Goal: Task Accomplishment & Management: Manage account settings

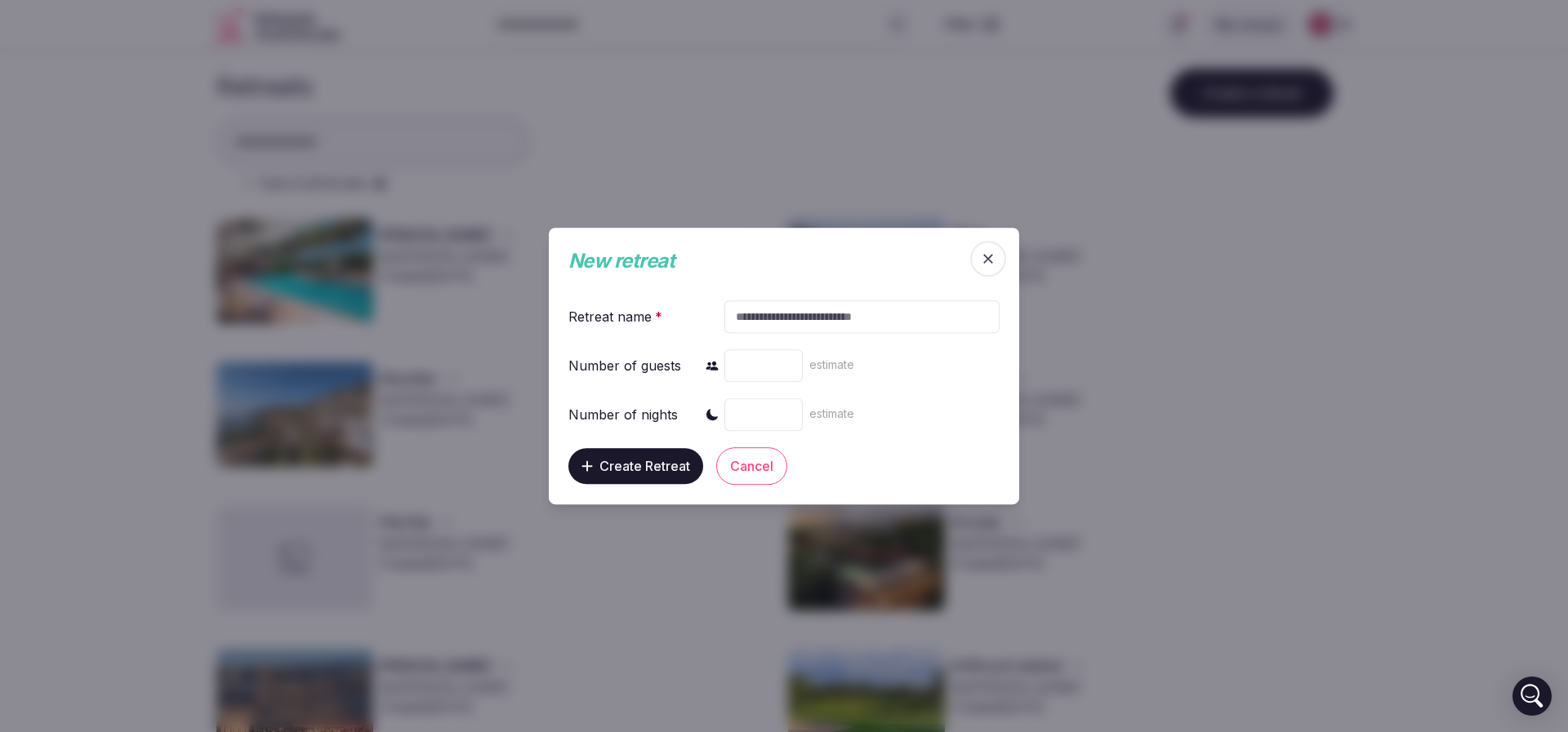
click at [821, 317] on input "text" at bounding box center [863, 316] width 274 height 33
paste input "********"
type input "********"
click at [752, 362] on input "number" at bounding box center [765, 366] width 79 height 33
click at [751, 372] on input "number" at bounding box center [765, 366] width 79 height 33
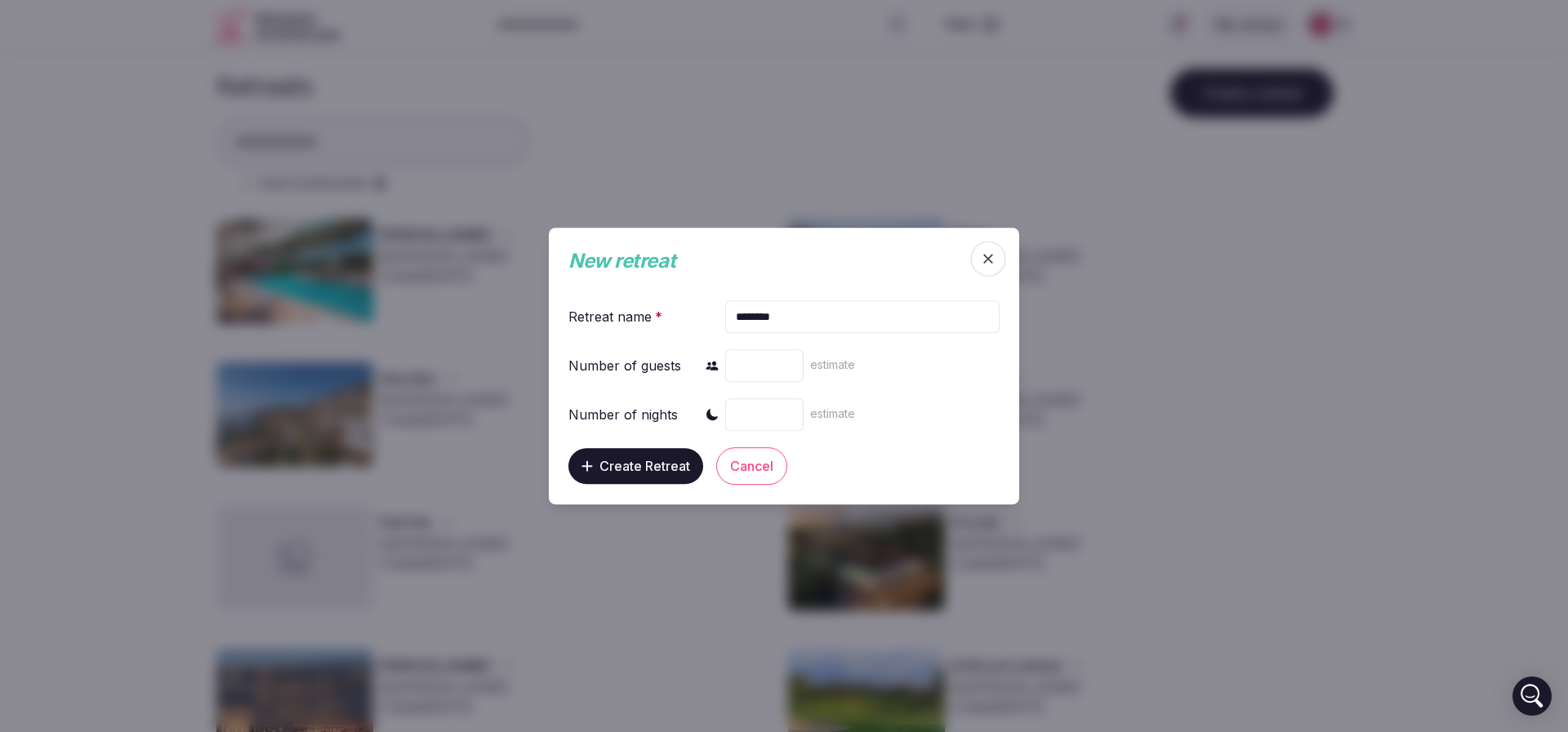
type input "**"
click at [759, 413] on input "number" at bounding box center [765, 415] width 79 height 33
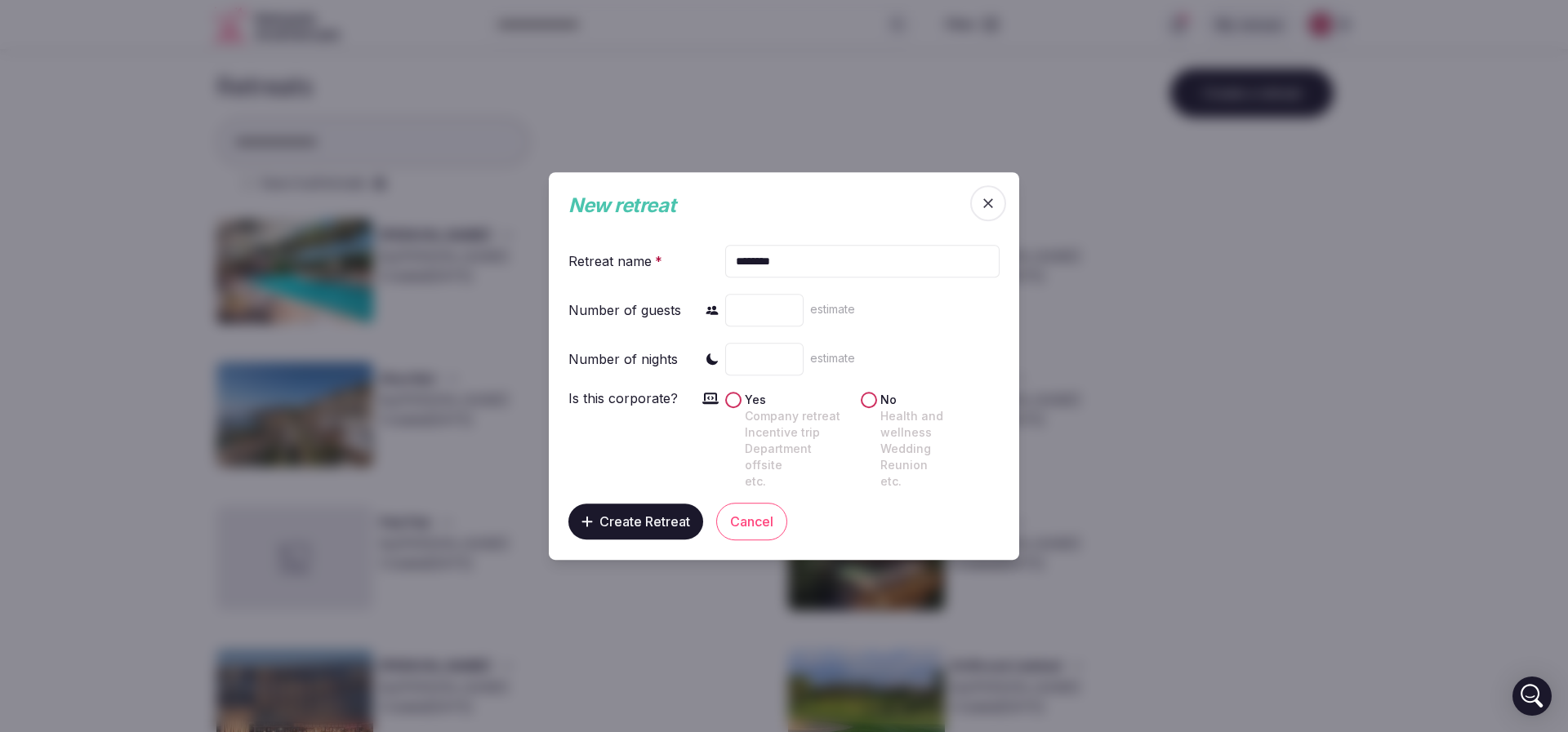
type input "*"
click at [721, 407] on div "Is this corporate? Yes Company retreat Incentive trip Department offsite etc. N…" at bounding box center [783, 439] width 431 height 102
click at [737, 408] on button "Yes Company retreat Incentive trip Department offsite etc." at bounding box center [733, 399] width 16 height 16
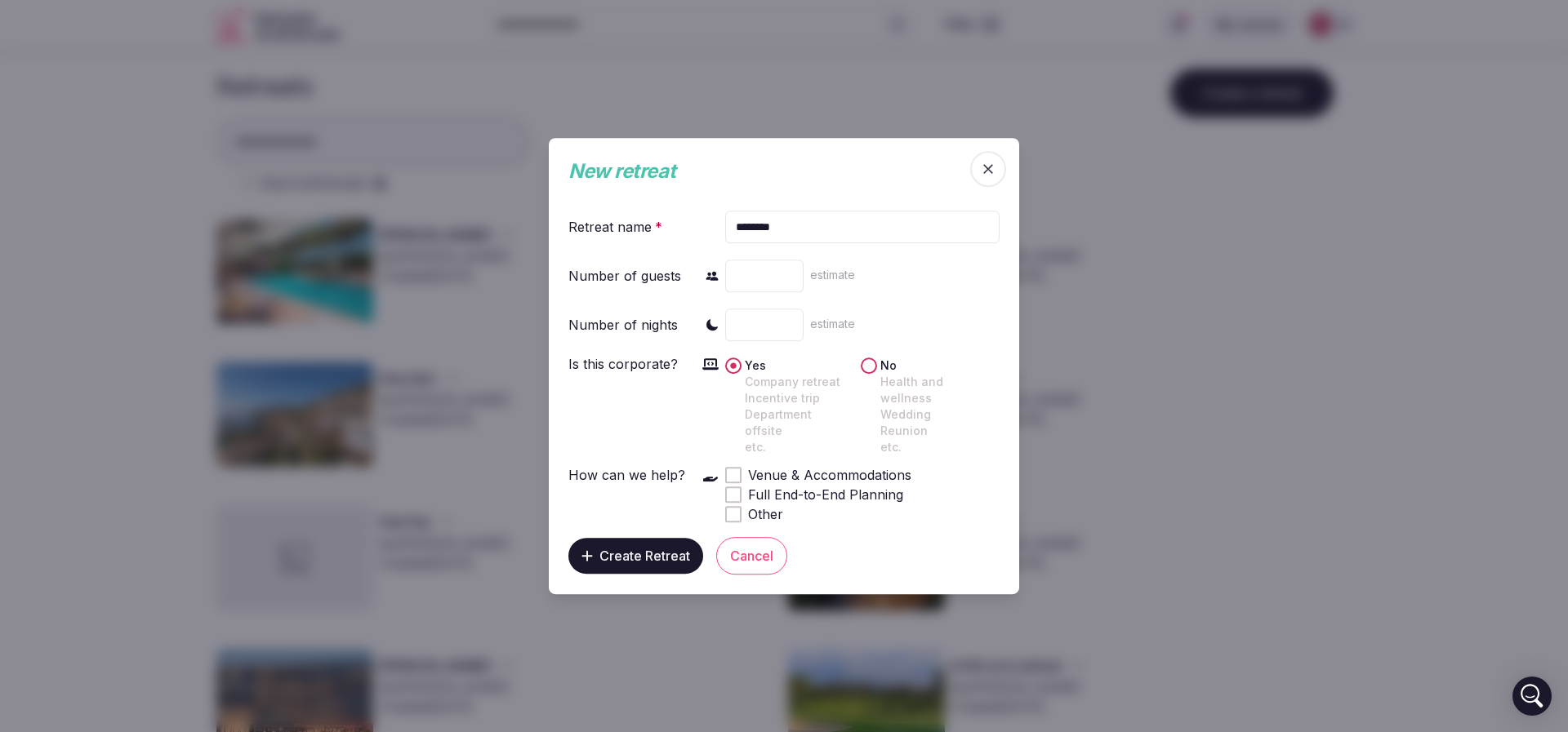
click at [646, 548] on span "Create Retreat" at bounding box center [644, 555] width 91 height 16
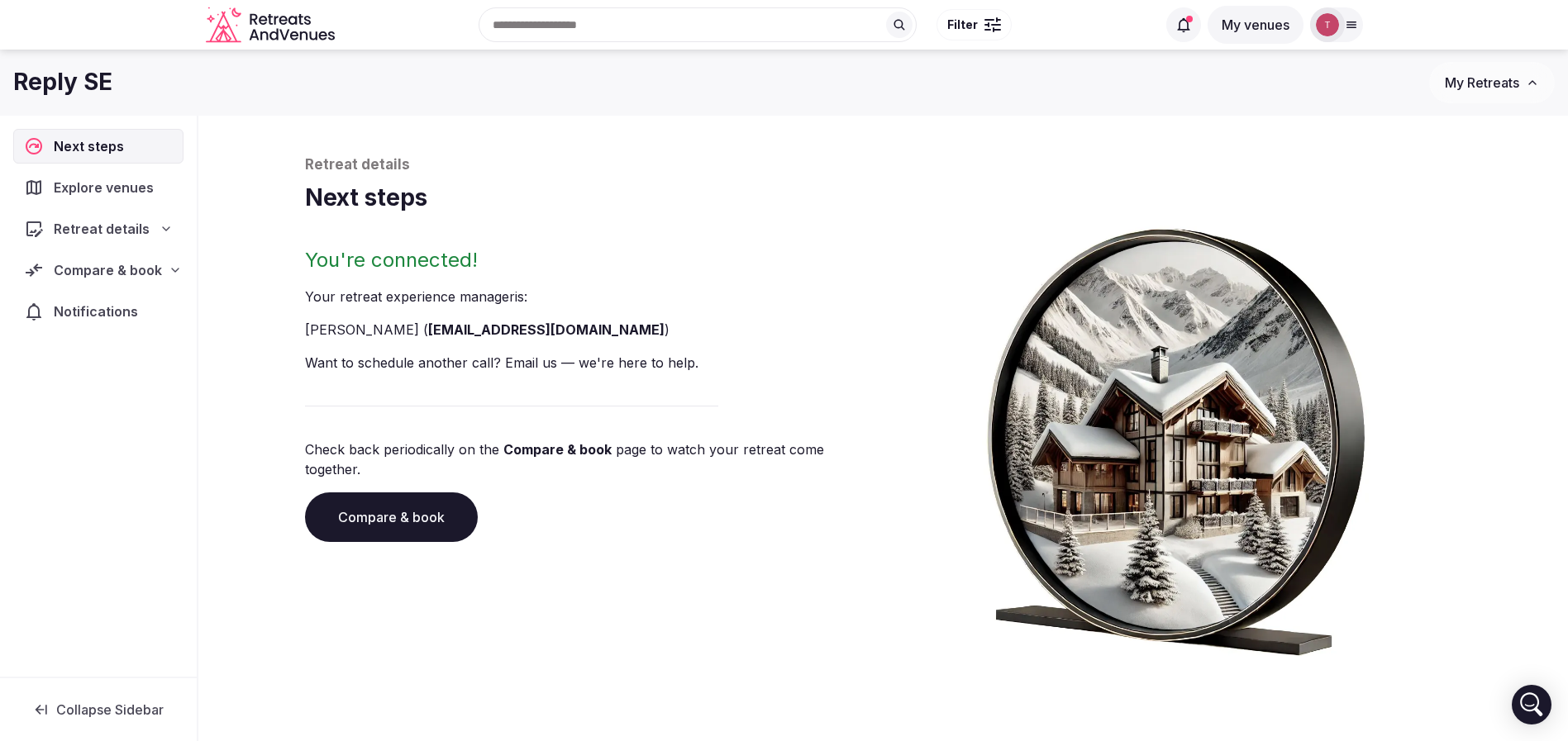
click at [164, 241] on div "Retreat details" at bounding box center [98, 229] width 171 height 35
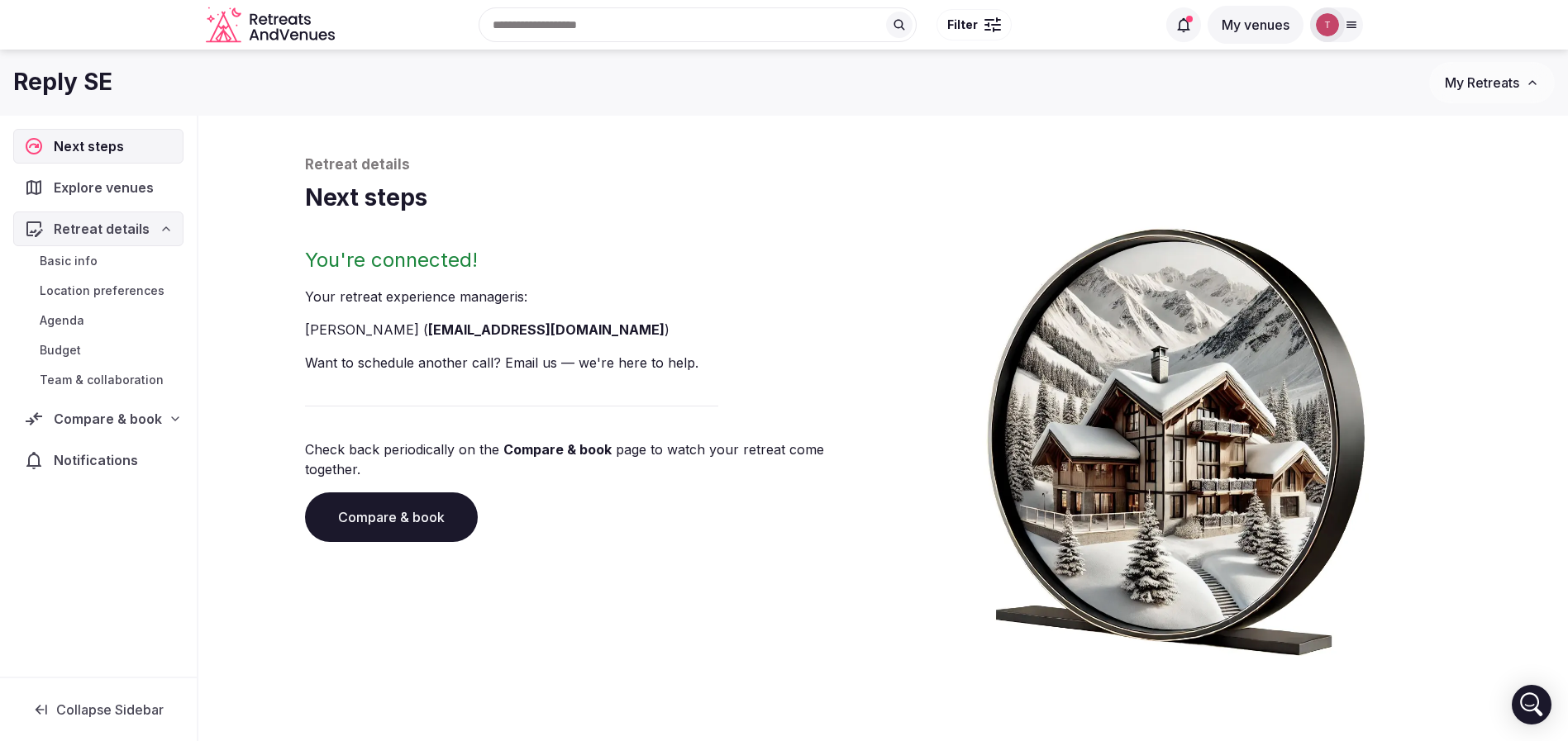
click at [135, 385] on span "Team & collaboration" at bounding box center [101, 379] width 124 height 16
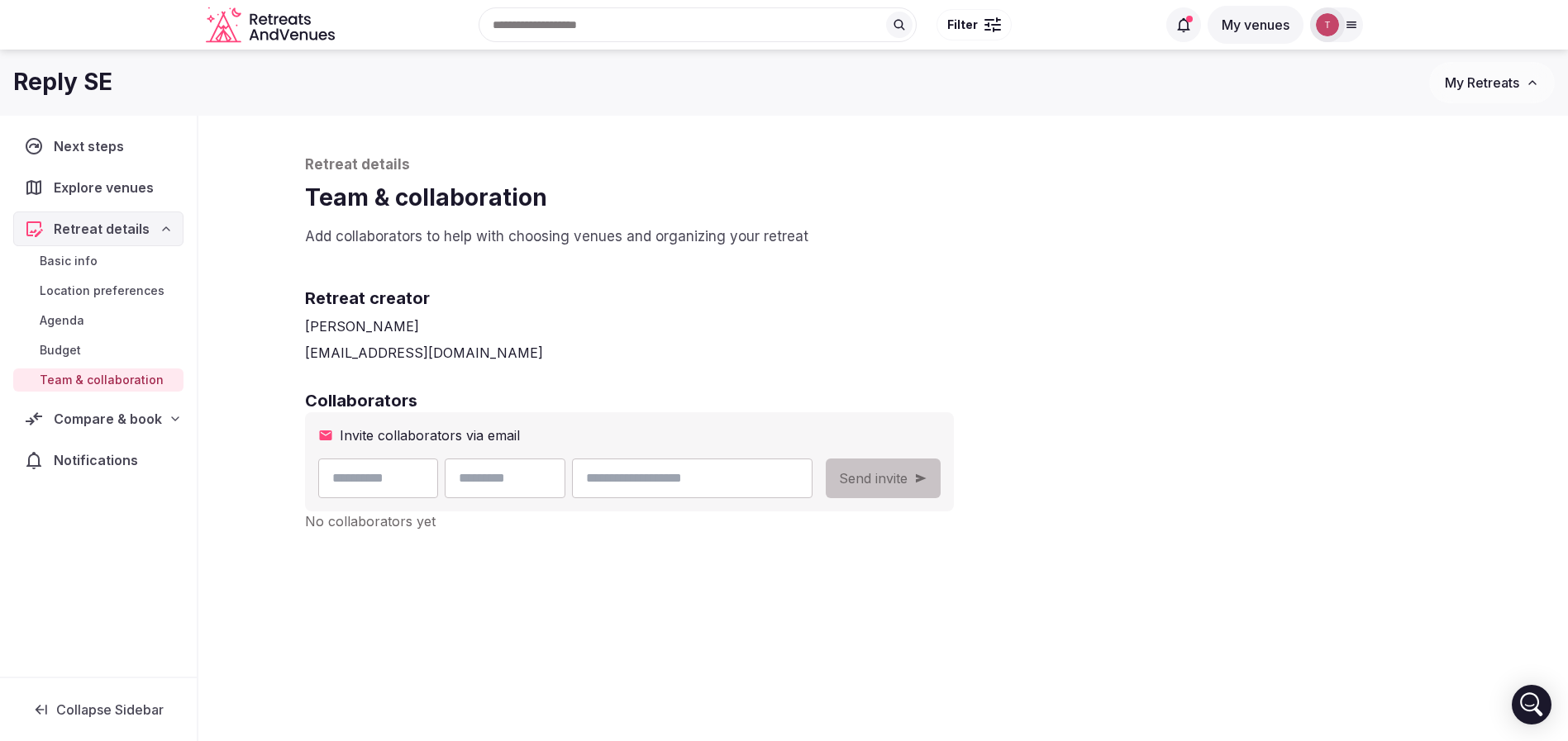
click at [781, 492] on input "email" at bounding box center [691, 478] width 240 height 39
type input "**********"
click at [415, 473] on input "text" at bounding box center [378, 478] width 121 height 39
type input "*****"
click at [543, 482] on input "text" at bounding box center [505, 478] width 121 height 39
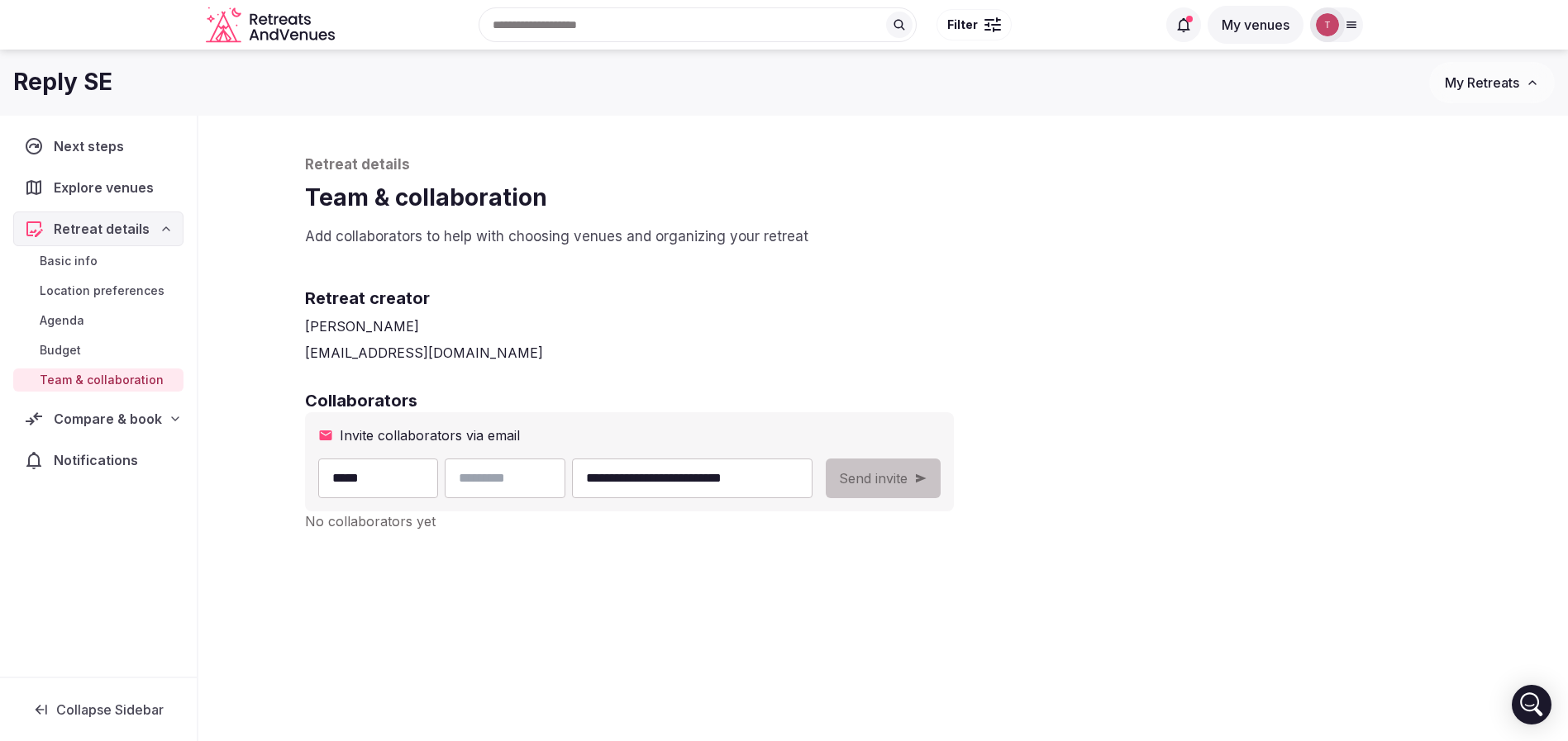
type input "******"
click at [1207, 372] on div "**********" at bounding box center [883, 436] width 1190 height 641
click at [907, 479] on span "Send invite" at bounding box center [873, 478] width 69 height 20
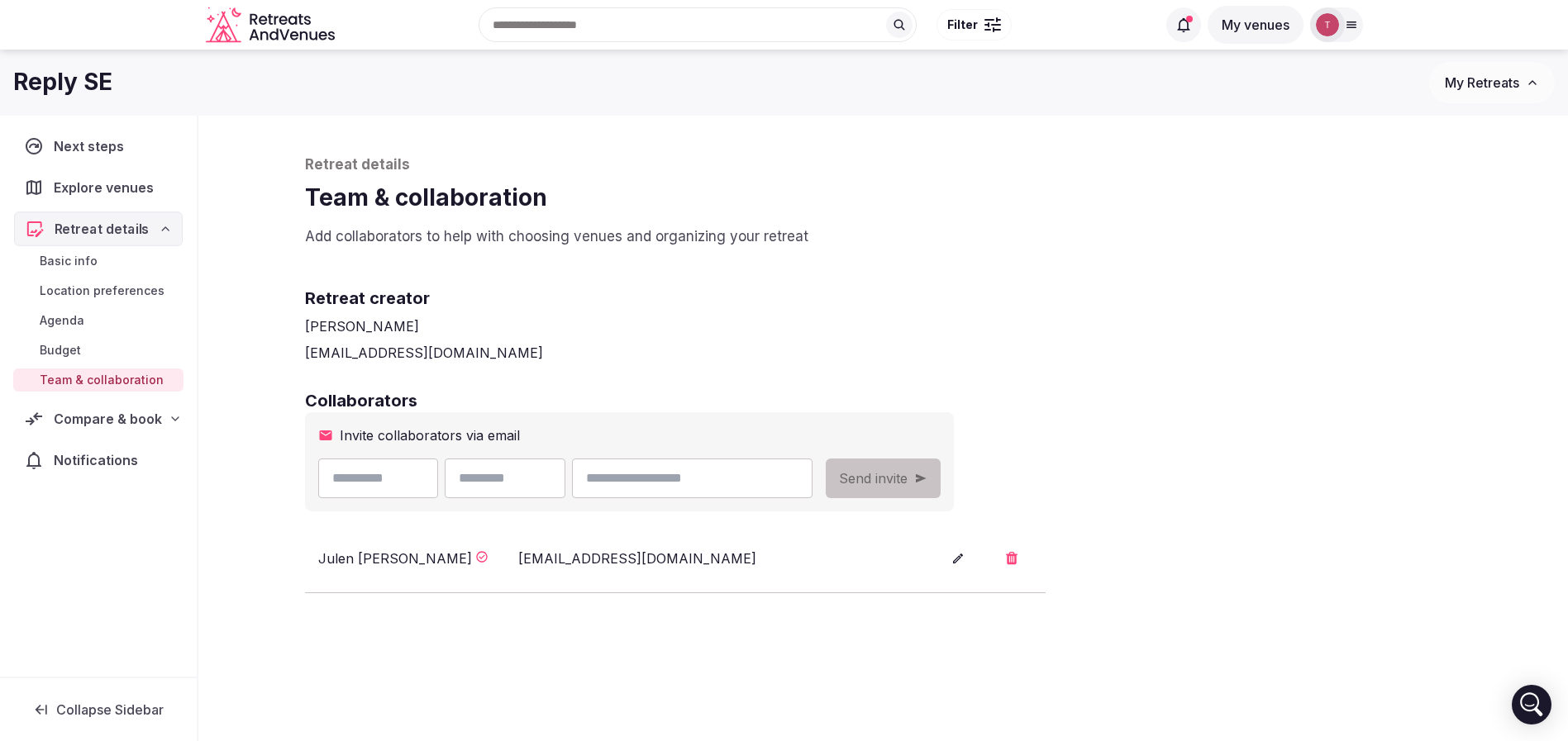
click at [102, 231] on span "Retreat details" at bounding box center [102, 229] width 95 height 20
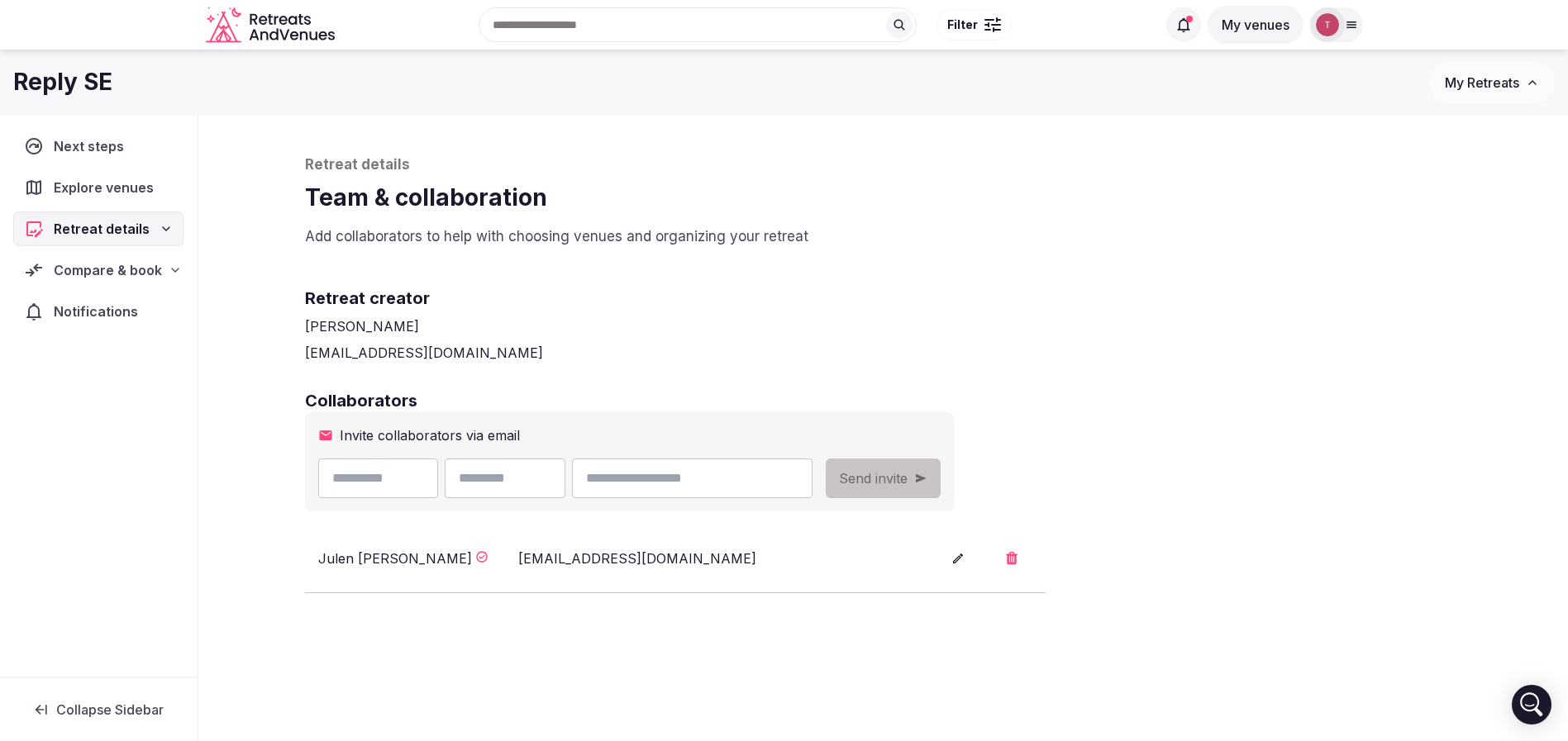
click at [165, 270] on div "Compare & book" at bounding box center [99, 270] width 149 height 20
click at [133, 303] on span "Shortlisted venues" at bounding box center [93, 302] width 109 height 16
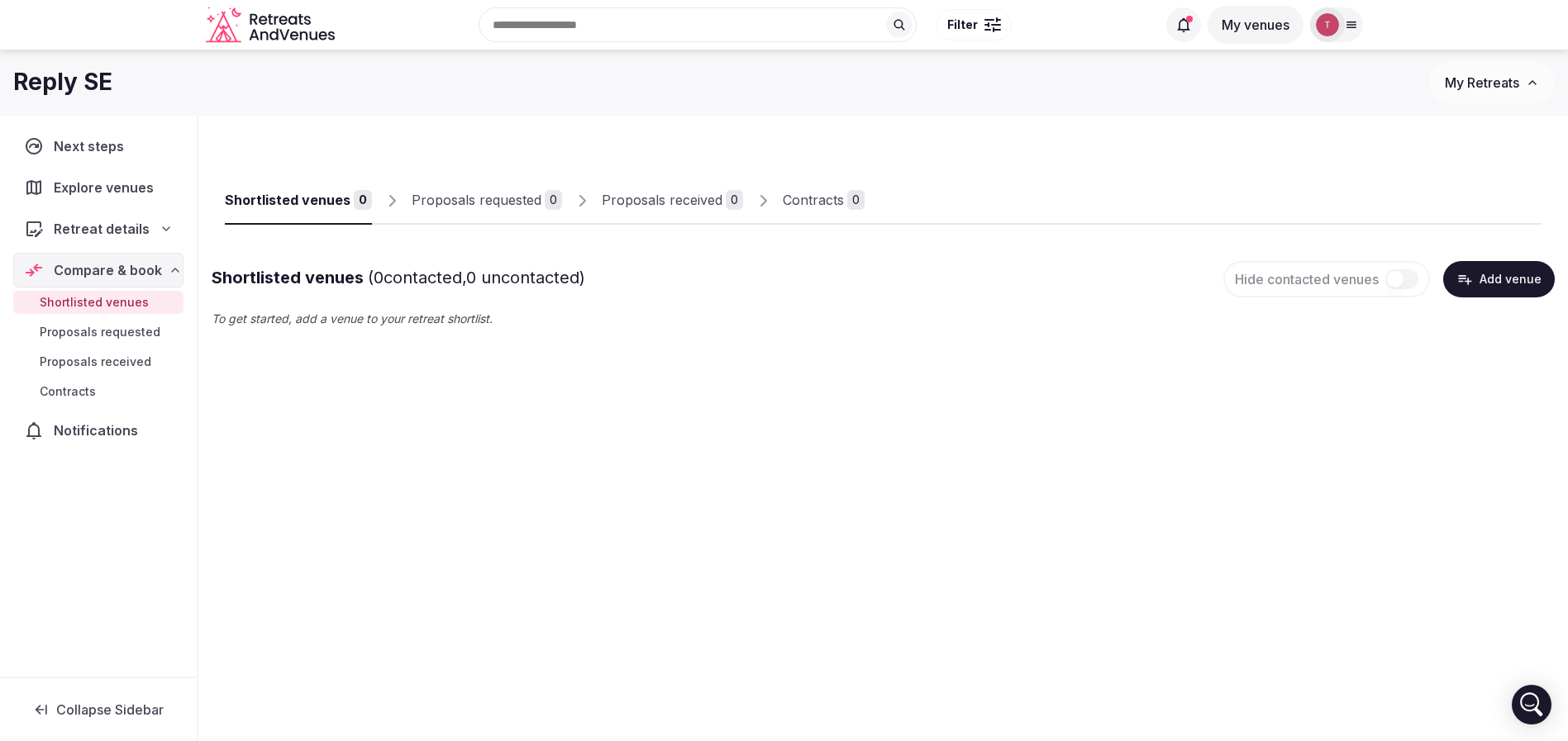
click at [1514, 273] on button "Add venue" at bounding box center [1499, 279] width 111 height 36
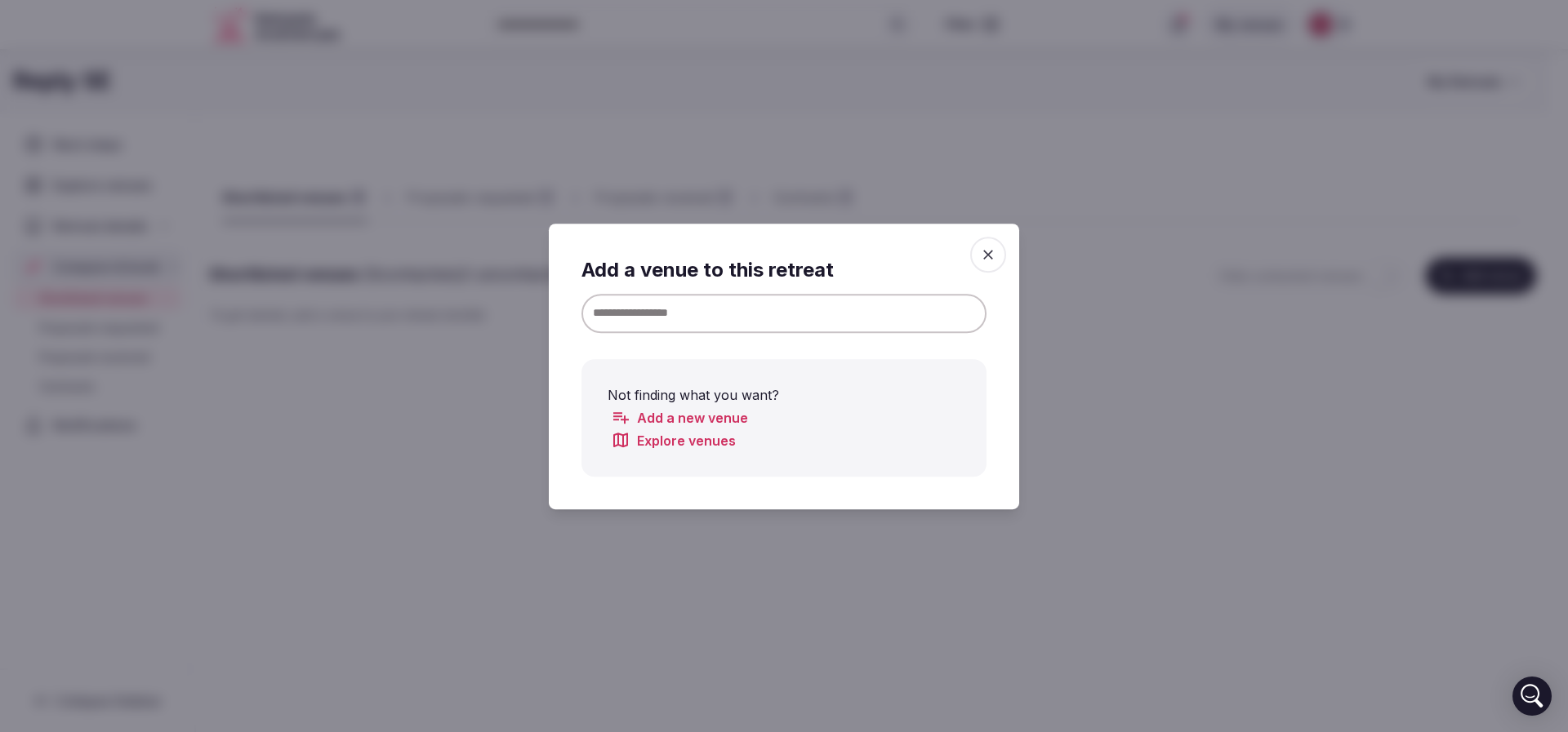
click at [827, 321] on input at bounding box center [784, 312] width 405 height 39
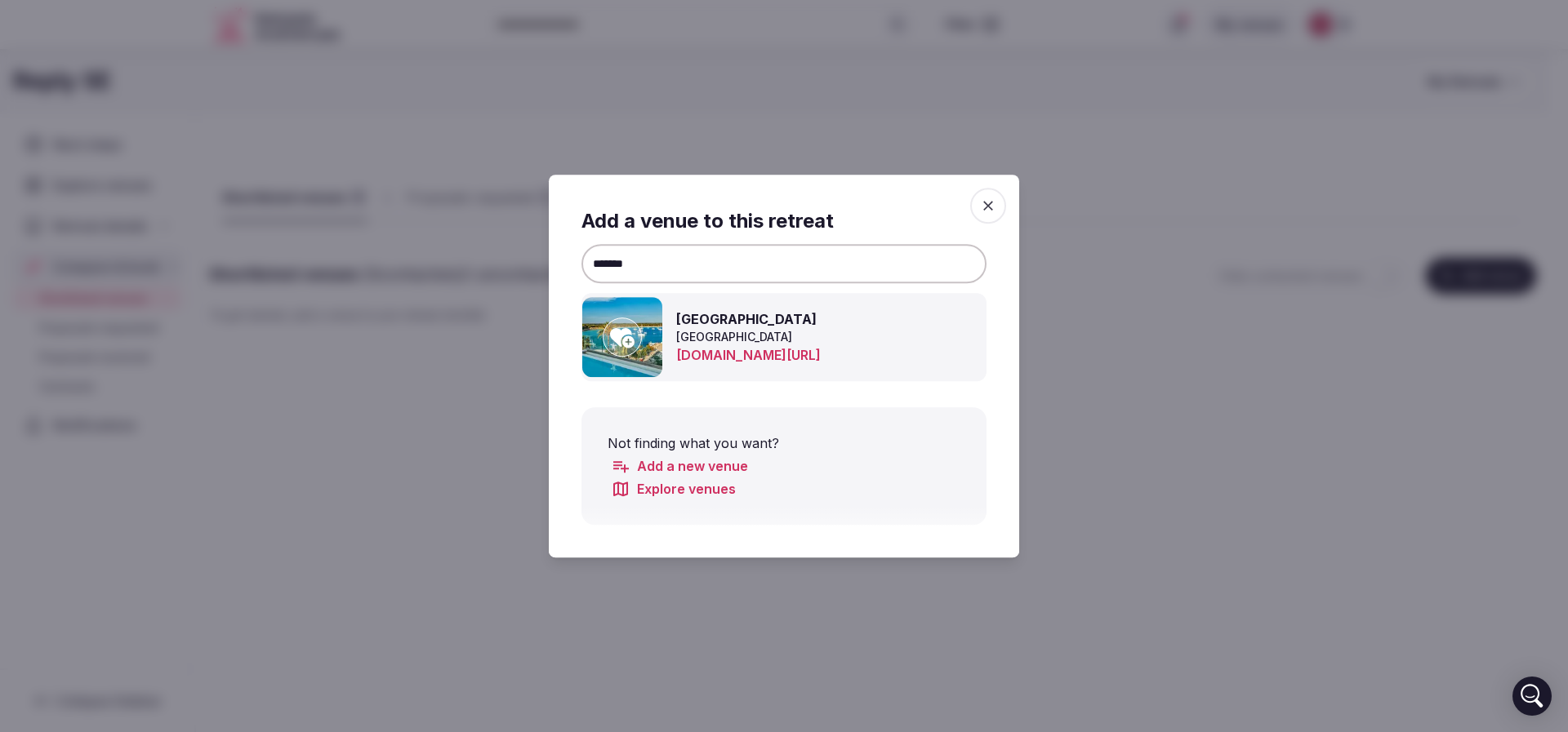
click at [628, 331] on icon at bounding box center [622, 338] width 25 height 19
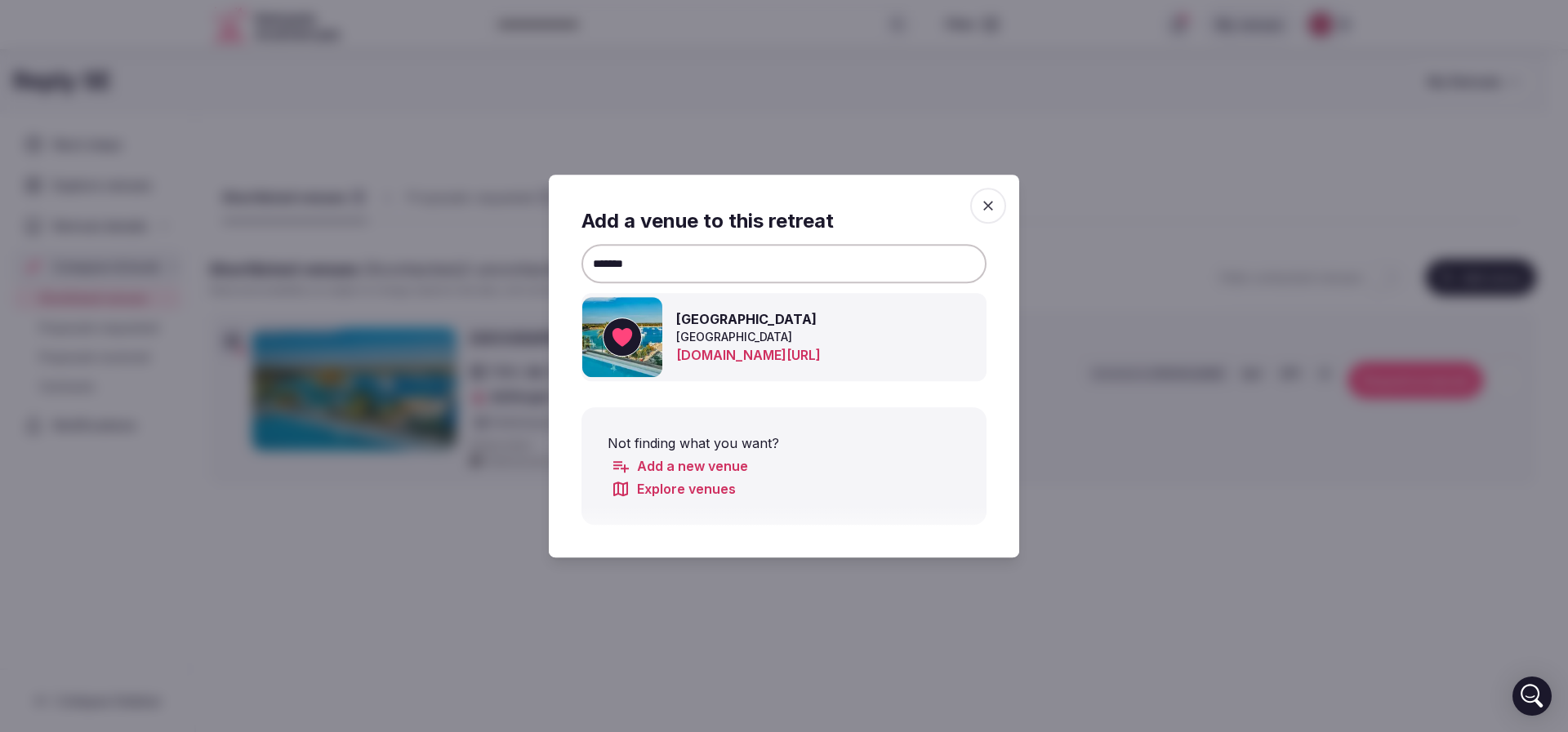
drag, startPoint x: 714, startPoint y: 257, endPoint x: 564, endPoint y: 250, distance: 150.2
click at [564, 250] on div "Add venue Add or recommend venues to add to your retreat Add a venue to this re…" at bounding box center [784, 366] width 471 height 383
paste input
type input "*******"
click at [620, 355] on div at bounding box center [622, 337] width 39 height 39
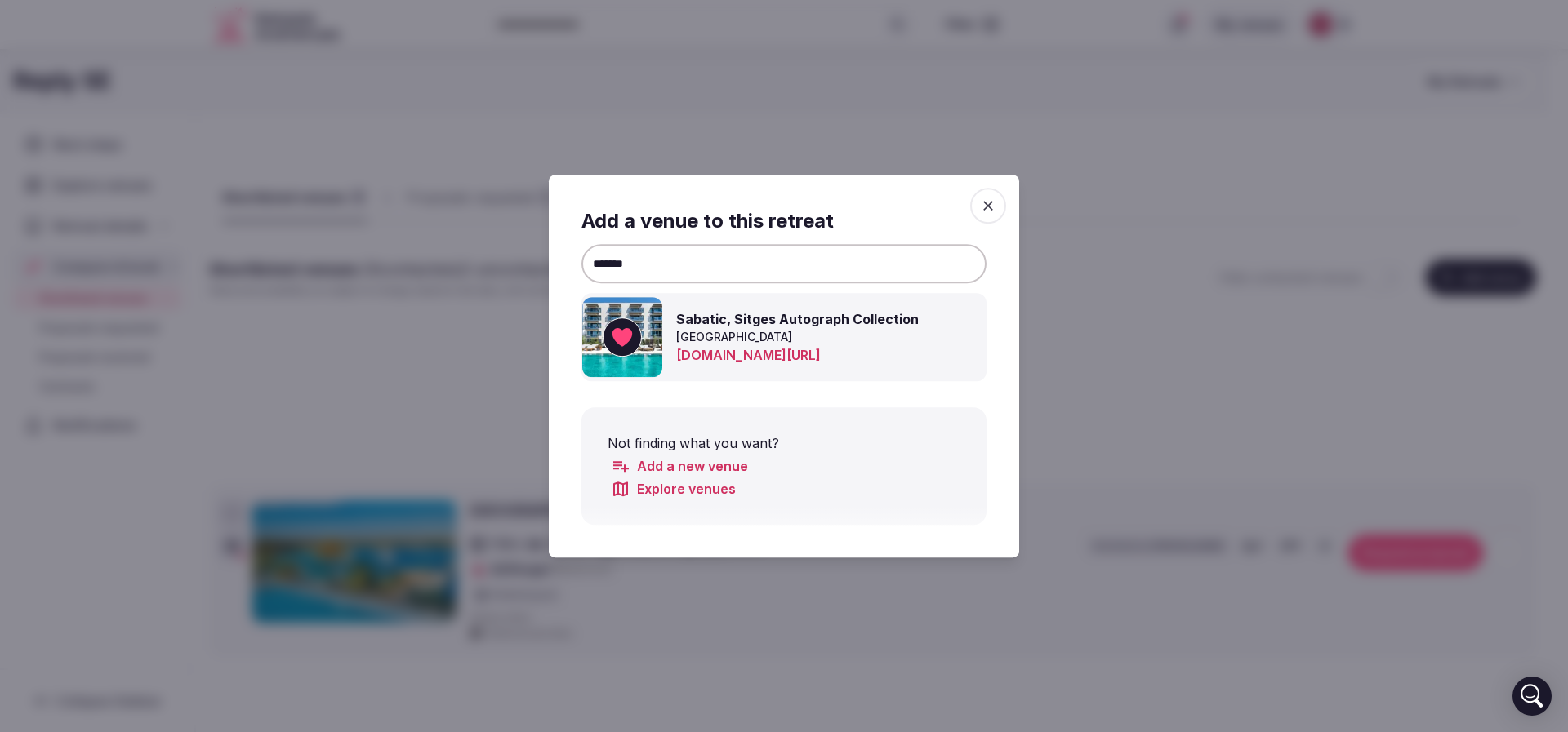
click at [1146, 202] on div at bounding box center [784, 366] width 1568 height 732
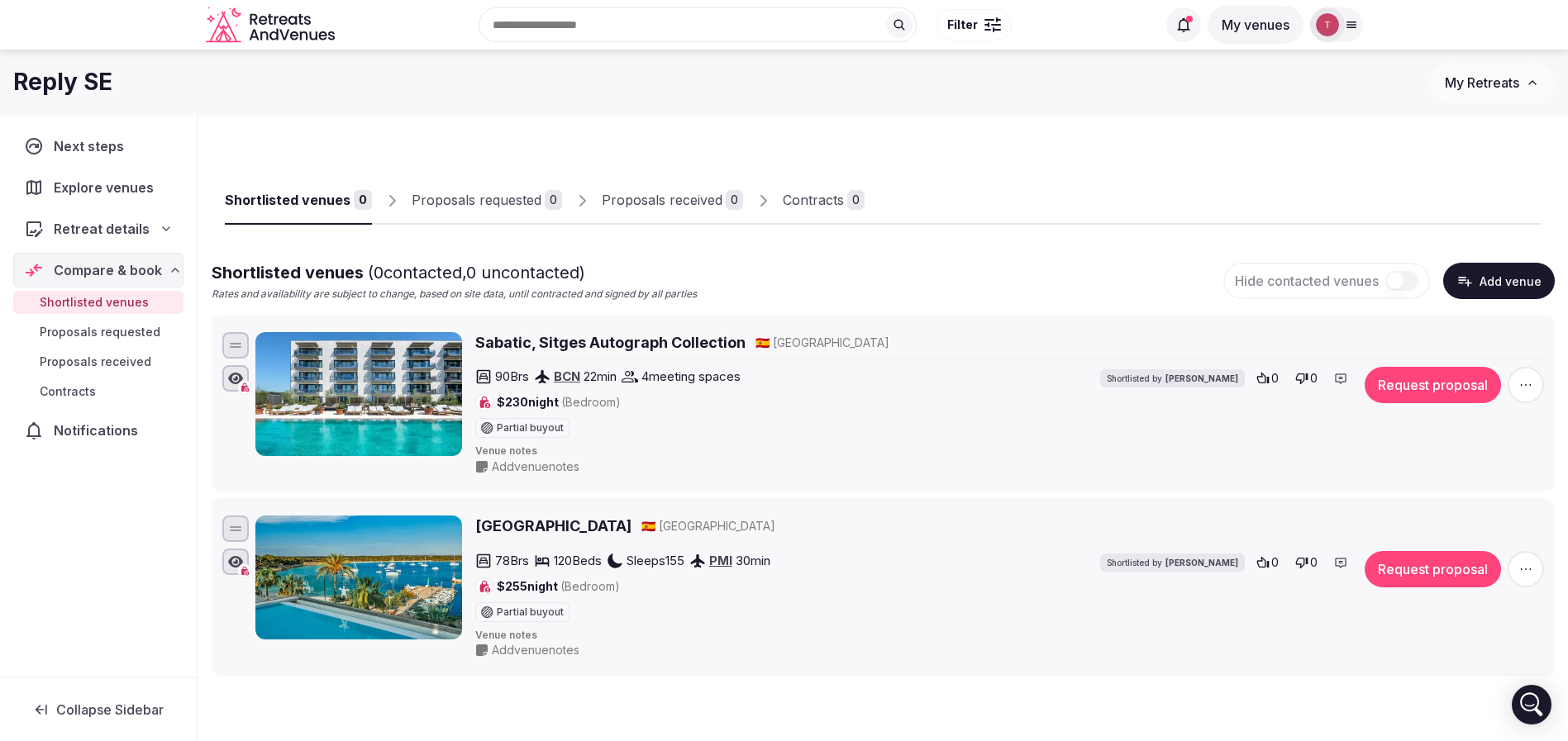
click at [1506, 284] on button "Add venue" at bounding box center [1499, 281] width 111 height 36
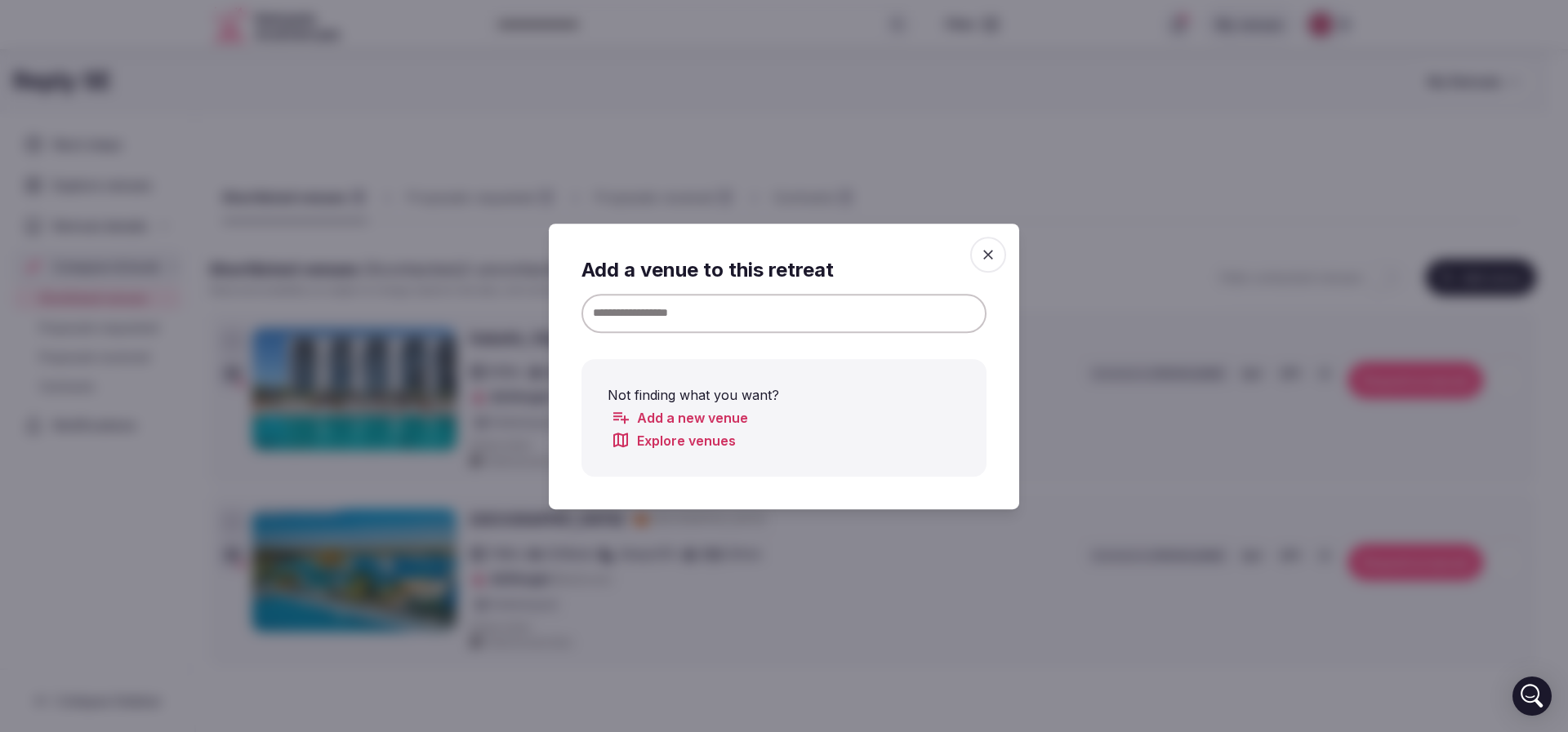
click at [806, 314] on input at bounding box center [784, 312] width 405 height 39
paste input "**********"
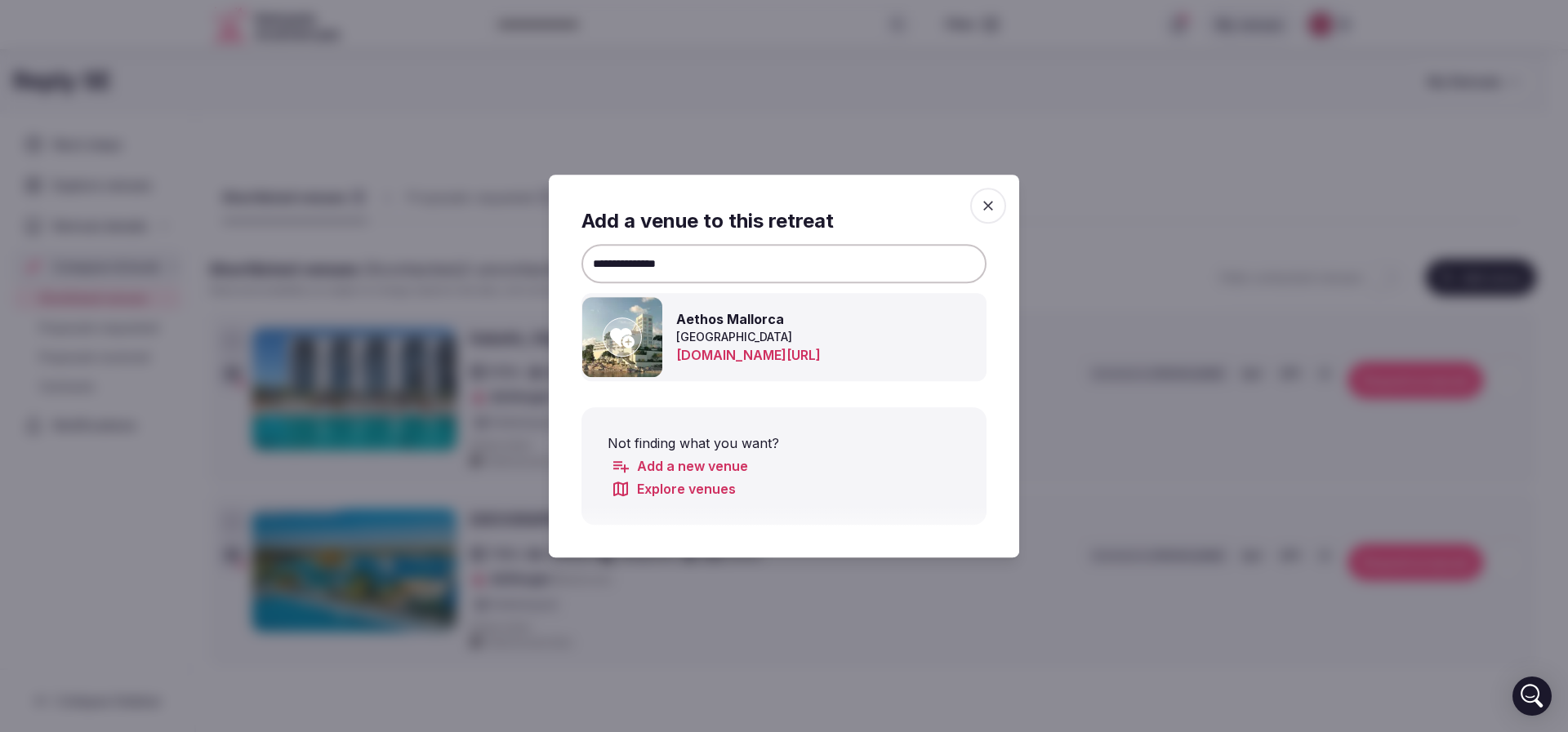
type input "**********"
click at [631, 330] on icon at bounding box center [622, 337] width 25 height 33
click at [1134, 244] on div at bounding box center [784, 366] width 1568 height 732
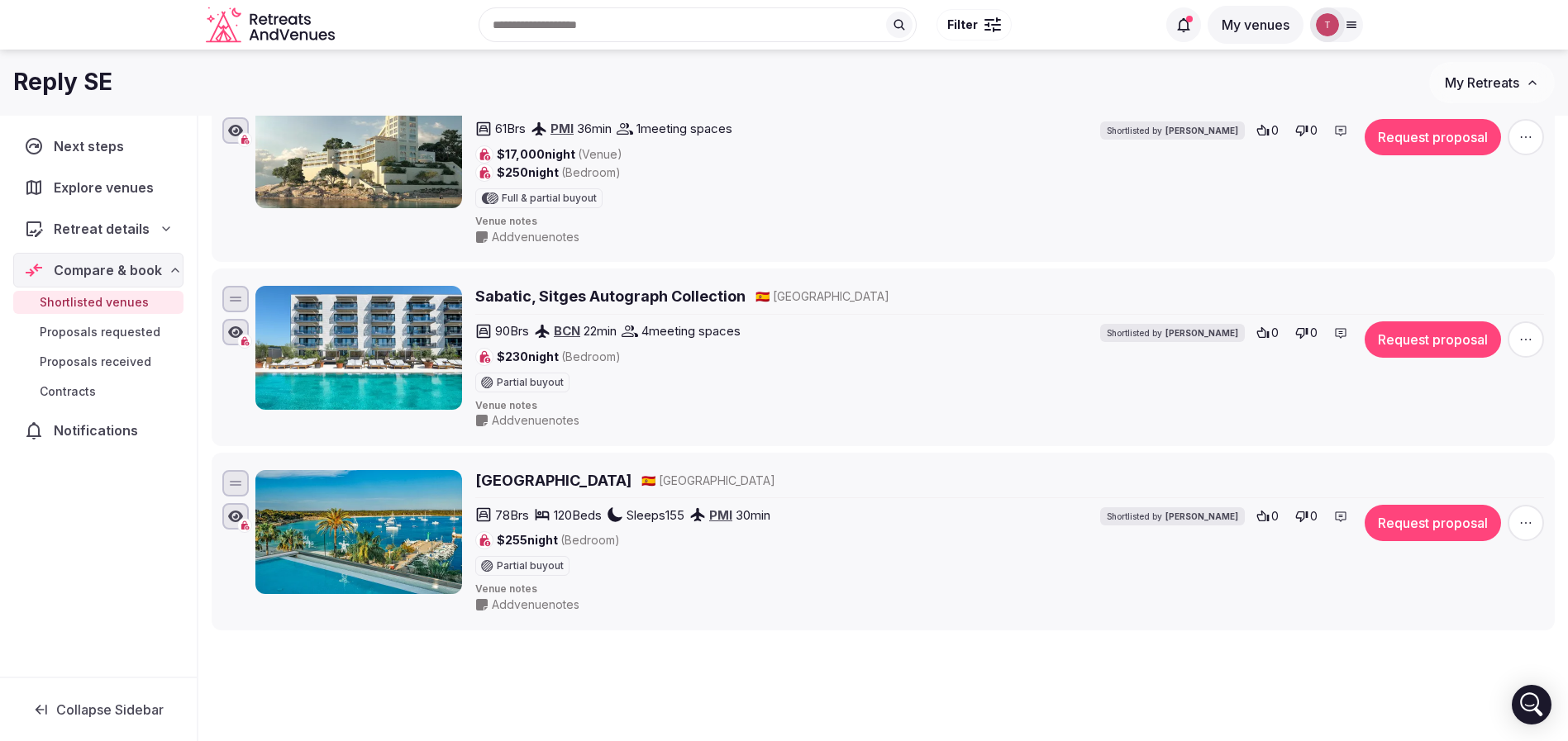
scroll to position [124, 0]
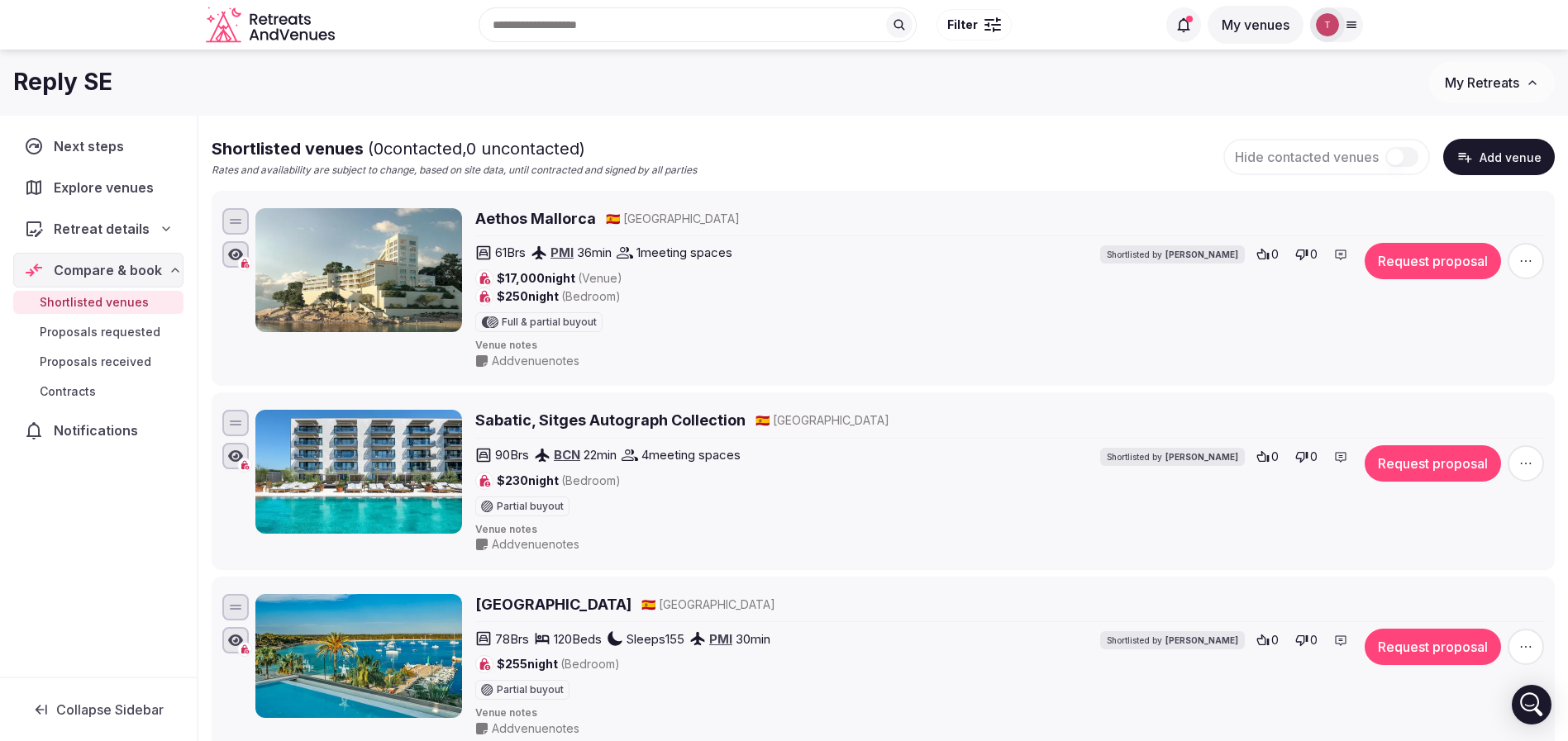
click at [1488, 147] on button "Add venue" at bounding box center [1499, 157] width 111 height 36
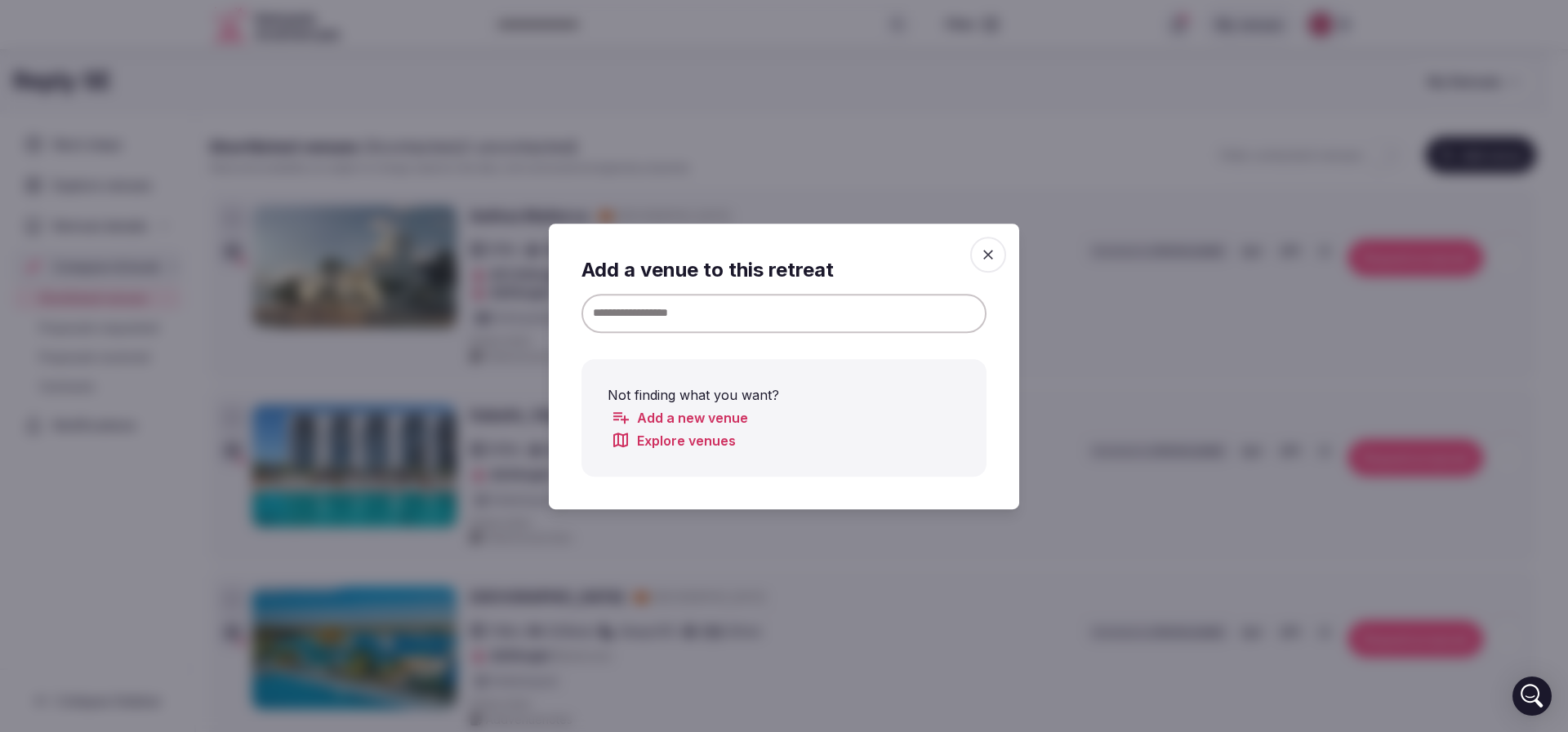
click at [794, 327] on input at bounding box center [784, 312] width 405 height 39
paste input "**********"
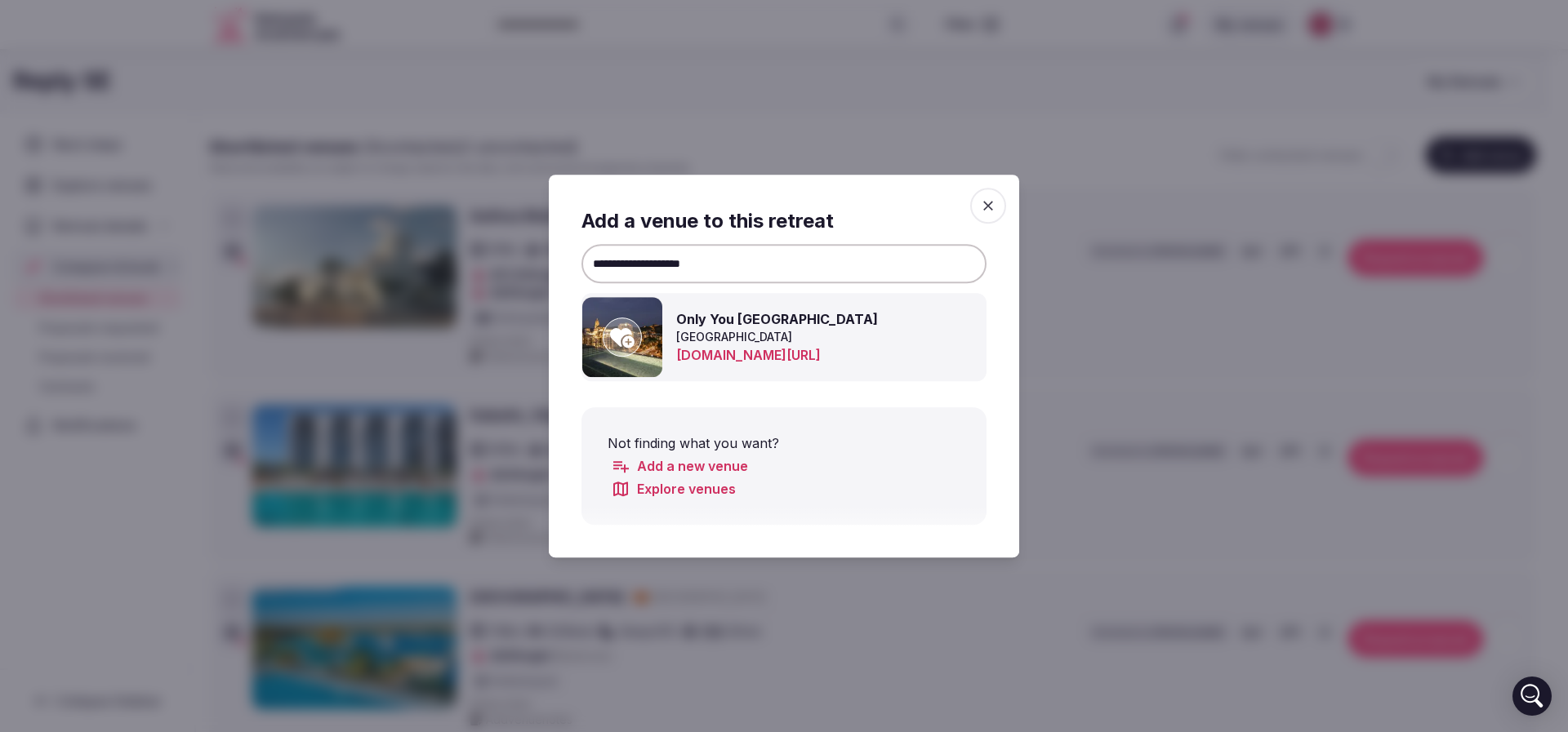
type input "**********"
click at [636, 334] on div at bounding box center [622, 337] width 39 height 39
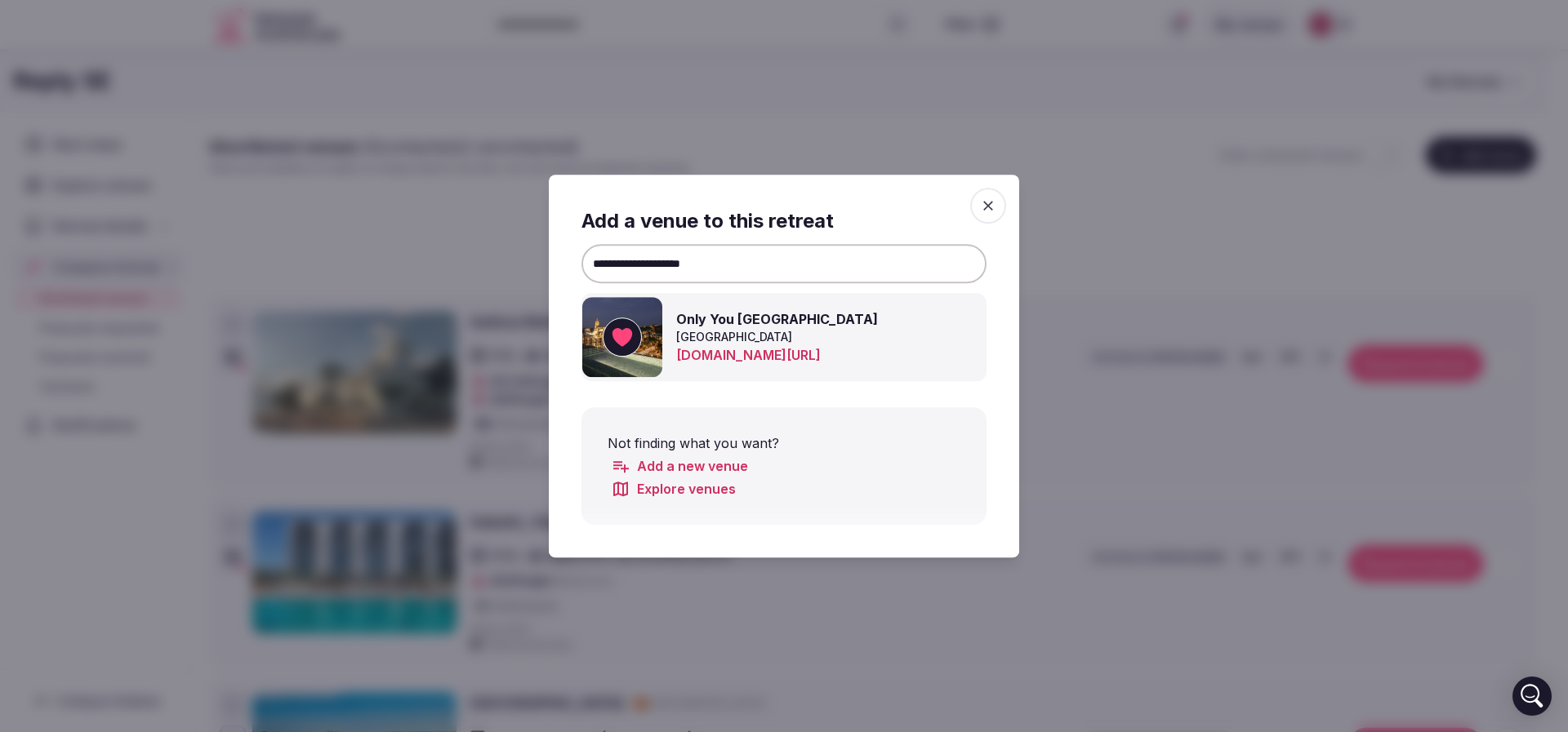
click at [1115, 140] on div at bounding box center [784, 366] width 1568 height 732
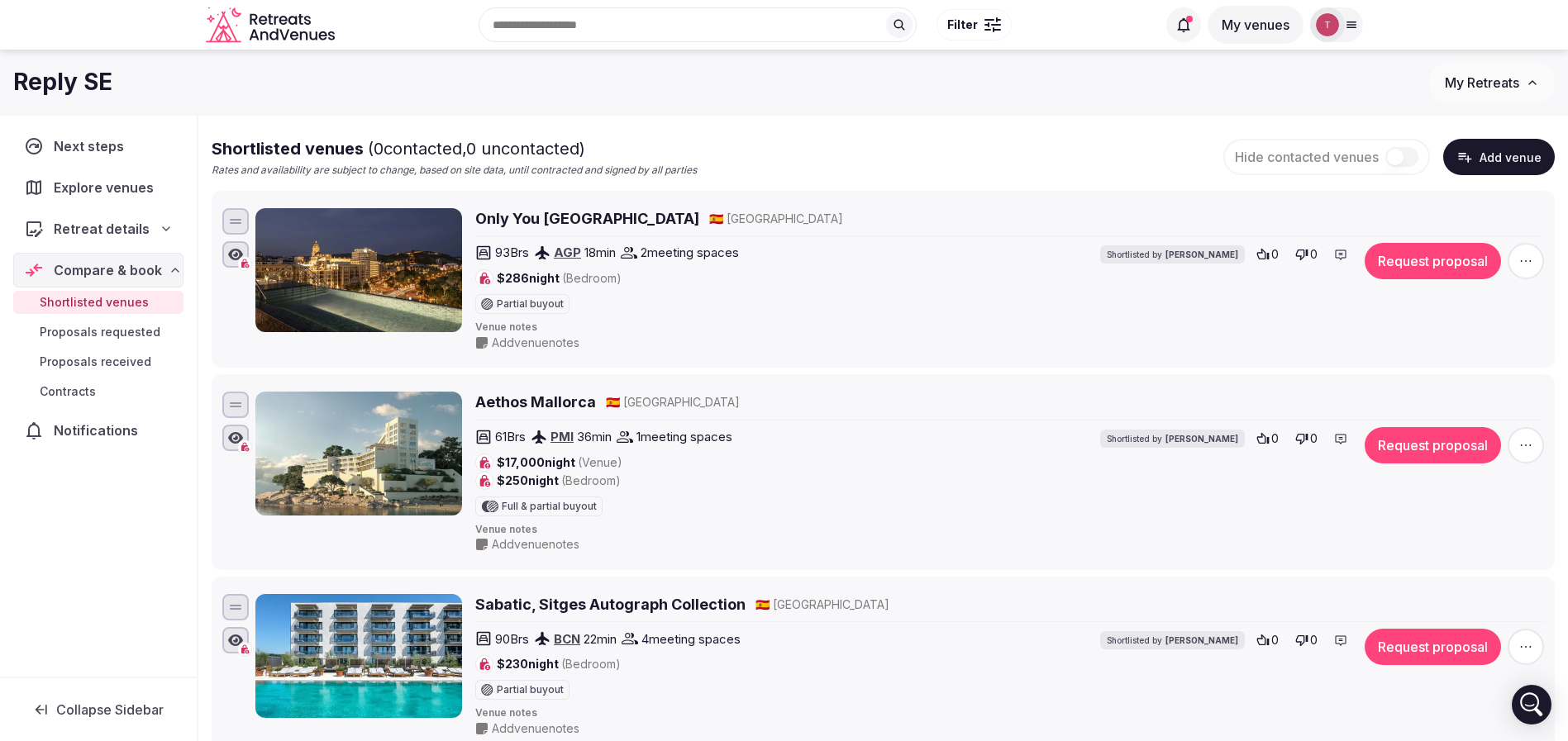
scroll to position [0, 0]
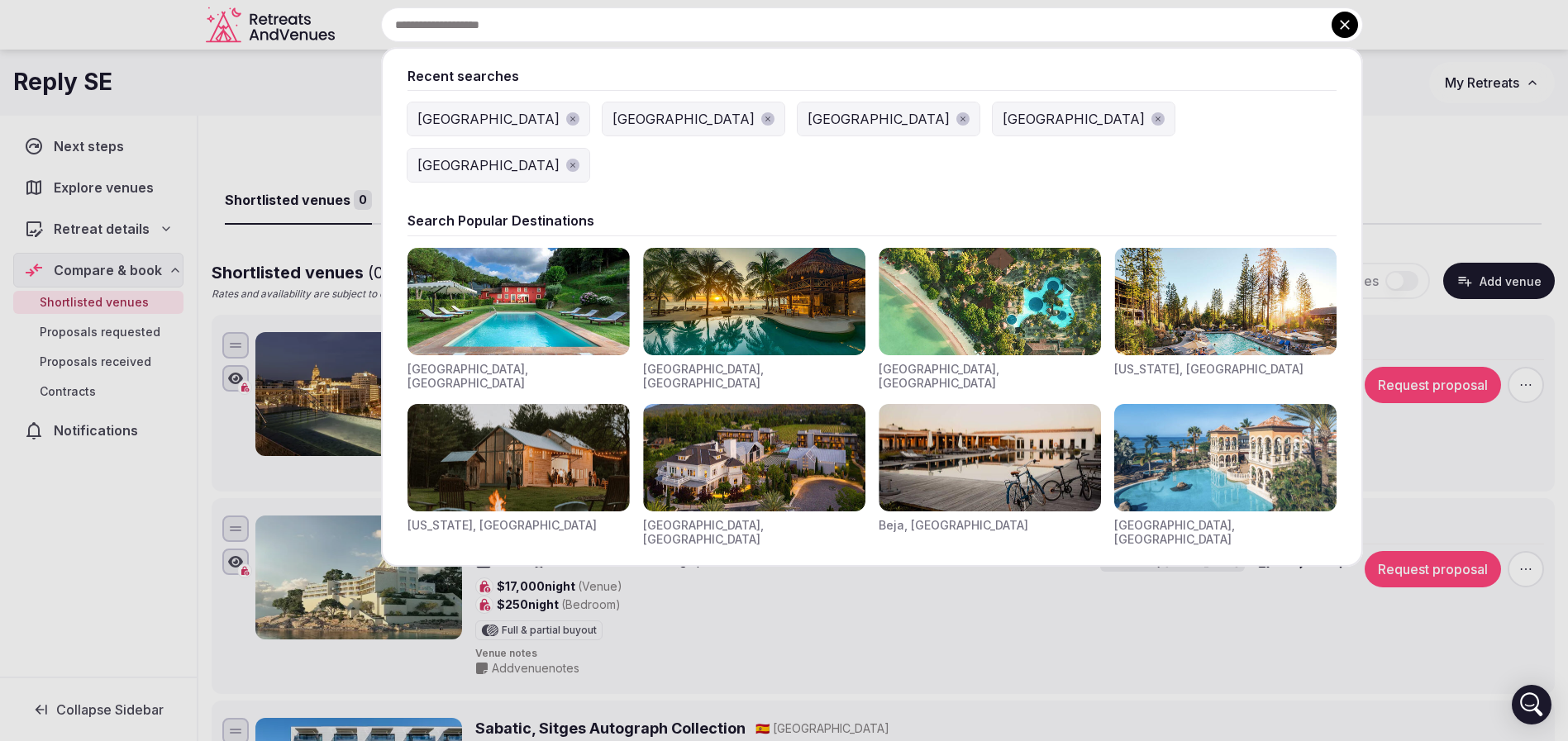
click at [607, 23] on input "text" at bounding box center [872, 25] width 982 height 35
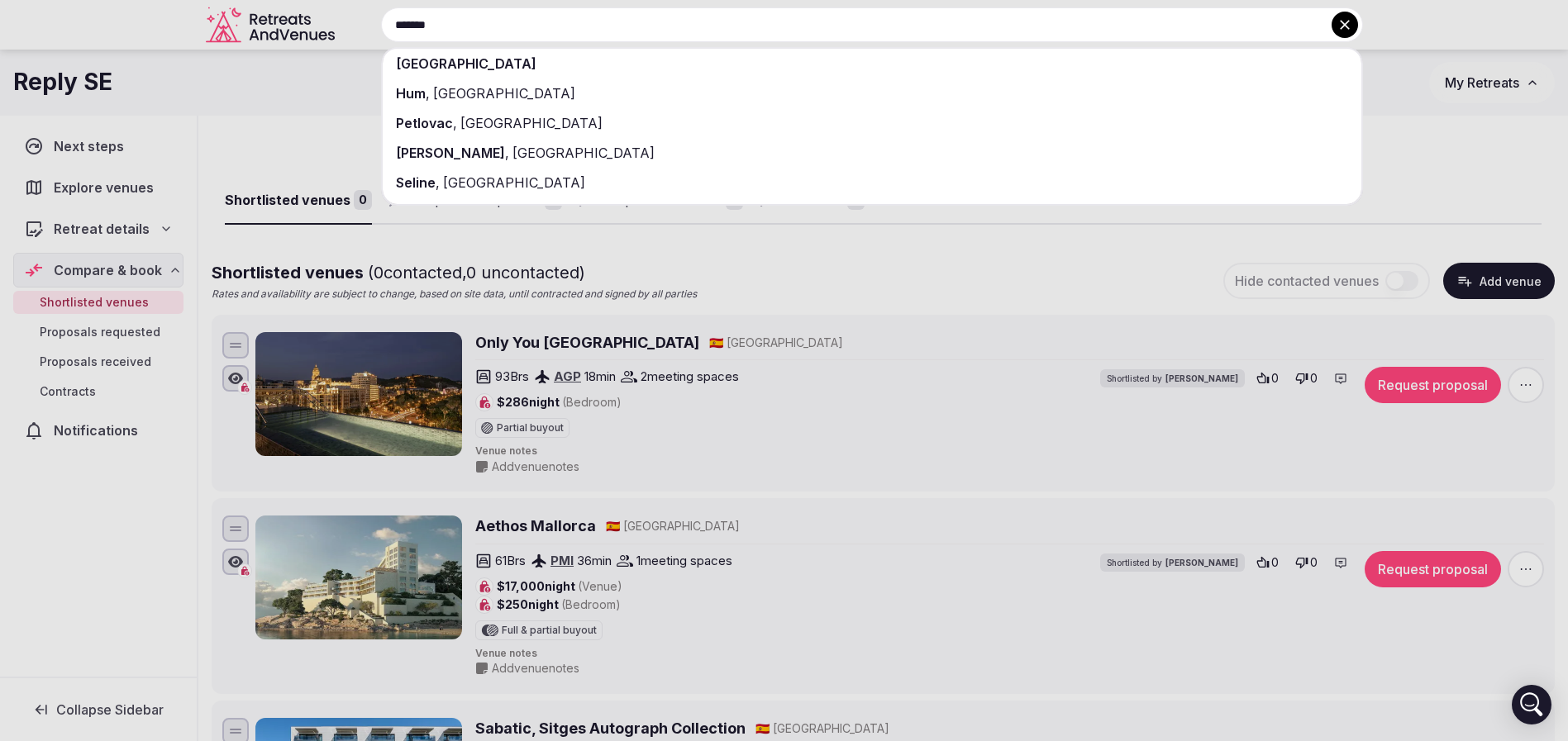
type input "*******"
click at [595, 60] on div "[GEOGRAPHIC_DATA]" at bounding box center [872, 63] width 979 height 30
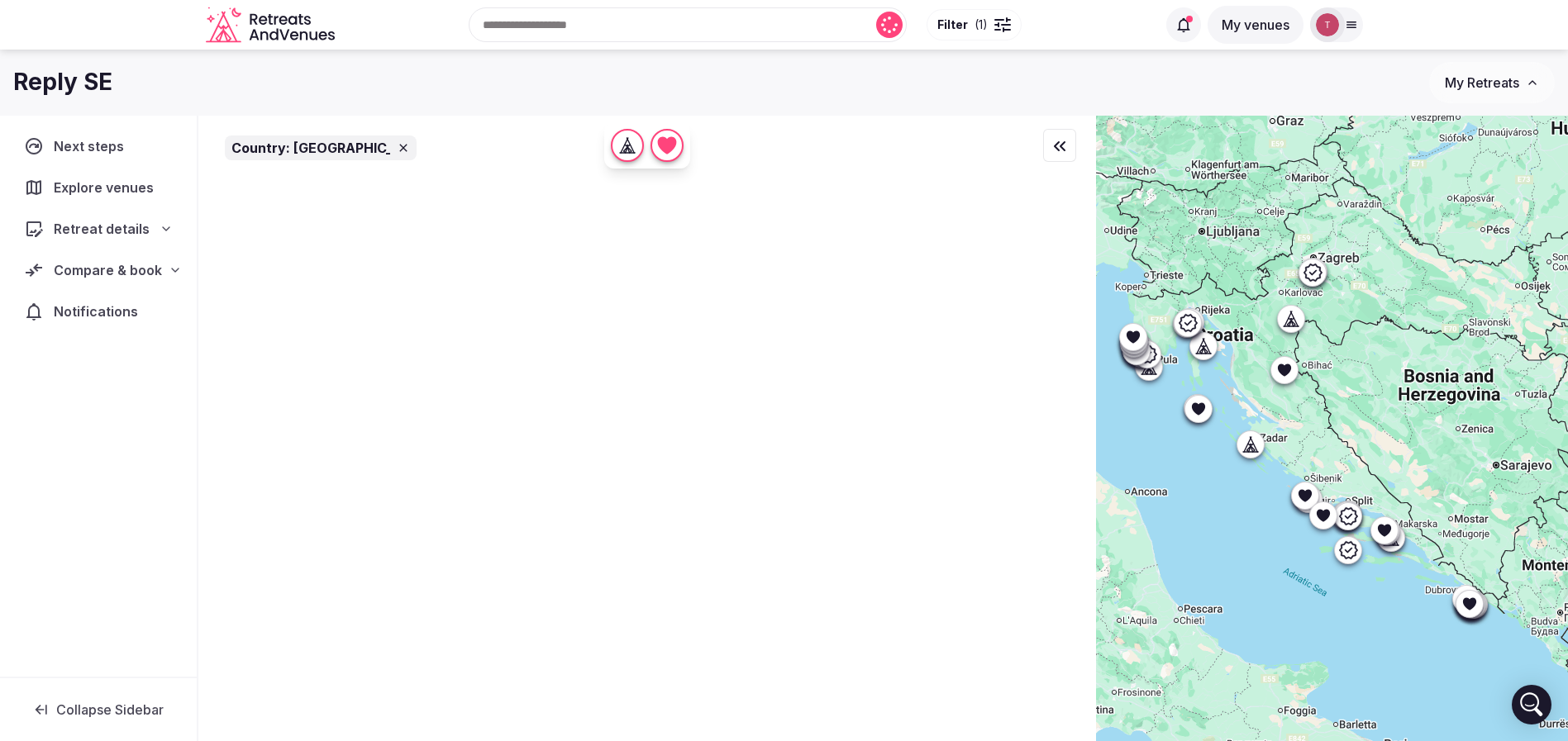
drag, startPoint x: 1315, startPoint y: 529, endPoint x: 1343, endPoint y: 590, distance: 67.1
click at [1343, 590] on div at bounding box center [1332, 457] width 472 height 682
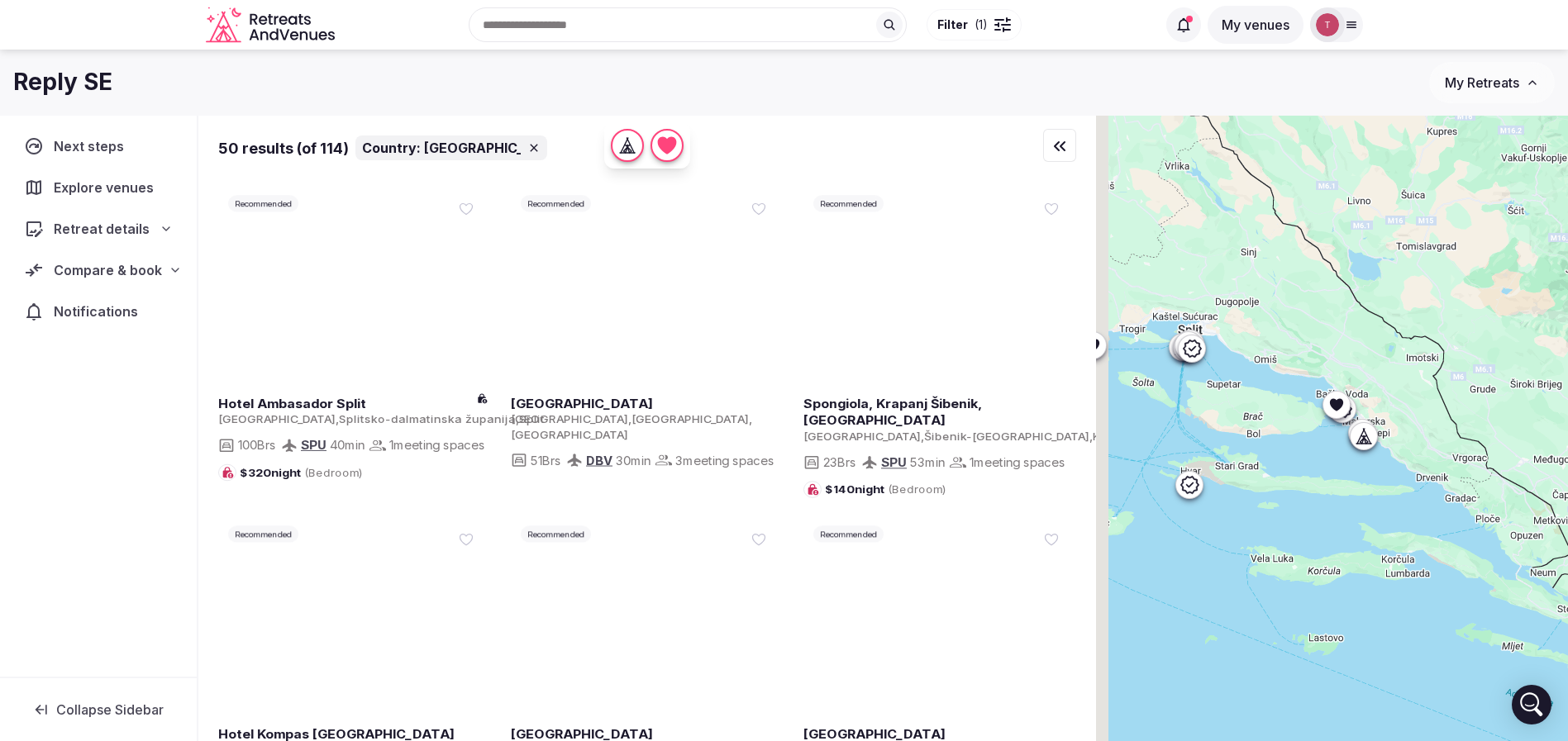
drag, startPoint x: 1368, startPoint y: 571, endPoint x: 1373, endPoint y: 597, distance: 26.5
click at [1373, 596] on div at bounding box center [1332, 457] width 472 height 682
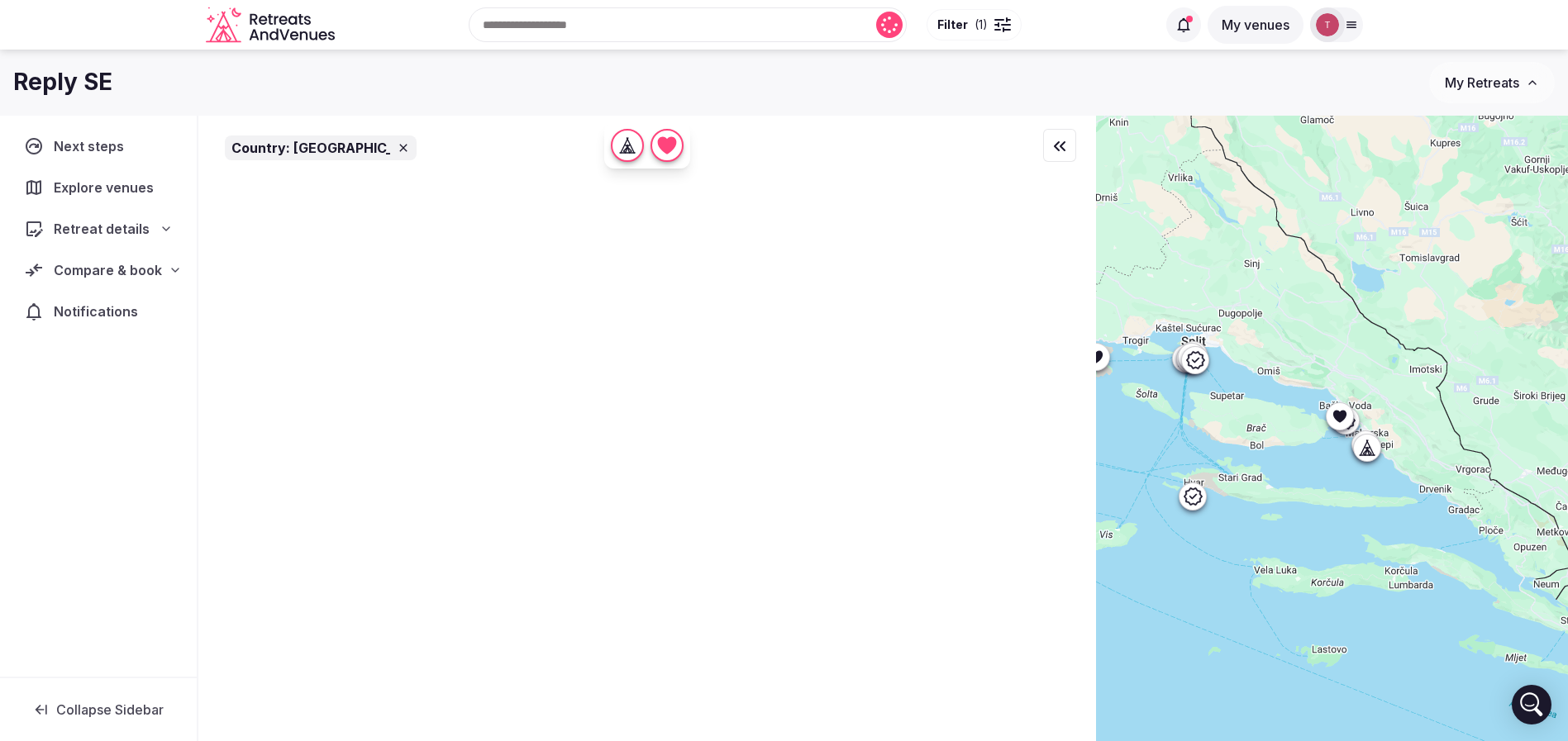
click at [1352, 413] on div at bounding box center [1332, 457] width 472 height 682
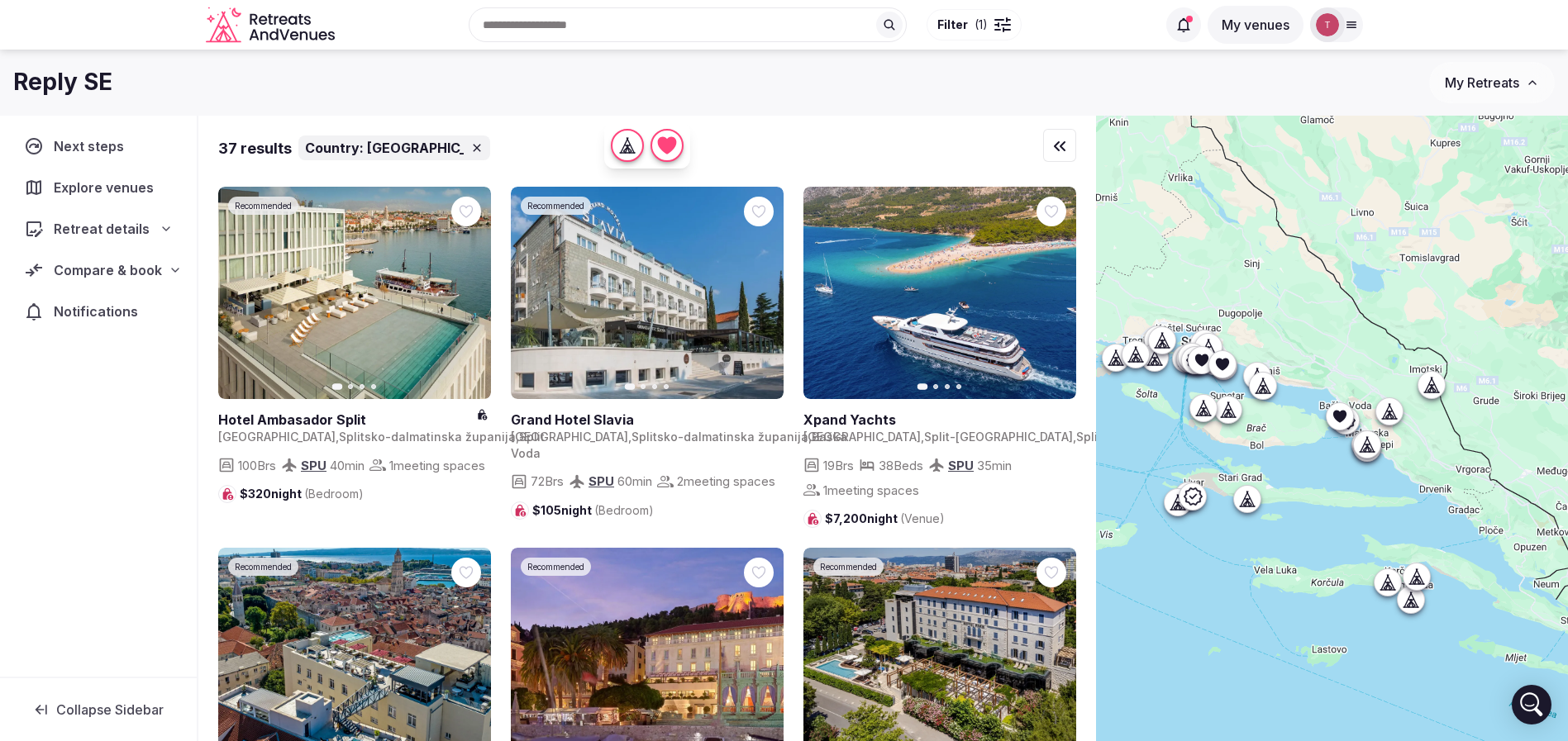
click at [1345, 413] on icon at bounding box center [1338, 415] width 13 height 12
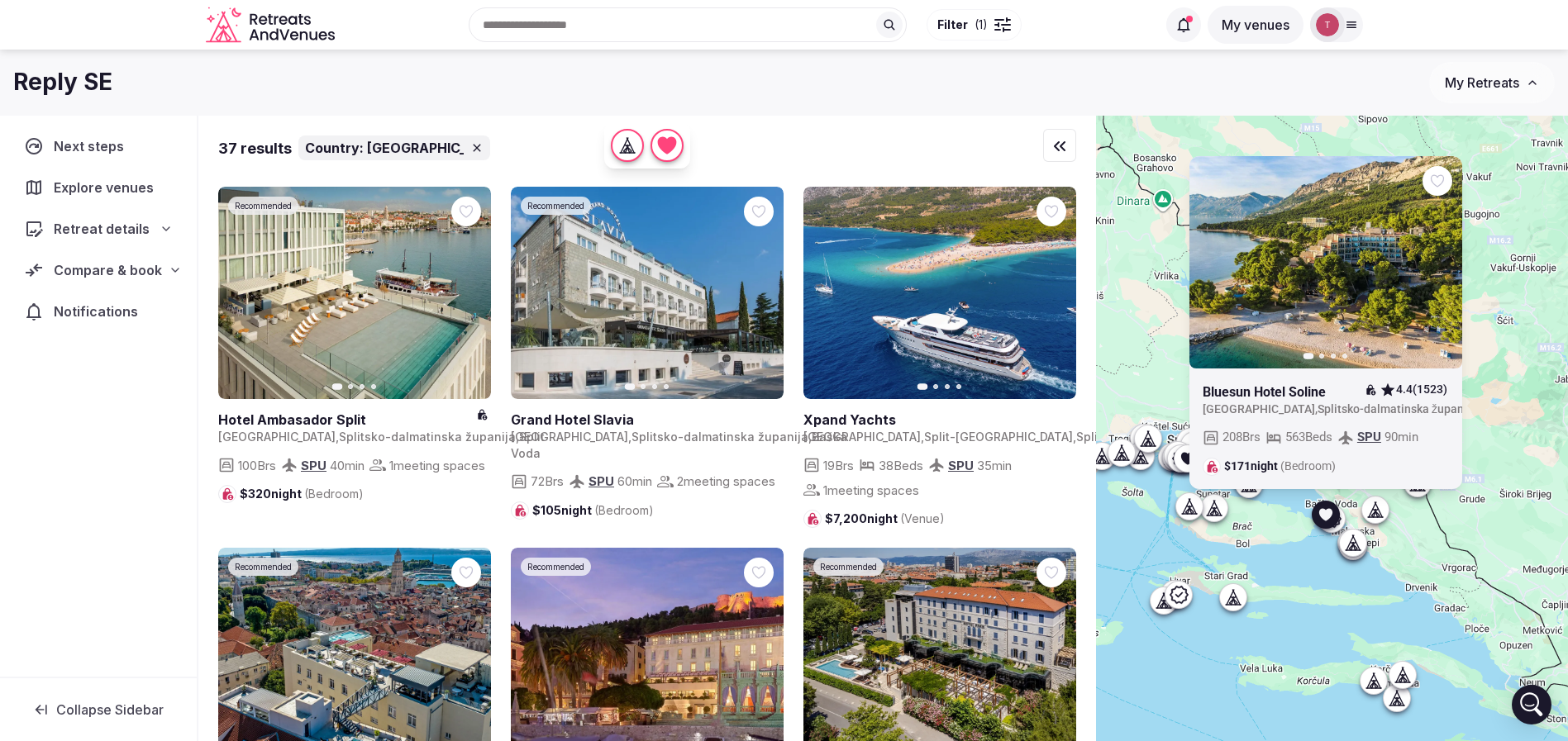
drag, startPoint x: 1276, startPoint y: 446, endPoint x: 1262, endPoint y: 548, distance: 103.0
click at [1262, 548] on div "Previous slide Next slide Bluesun Hotel Soline 4.4 (1523) Croatia , Splitsko-da…" at bounding box center [1332, 457] width 472 height 682
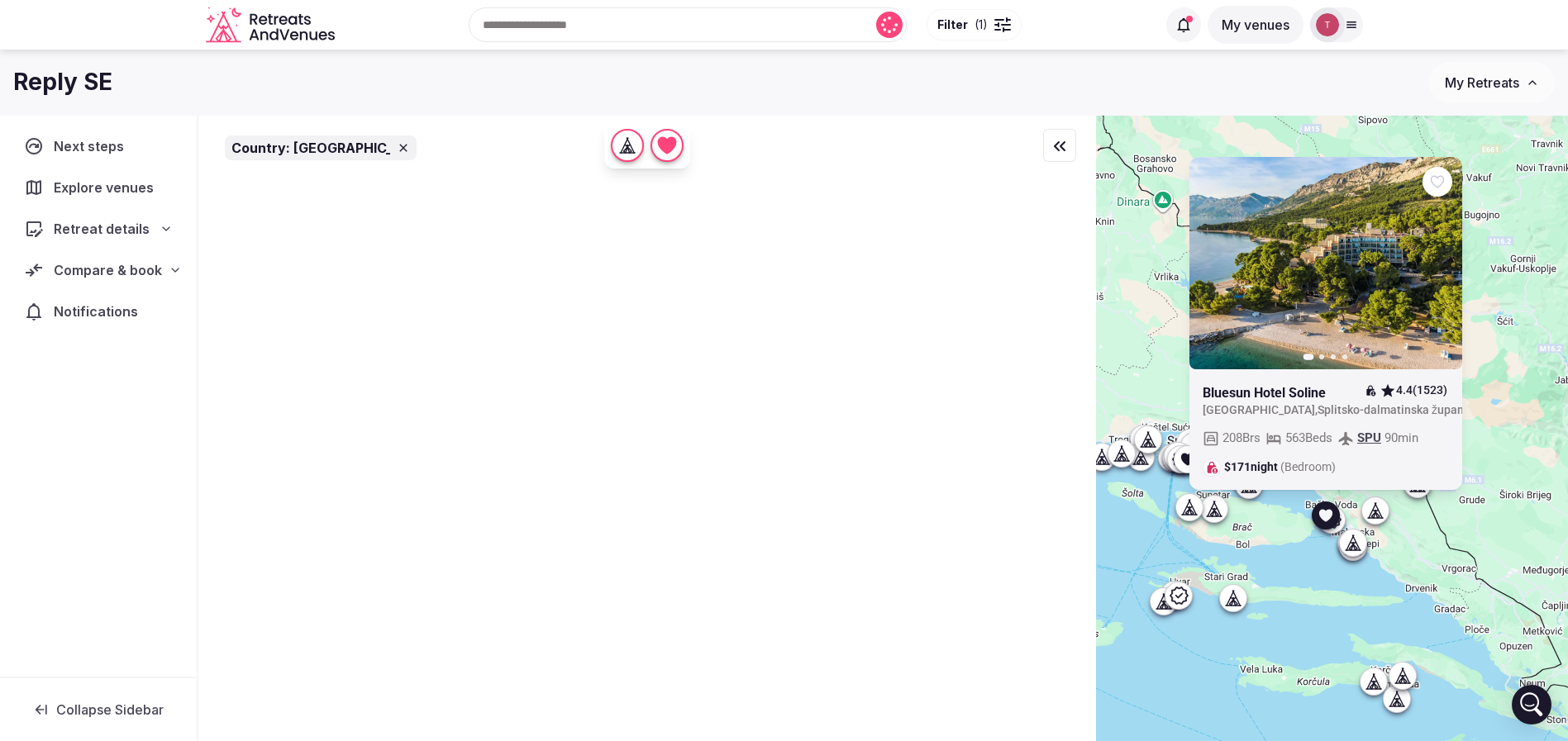
click at [1444, 264] on div "Previous slide Next slide Bluesun Hotel Soline 4.4 (1523) Croatia , Splitsko-da…" at bounding box center [1332, 457] width 472 height 682
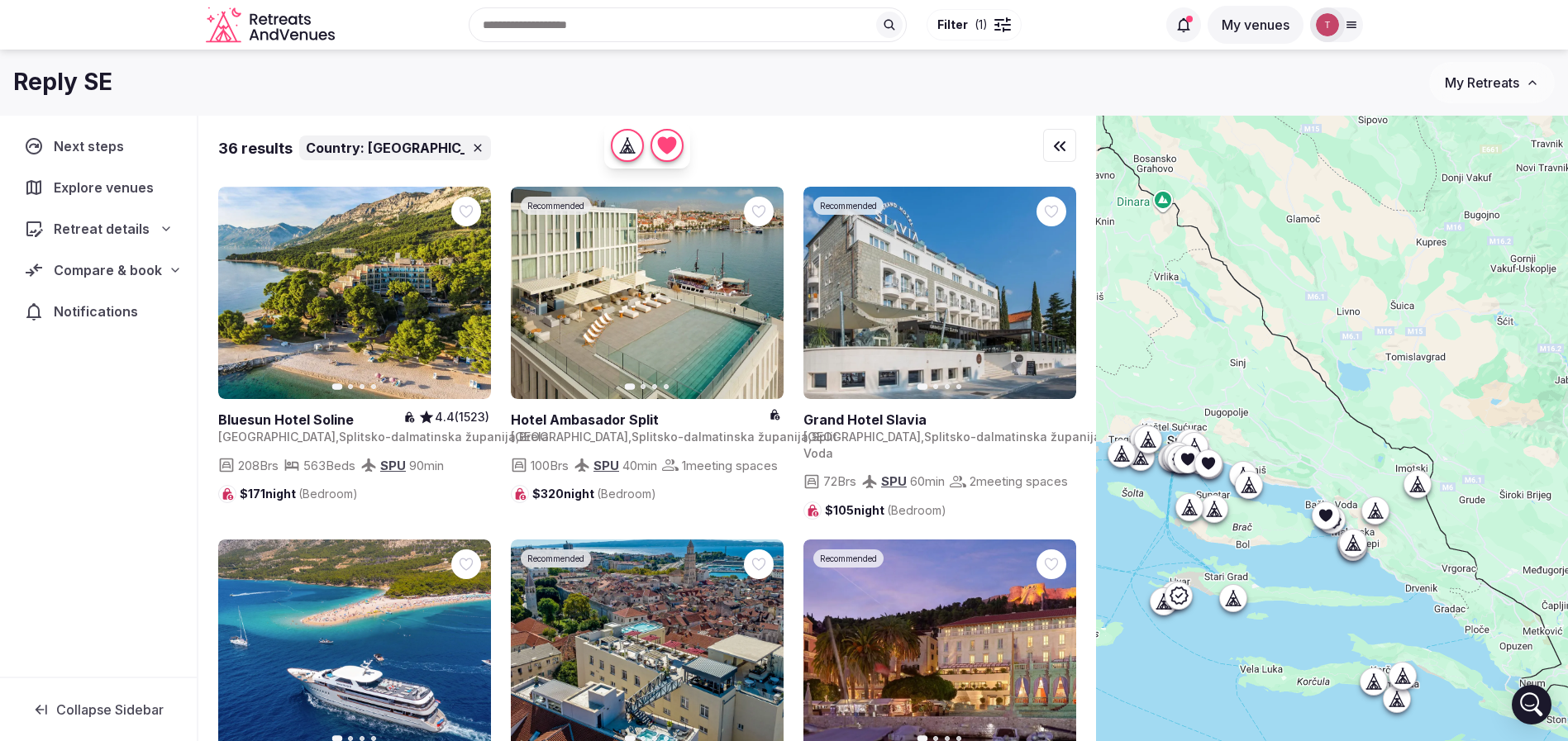
click at [1332, 515] on icon at bounding box center [1325, 515] width 13 height 12
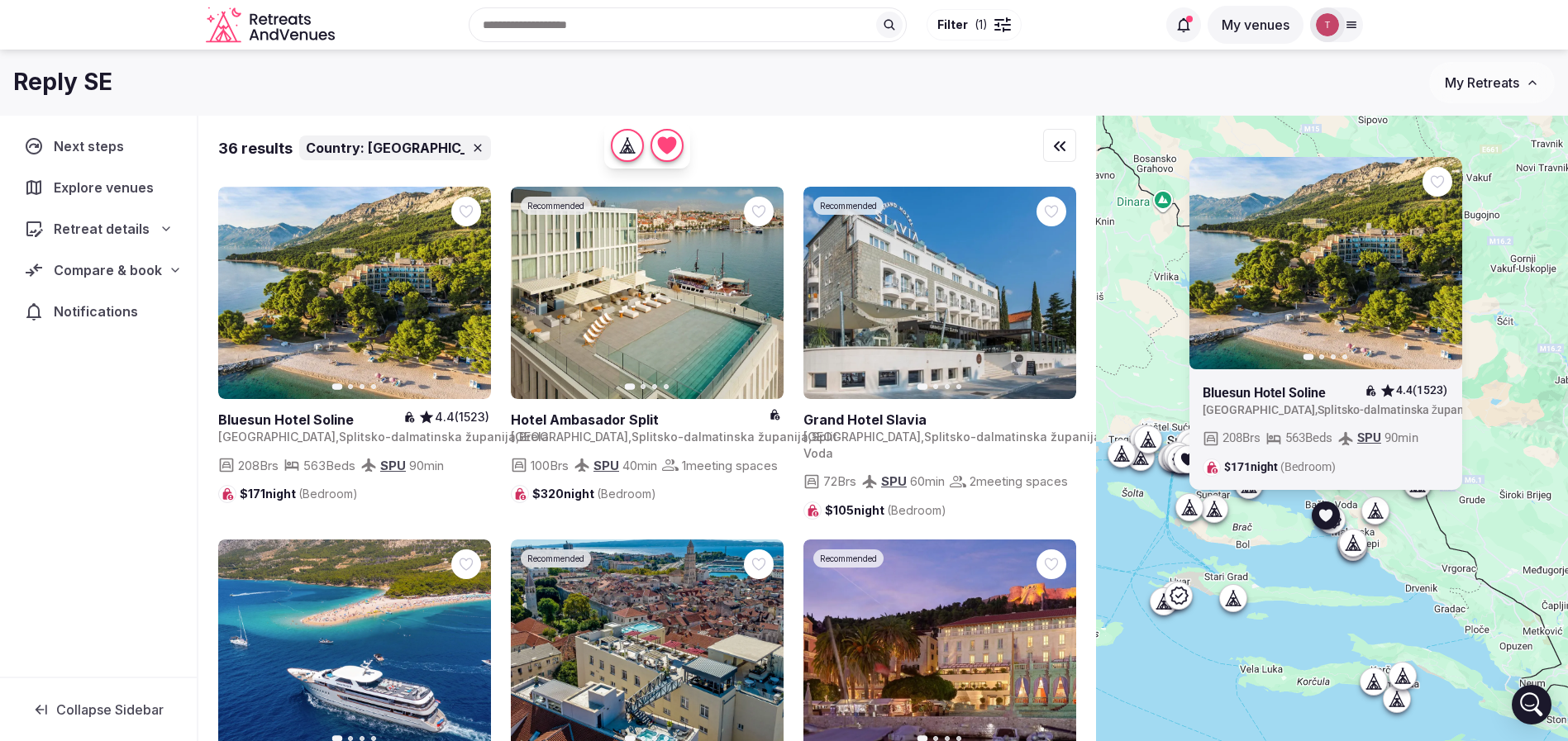
click at [1445, 270] on button "Next slide" at bounding box center [1438, 262] width 27 height 27
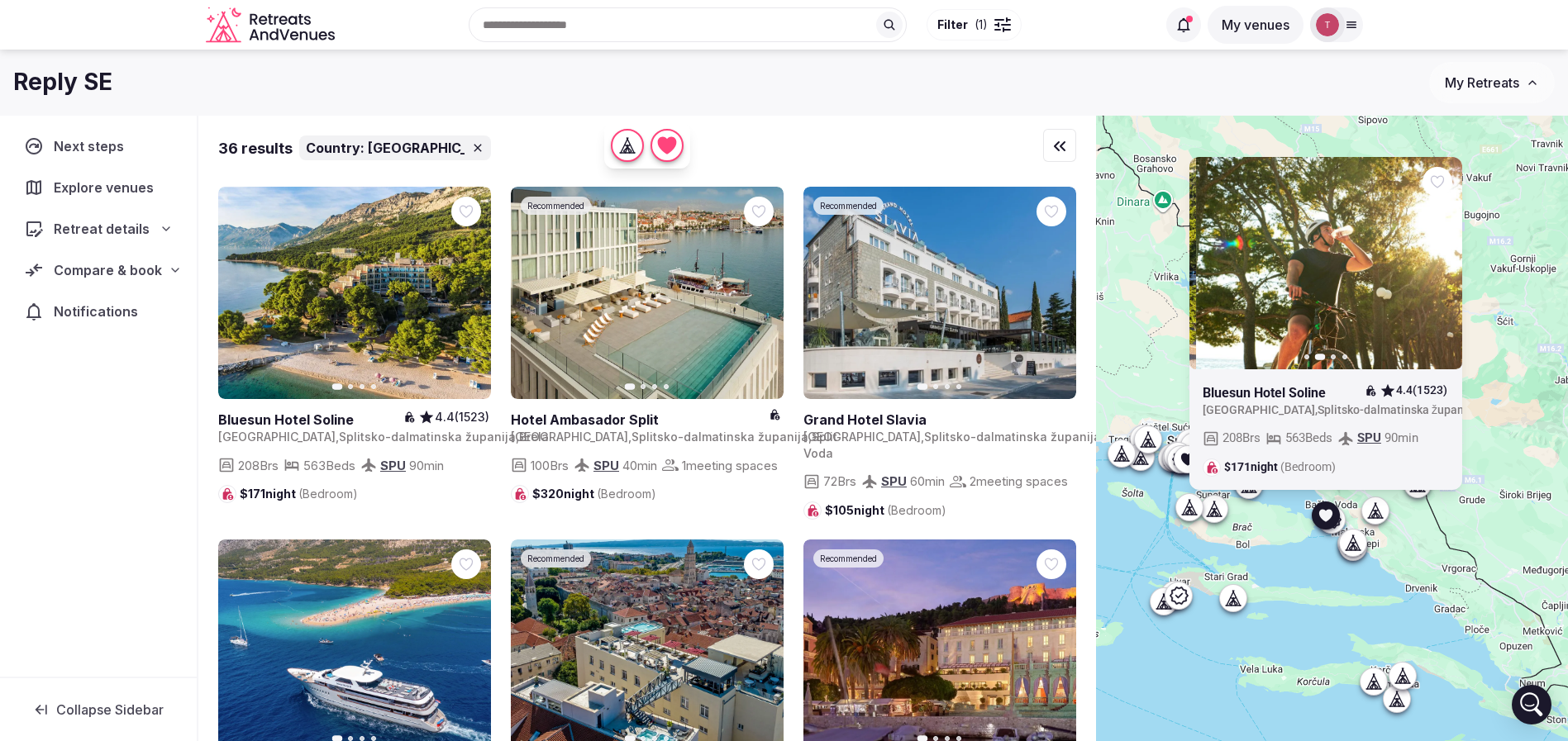
click at [1445, 268] on icon "button" at bounding box center [1438, 262] width 13 height 13
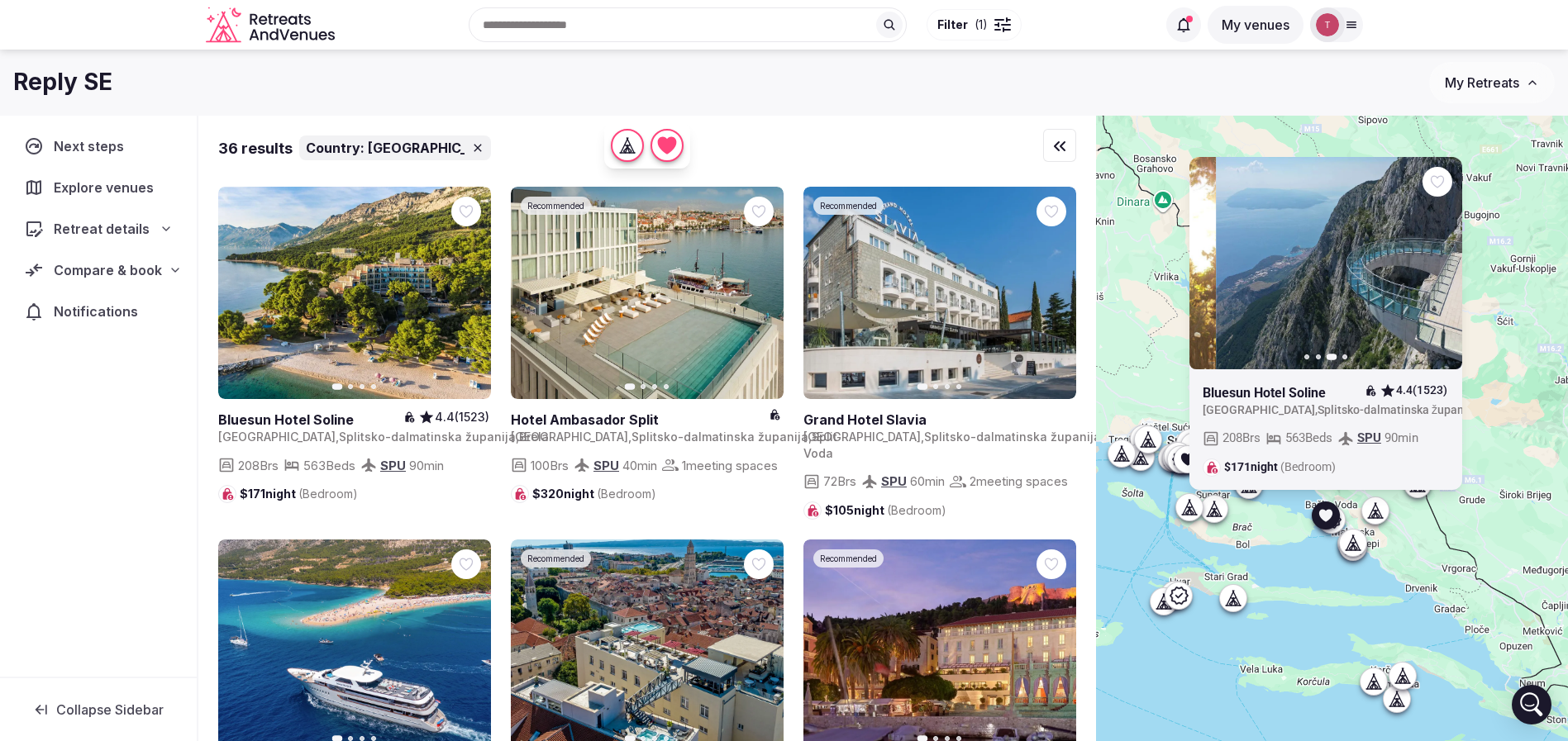
click at [1445, 268] on icon "button" at bounding box center [1438, 262] width 13 height 13
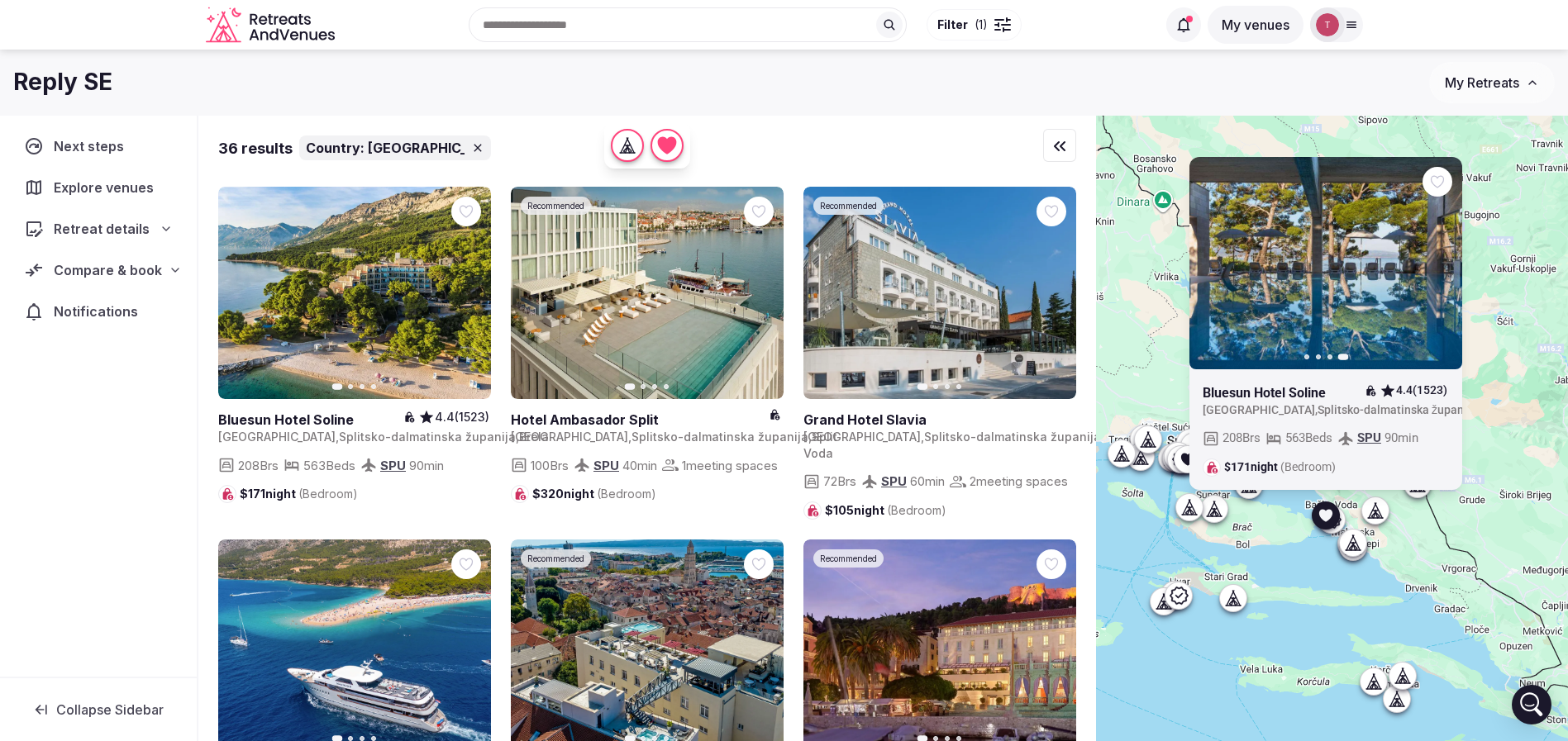
click at [0, 0] on icon at bounding box center [0, 0] width 0 height 0
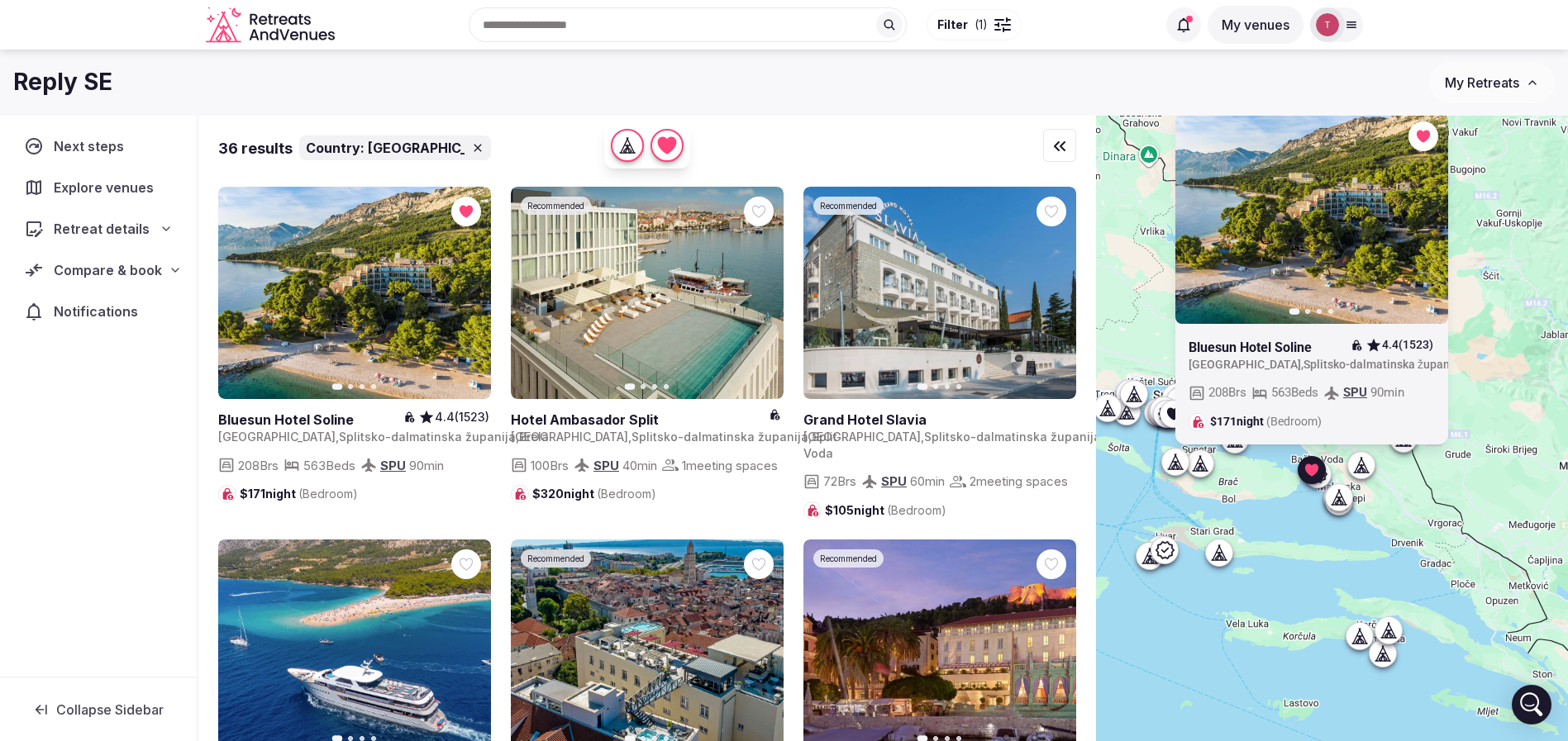
drag, startPoint x: 1318, startPoint y: 616, endPoint x: 1311, endPoint y: 572, distance: 44.6
click at [1310, 572] on div "Previous slide Next slide Bluesun Hotel Soline 4.4 (1523) Croatia , Splitsko-da…" at bounding box center [1332, 457] width 472 height 682
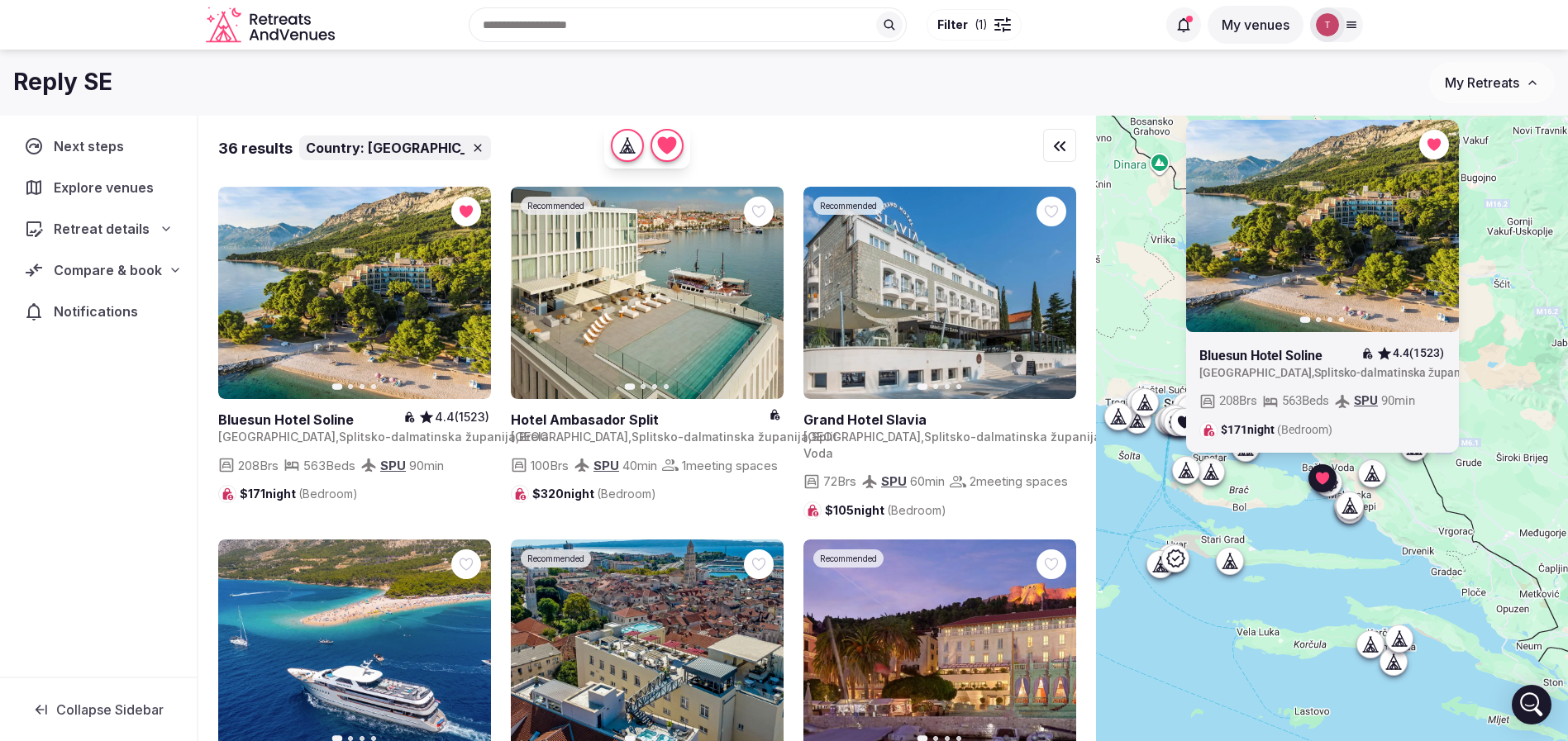
click at [1320, 542] on div "Previous slide Next slide Bluesun Hotel Soline 4.4 (1523) Croatia , Splitsko-da…" at bounding box center [1332, 457] width 472 height 682
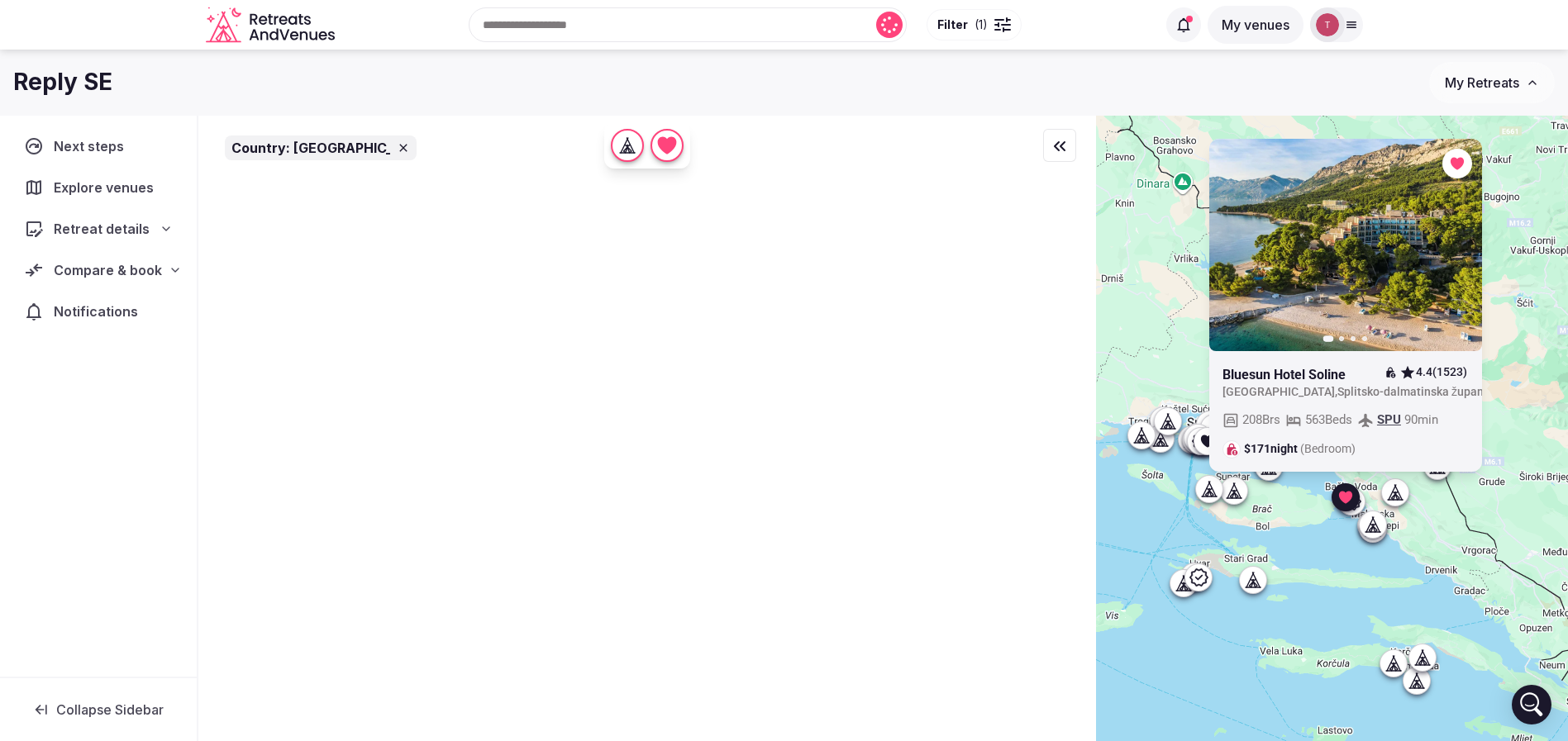
drag, startPoint x: 1163, startPoint y: 471, endPoint x: 1205, endPoint y: 511, distance: 58.0
click at [1205, 511] on div "Previous slide Next slide Bluesun Hotel Soline 4.4 (1523) Croatia , Splitsko-da…" at bounding box center [1332, 457] width 472 height 682
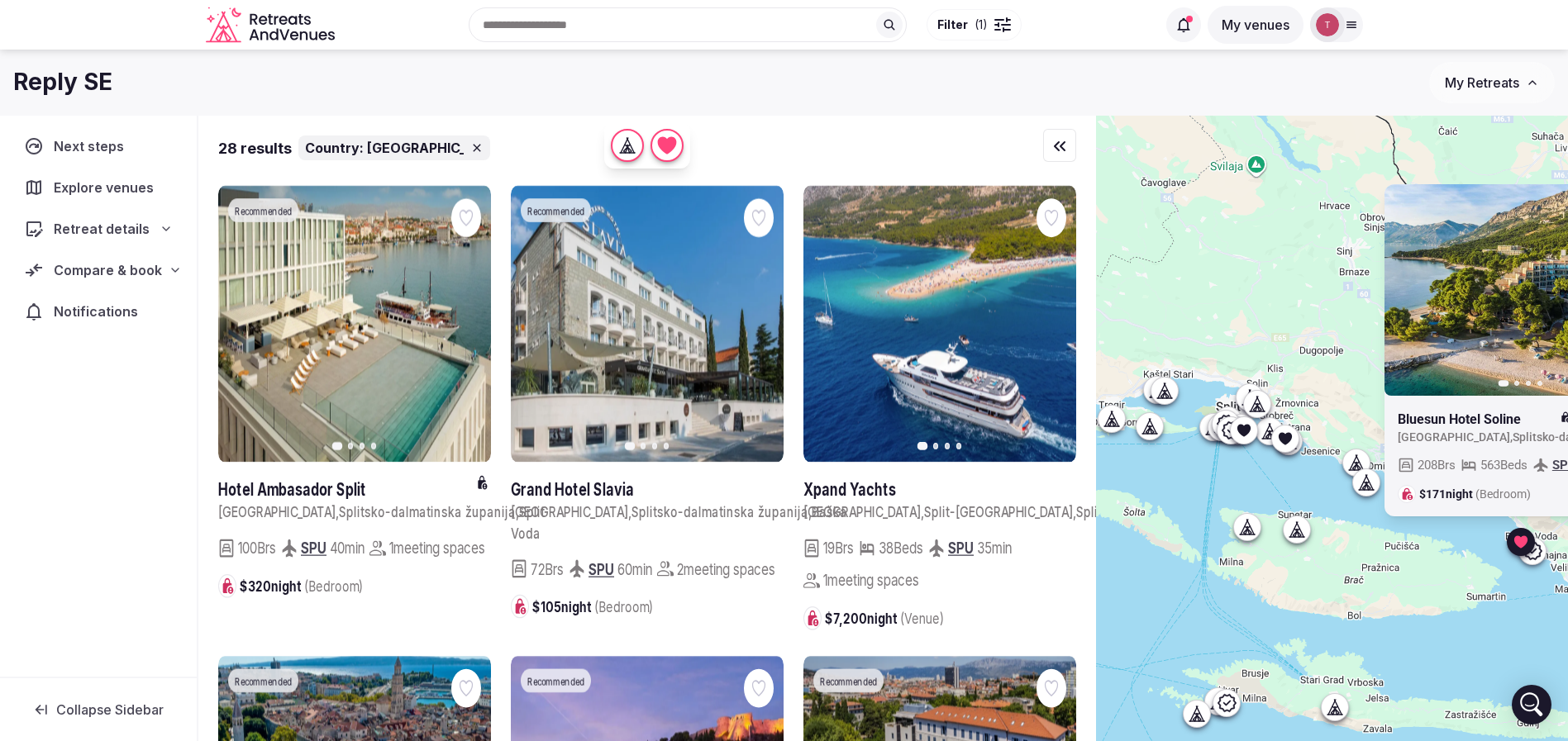
click at [1292, 440] on icon at bounding box center [1284, 438] width 13 height 12
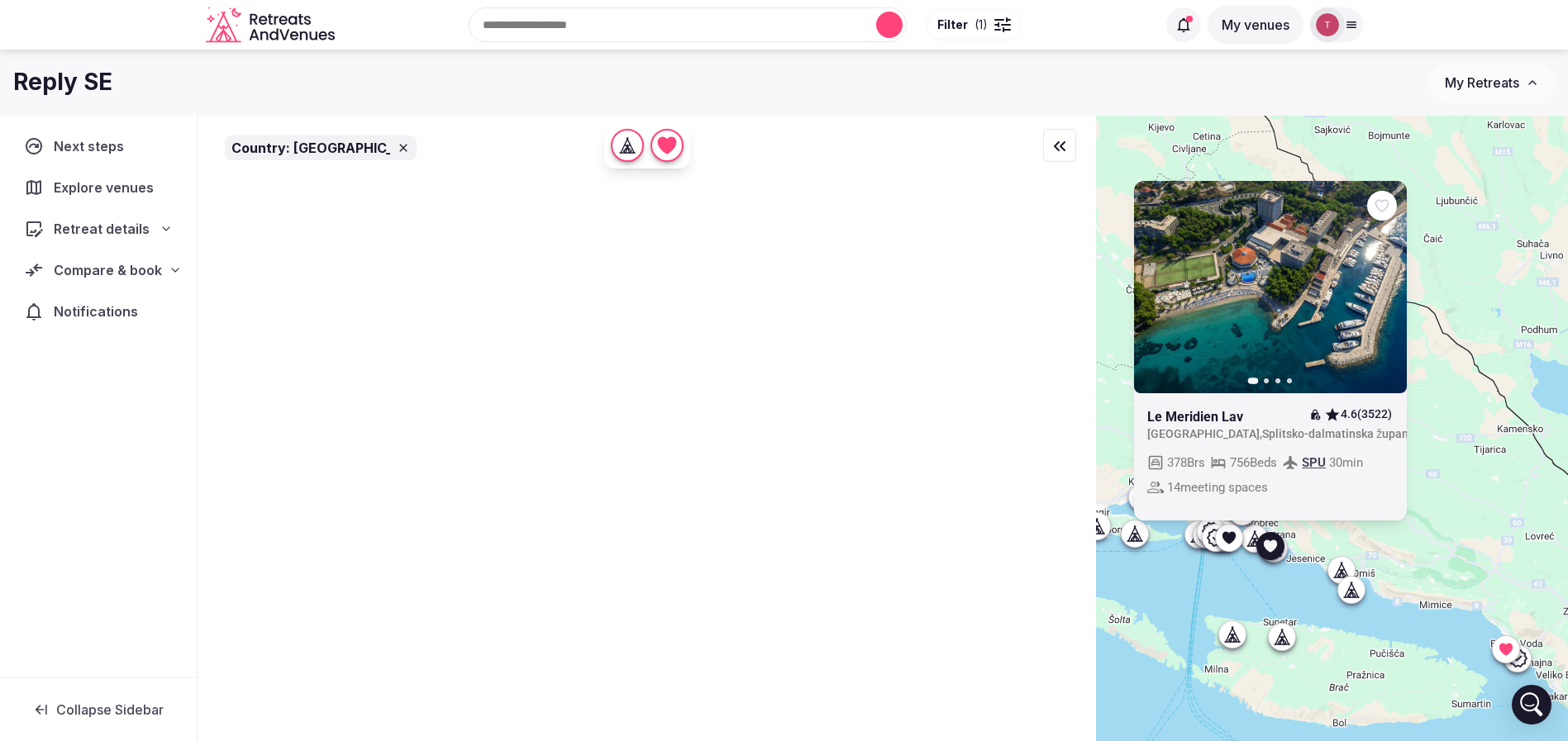
drag, startPoint x: 1288, startPoint y: 478, endPoint x: 1277, endPoint y: 590, distance: 112.5
click at [1276, 589] on div "Previous slide Next slide Le Meridien Lav 4.6 (3522) Croatia , Splitsko-dalmati…" at bounding box center [1332, 457] width 472 height 682
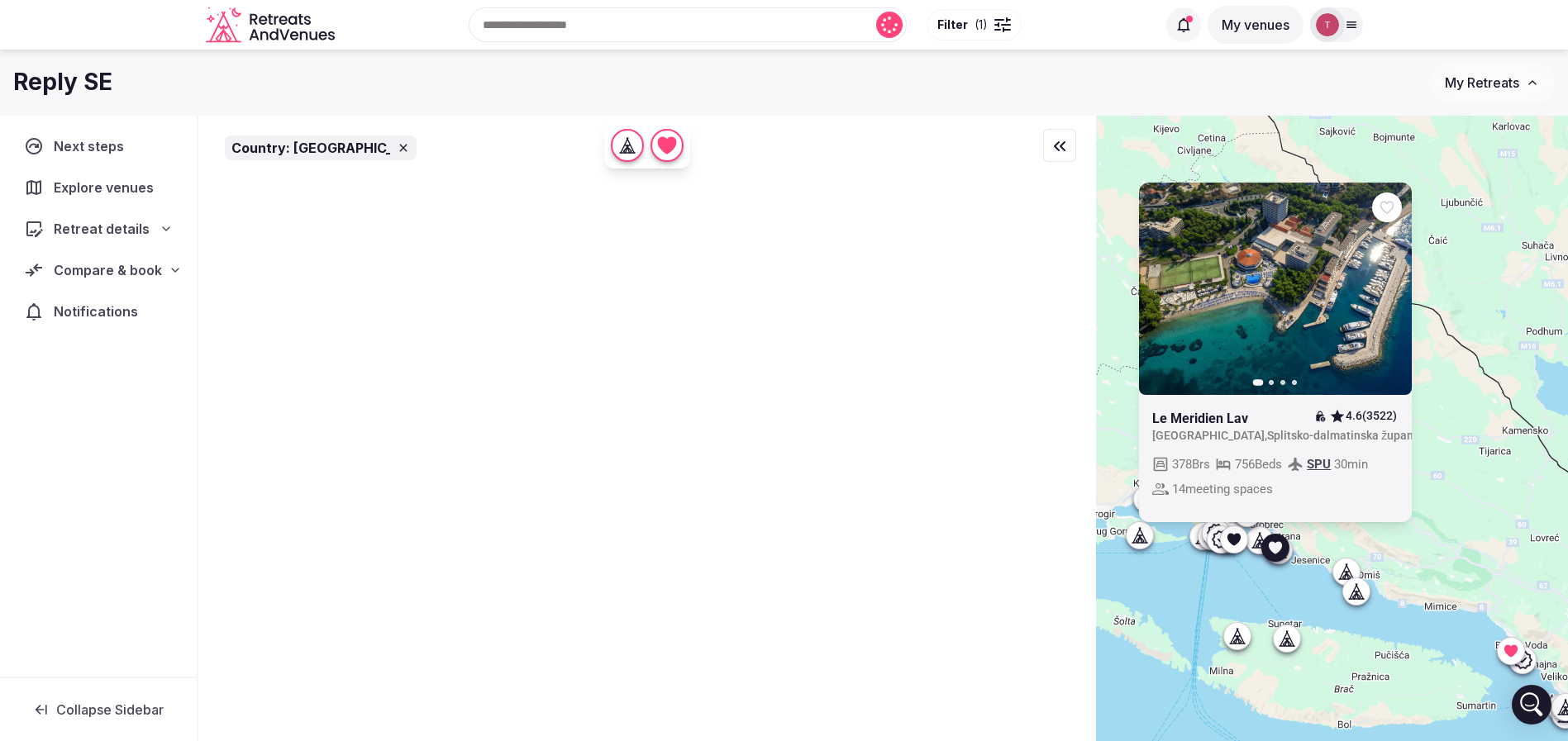
click at [1394, 282] on icon "button" at bounding box center [1388, 288] width 13 height 13
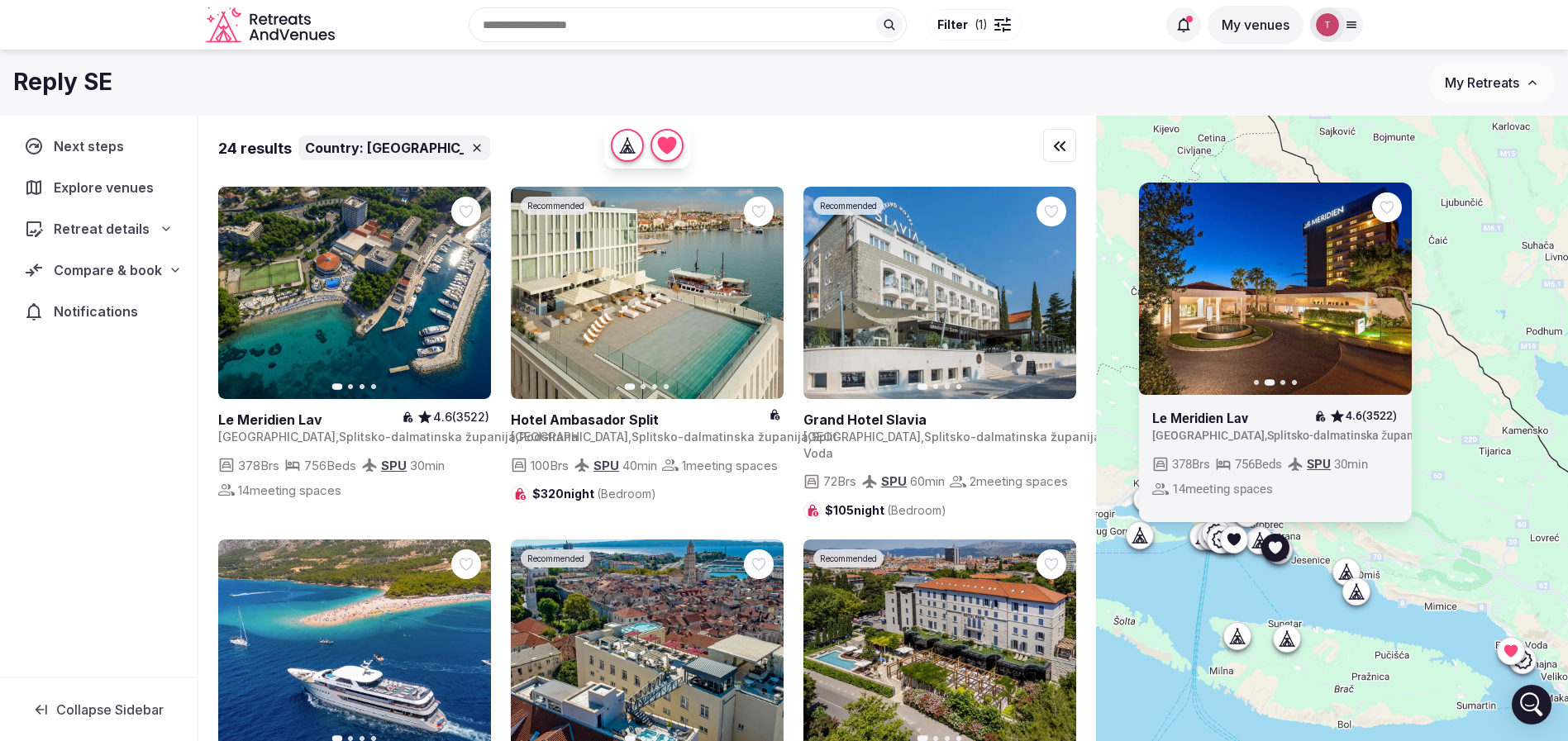
click at [1395, 282] on icon "button" at bounding box center [1388, 288] width 13 height 13
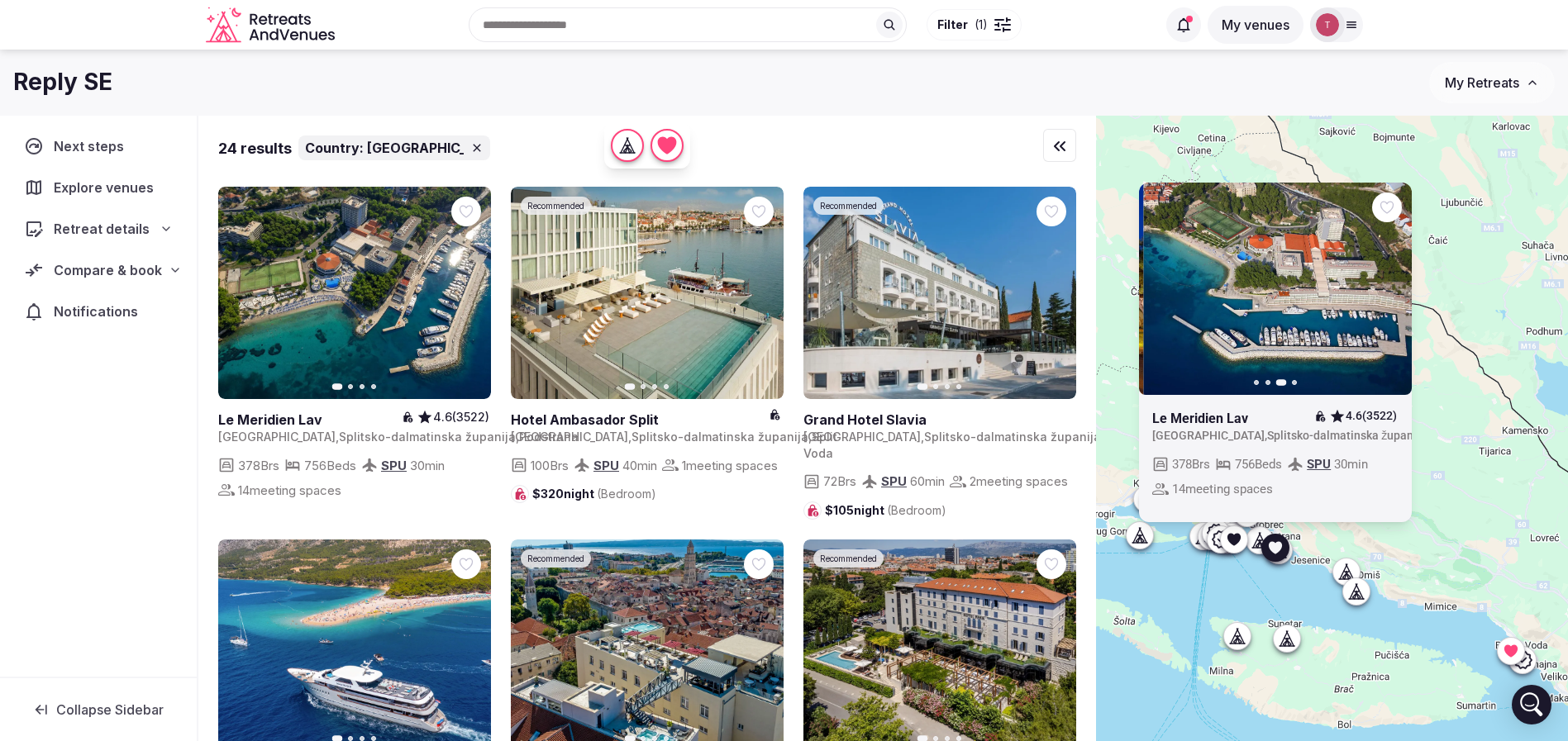
click at [1395, 282] on icon "button" at bounding box center [1388, 288] width 13 height 13
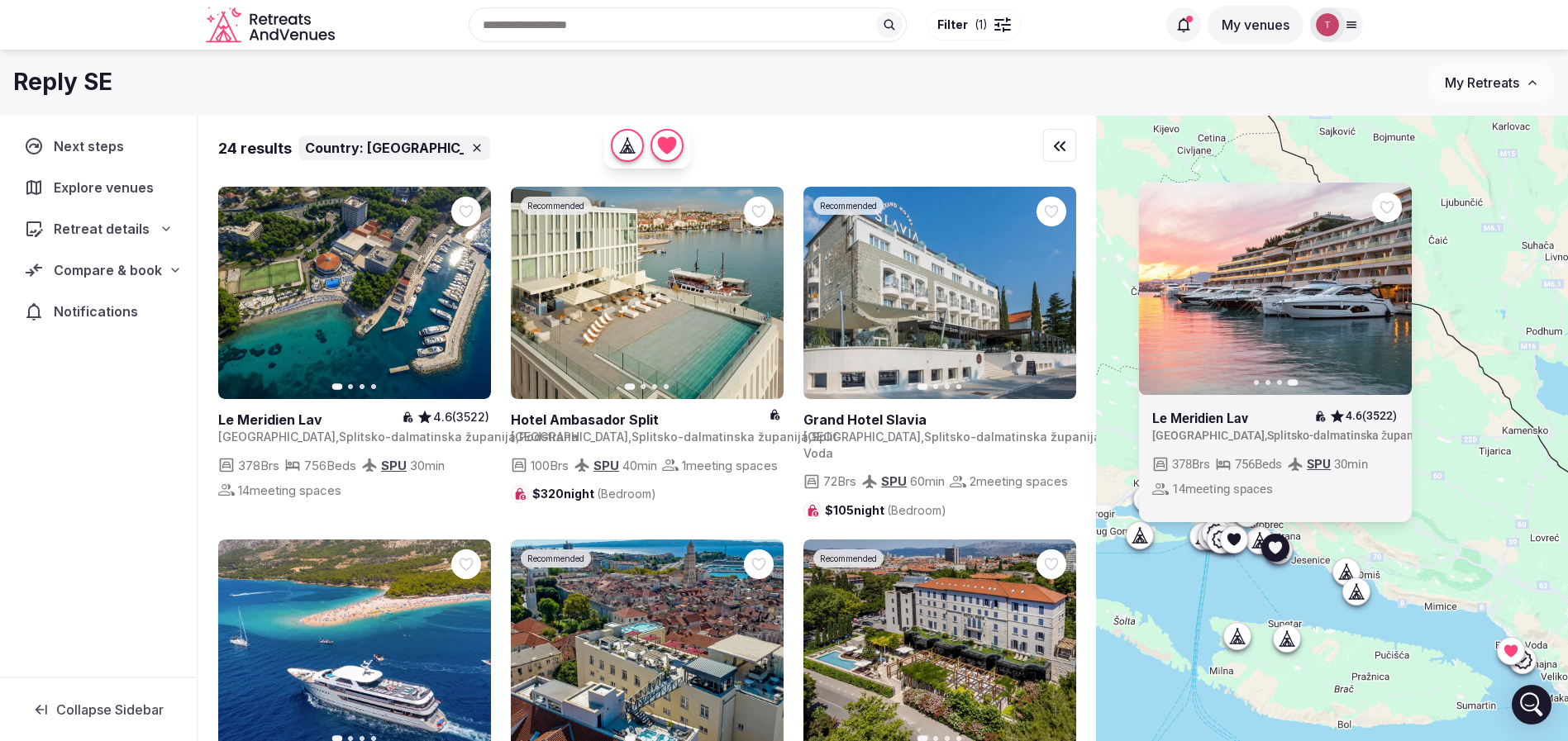
click at [0, 0] on icon at bounding box center [0, 0] width 0 height 0
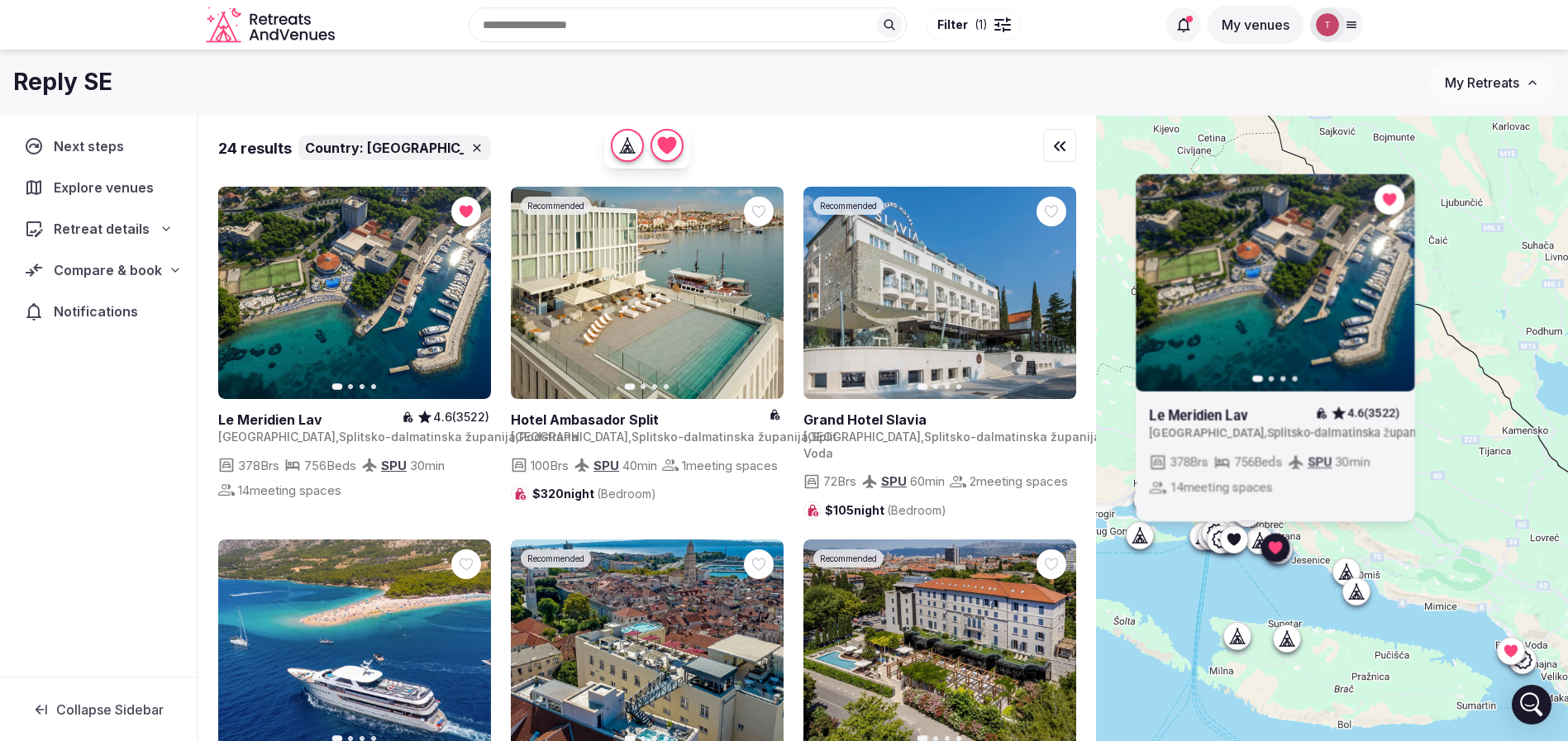
click at [1422, 682] on div "Previous slide Next slide Le Meridien Lav 4.6 (3522) Croatia , Splitsko-dalmati…" at bounding box center [1332, 457] width 472 height 682
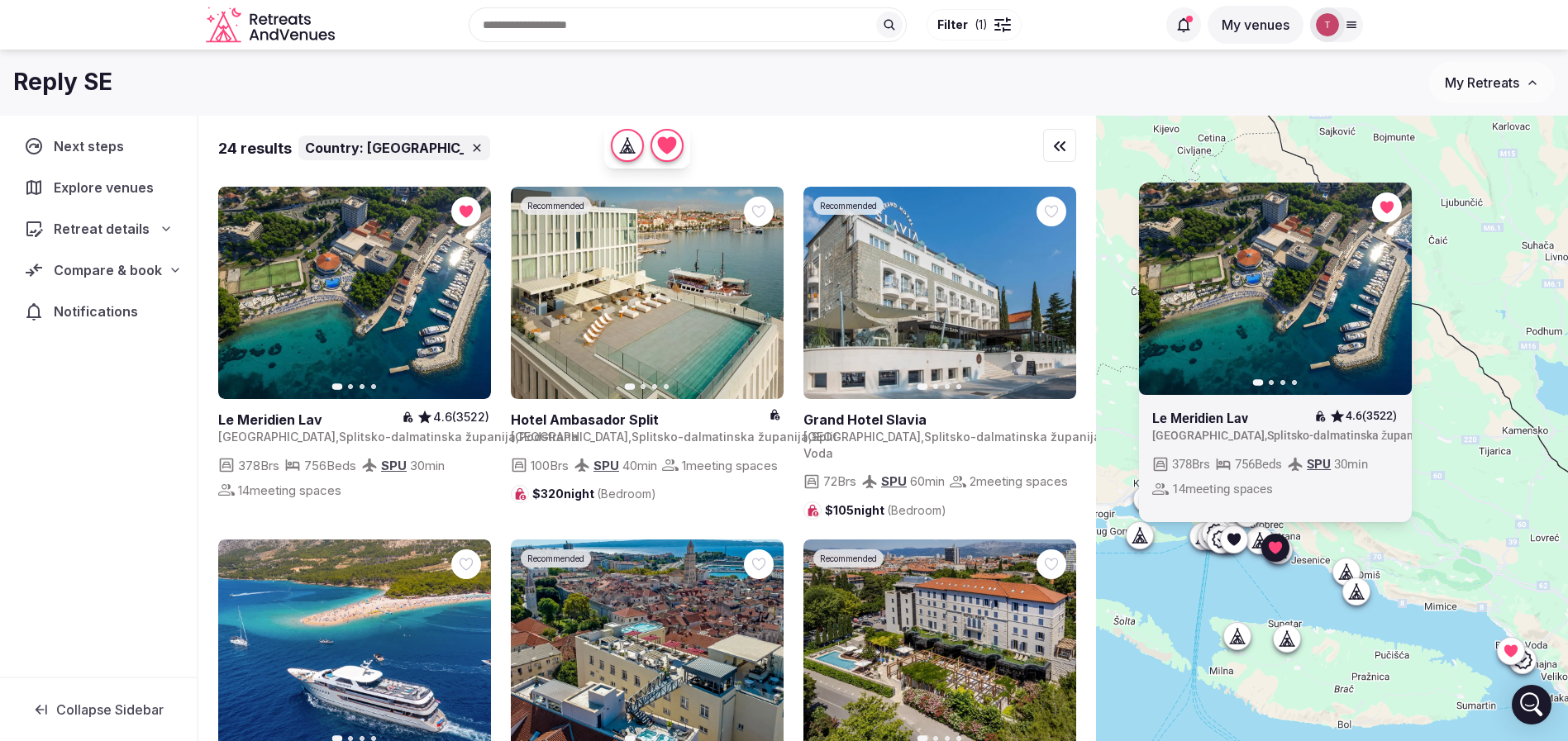
click at [1242, 546] on icon at bounding box center [1233, 538] width 16 height 16
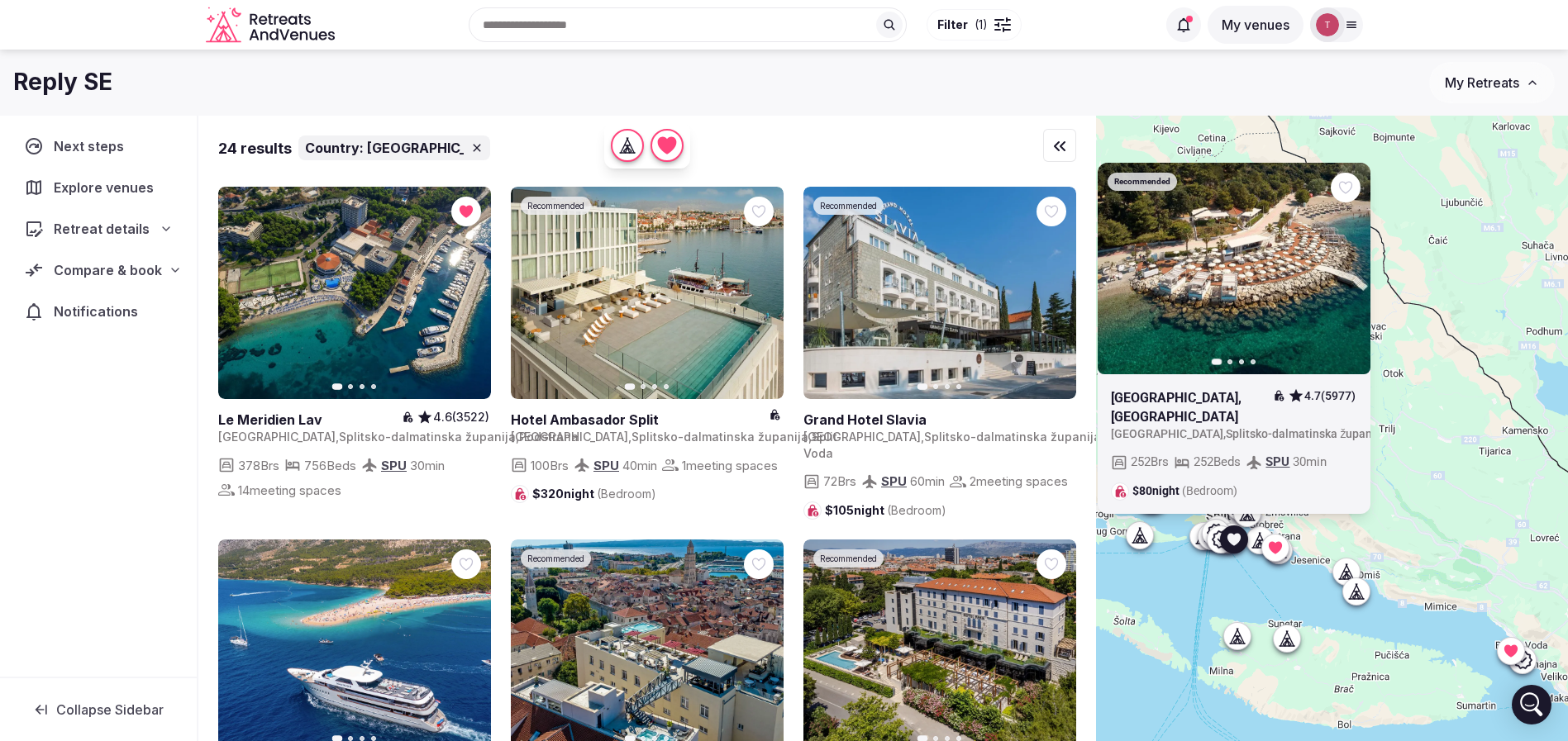
click at [0, 0] on icon at bounding box center [0, 0] width 0 height 0
click at [1312, 589] on div "Recommended Previous slide Next slide Radisson Blu Resort & Spa, Split 4.7 (597…" at bounding box center [1332, 457] width 472 height 682
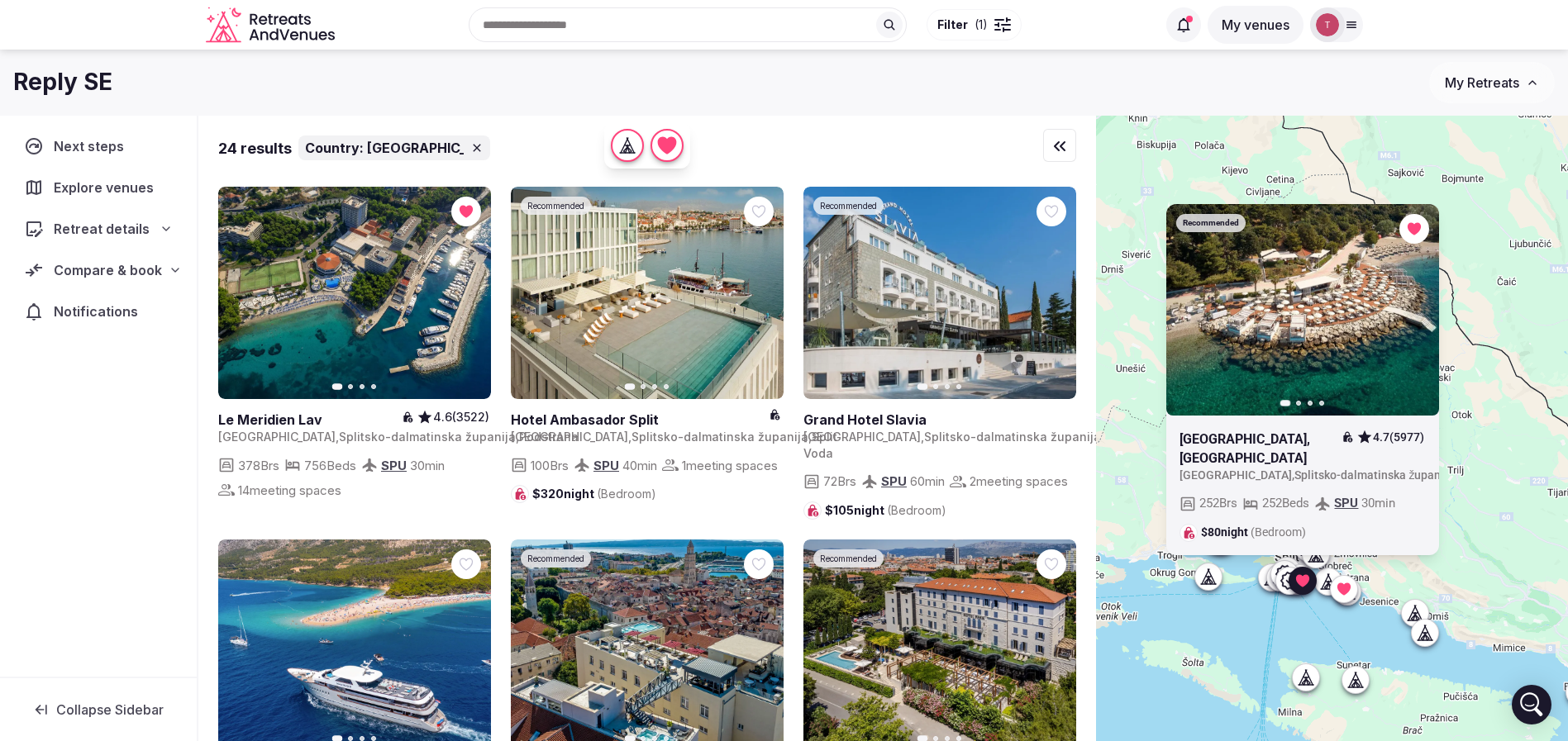
drag, startPoint x: 1212, startPoint y: 571, endPoint x: 1283, endPoint y: 615, distance: 83.5
click at [1283, 615] on div "Recommended Previous slide Next slide Radisson Blu Resort & Spa, Split 4.7 (597…" at bounding box center [1332, 457] width 472 height 682
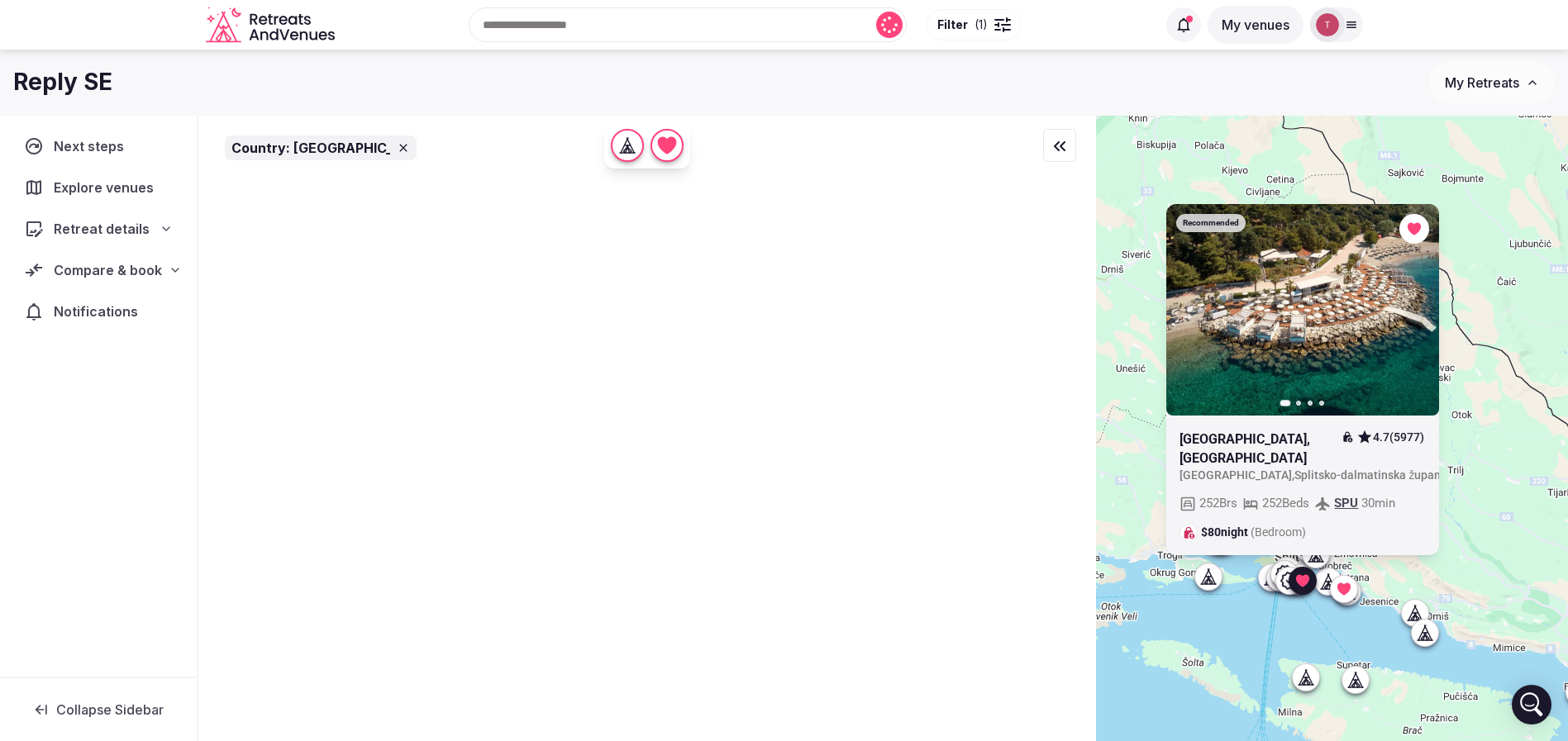
click at [1517, 322] on div "Recommended Previous slide Next slide Radisson Blu Resort & Spa, Split 4.7 (597…" at bounding box center [1332, 457] width 472 height 682
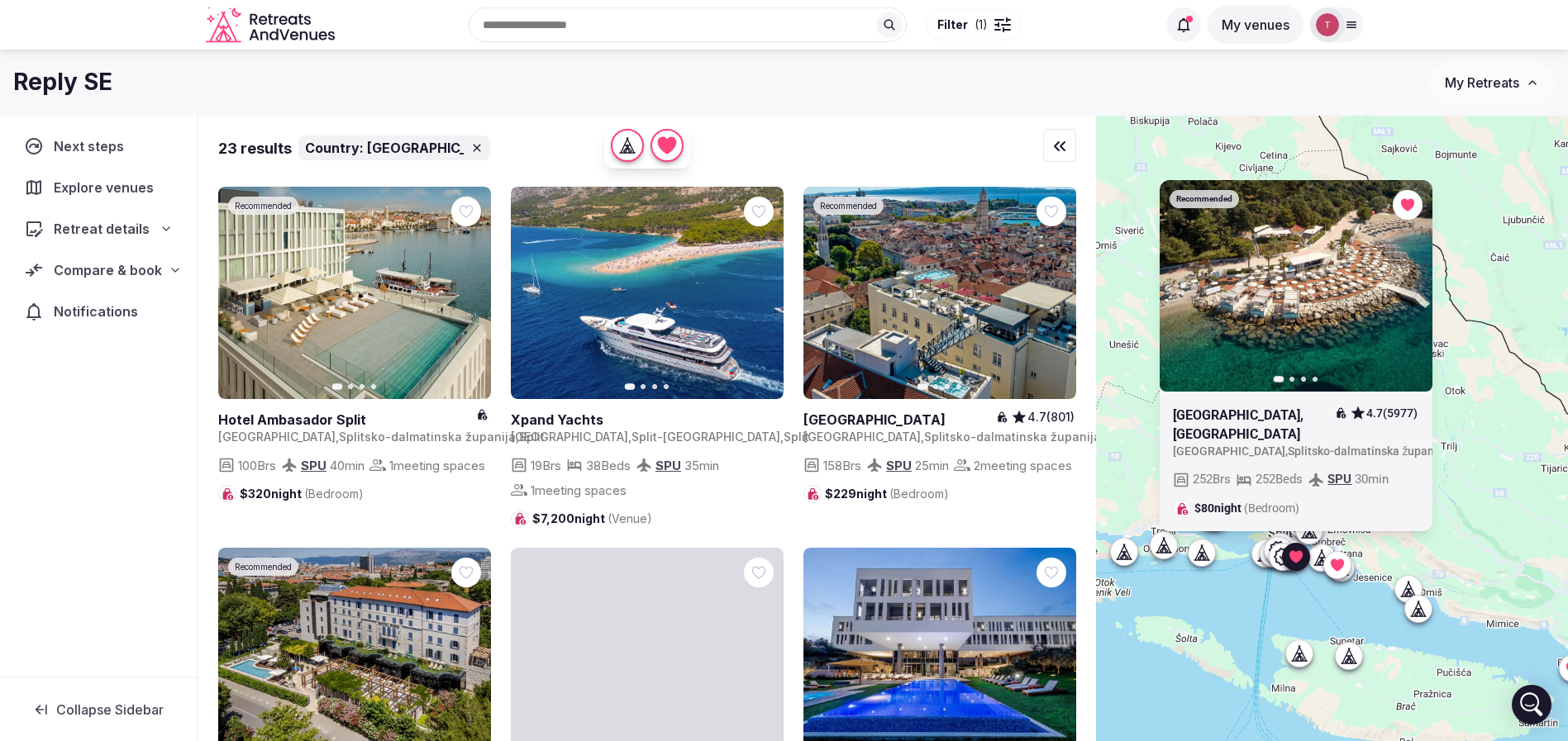
drag, startPoint x: 1505, startPoint y: 602, endPoint x: 1499, endPoint y: 575, distance: 27.7
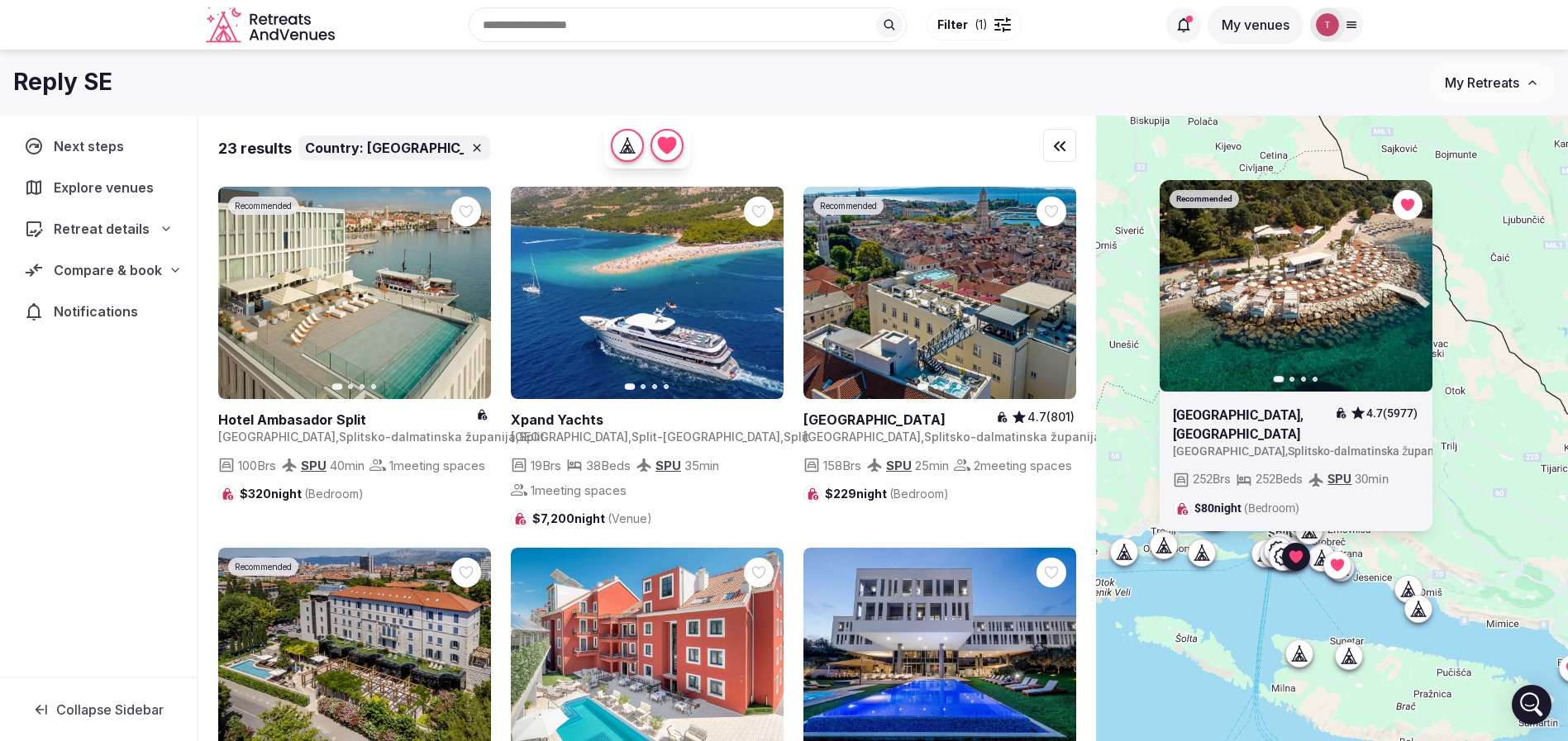
click at [1499, 575] on div "Recommended Previous slide Next slide Radisson Blu Resort & Spa, Split 4.7 (597…" at bounding box center [1332, 457] width 472 height 682
click at [1385, 618] on div "Recommended Previous slide Next slide Radisson Blu Resort & Spa, Split 4.7 (597…" at bounding box center [1332, 457] width 472 height 682
click at [1304, 558] on icon at bounding box center [1296, 556] width 16 height 16
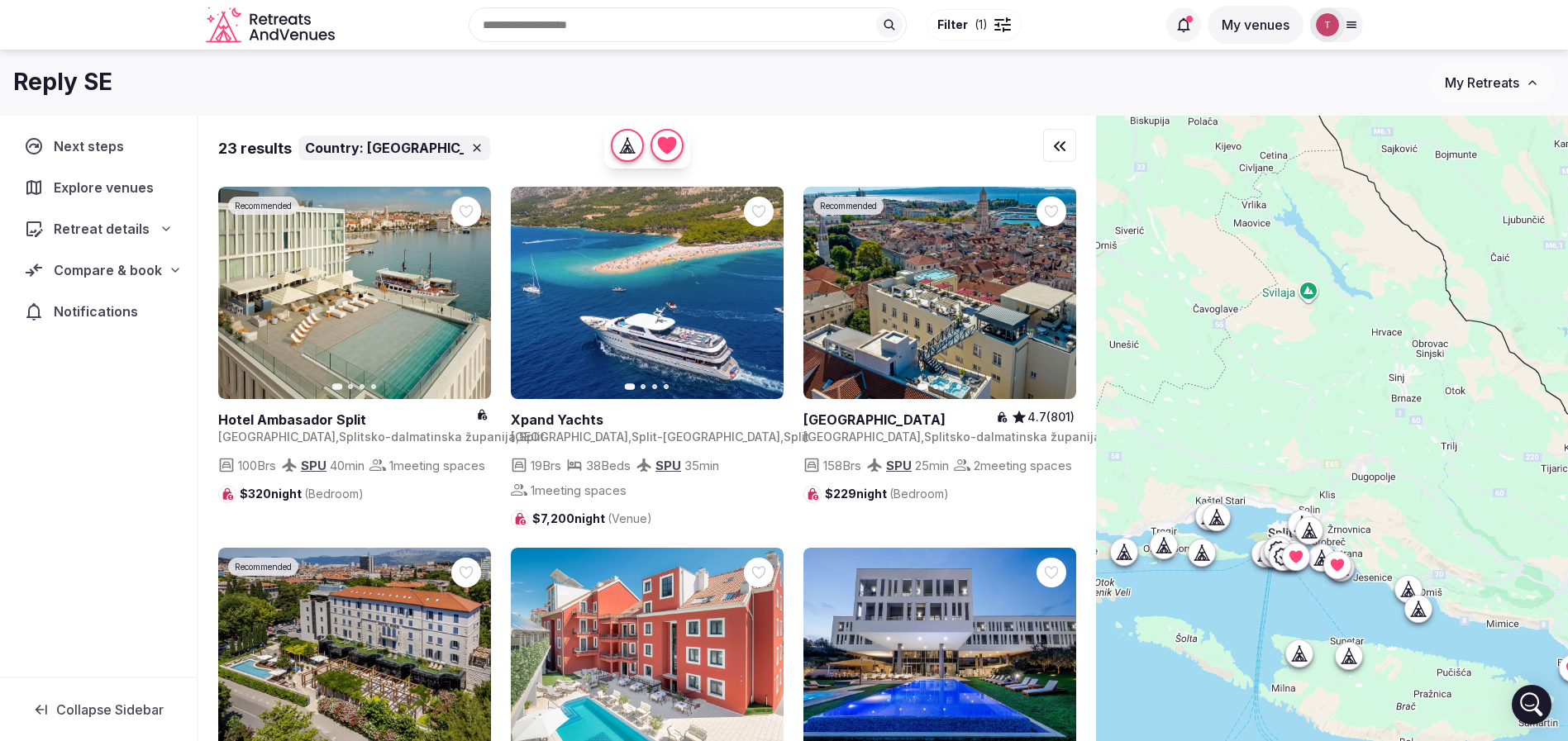
click at [580, 21] on div "Recent searches Croatia Albania United States France South Africa Search Popula…" at bounding box center [748, 24] width 815 height 71
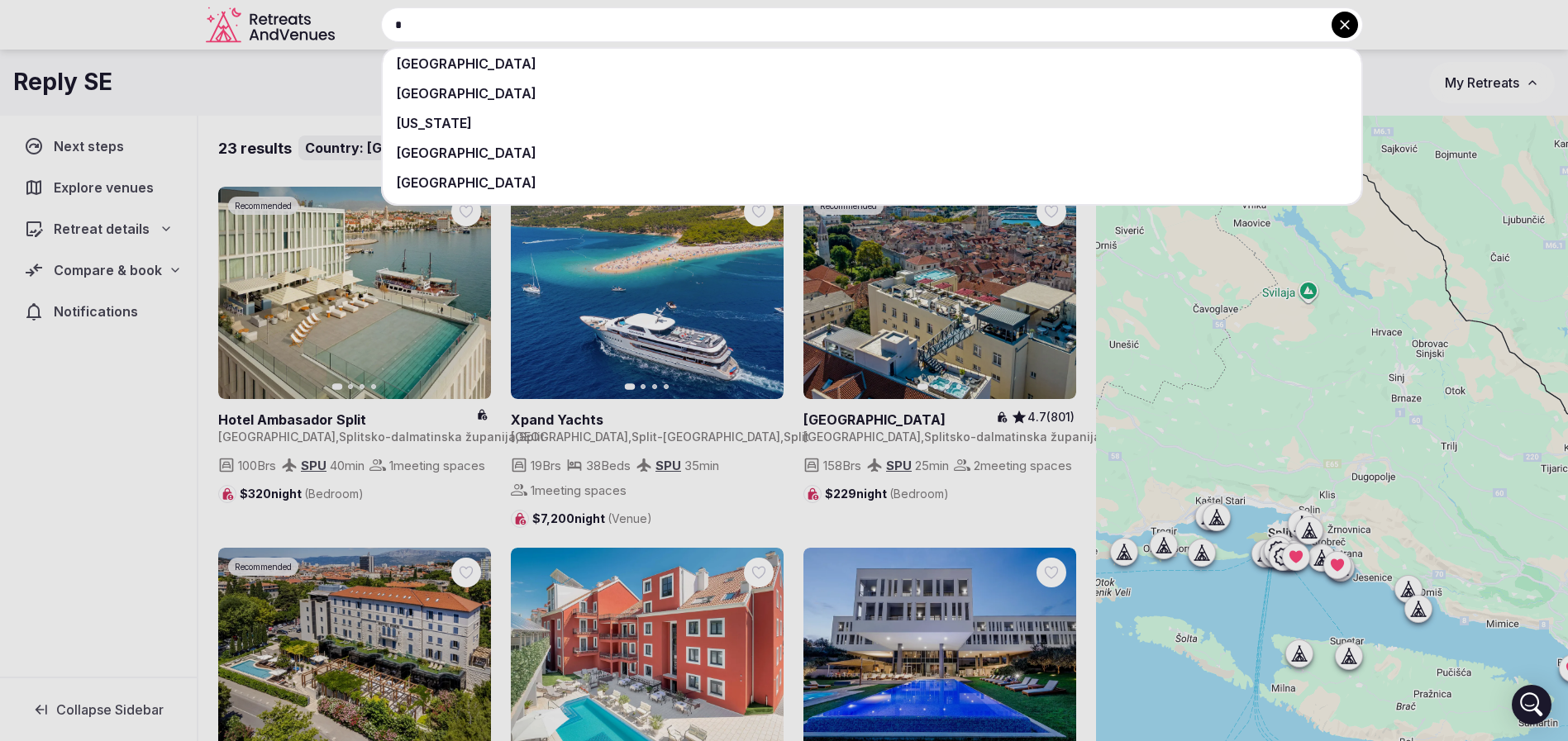
type input "*"
click at [305, 106] on div at bounding box center [784, 370] width 1568 height 741
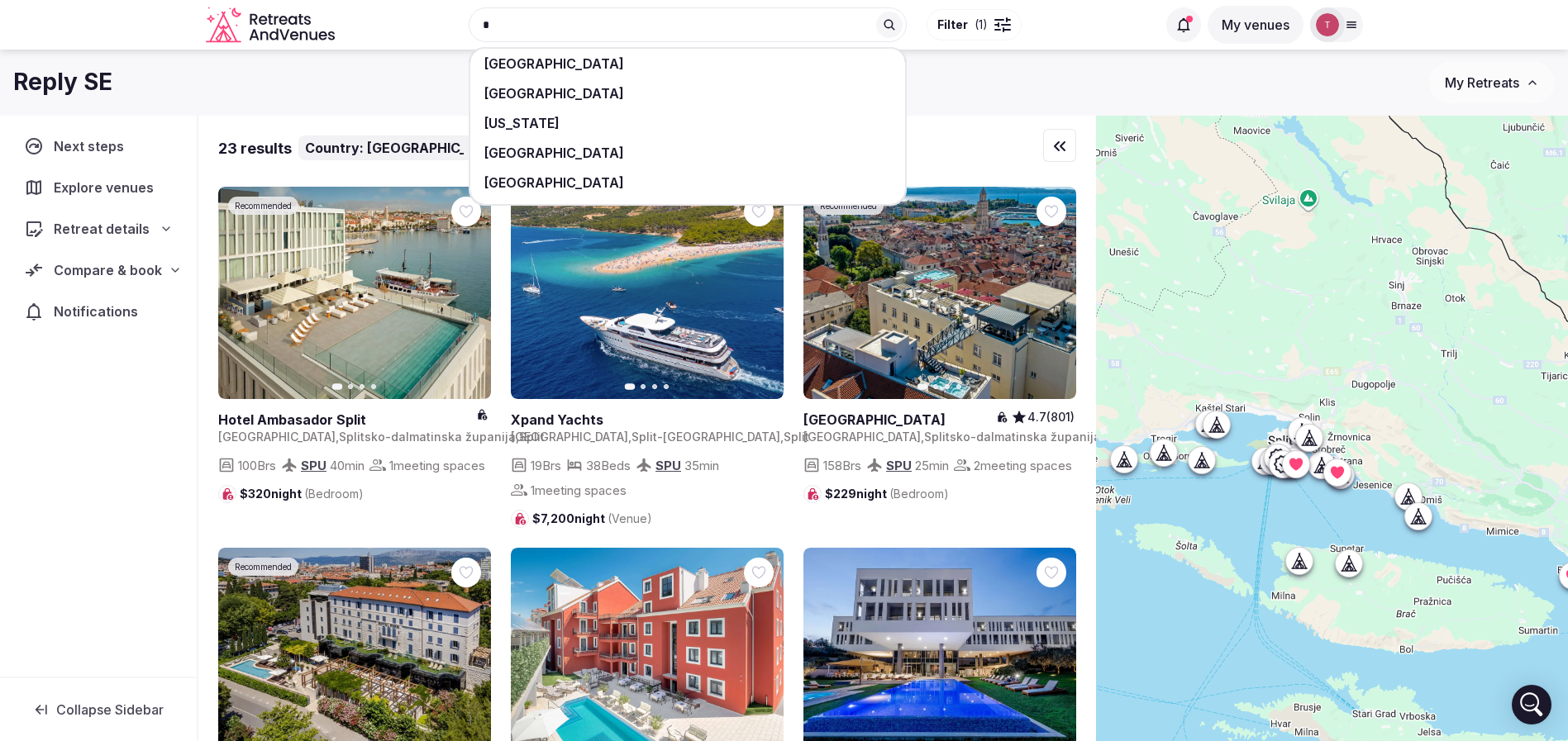
drag, startPoint x: 1262, startPoint y: 658, endPoint x: 1263, endPoint y: 559, distance: 99.0
click at [1263, 559] on div at bounding box center [1332, 457] width 472 height 682
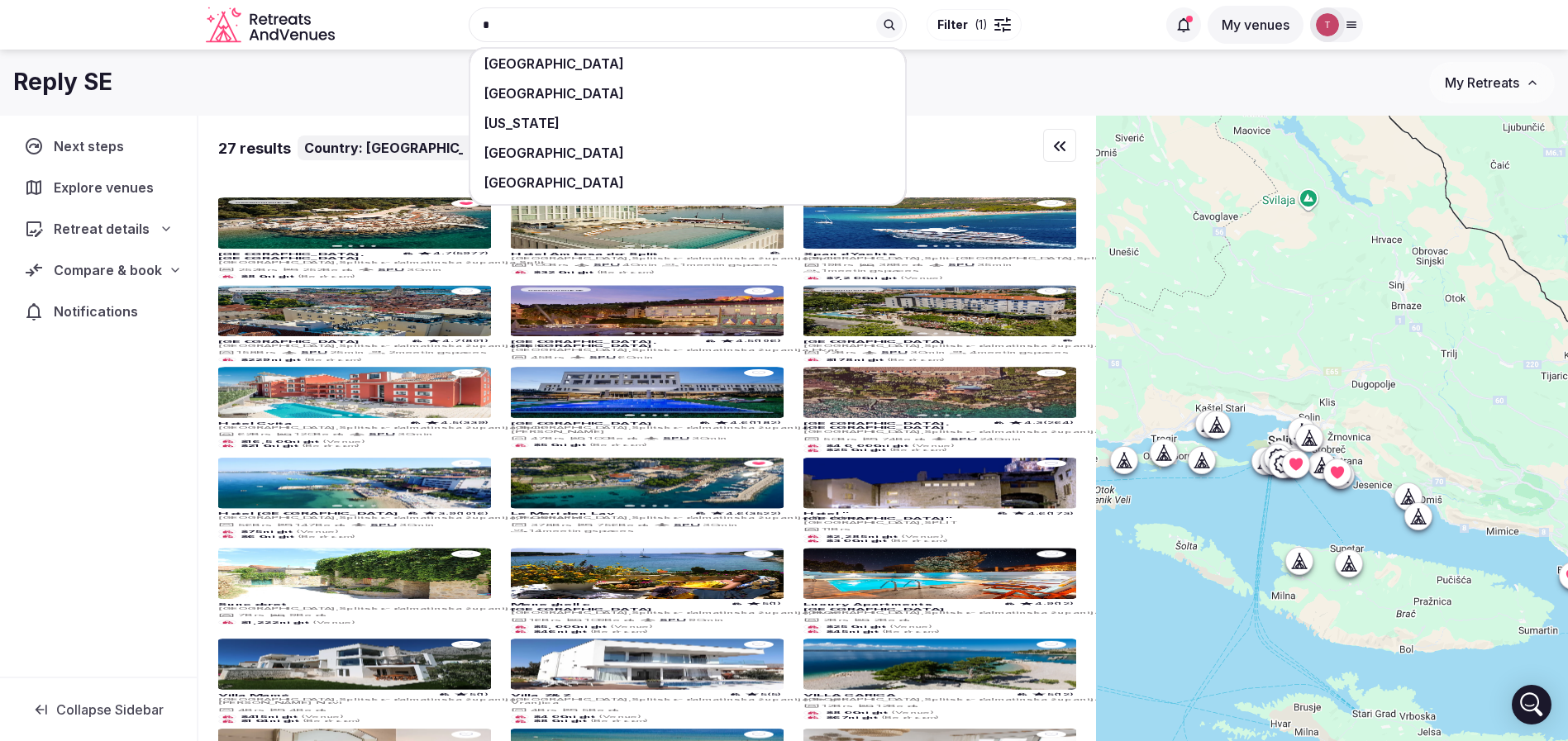
click at [1055, 86] on div "Reply SE" at bounding box center [721, 82] width 1415 height 33
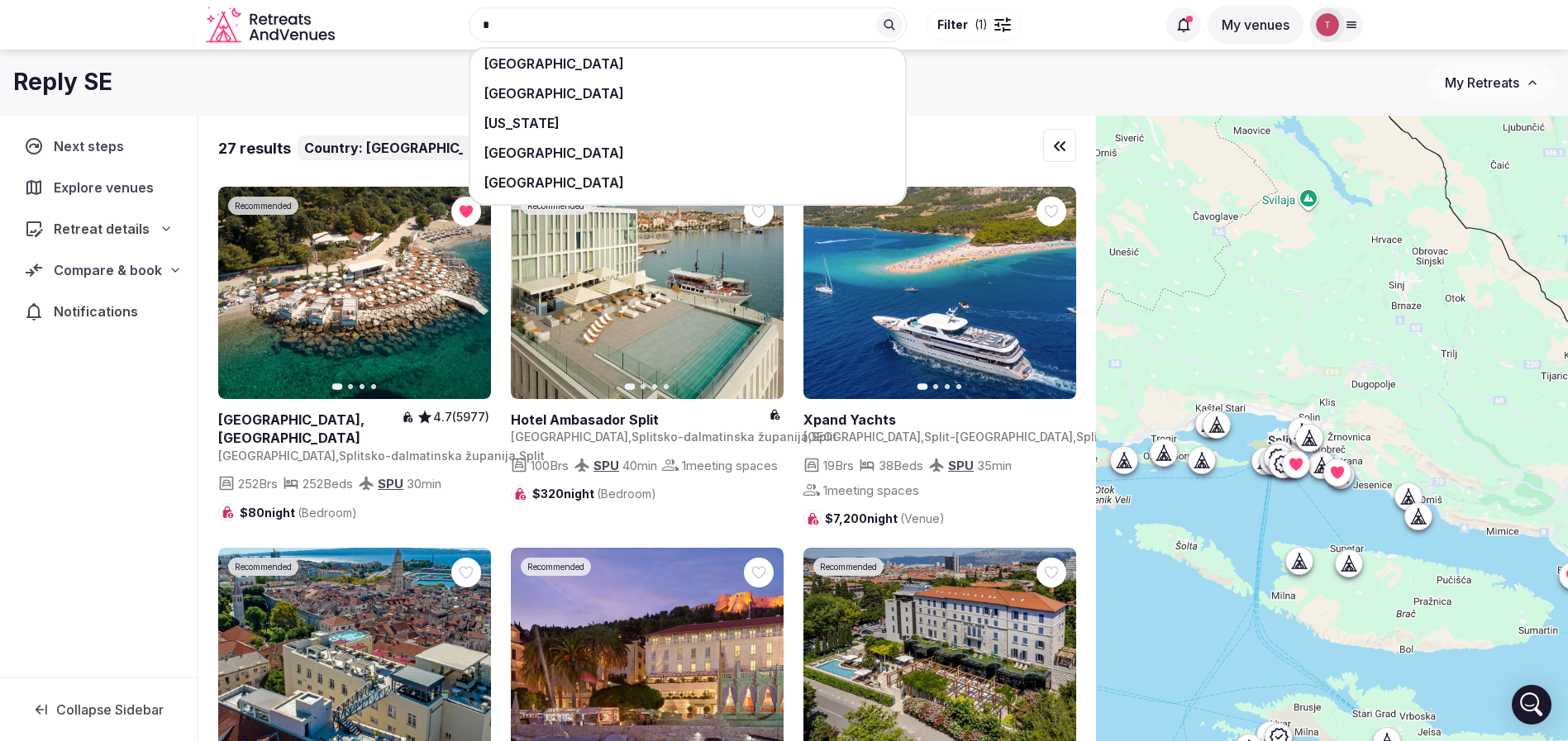
click at [314, 85] on div "Reply SE" at bounding box center [721, 82] width 1415 height 33
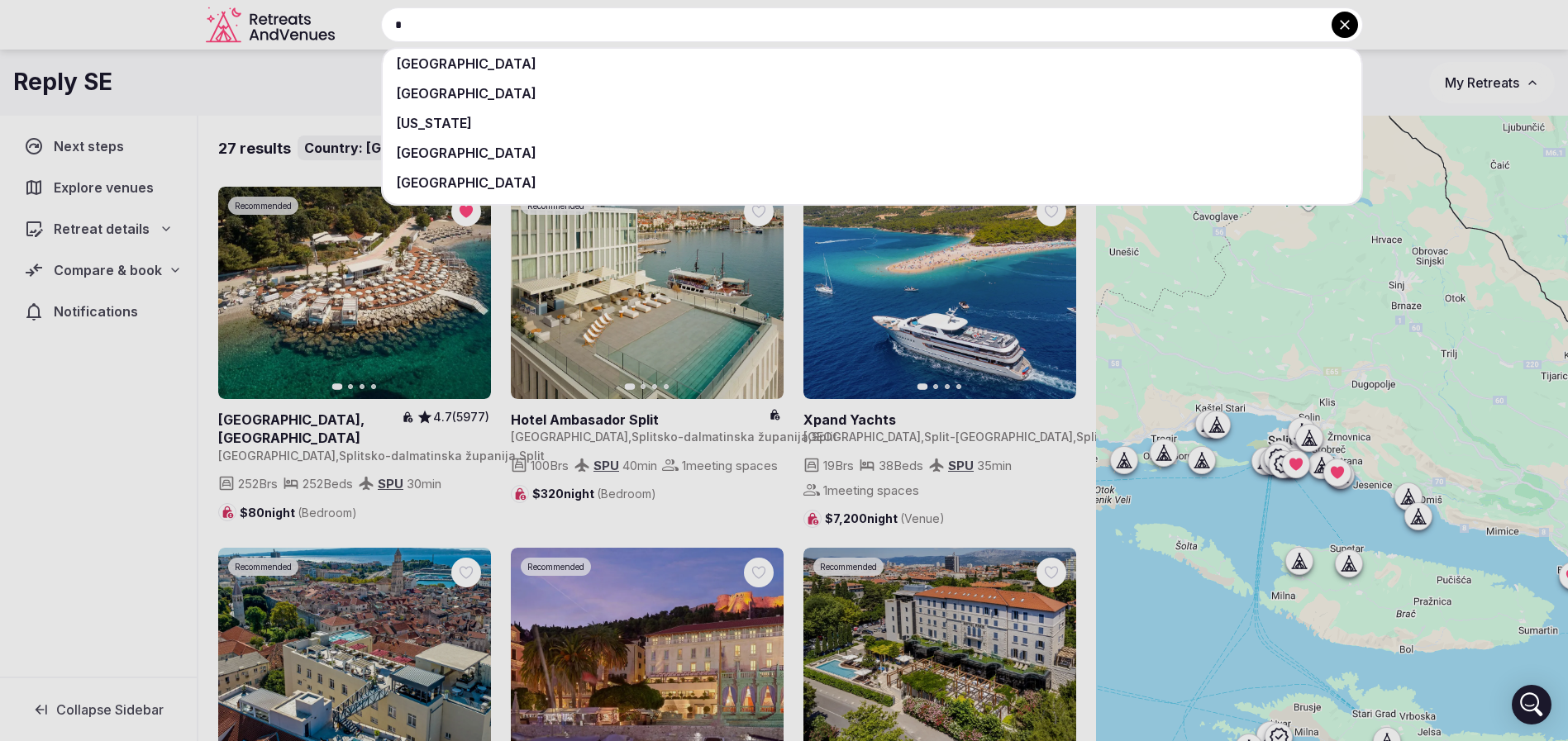
drag, startPoint x: 538, startPoint y: 32, endPoint x: 312, endPoint y: 30, distance: 226.0
click at [341, 30] on div "* Guatemala Germany Georgia Gibraltar Greece" at bounding box center [852, 25] width 1021 height 35
click at [496, 26] on input "*" at bounding box center [872, 25] width 982 height 35
type input "*******"
click at [500, 62] on div "[GEOGRAPHIC_DATA]" at bounding box center [872, 63] width 979 height 30
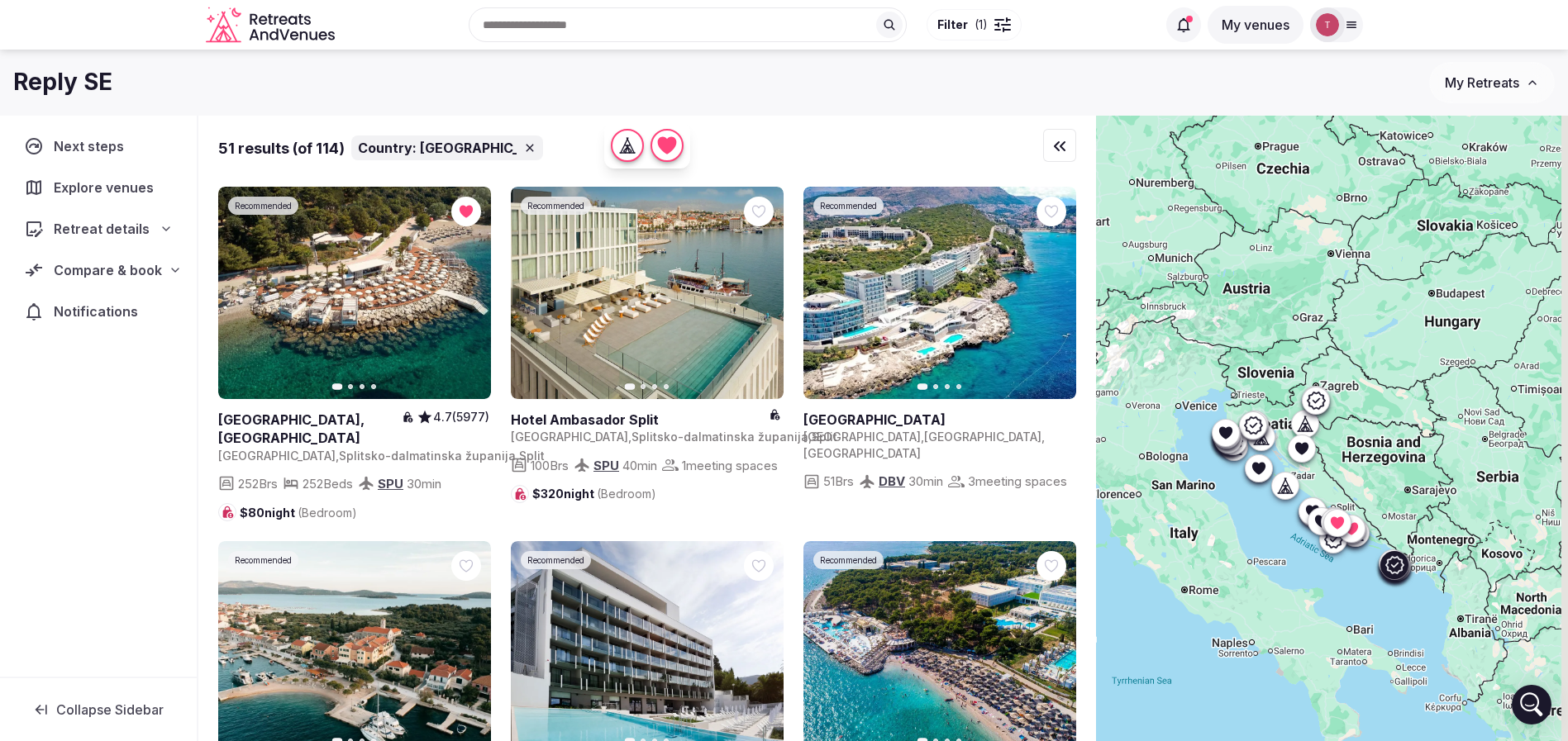
click at [1057, 296] on icon "button" at bounding box center [1052, 293] width 13 height 13
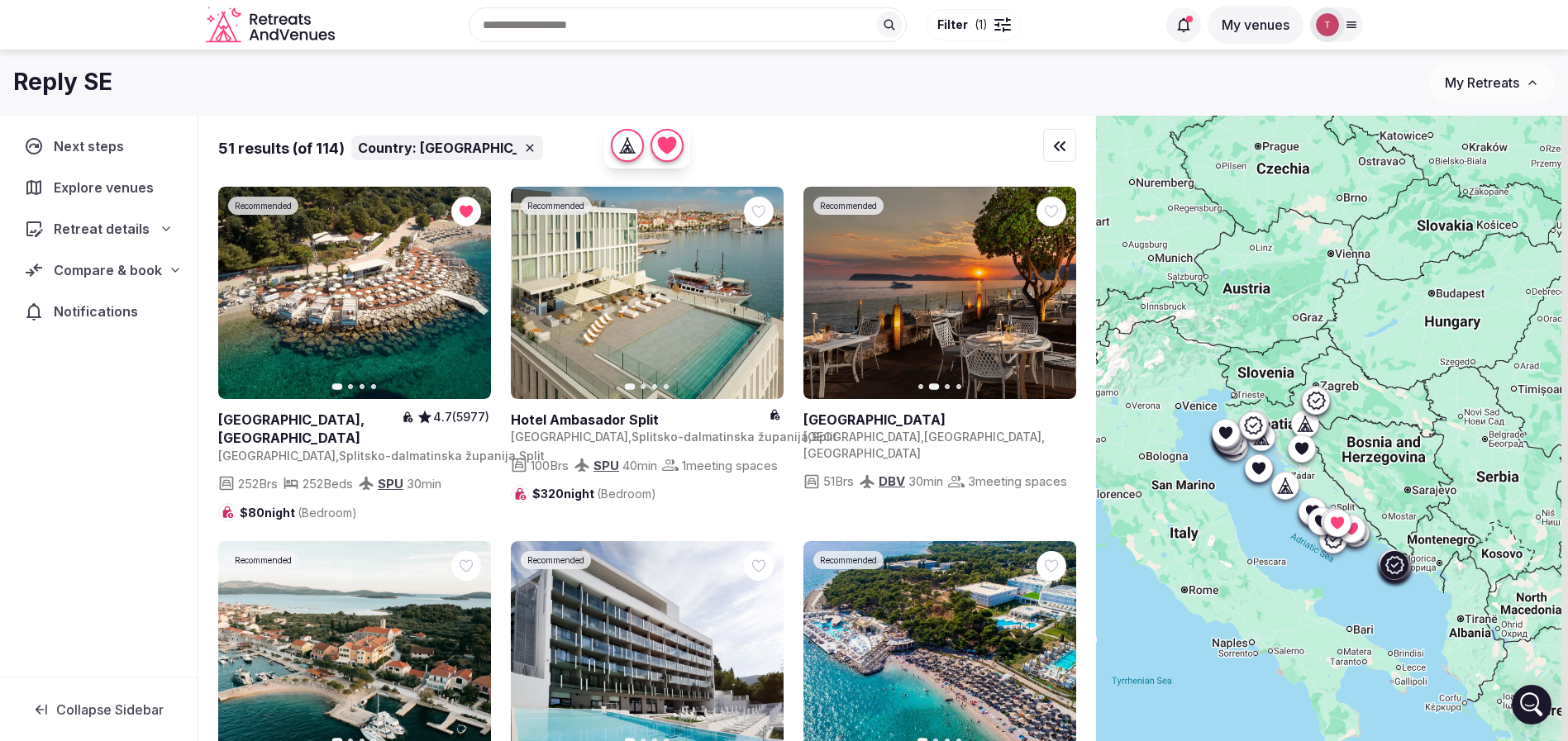
click at [1057, 296] on icon "button" at bounding box center [1052, 293] width 13 height 13
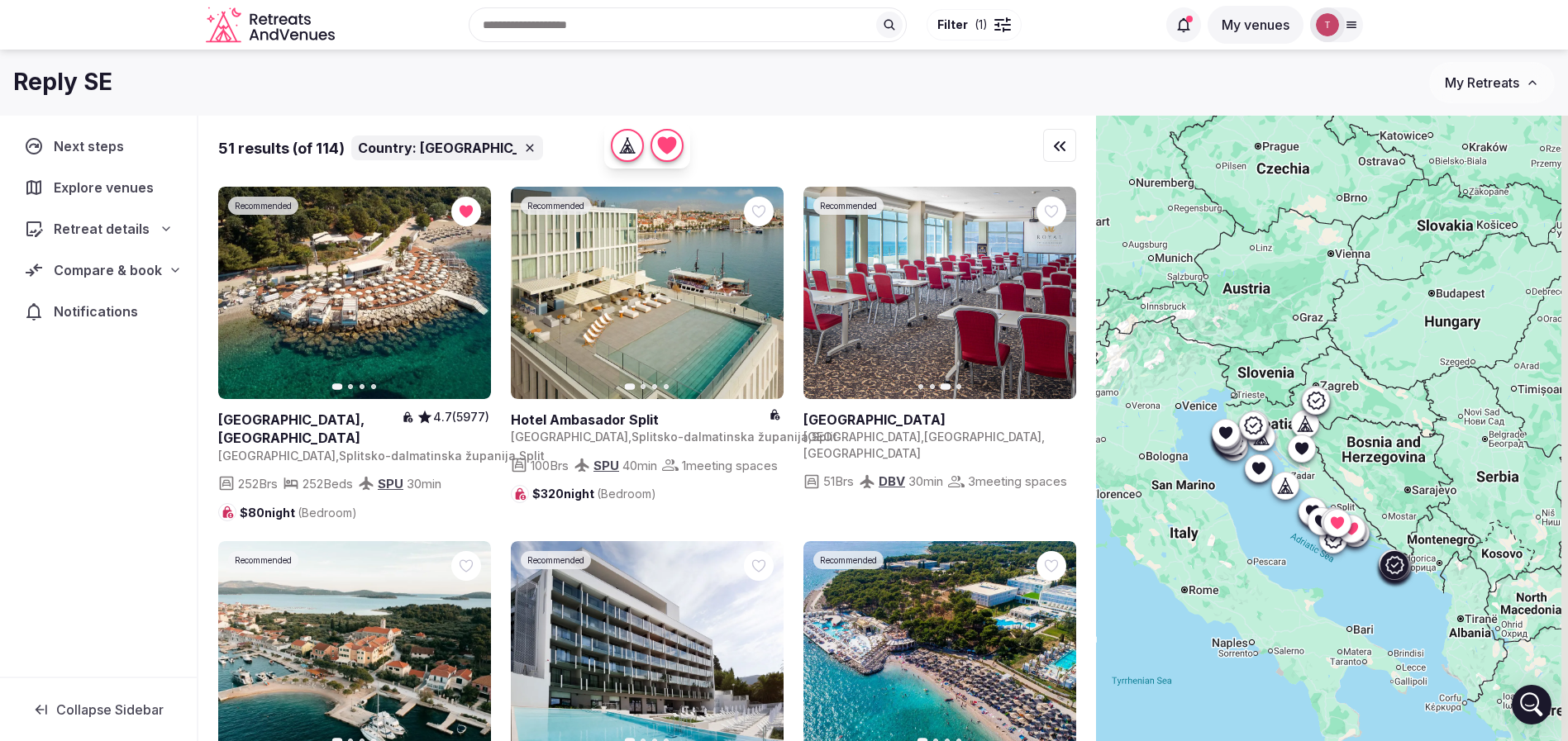
click at [1057, 296] on icon "button" at bounding box center [1052, 293] width 13 height 13
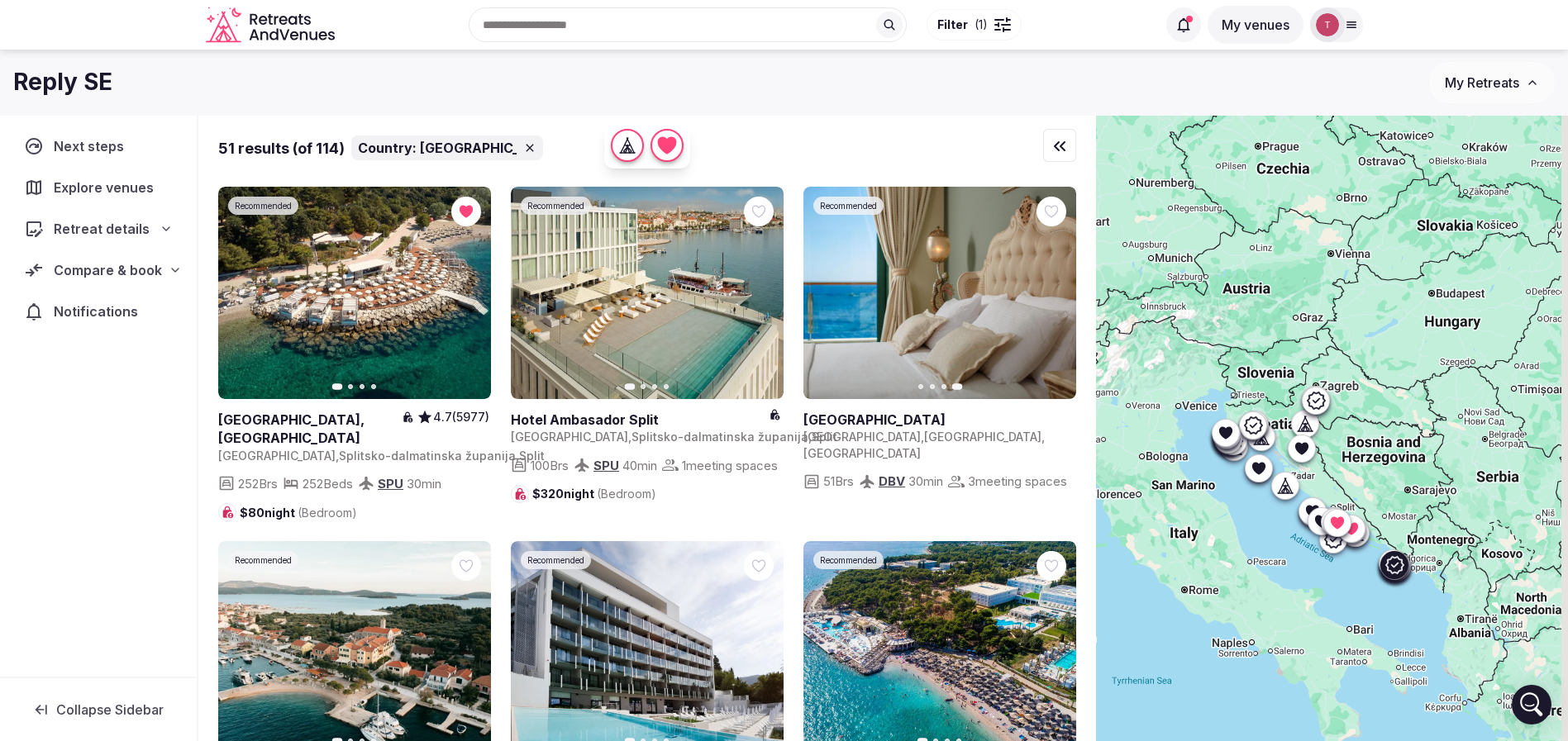
click at [829, 282] on button "Previous slide" at bounding box center [826, 293] width 27 height 27
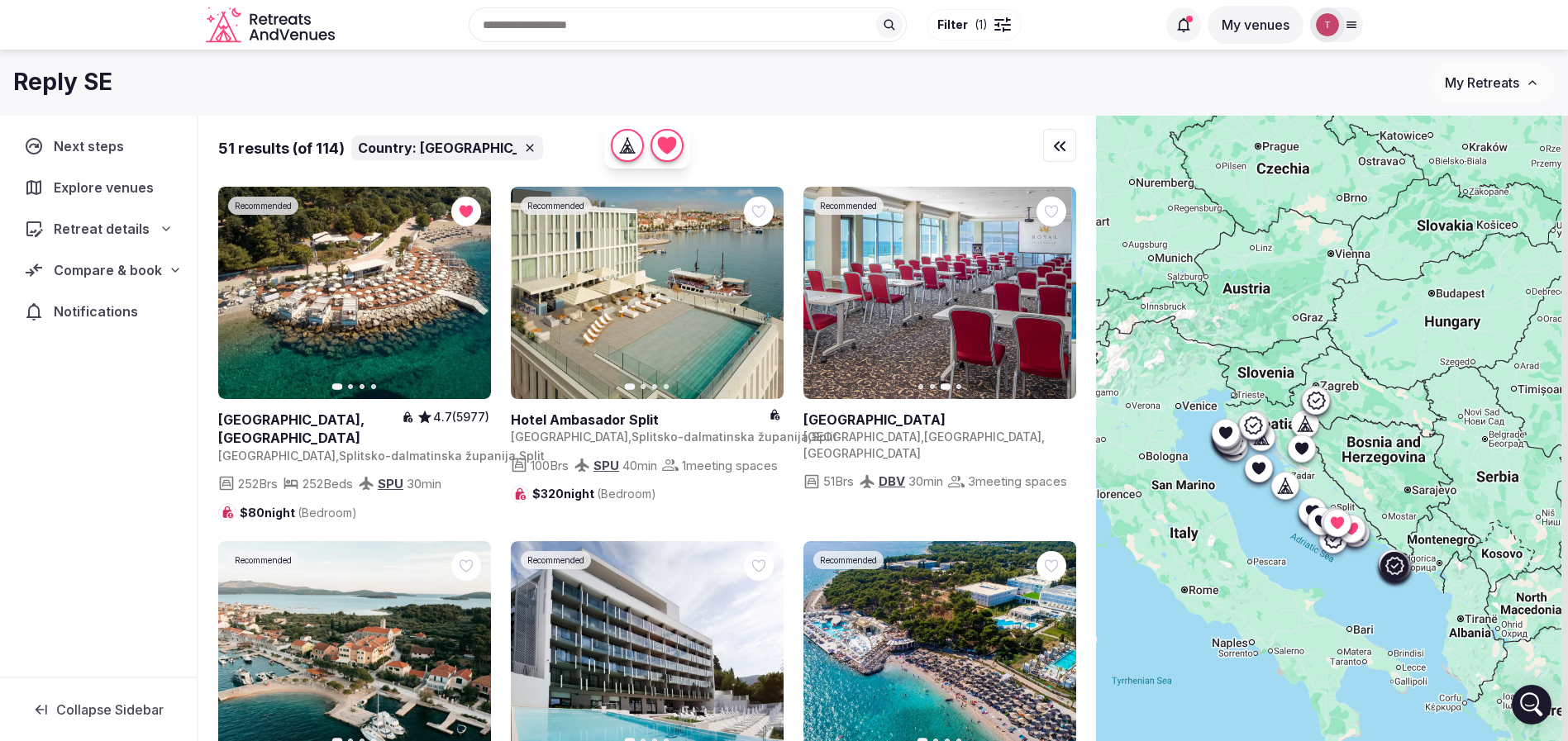
scroll to position [372, 0]
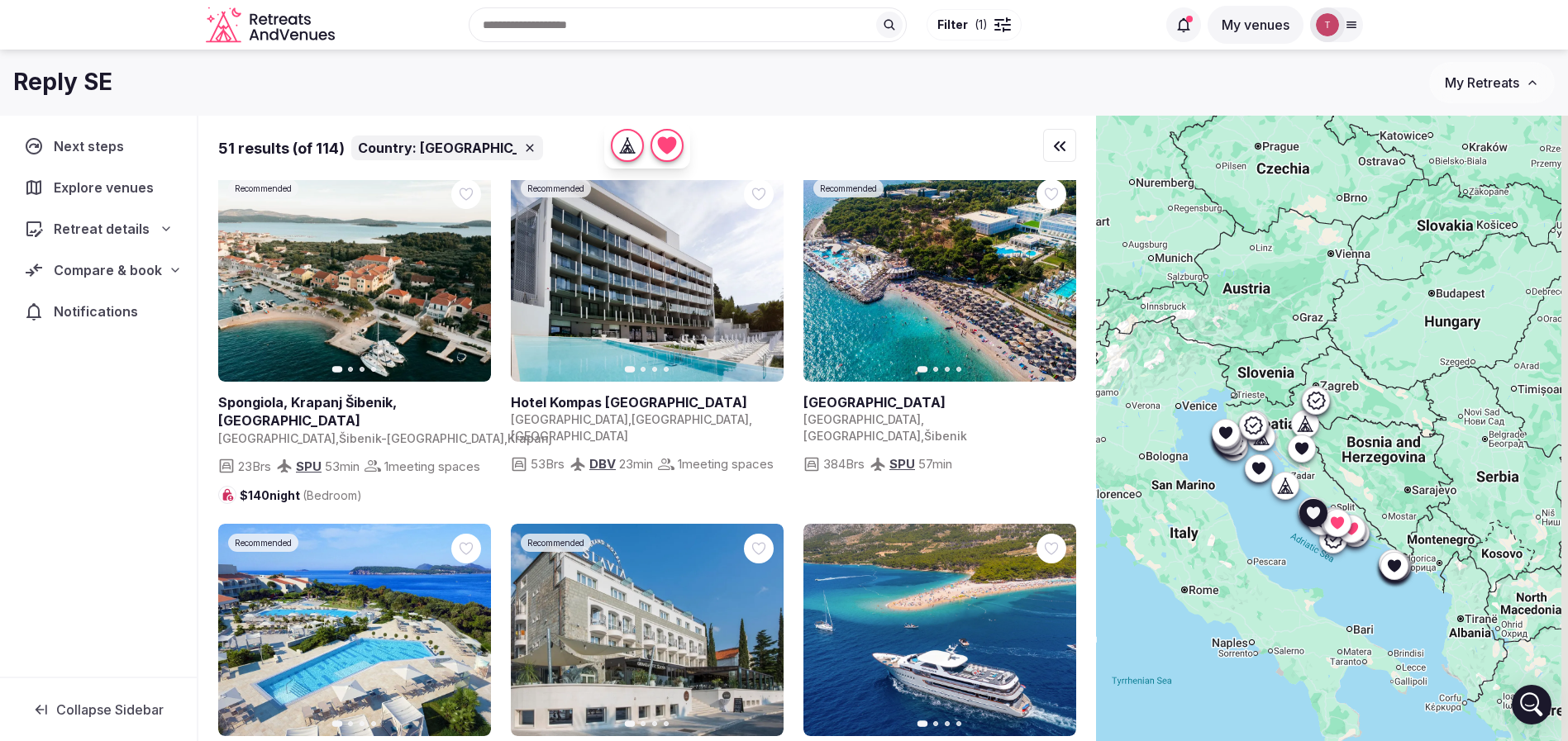
click at [468, 282] on icon "button" at bounding box center [469, 276] width 7 height 12
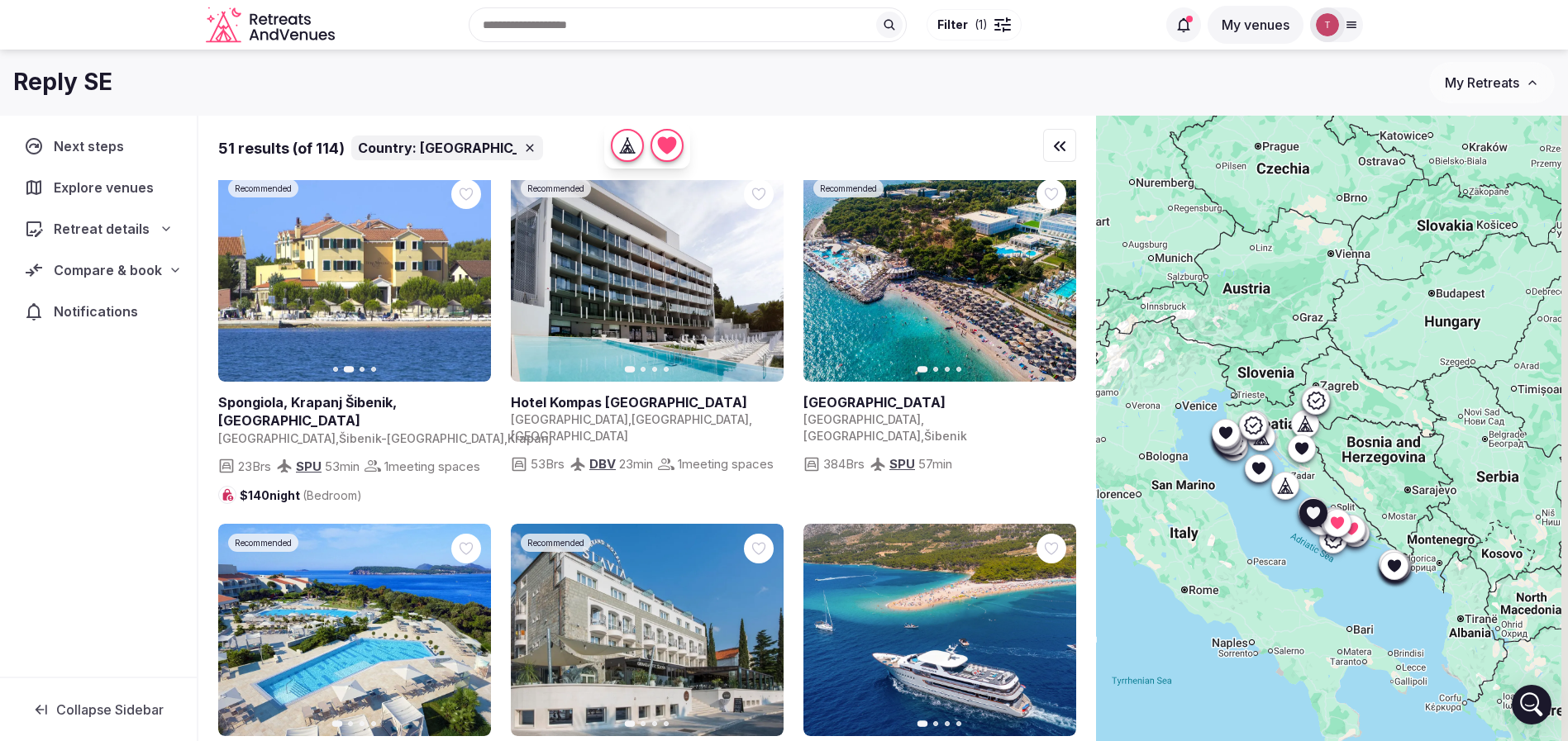
scroll to position [619, 0]
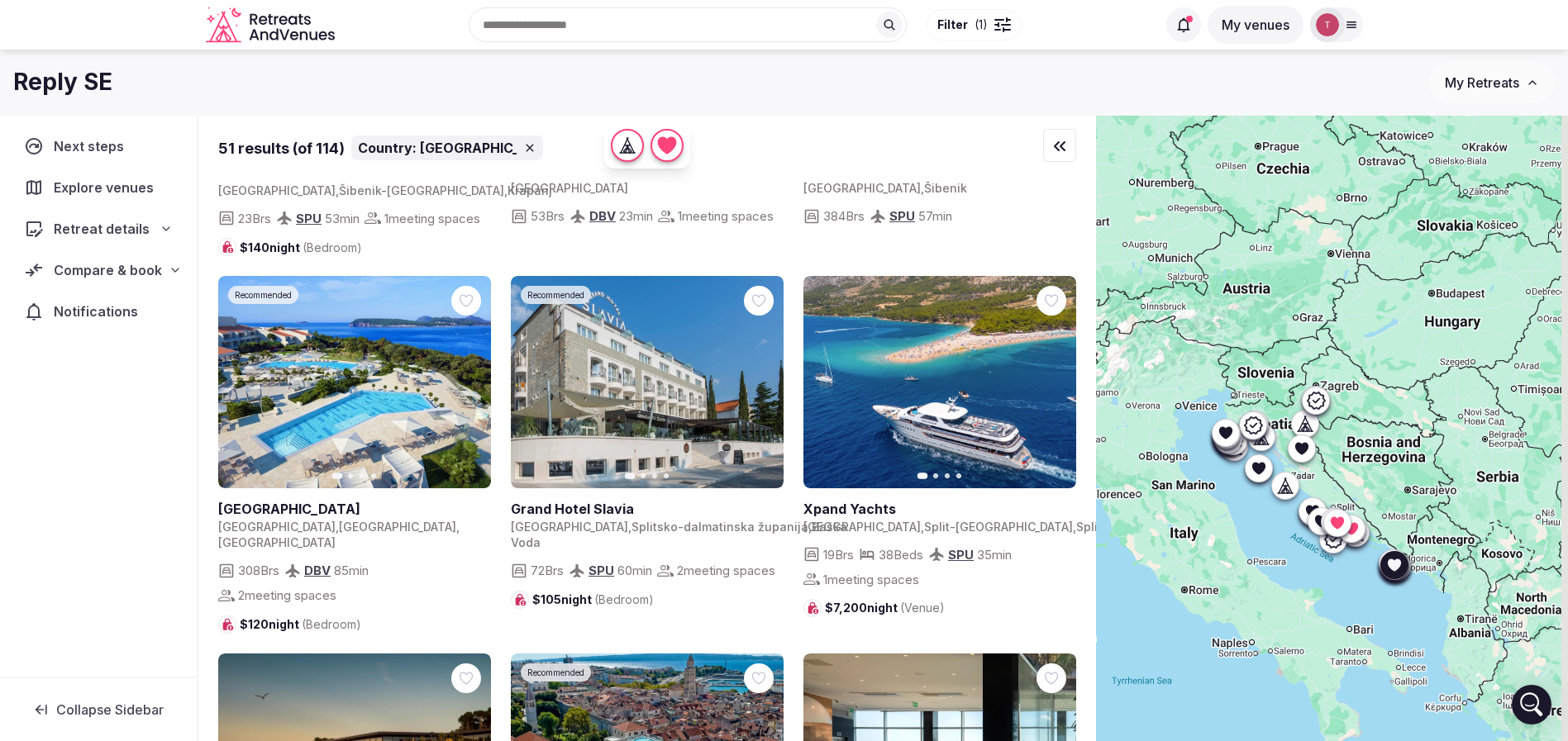
click at [462, 389] on icon "button" at bounding box center [467, 382] width 13 height 13
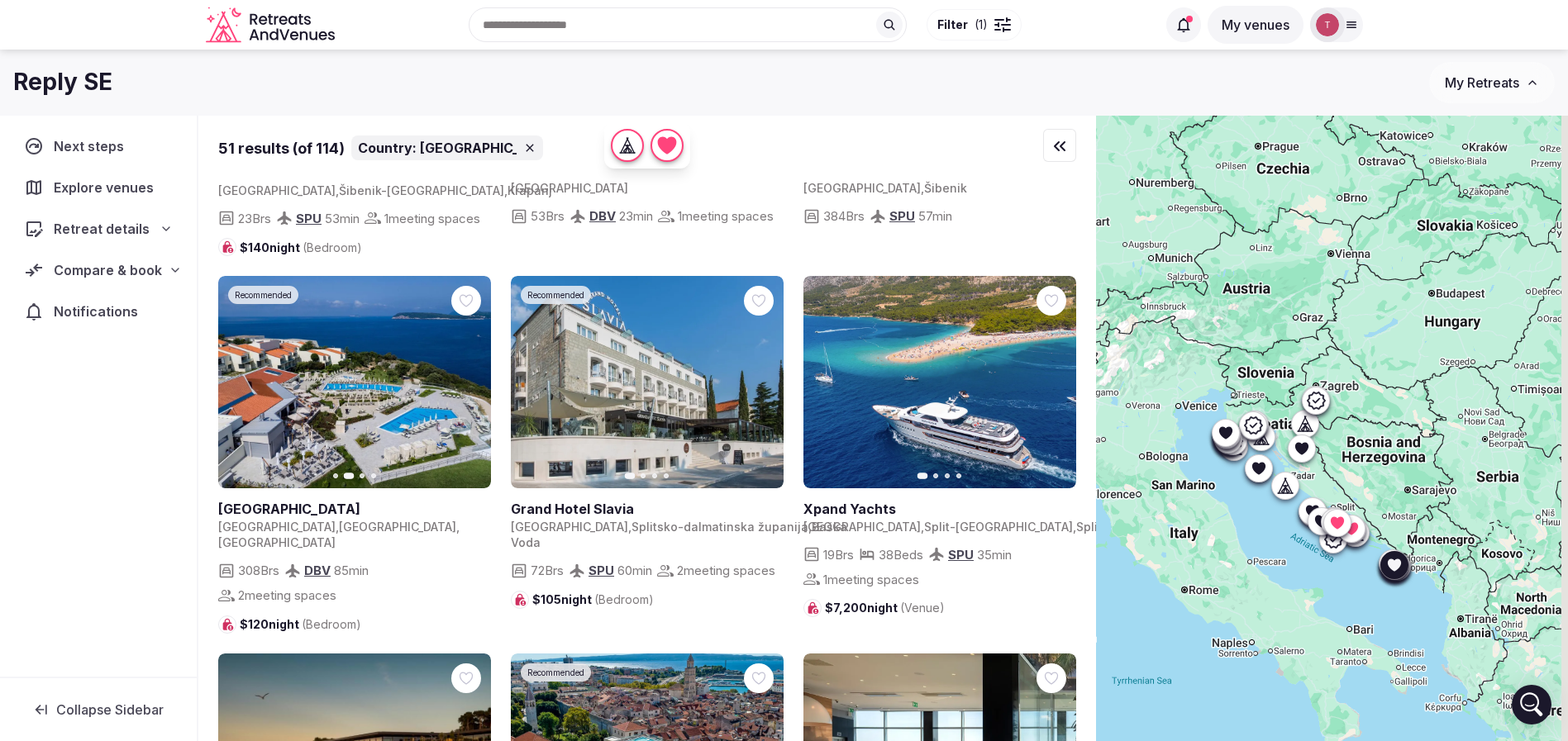
click at [462, 389] on icon "button" at bounding box center [467, 382] width 13 height 13
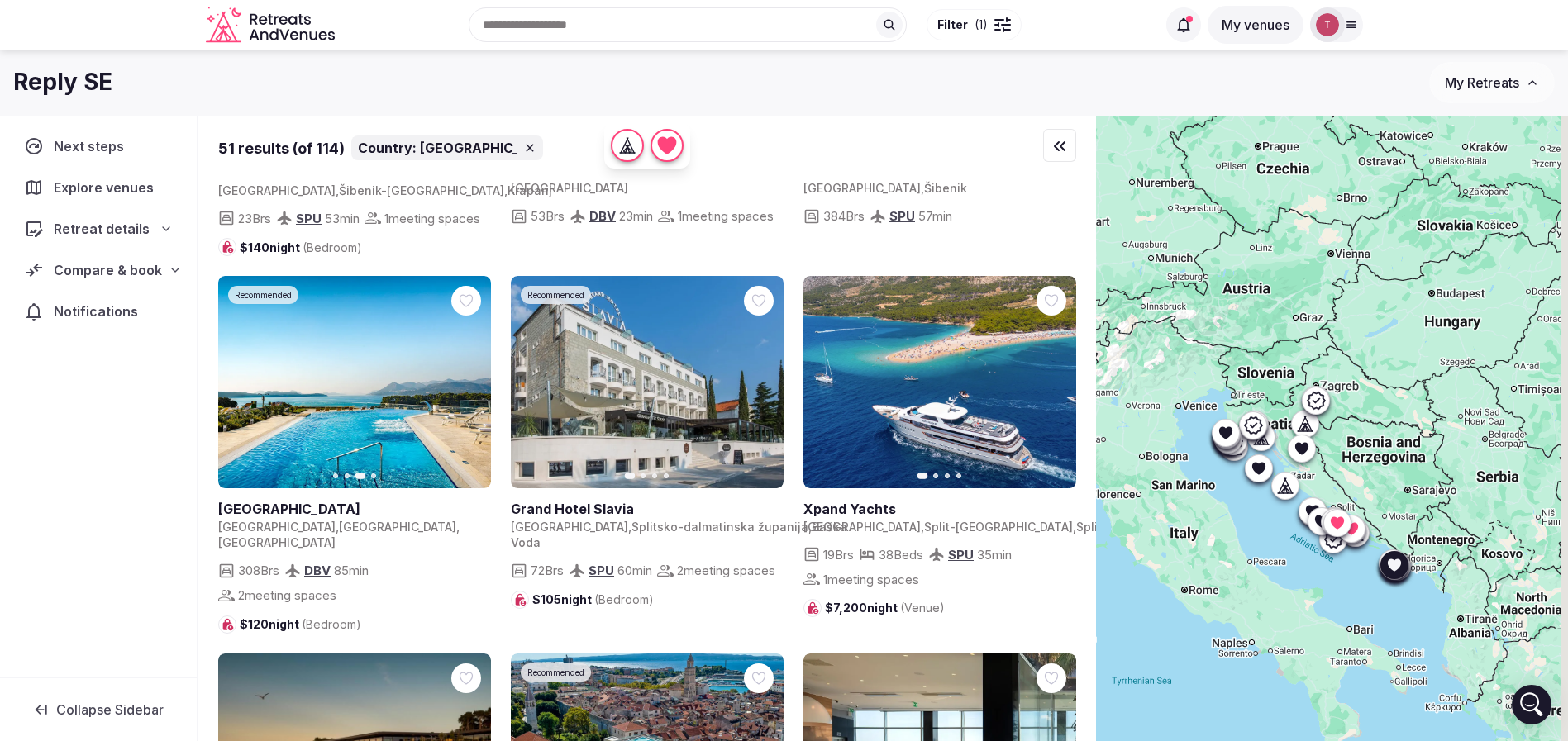
click at [462, 389] on icon "button" at bounding box center [467, 382] width 13 height 13
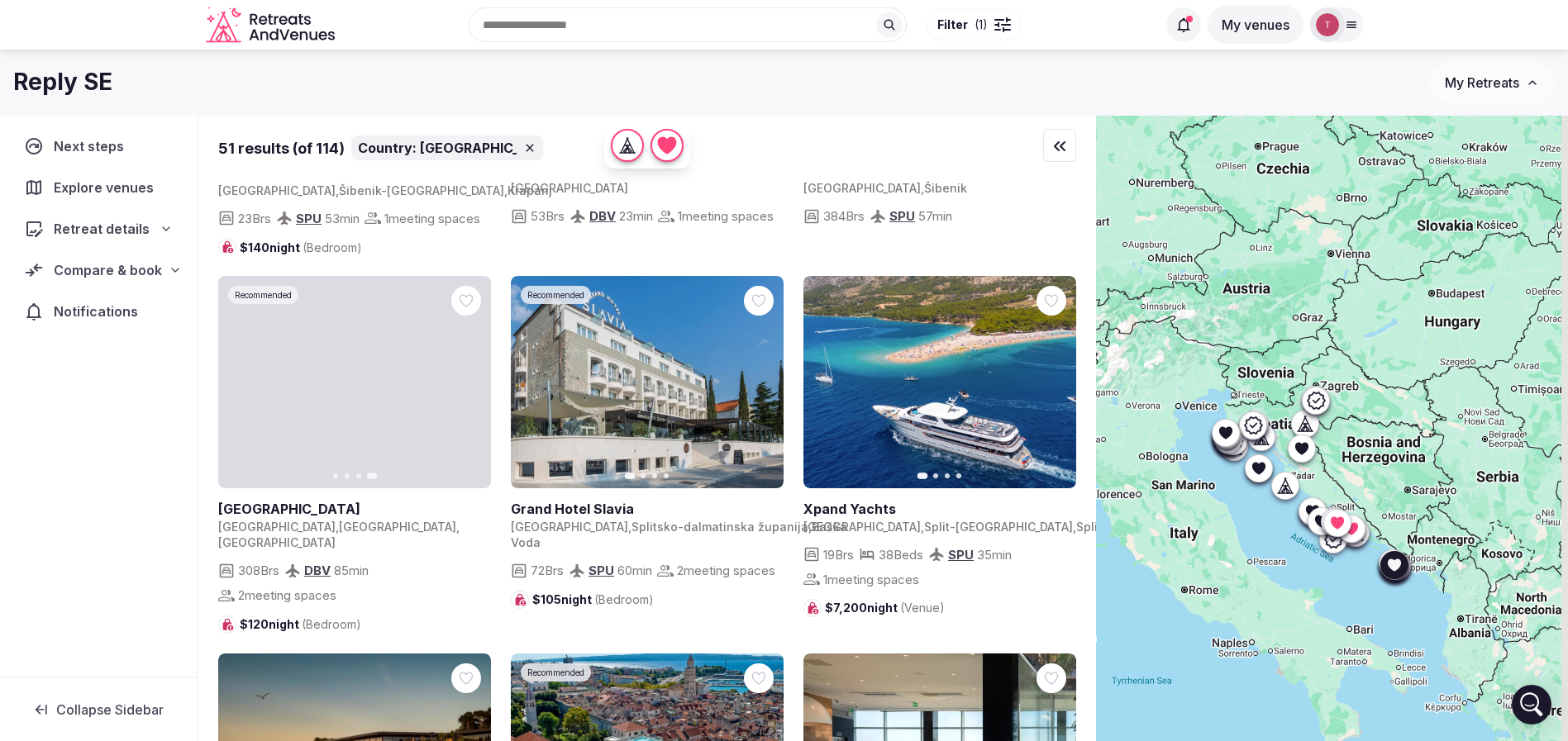
click at [0, 0] on icon at bounding box center [0, 0] width 0 height 0
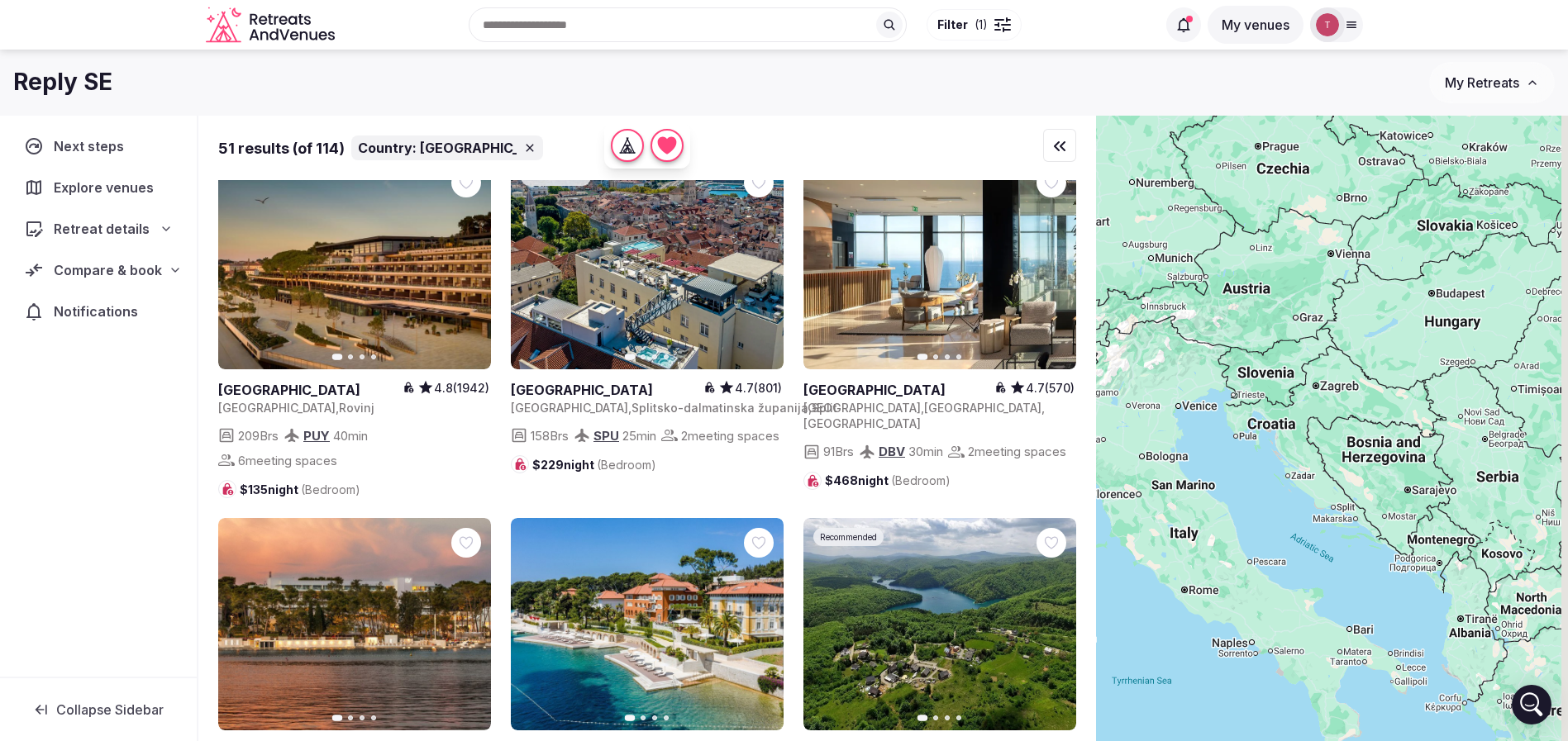
scroll to position [248, 0]
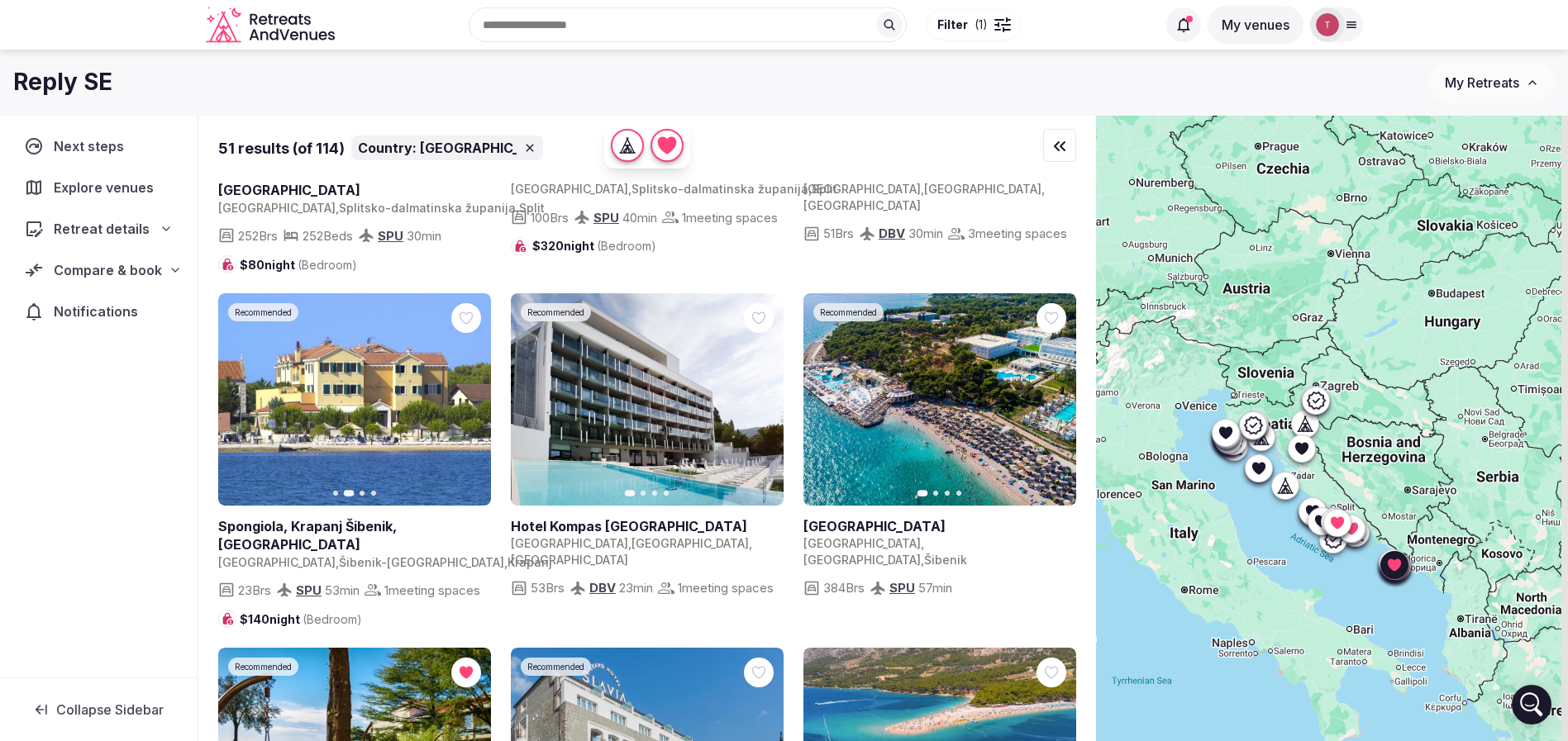
click at [595, 33] on div "Recent searches Croatia Albania United States France South Africa Search Popula…" at bounding box center [748, 24] width 815 height 71
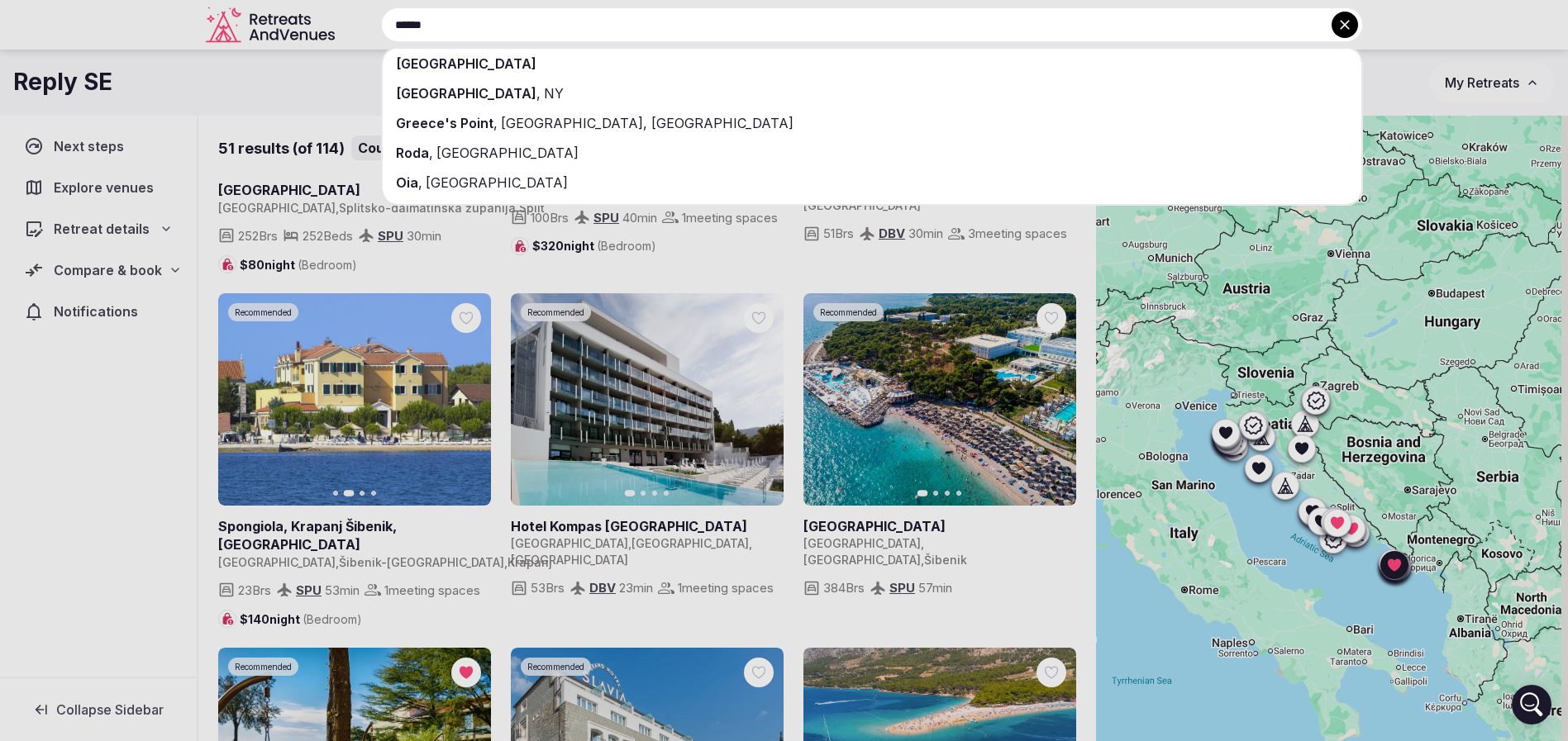
type input "******"
click at [589, 54] on div "[GEOGRAPHIC_DATA]" at bounding box center [872, 63] width 979 height 30
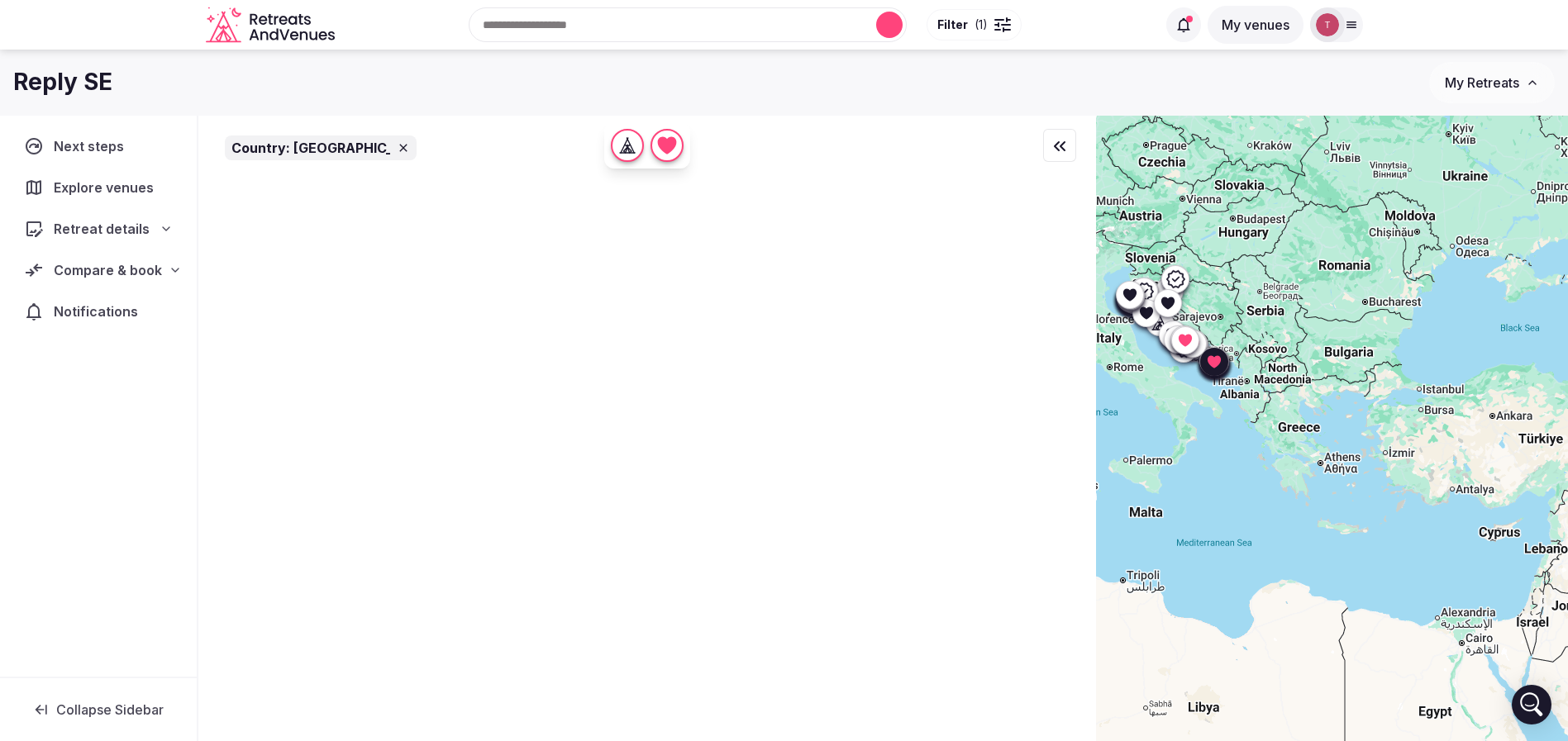
scroll to position [0, 0]
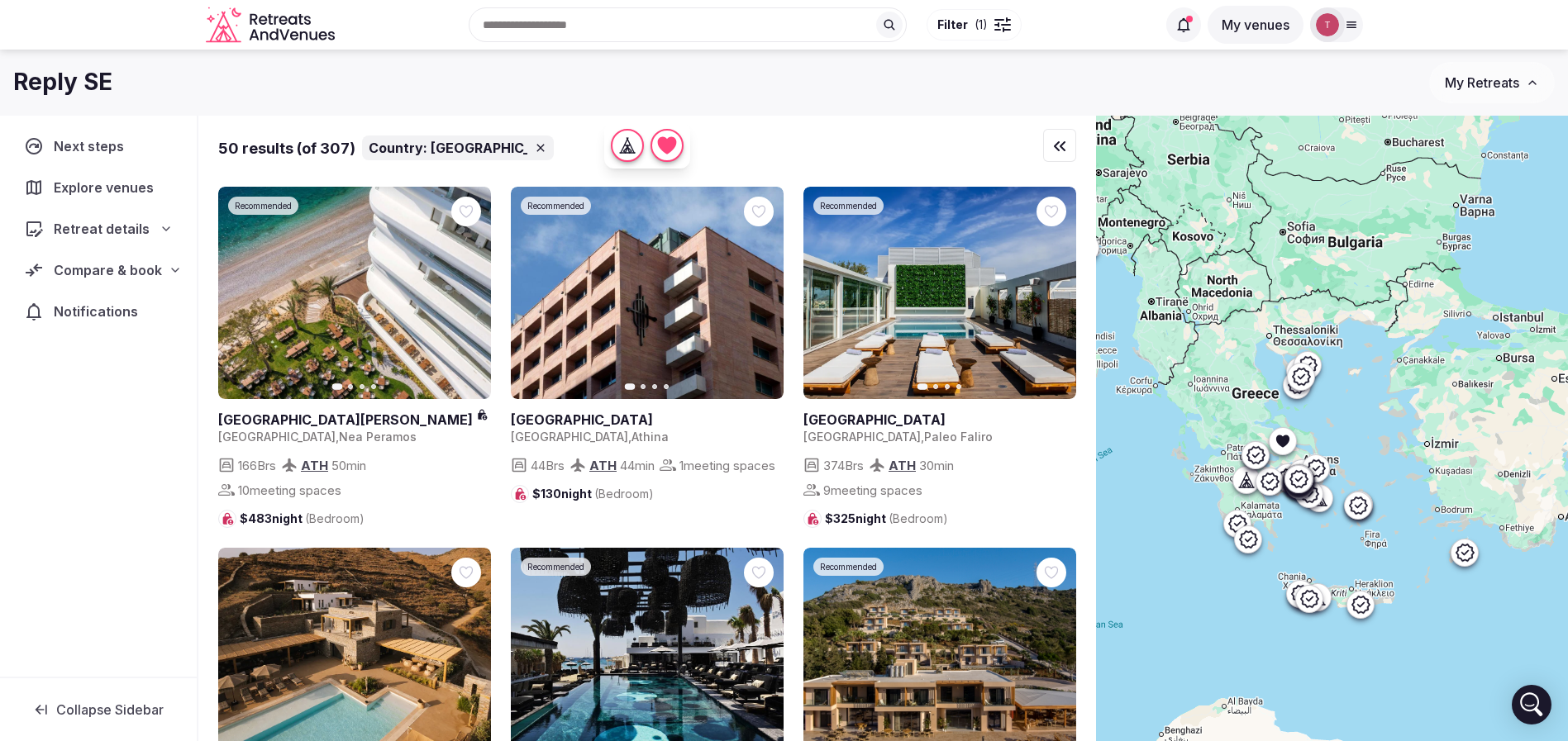
drag, startPoint x: 1339, startPoint y: 439, endPoint x: 1357, endPoint y: 433, distance: 19.0
click at [1357, 433] on div at bounding box center [1332, 457] width 472 height 682
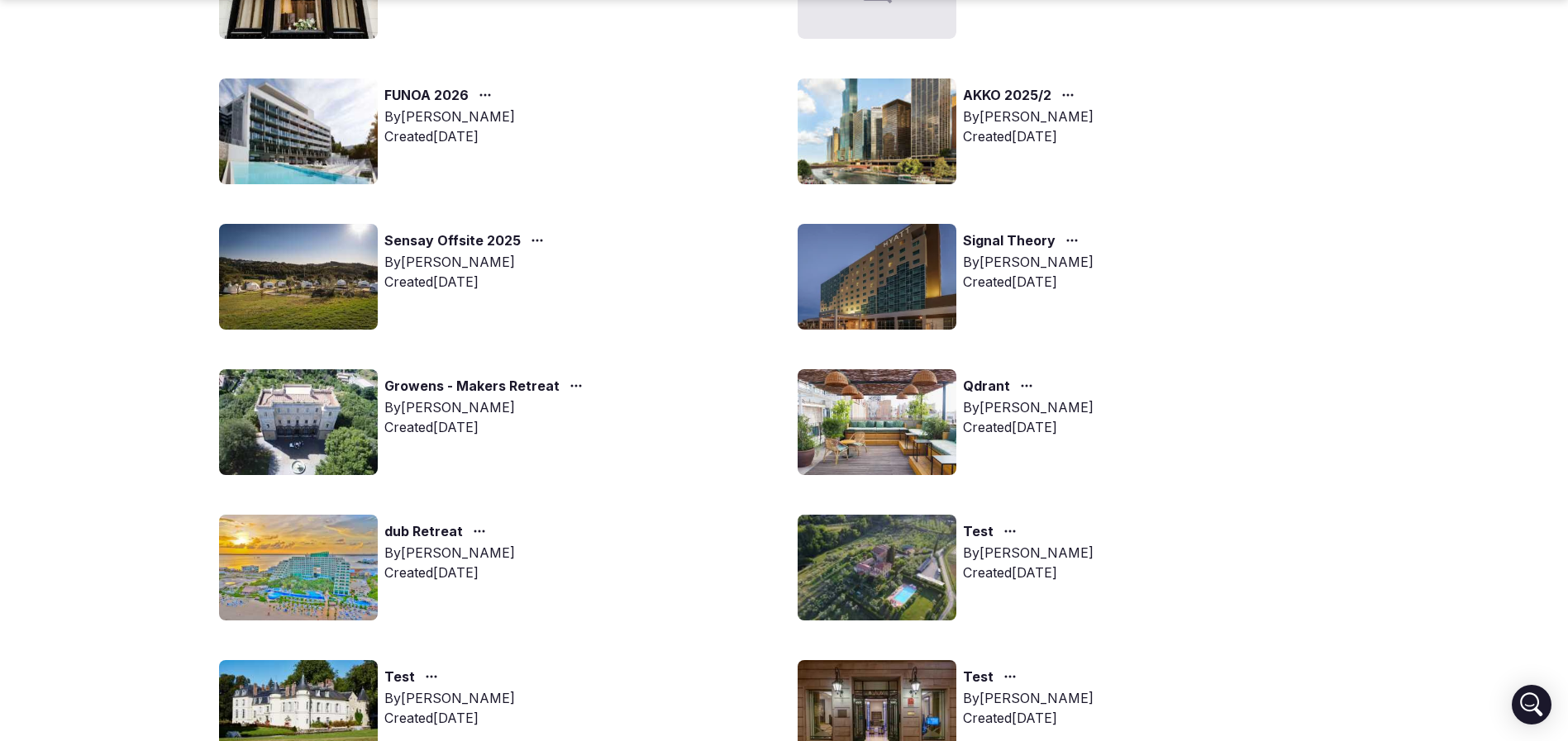
scroll to position [1364, 0]
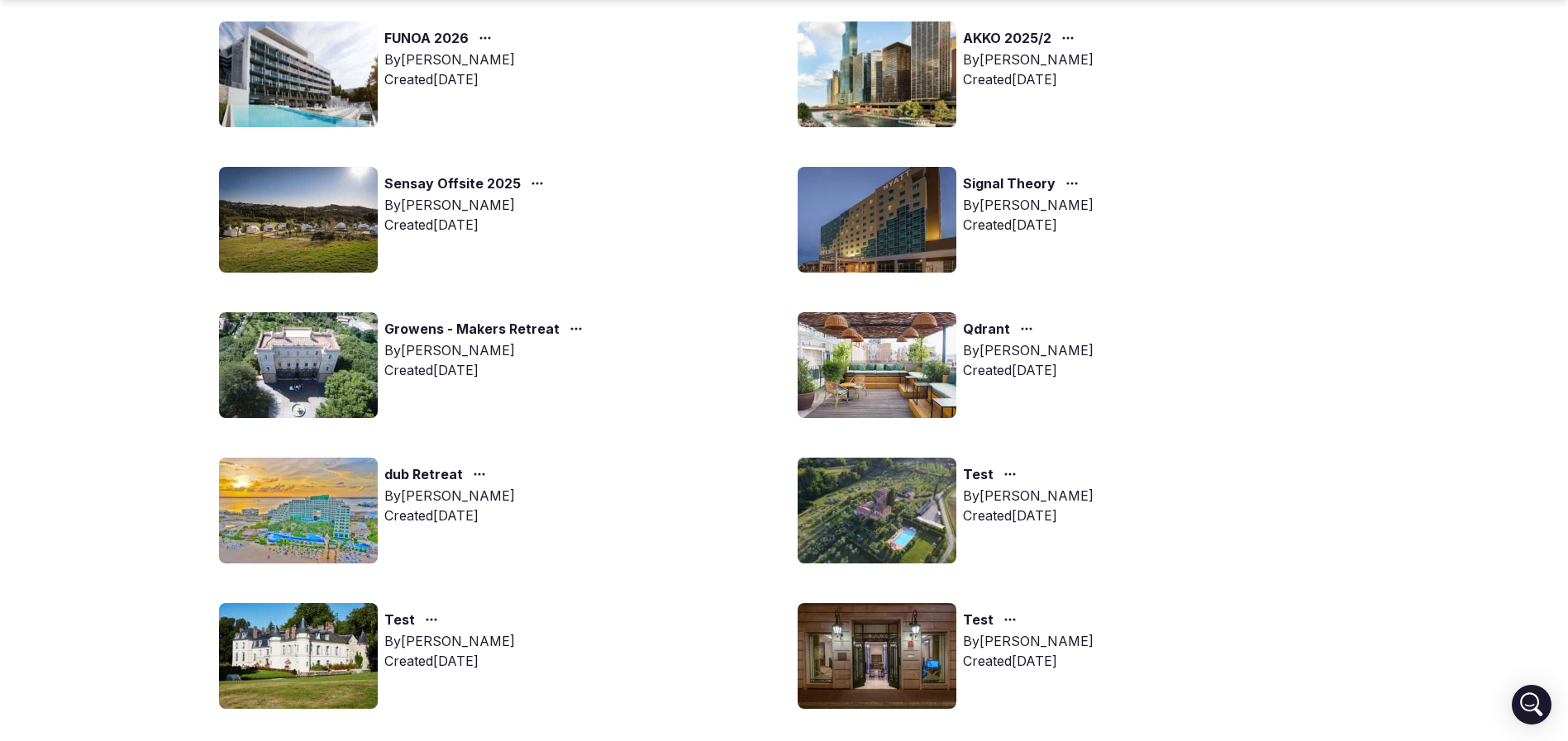
click at [863, 353] on img at bounding box center [877, 365] width 159 height 105
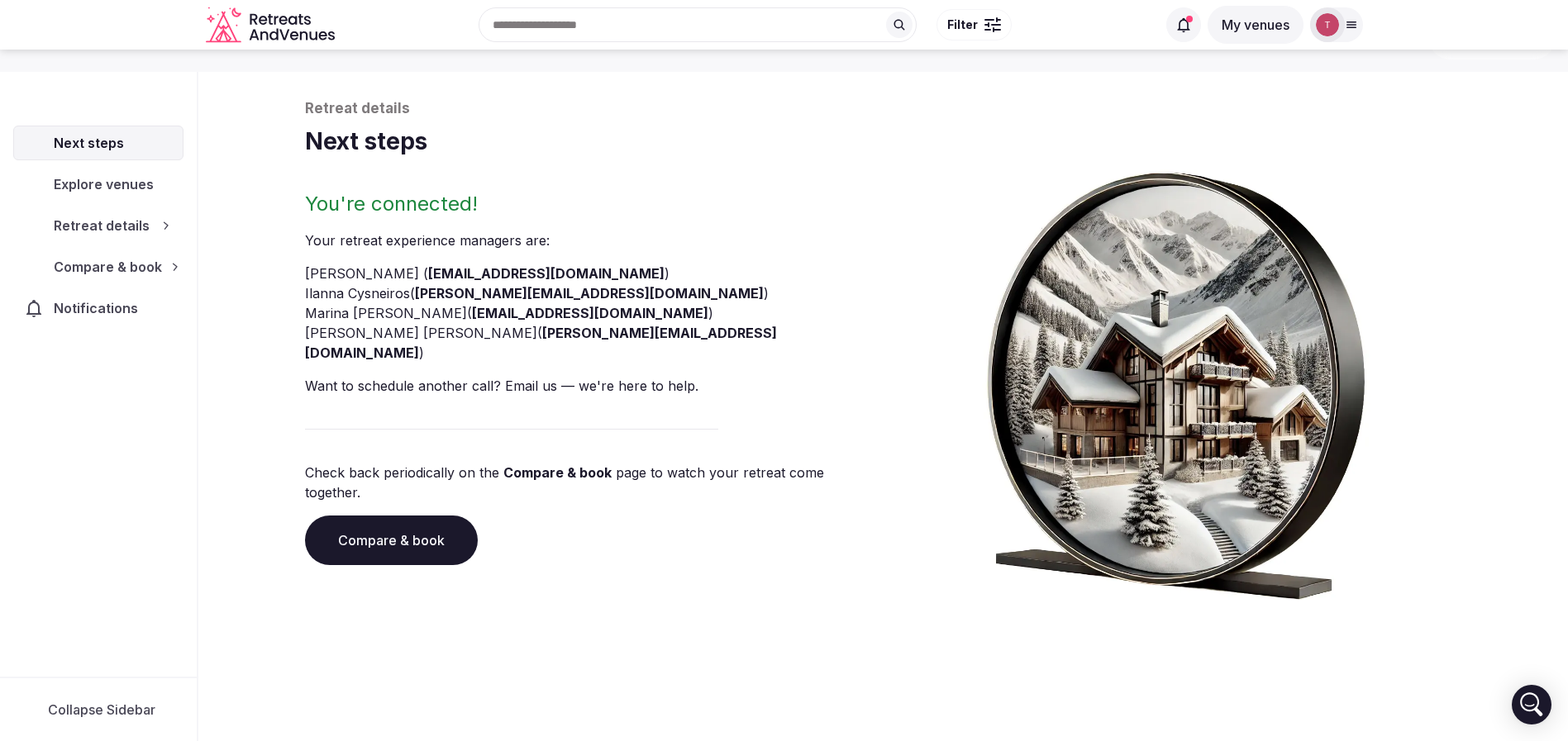
scroll to position [57, 0]
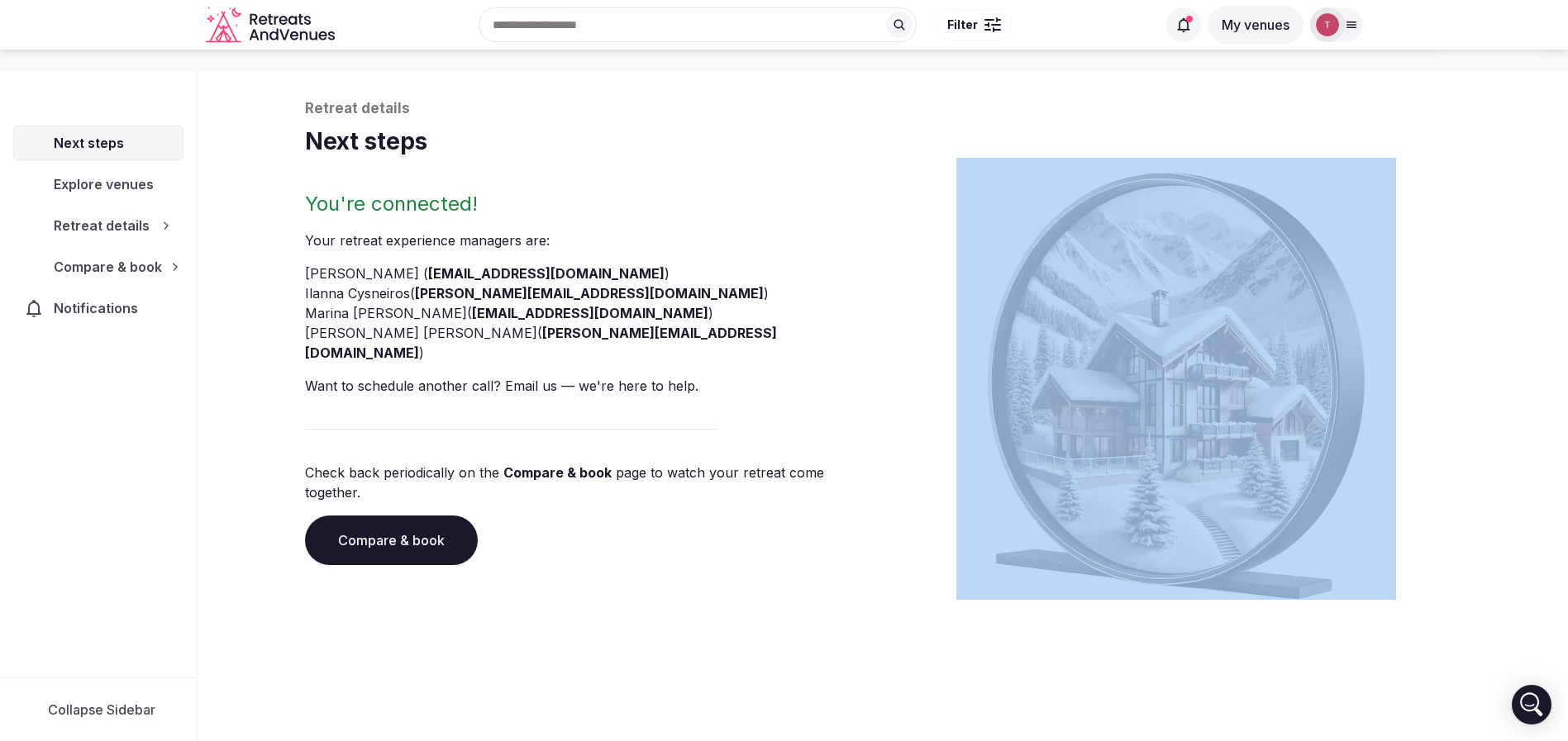
click at [921, 368] on div "You're connected! Your retreat experience manager s are : Thiago Martins ( thia…" at bounding box center [883, 395] width 1157 height 409
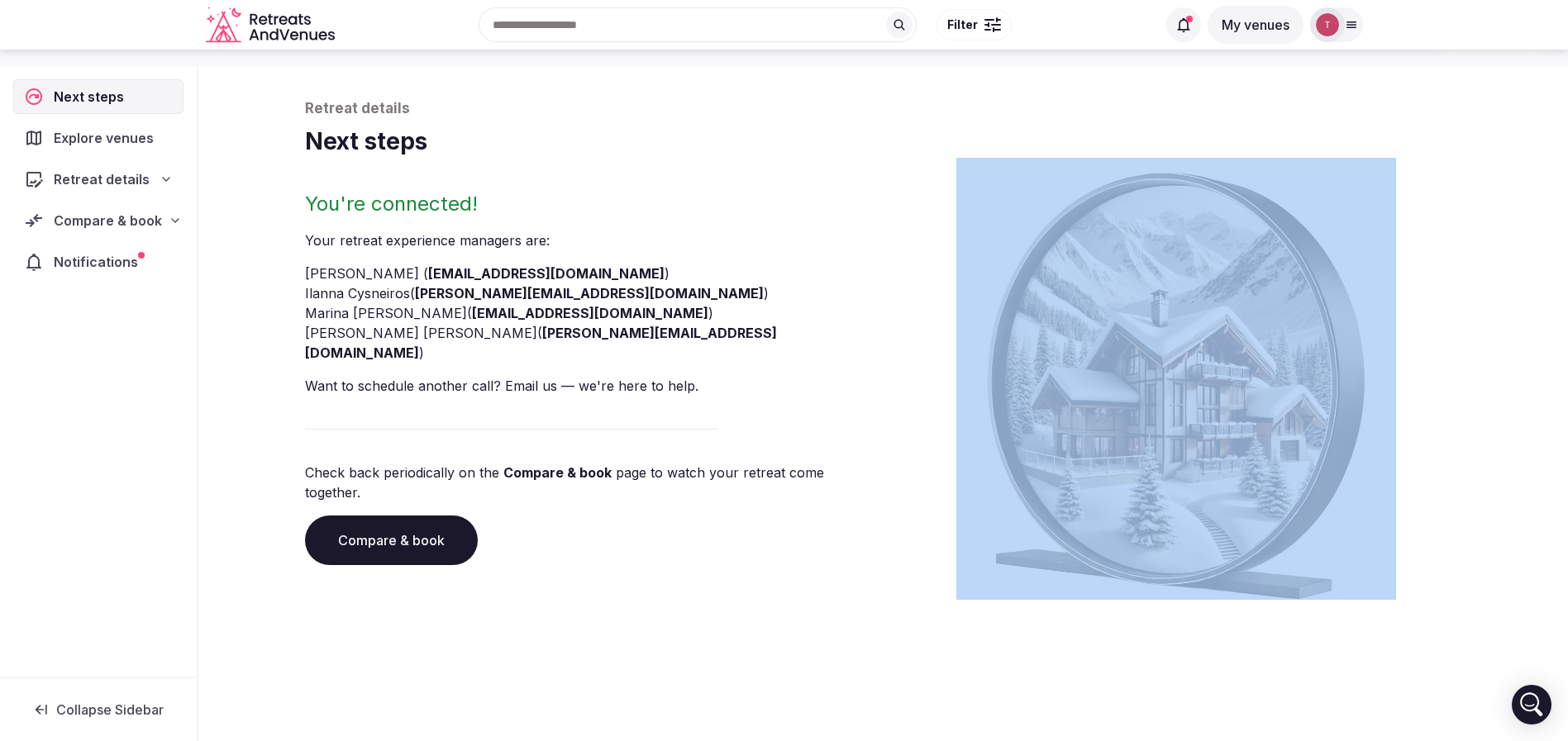
click at [403, 516] on link "Compare & book" at bounding box center [392, 541] width 173 height 50
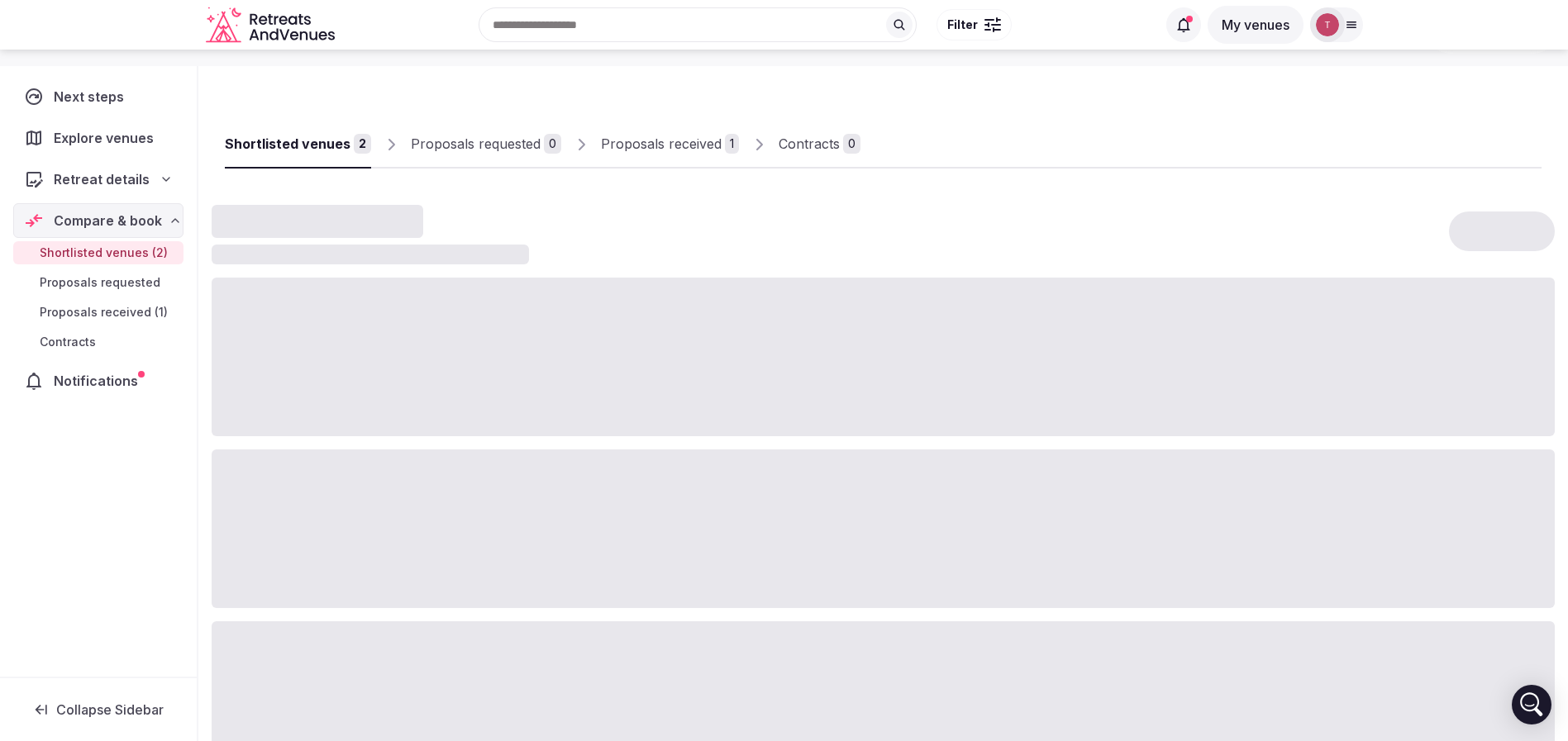
click at [403, 499] on div at bounding box center [883, 529] width 1343 height 158
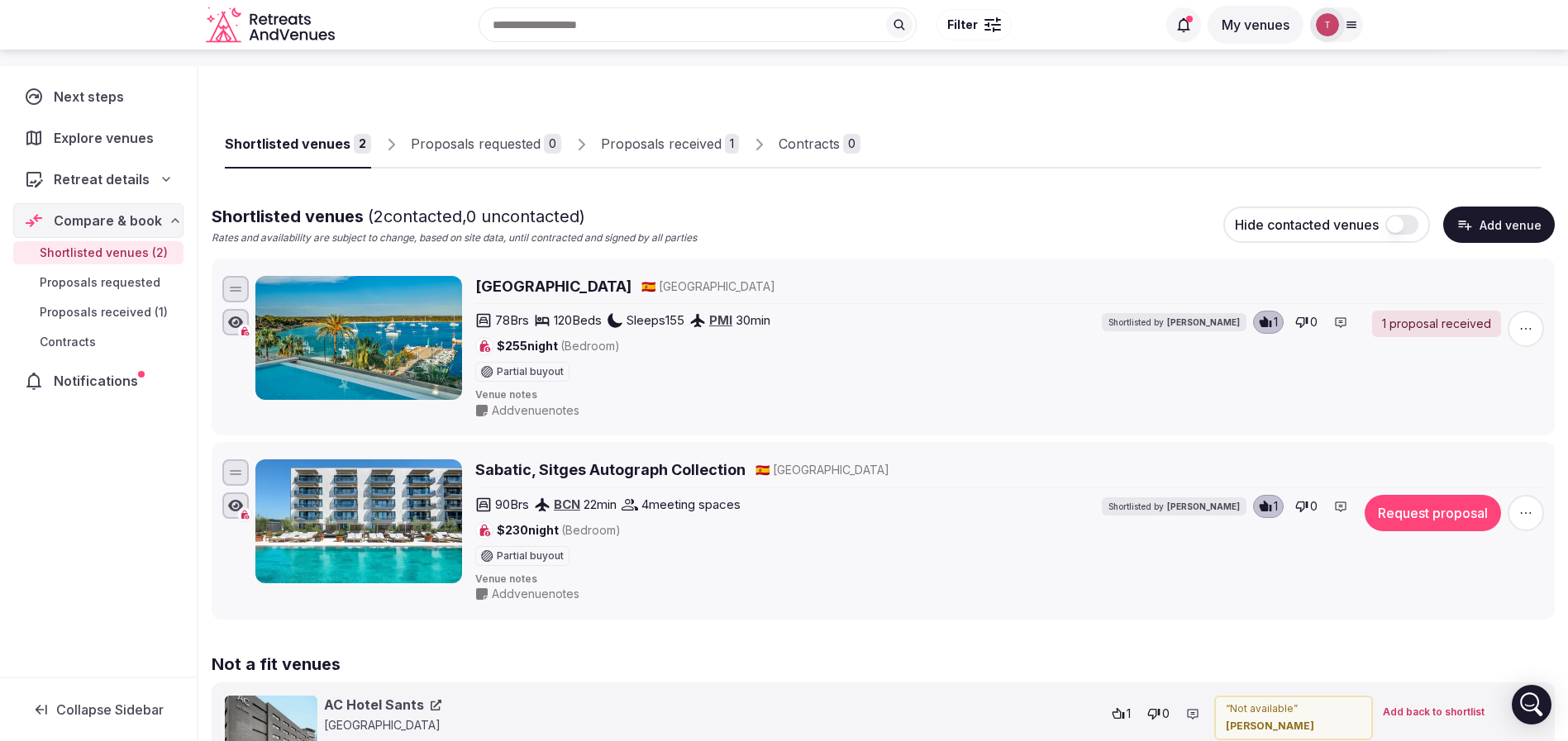
click at [663, 142] on div "Proposals received" at bounding box center [661, 143] width 121 height 20
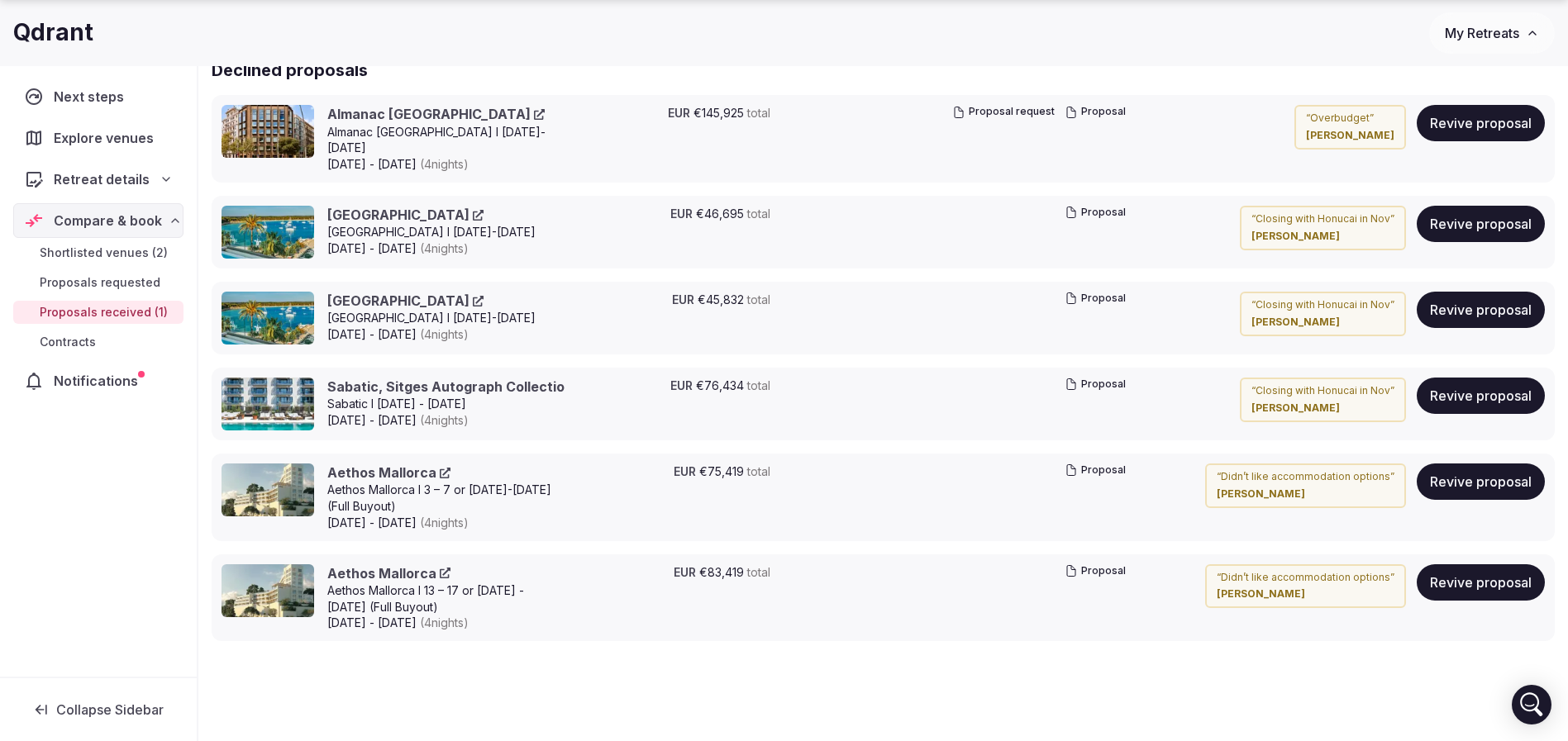
scroll to position [552, 0]
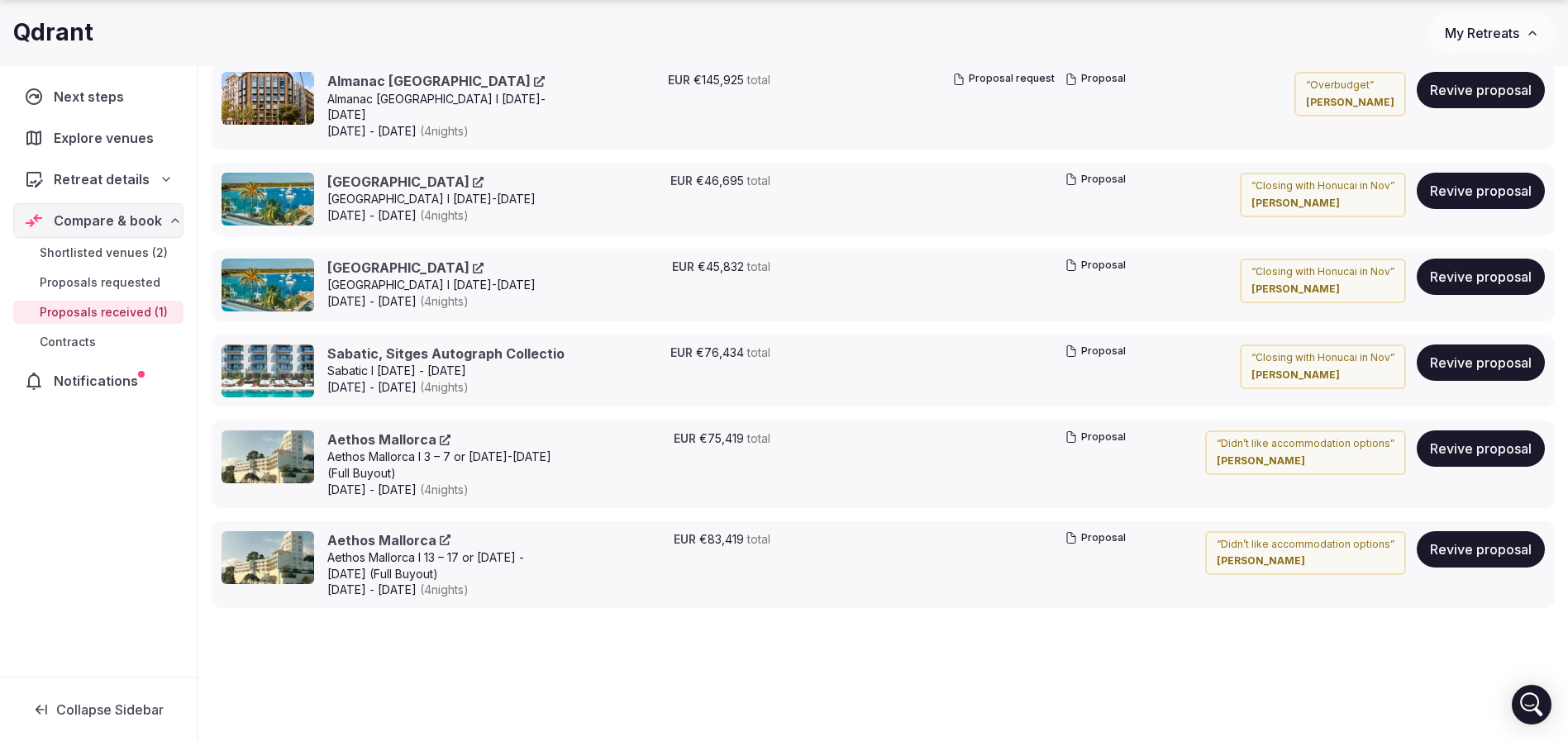
click at [518, 344] on link "Sabatic, Sitges Autograph Collection" at bounding box center [457, 353] width 260 height 18
click at [382, 431] on link "Aethos Mallorca" at bounding box center [389, 439] width 123 height 18
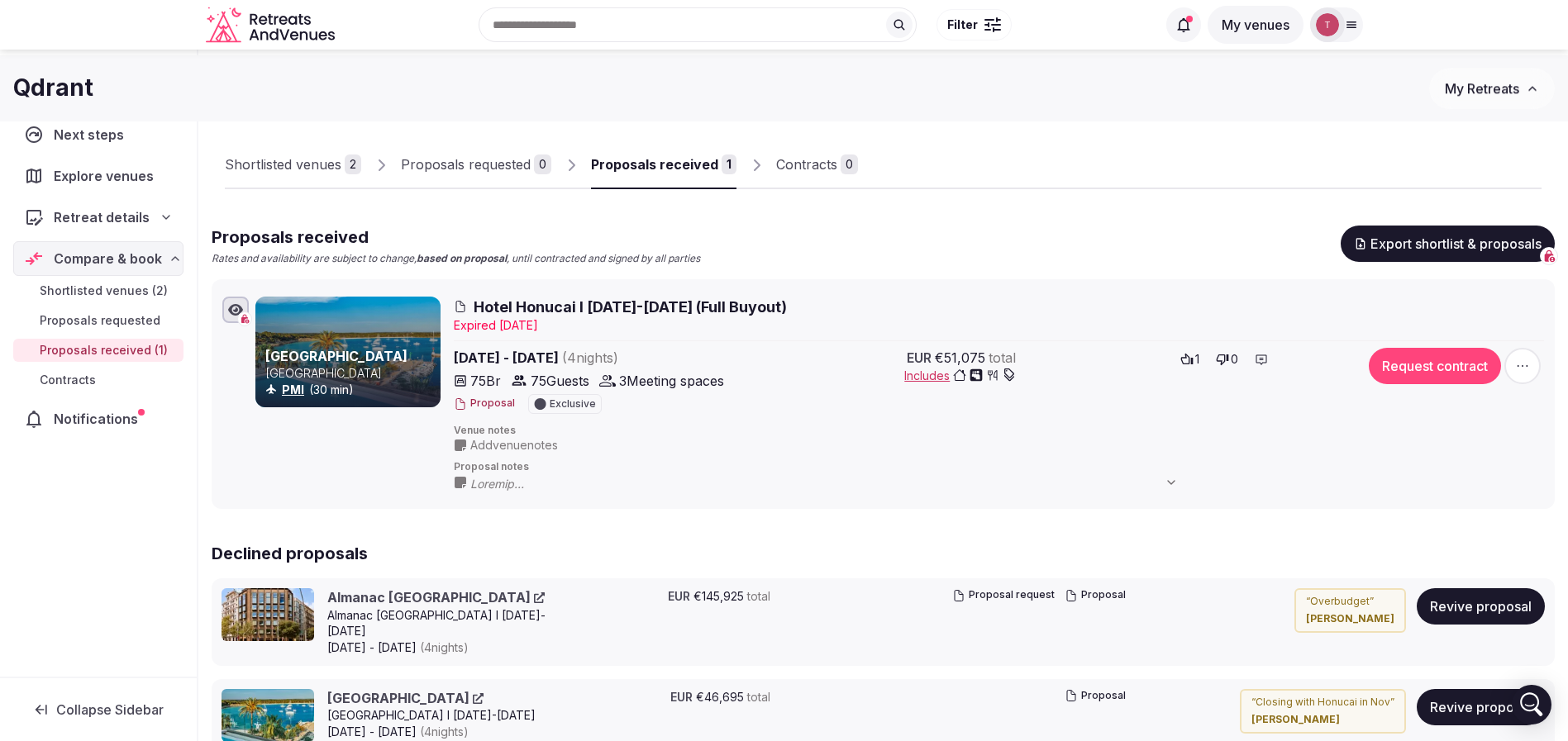
scroll to position [0, 0]
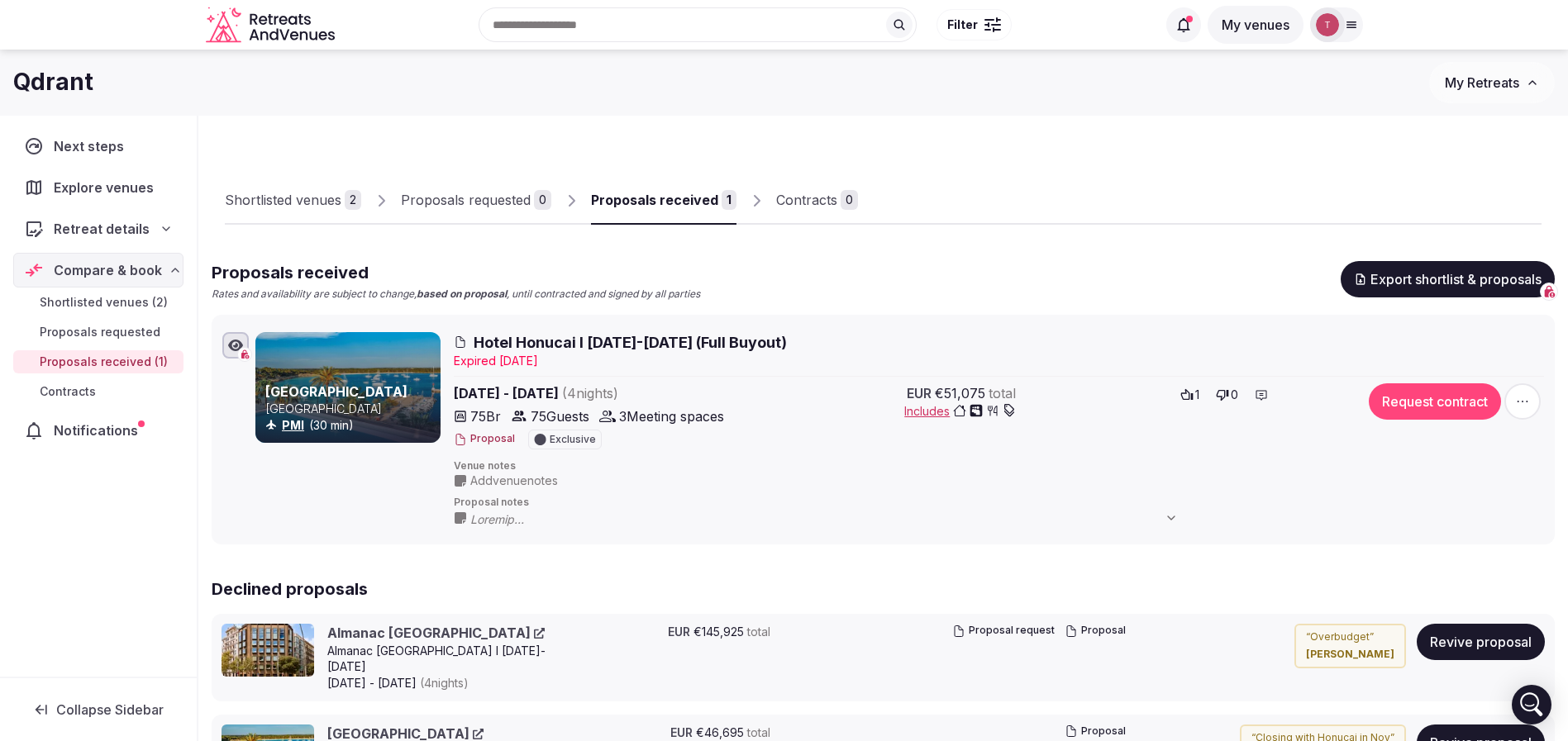
click at [341, 195] on div "Shortlisted venues 2" at bounding box center [292, 200] width 136 height 20
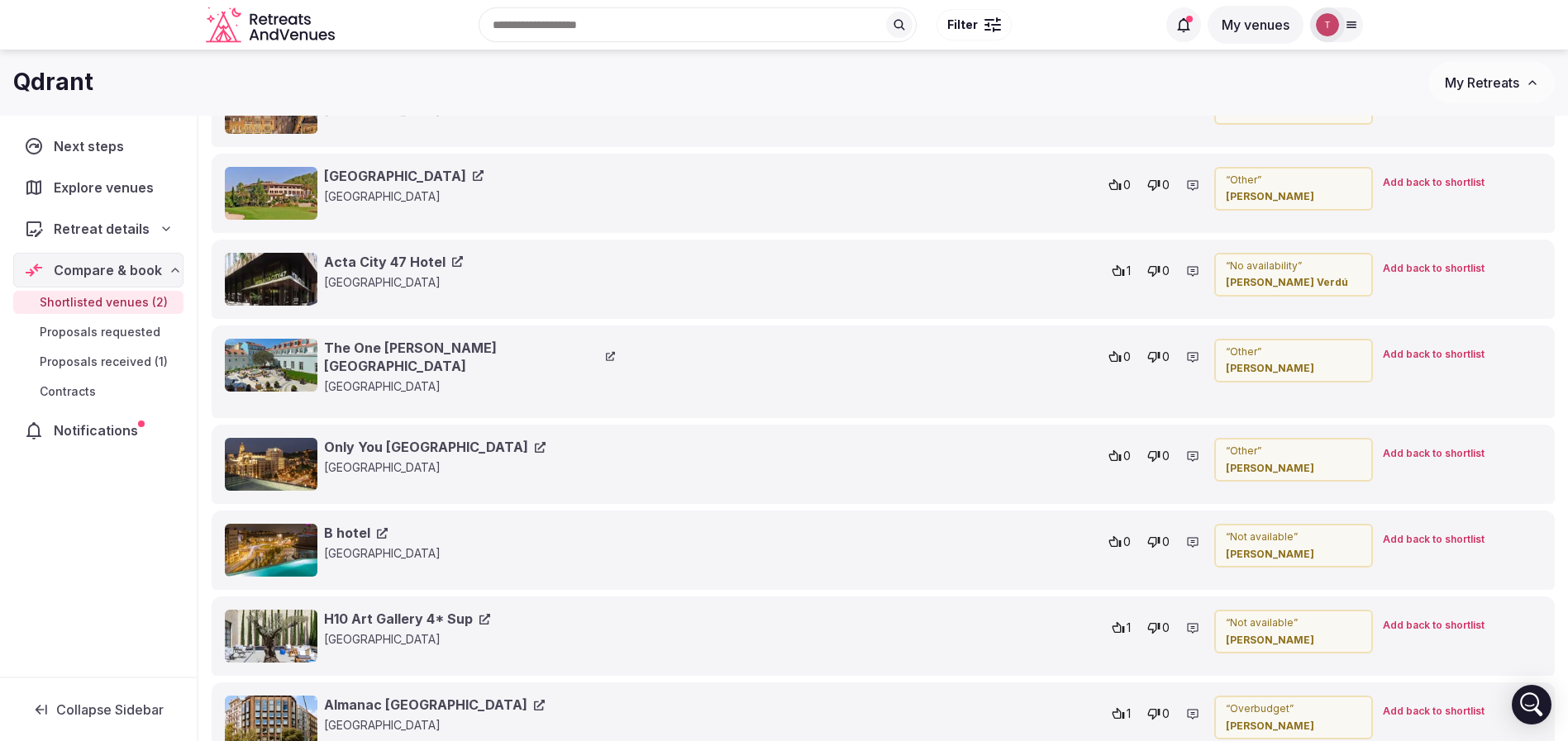
scroll to position [1611, 0]
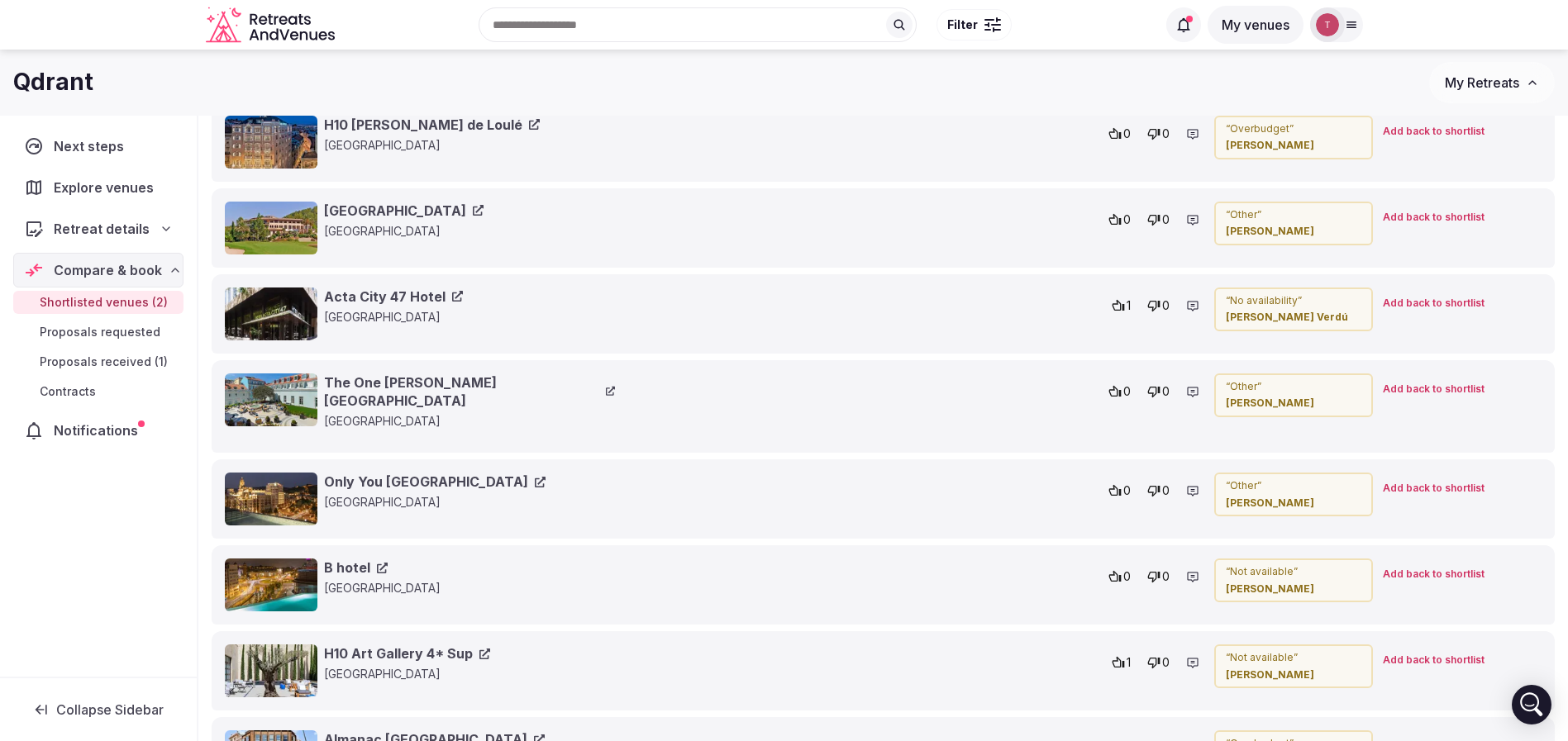
click at [414, 473] on link "Only You [GEOGRAPHIC_DATA]" at bounding box center [434, 481] width 222 height 18
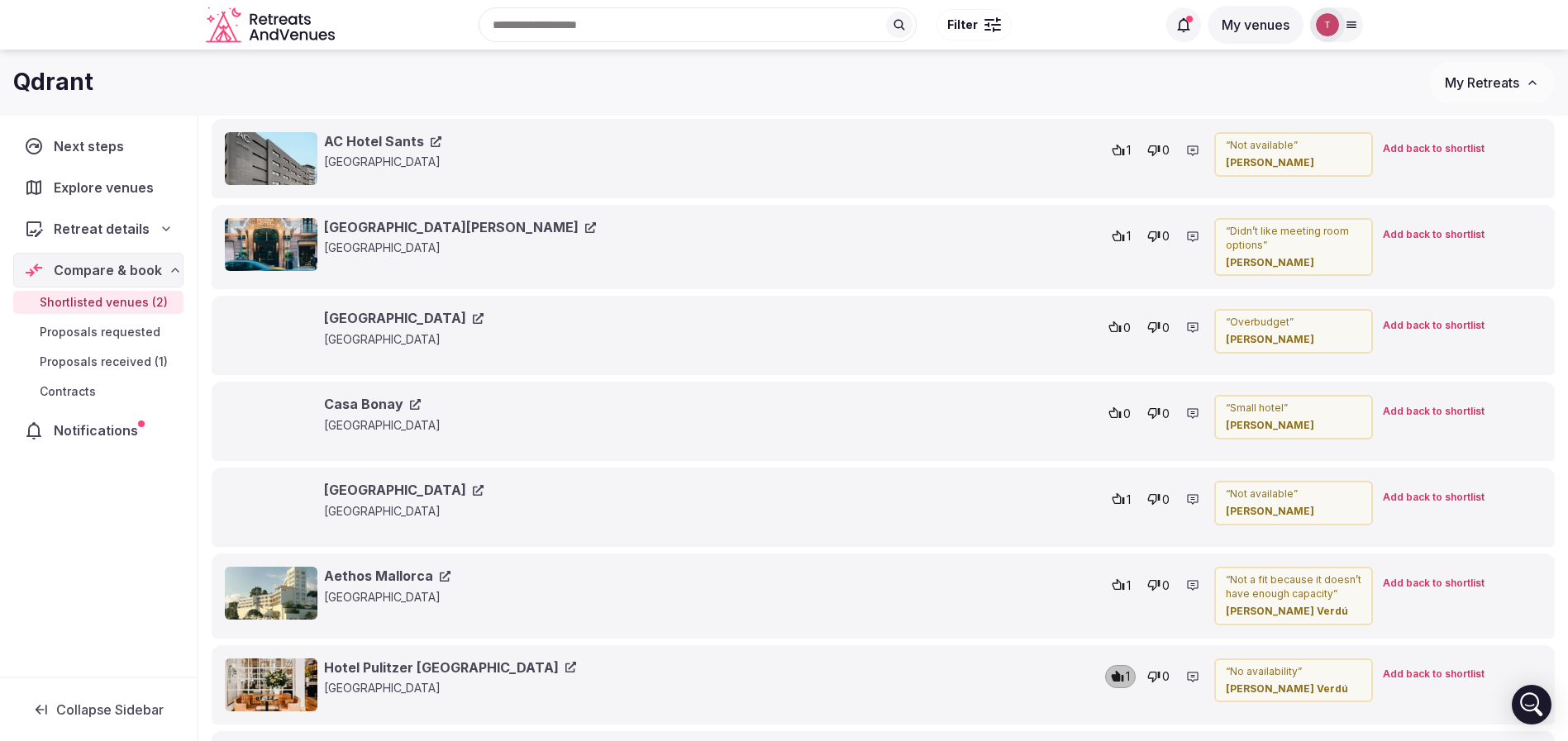
scroll to position [496, 0]
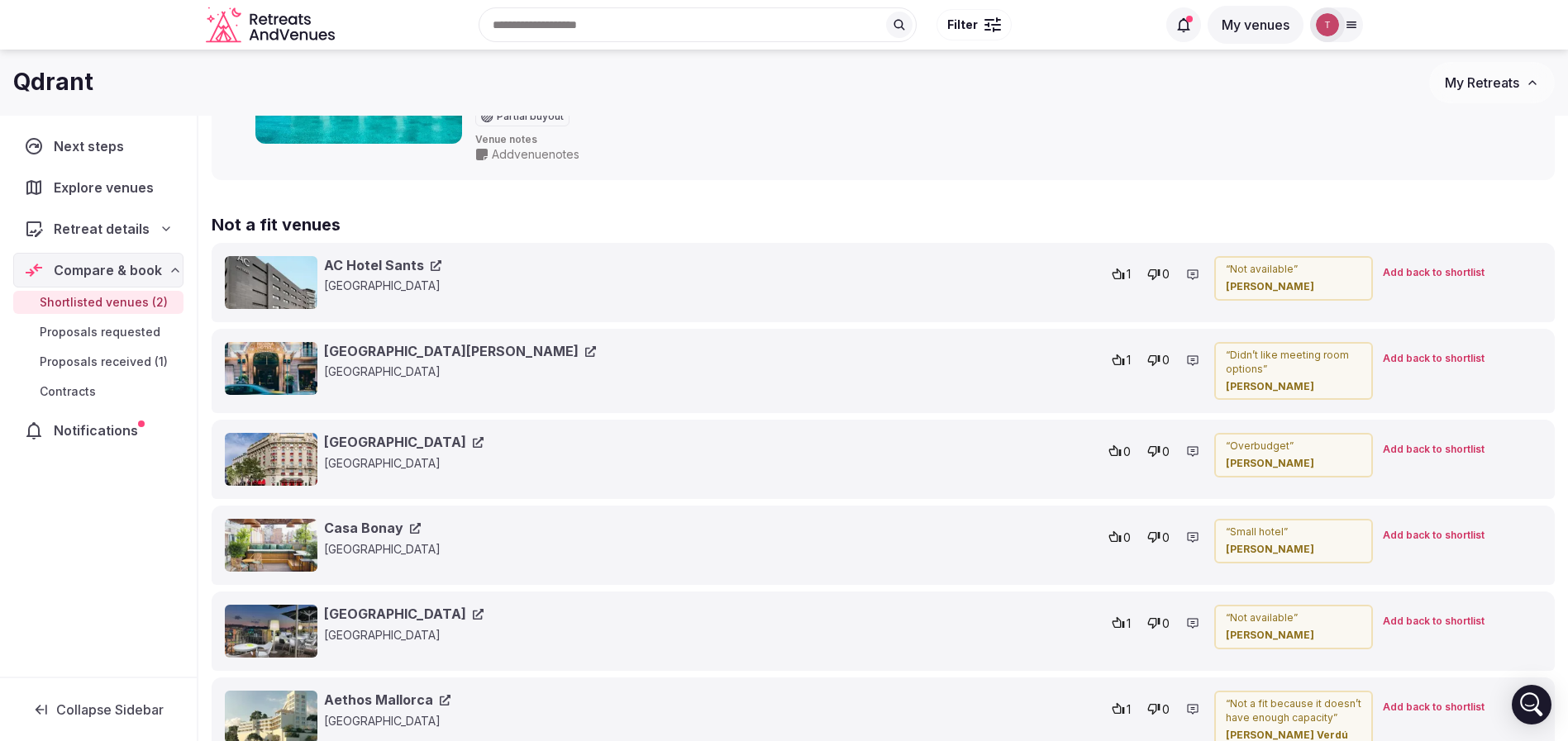
click at [410, 347] on link "Hotel Regina Barcelona" at bounding box center [459, 350] width 272 height 18
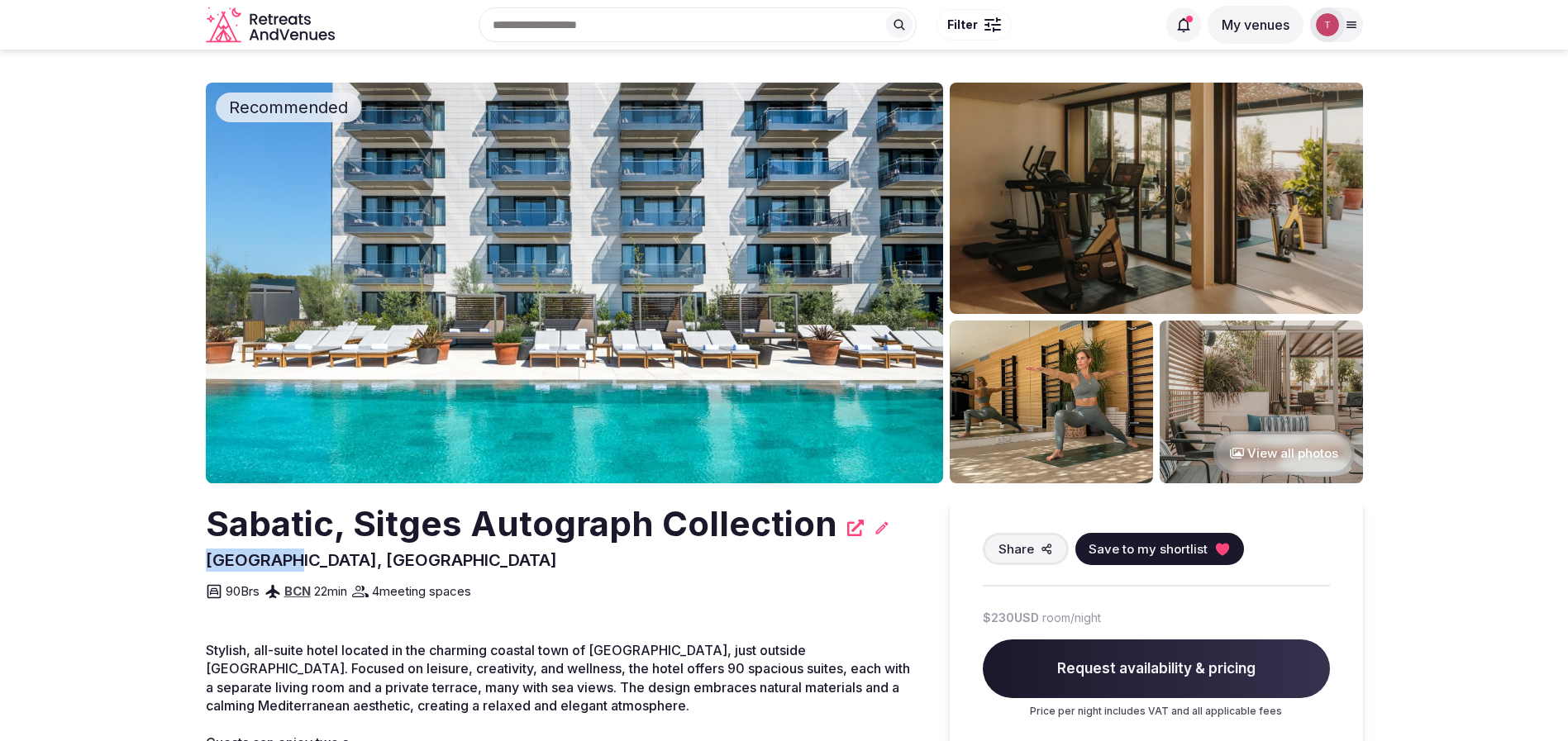
drag, startPoint x: 198, startPoint y: 559, endPoint x: 272, endPoint y: 551, distance: 74.4
click at [272, 551] on span "Sitges, Spain" at bounding box center [381, 559] width 351 height 20
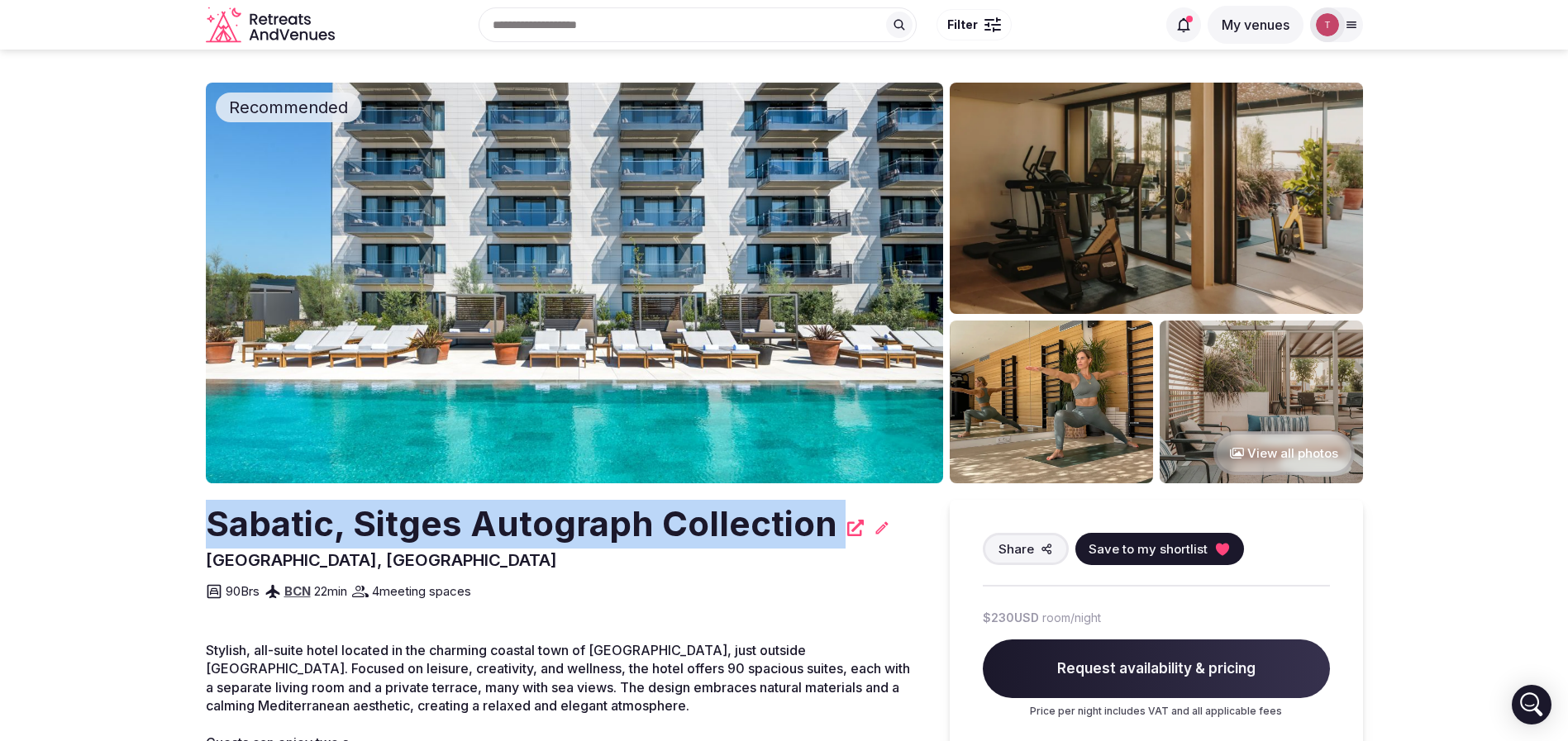
drag, startPoint x: 201, startPoint y: 525, endPoint x: 852, endPoint y: 517, distance: 651.0
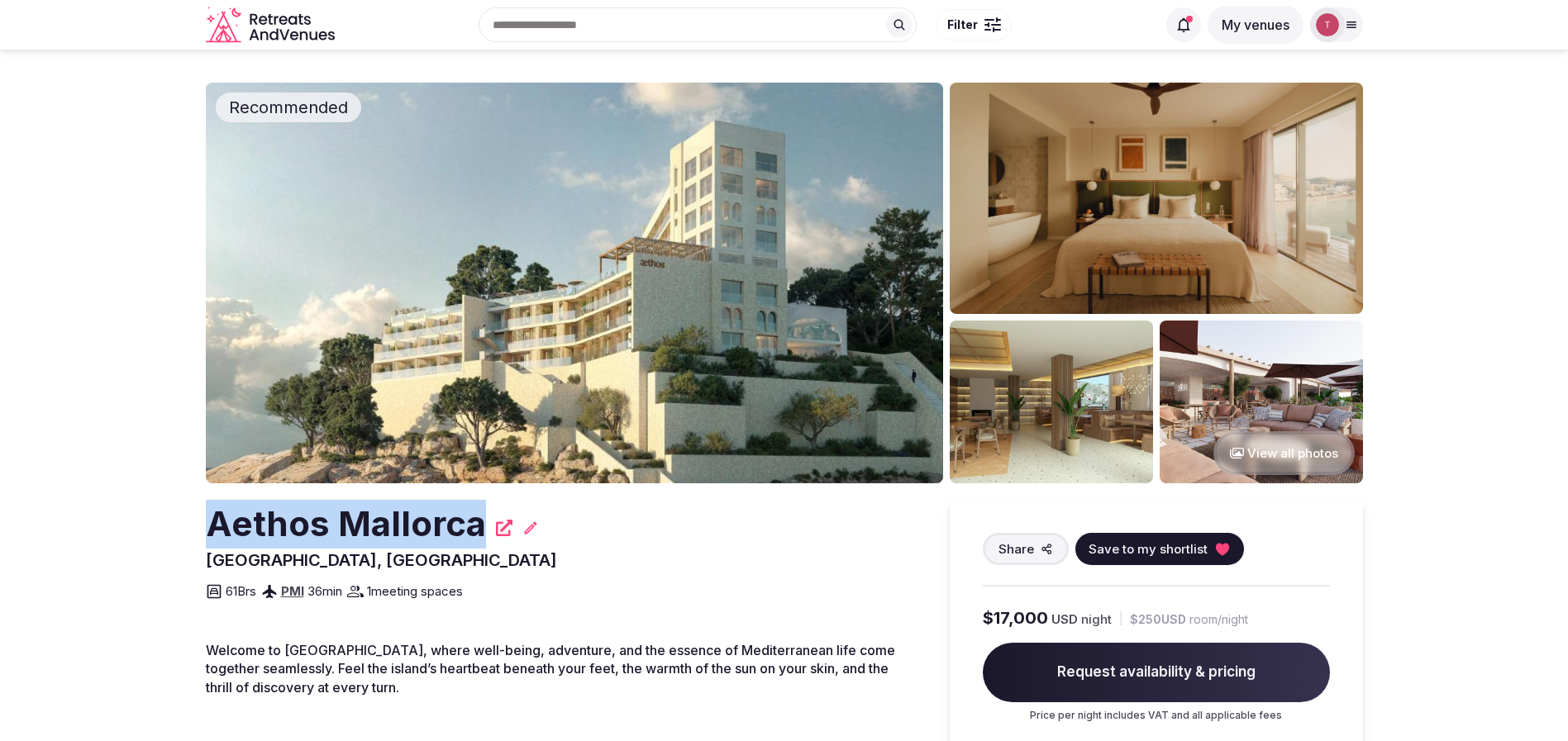
drag, startPoint x: 180, startPoint y: 521, endPoint x: 475, endPoint y: 532, distance: 295.2
click at [475, 532] on section "Recommended View all photos Aethos [GEOGRAPHIC_DATA] [GEOGRAPHIC_DATA], [GEOGRA…" at bounding box center [784, 565] width 1568 height 1030
copy h2 "Aethos Mallorca"
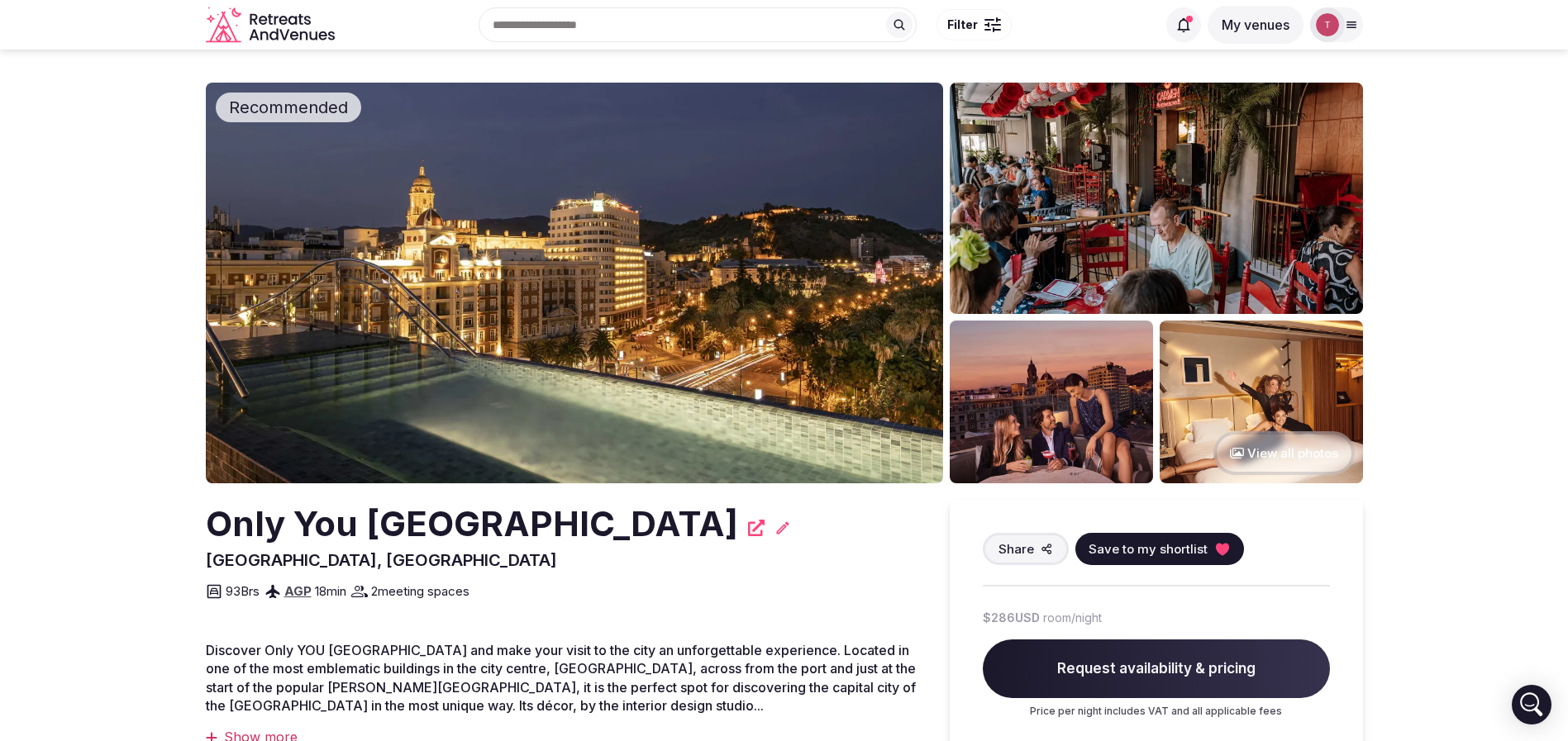
scroll to position [248, 0]
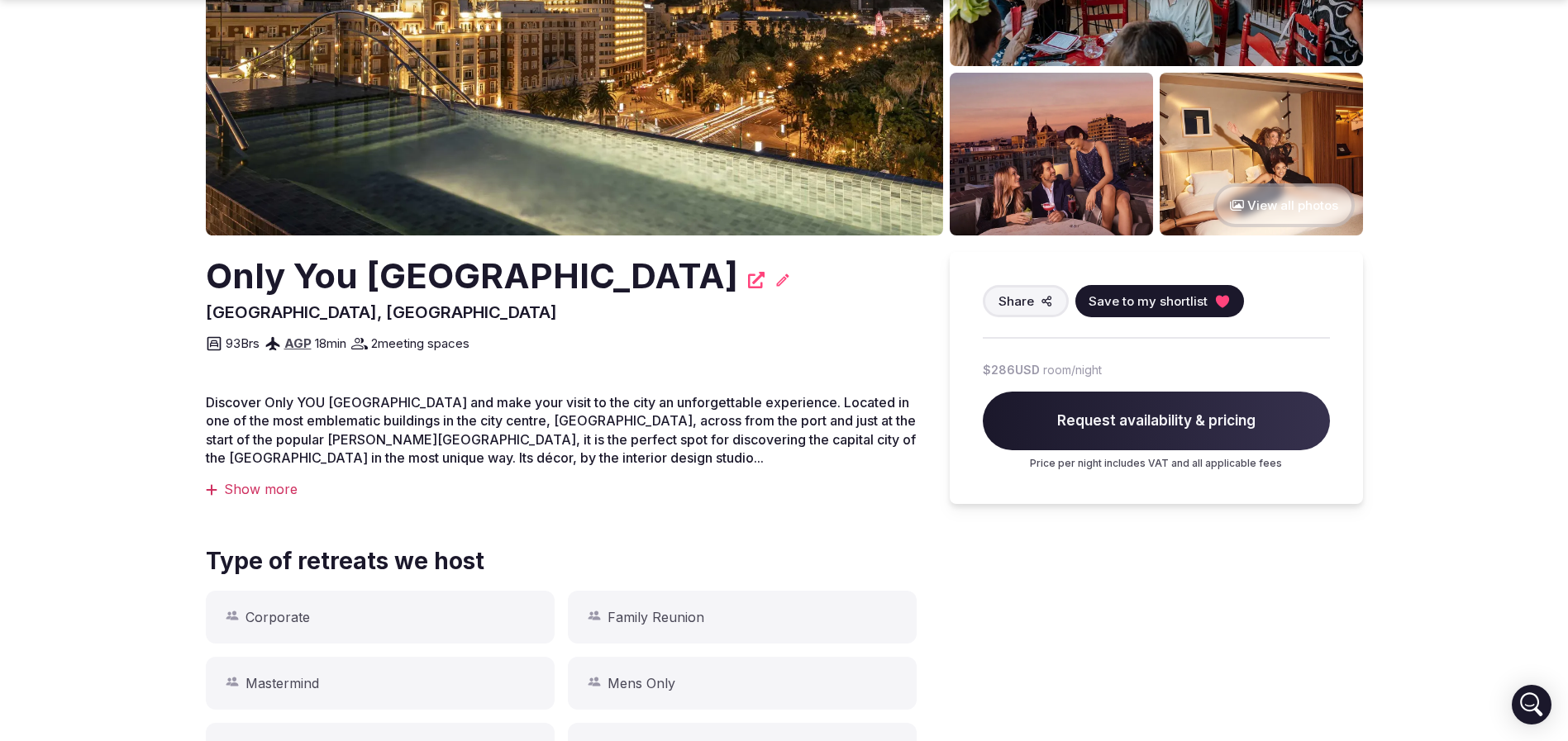
click at [523, 163] on img at bounding box center [574, 35] width 737 height 401
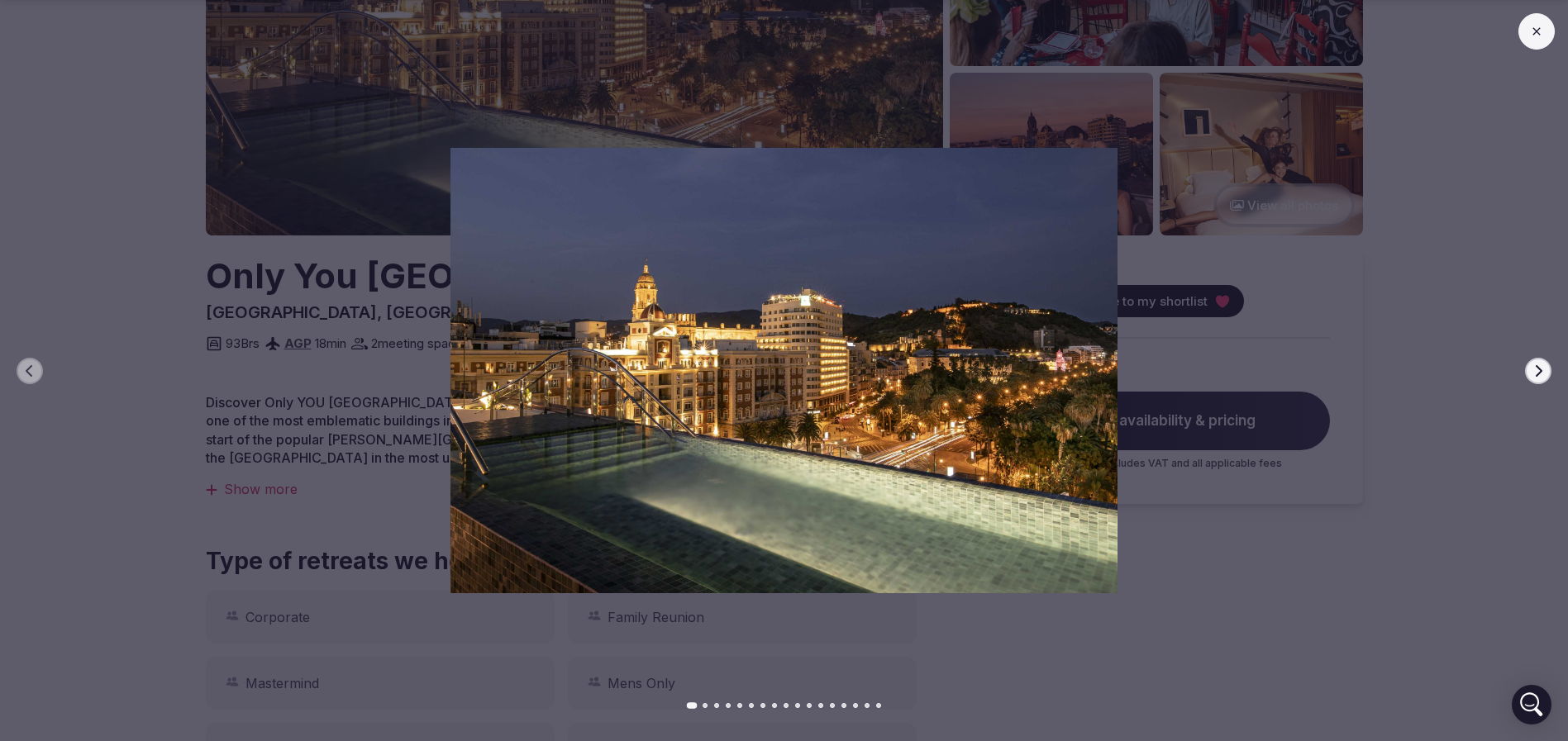
click at [1533, 367] on icon "button" at bounding box center [1537, 370] width 13 height 13
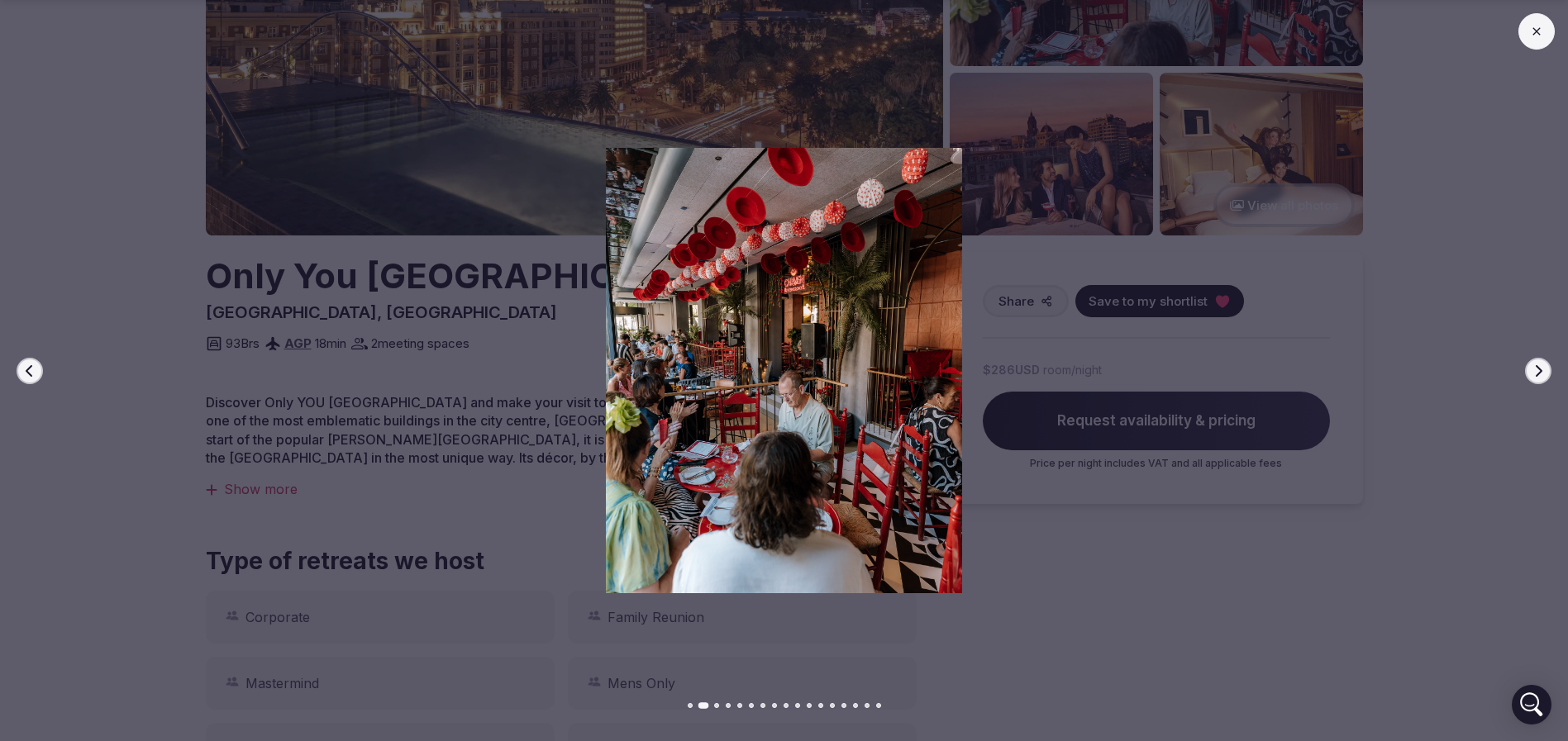
click at [1533, 368] on icon "button" at bounding box center [1537, 370] width 13 height 13
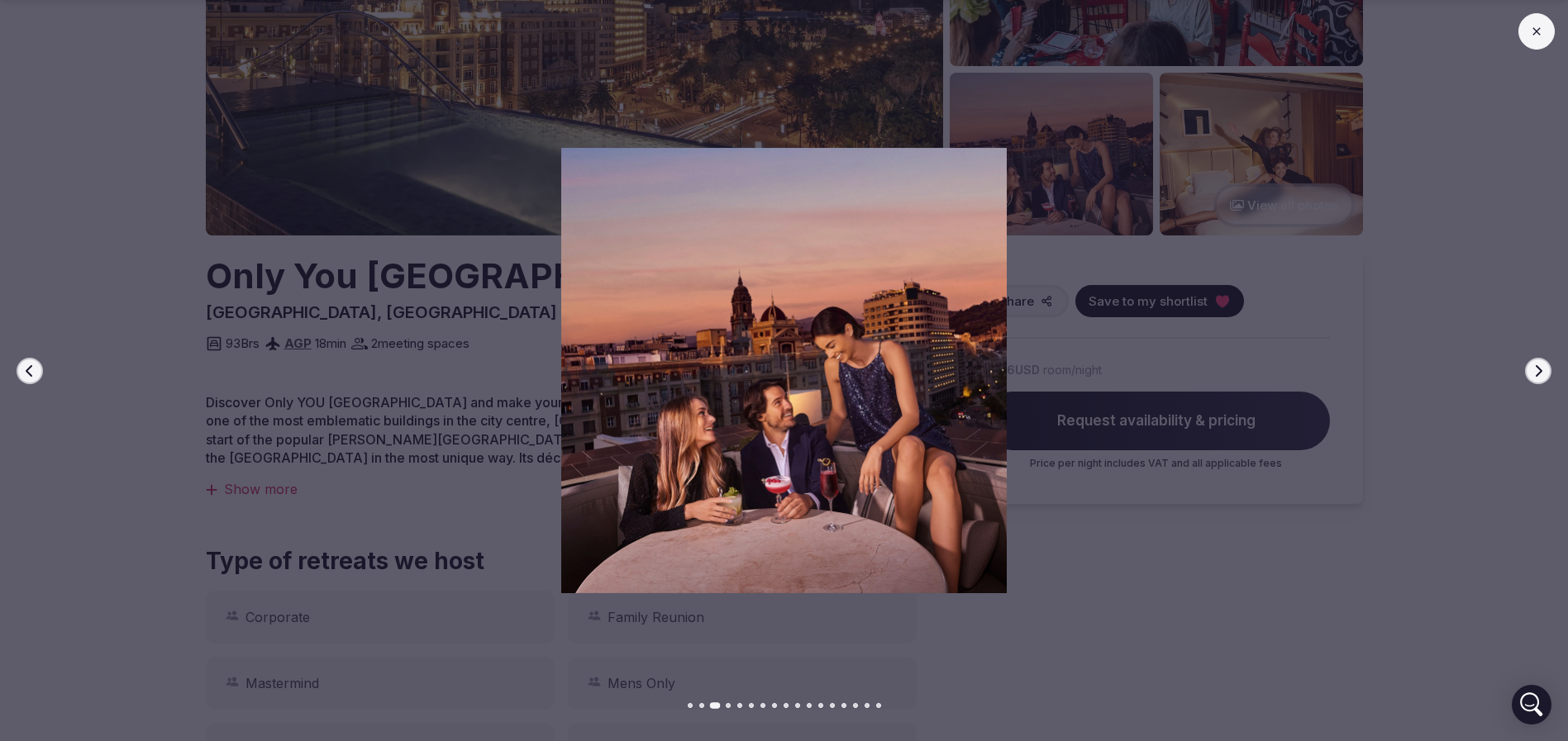
click at [1533, 368] on icon "button" at bounding box center [1537, 370] width 13 height 13
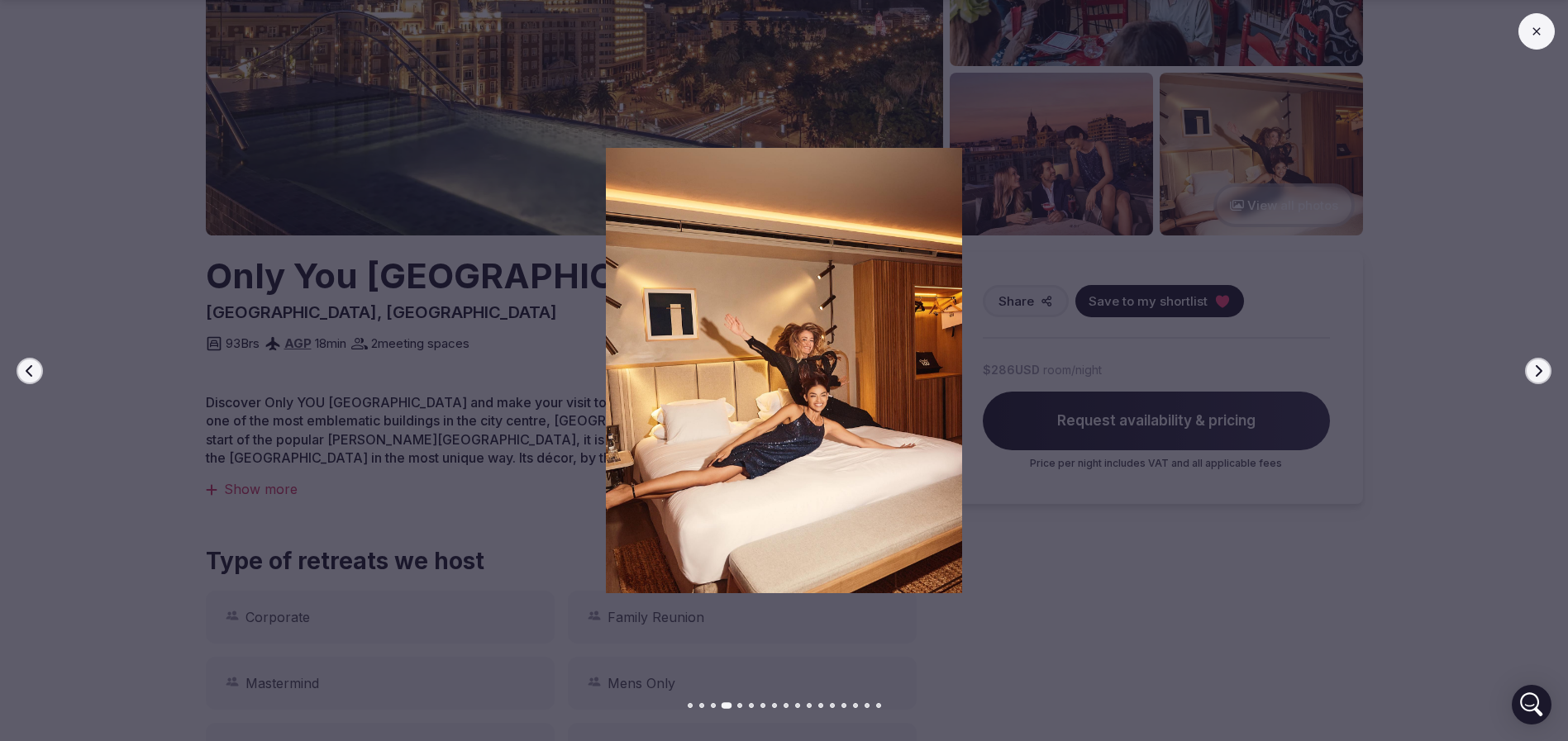
click at [1533, 368] on icon "button" at bounding box center [1537, 370] width 13 height 13
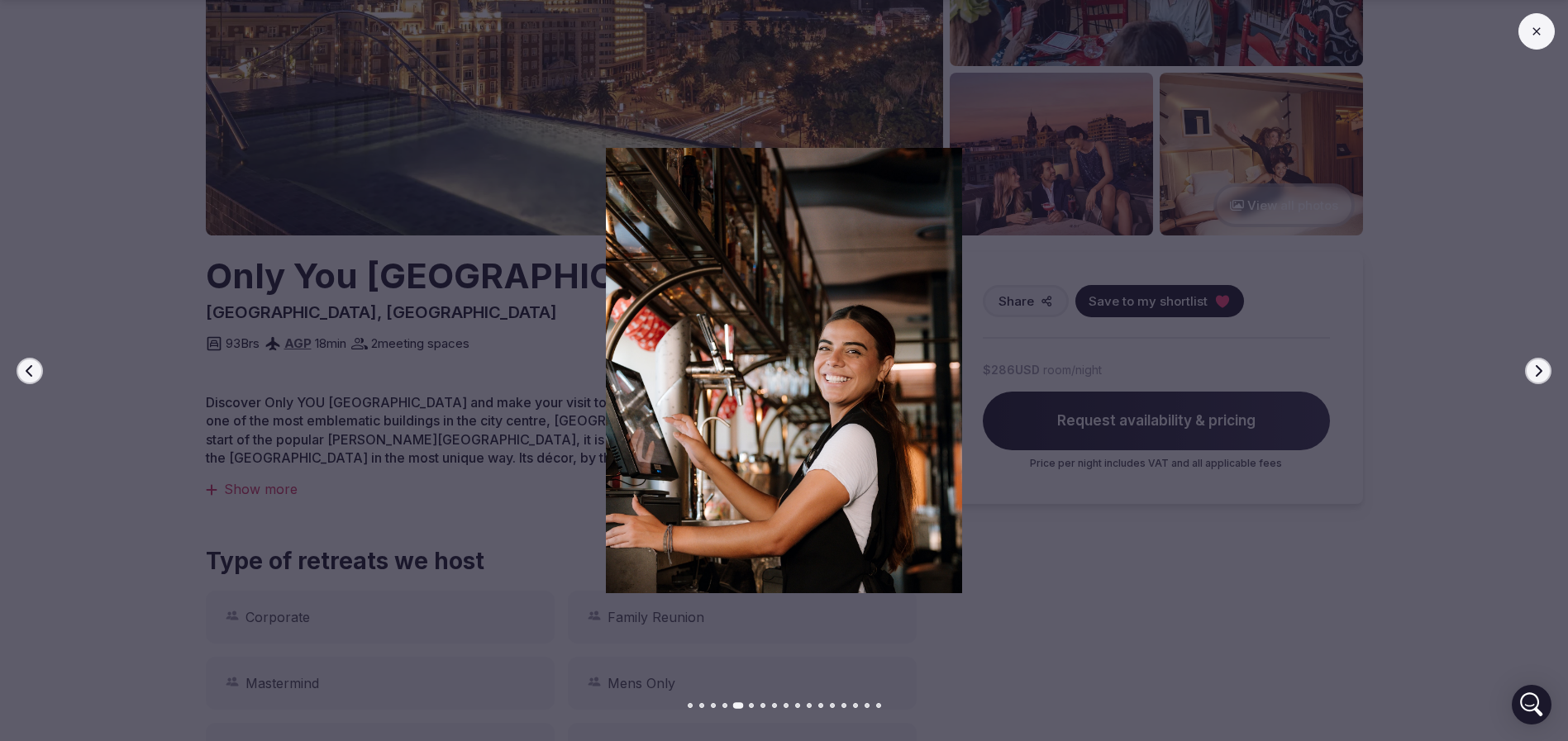
click at [1533, 368] on icon "button" at bounding box center [1537, 370] width 13 height 13
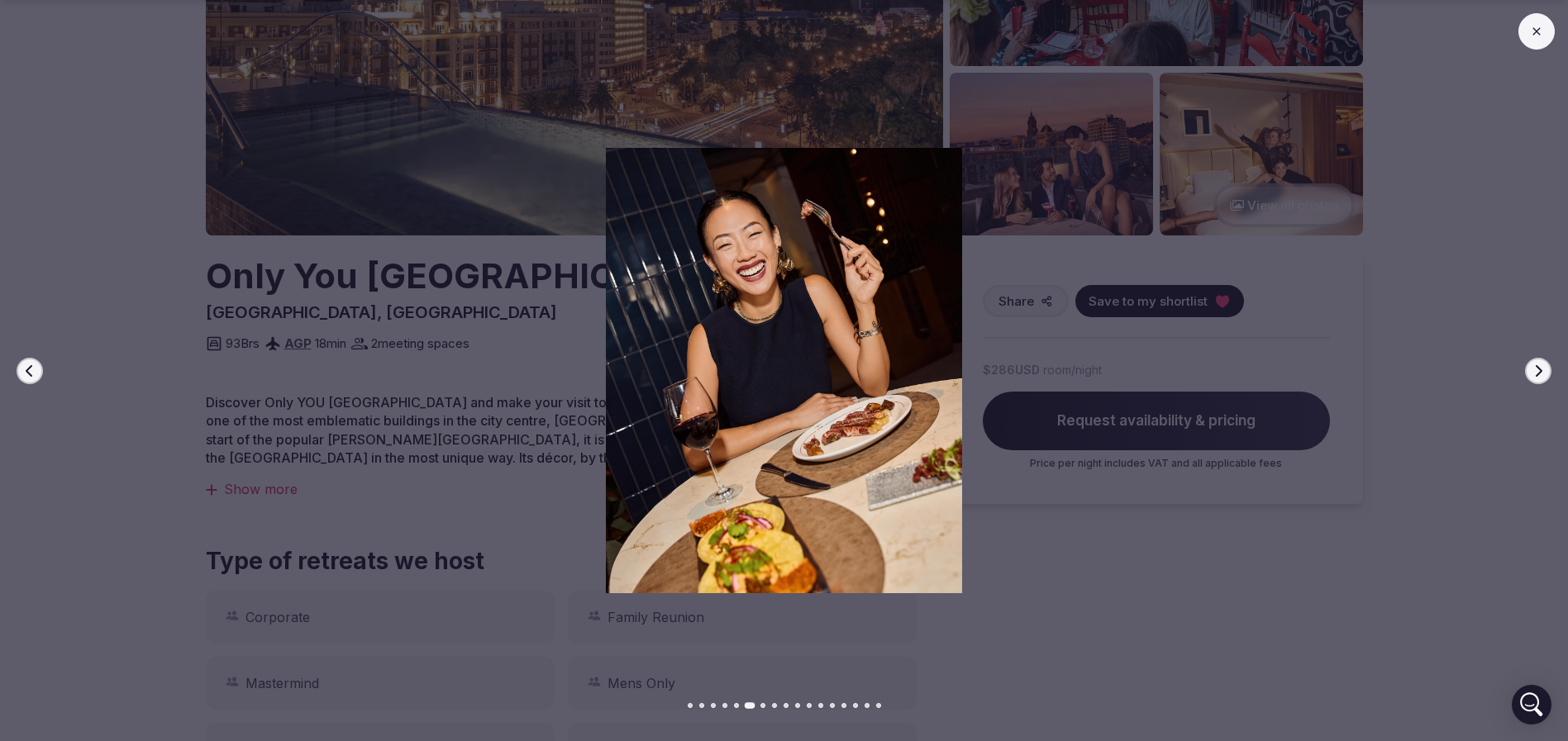
click at [1533, 368] on icon "button" at bounding box center [1537, 370] width 13 height 13
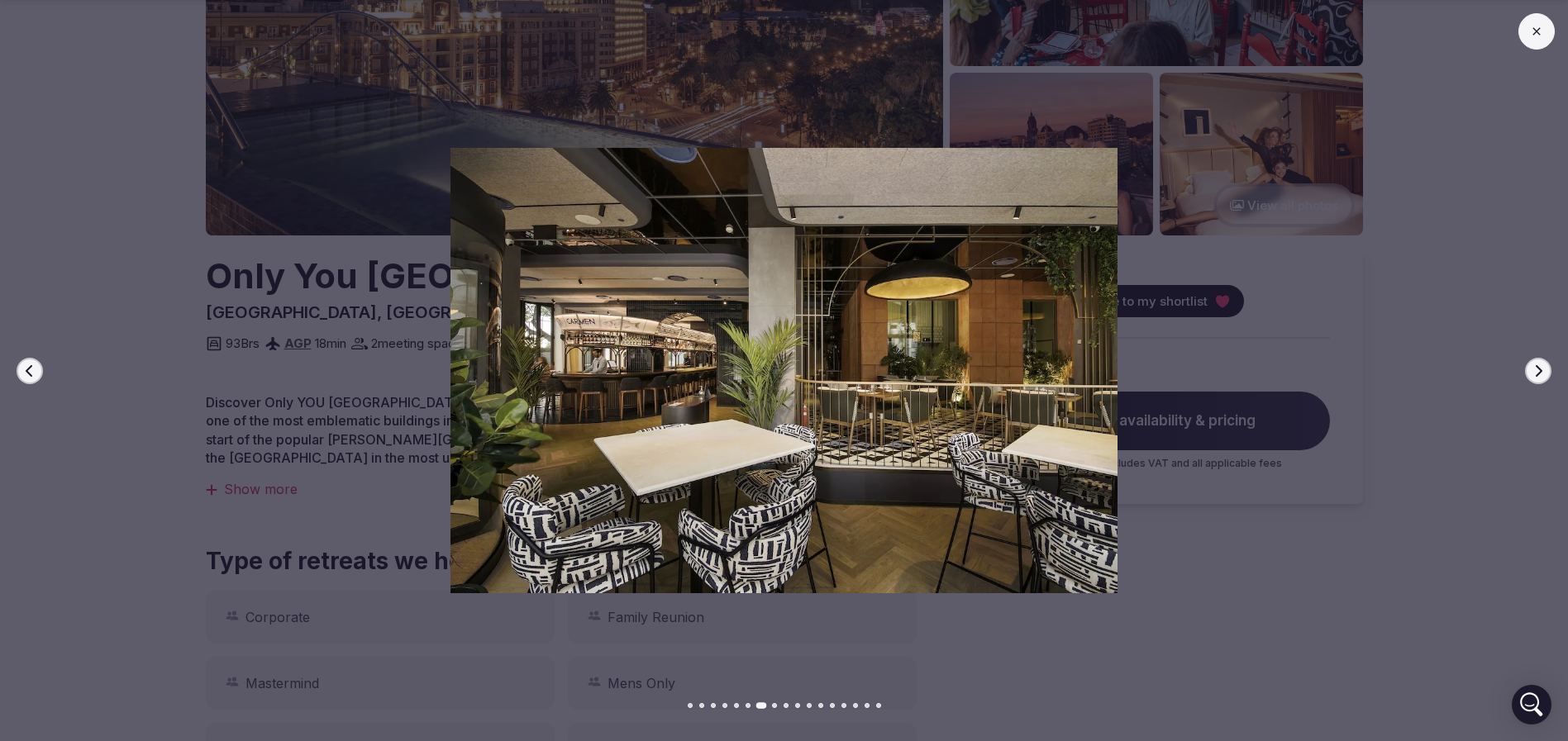
click at [1533, 368] on icon "button" at bounding box center [1537, 370] width 13 height 13
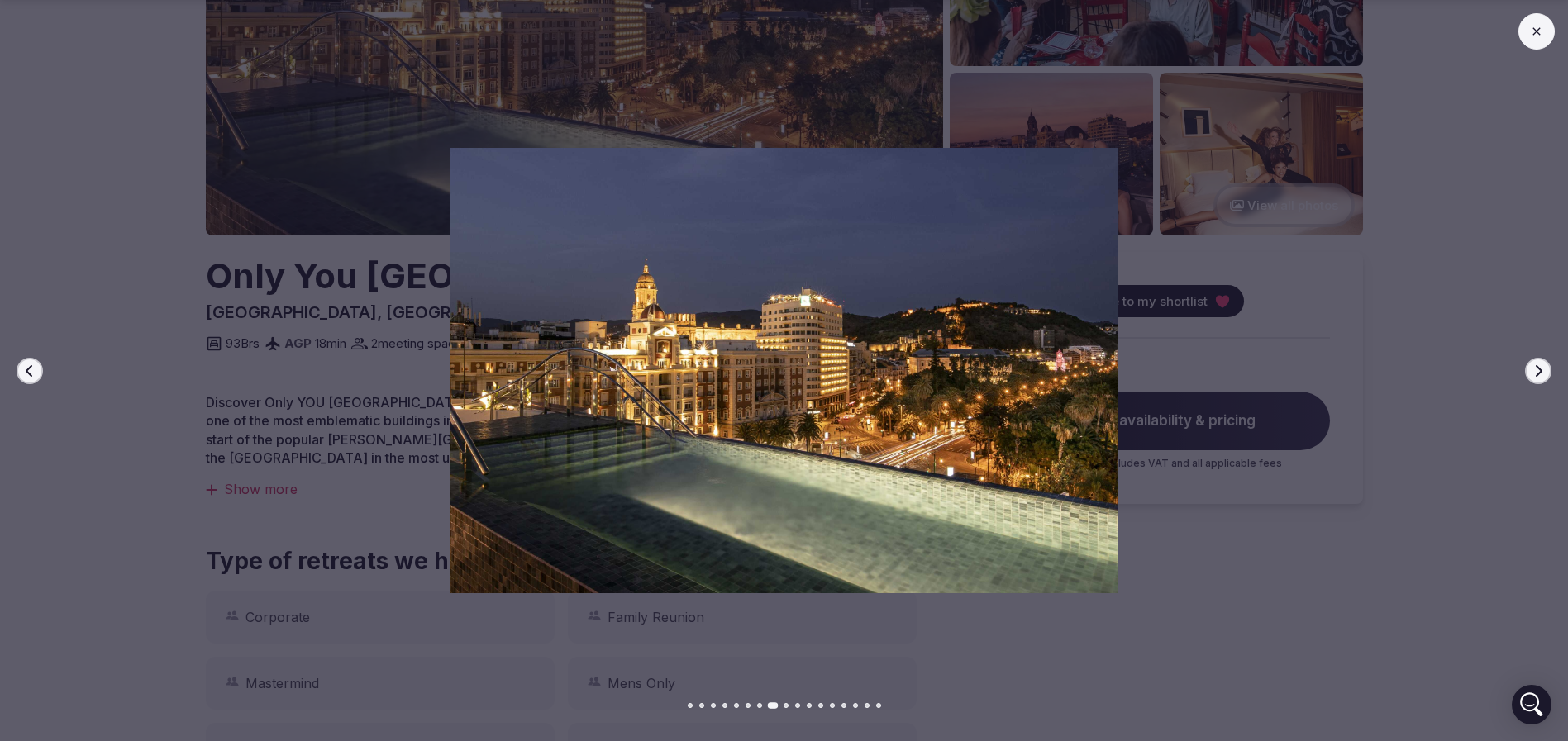
click at [1533, 368] on icon "button" at bounding box center [1537, 370] width 13 height 13
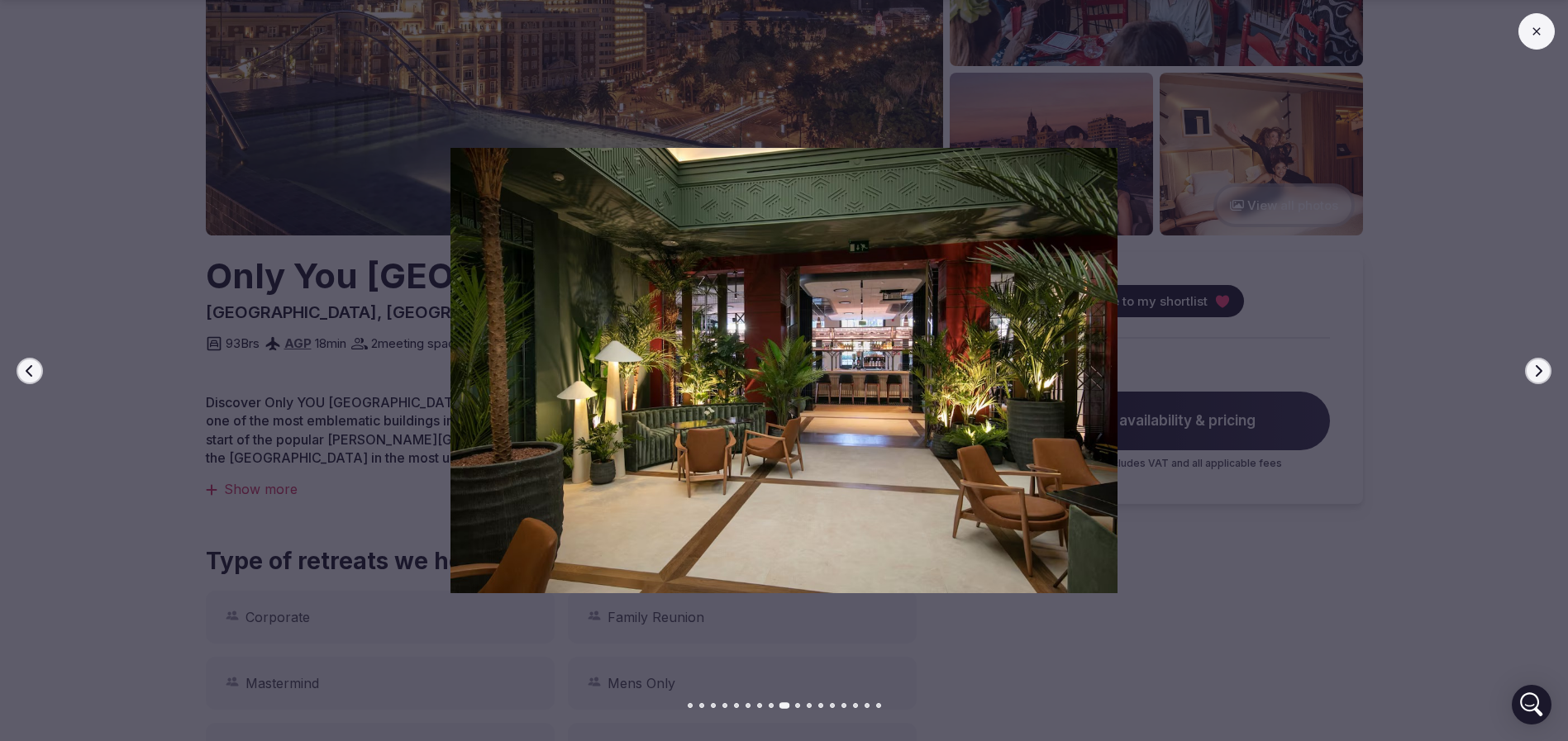
click at [1533, 368] on icon "button" at bounding box center [1537, 370] width 13 height 13
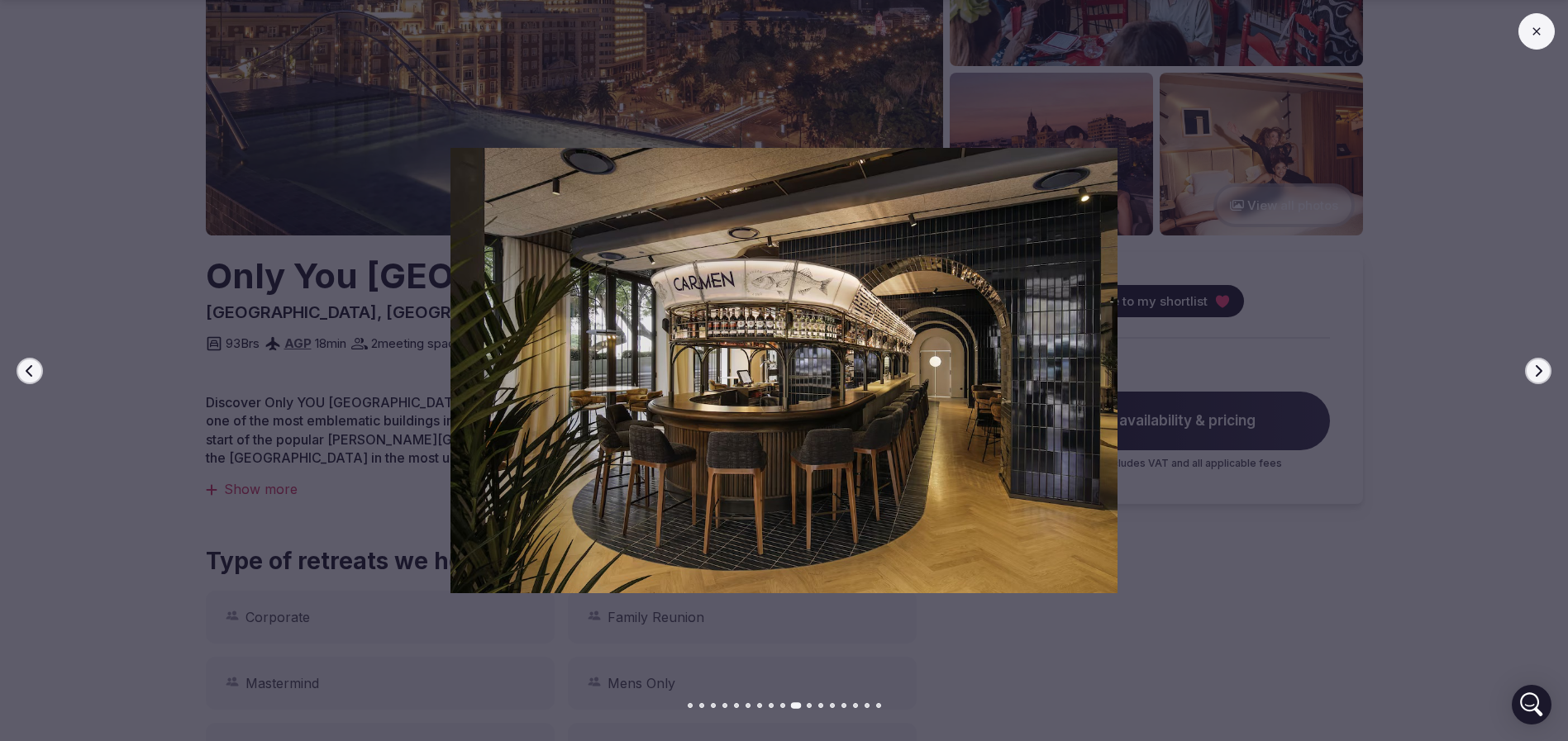
click at [1533, 368] on icon "button" at bounding box center [1537, 370] width 13 height 13
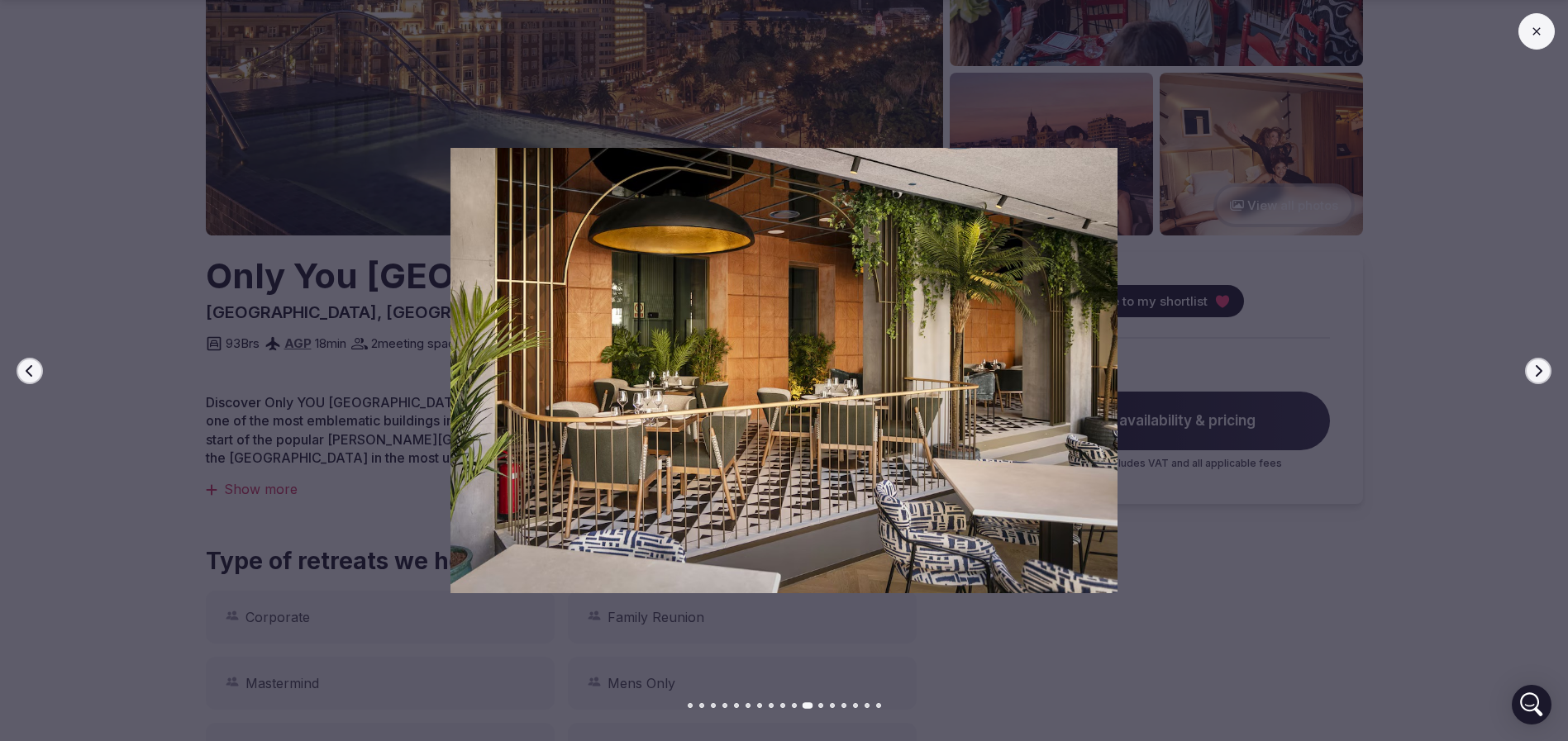
click at [1533, 368] on icon "button" at bounding box center [1537, 370] width 13 height 13
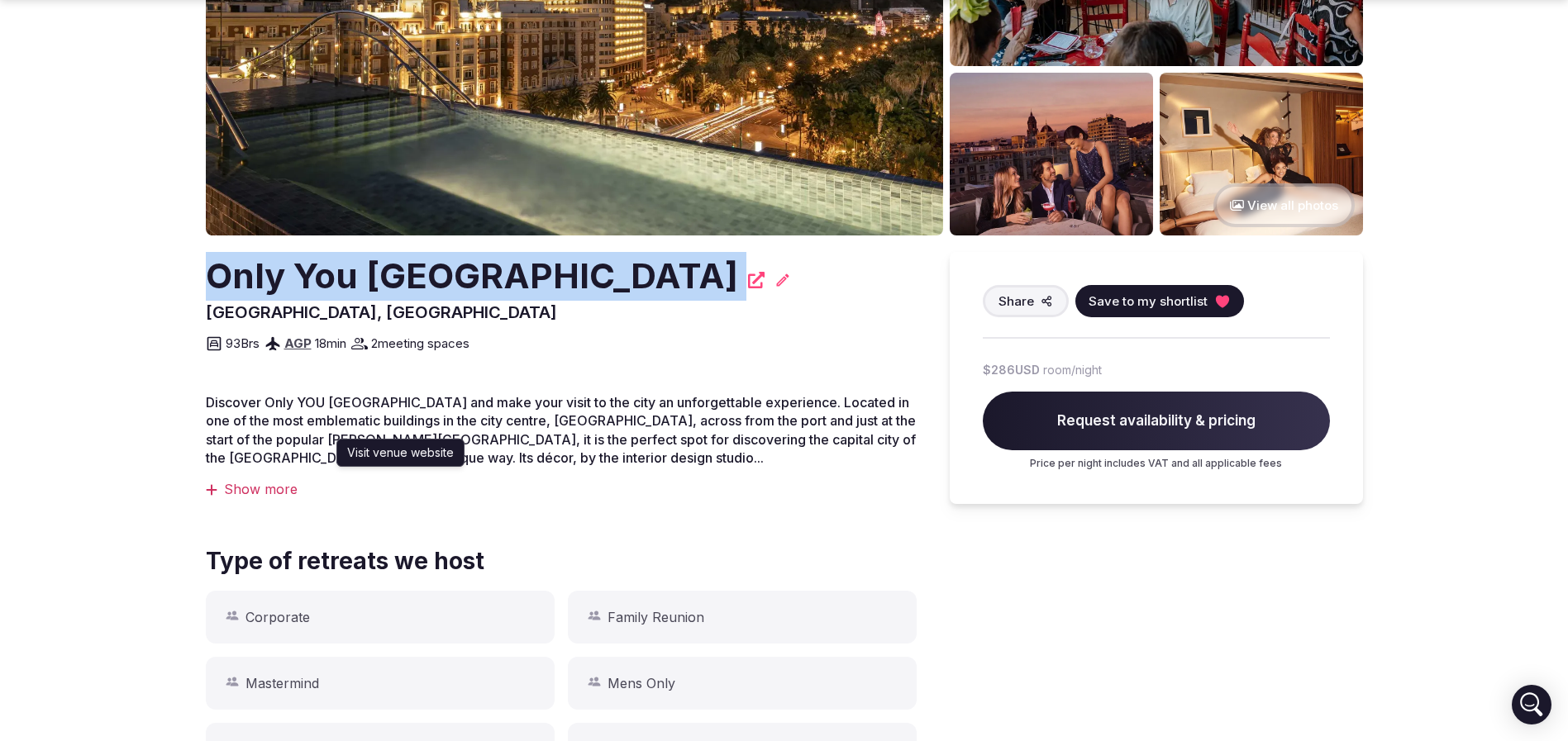
drag, startPoint x: 159, startPoint y: 281, endPoint x: 604, endPoint y: 285, distance: 445.0
click at [604, 285] on section "Recommended View all photos Only You Hotel Málaga Visit venue website Visit ven…" at bounding box center [784, 659] width 1568 height 1715
copy div "Only You Hotel Málaga"
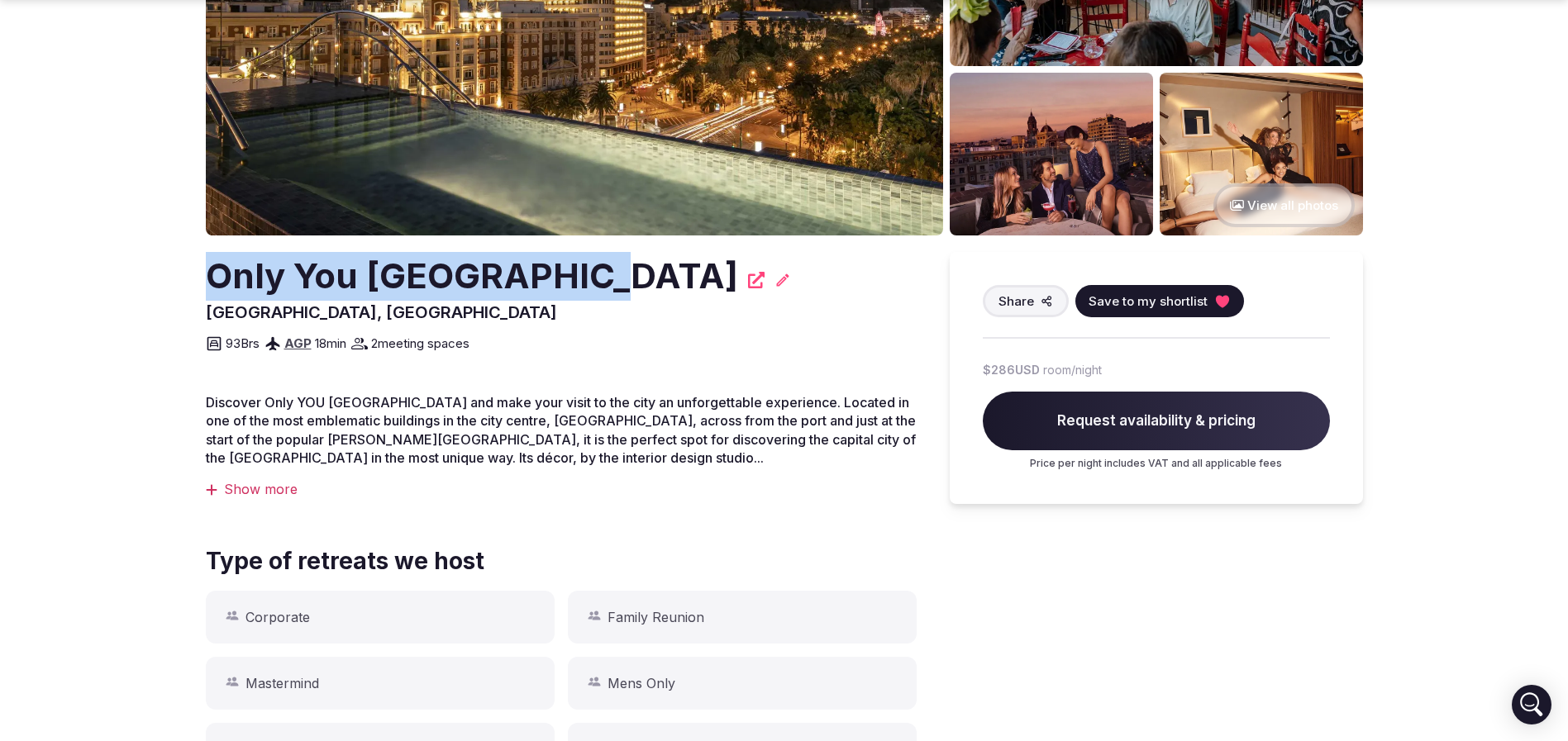
drag, startPoint x: 201, startPoint y: 287, endPoint x: 587, endPoint y: 276, distance: 386.2
click at [587, 276] on section "Recommended View all photos Only You Hotel Málaga Málaga, Spain Share Save to m…" at bounding box center [784, 659] width 1568 height 1715
copy h2 "Only You Hotel Málaga"
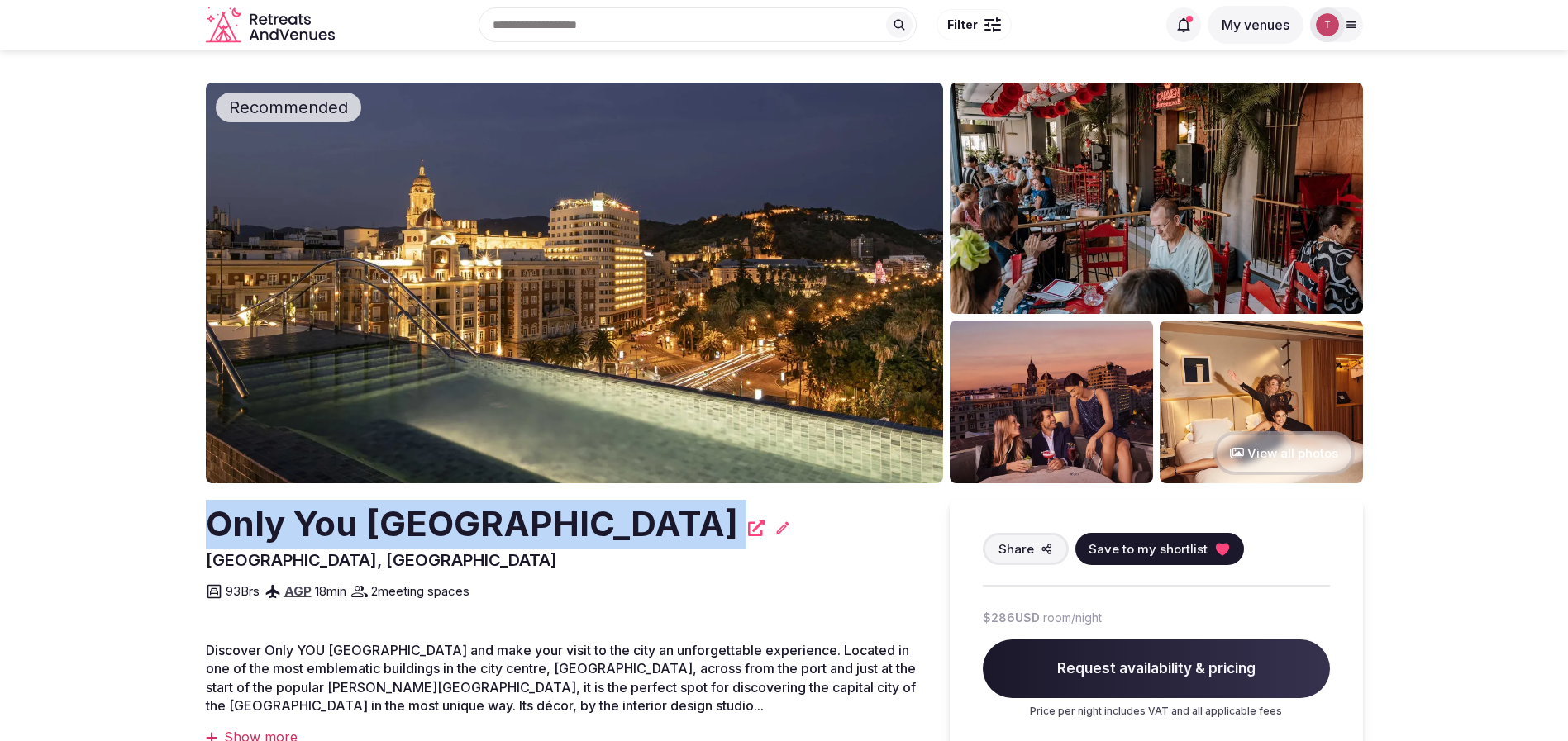
drag, startPoint x: 285, startPoint y: 535, endPoint x: 675, endPoint y: 536, distance: 390.0
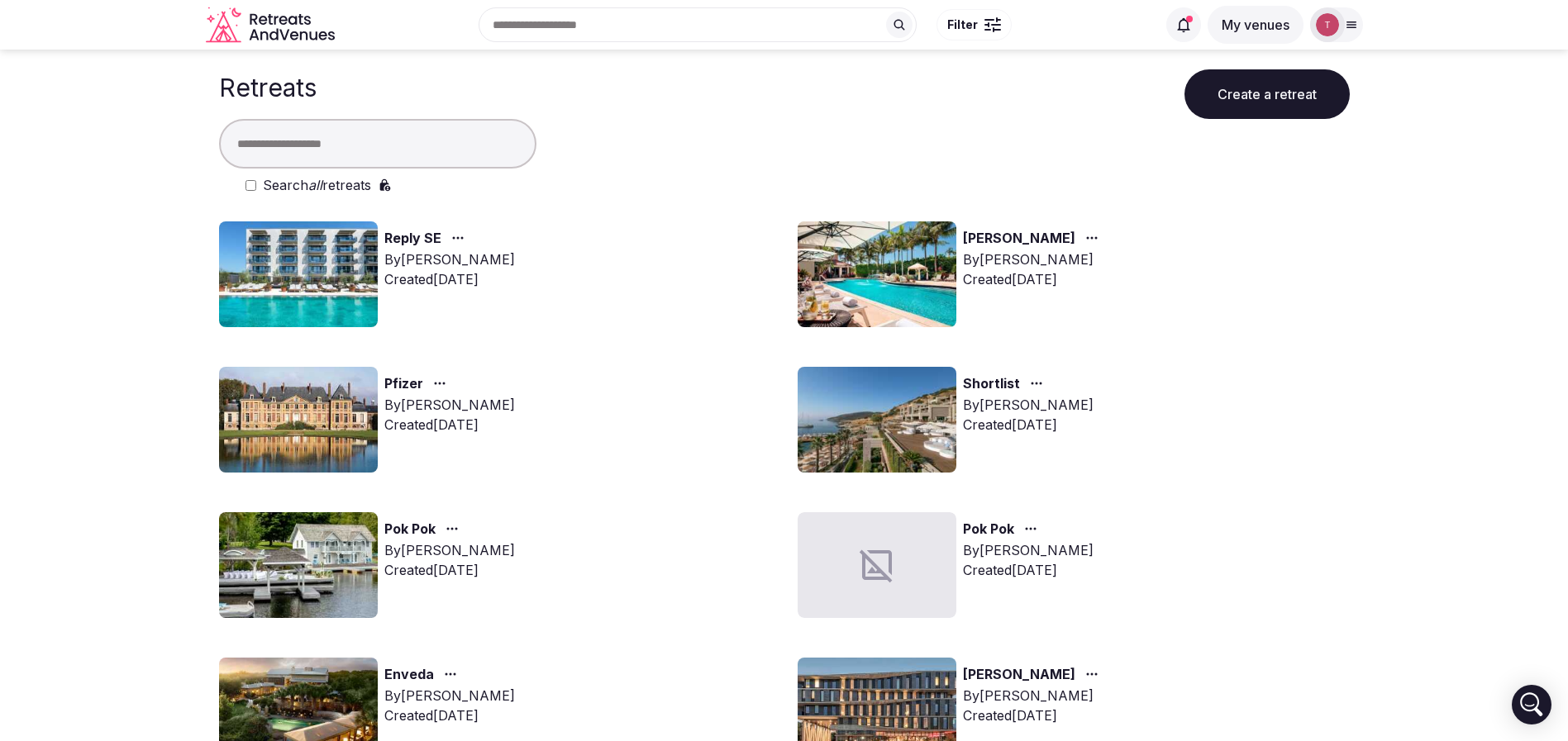
click at [1307, 321] on div "[PERSON_NAME] By [PERSON_NAME] Created [DATE]" at bounding box center [1074, 274] width 552 height 105
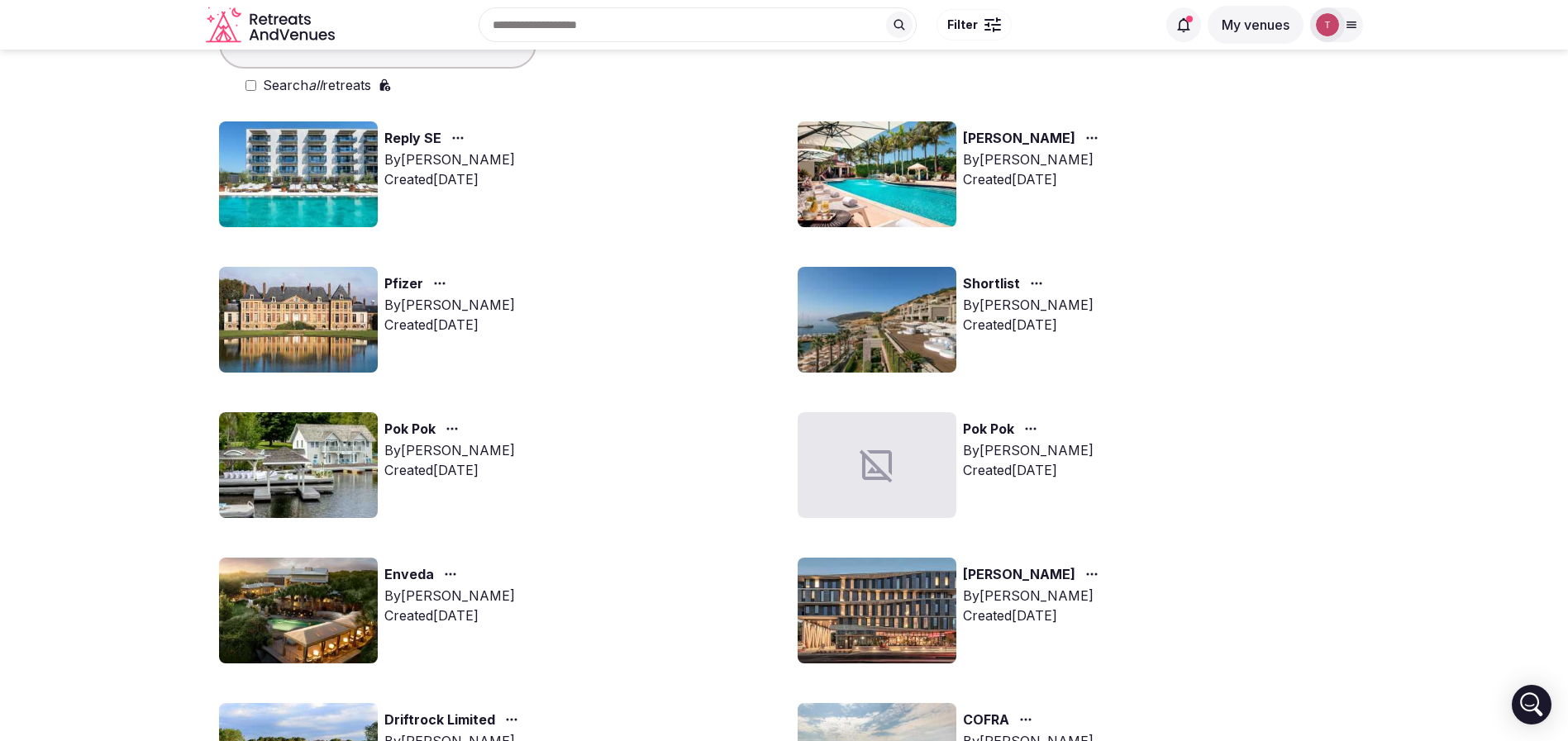
scroll to position [248, 0]
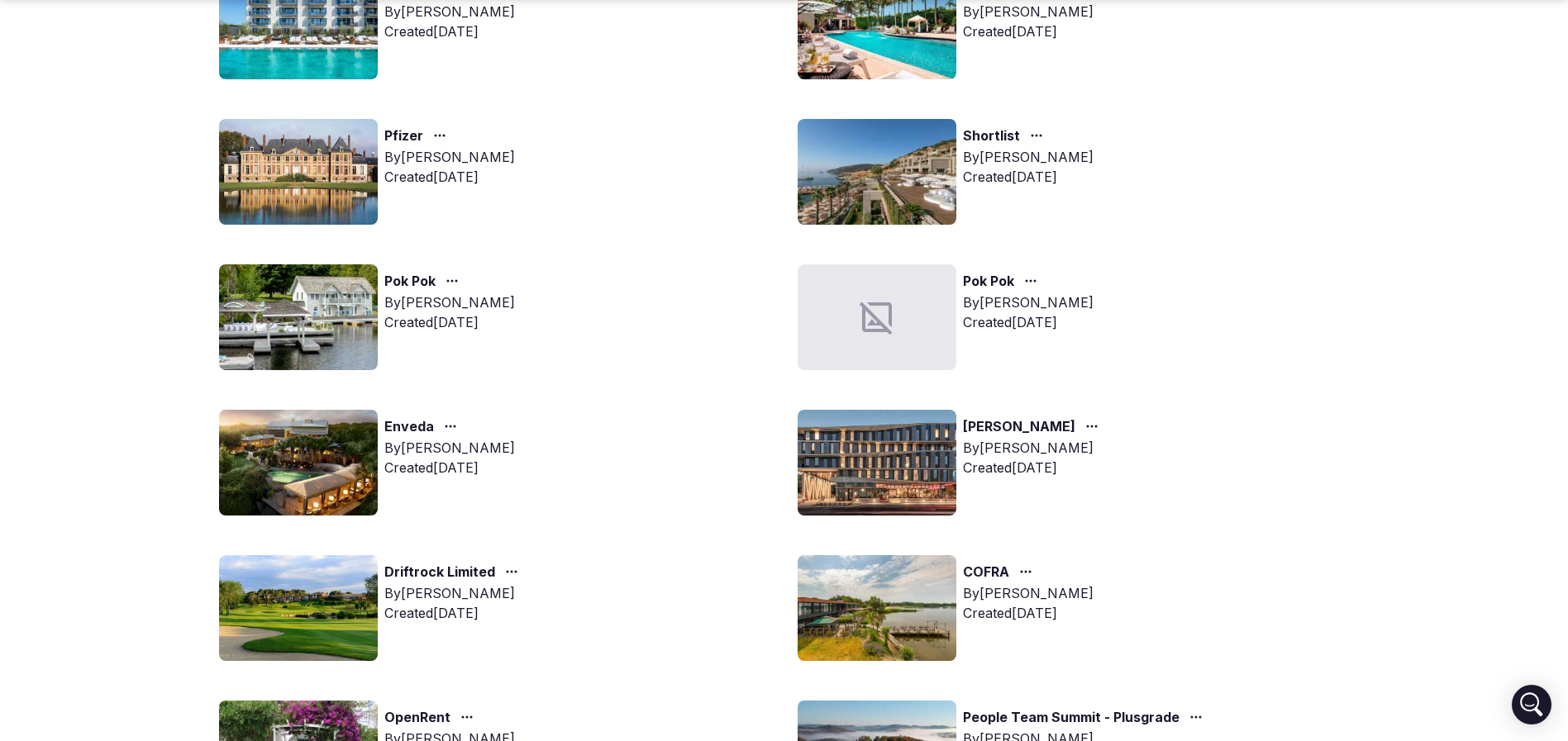
click at [343, 475] on img at bounding box center [298, 462] width 159 height 105
click at [337, 443] on img at bounding box center [298, 462] width 159 height 105
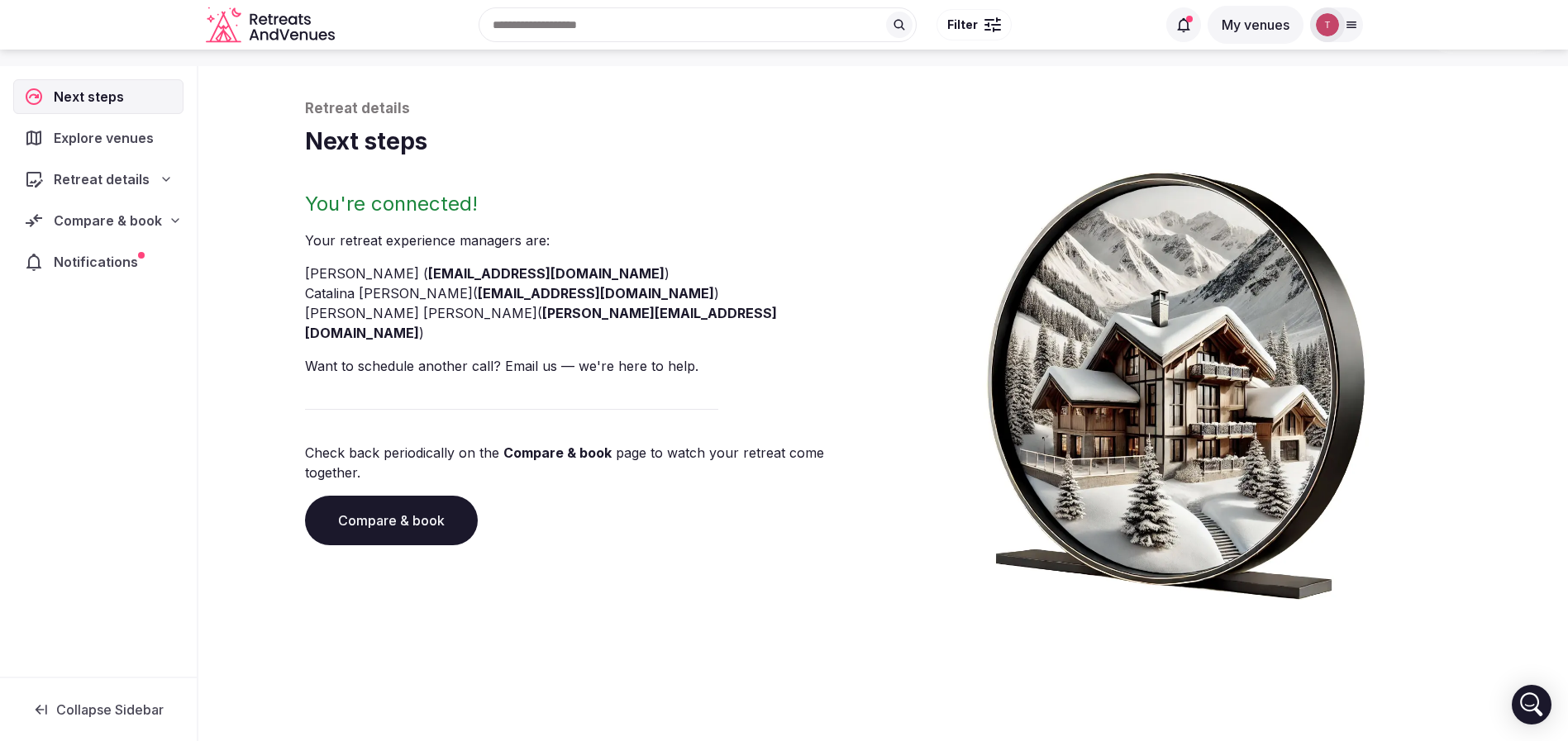
click at [429, 511] on div "You're connected! Your retreat experience manager s are : Thiago Martins ( thia…" at bounding box center [590, 395] width 572 height 409
click at [436, 496] on link "Compare & book" at bounding box center [392, 521] width 173 height 50
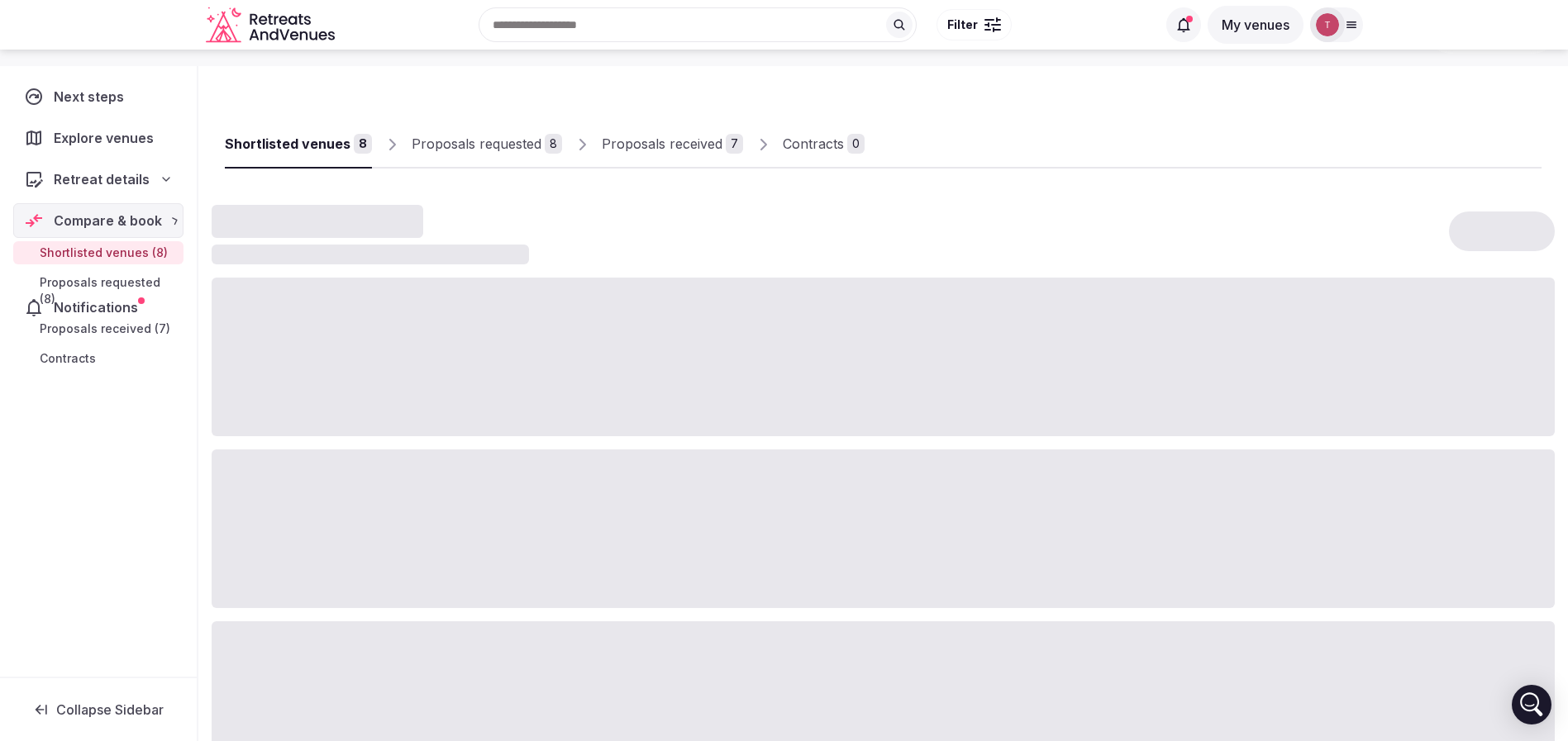
click at [436, 484] on div at bounding box center [883, 529] width 1343 height 158
click at [700, 144] on div "Proposals received" at bounding box center [661, 143] width 121 height 20
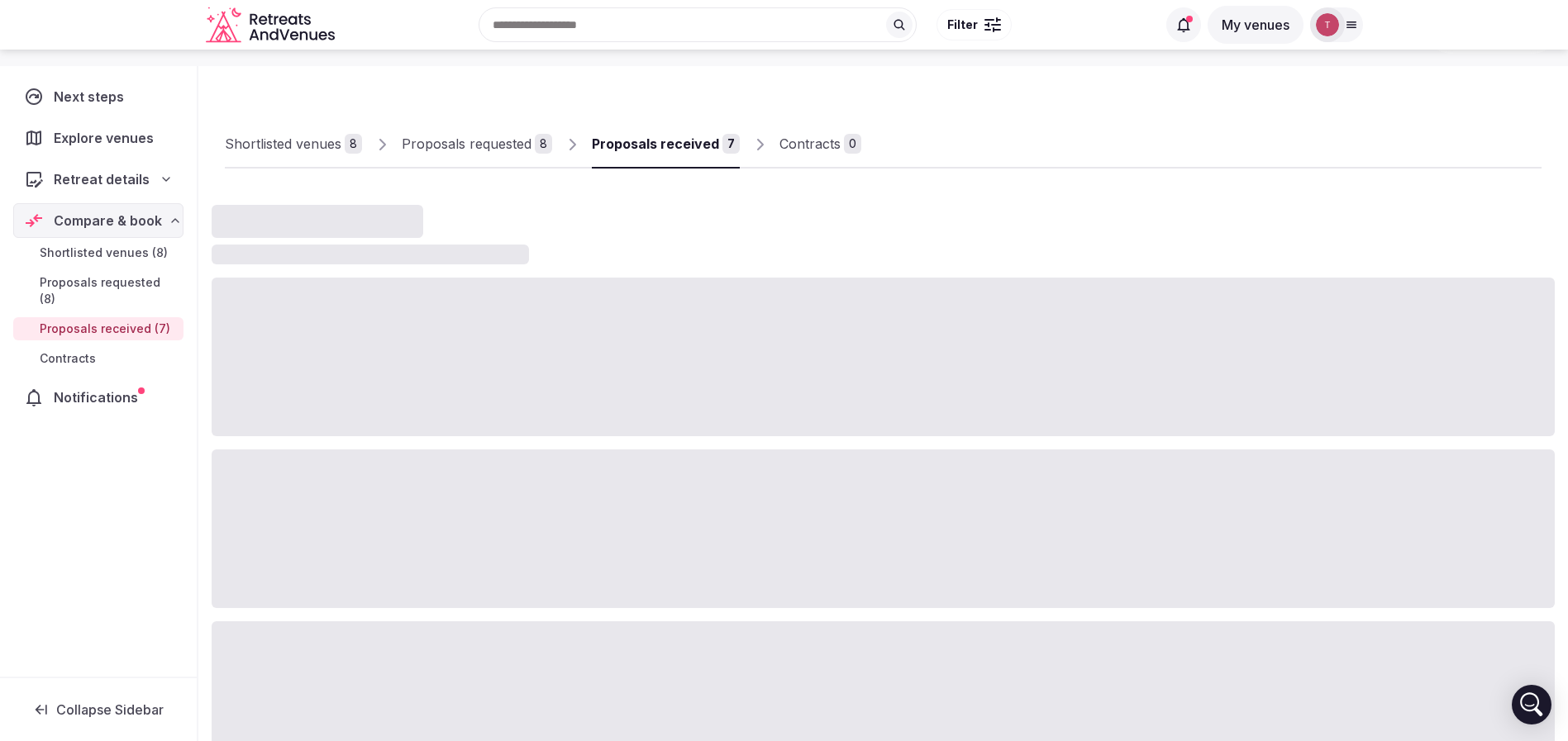
click at [700, 144] on div "Proposals received" at bounding box center [655, 143] width 128 height 20
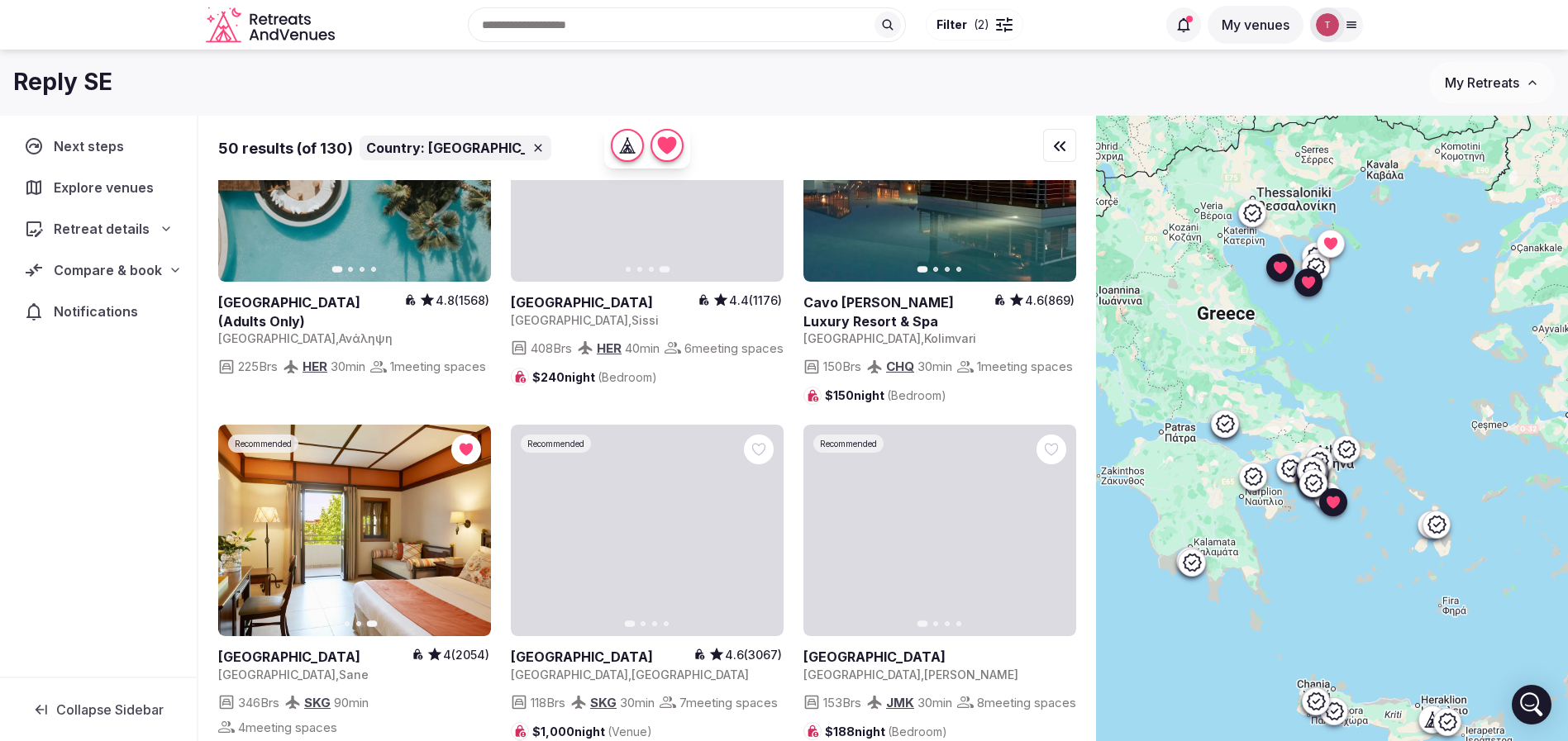
scroll to position [5088, 0]
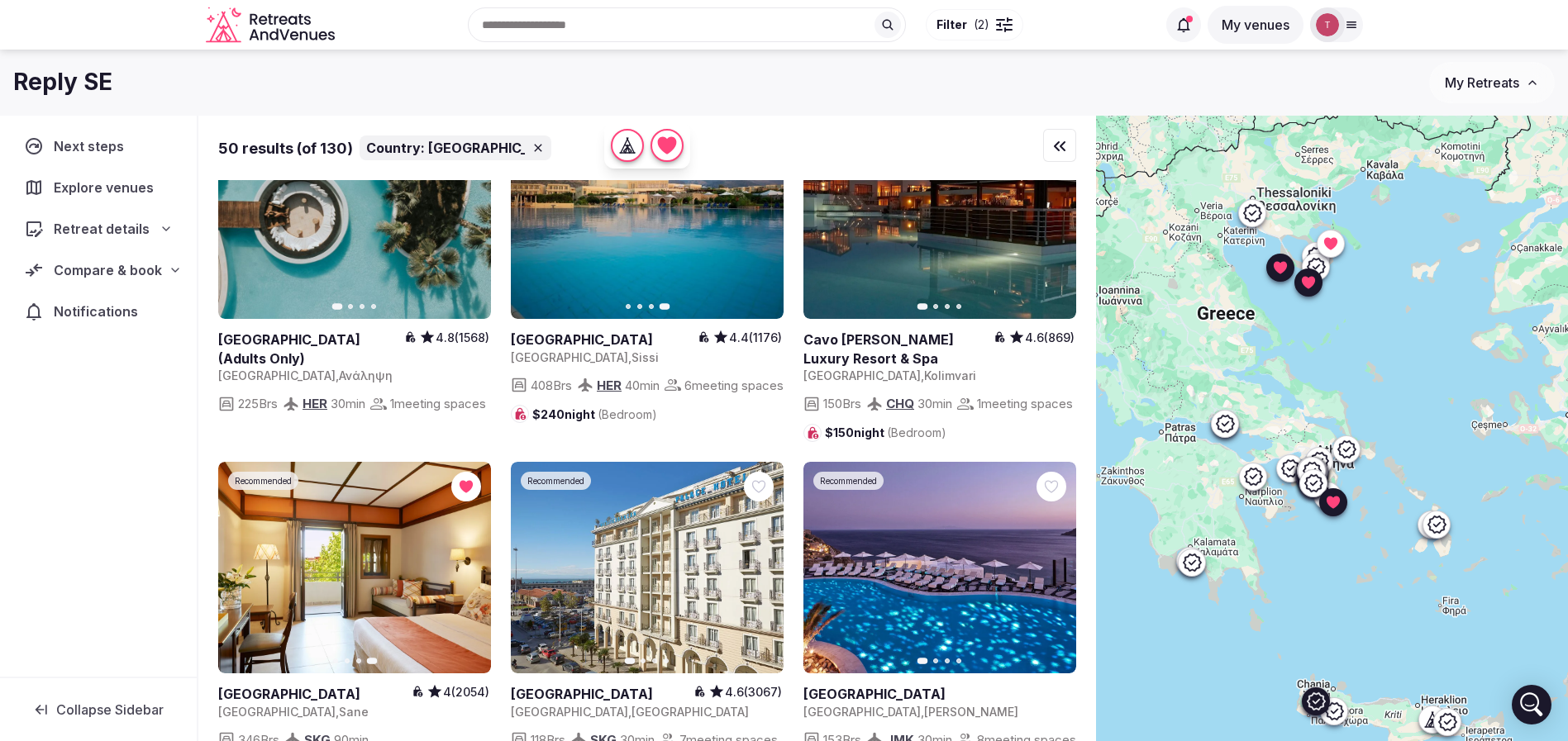
click at [1056, 220] on icon "button" at bounding box center [1052, 212] width 13 height 13
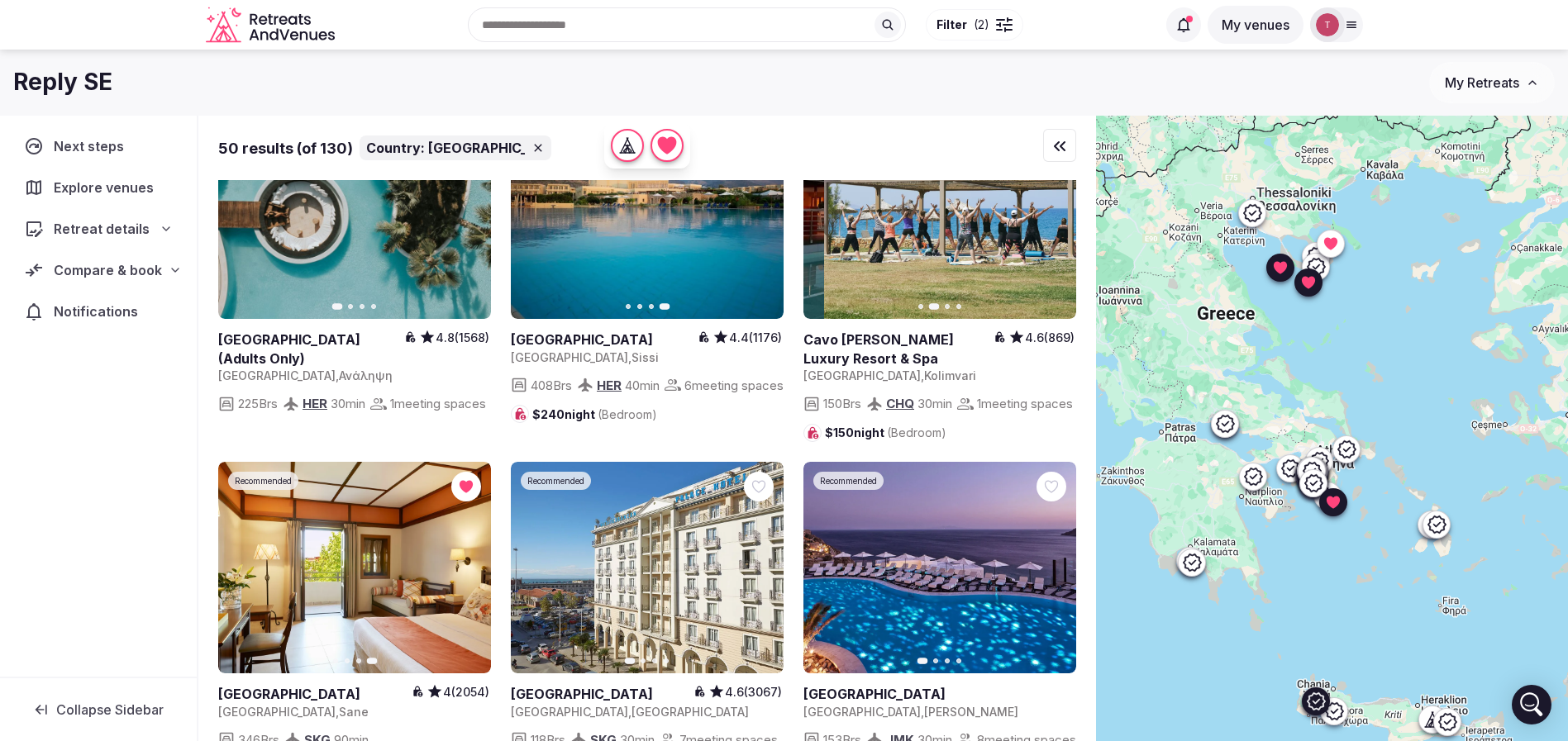
click at [1056, 220] on icon "button" at bounding box center [1052, 212] width 13 height 13
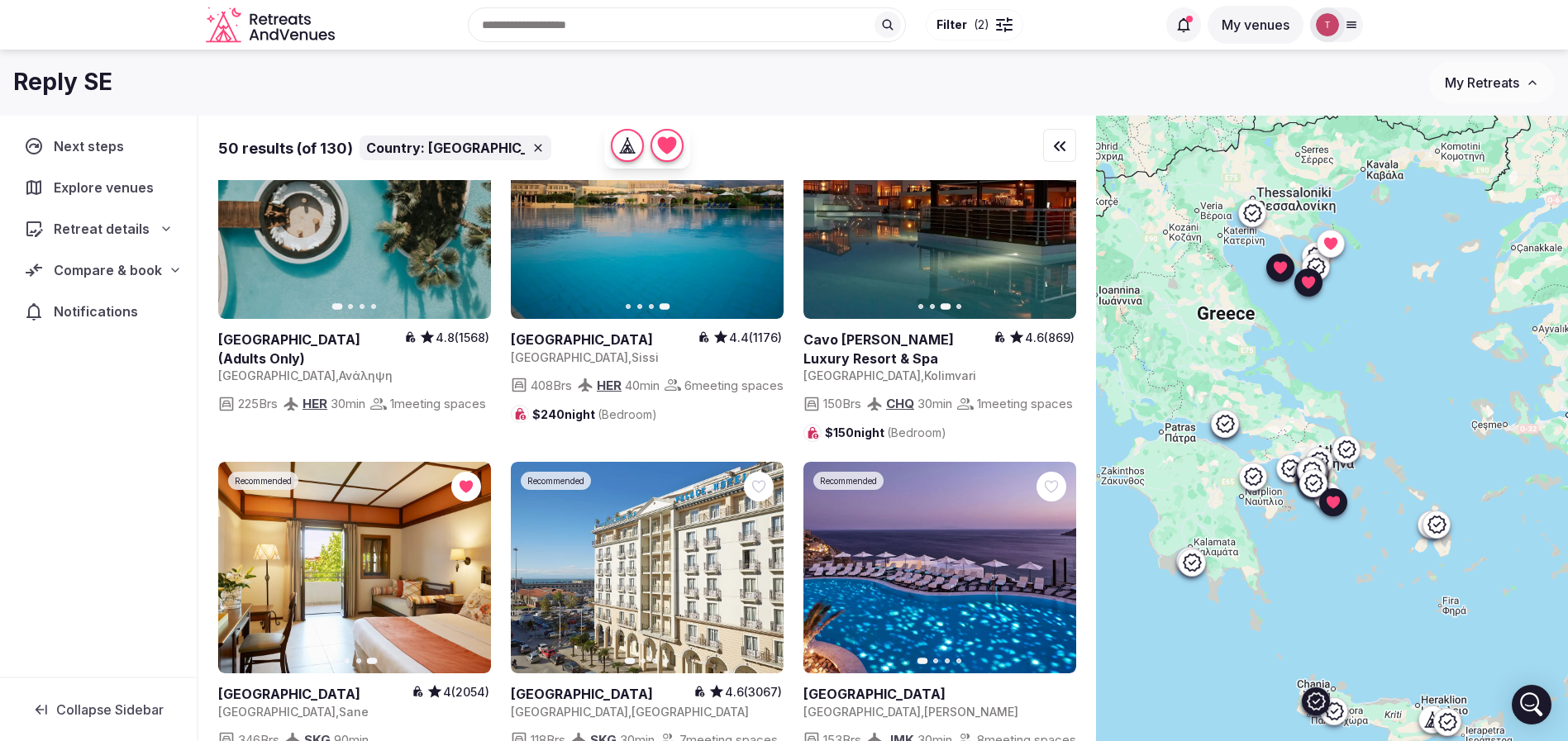
click at [1061, 147] on div at bounding box center [1051, 132] width 30 height 30
click at [0, 0] on icon at bounding box center [0, 0] width 0 height 0
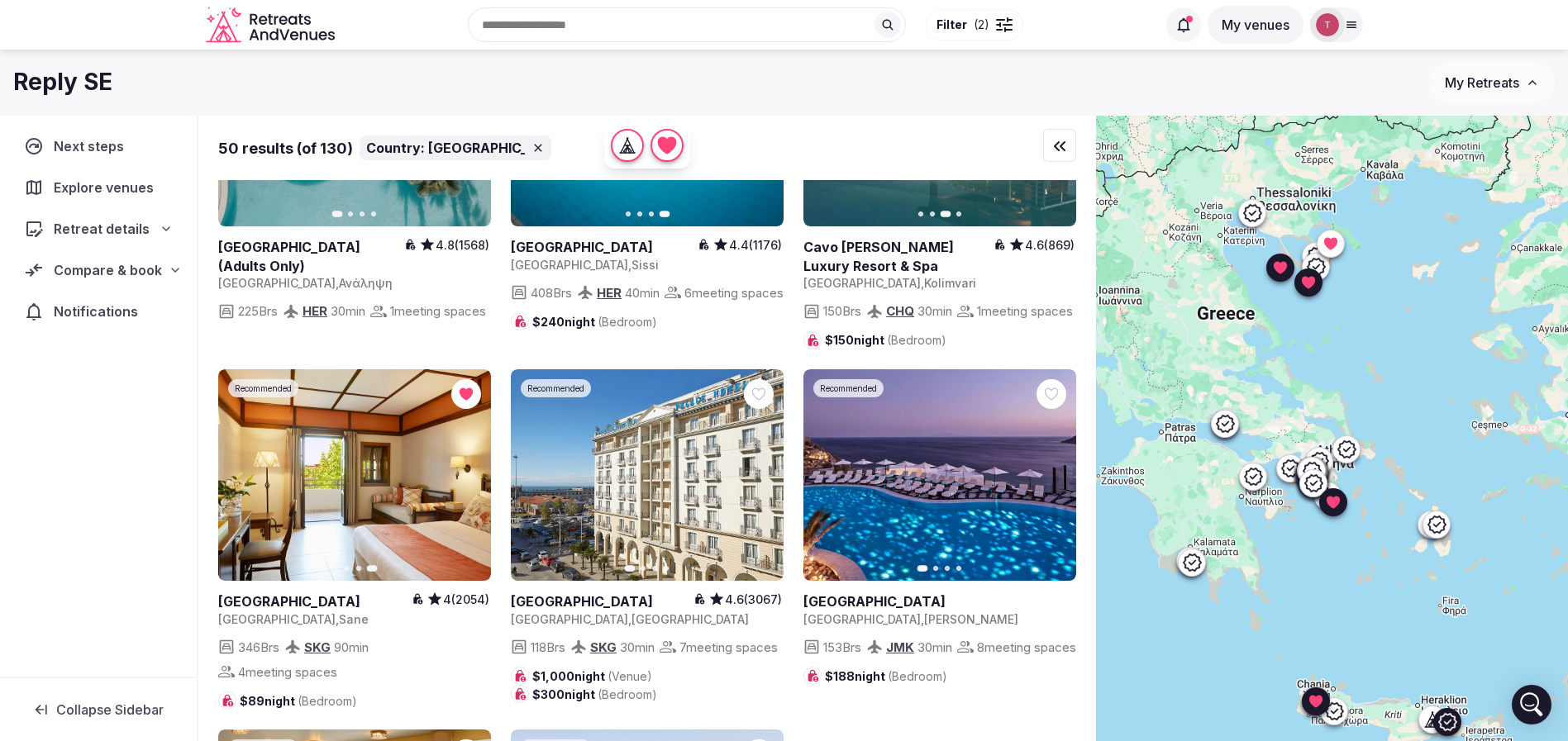
scroll to position [5336, 0]
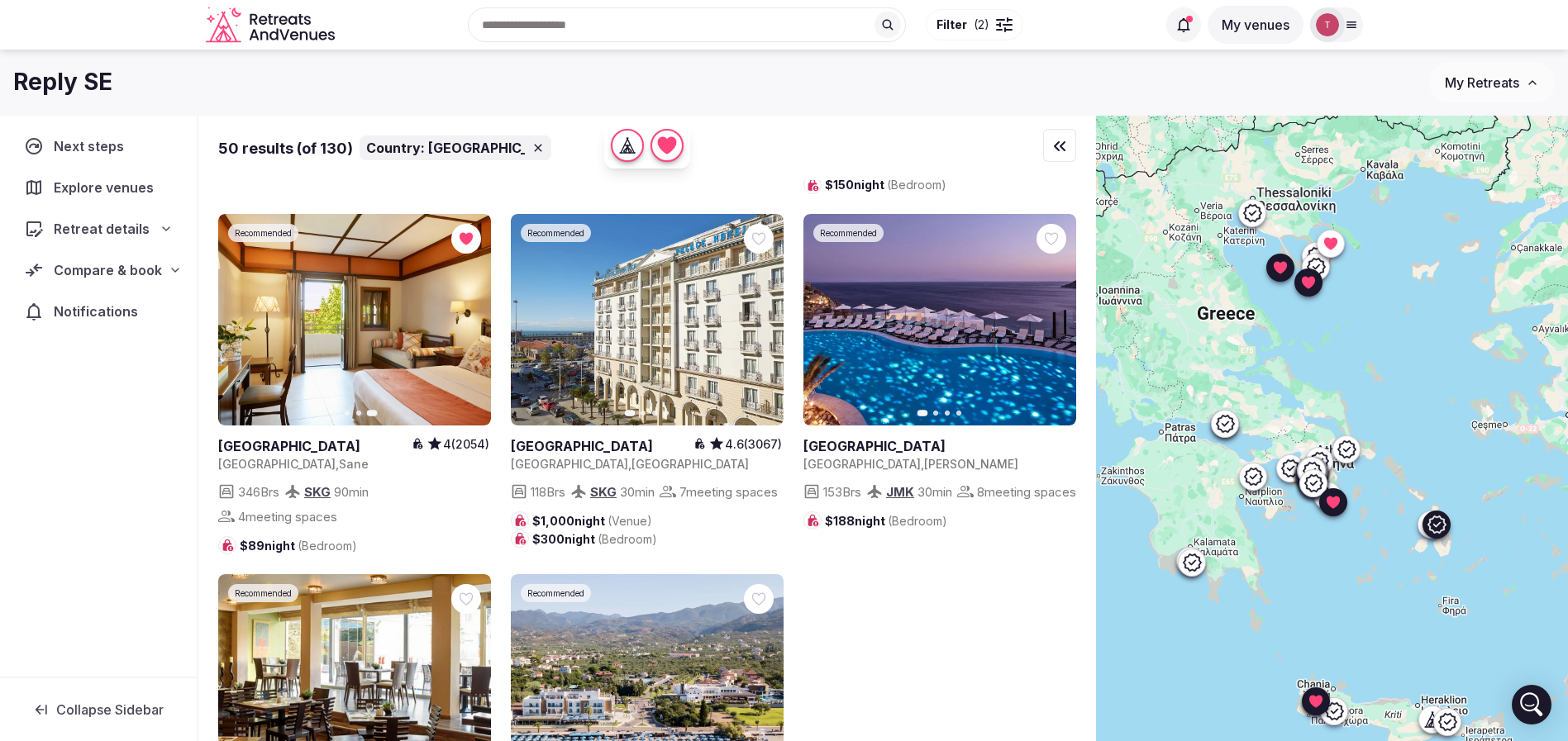
click at [1058, 326] on icon "button" at bounding box center [1052, 320] width 13 height 13
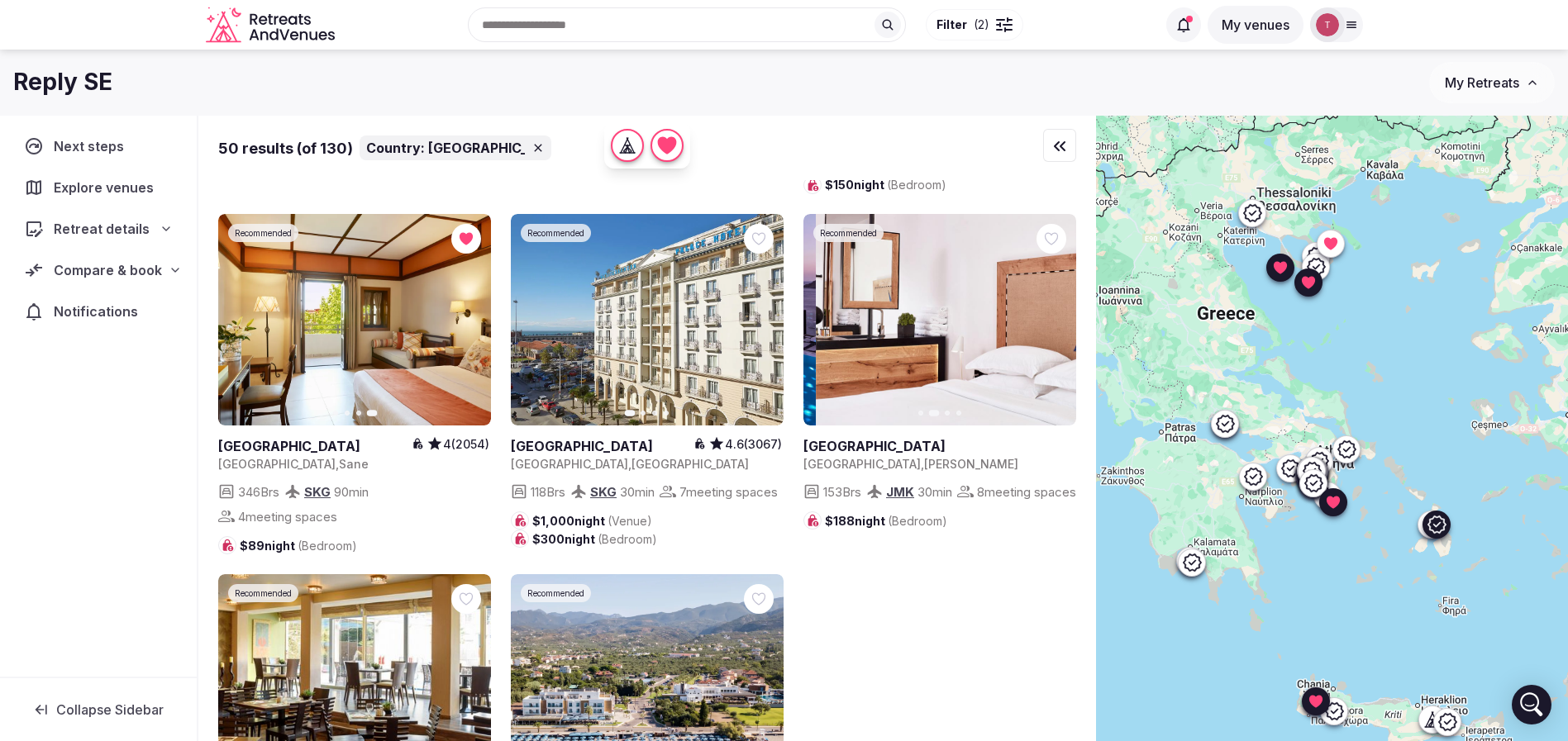
click at [1058, 326] on icon "button" at bounding box center [1052, 320] width 13 height 13
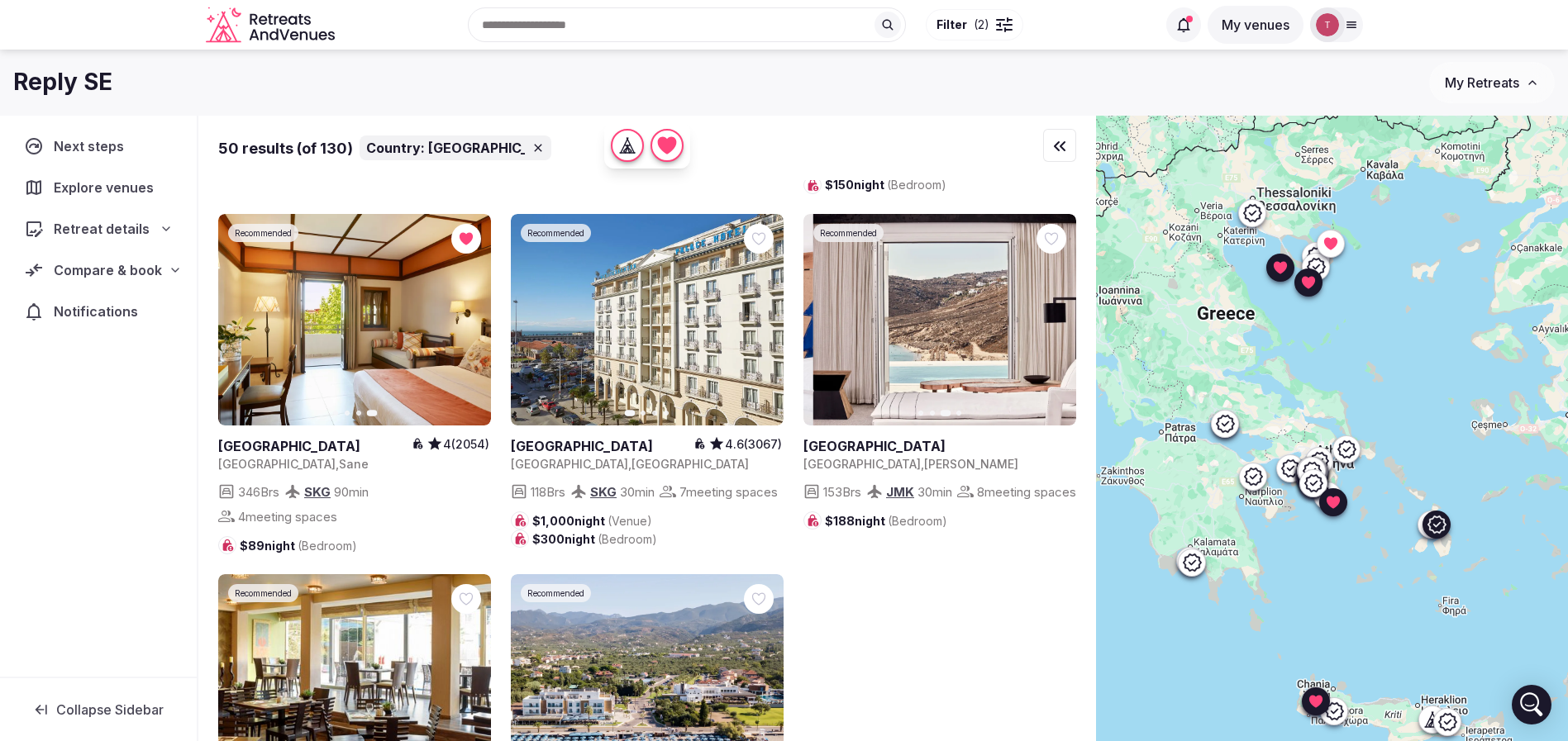
click at [1058, 326] on icon "button" at bounding box center [1052, 320] width 13 height 13
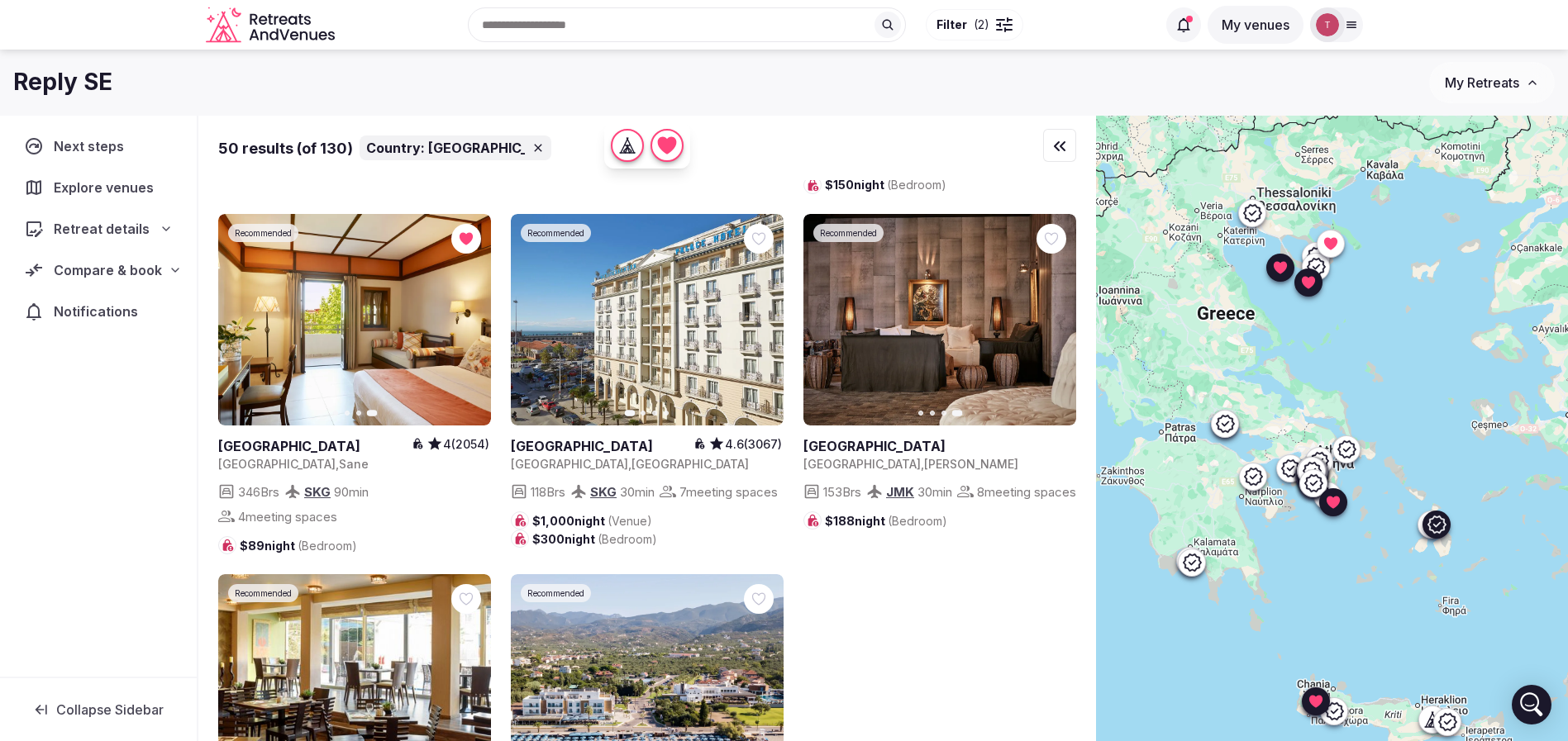
click at [1060, 254] on div at bounding box center [1051, 238] width 30 height 30
click at [0, 0] on icon at bounding box center [0, 0] width 0 height 0
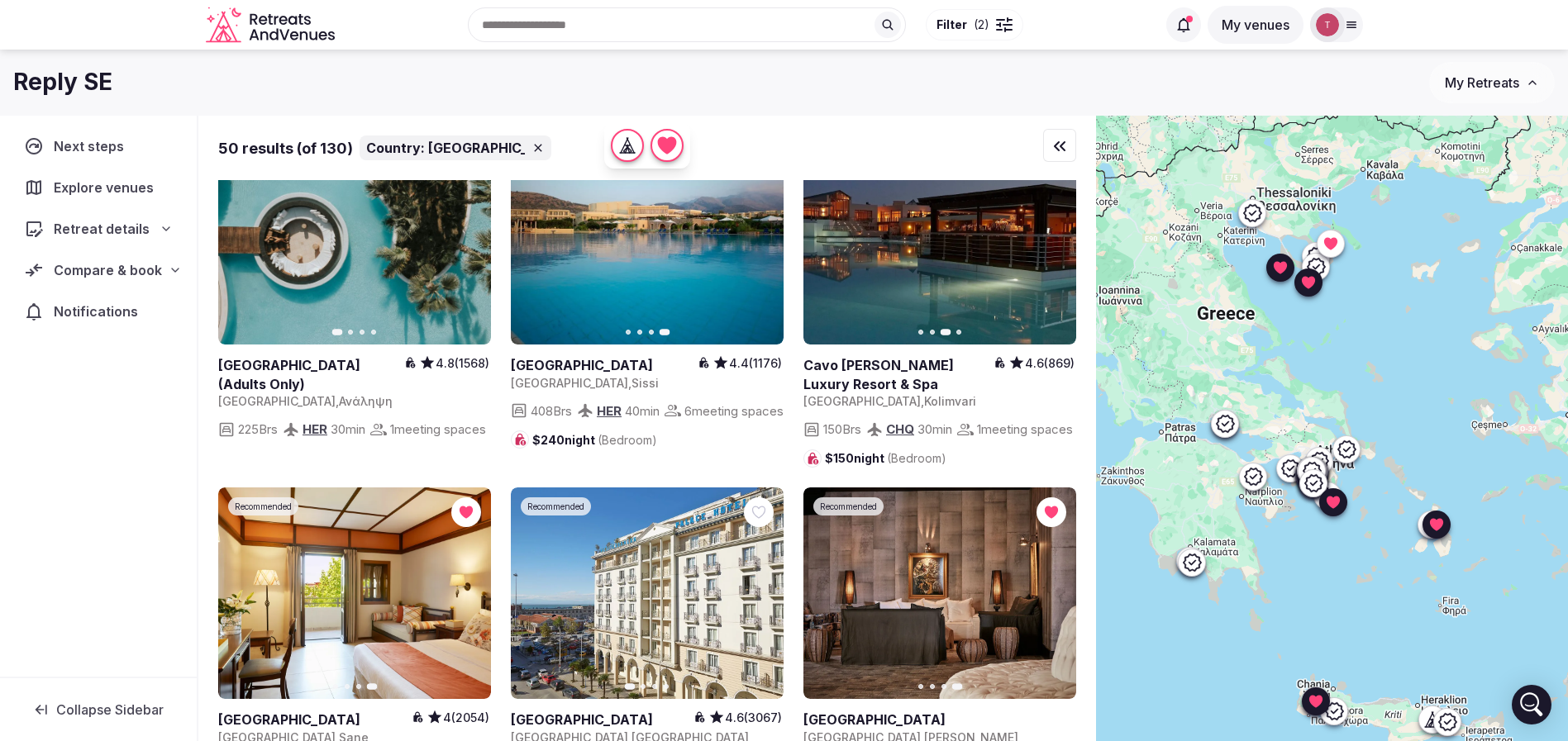
scroll to position [4964, 0]
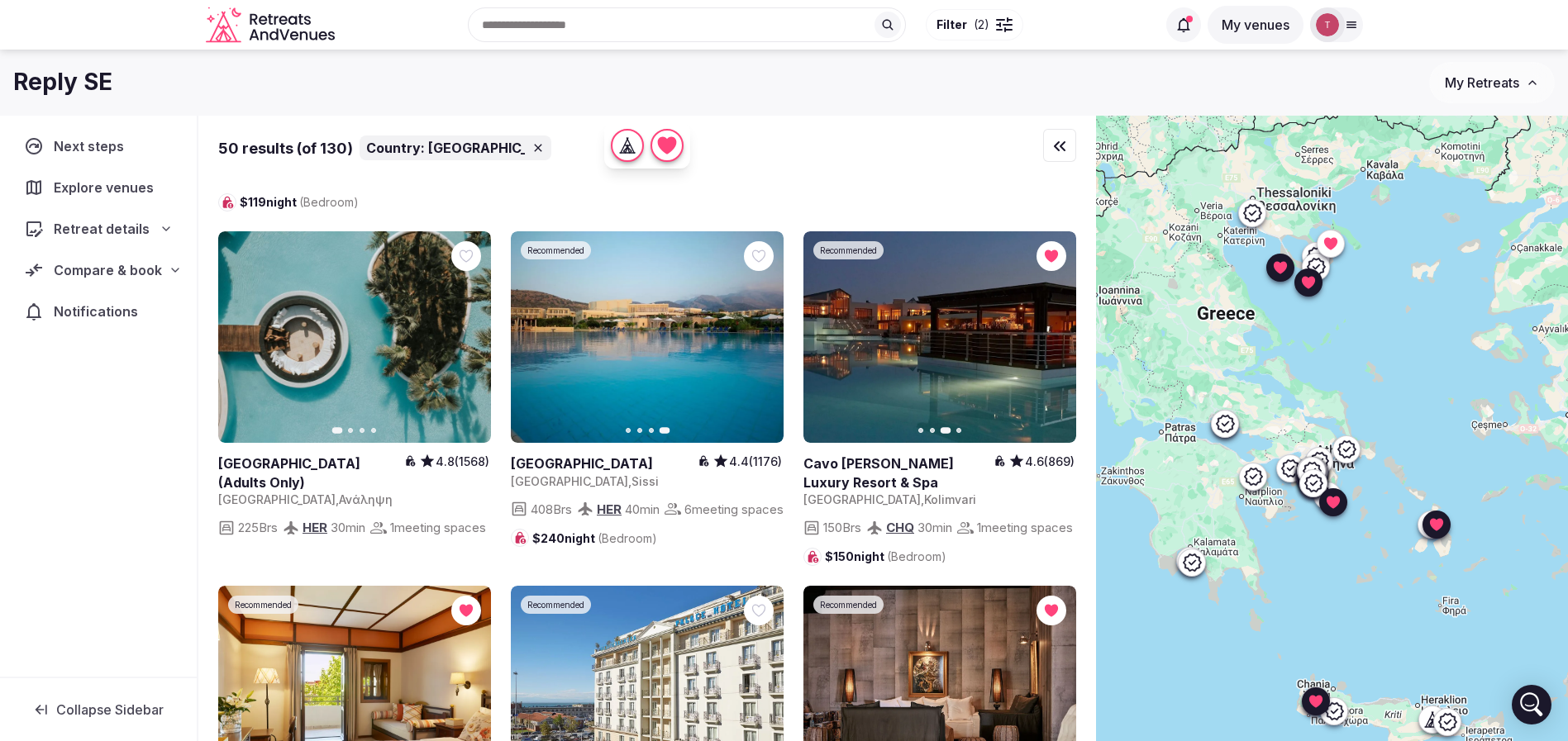
click at [154, 230] on div "Retreat details" at bounding box center [99, 229] width 149 height 20
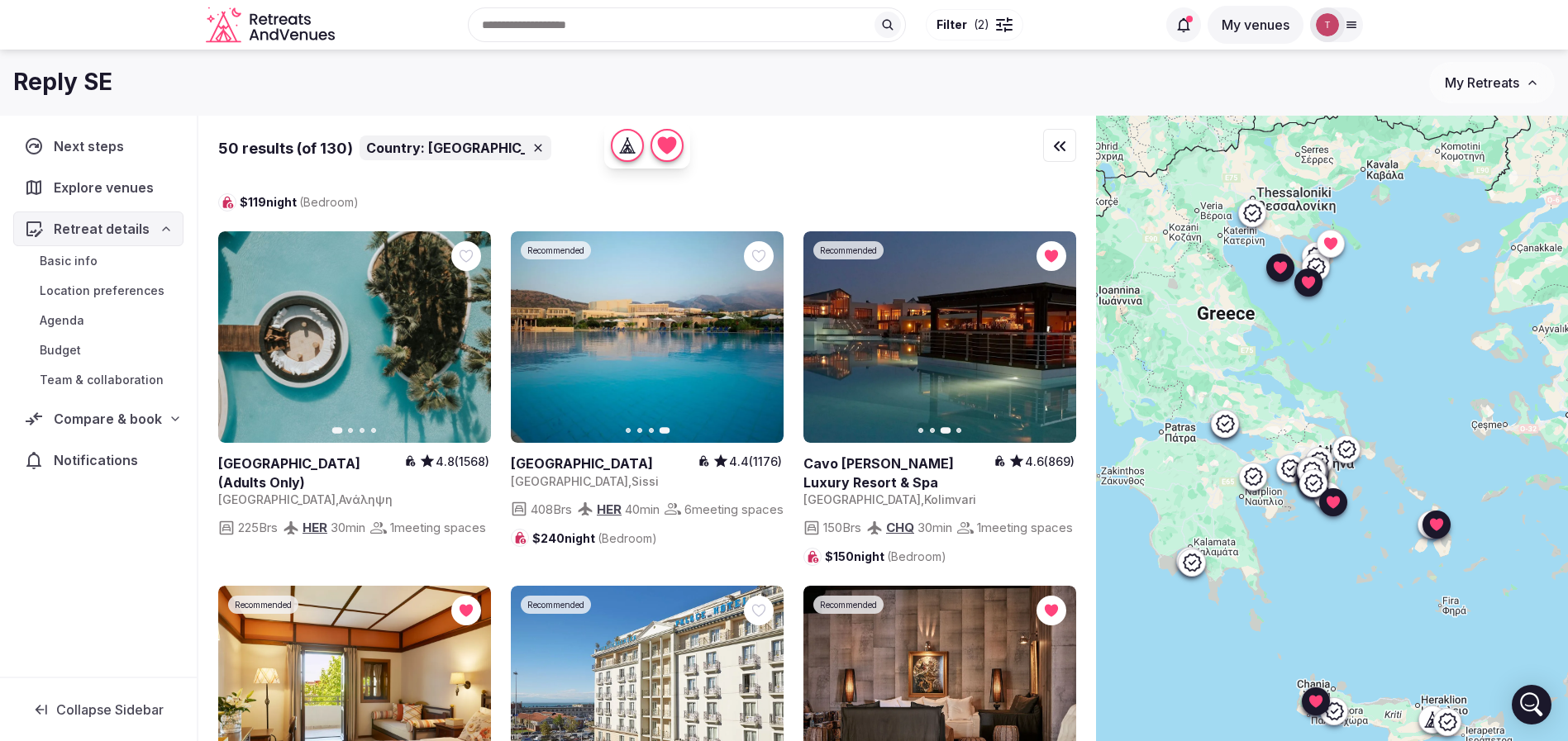
click at [137, 421] on span "Compare & book" at bounding box center [108, 418] width 108 height 20
click at [105, 450] on span "Shortlisted venues" at bounding box center [93, 451] width 109 height 16
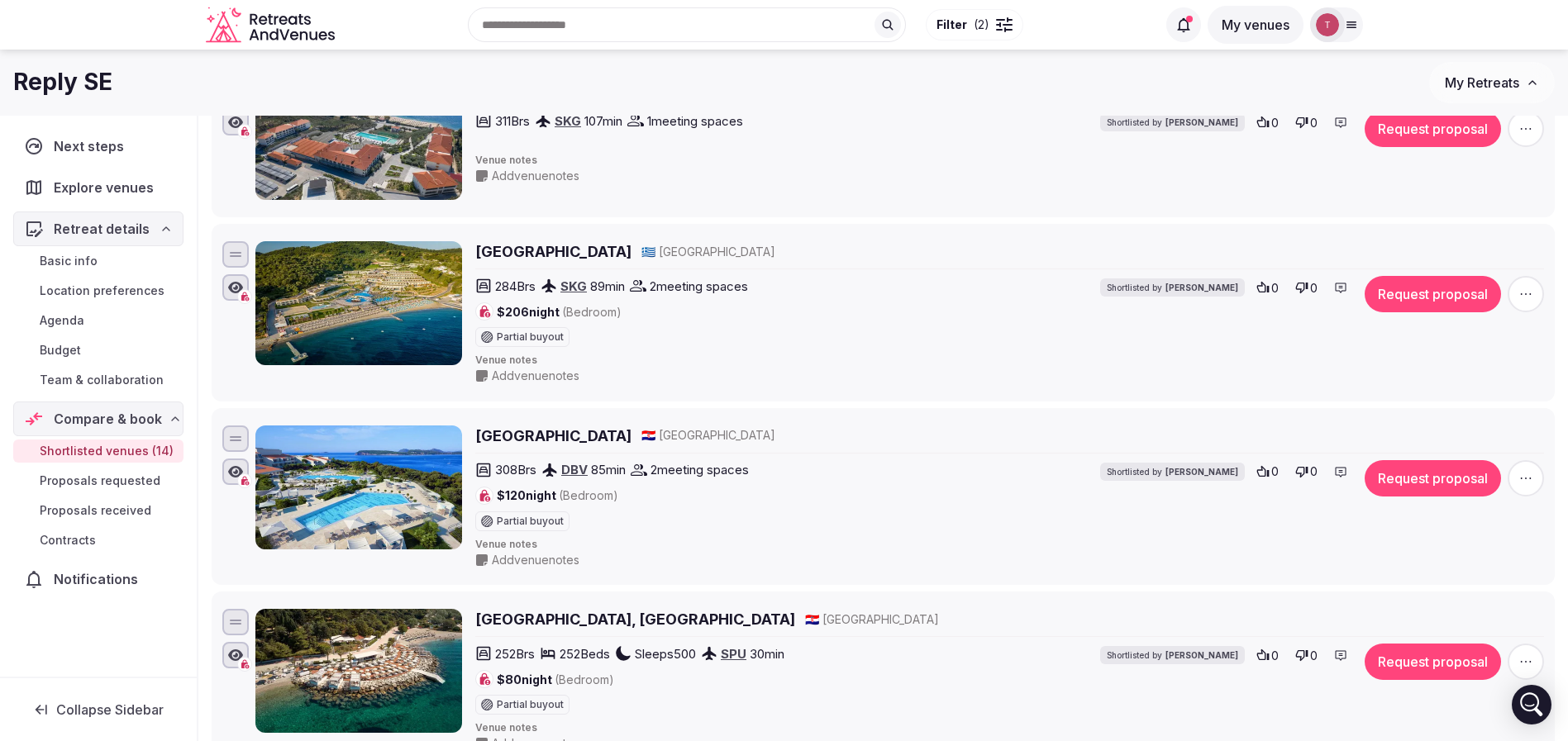
scroll to position [868, 0]
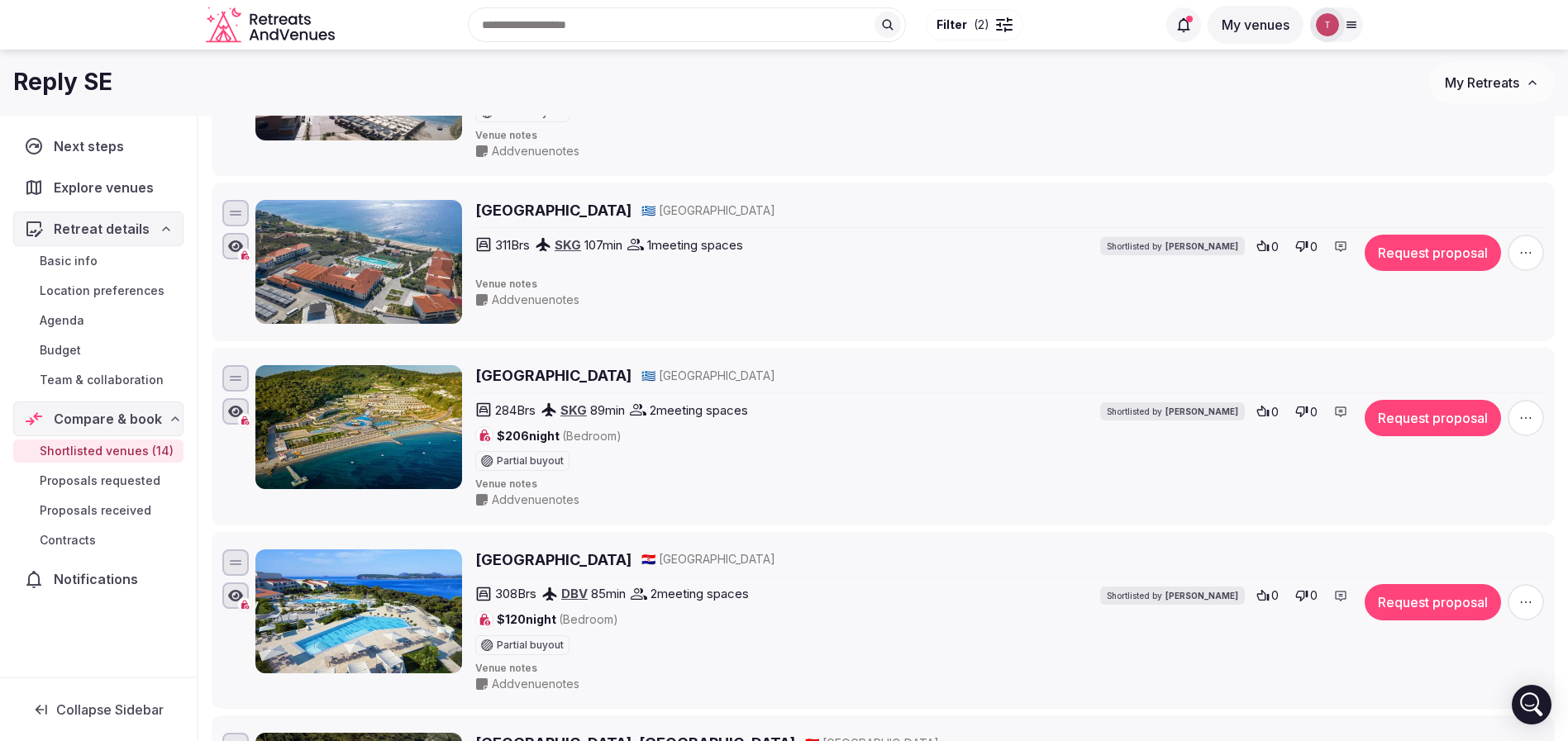
click at [1534, 421] on span "button" at bounding box center [1525, 418] width 36 height 36
click at [1503, 362] on button "Remove Venue" at bounding box center [1481, 362] width 138 height 27
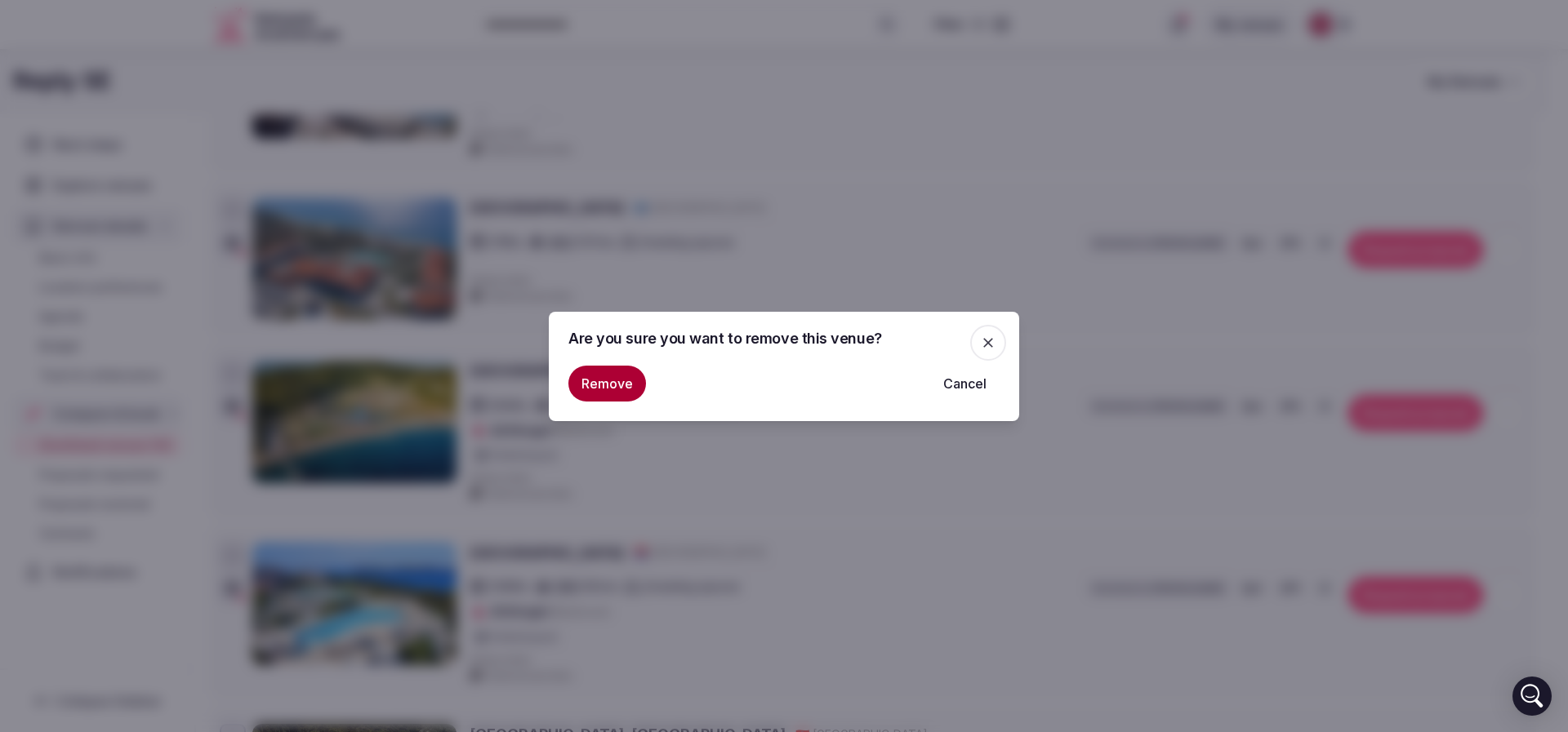
click at [601, 375] on button "Remove" at bounding box center [607, 383] width 78 height 36
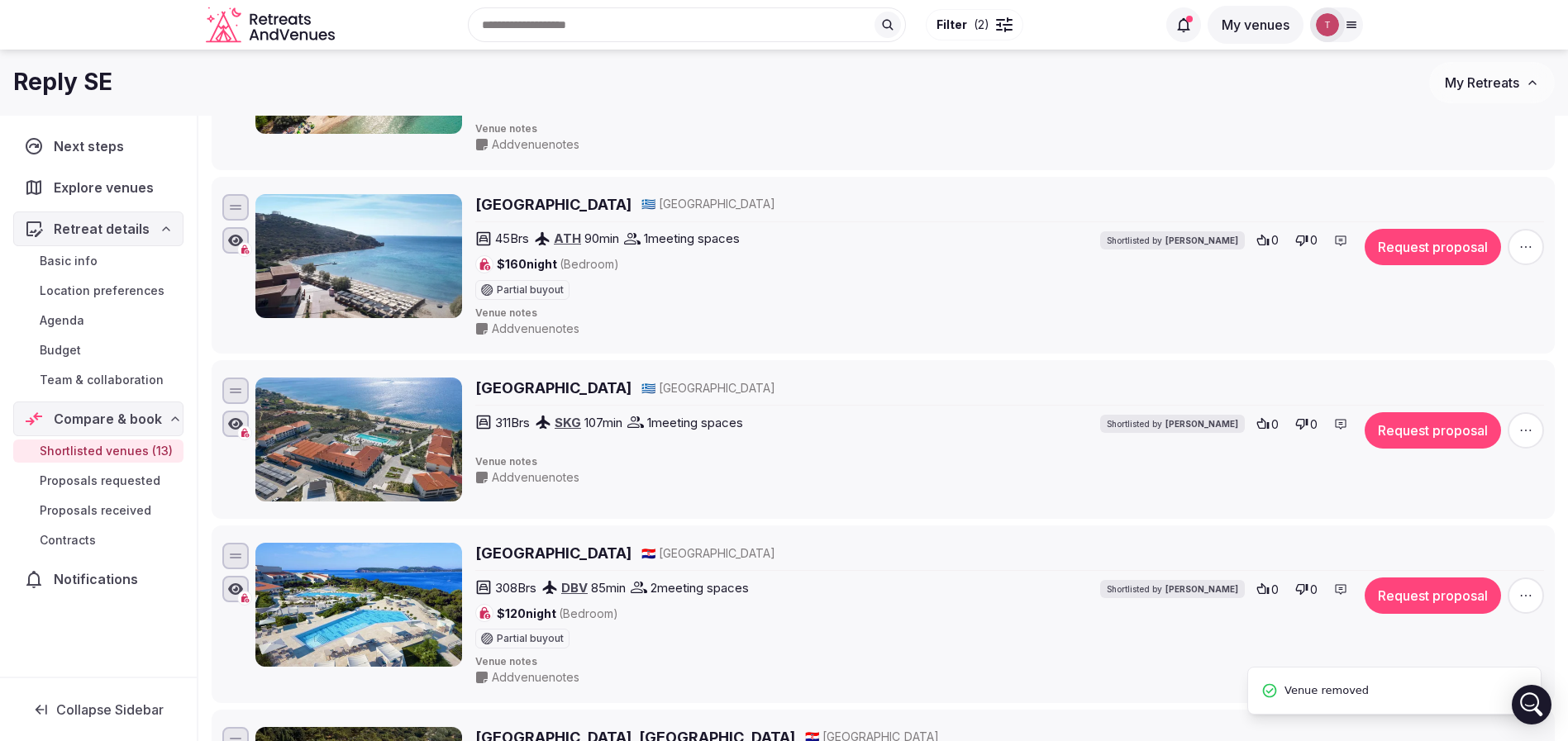
scroll to position [619, 0]
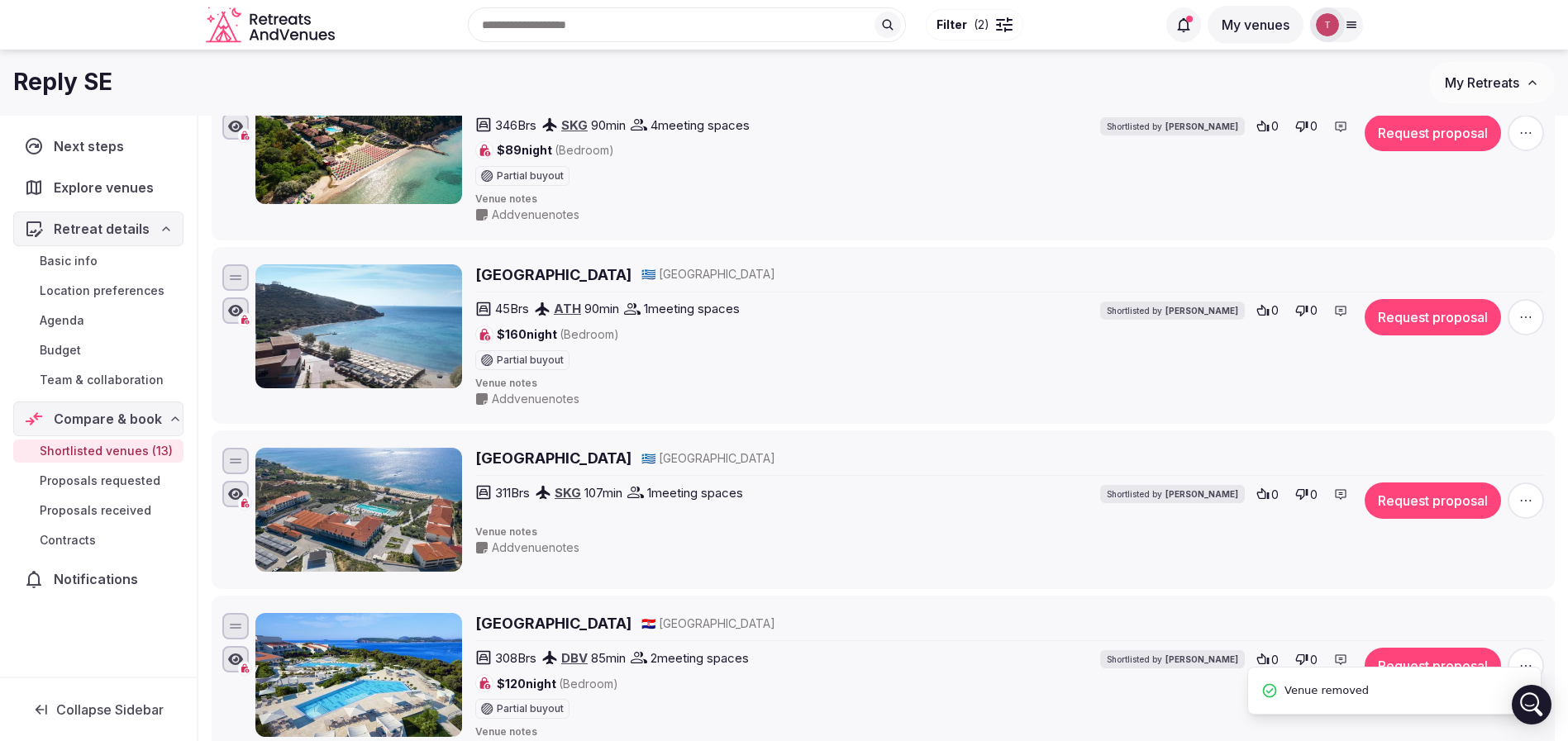
click at [1517, 494] on icon "button" at bounding box center [1525, 500] width 16 height 16
click at [1465, 456] on button "Remove Venue" at bounding box center [1481, 445] width 138 height 27
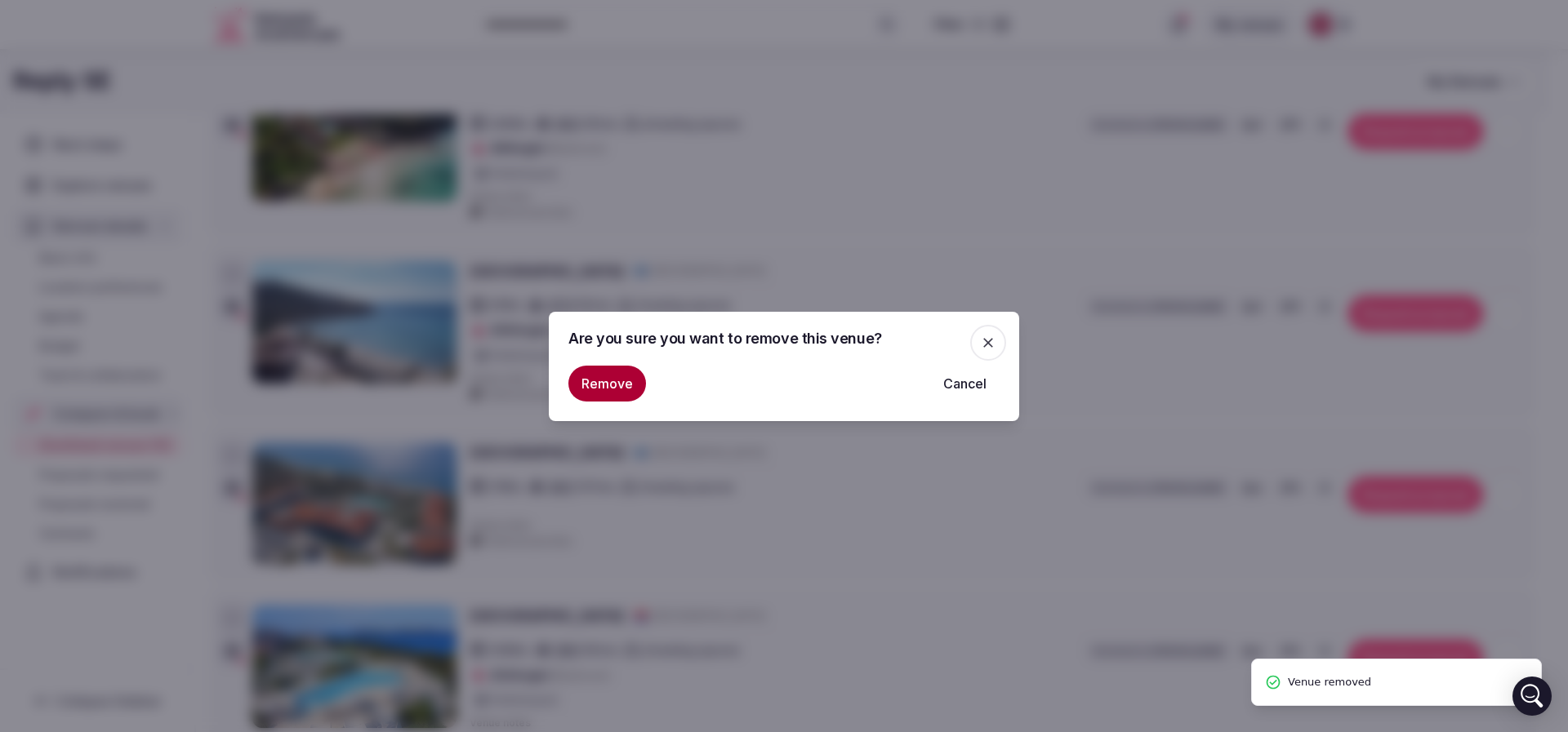
click at [626, 378] on button "Remove" at bounding box center [607, 383] width 78 height 36
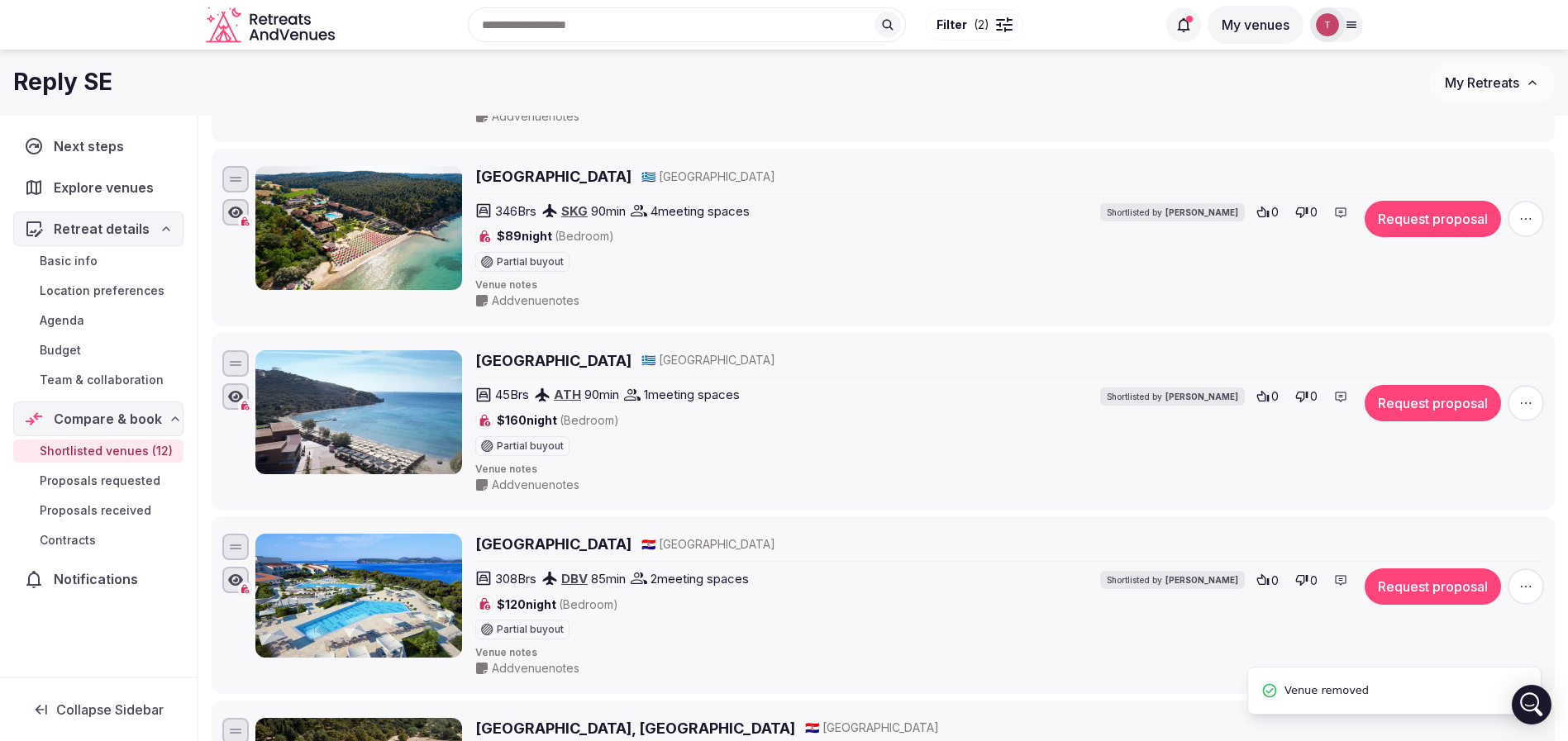
scroll to position [496, 0]
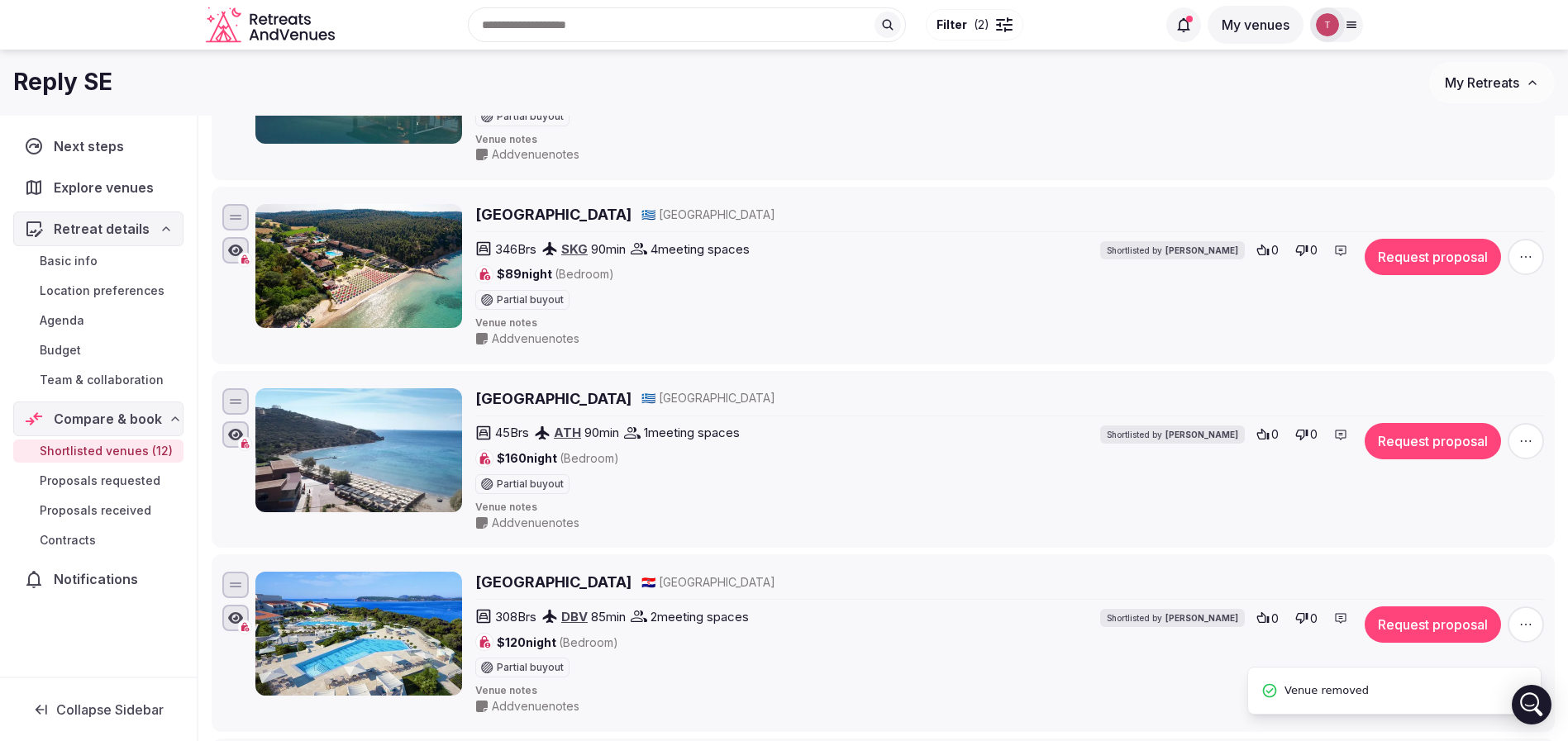
click at [1535, 444] on span "button" at bounding box center [1525, 441] width 36 height 36
click at [1459, 379] on button "Remove Venue" at bounding box center [1481, 384] width 138 height 27
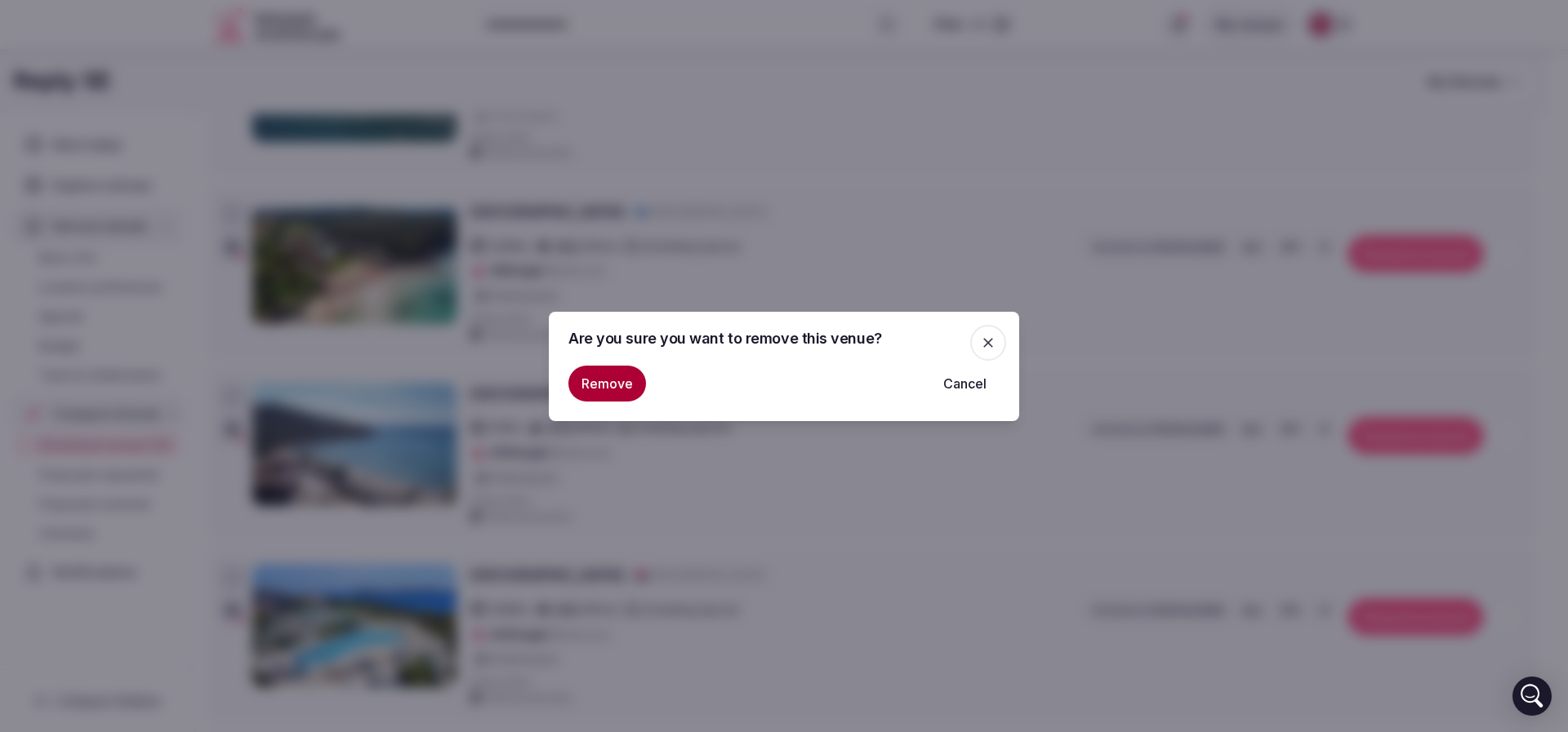
click at [605, 384] on button "Remove" at bounding box center [607, 383] width 78 height 36
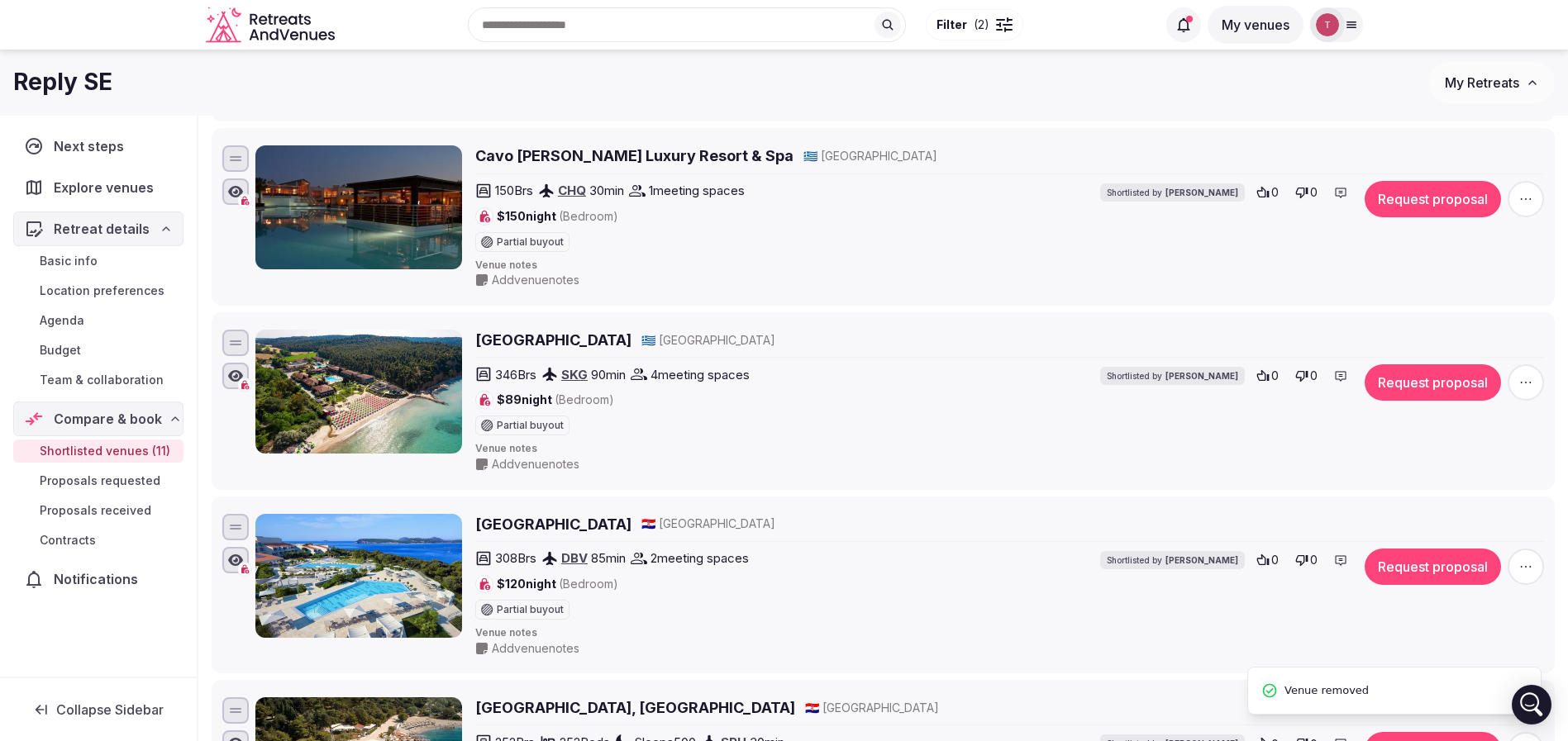
scroll to position [248, 0]
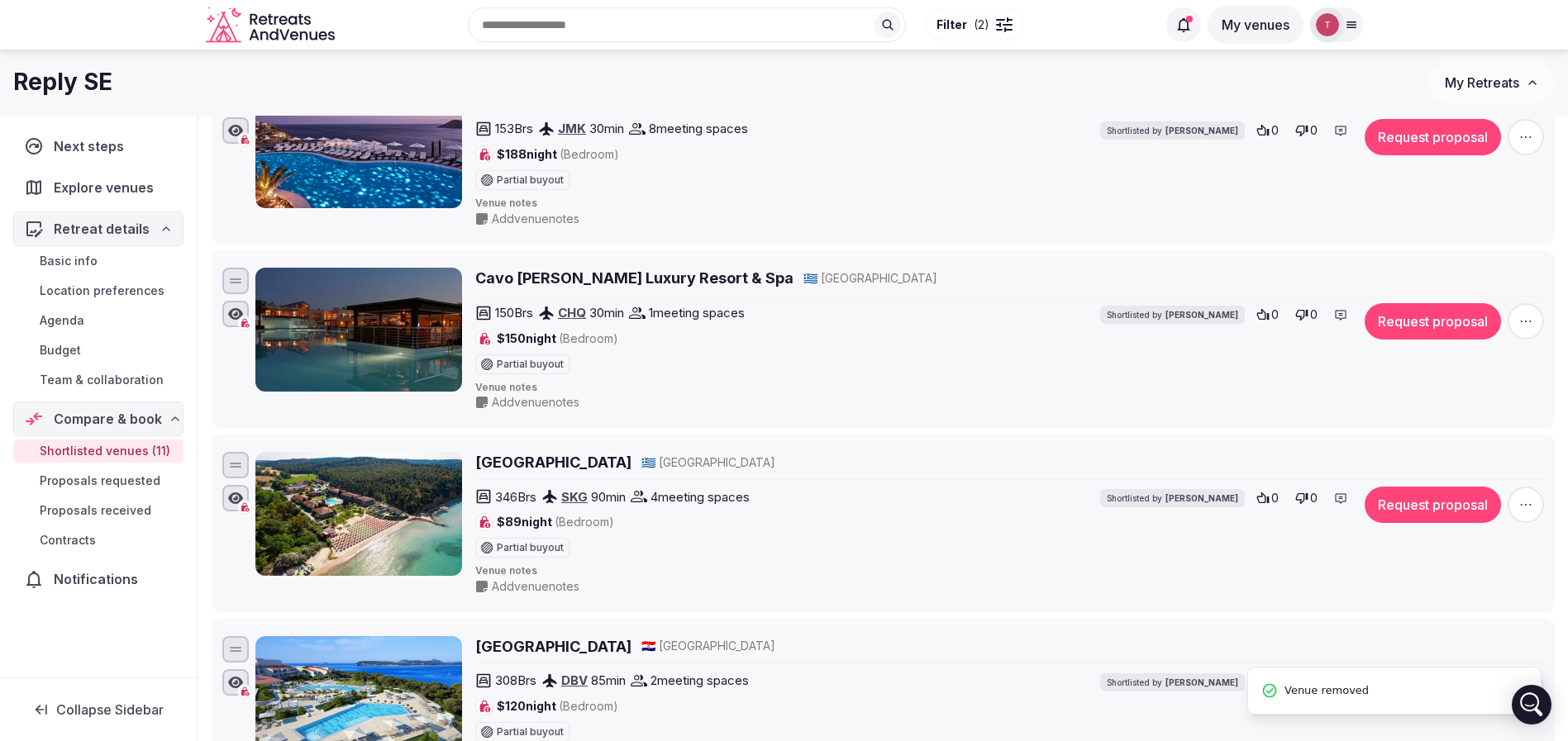
click at [1521, 497] on icon "button" at bounding box center [1525, 505] width 16 height 16
click at [1493, 448] on button "Remove Venue" at bounding box center [1481, 448] width 138 height 27
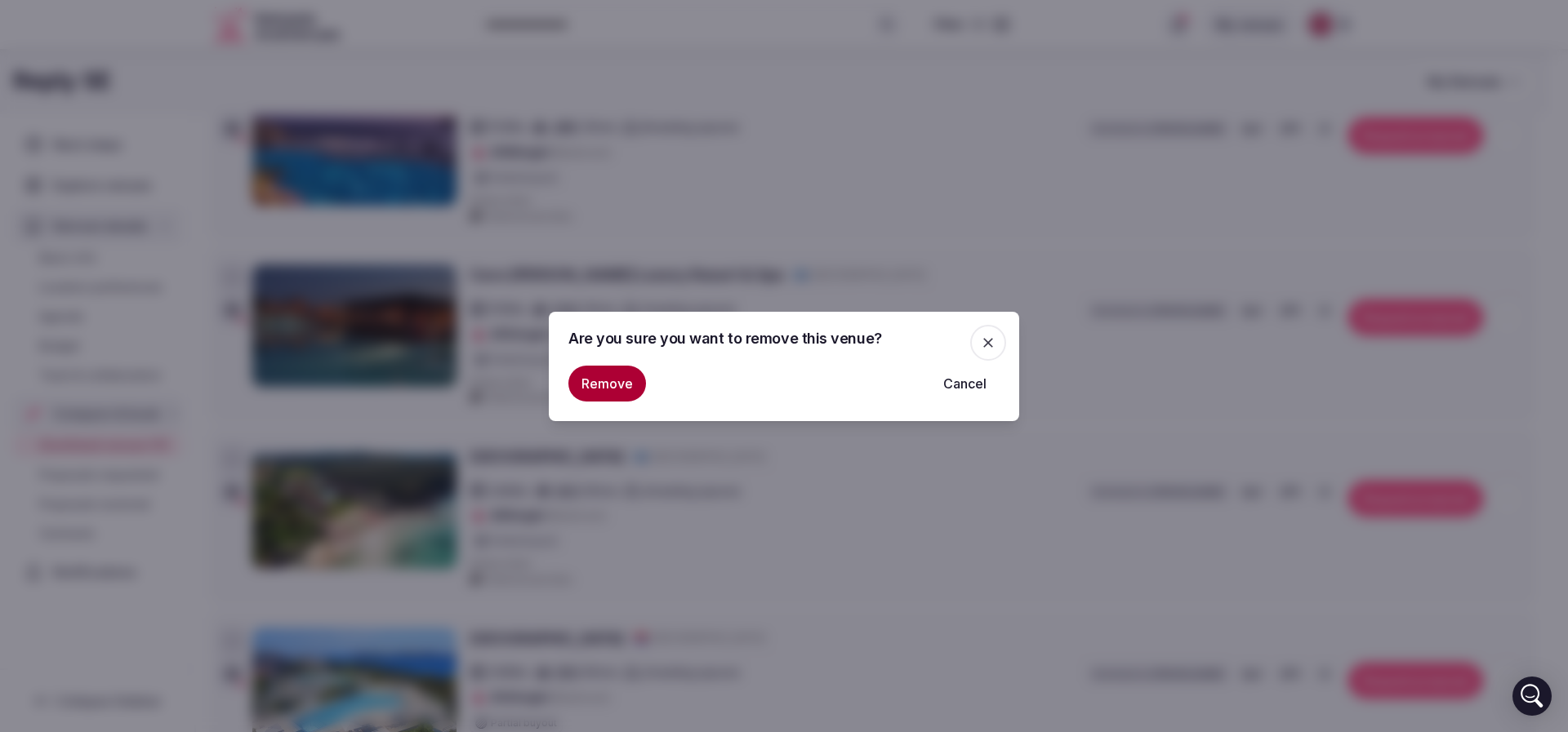
click at [602, 381] on button "Remove" at bounding box center [607, 383] width 78 height 36
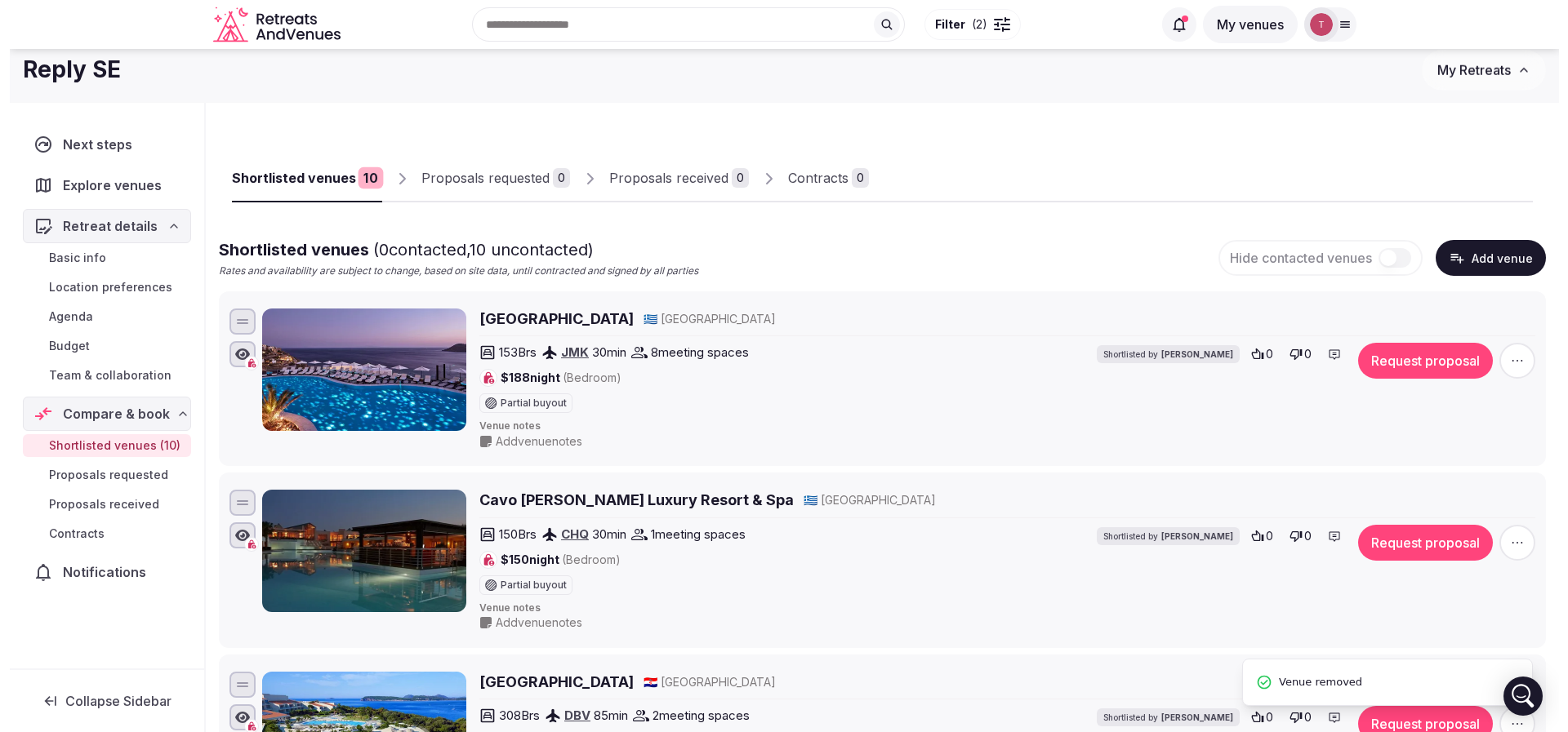
scroll to position [0, 0]
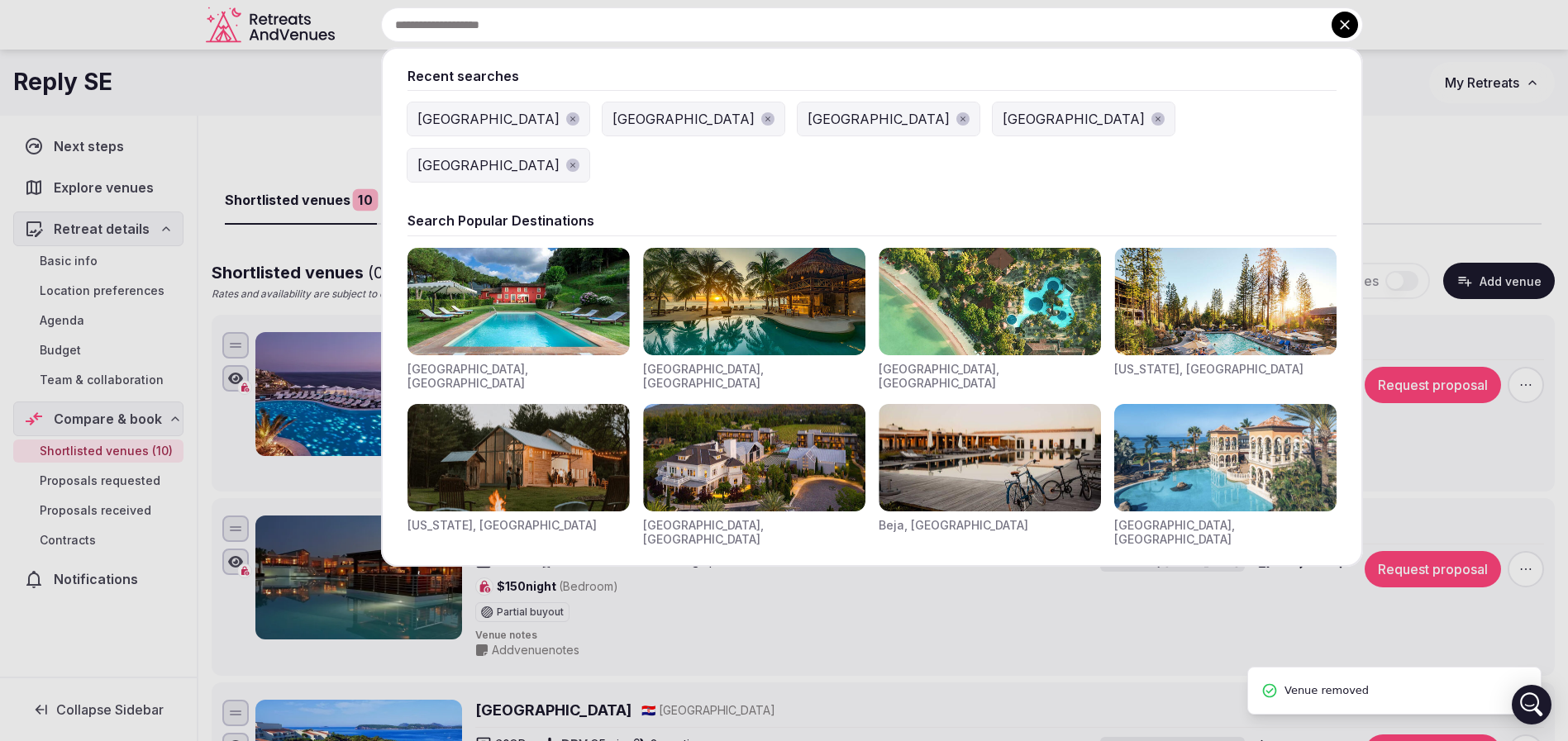
click at [575, 20] on div "Recent searches Greece Croatia Albania United States France Search Popular Dest…" at bounding box center [852, 25] width 1021 height 35
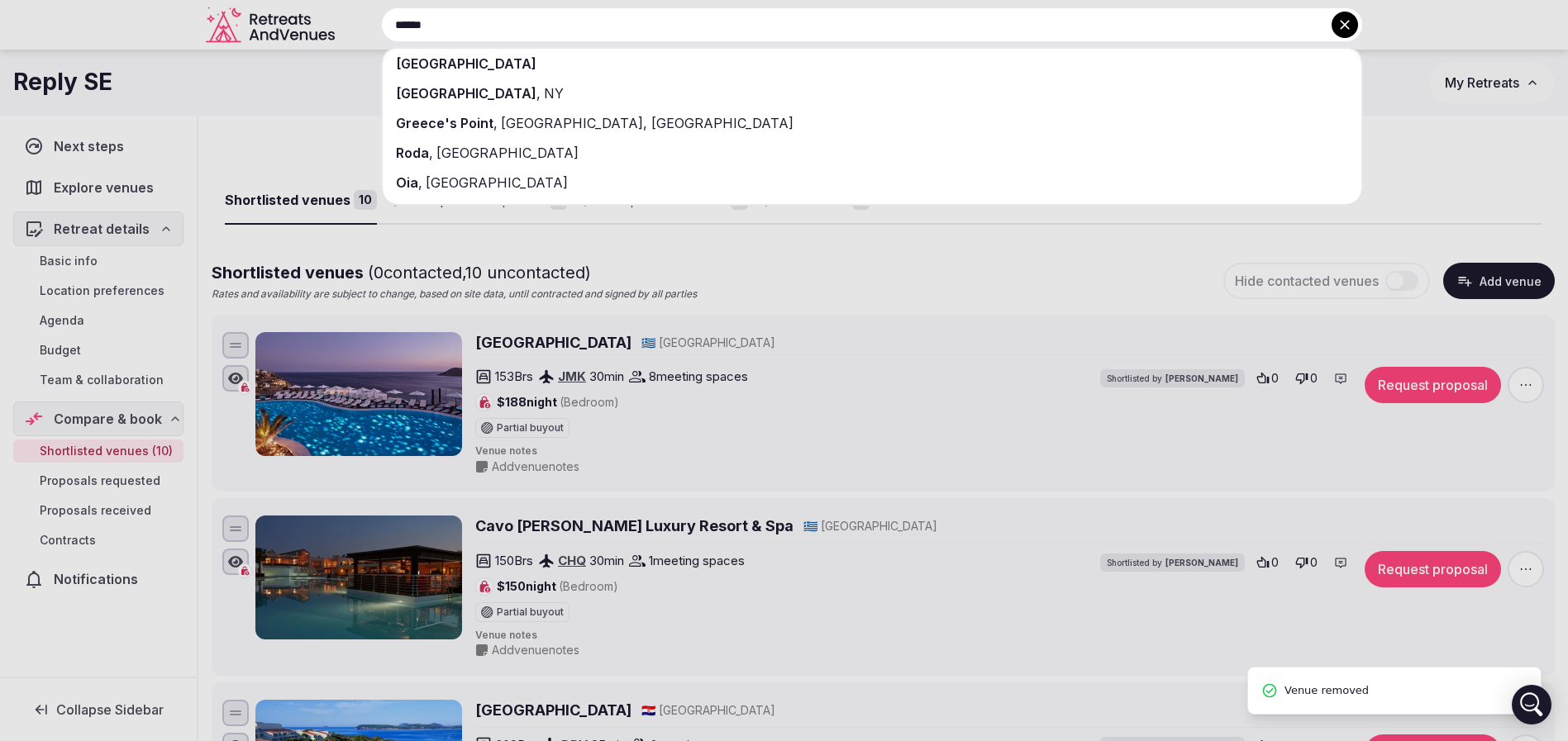
type input "******"
click at [563, 57] on div "[GEOGRAPHIC_DATA]" at bounding box center [872, 63] width 979 height 30
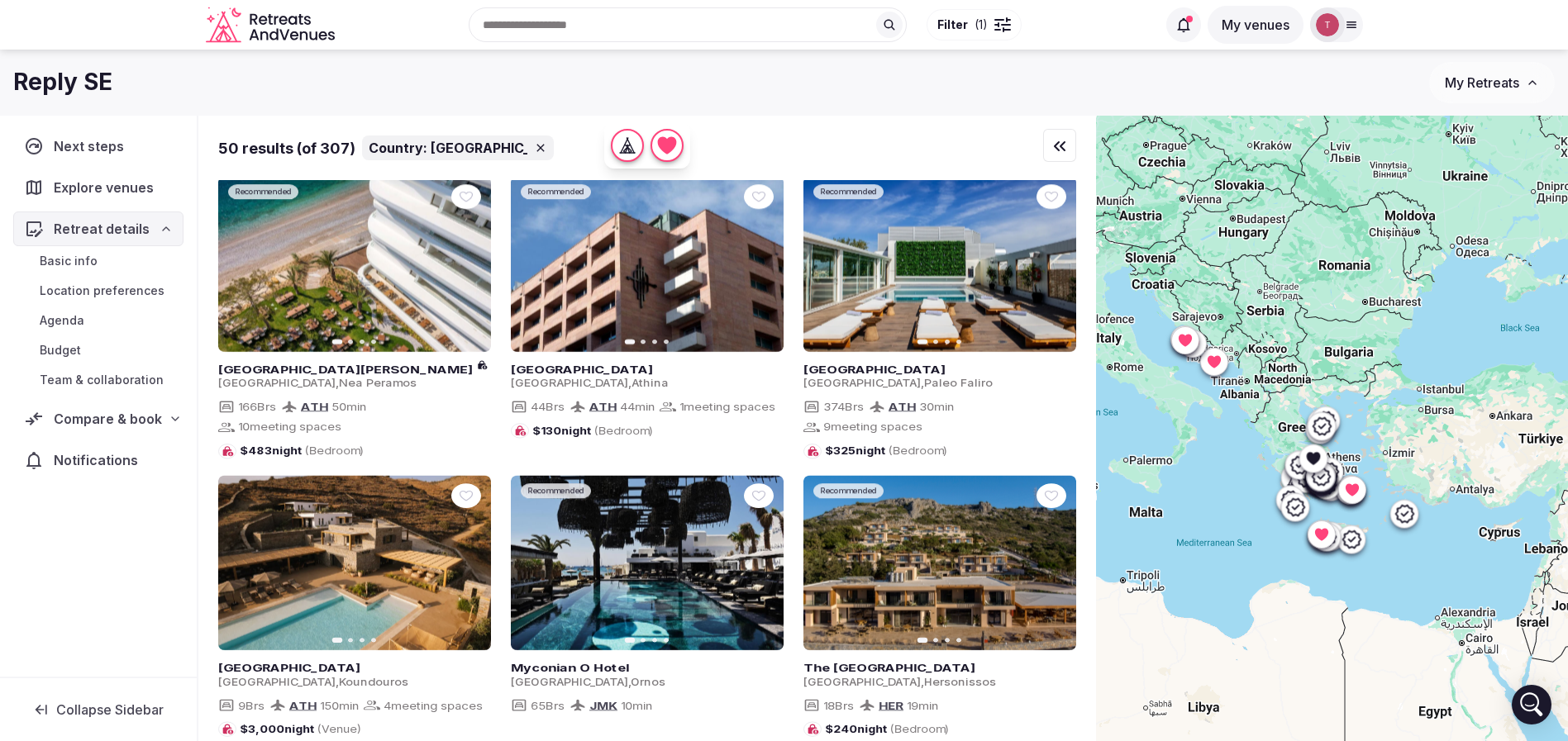
click at [979, 27] on span "( 1 )" at bounding box center [980, 24] width 13 height 16
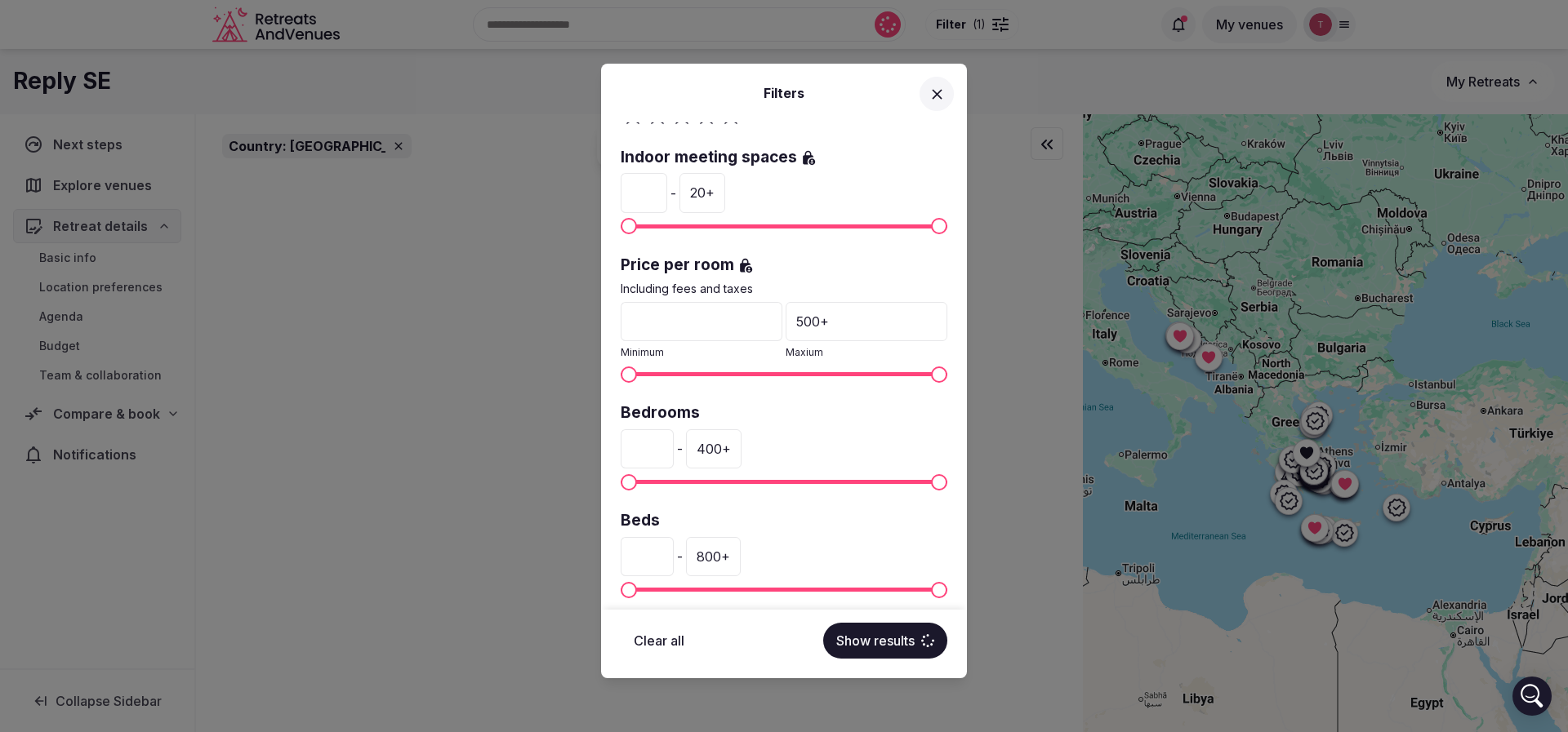
scroll to position [245, 0]
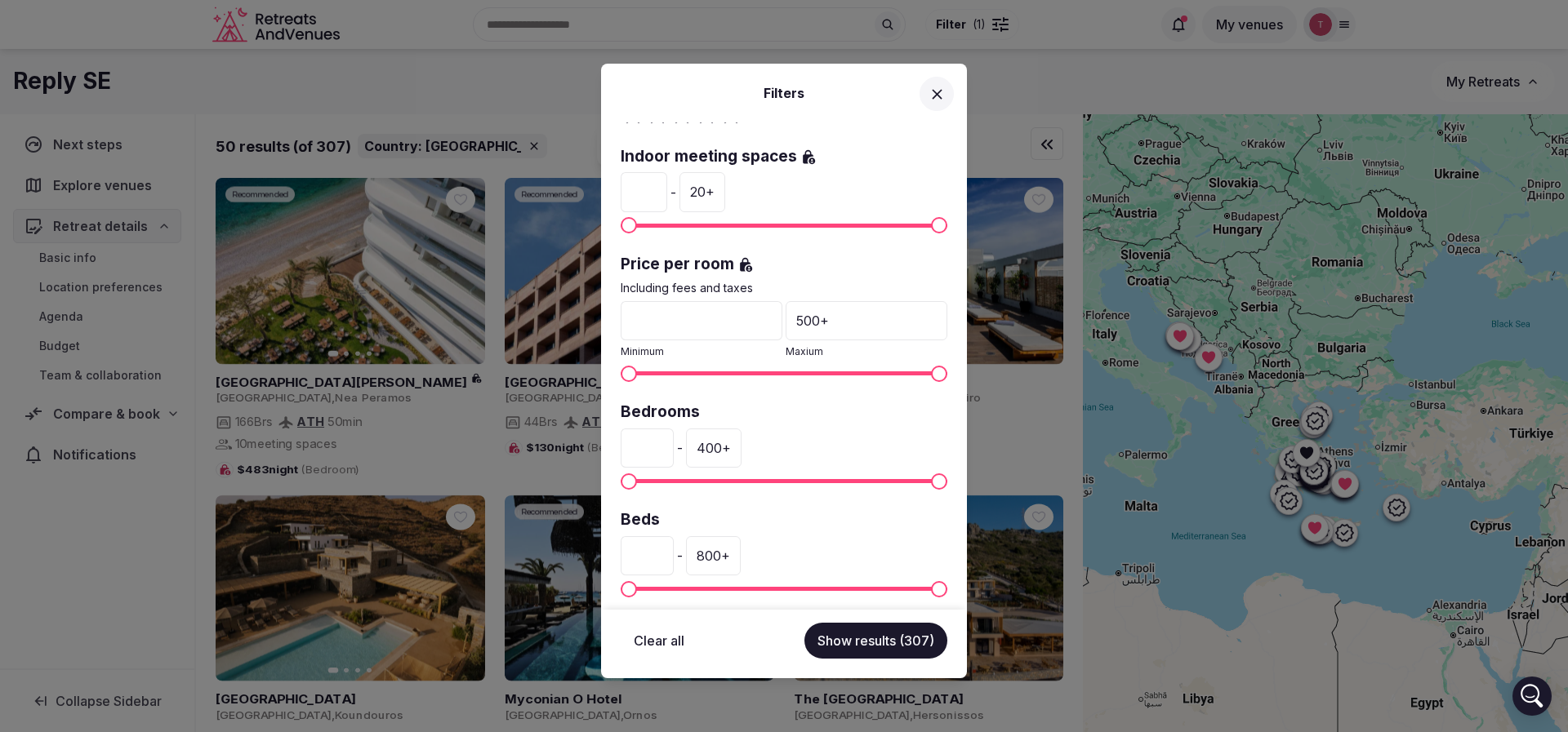
click at [588, 442] on div "Filters Country: Greece Venue name Status All Published Draft Rating Any Indoor…" at bounding box center [784, 366] width 1568 height 732
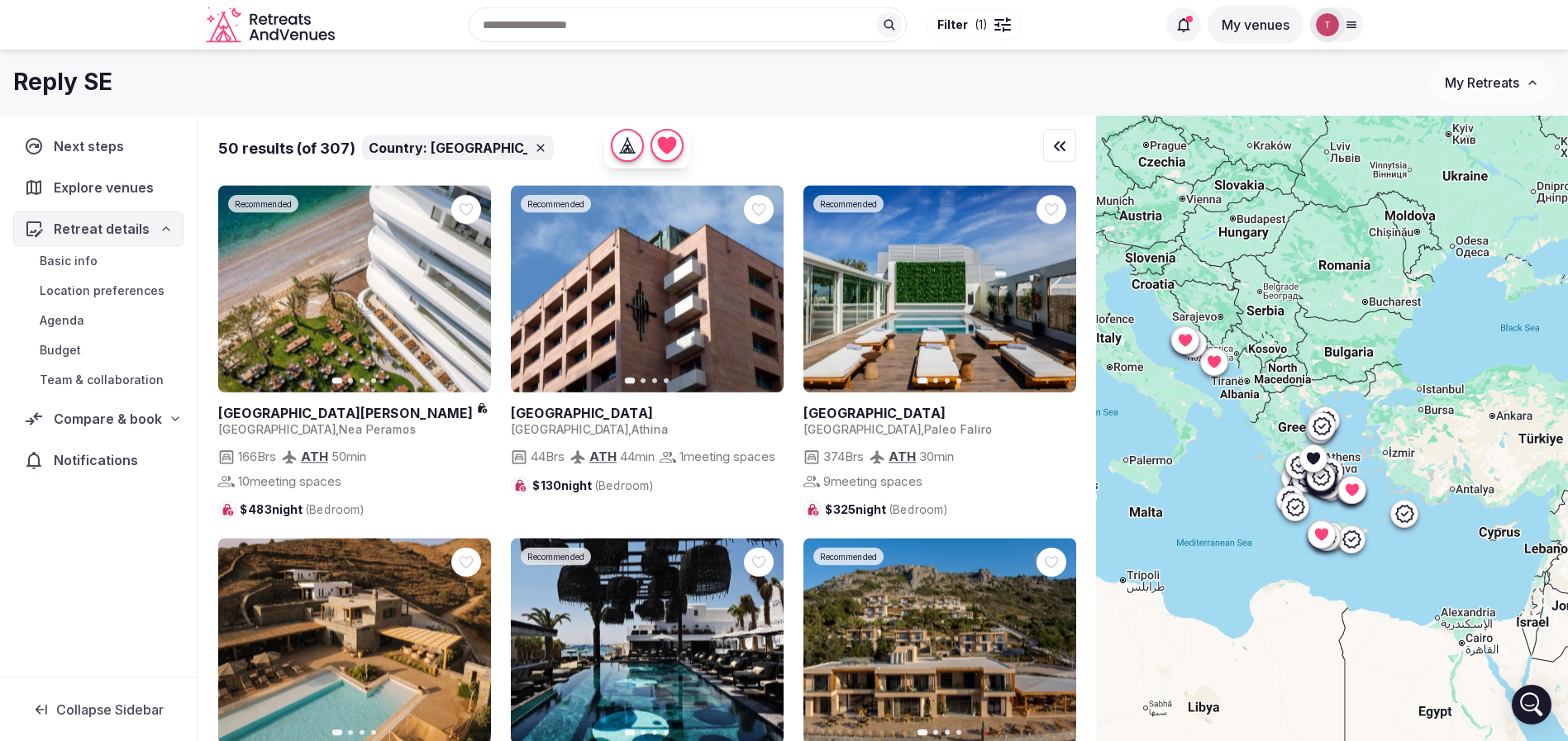
click at [951, 27] on span "Filter" at bounding box center [953, 24] width 31 height 16
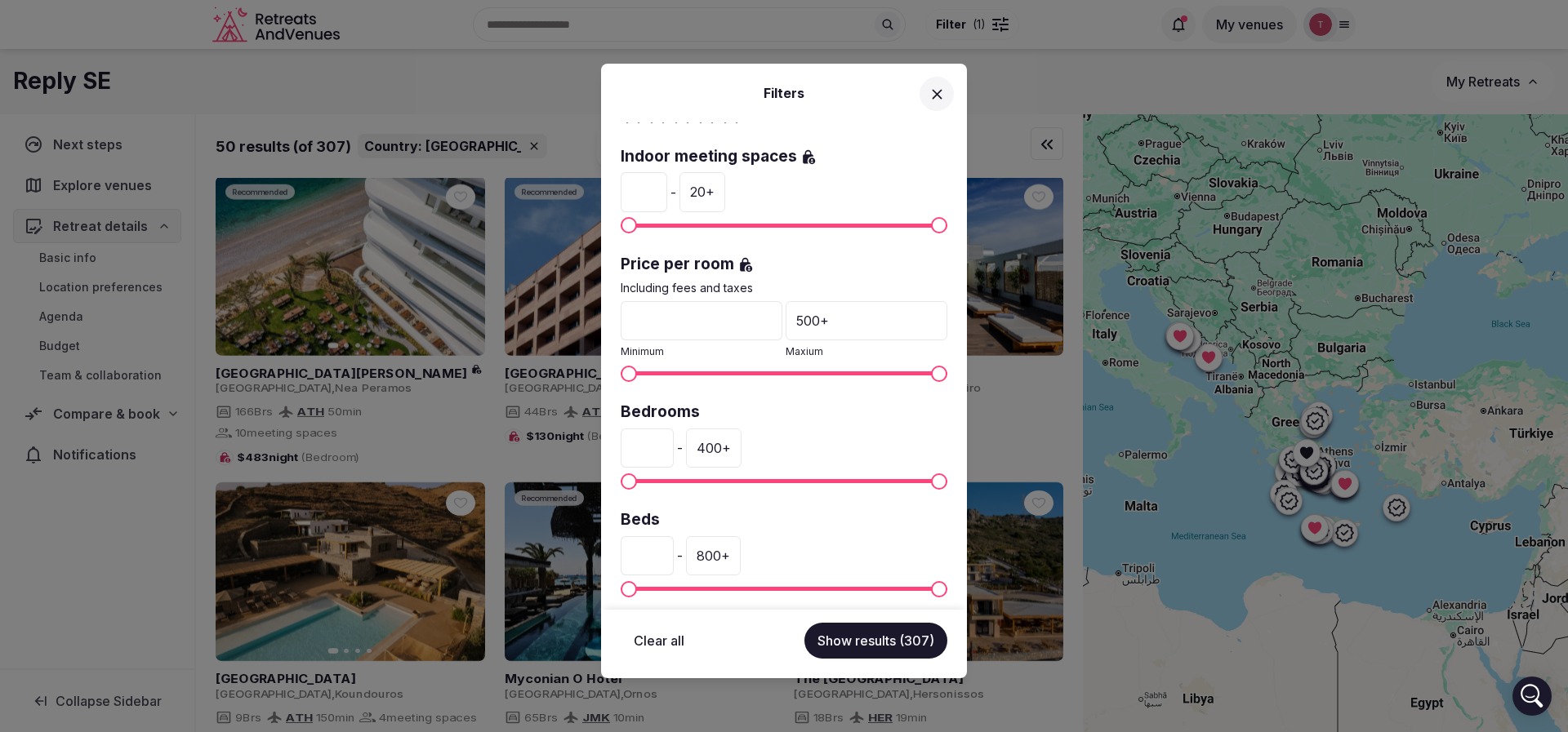
click at [674, 440] on input "*" at bounding box center [647, 448] width 53 height 39
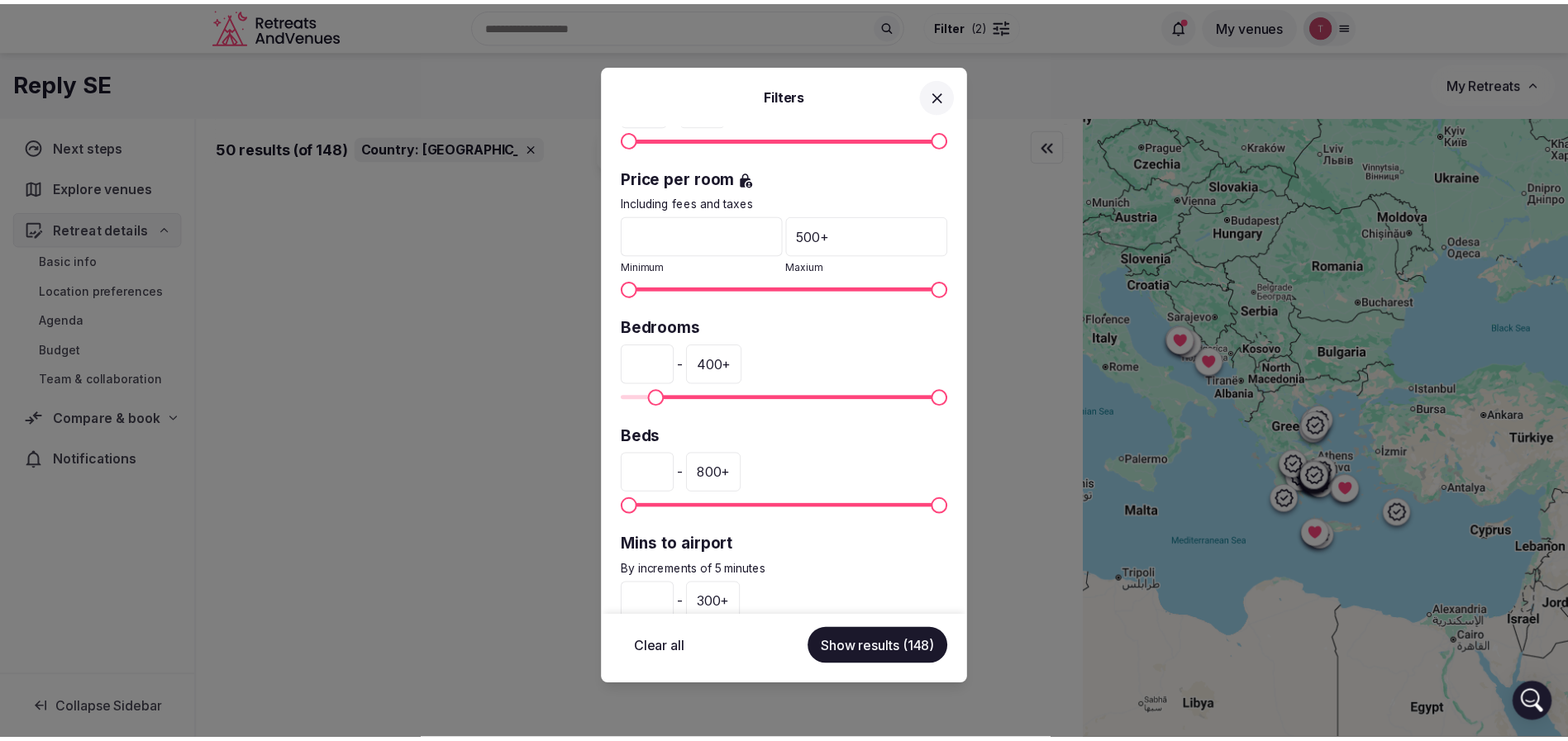
scroll to position [392, 0]
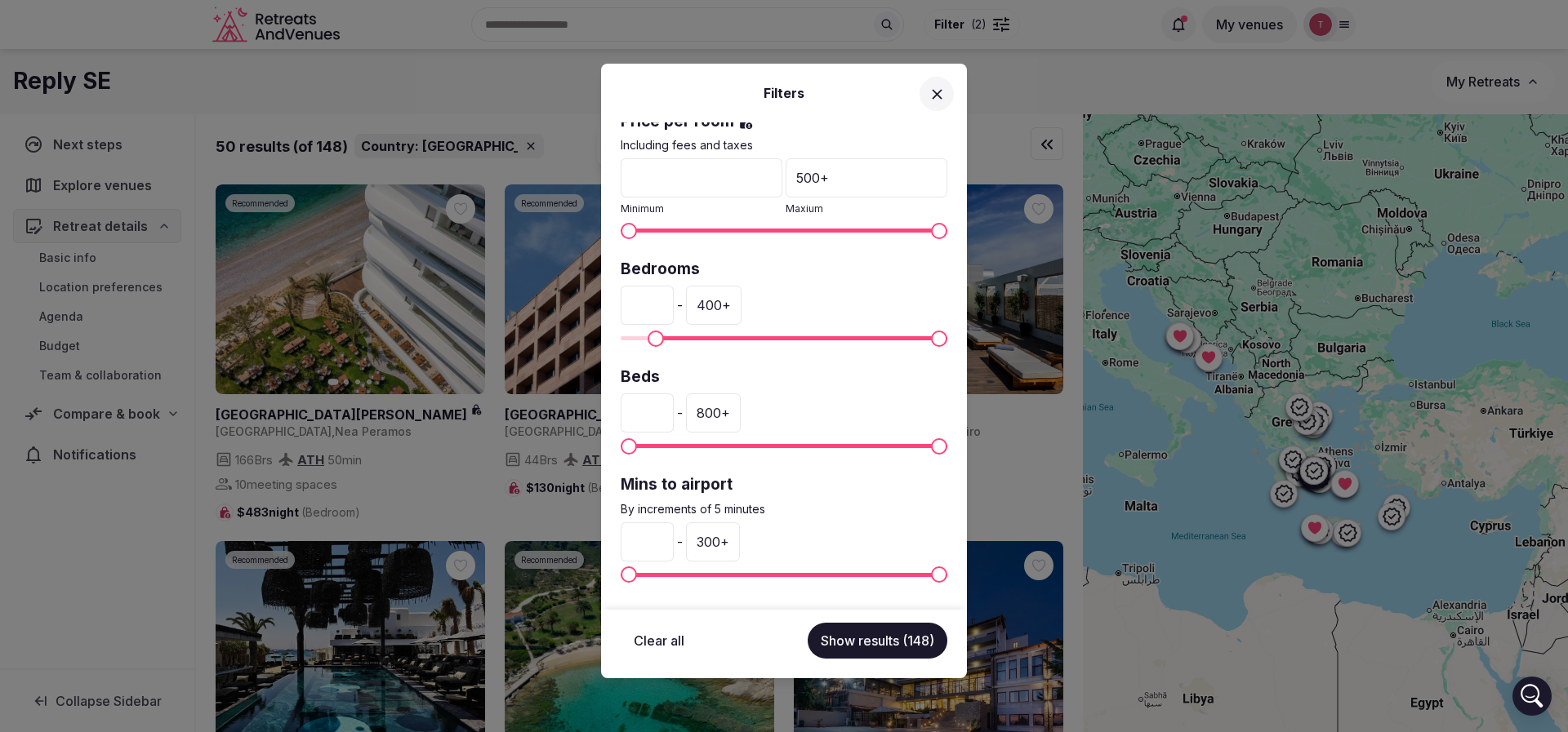
type input "**"
drag, startPoint x: 666, startPoint y: 540, endPoint x: 633, endPoint y: 543, distance: 33.1
click at [633, 543] on input "*" at bounding box center [647, 542] width 53 height 39
click at [740, 542] on div "300 +" at bounding box center [713, 542] width 54 height 39
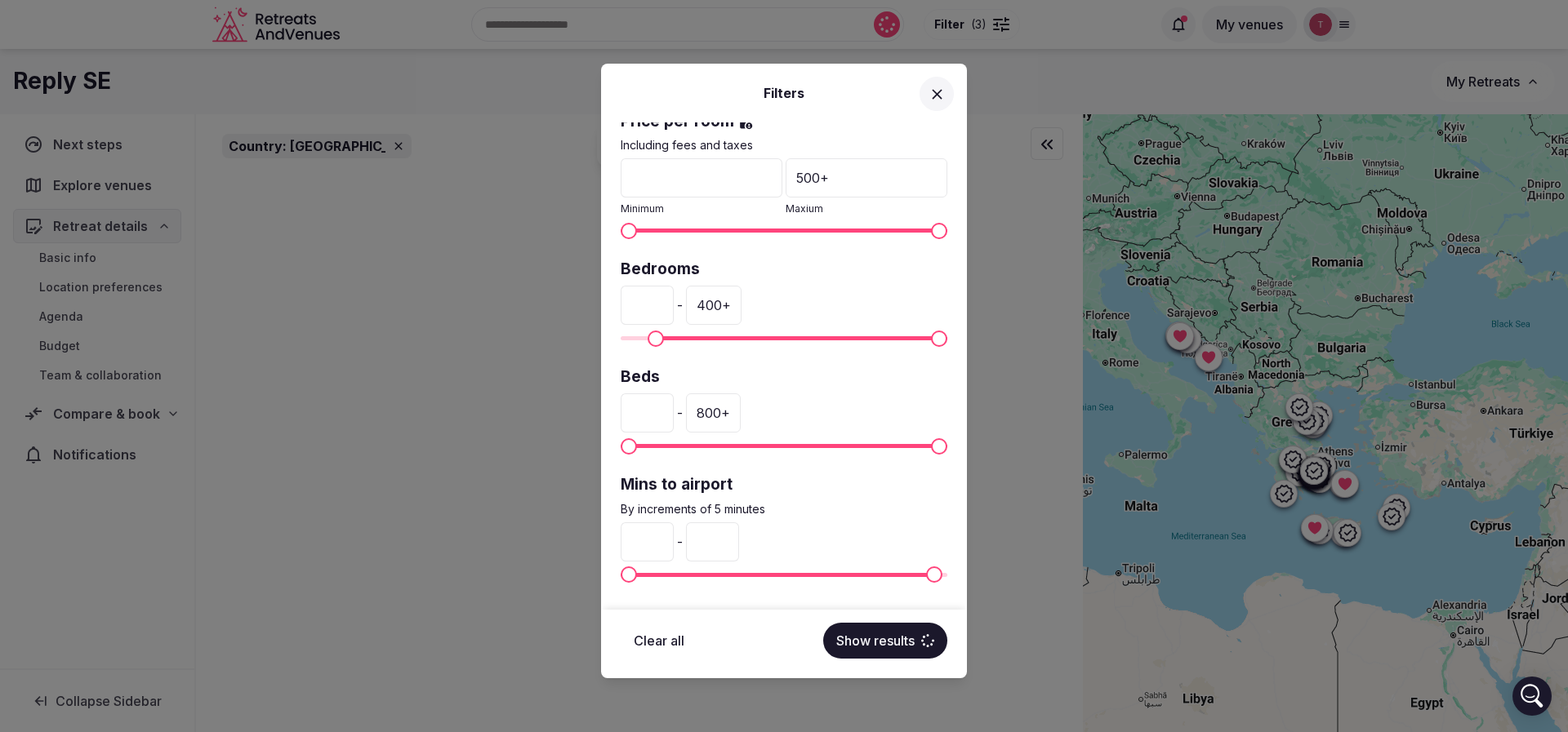
drag, startPoint x: 726, startPoint y: 546, endPoint x: 790, endPoint y: 542, distance: 64.1
click at [739, 542] on input "***" at bounding box center [712, 542] width 53 height 39
type input "**"
click at [905, 641] on button "Show results" at bounding box center [885, 641] width 124 height 36
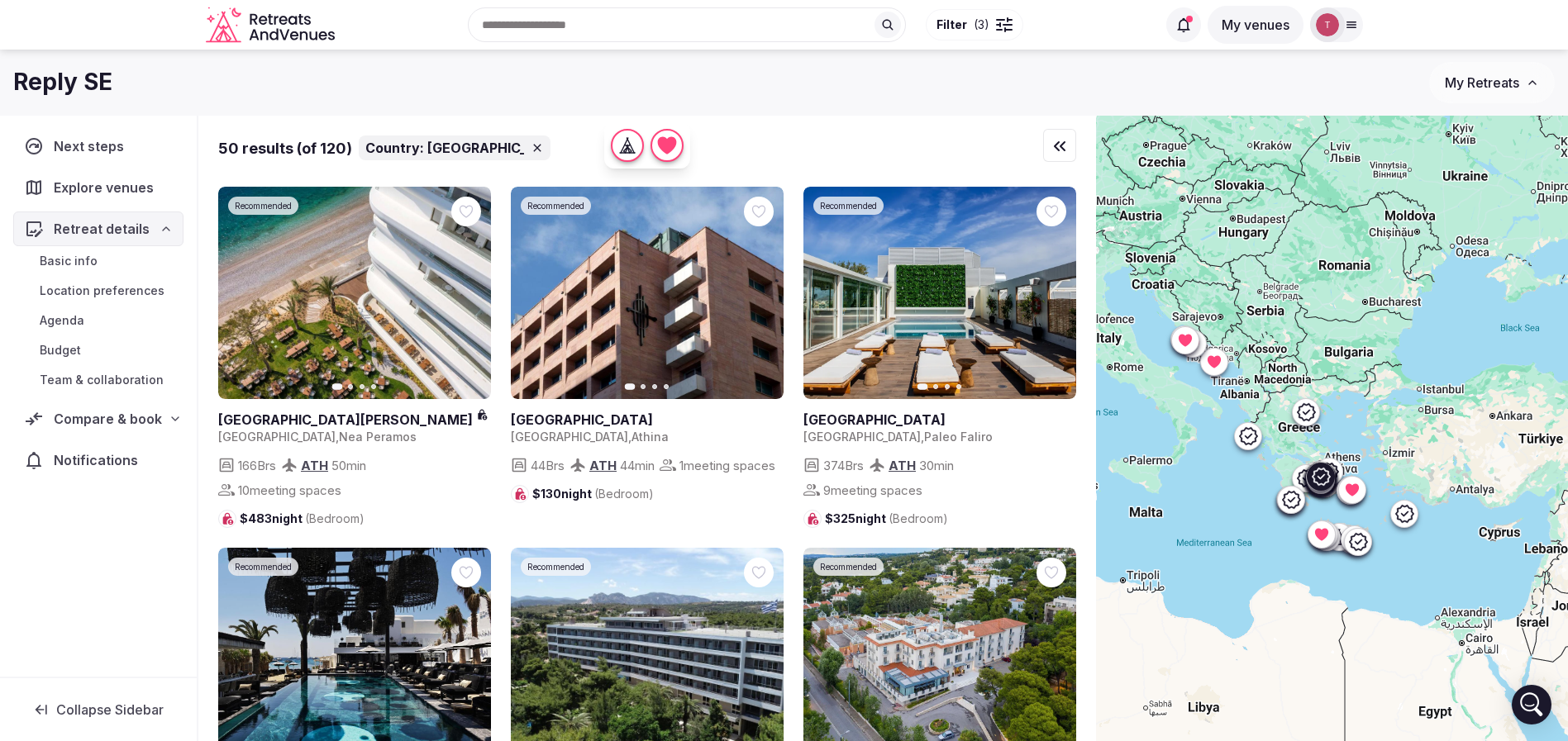
click at [757, 294] on icon "button" at bounding box center [760, 293] width 13 height 13
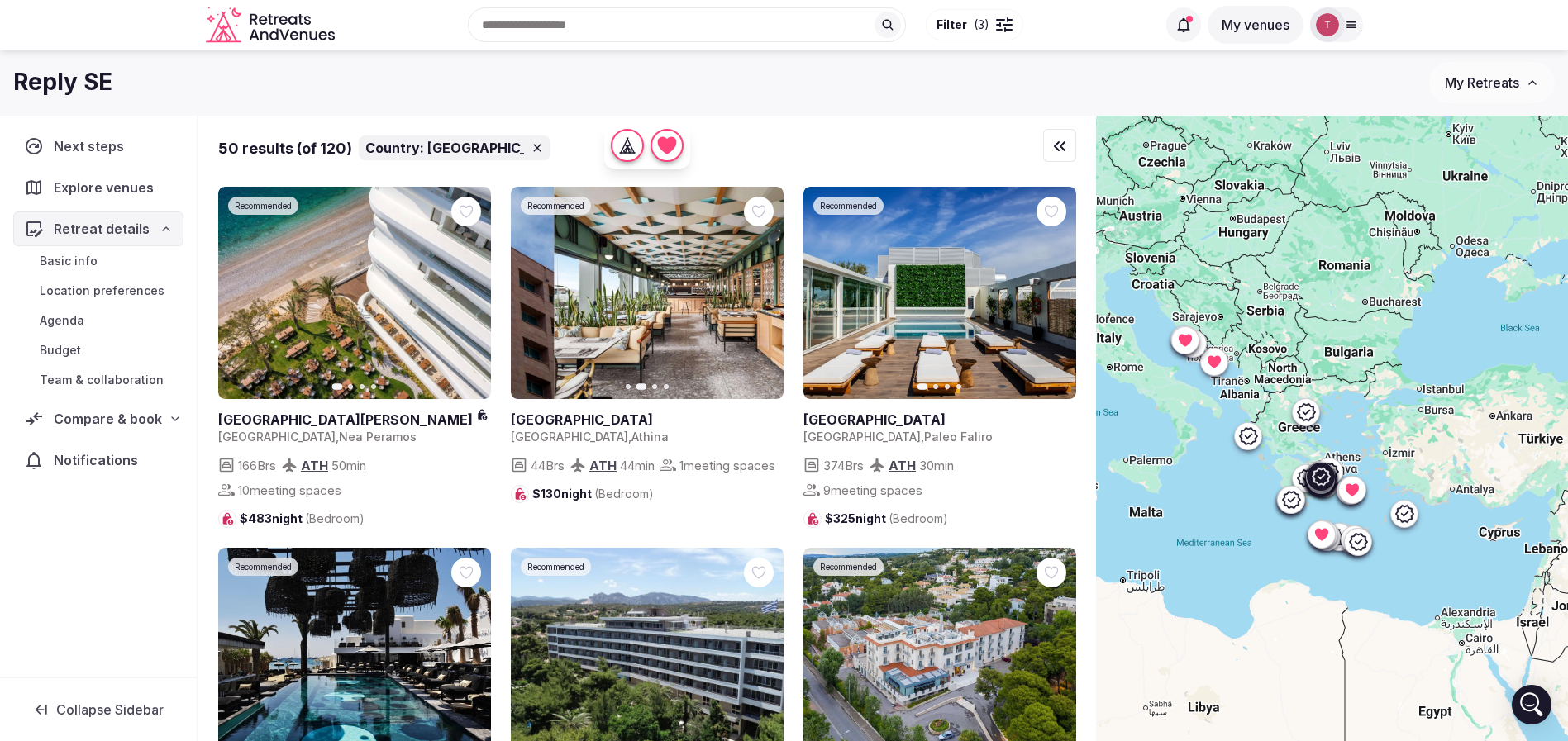
click at [757, 294] on icon "button" at bounding box center [760, 293] width 13 height 13
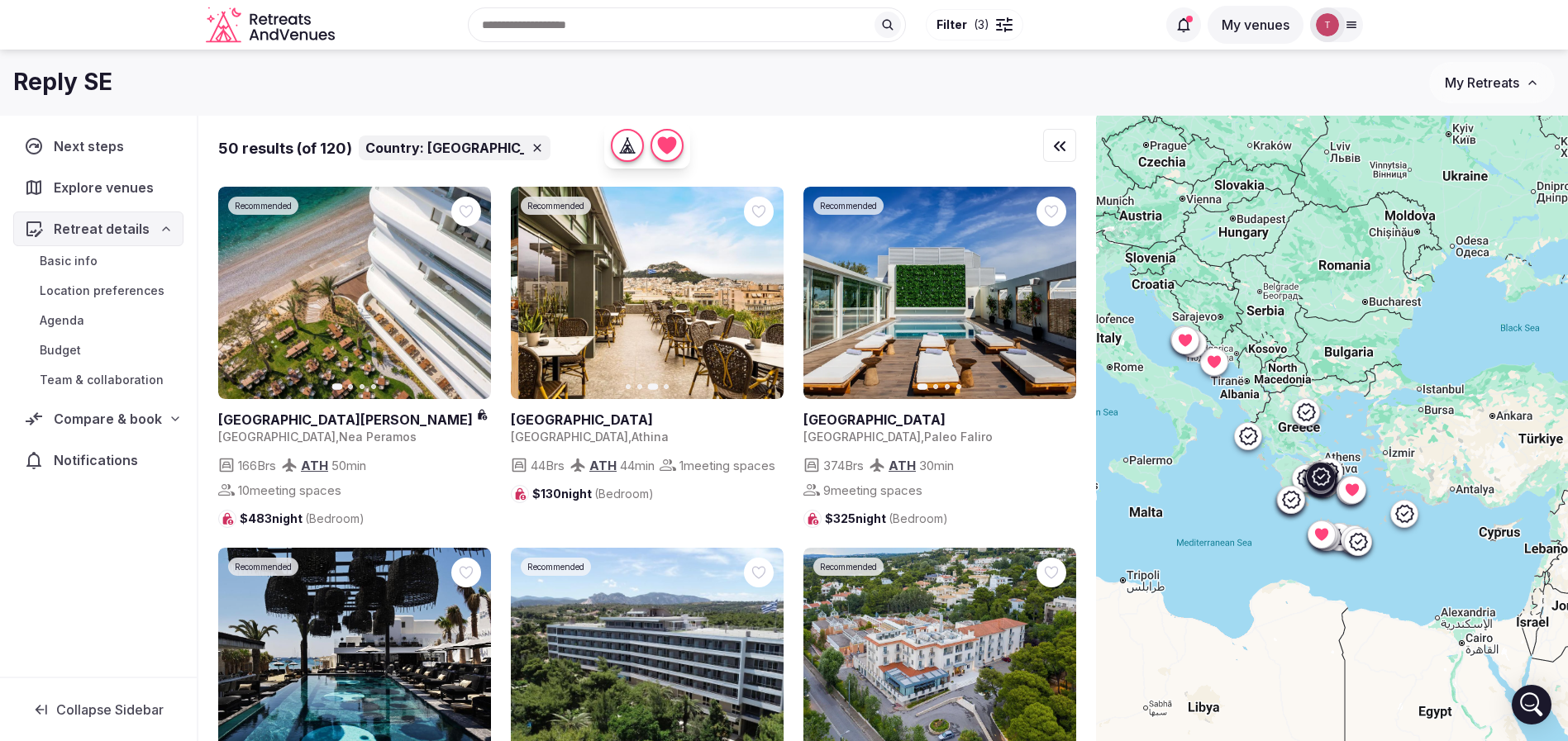
click at [757, 294] on icon "button" at bounding box center [760, 293] width 13 height 13
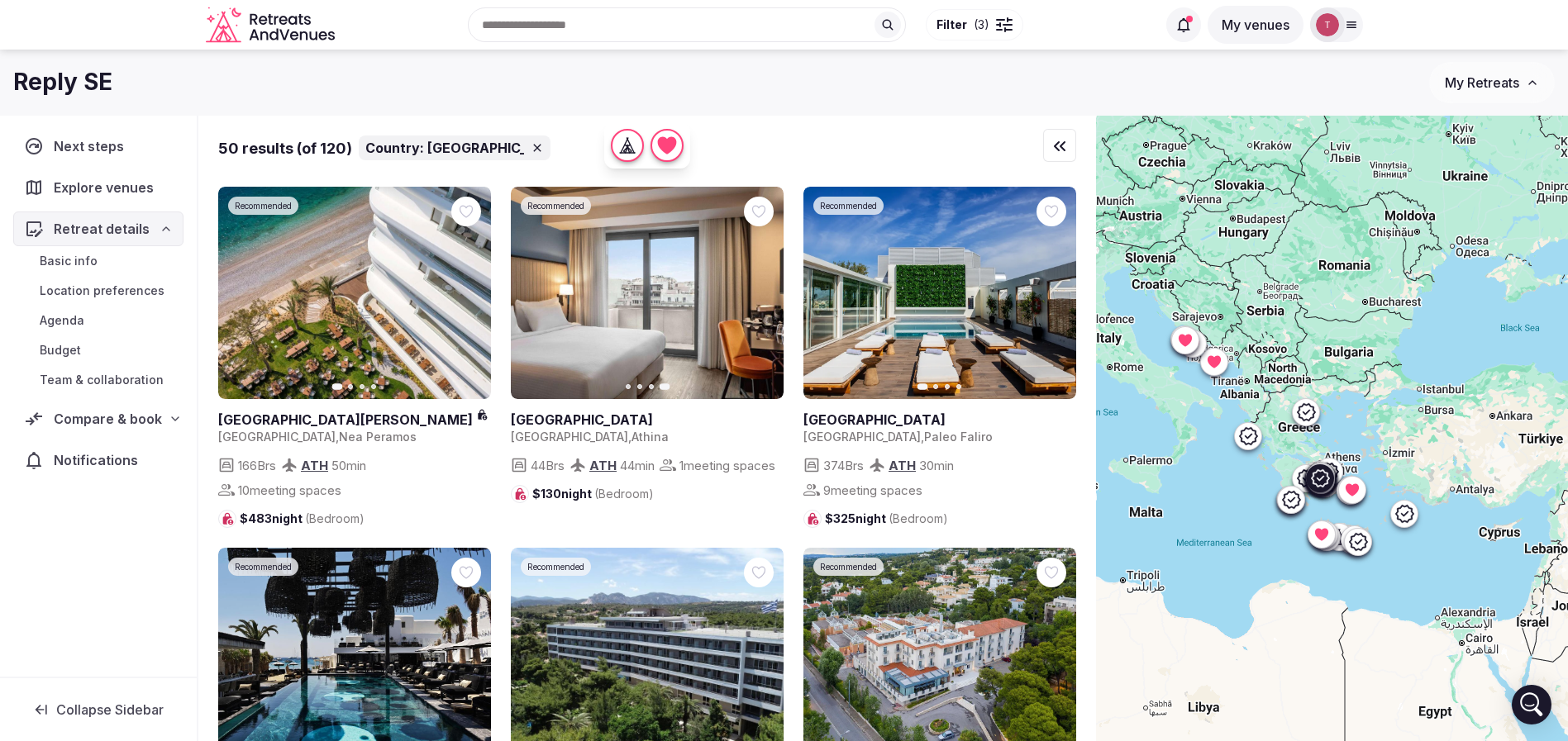
click at [1049, 294] on icon "button" at bounding box center [1052, 293] width 13 height 13
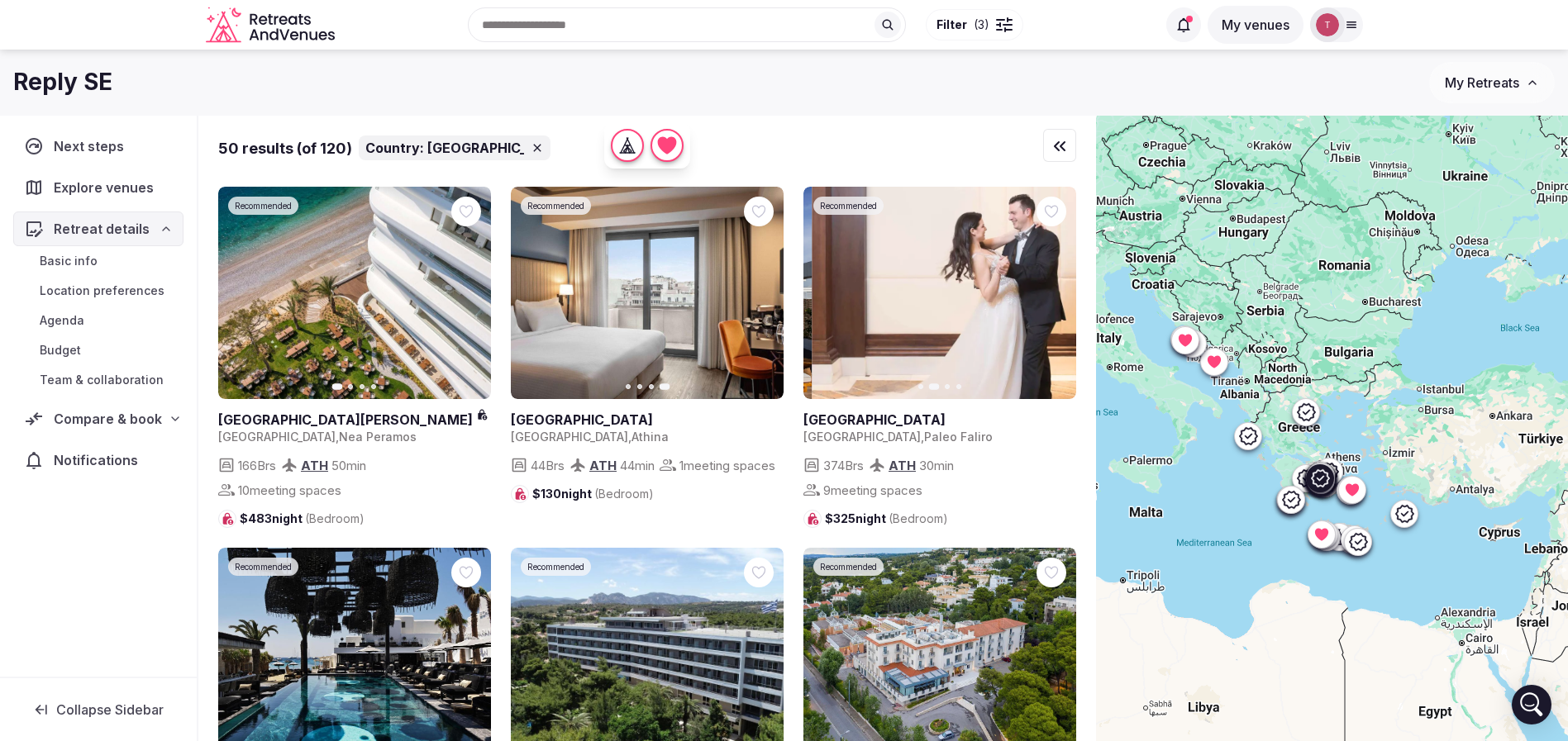
click at [1049, 294] on icon "button" at bounding box center [1052, 293] width 13 height 13
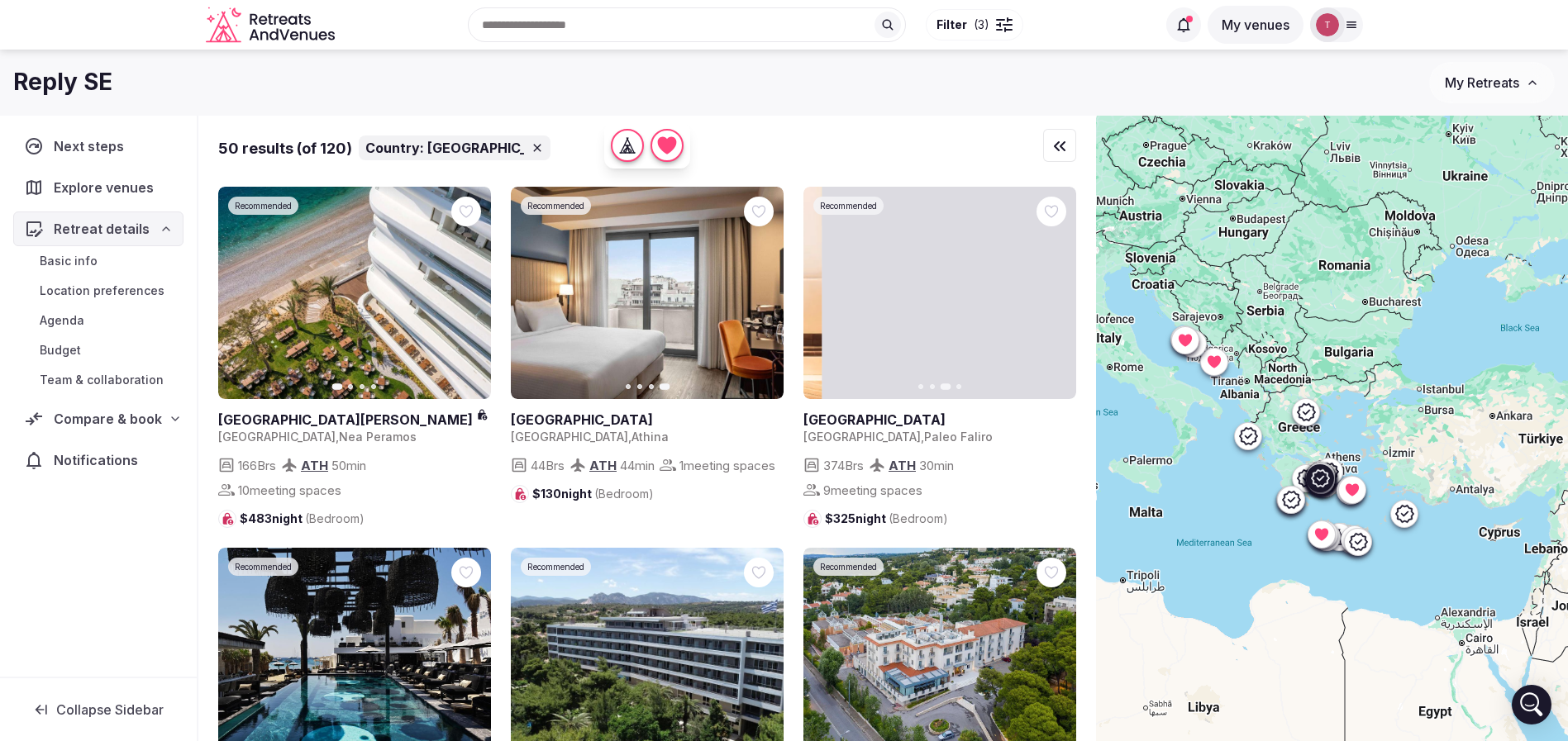
click at [1049, 294] on icon "button" at bounding box center [1052, 293] width 13 height 13
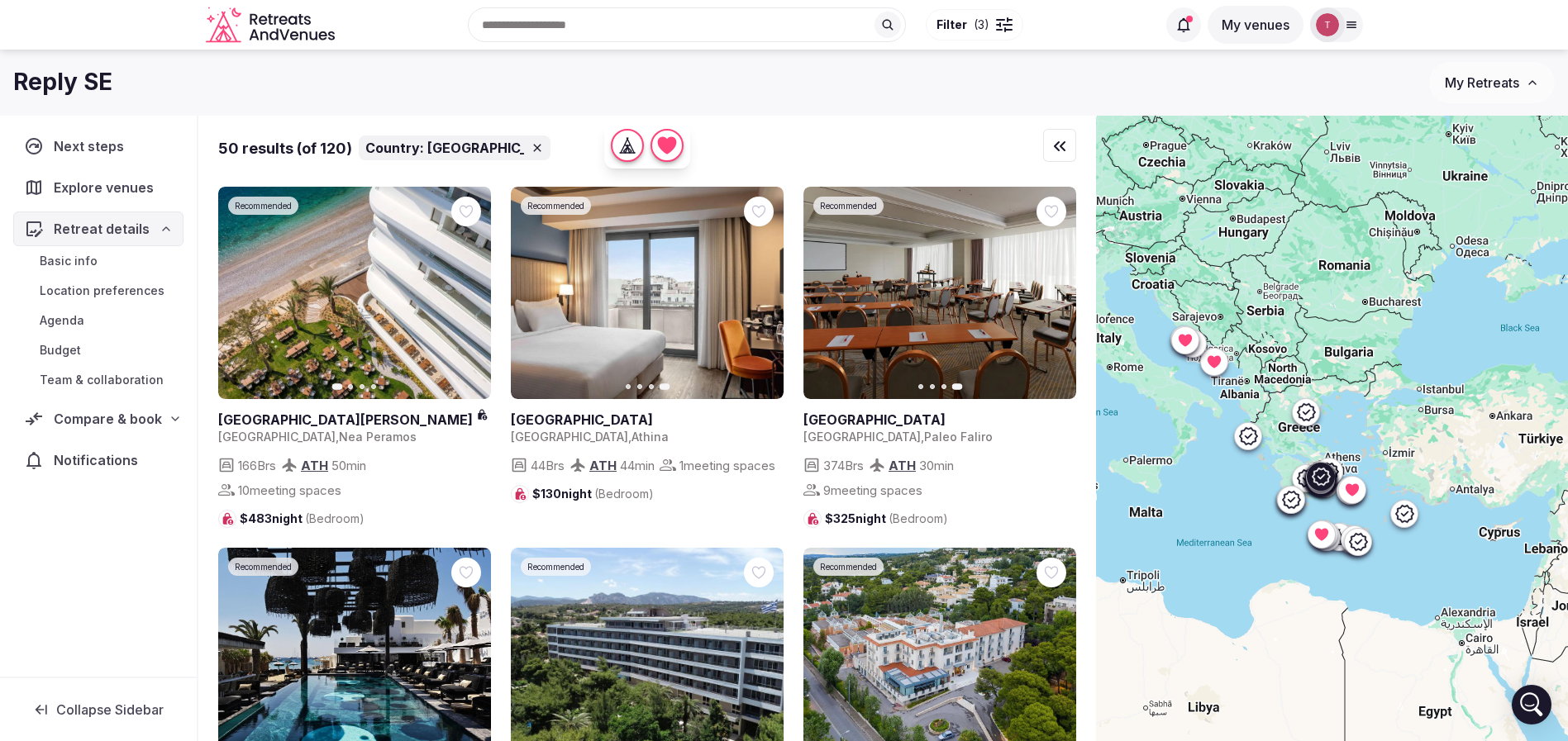
scroll to position [372, 0]
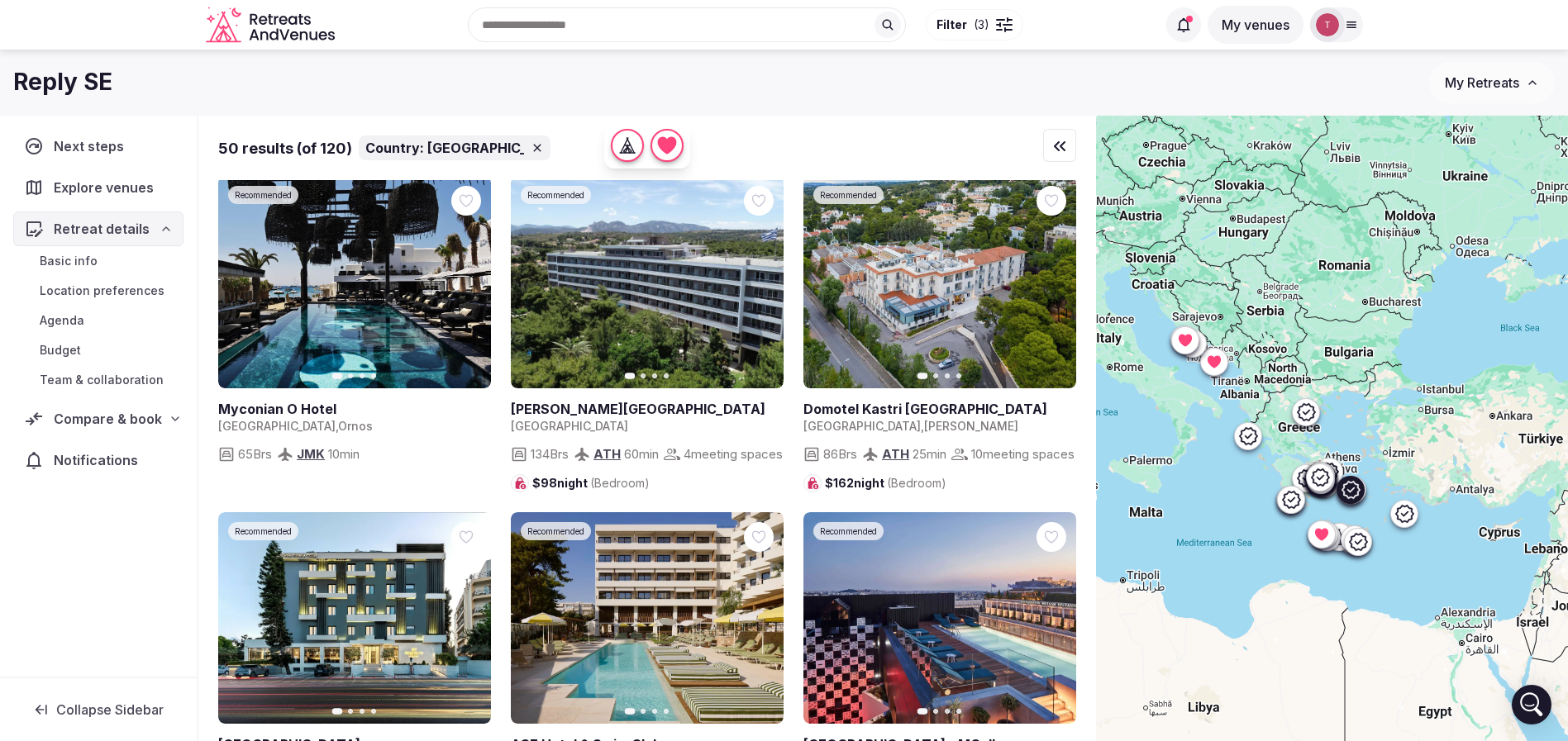
click at [472, 281] on icon "button" at bounding box center [467, 281] width 13 height 13
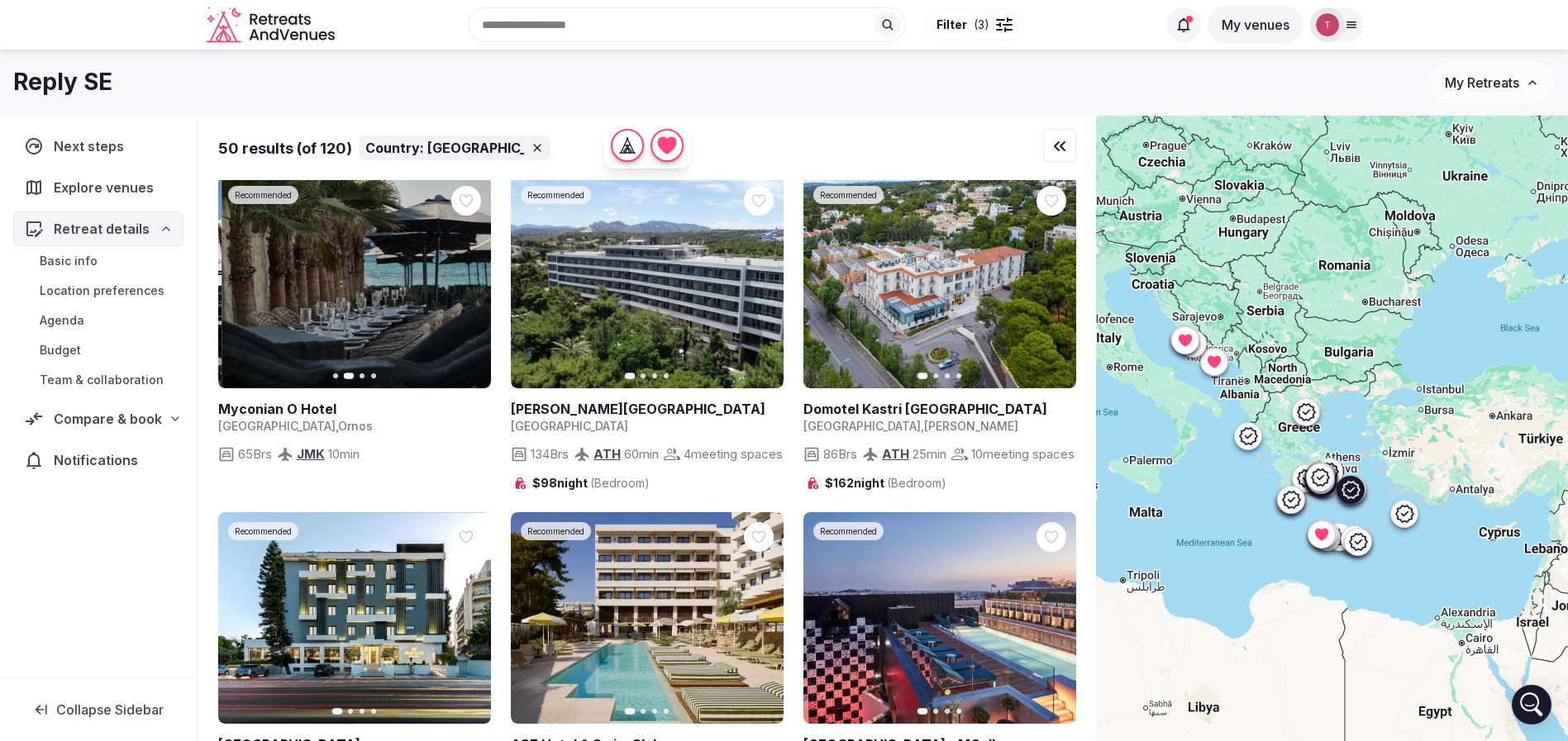
click at [470, 281] on icon "button" at bounding box center [469, 282] width 7 height 12
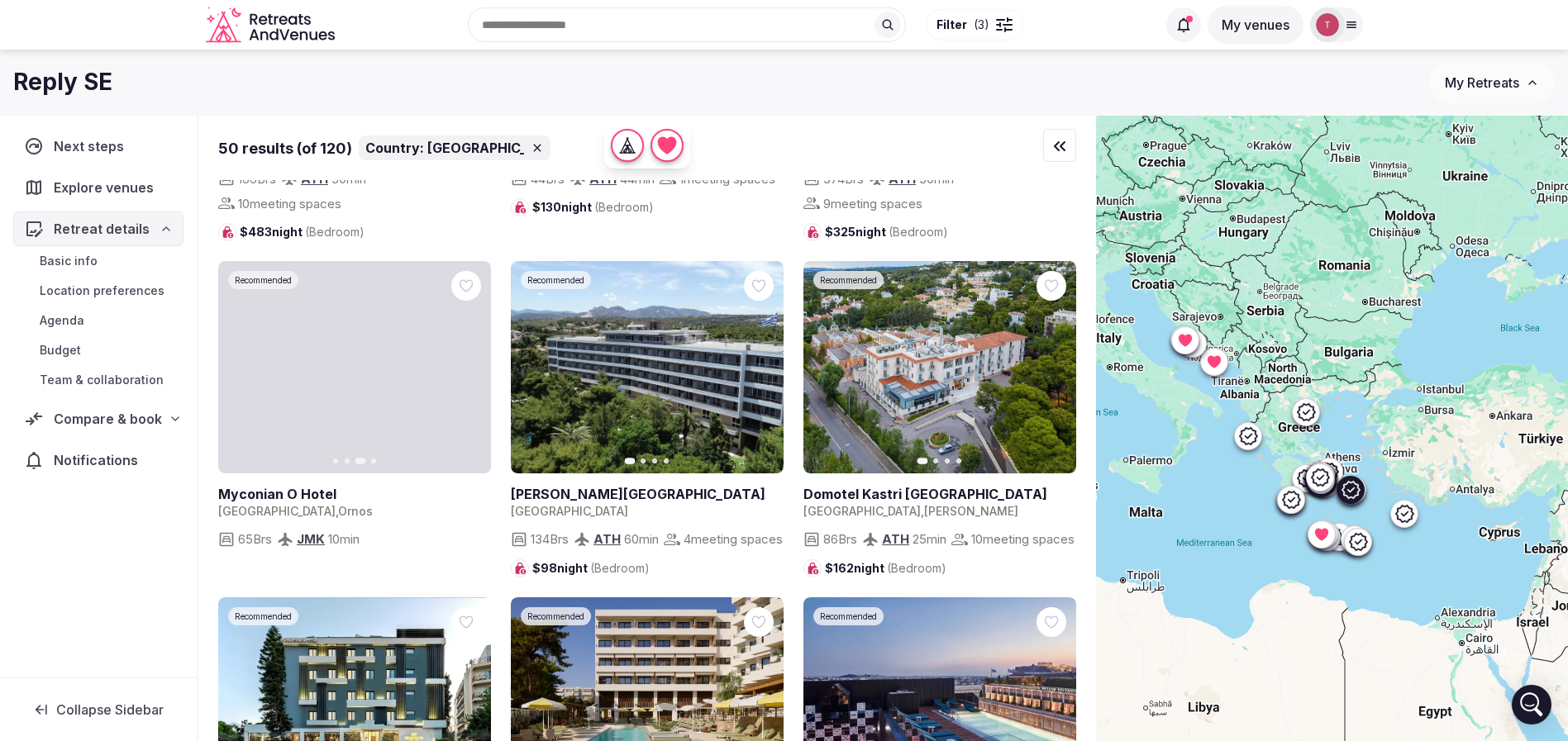
scroll to position [248, 0]
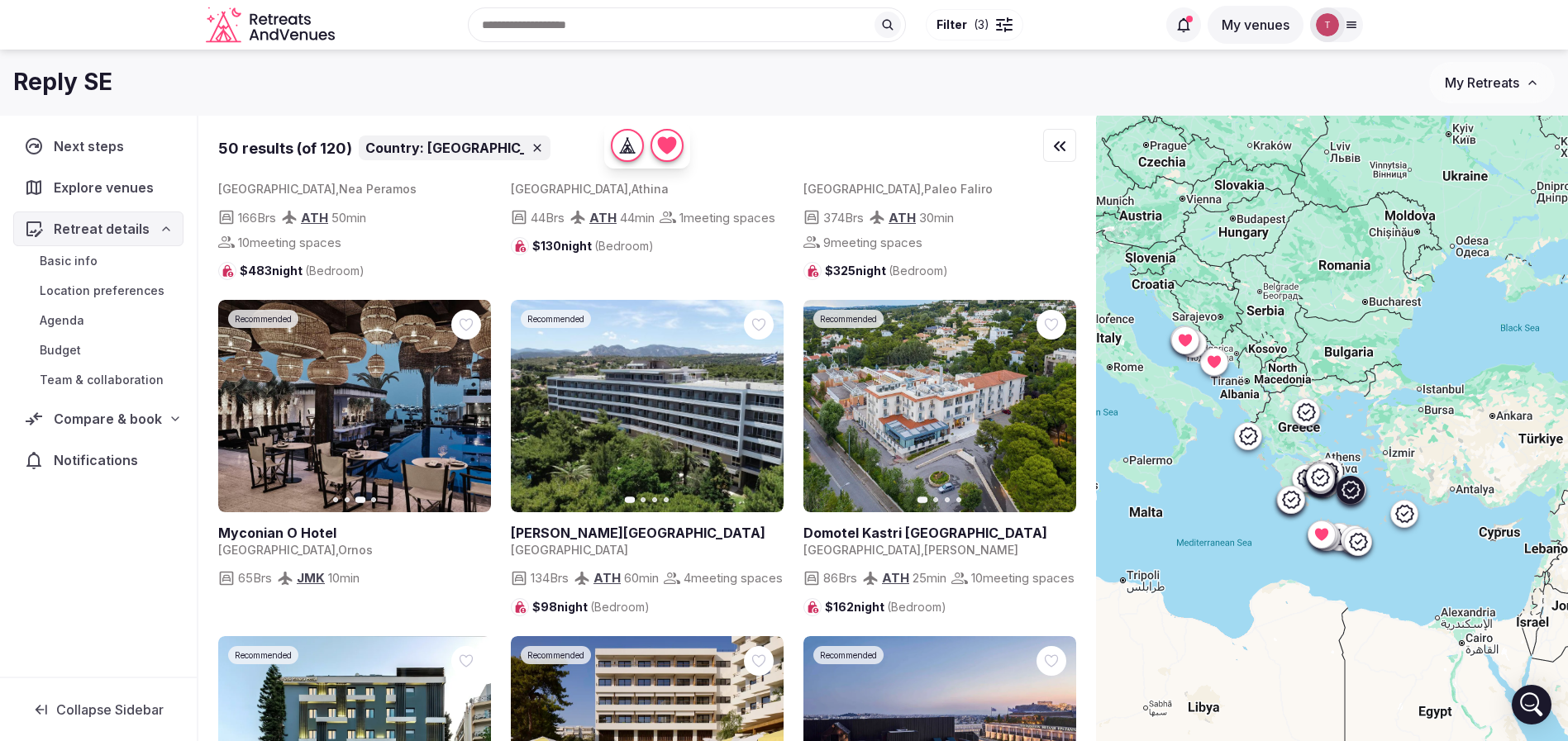
click at [0, 0] on icon at bounding box center [0, 0] width 0 height 0
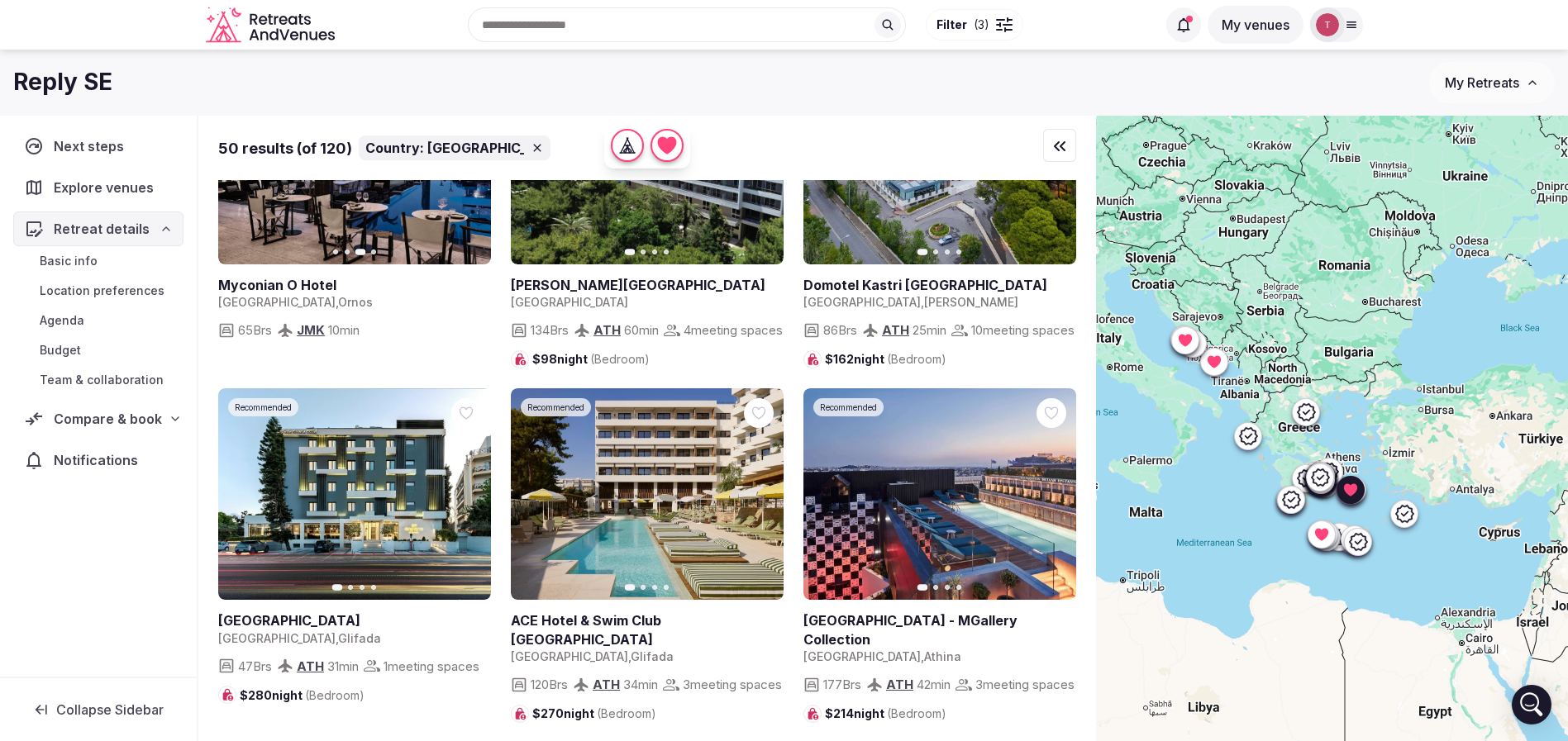
scroll to position [619, 0]
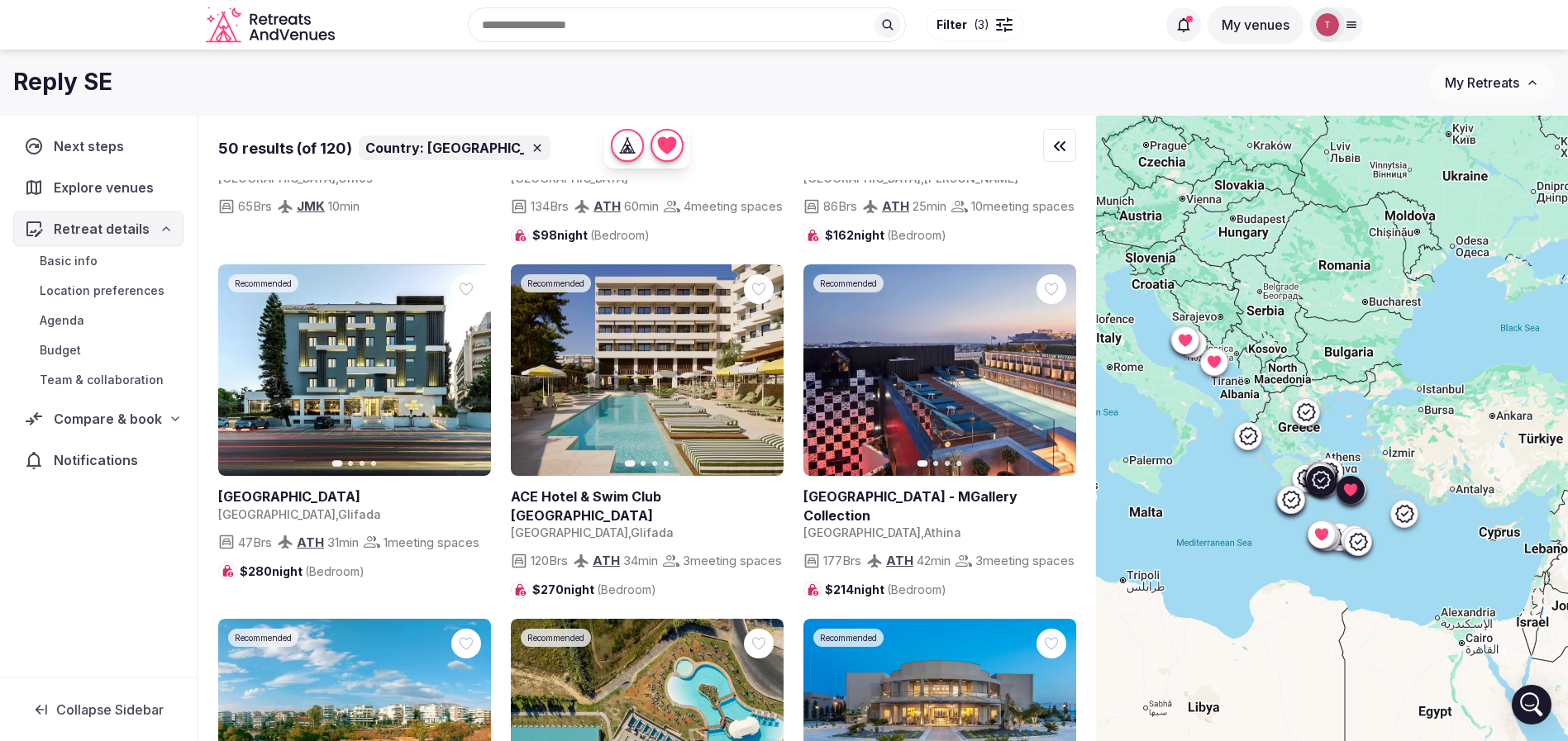
click at [755, 377] on icon "button" at bounding box center [760, 369] width 13 height 13
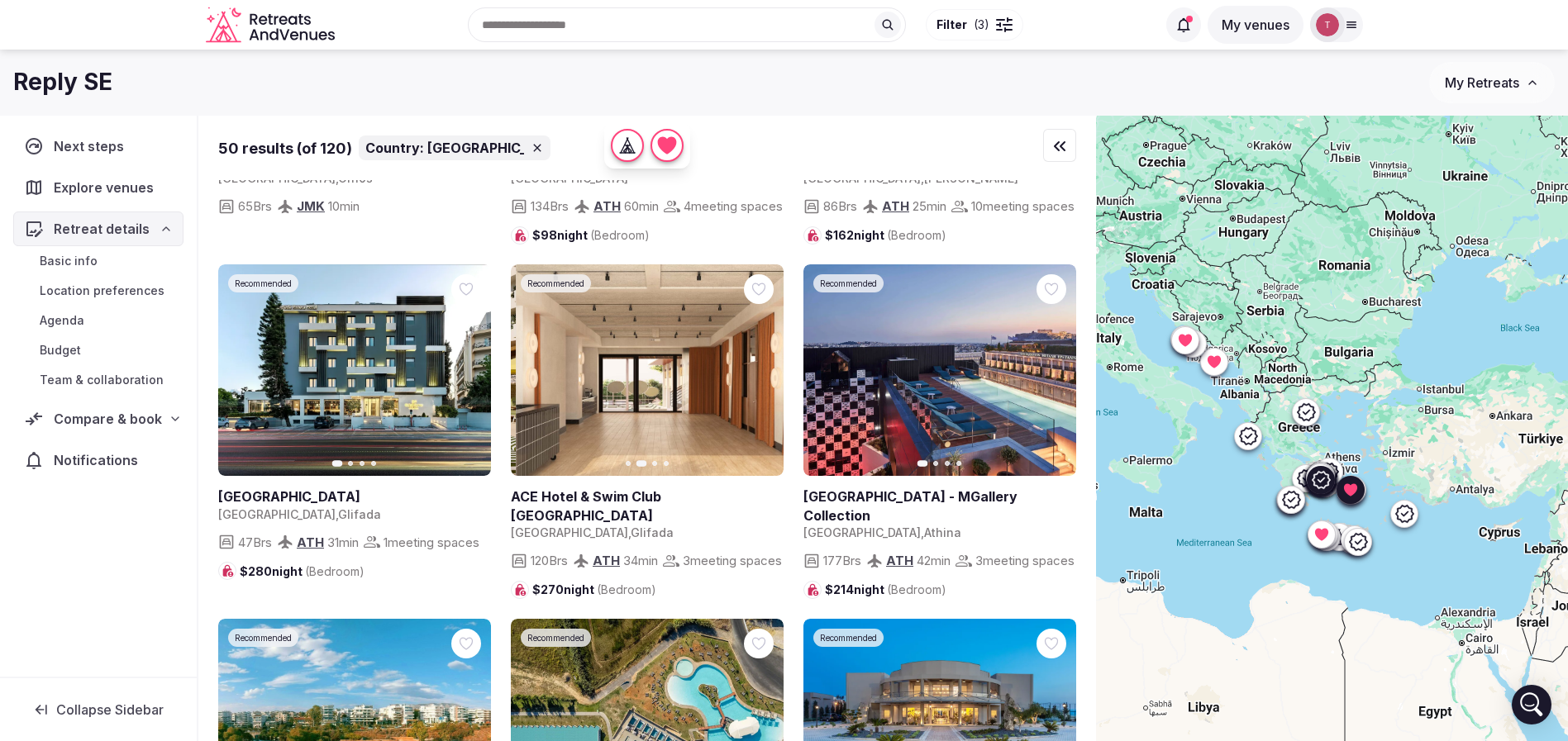
click at [755, 377] on icon "button" at bounding box center [760, 369] width 13 height 13
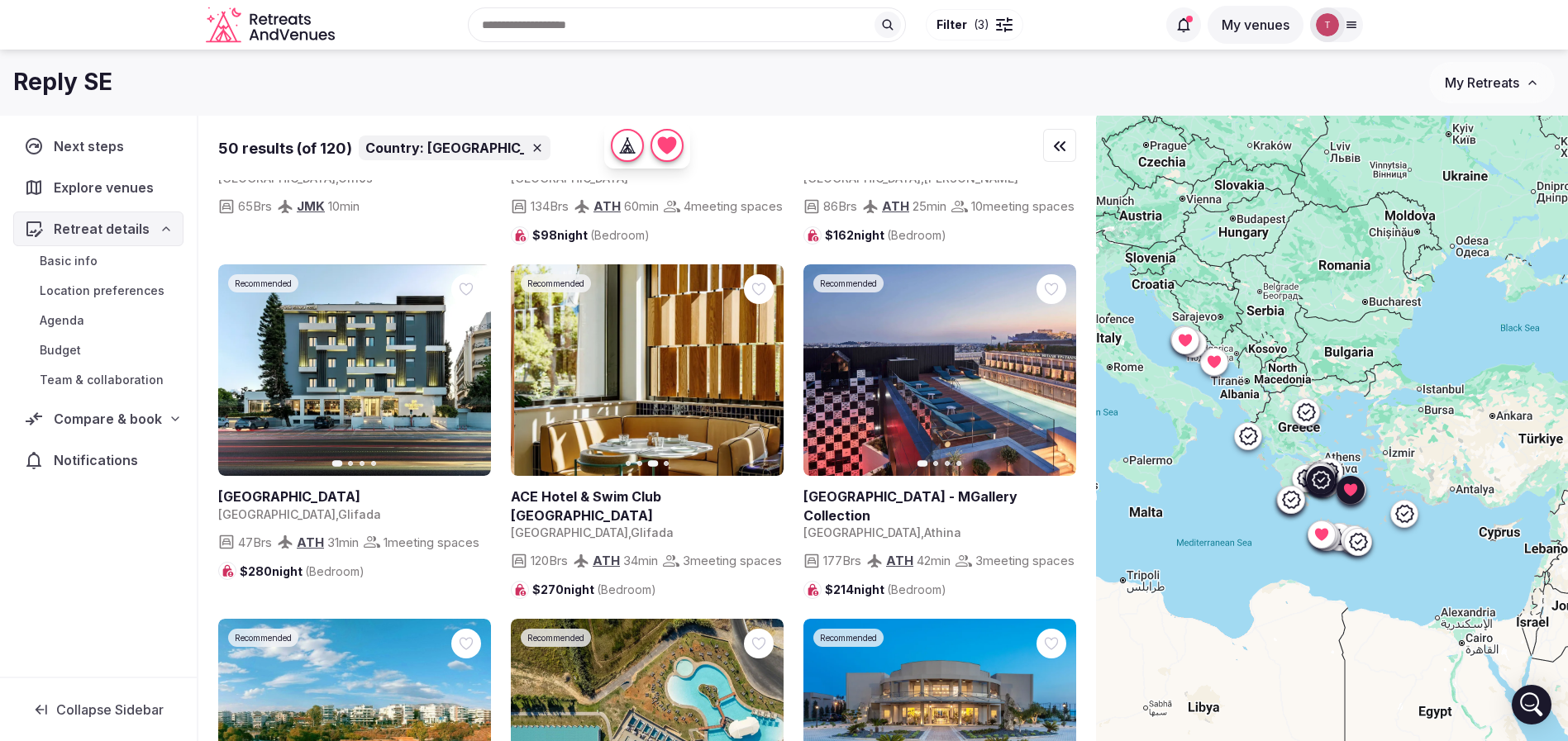
click at [755, 377] on icon "button" at bounding box center [760, 369] width 13 height 13
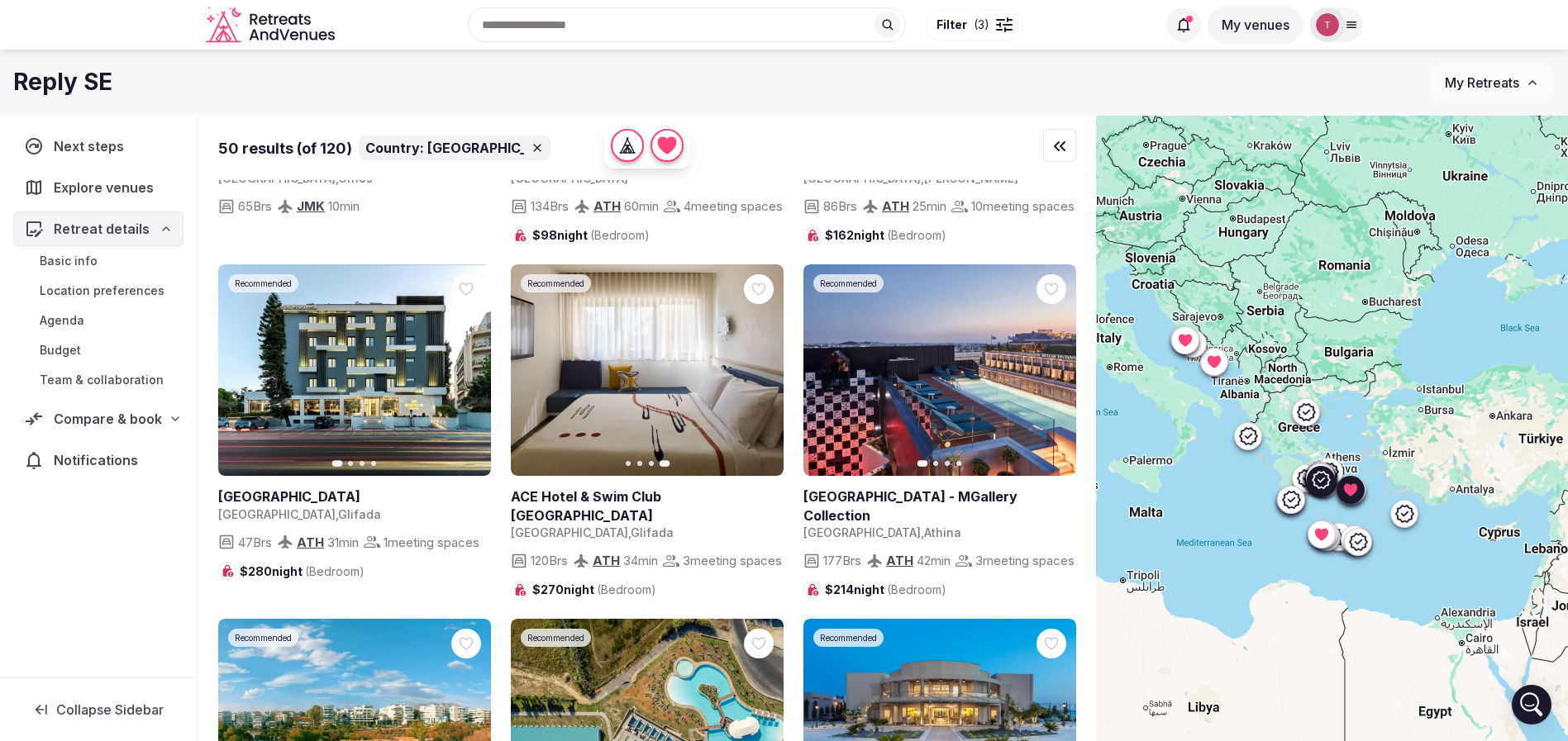
click at [0, 0] on icon at bounding box center [0, 0] width 0 height 0
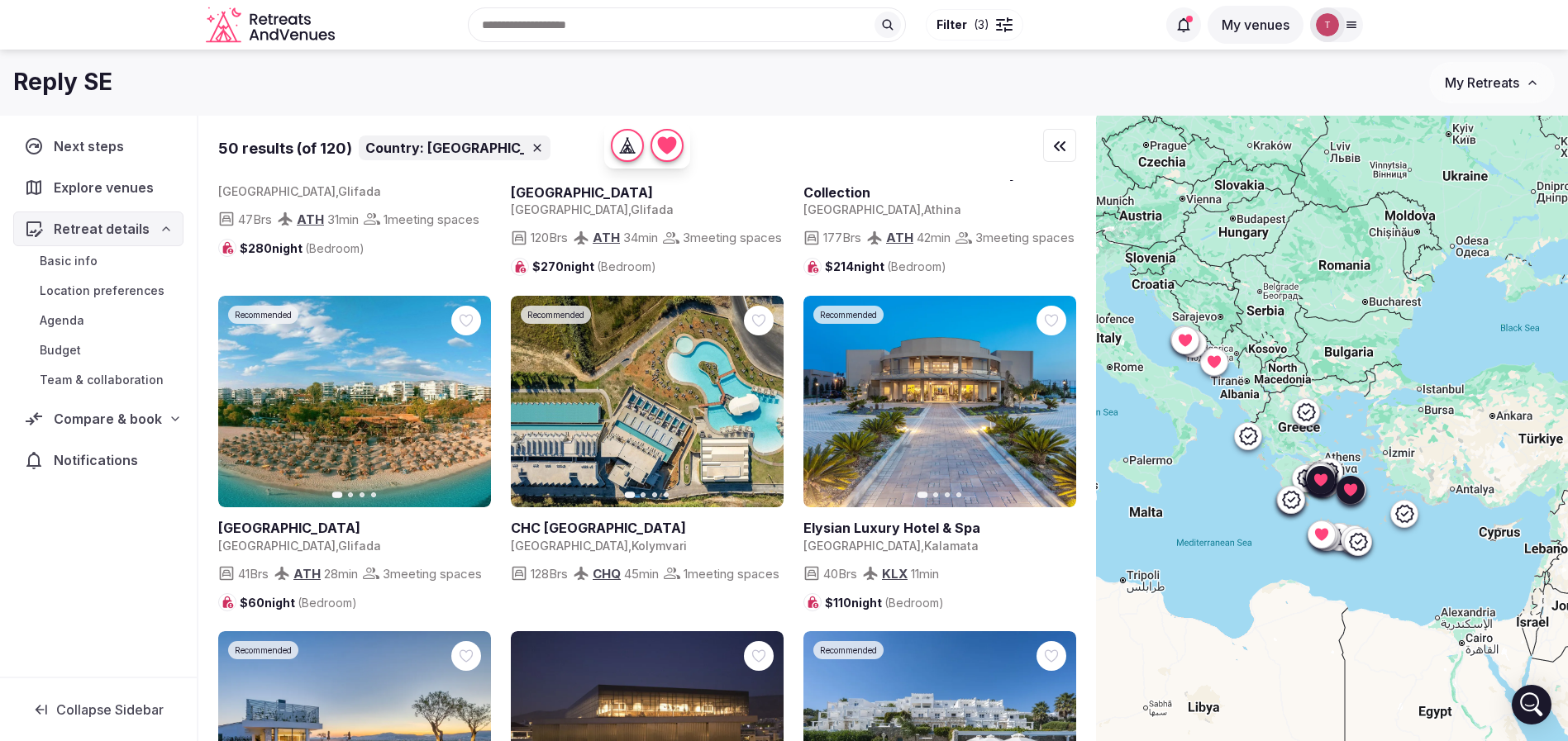
scroll to position [992, 0]
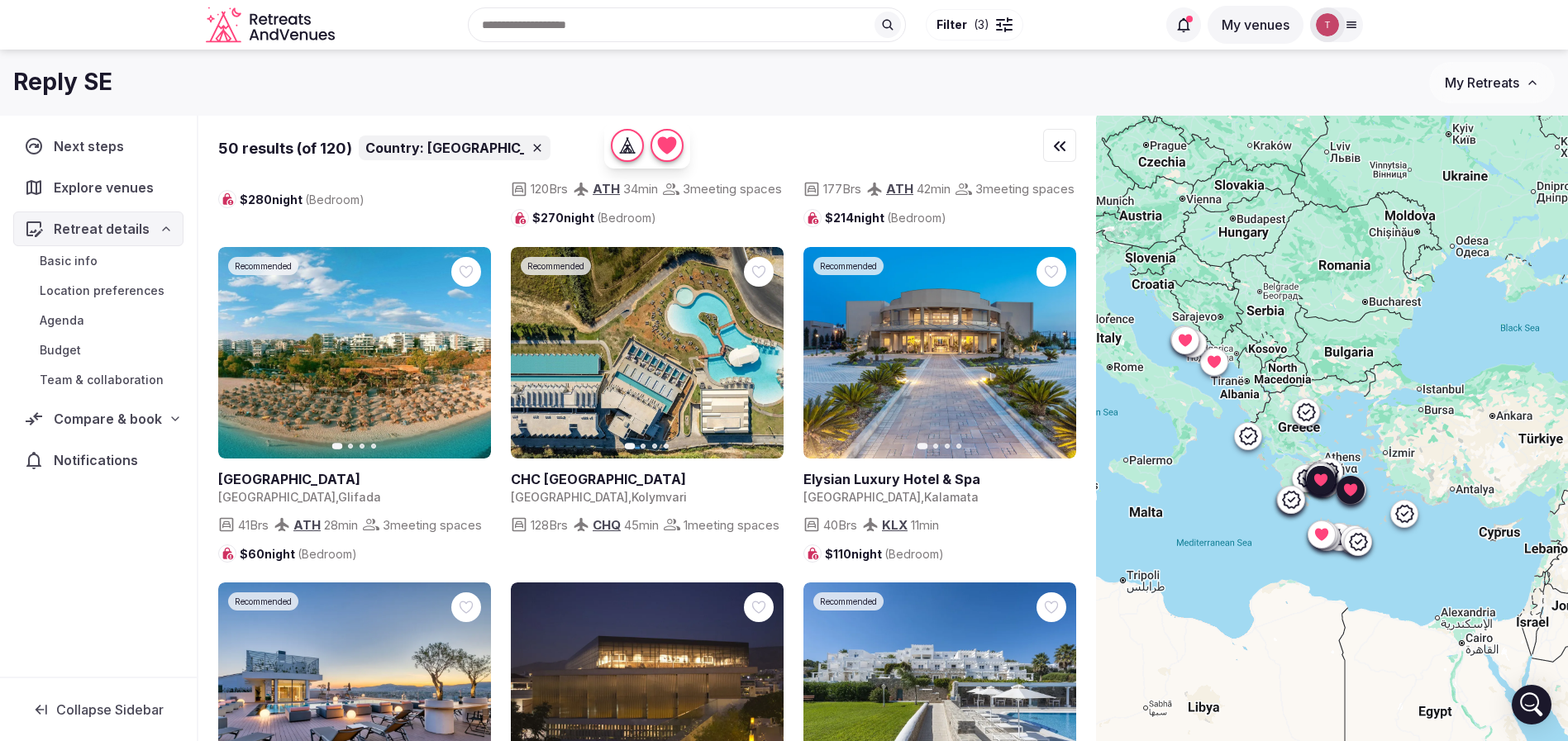
click at [477, 366] on button "Next slide" at bounding box center [468, 352] width 27 height 27
click at [0, 0] on icon at bounding box center [0, 0] width 0 height 0
click at [1050, 360] on icon "button" at bounding box center [1052, 352] width 13 height 13
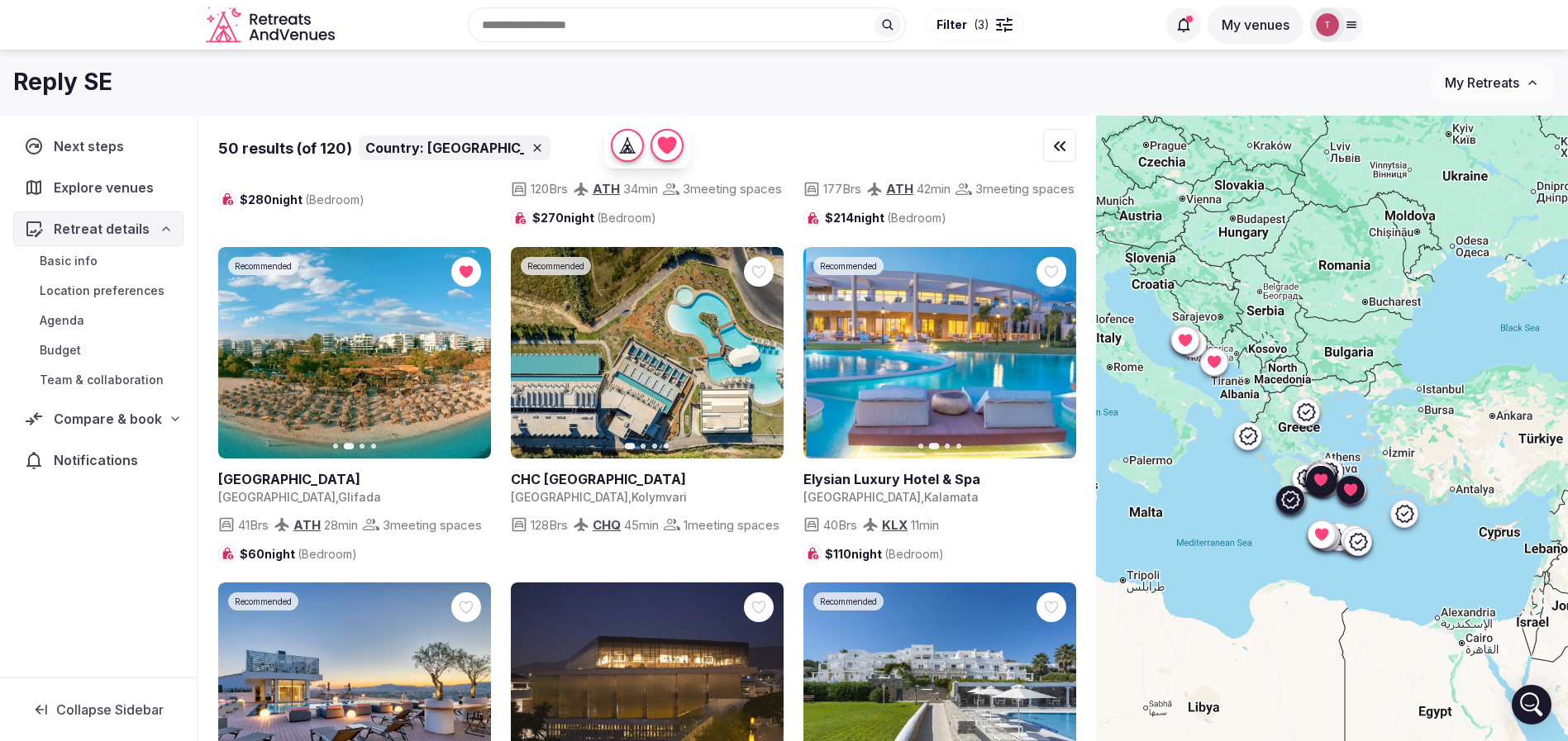
click at [1052, 360] on icon "button" at bounding box center [1052, 352] width 13 height 13
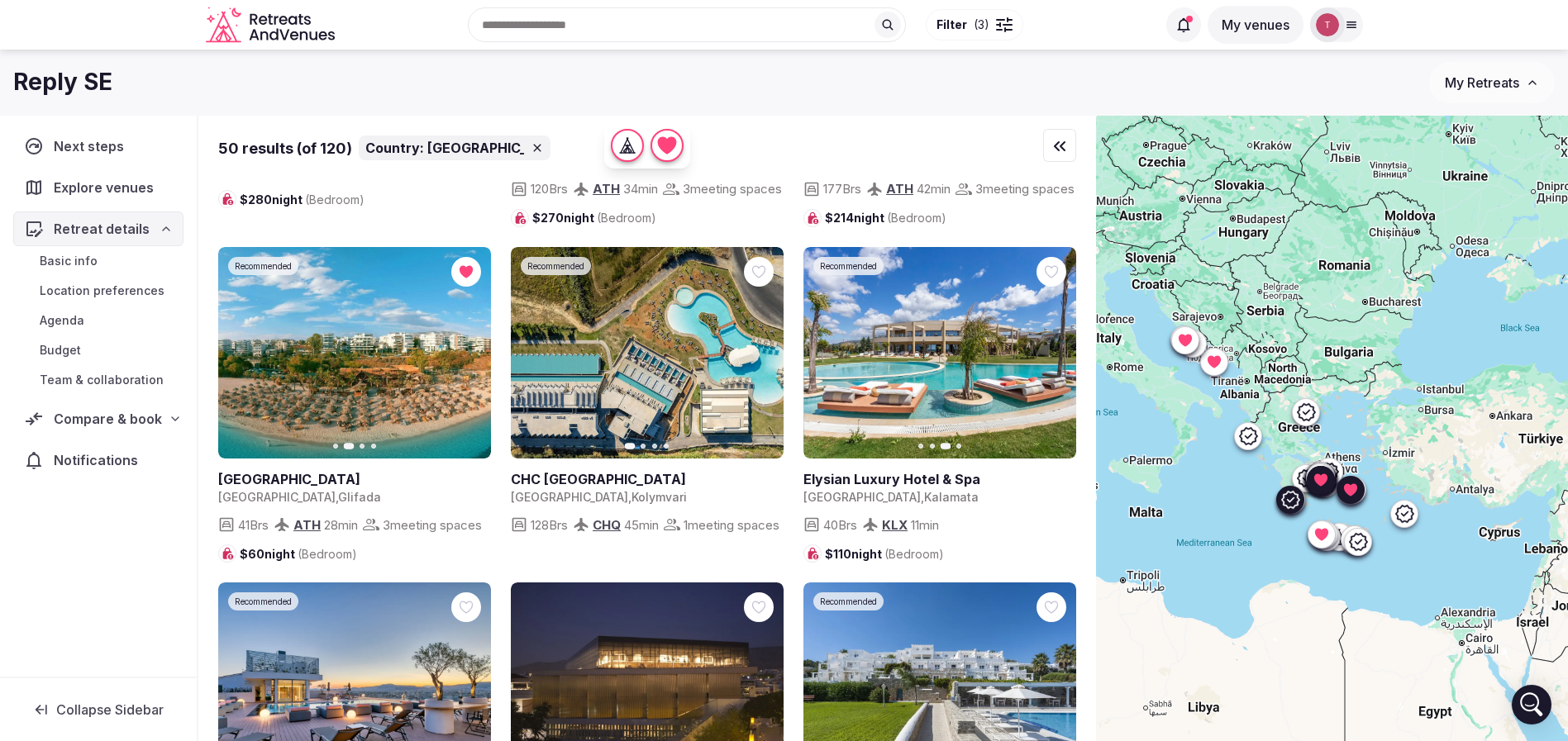
click at [1052, 360] on icon "button" at bounding box center [1052, 352] width 13 height 13
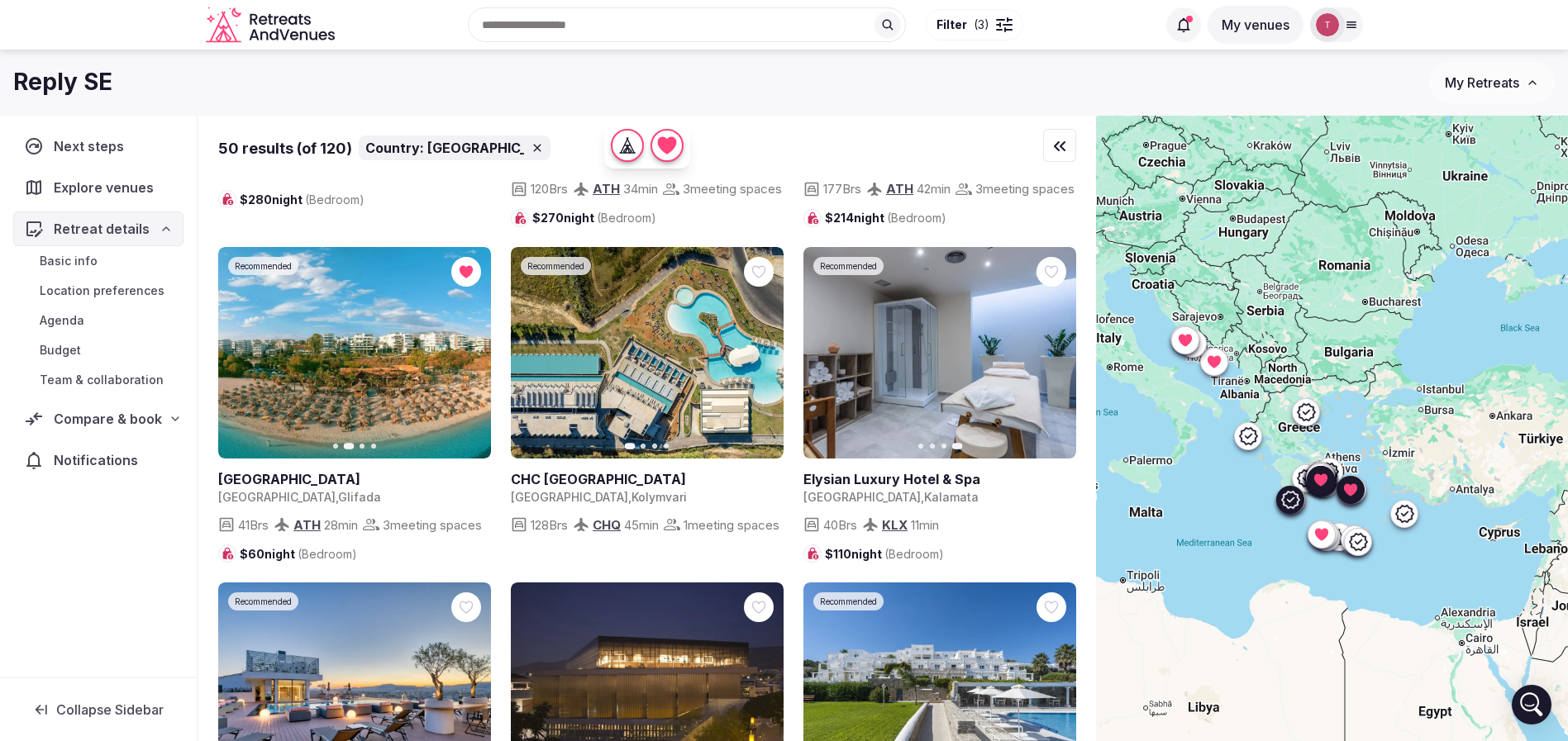
drag, startPoint x: 1056, startPoint y: 295, endPoint x: 1031, endPoint y: 302, distance: 26.0
click at [0, 0] on icon at bounding box center [0, 0] width 0 height 0
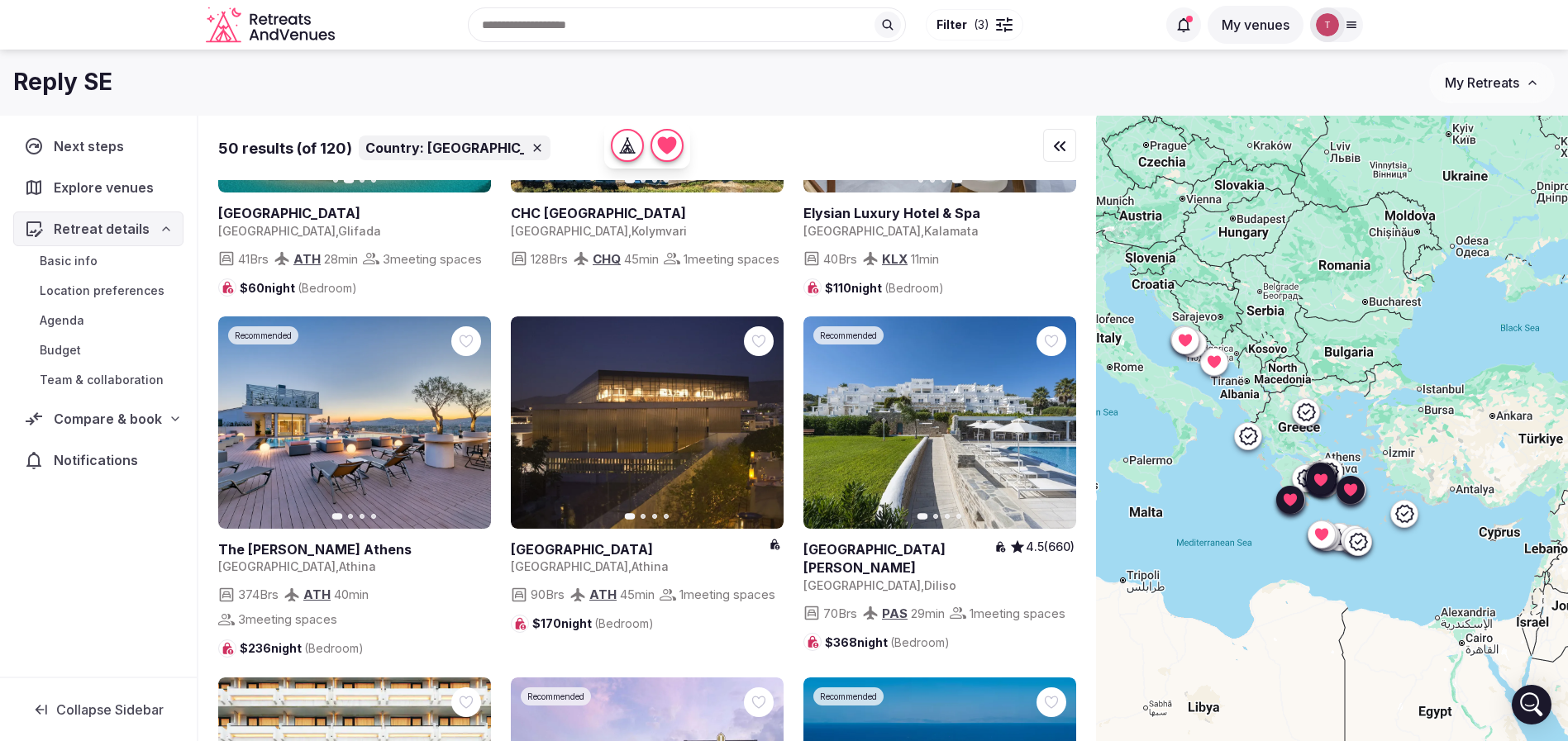
scroll to position [1364, 0]
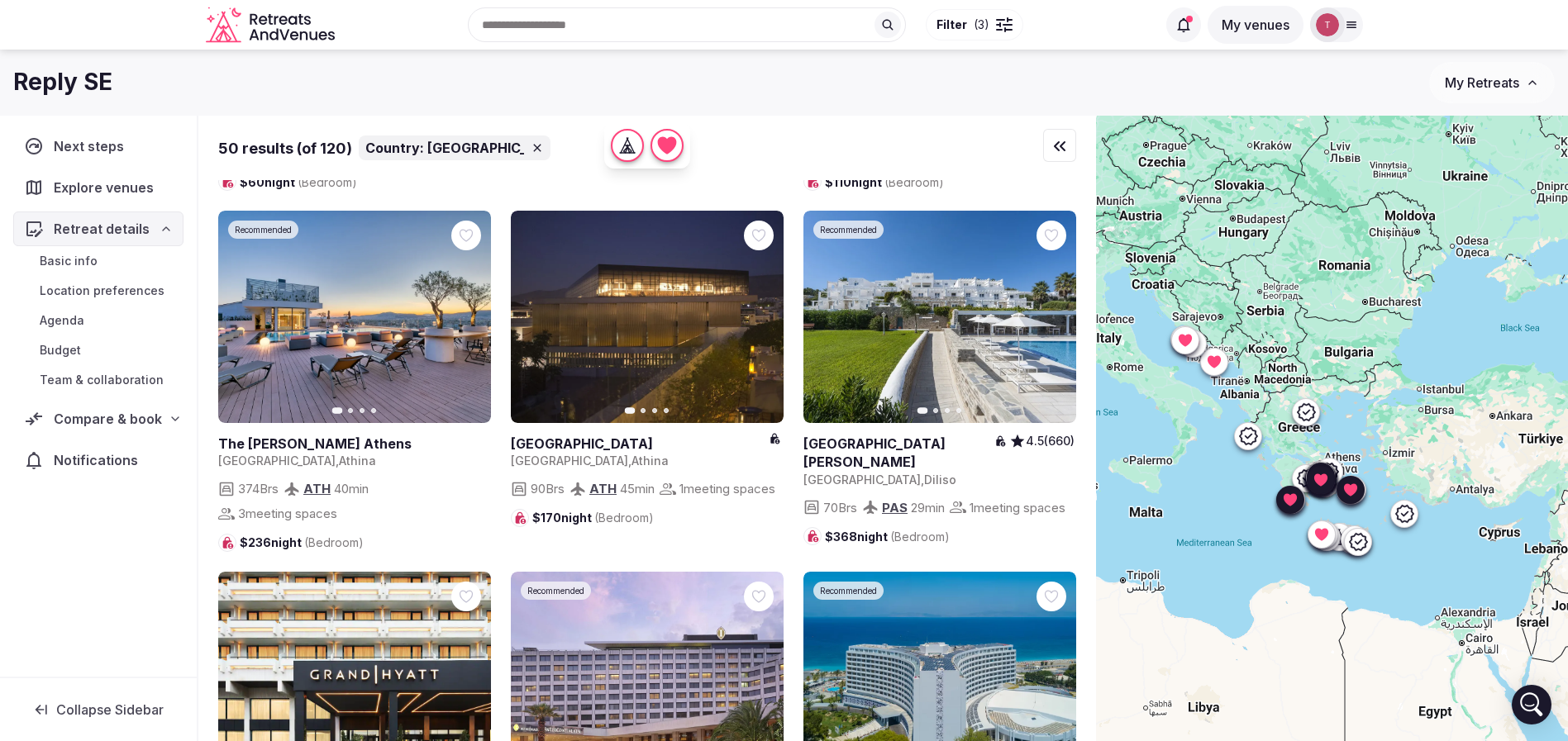
click at [478, 331] on button "Next slide" at bounding box center [468, 317] width 27 height 27
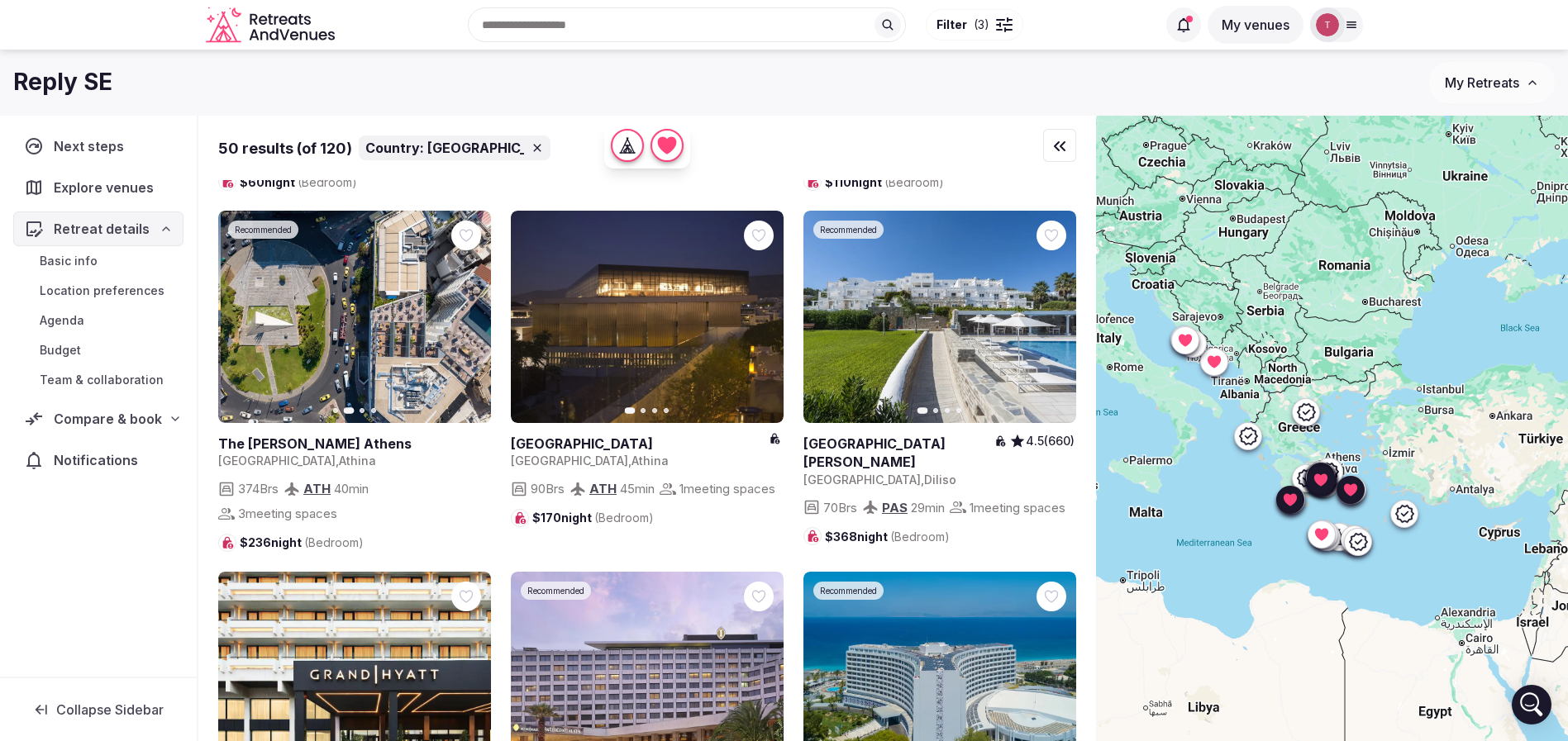
click at [478, 331] on button "Next slide" at bounding box center [468, 317] width 27 height 27
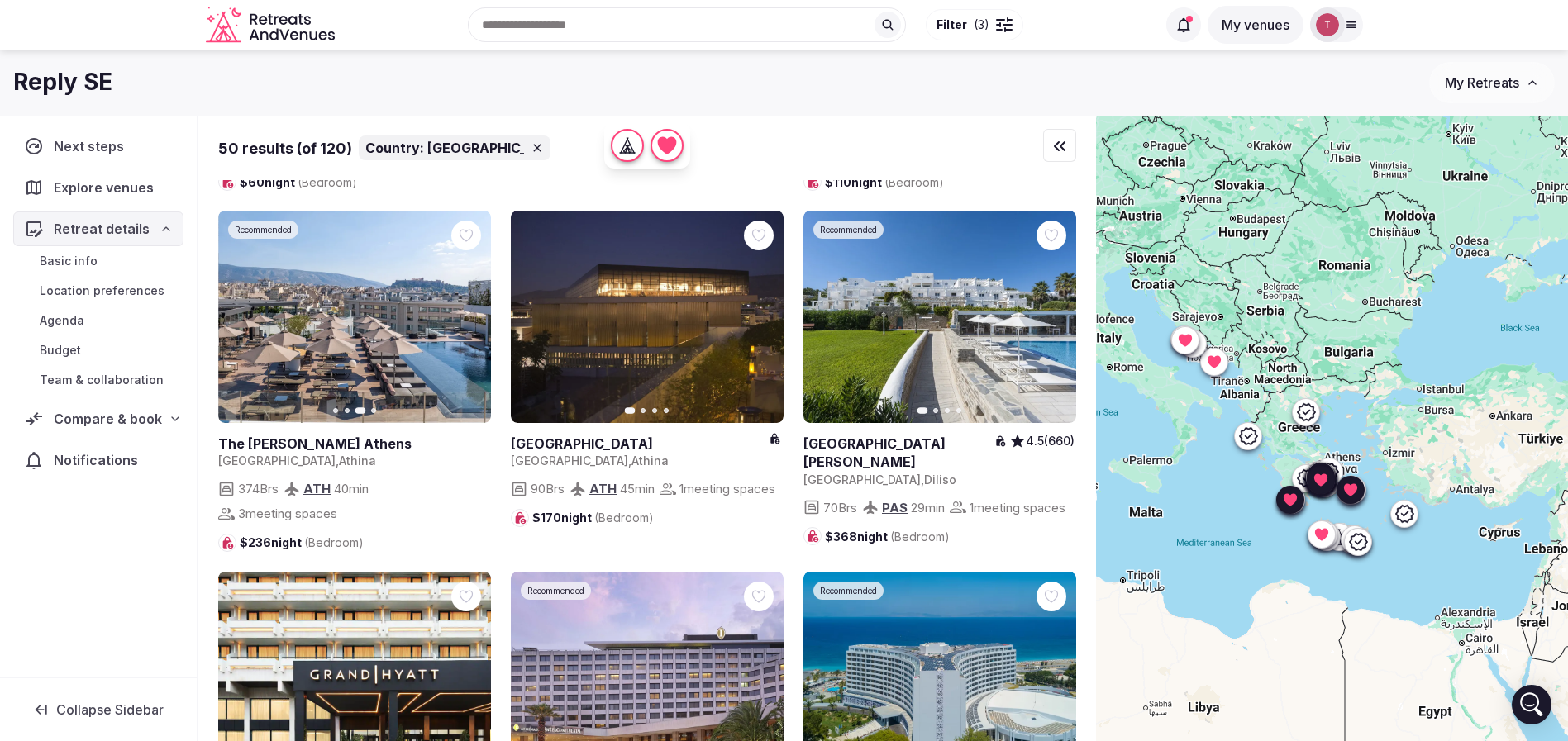
click at [467, 324] on icon "button" at bounding box center [467, 317] width 13 height 13
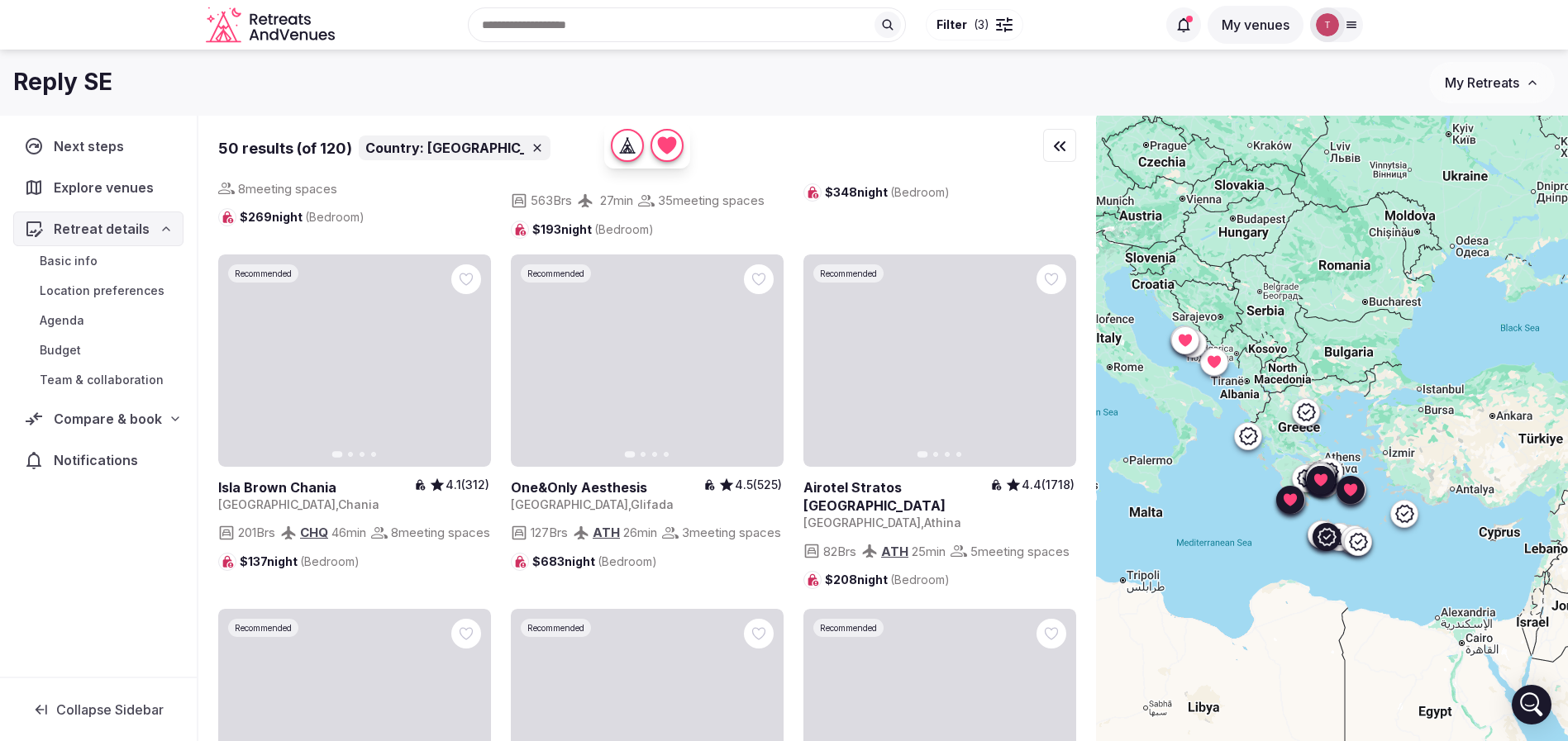
scroll to position [2107, 0]
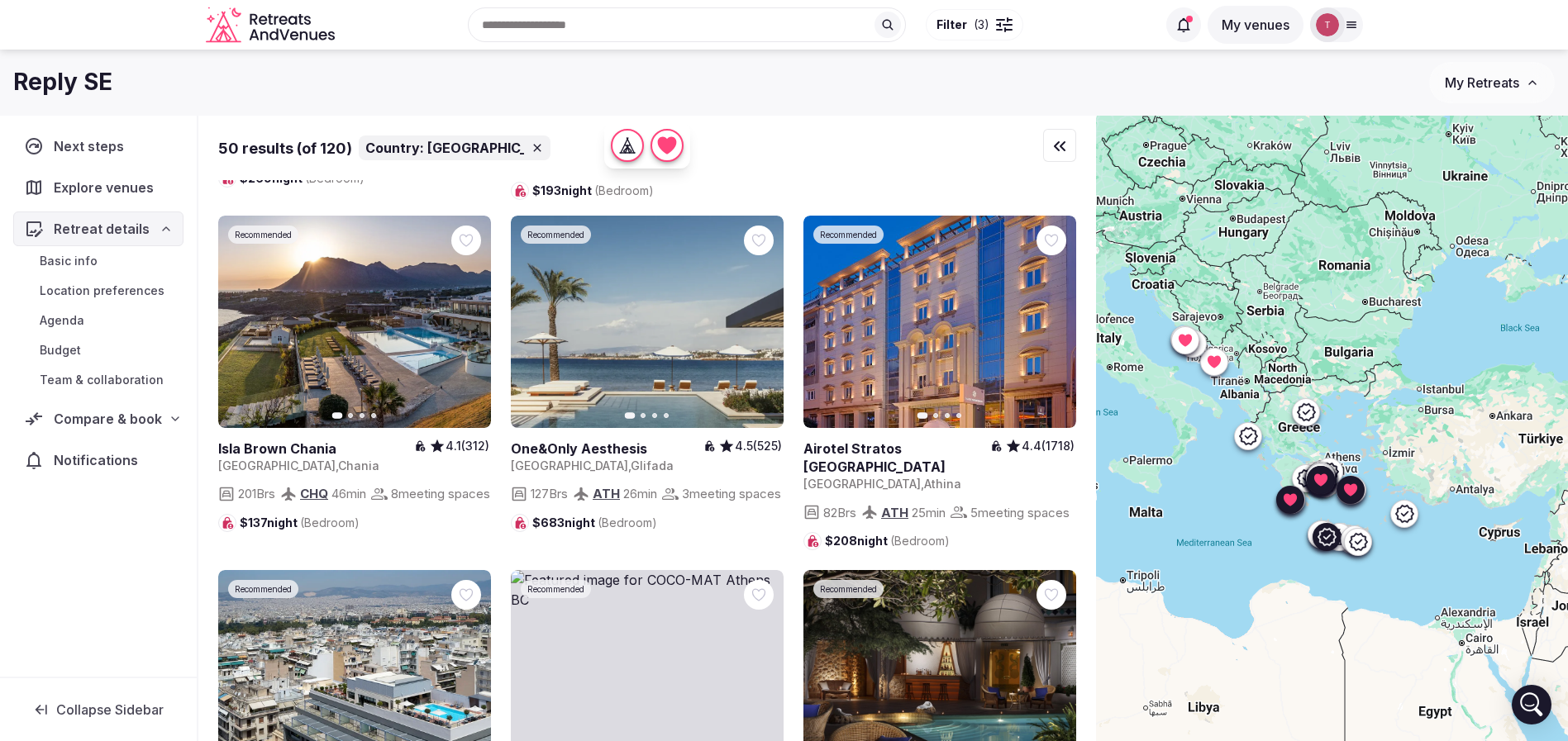
click at [468, 328] on icon "button" at bounding box center [467, 321] width 13 height 13
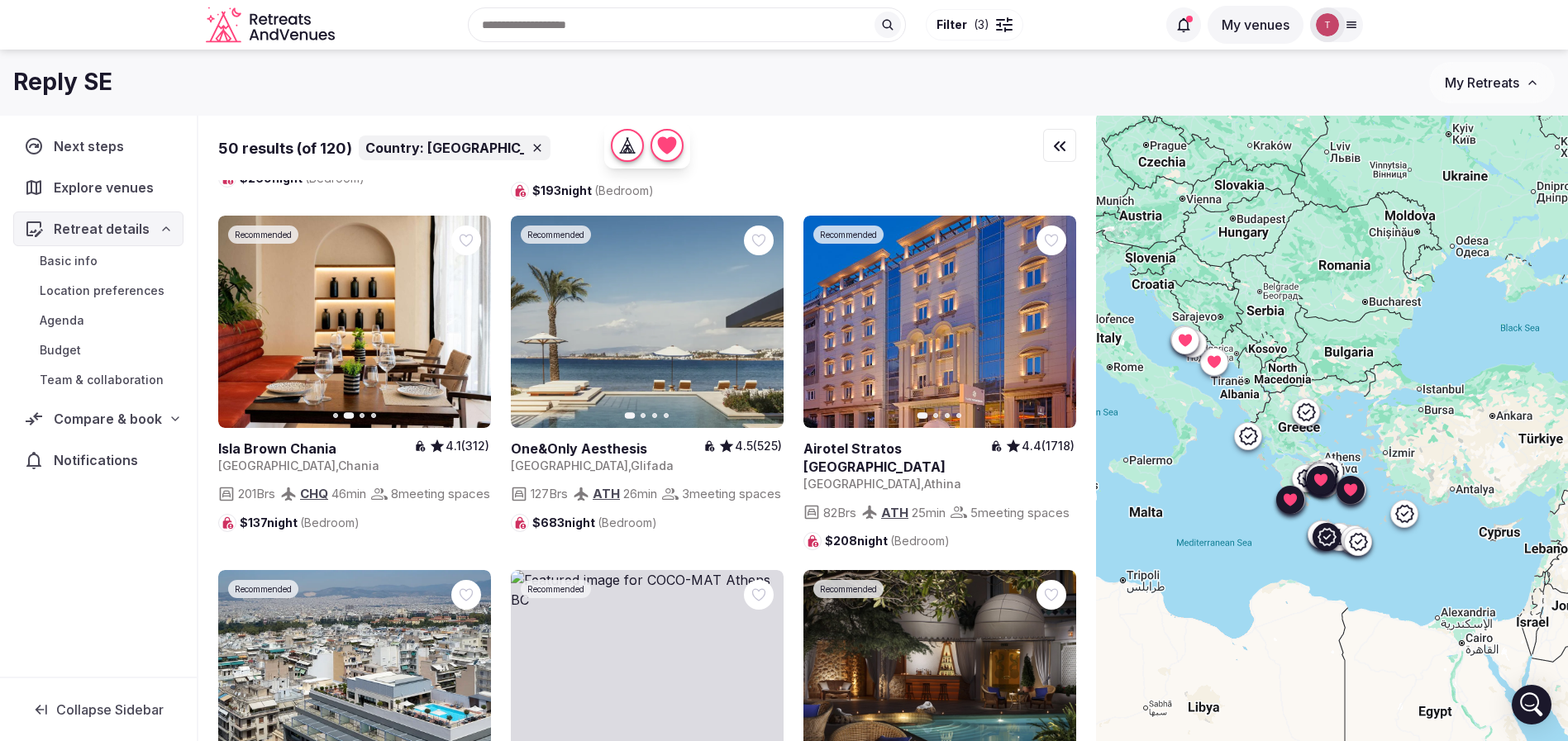
click at [468, 328] on icon "button" at bounding box center [467, 321] width 13 height 13
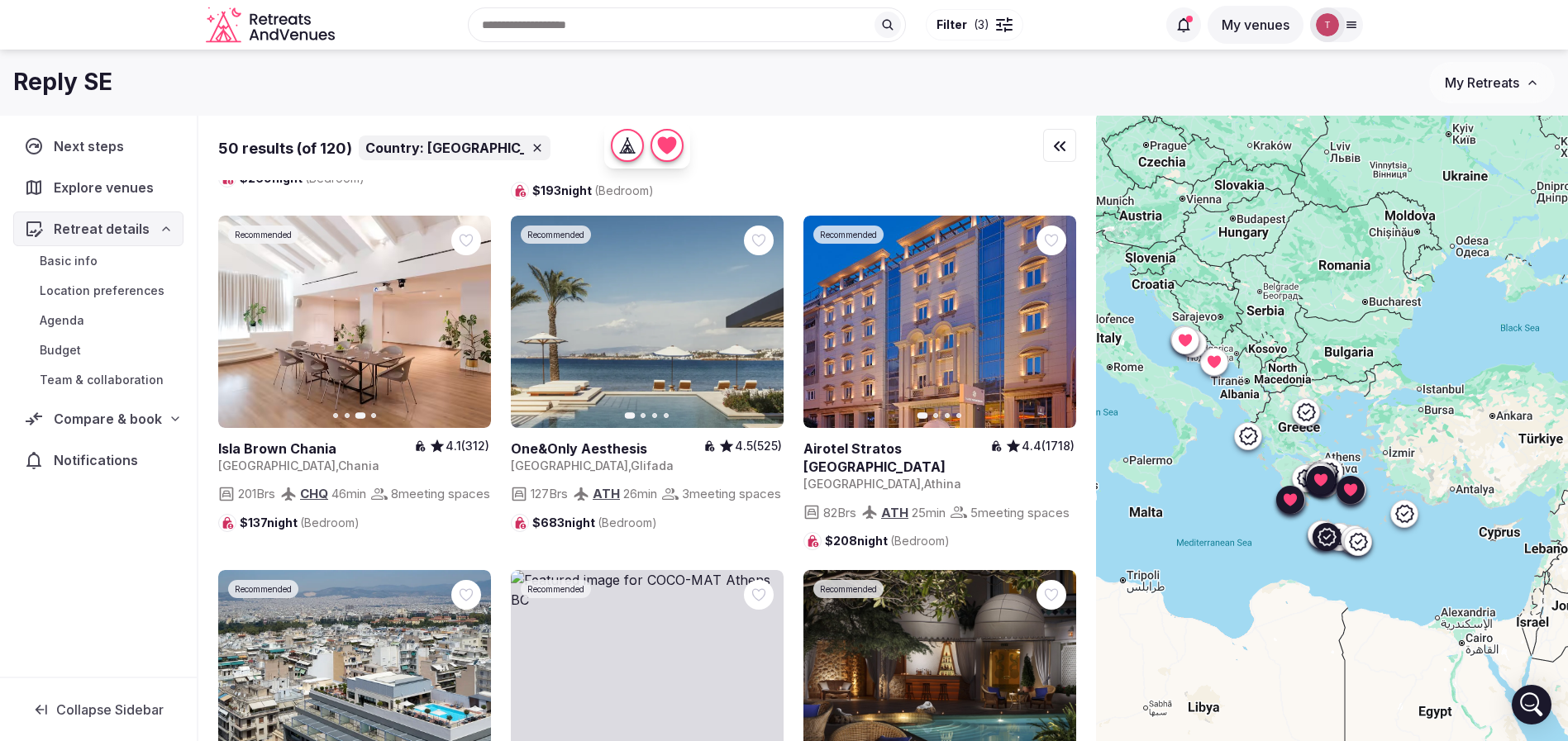
click at [468, 327] on icon "button" at bounding box center [469, 321] width 7 height 12
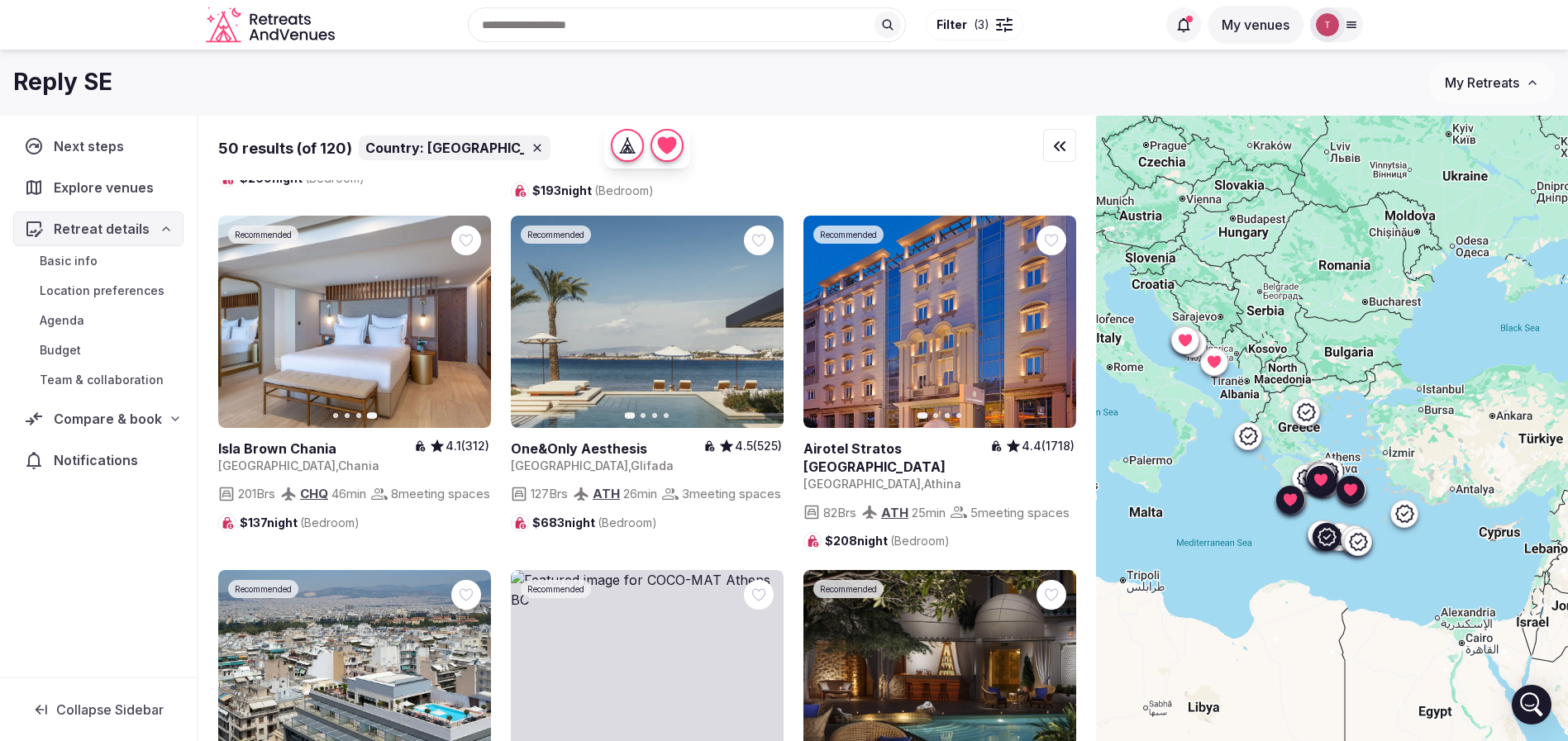
click at [476, 255] on div at bounding box center [466, 240] width 30 height 30
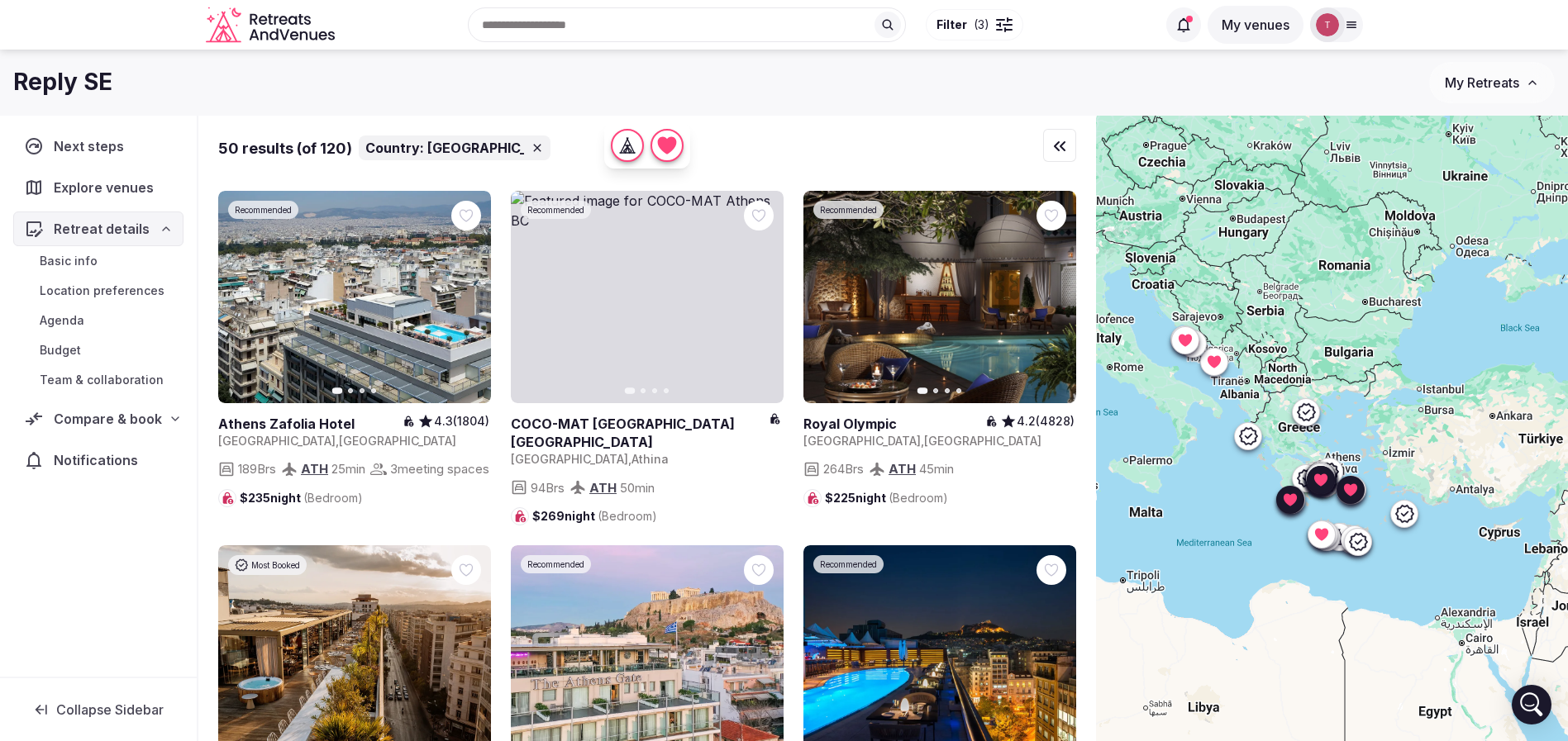
scroll to position [2479, 0]
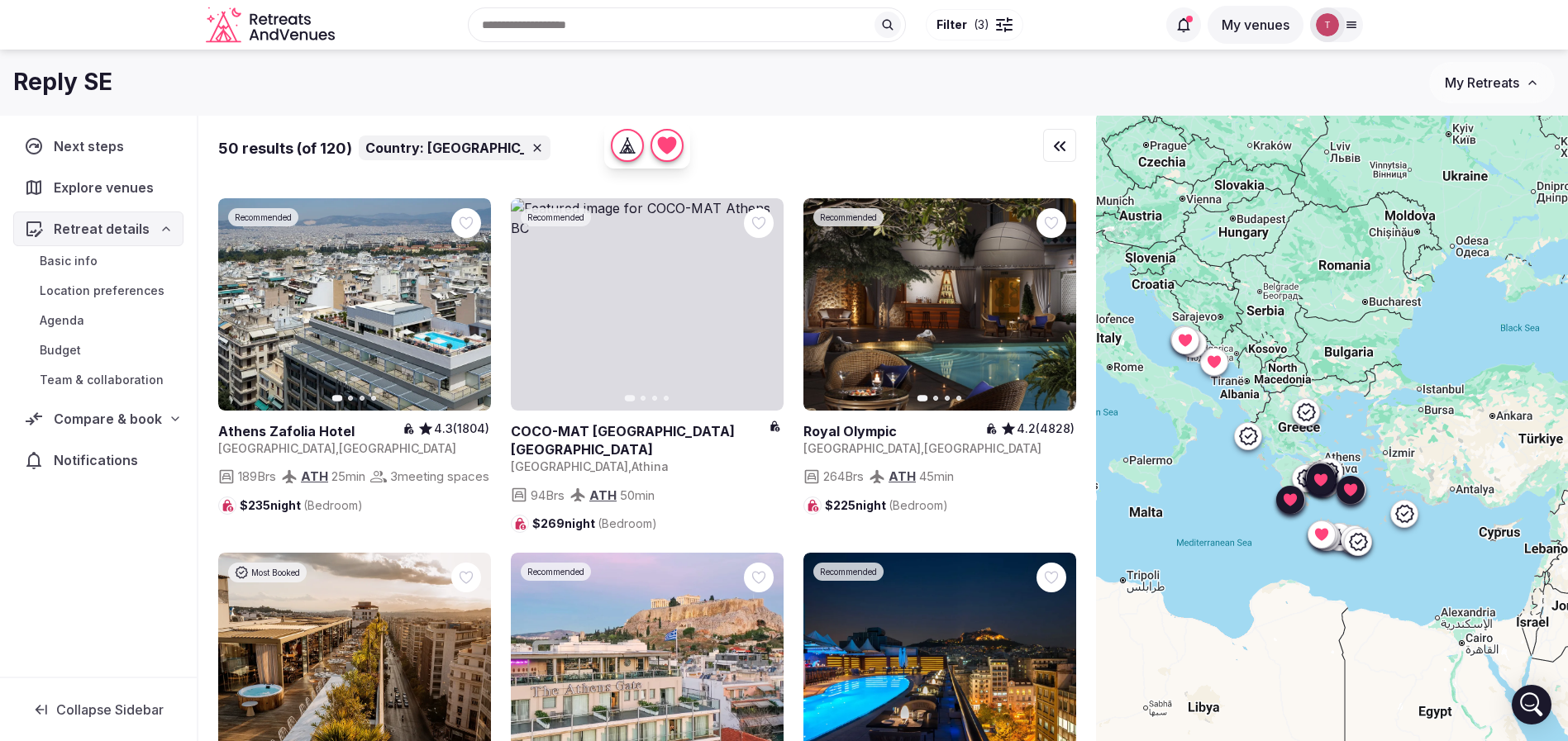
click at [1056, 311] on icon "button" at bounding box center [1052, 303] width 13 height 13
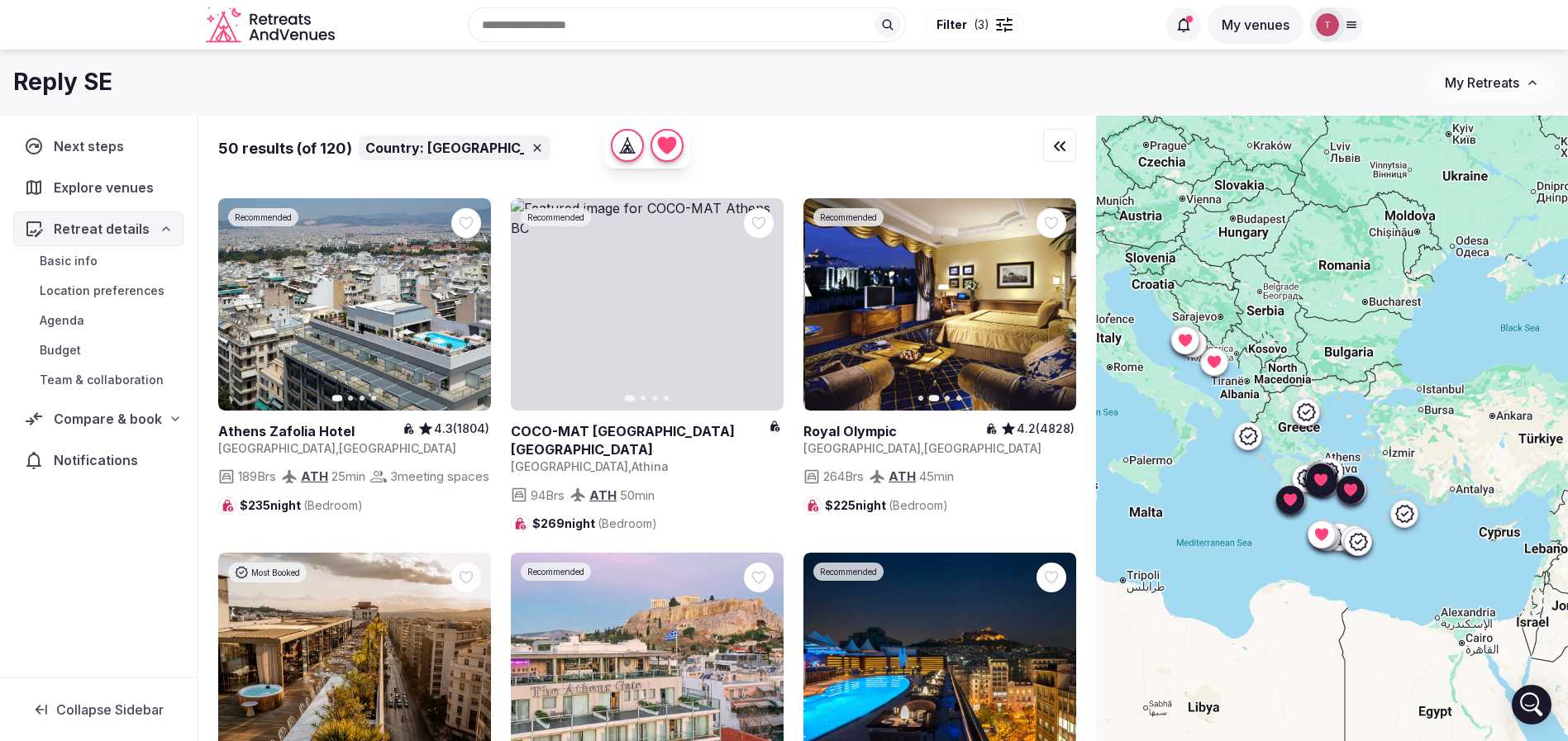
click at [1056, 311] on icon "button" at bounding box center [1052, 303] width 13 height 13
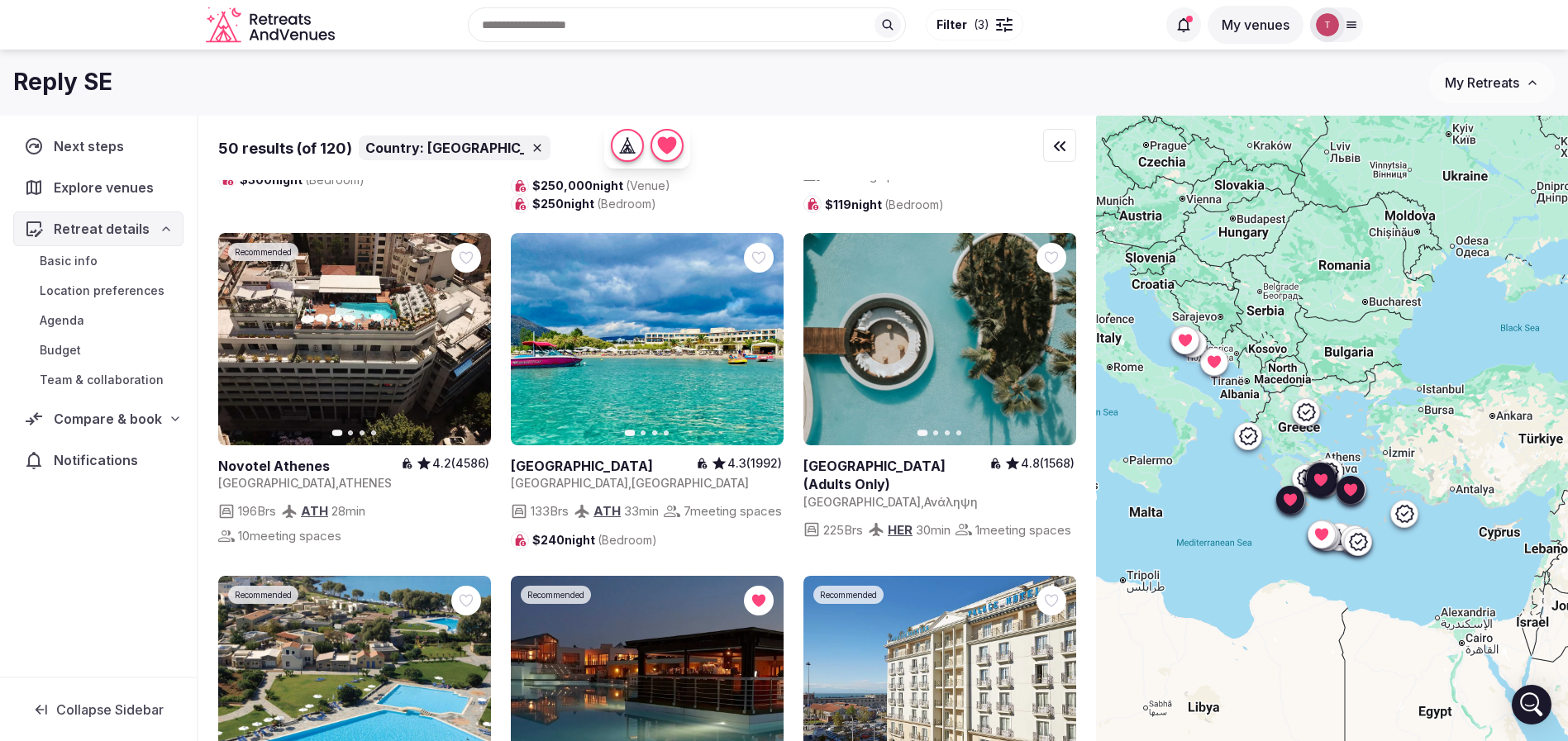
scroll to position [3966, 0]
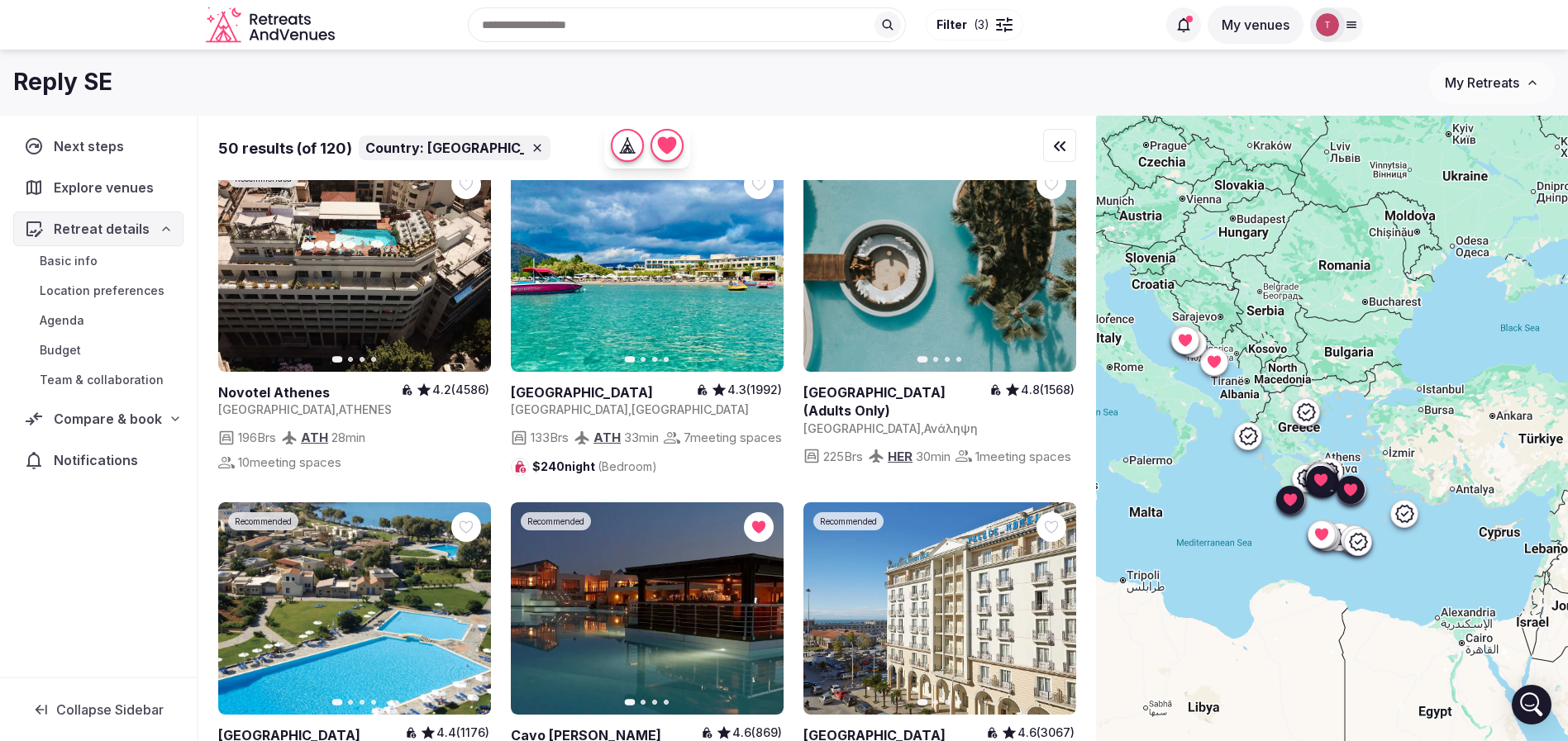
click at [768, 279] on button "Next slide" at bounding box center [760, 266] width 27 height 27
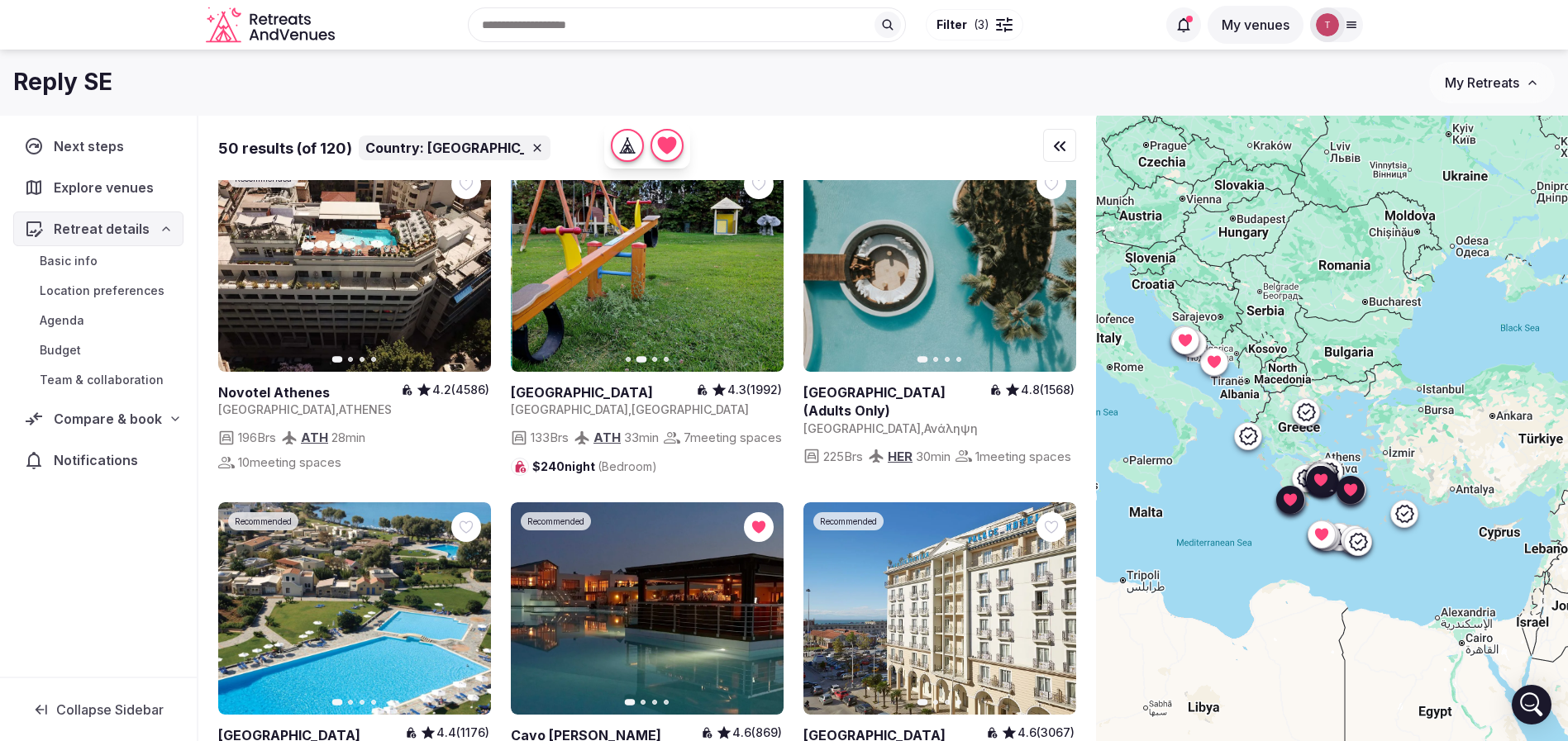
click at [768, 279] on button "Next slide" at bounding box center [760, 266] width 27 height 27
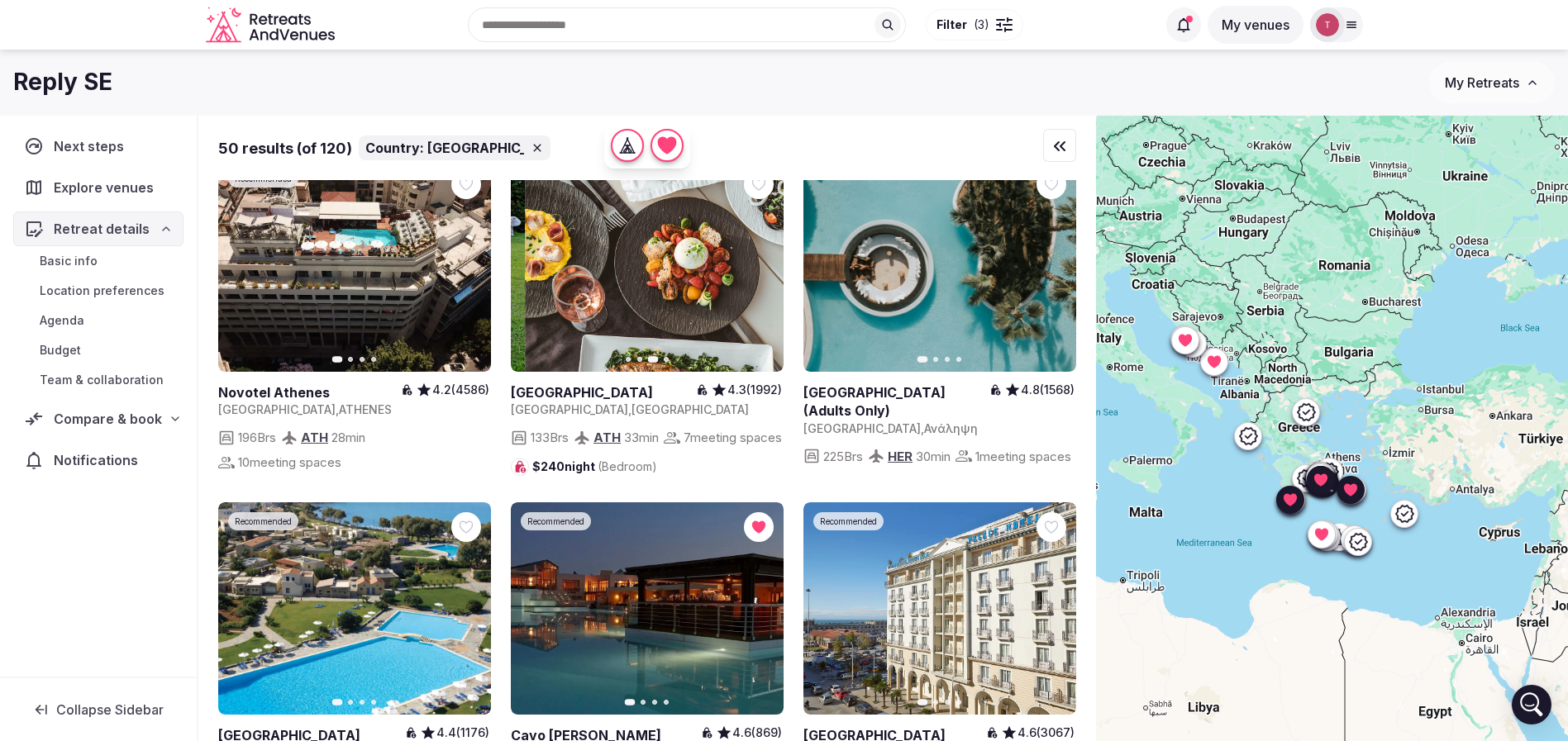
click at [765, 272] on icon "button" at bounding box center [760, 266] width 13 height 13
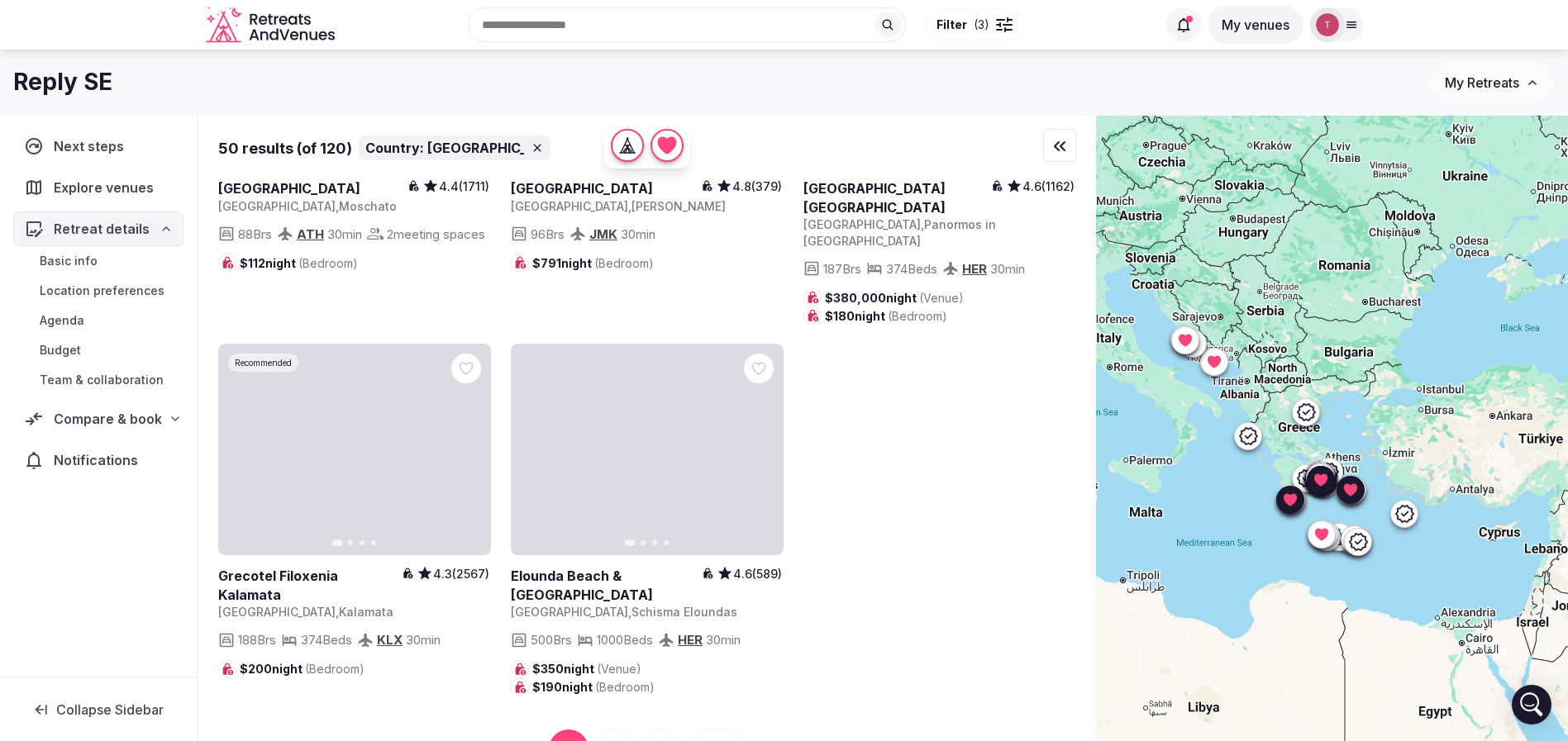
scroll to position [5732, 0]
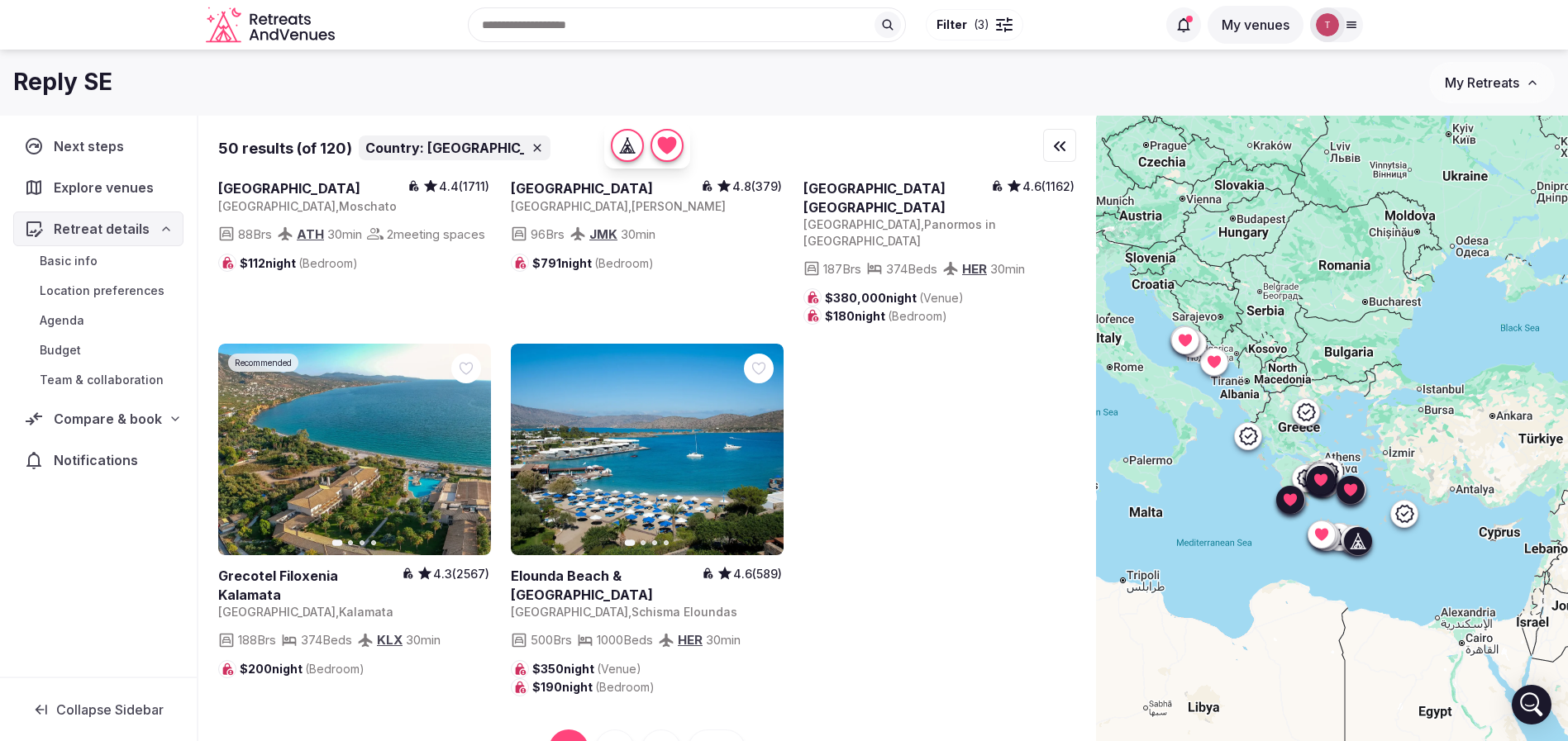
click at [754, 451] on icon "button" at bounding box center [760, 449] width 13 height 13
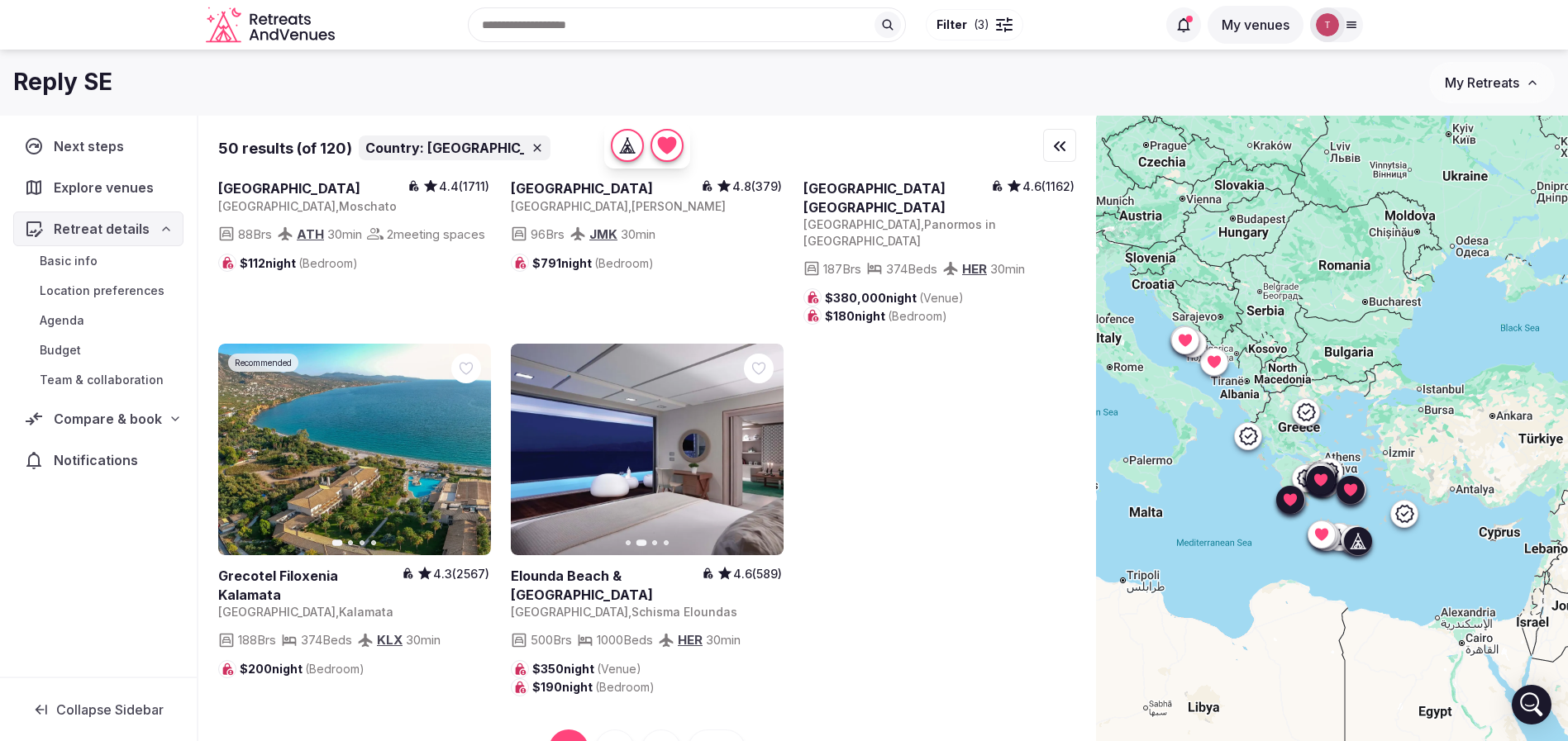
drag, startPoint x: 755, startPoint y: 366, endPoint x: 786, endPoint y: 416, distance: 58.8
click at [0, 0] on icon at bounding box center [0, 0] width 0 height 0
click at [154, 414] on span "Compare & book" at bounding box center [108, 418] width 108 height 20
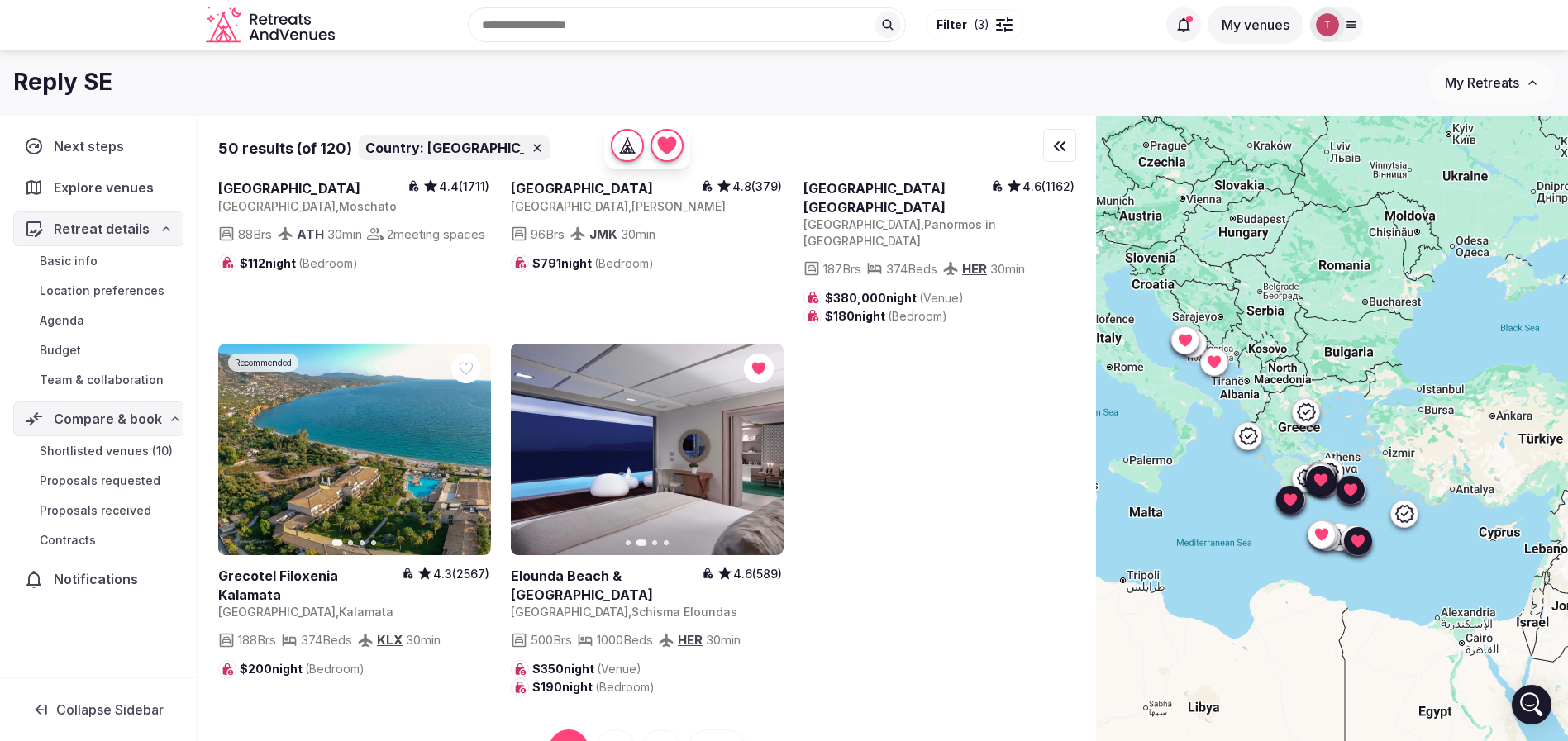
click at [127, 448] on span "Shortlisted venues (10)" at bounding box center [105, 451] width 133 height 16
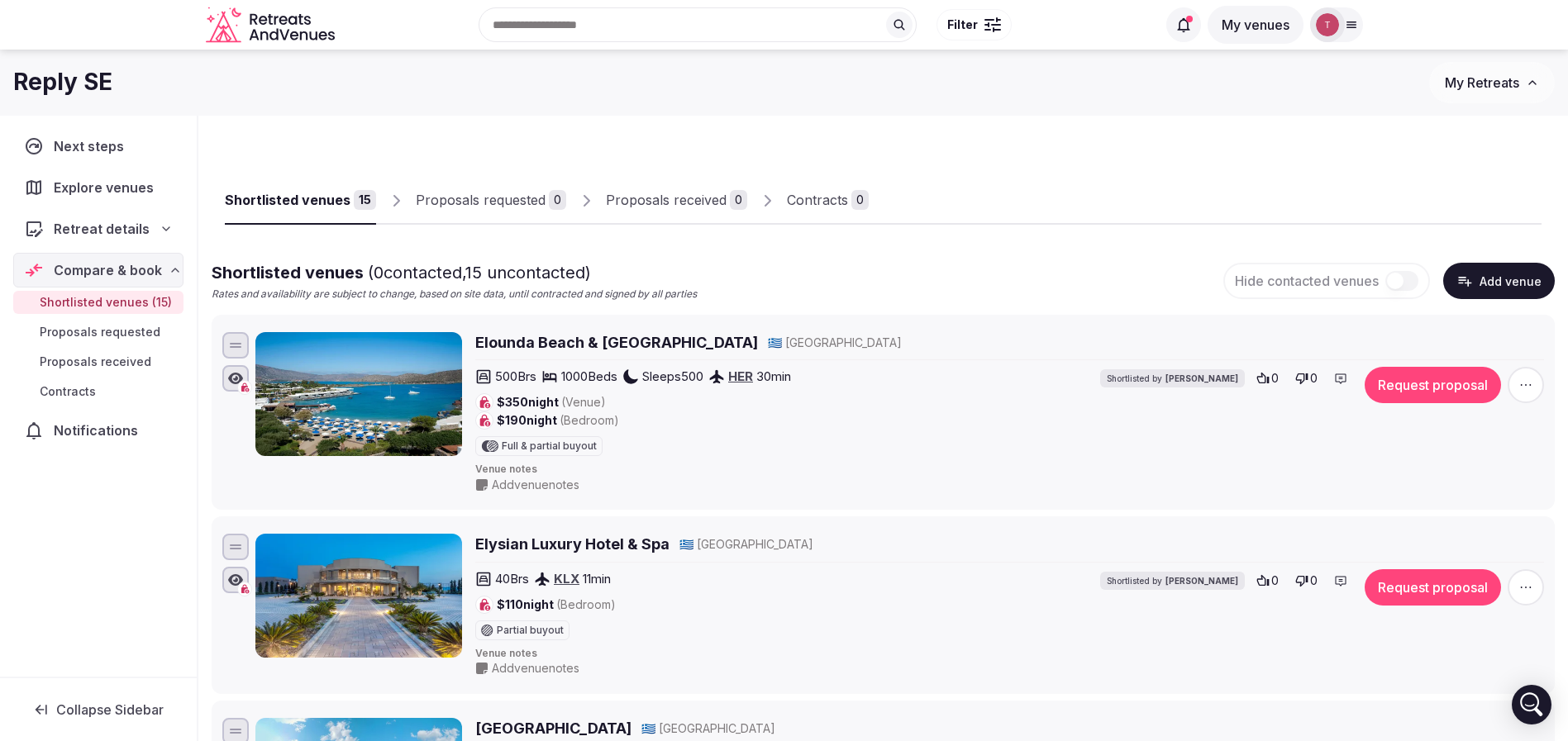
click at [1517, 379] on icon "button" at bounding box center [1525, 385] width 16 height 16
click at [1471, 326] on button "Remove Venue" at bounding box center [1481, 328] width 138 height 27
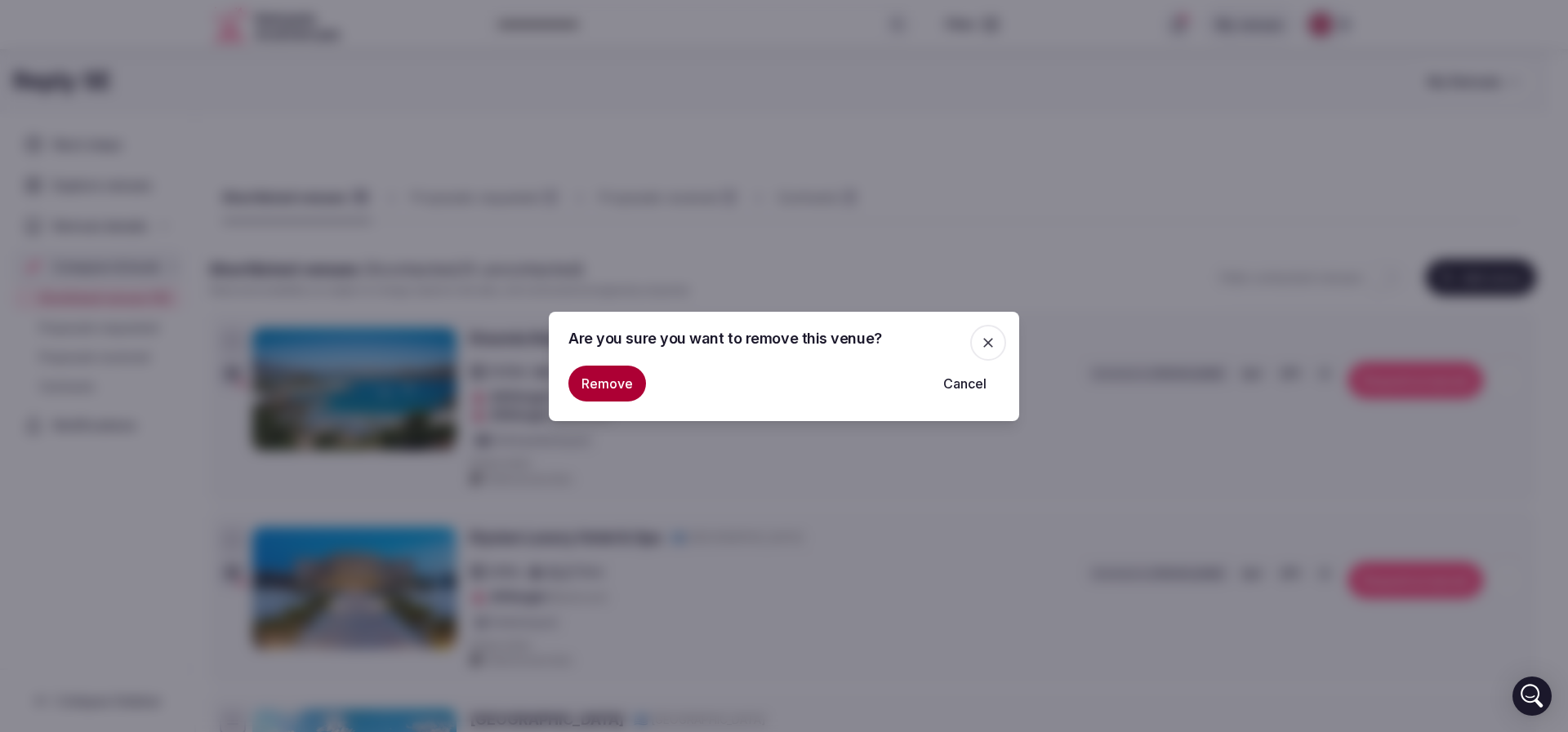
click at [603, 371] on button "Remove" at bounding box center [607, 383] width 78 height 36
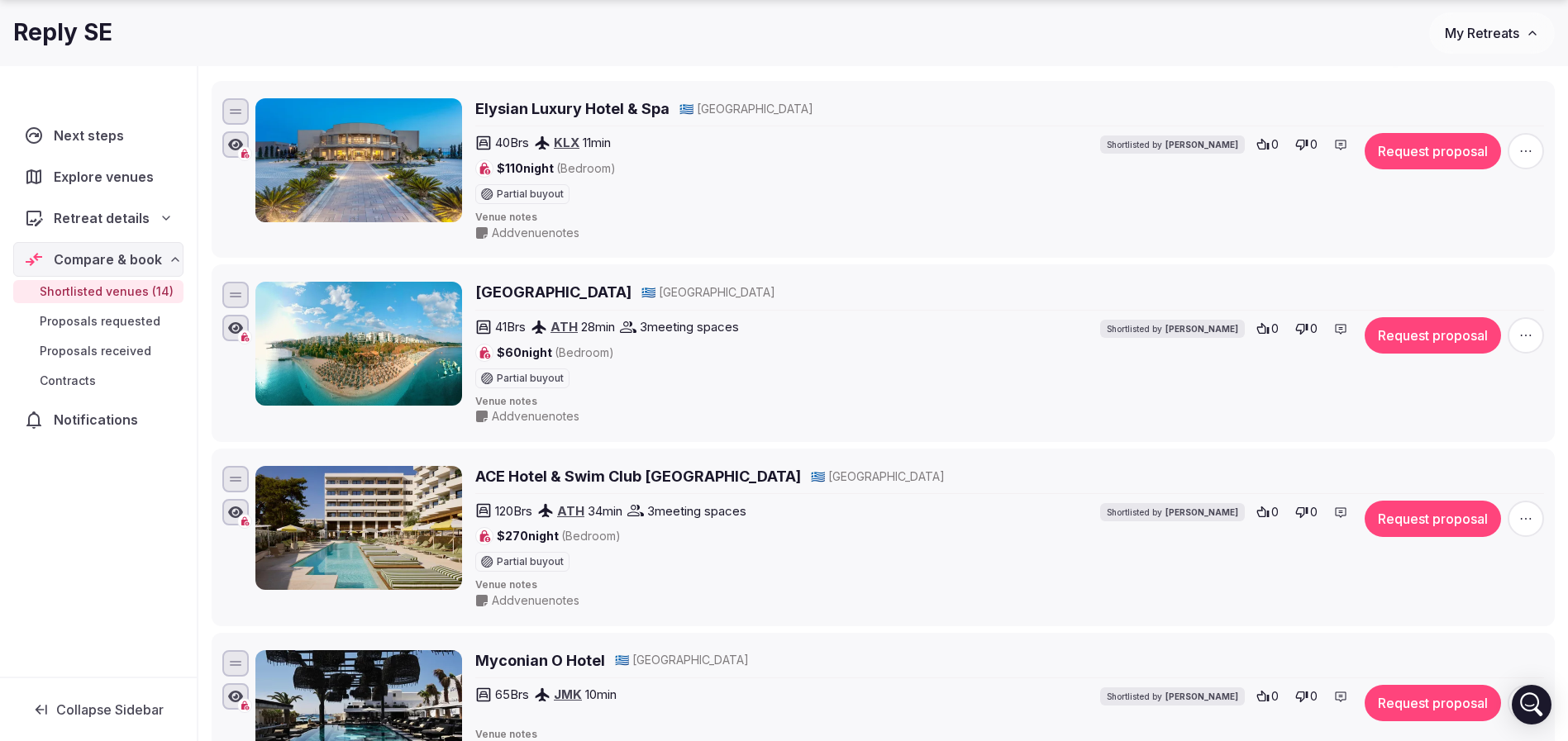
scroll to position [248, 0]
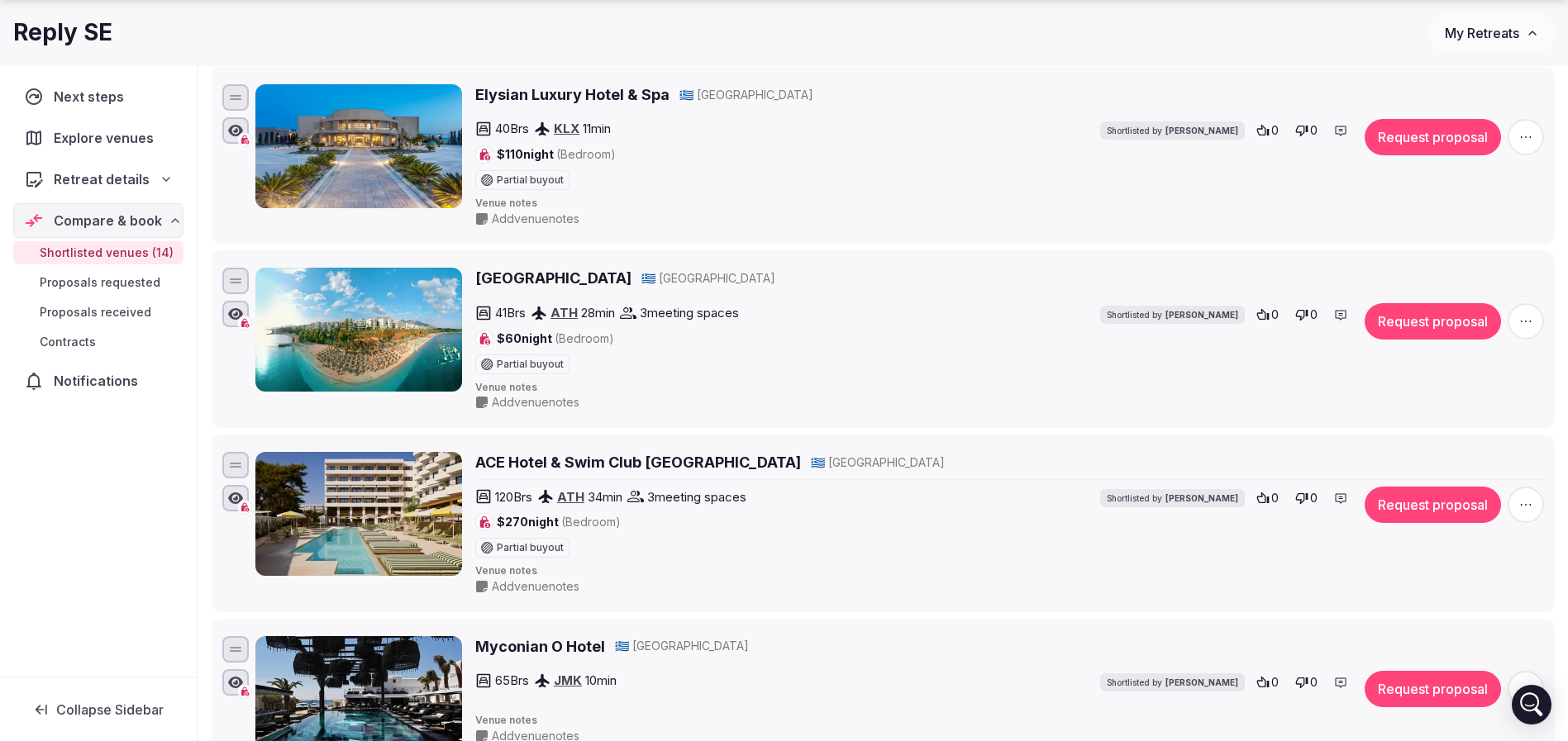
click at [1545, 504] on div "ACE Hotel & Swim Club Athens 🇬🇷 Greece 120 Brs ATH 34 min 3 meeting spaces $270…" at bounding box center [883, 523] width 1328 height 150
click at [1534, 504] on span "button" at bounding box center [1525, 505] width 36 height 36
click at [1451, 450] on button "Remove Venue" at bounding box center [1481, 448] width 138 height 27
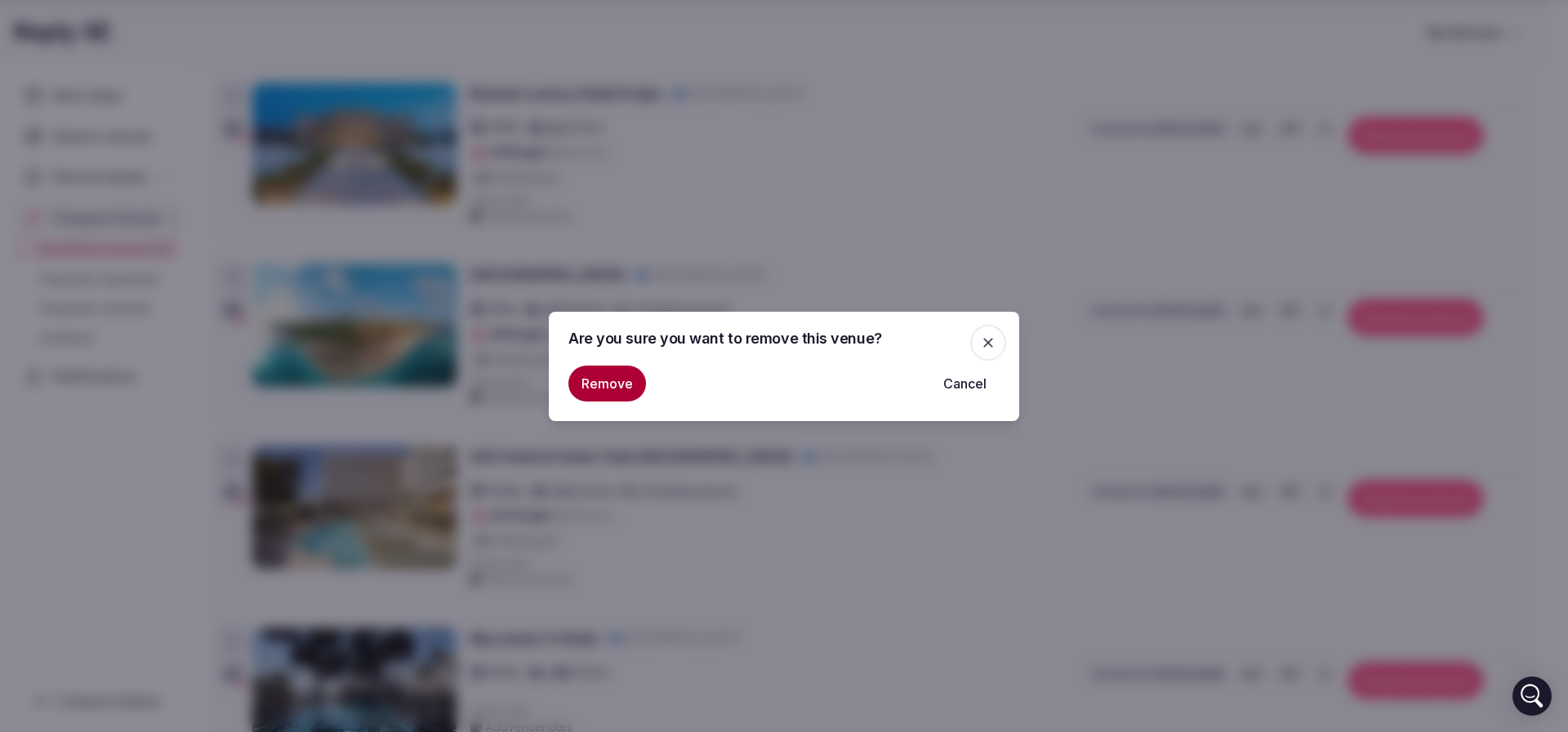
click at [596, 384] on button "Remove" at bounding box center [607, 383] width 78 height 36
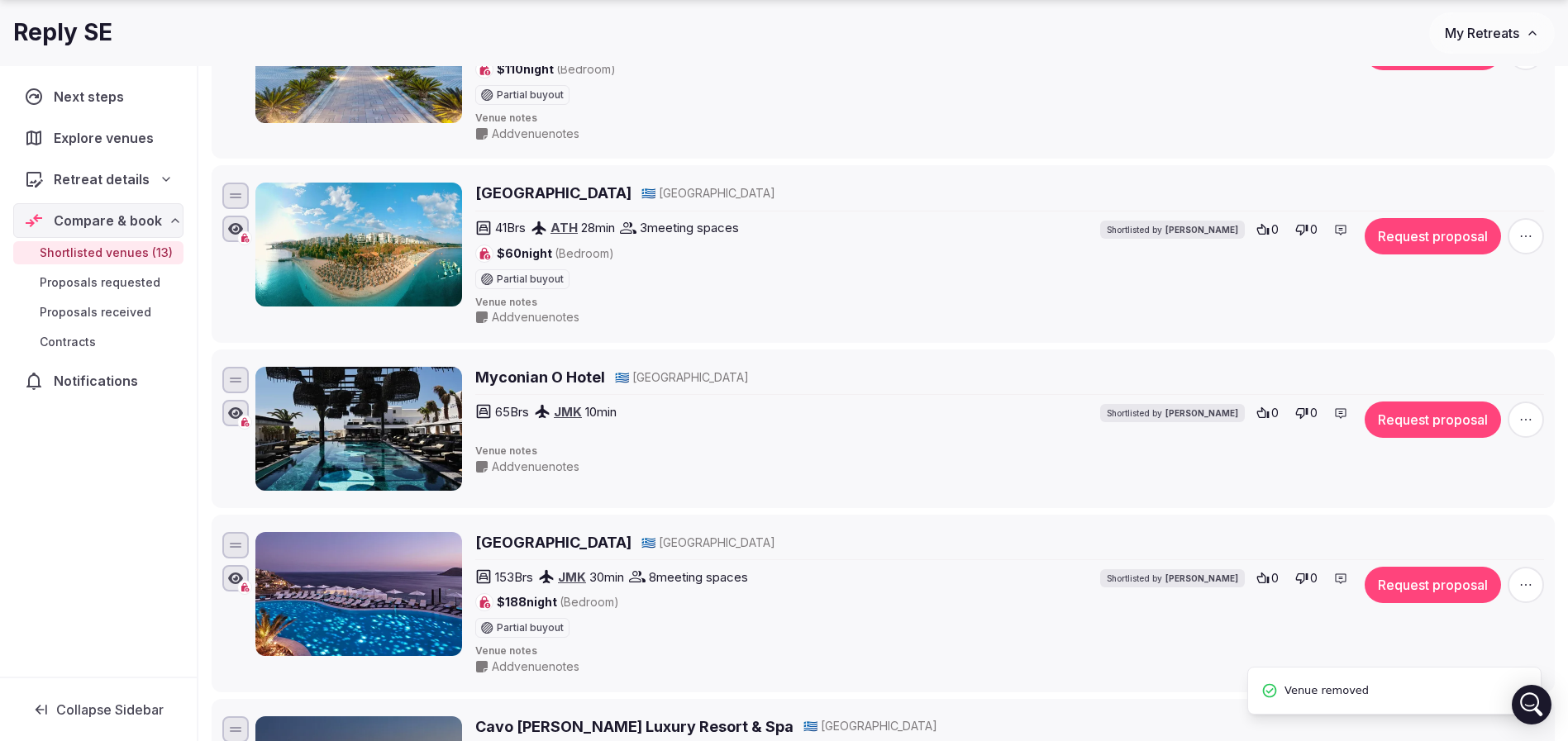
scroll to position [372, 0]
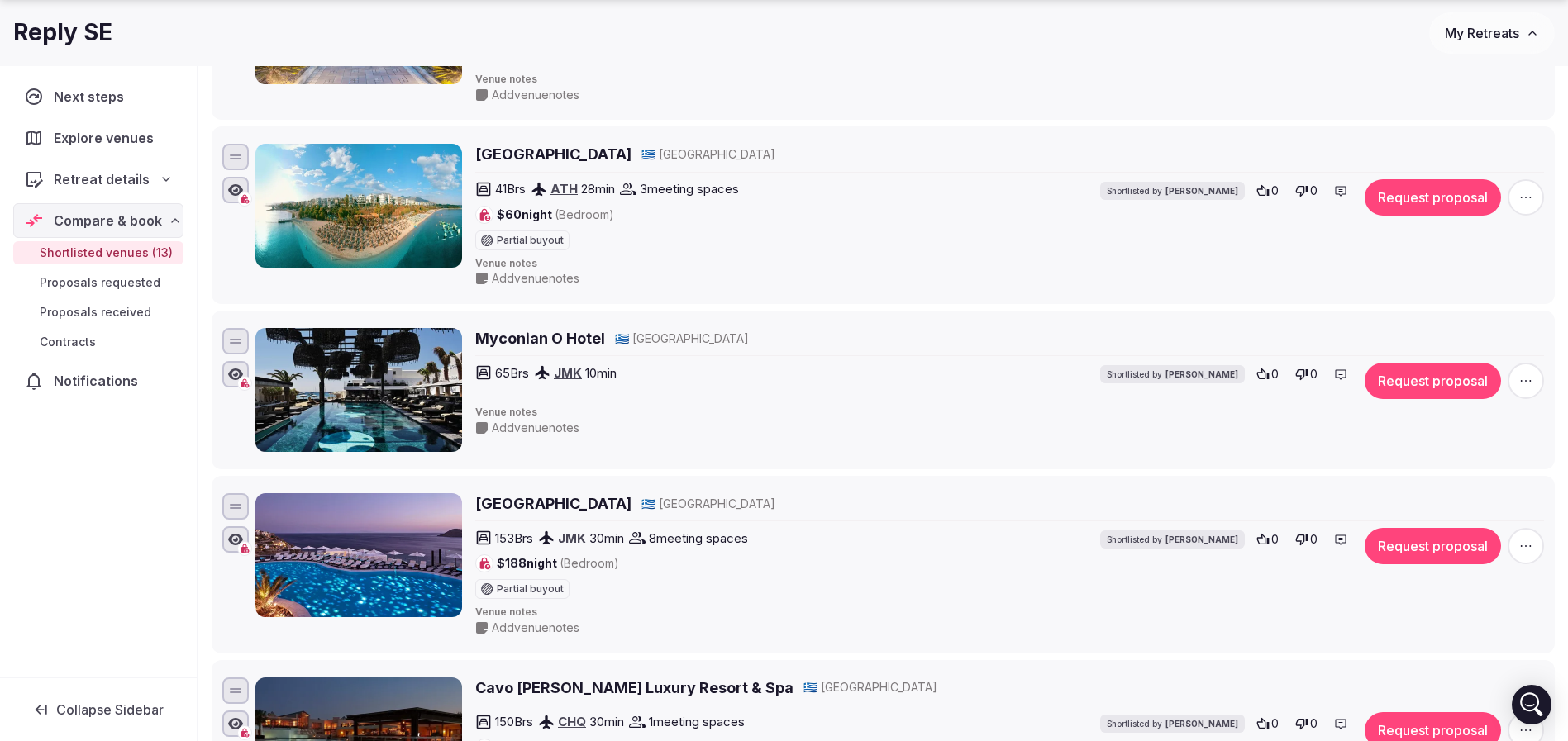
click at [1510, 381] on span "button" at bounding box center [1525, 380] width 36 height 36
click at [1488, 327] on button "Remove Venue" at bounding box center [1481, 325] width 138 height 27
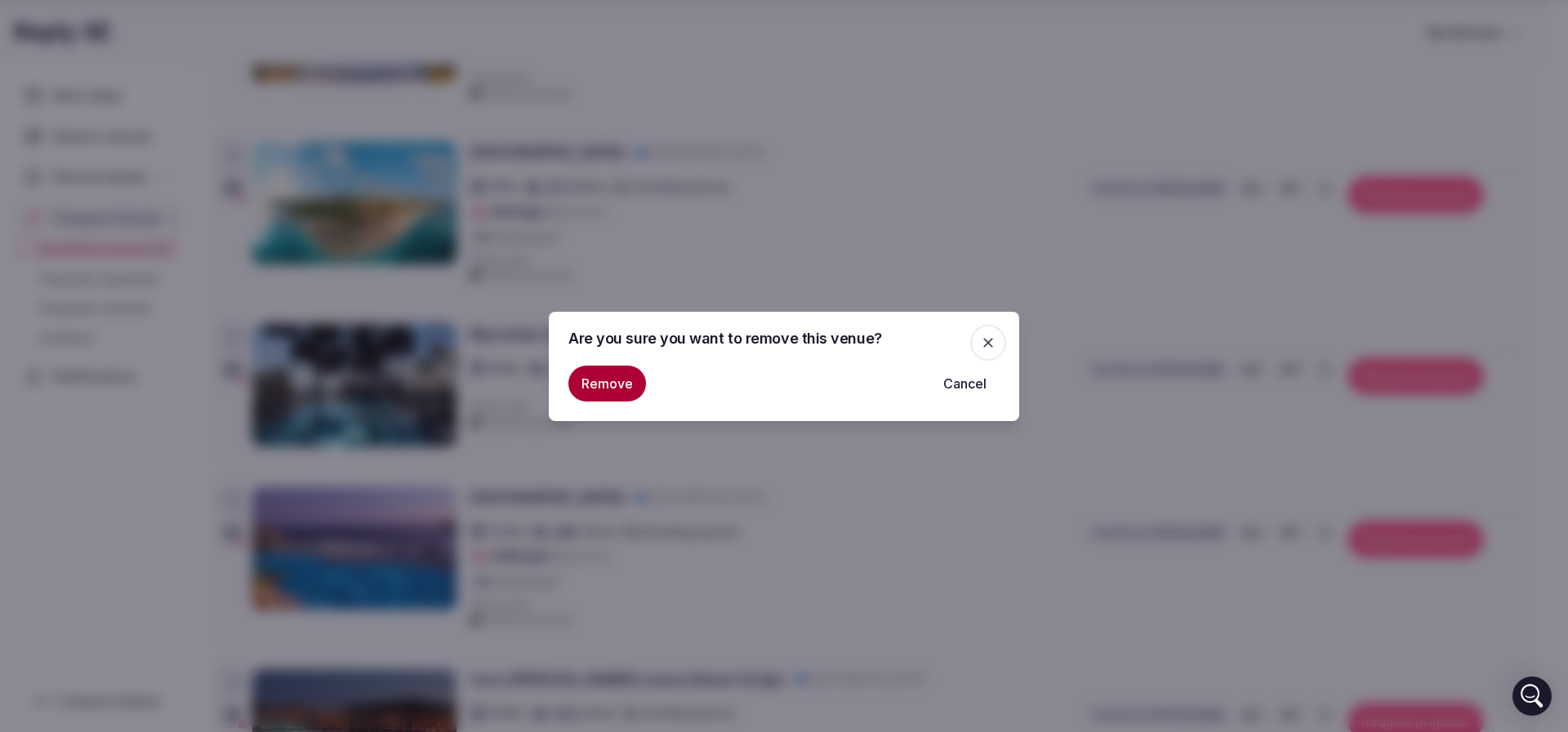
click at [622, 388] on button "Remove" at bounding box center [607, 383] width 78 height 36
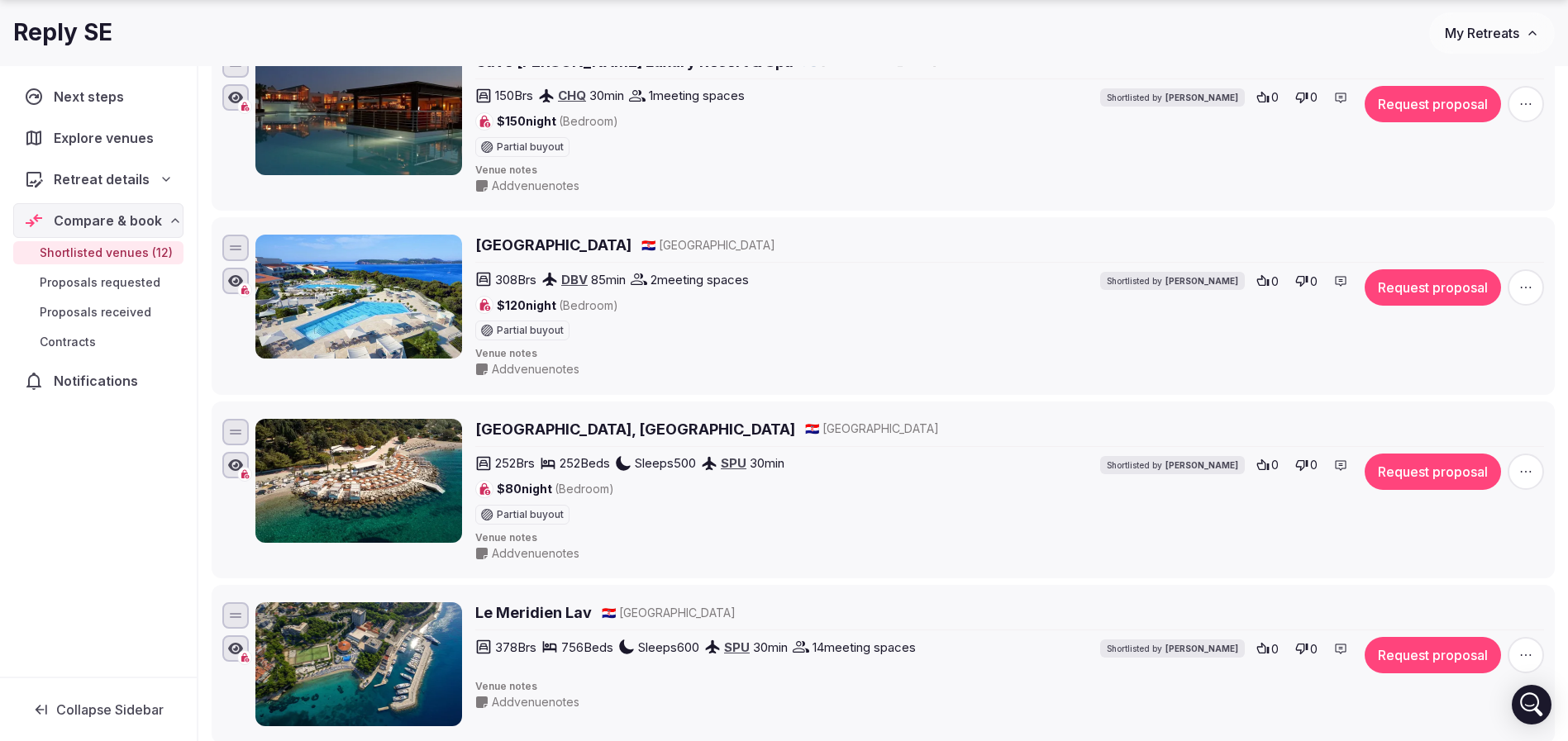
scroll to position [868, 0]
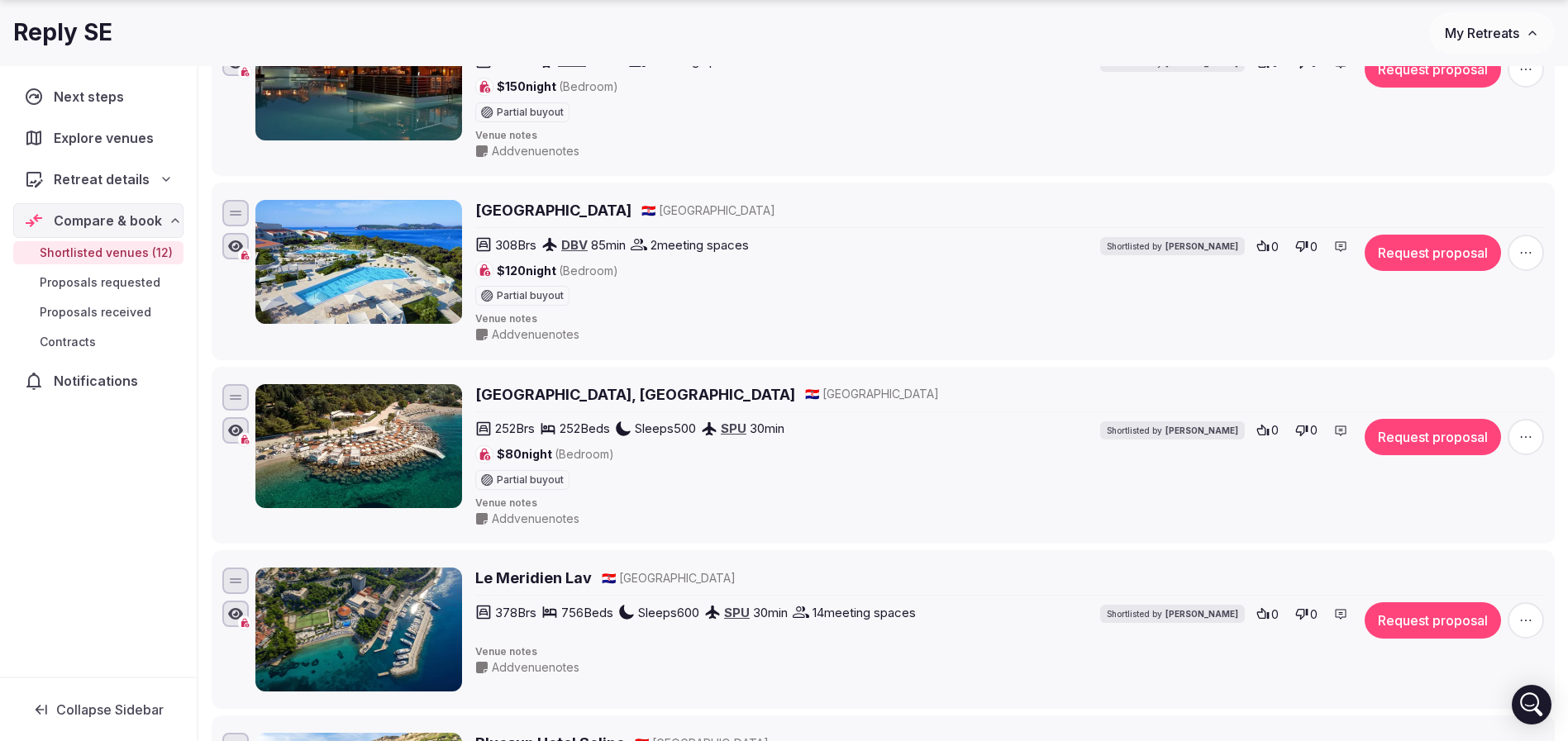
click at [1523, 425] on span "button" at bounding box center [1525, 437] width 36 height 36
click at [1493, 378] on button "Remove Venue" at bounding box center [1481, 379] width 138 height 27
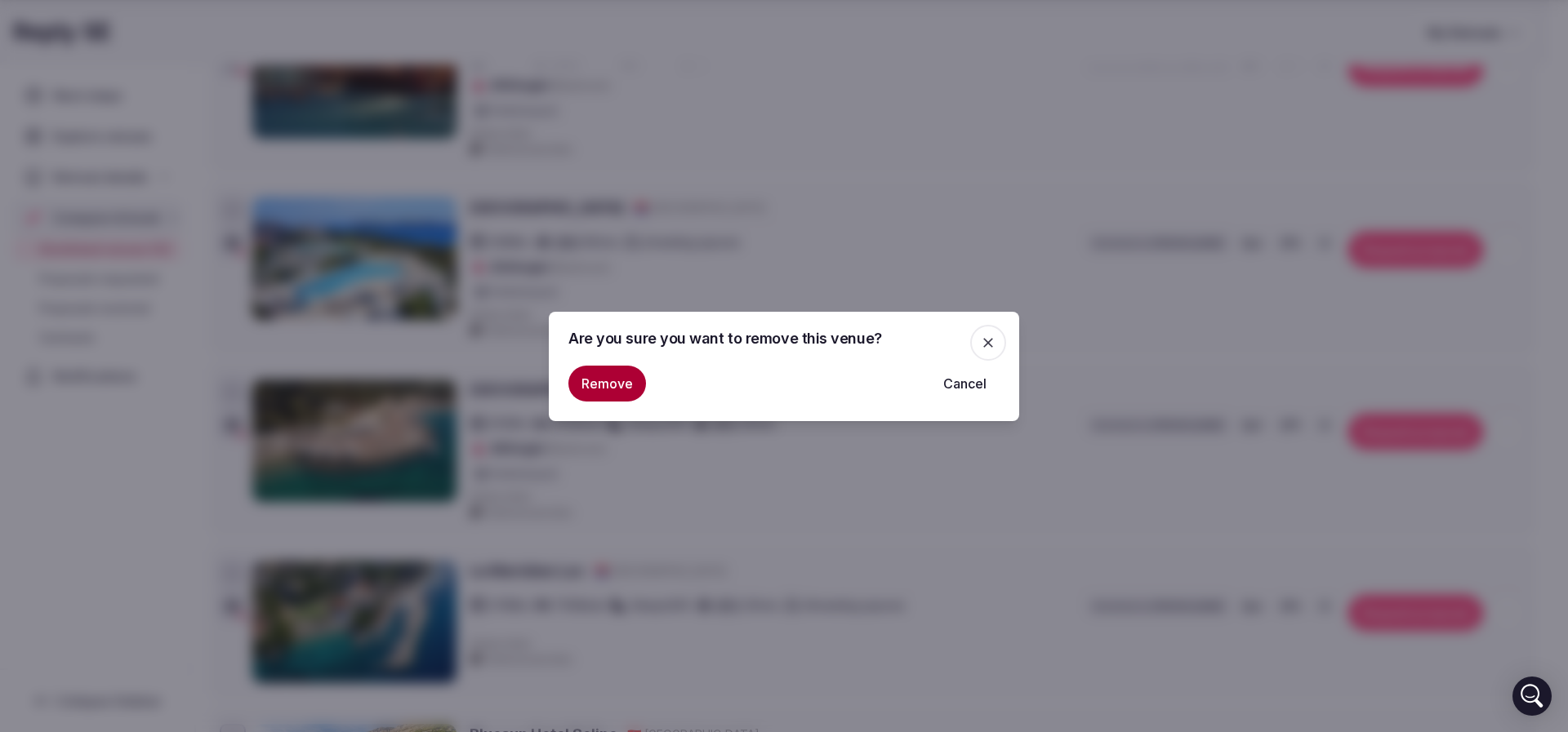
click at [598, 381] on button "Remove" at bounding box center [607, 383] width 78 height 36
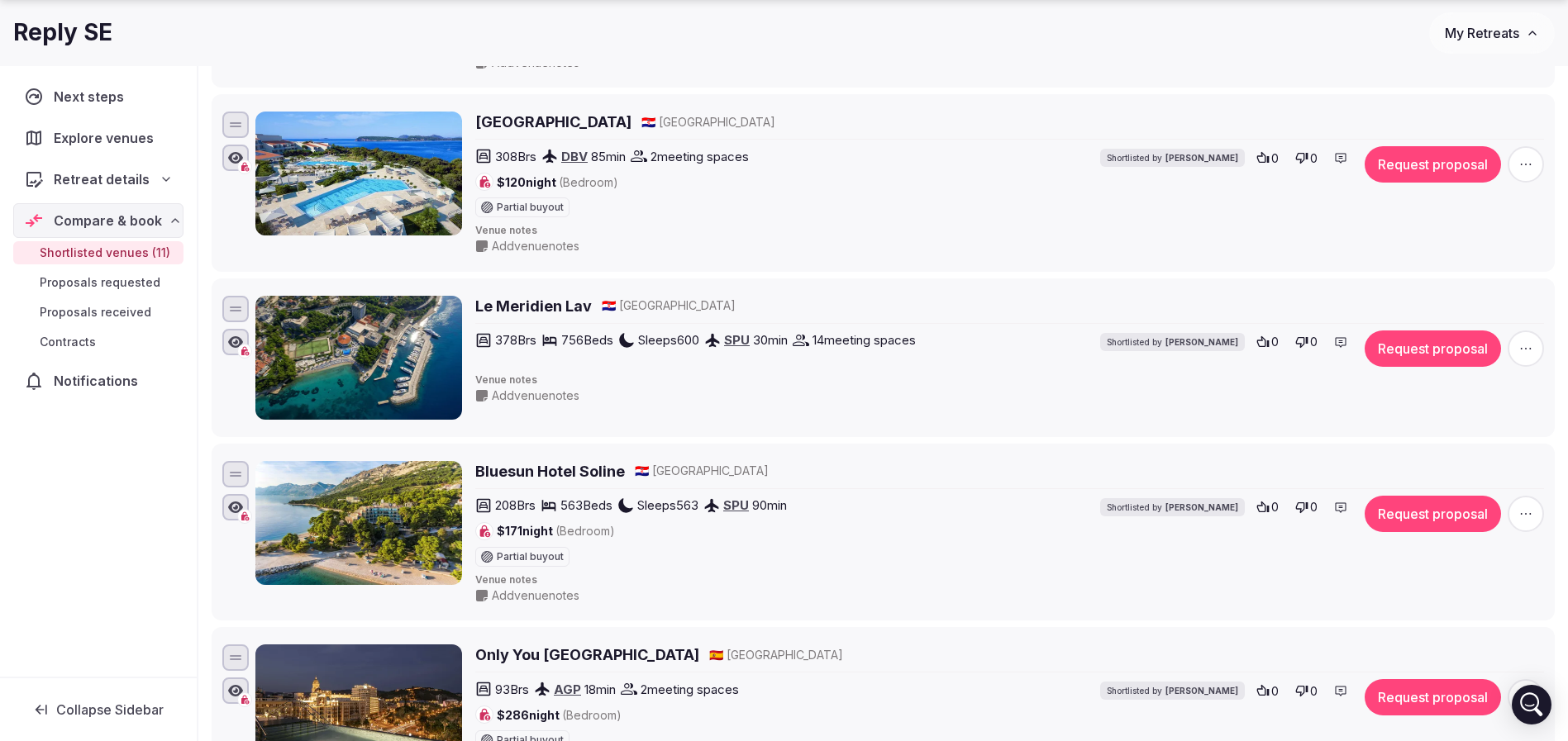
scroll to position [992, 0]
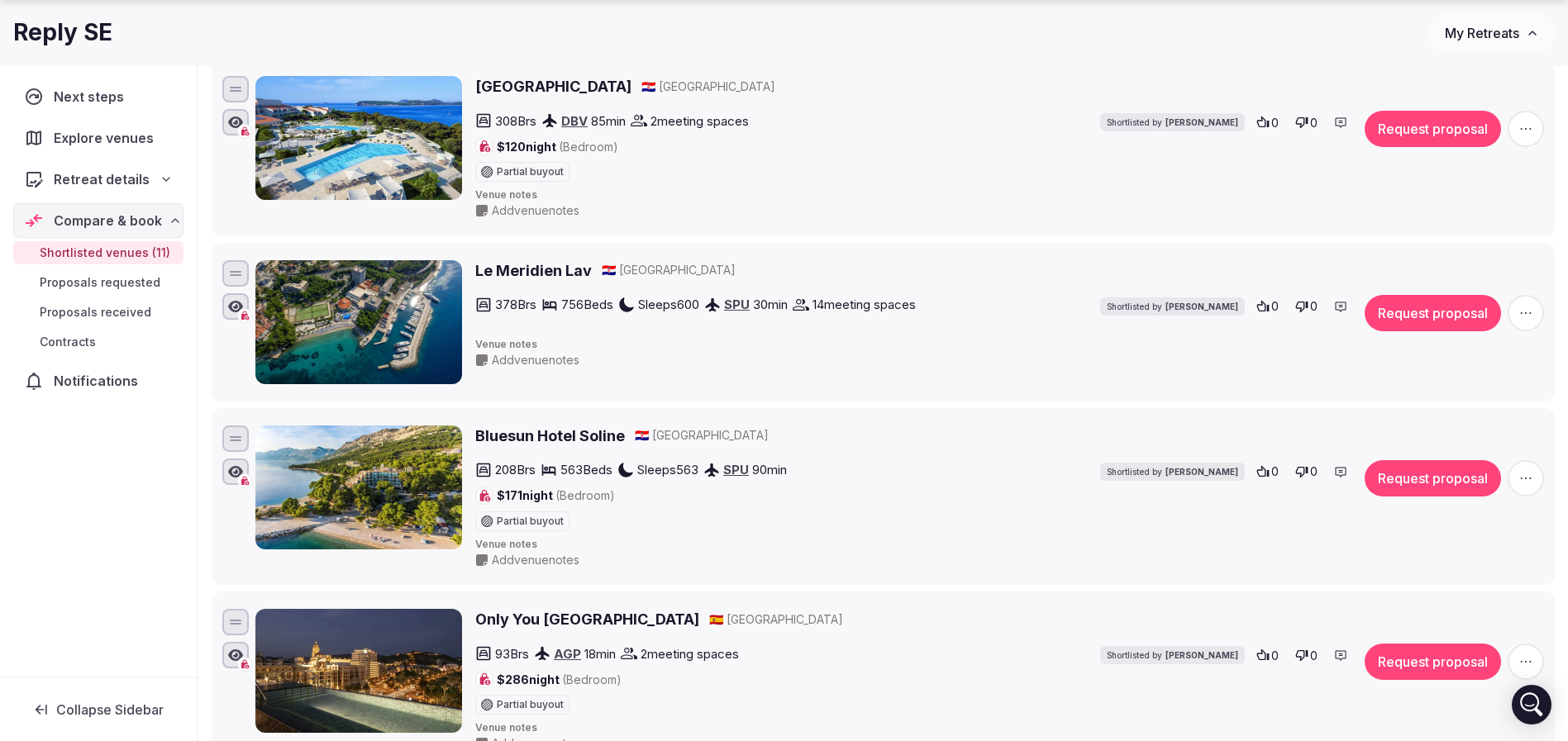
click at [1529, 301] on span "button" at bounding box center [1525, 313] width 36 height 36
click at [1459, 262] on button "Remove Venue" at bounding box center [1481, 256] width 138 height 27
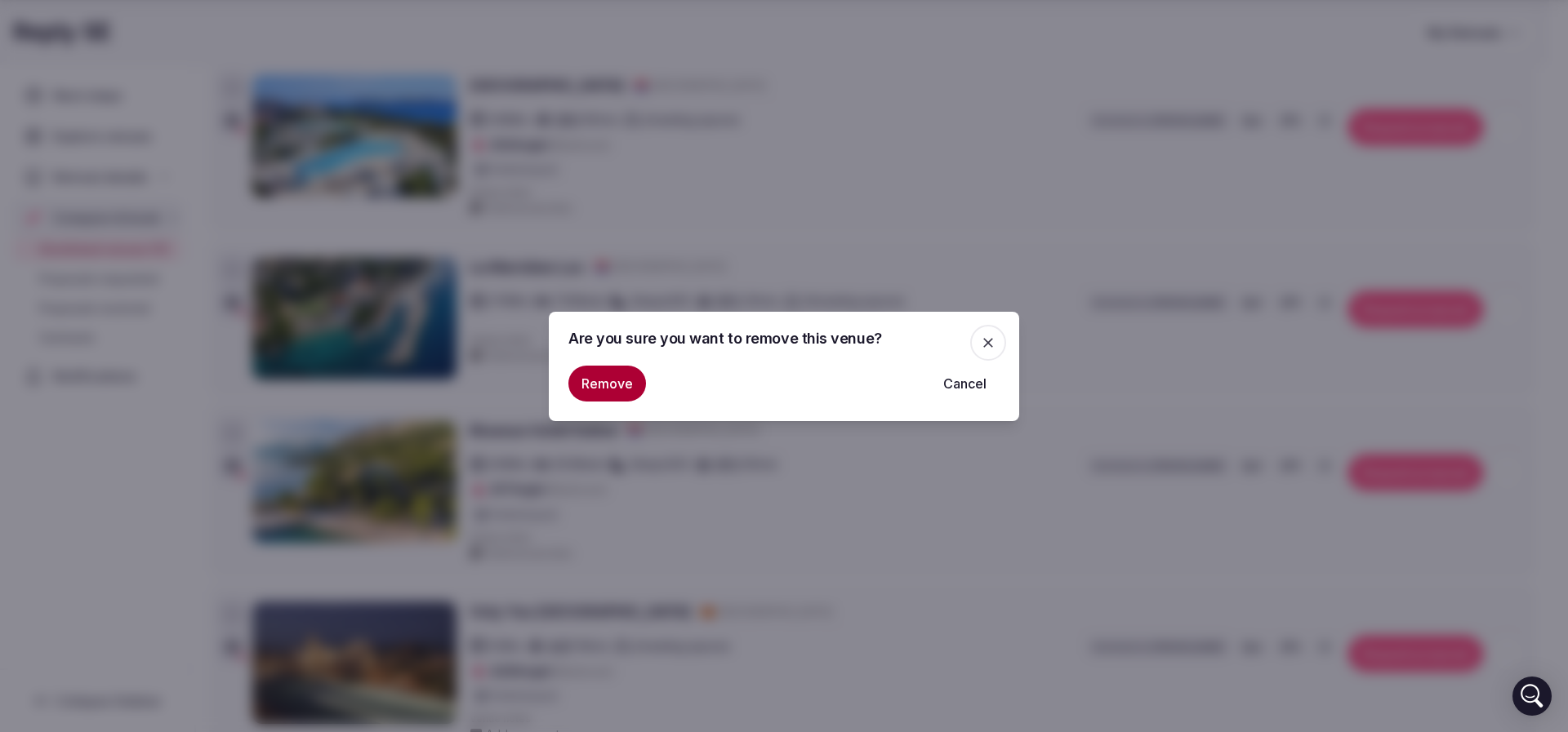
click at [594, 388] on button "Remove" at bounding box center [607, 383] width 78 height 36
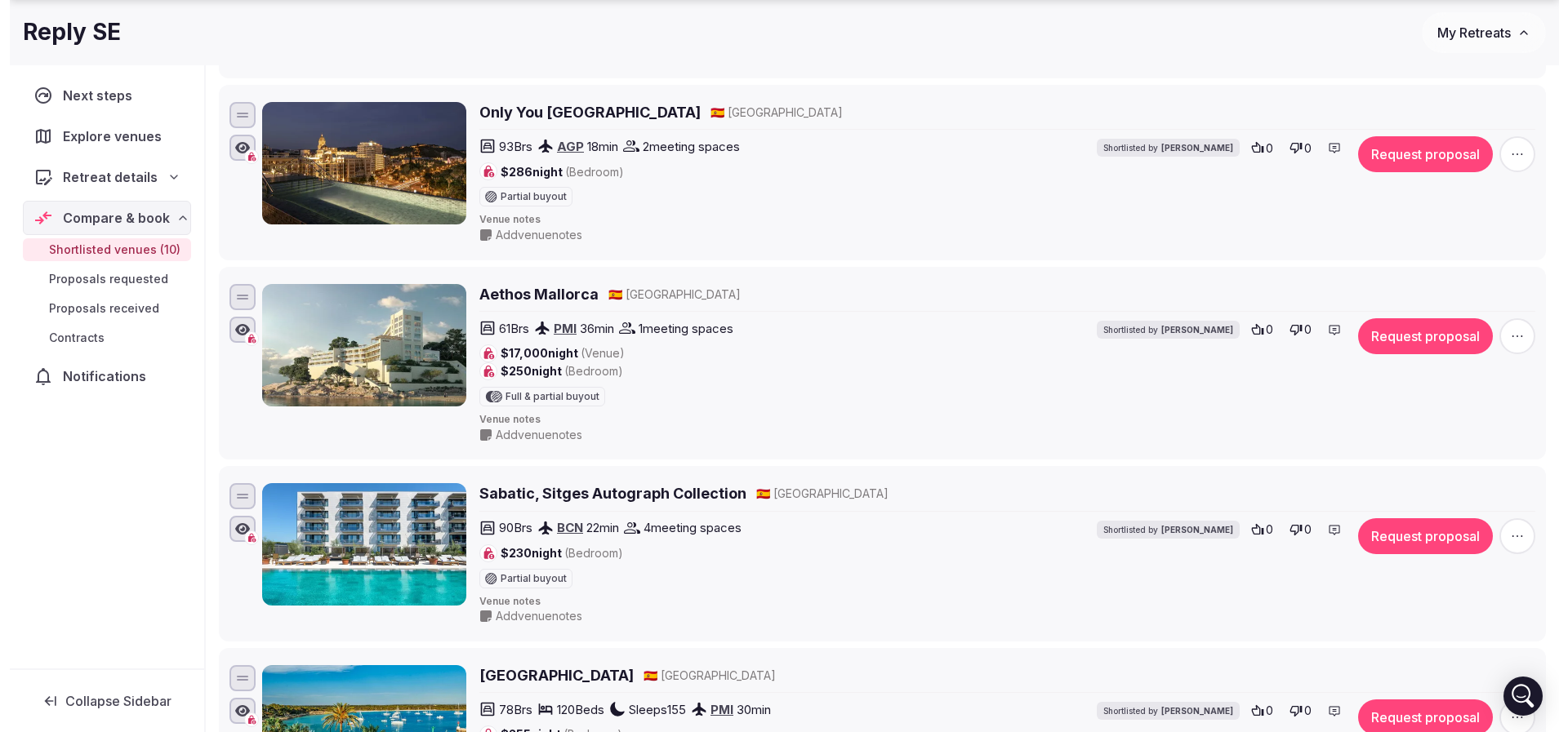
scroll to position [1347, 0]
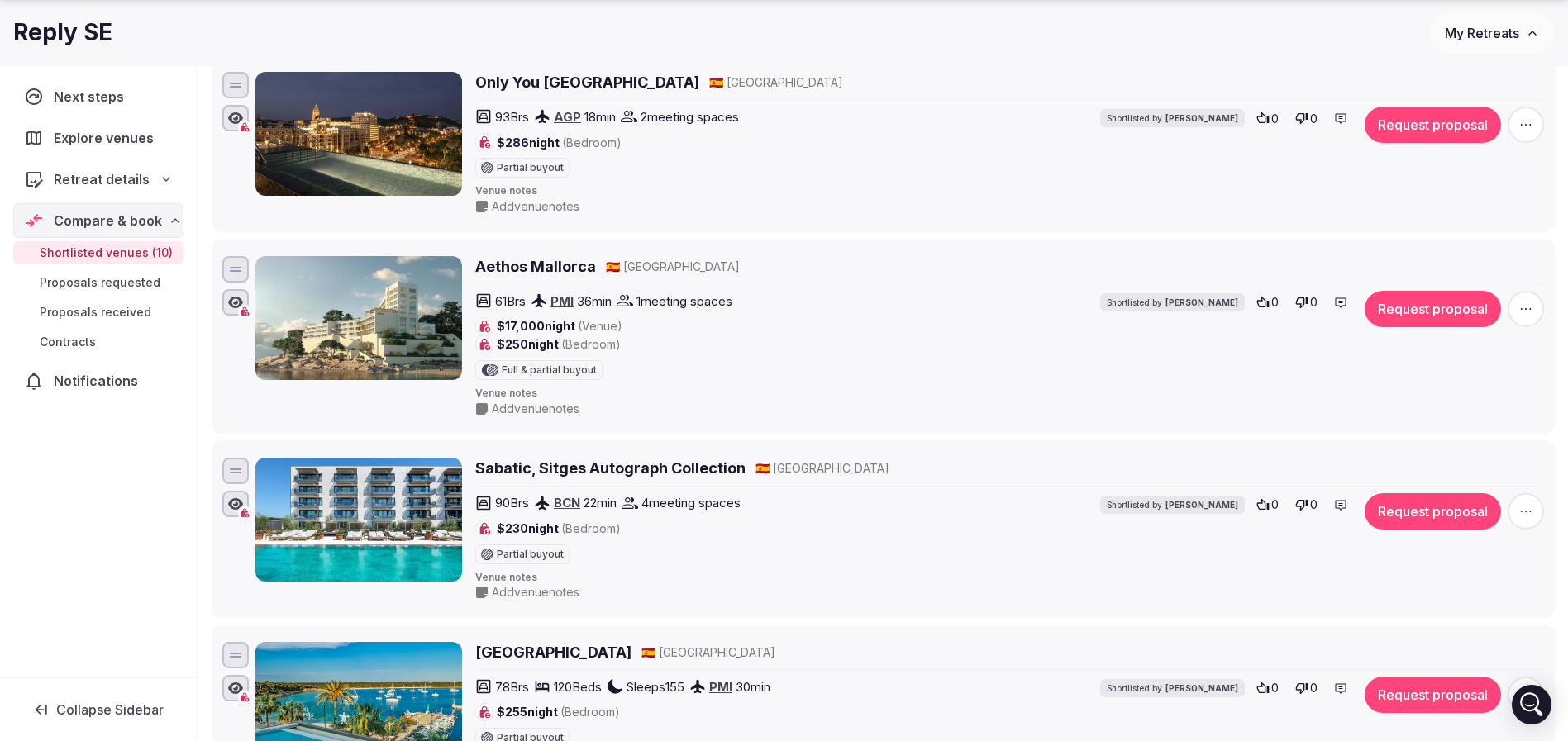
click at [1534, 307] on span "button" at bounding box center [1525, 309] width 36 height 36
click at [1442, 264] on button "Remove Venue" at bounding box center [1481, 252] width 138 height 27
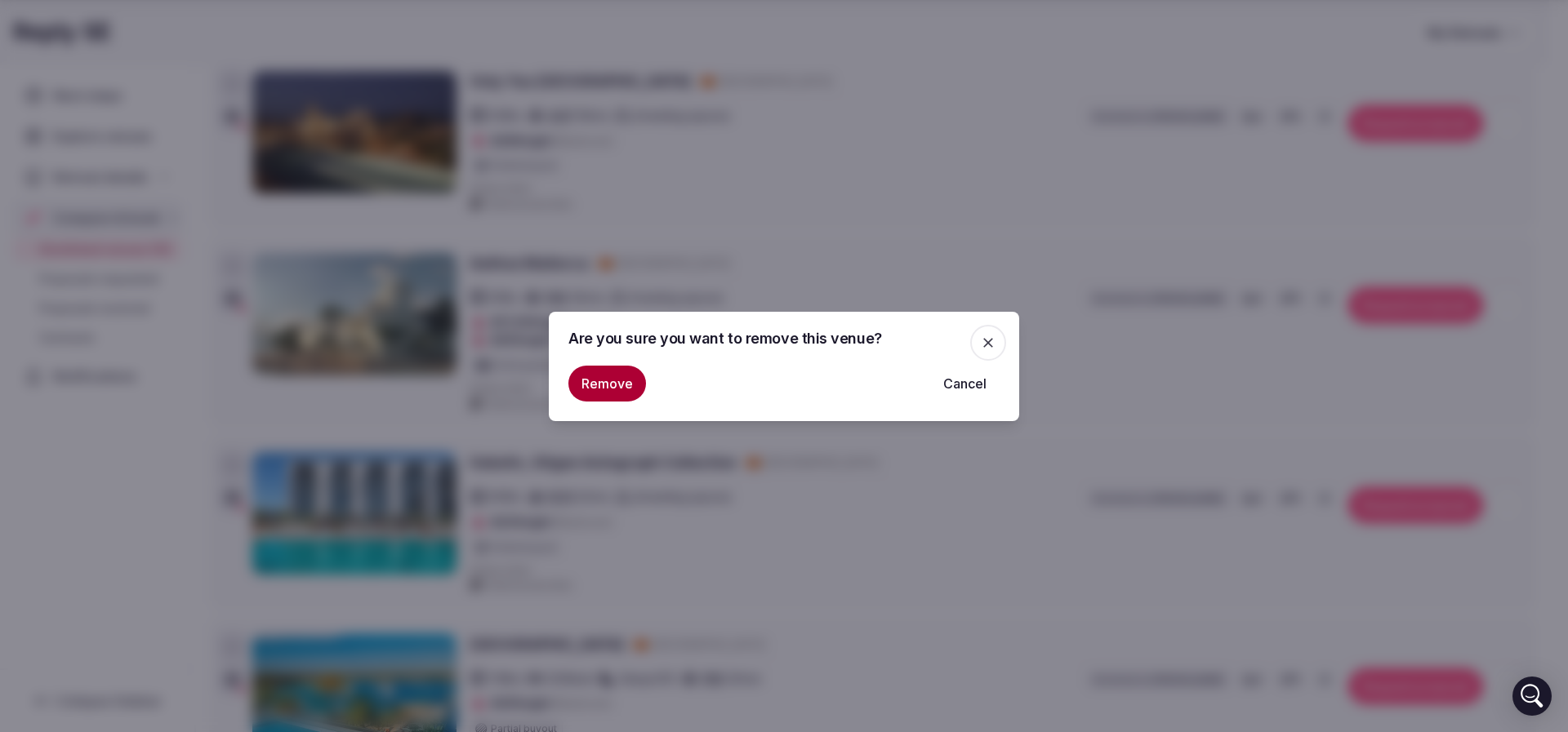
click at [606, 388] on button "Remove" at bounding box center [607, 383] width 78 height 36
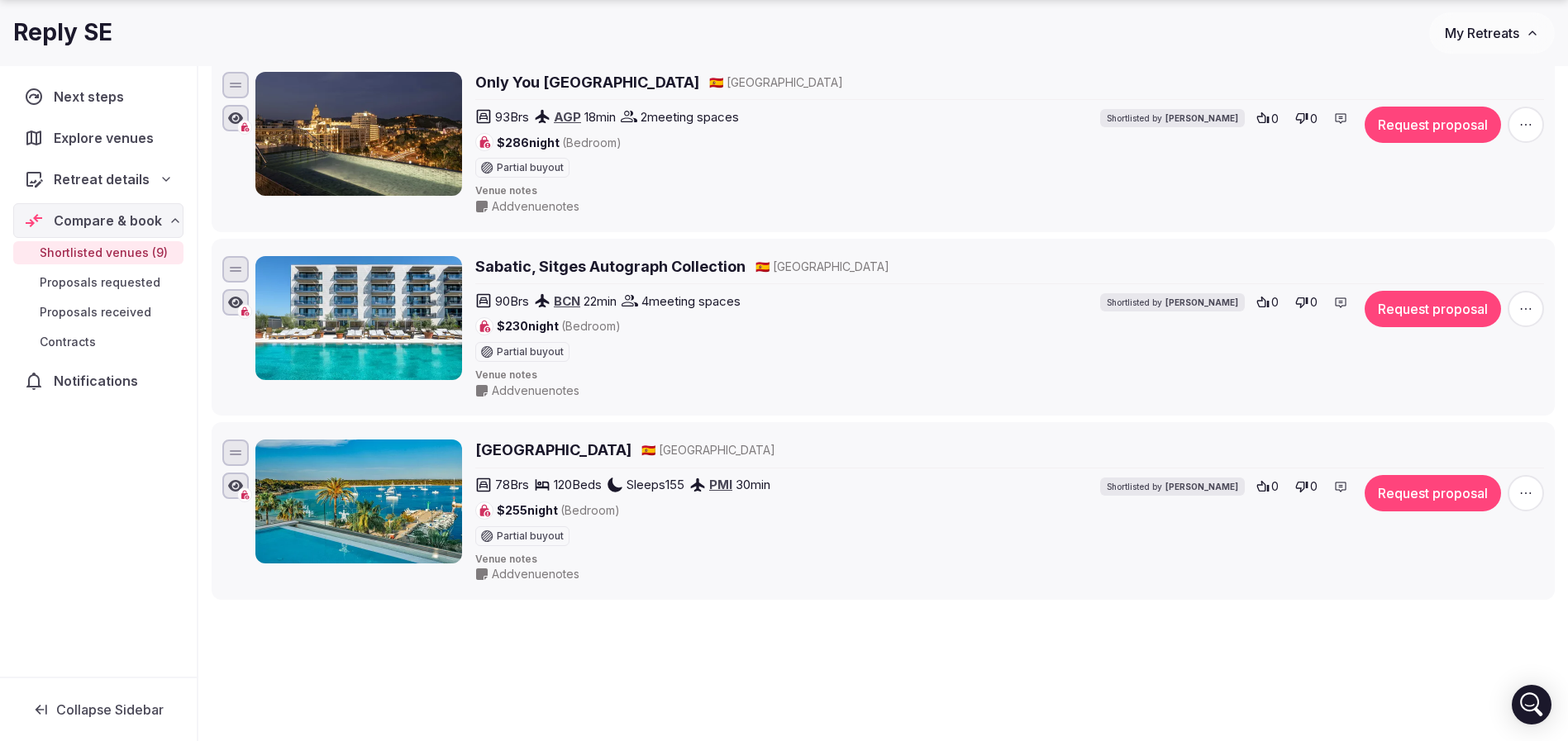
click at [1542, 308] on span "button" at bounding box center [1525, 309] width 36 height 36
click at [1503, 254] on button "Remove Venue" at bounding box center [1481, 252] width 138 height 27
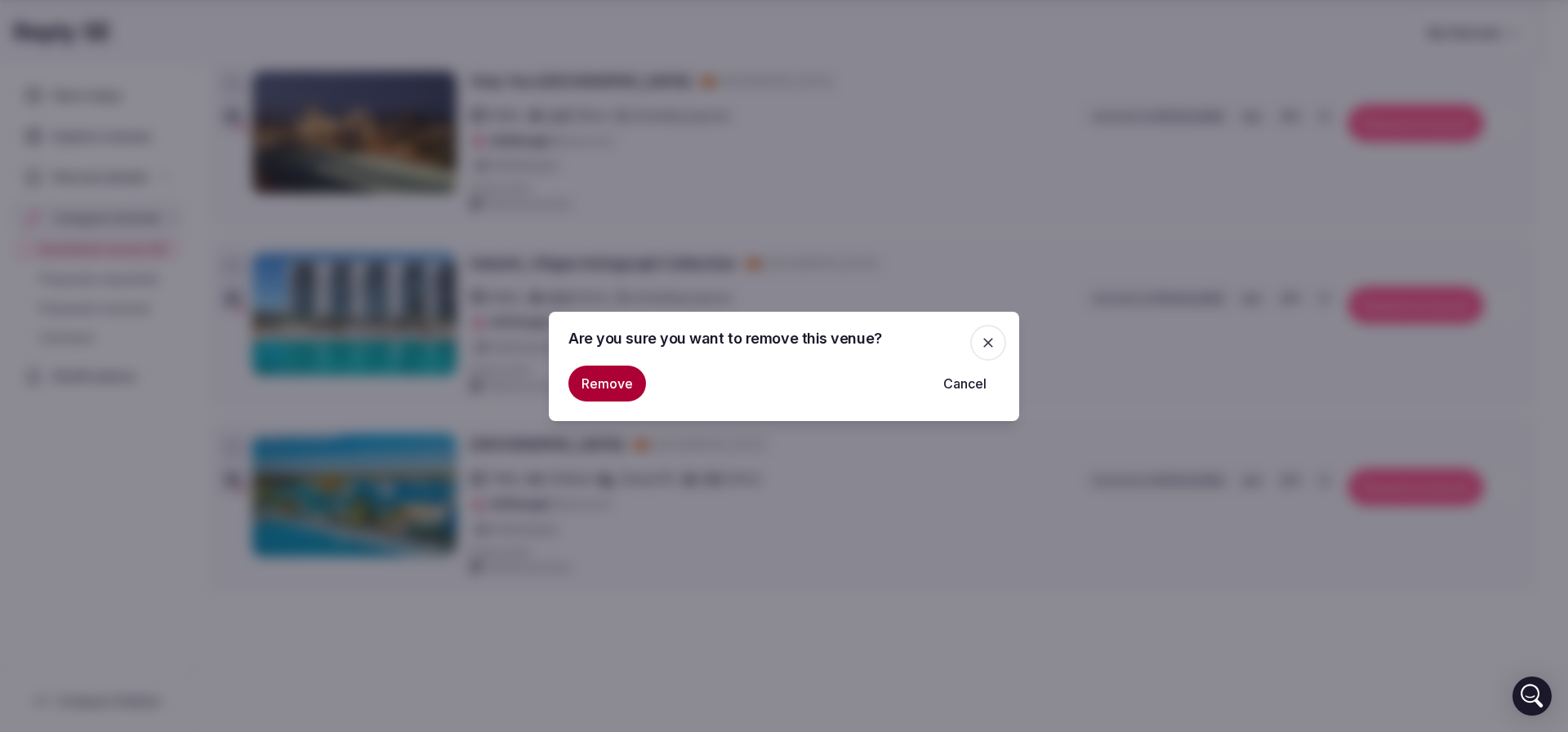
click at [627, 382] on button "Remove" at bounding box center [607, 383] width 78 height 36
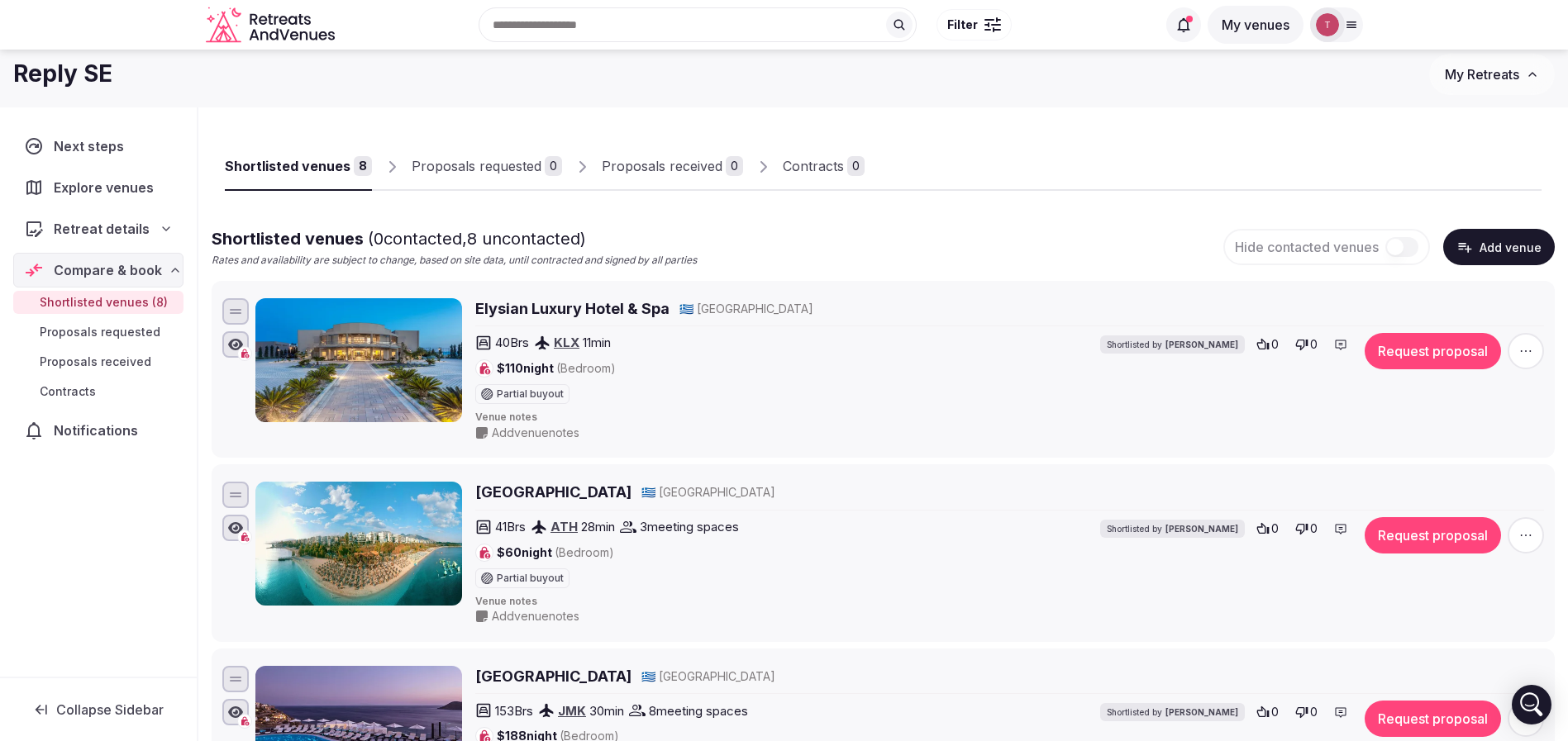
scroll to position [0, 0]
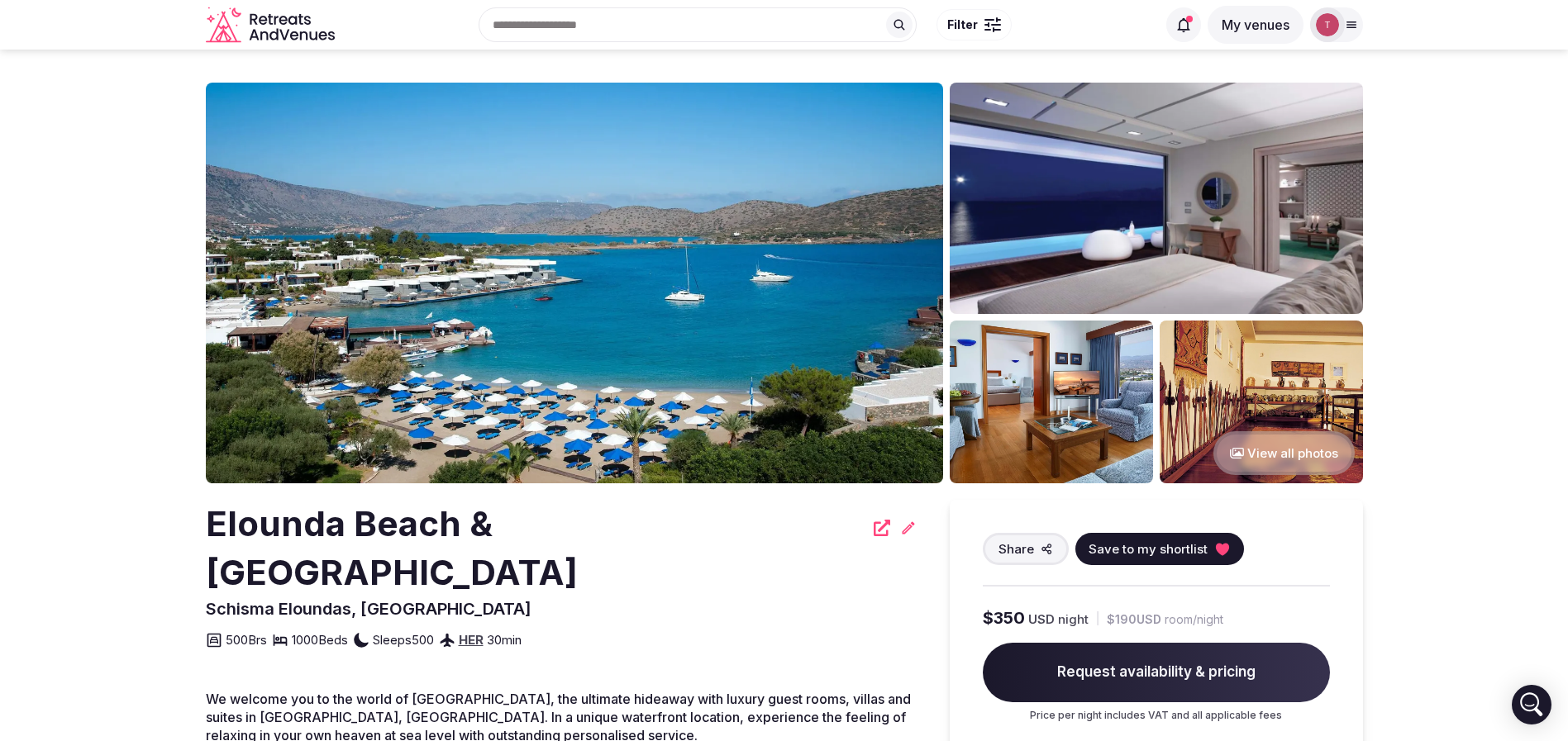
drag, startPoint x: 196, startPoint y: 529, endPoint x: 834, endPoint y: 500, distance: 638.7
click at [658, 297] on img at bounding box center [574, 283] width 737 height 401
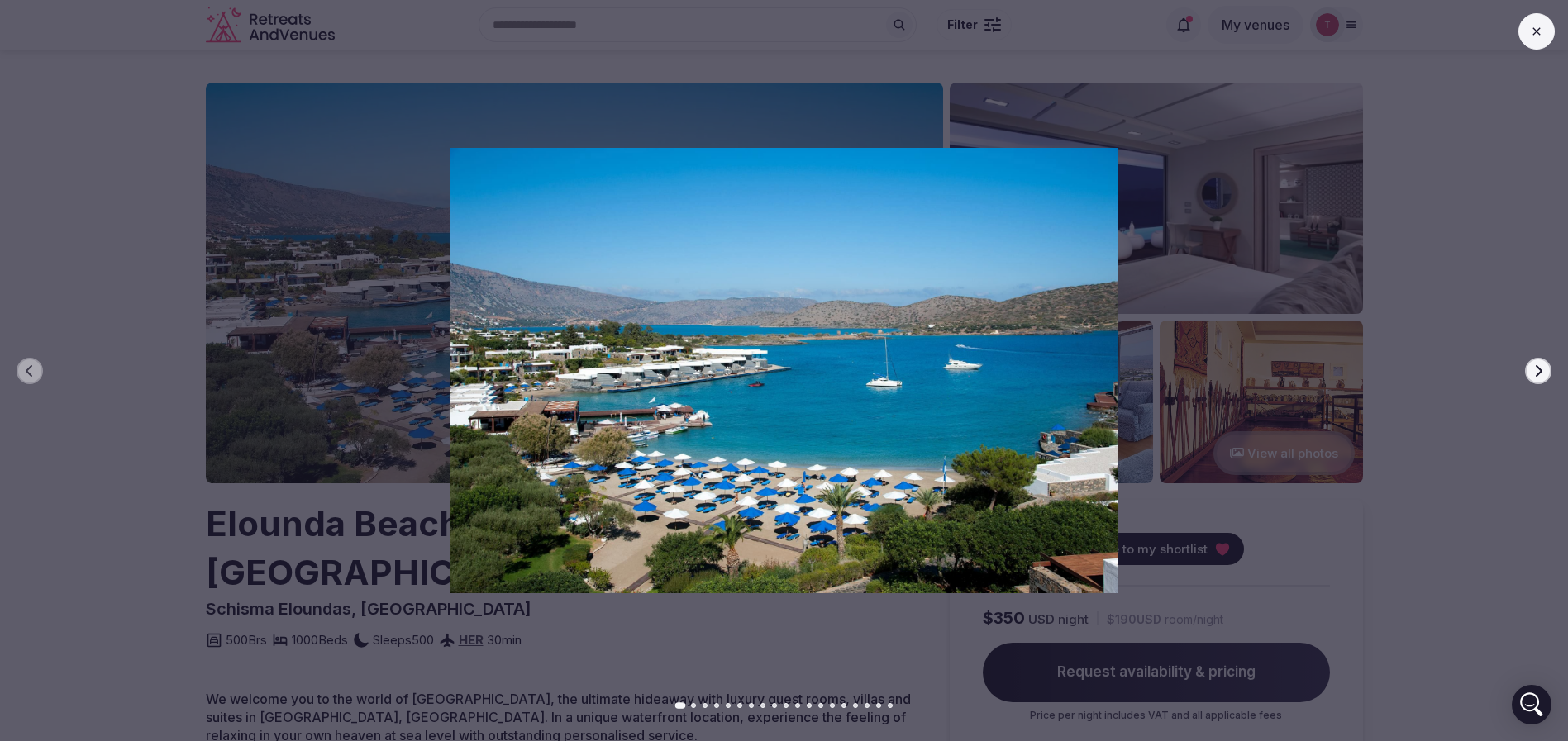
click at [1528, 378] on button "Next slide" at bounding box center [1538, 371] width 27 height 27
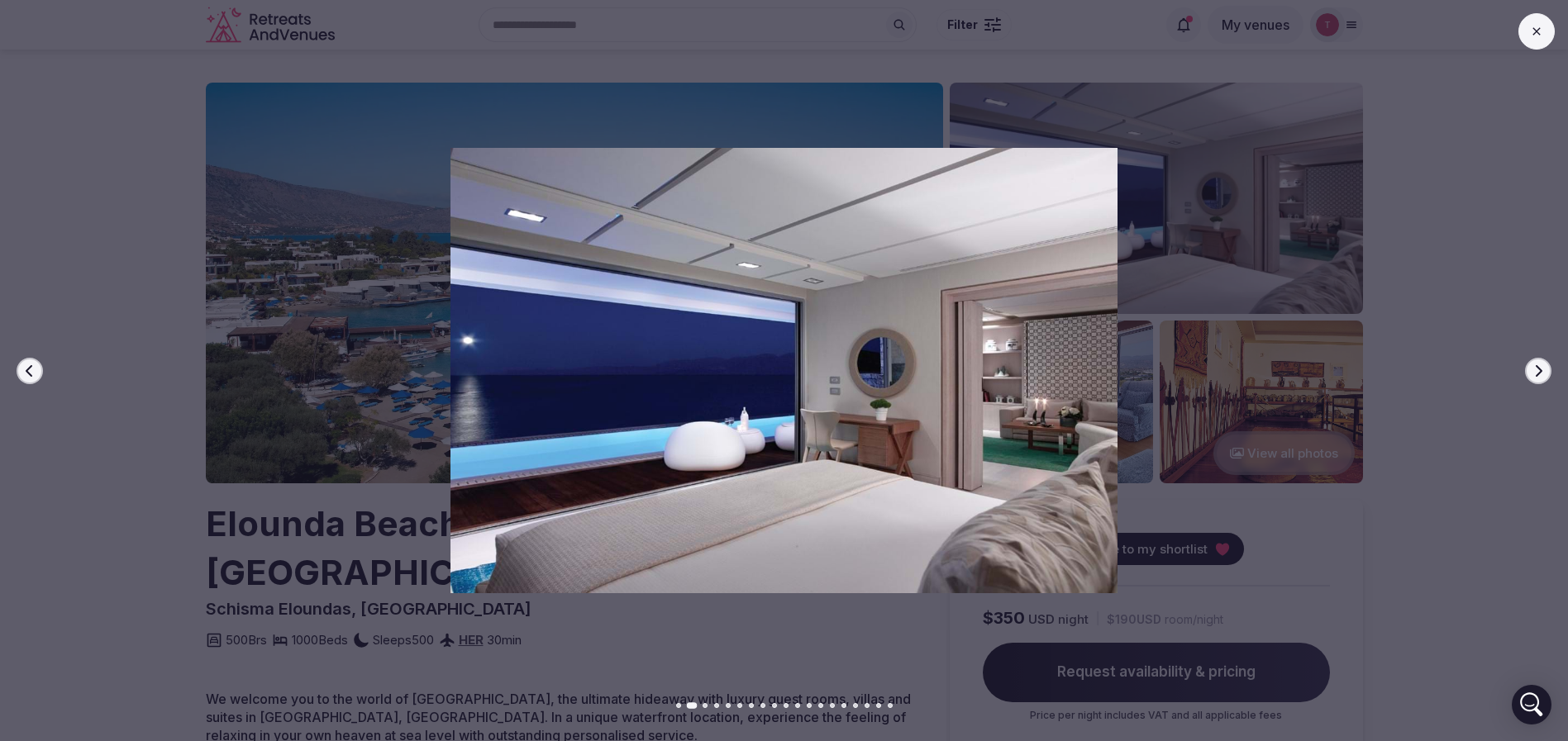
click at [1546, 370] on button "Next slide" at bounding box center [1538, 371] width 27 height 27
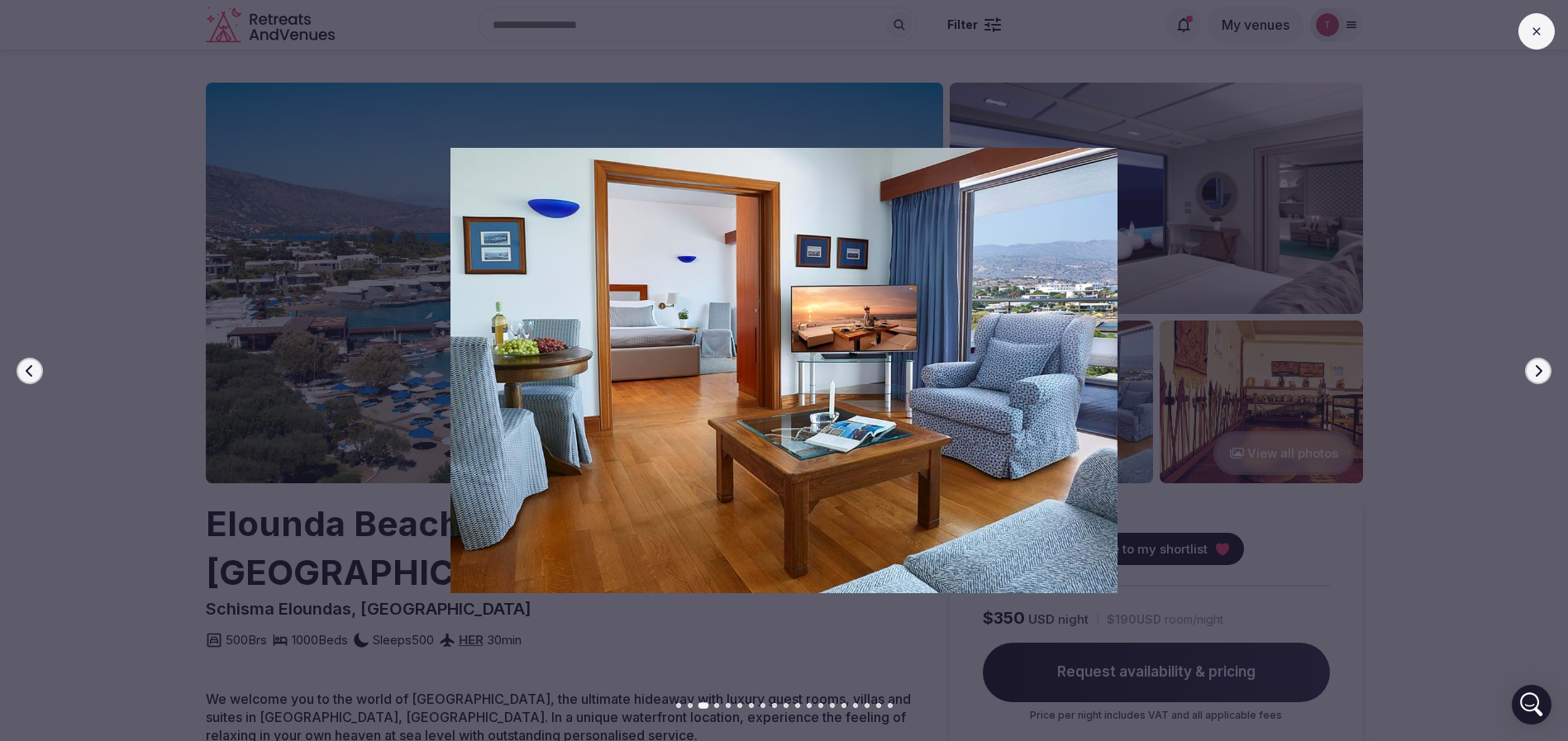
click at [1546, 370] on button "Next slide" at bounding box center [1538, 371] width 27 height 27
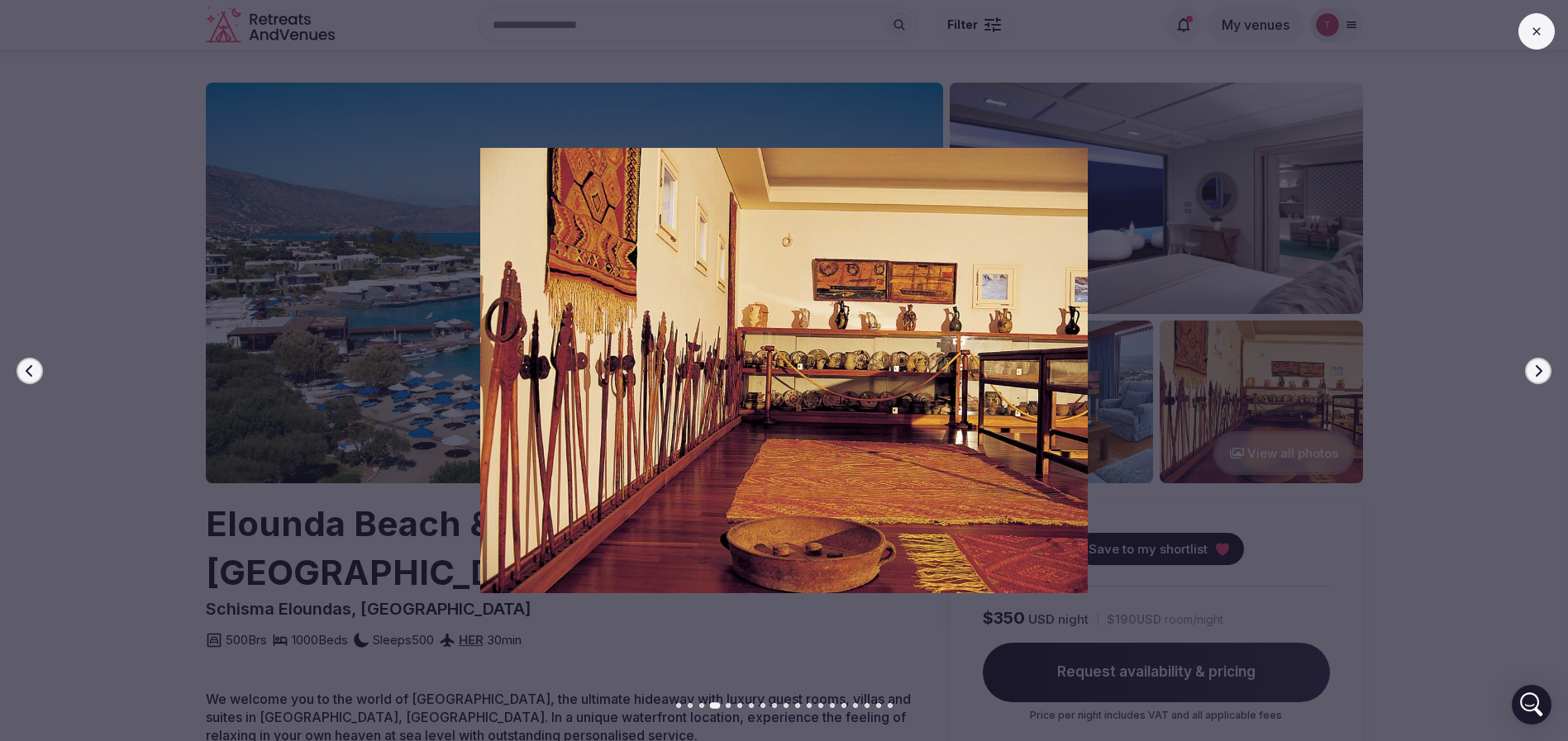
click at [1546, 370] on button "Next slide" at bounding box center [1538, 371] width 27 height 27
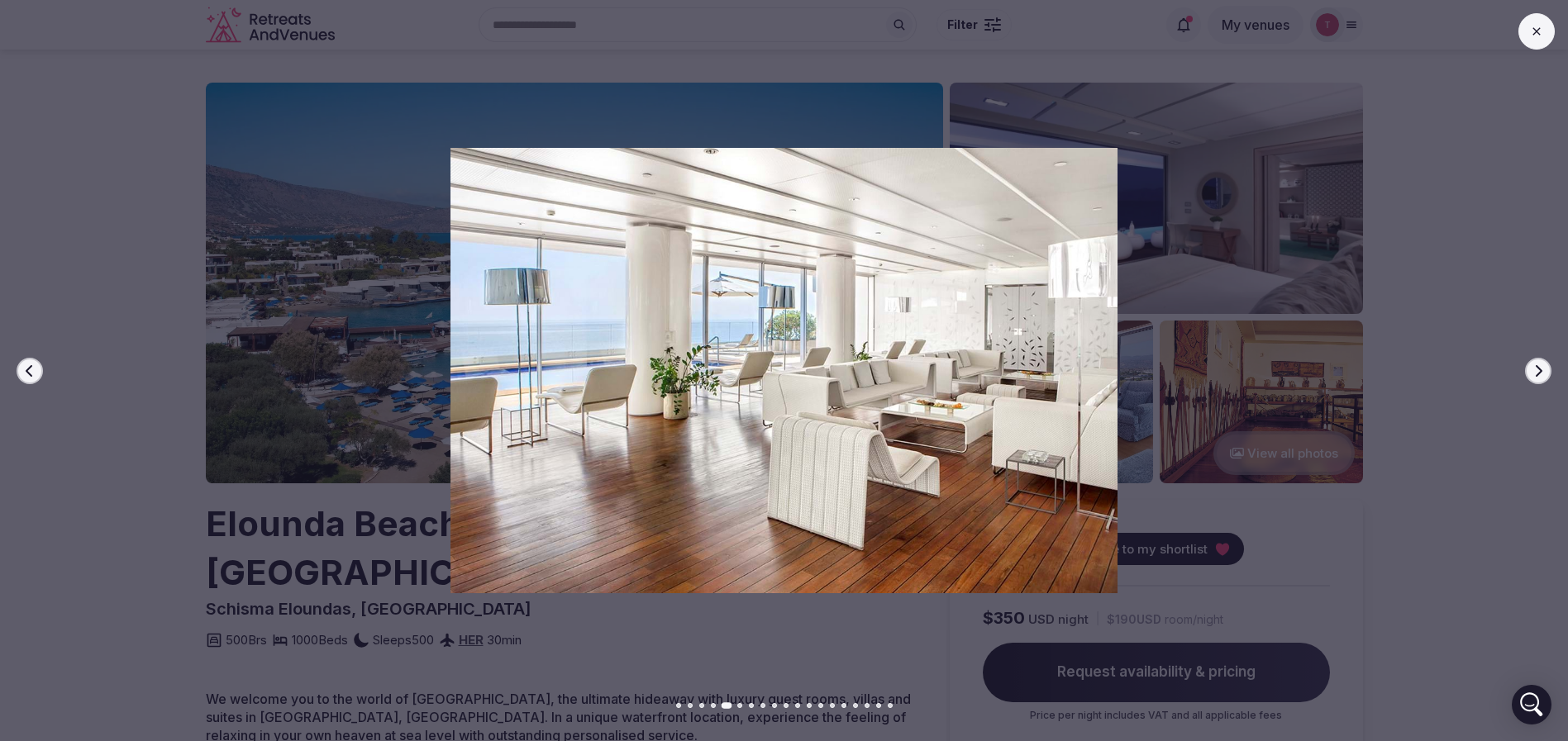
click at [1546, 370] on button "Next slide" at bounding box center [1538, 371] width 27 height 27
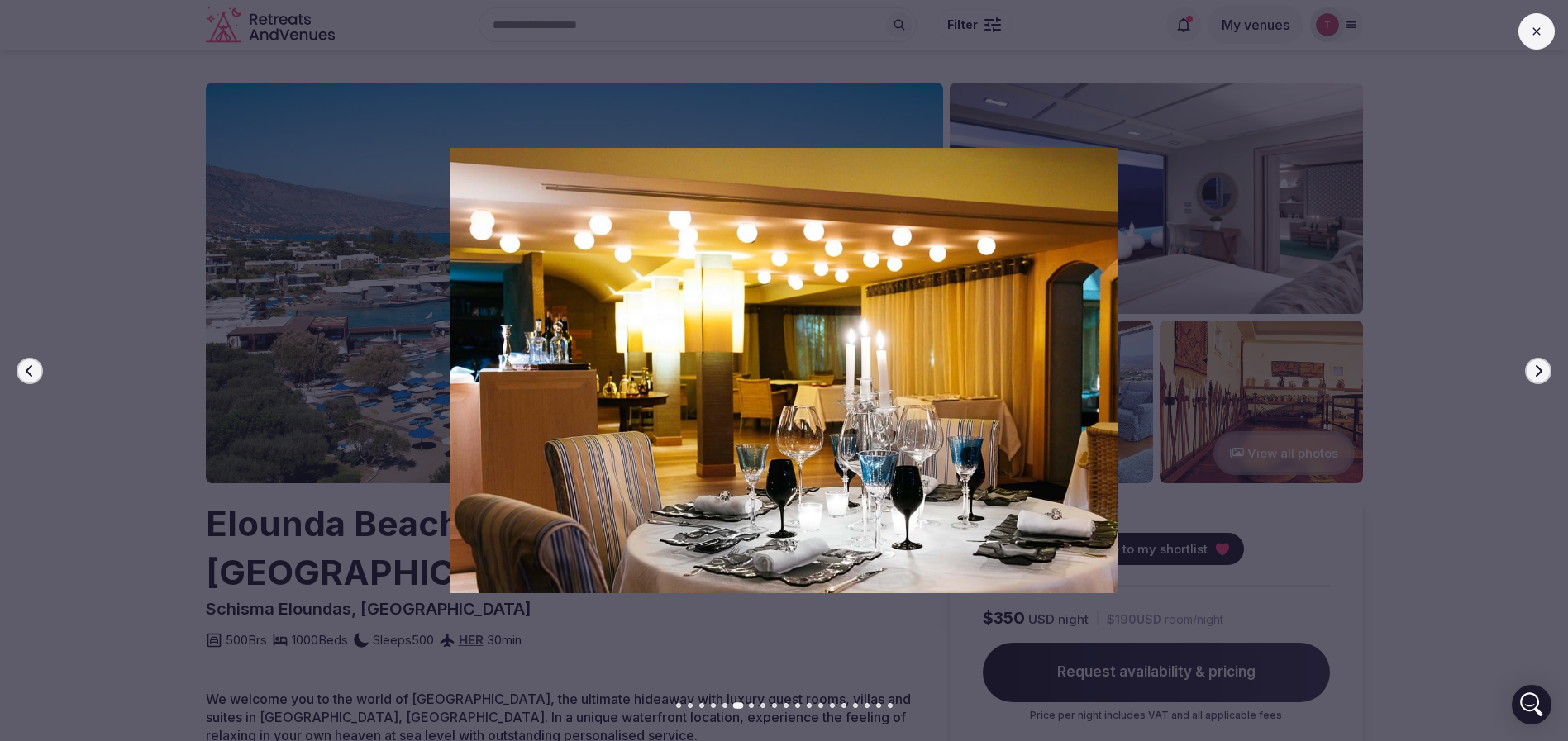
click at [1546, 370] on button "Next slide" at bounding box center [1538, 371] width 27 height 27
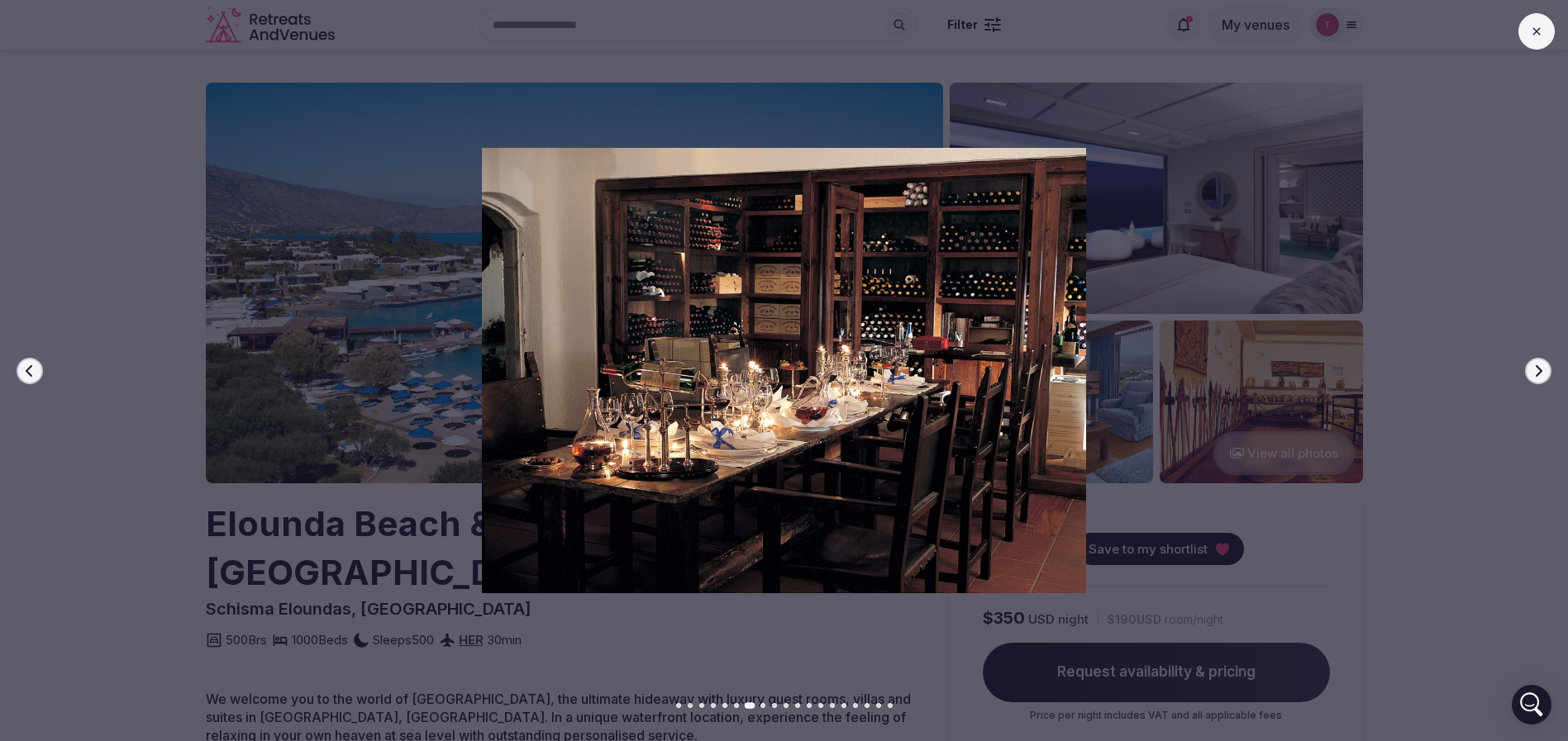
click at [1546, 370] on button "Next slide" at bounding box center [1538, 371] width 27 height 27
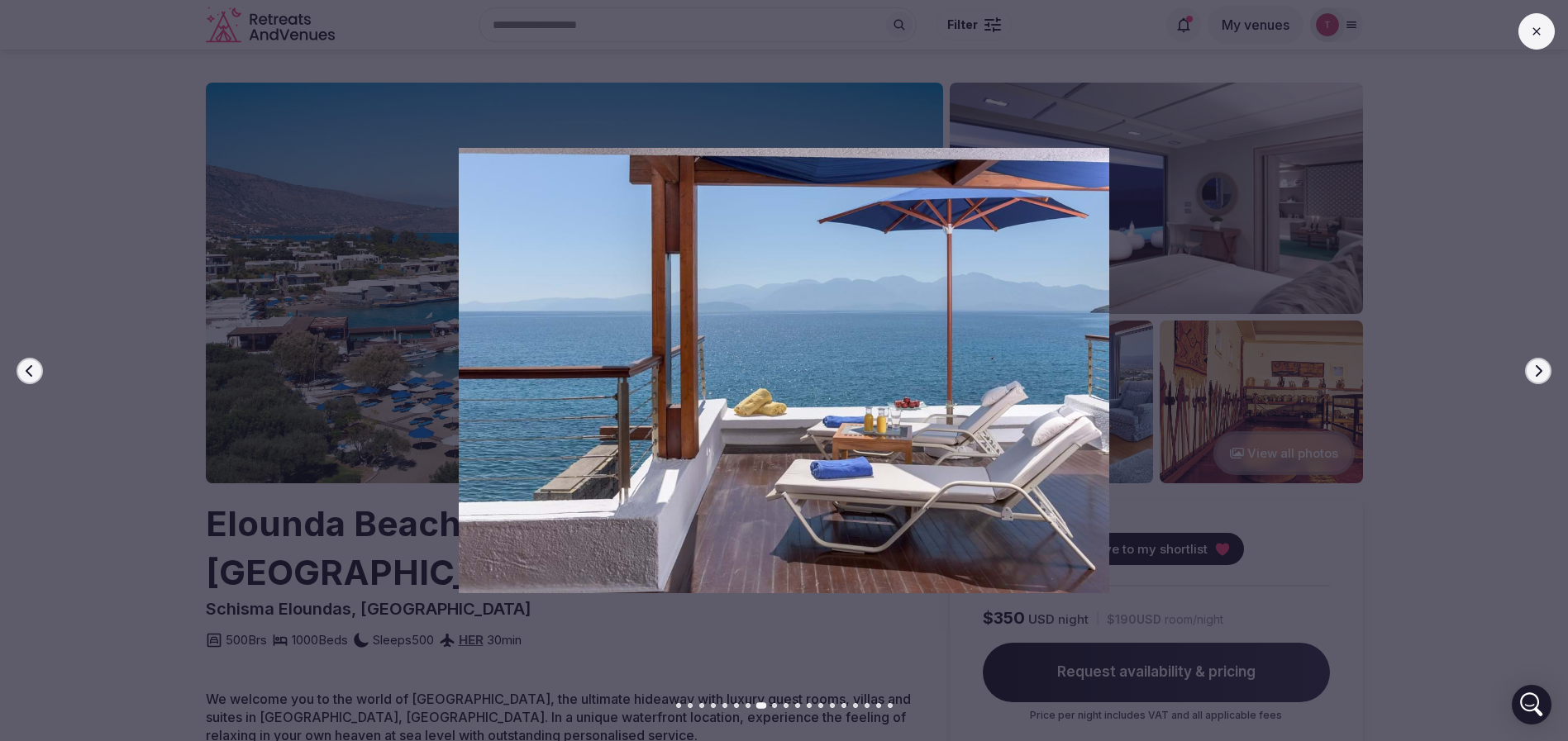
click at [1546, 370] on button "Next slide" at bounding box center [1538, 371] width 27 height 27
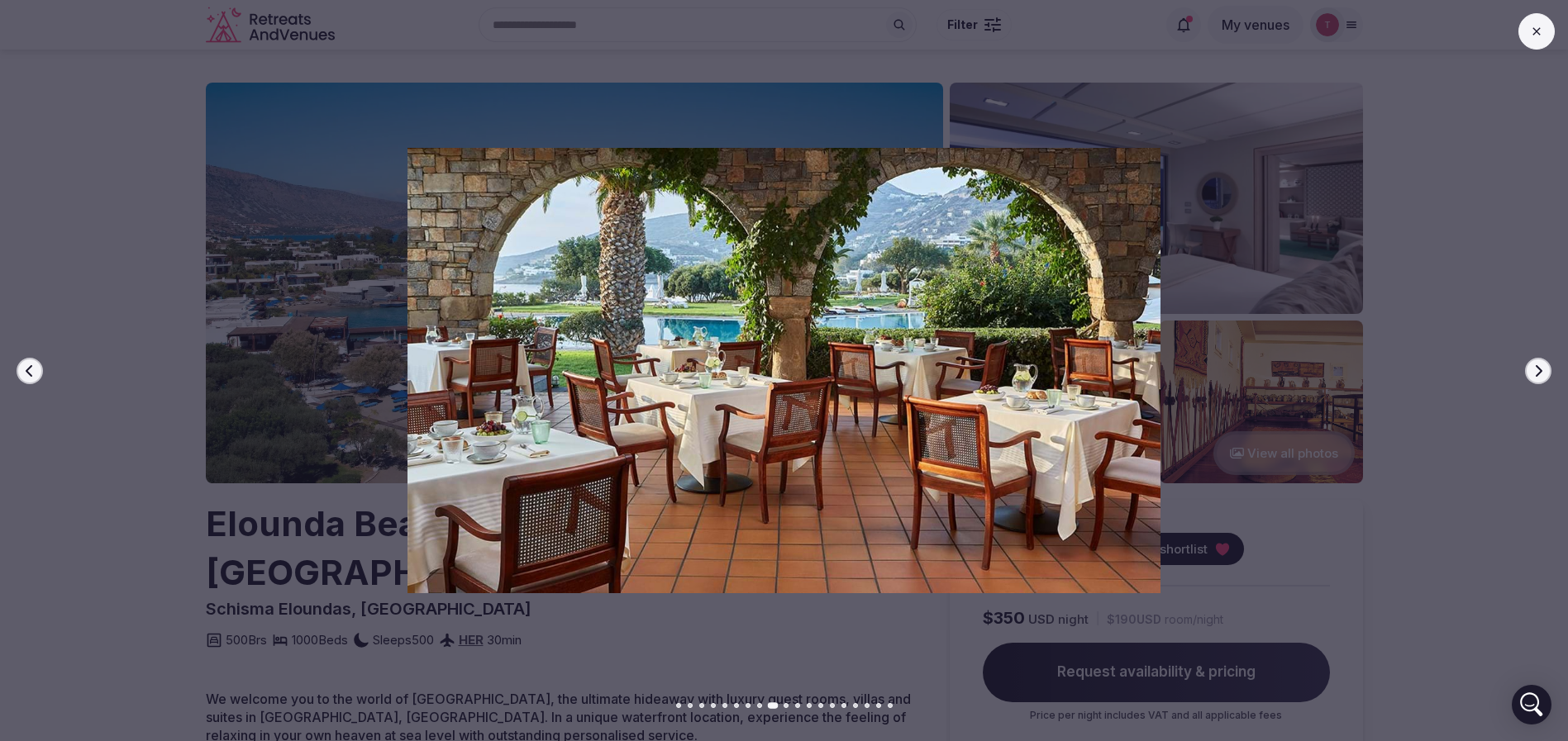
click at [1546, 370] on button "Next slide" at bounding box center [1538, 371] width 27 height 27
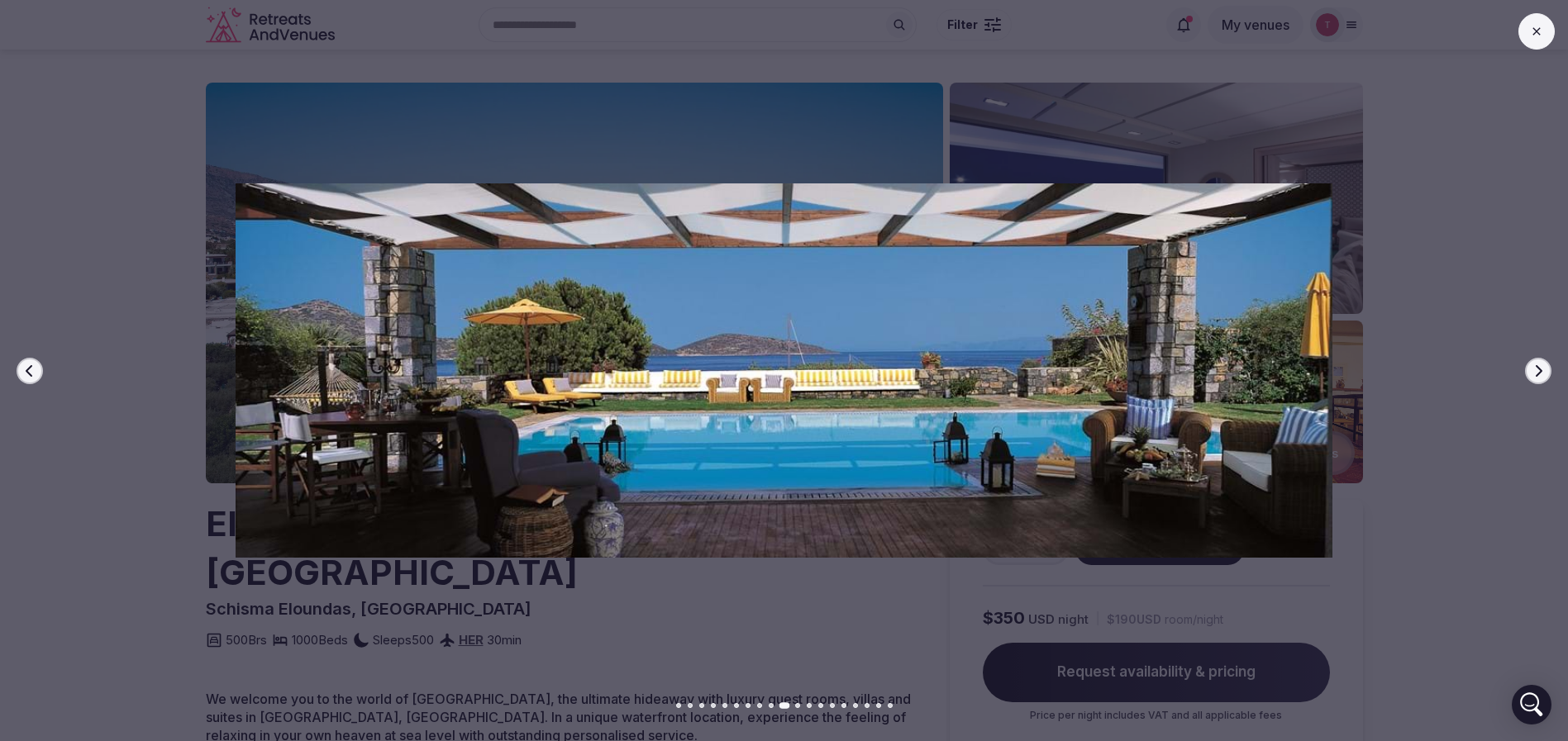
click at [1546, 370] on button "Next slide" at bounding box center [1538, 371] width 27 height 27
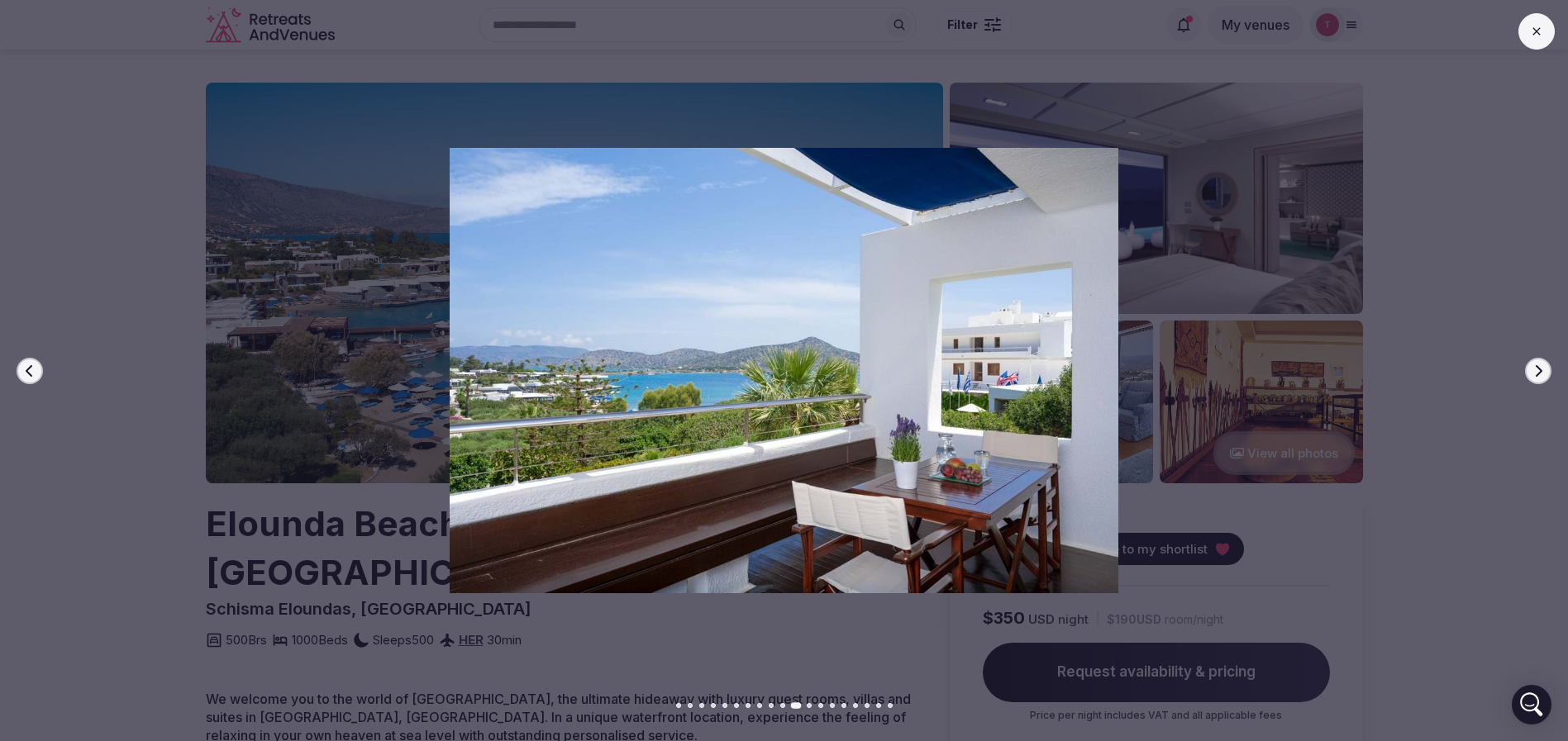
click at [1546, 370] on button "Next slide" at bounding box center [1538, 371] width 27 height 27
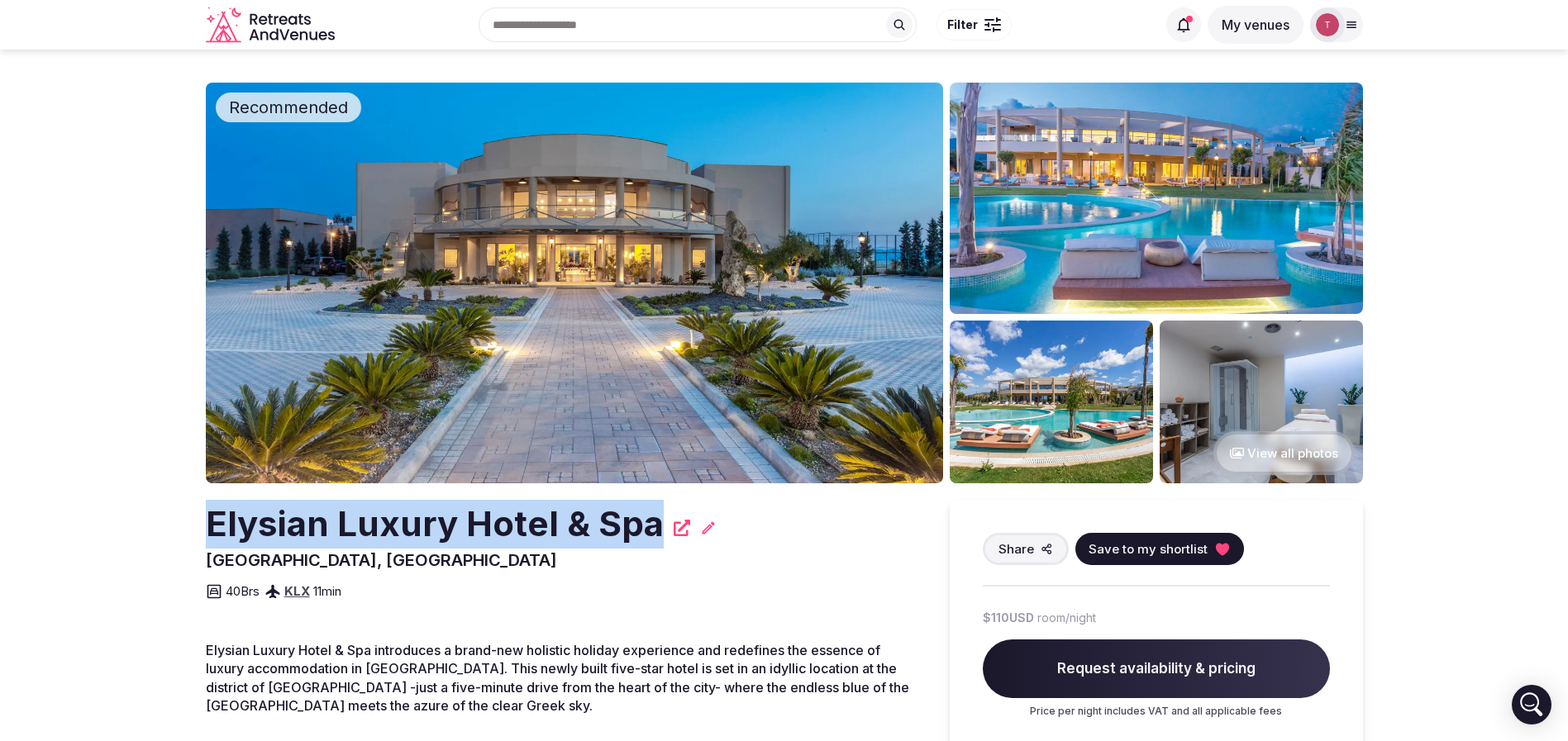
drag, startPoint x: 197, startPoint y: 526, endPoint x: 655, endPoint y: 502, distance: 458.6
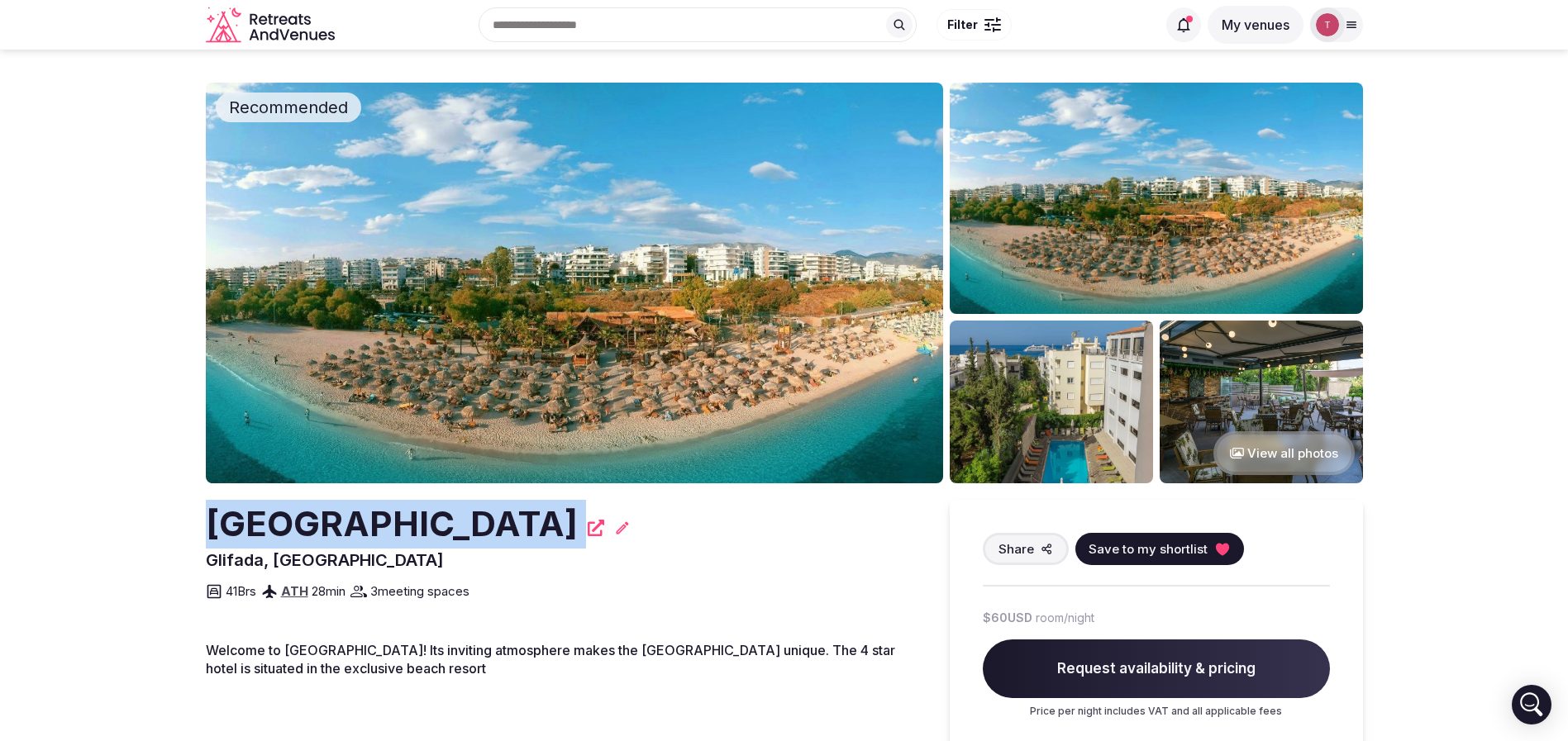
drag, startPoint x: 189, startPoint y: 518, endPoint x: 584, endPoint y: 518, distance: 395.0
click at [602, 313] on img at bounding box center [574, 283] width 737 height 401
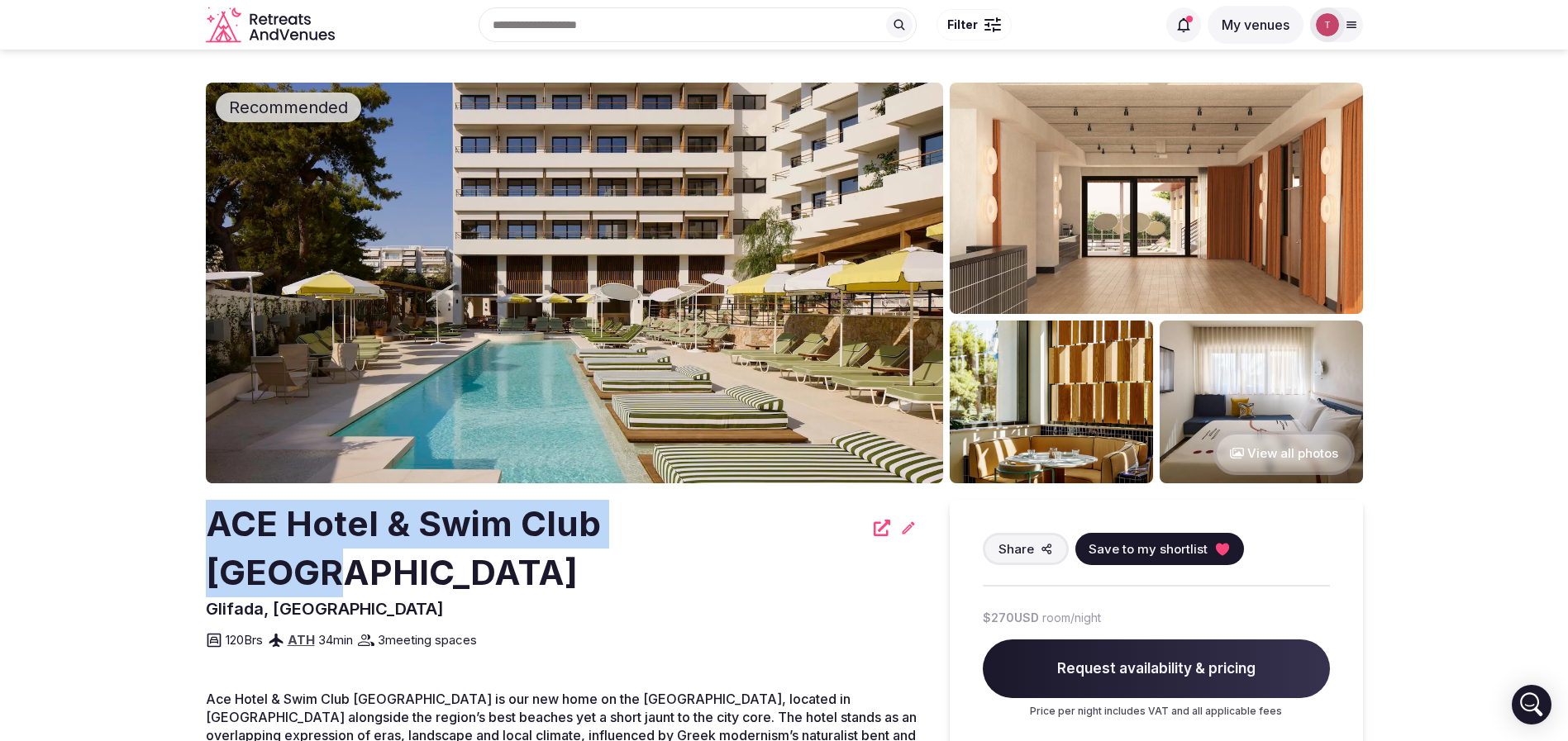
drag, startPoint x: 428, startPoint y: 501, endPoint x: 727, endPoint y: 505, distance: 299.0
click at [727, 505] on section "Recommended View all photos ACE Hotel & Swim Club [GEOGRAPHIC_DATA] [GEOGRAPHIC…" at bounding box center [784, 642] width 1568 height 1184
copy h2 "ACE Hotel & Swim Club [GEOGRAPHIC_DATA]"
click at [542, 260] on img at bounding box center [574, 283] width 737 height 401
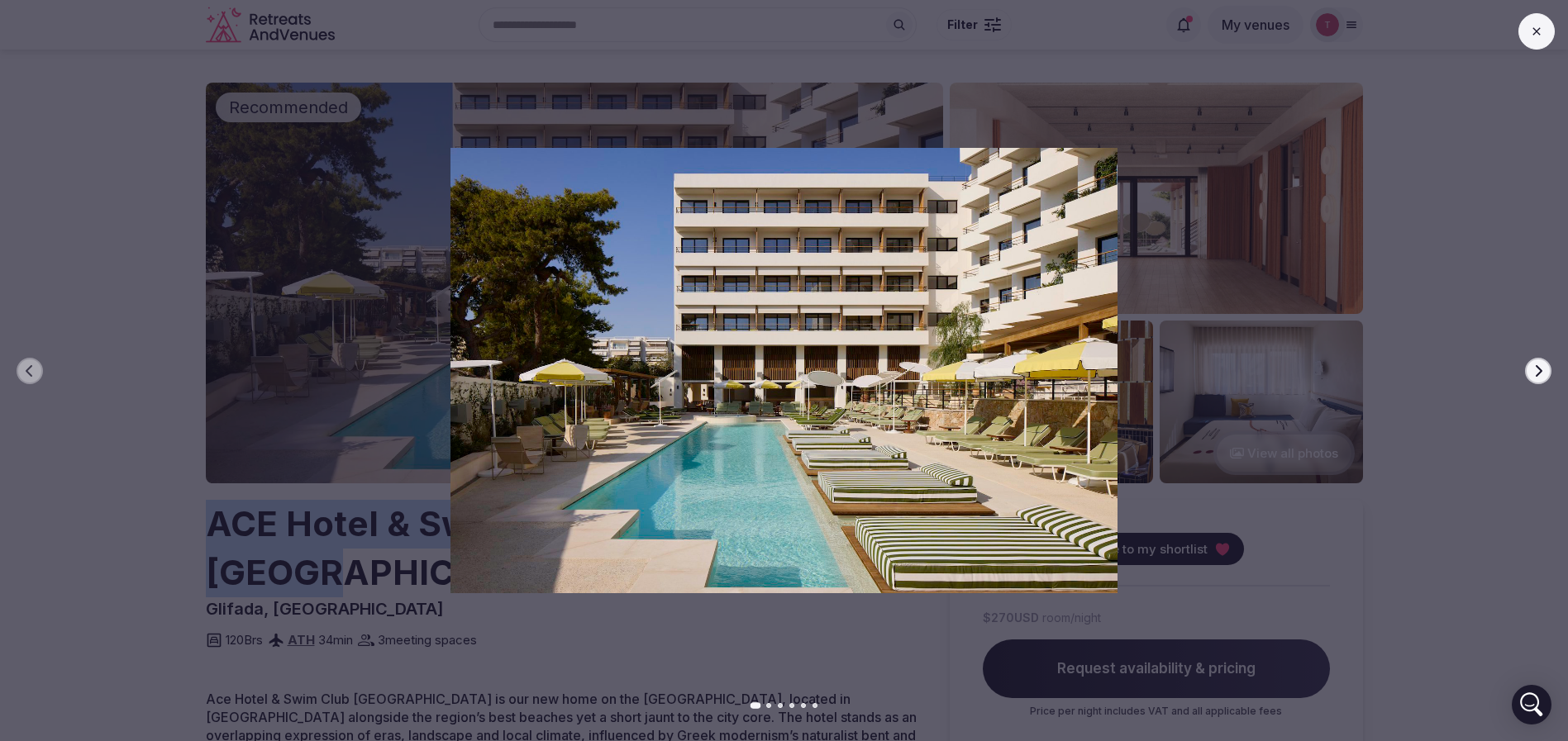
click at [1541, 367] on icon "button" at bounding box center [1537, 370] width 13 height 13
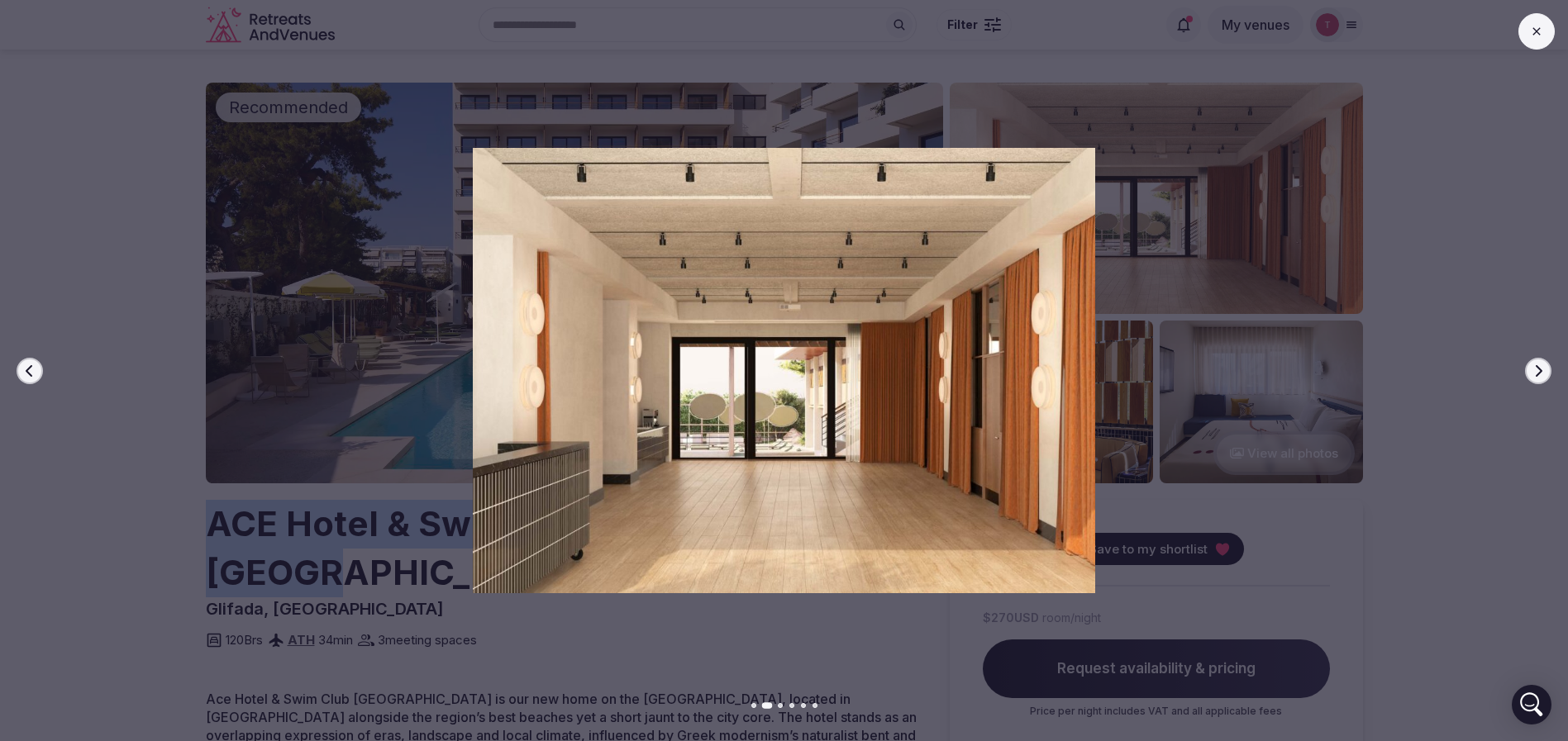
click at [1541, 367] on icon "button" at bounding box center [1537, 370] width 13 height 13
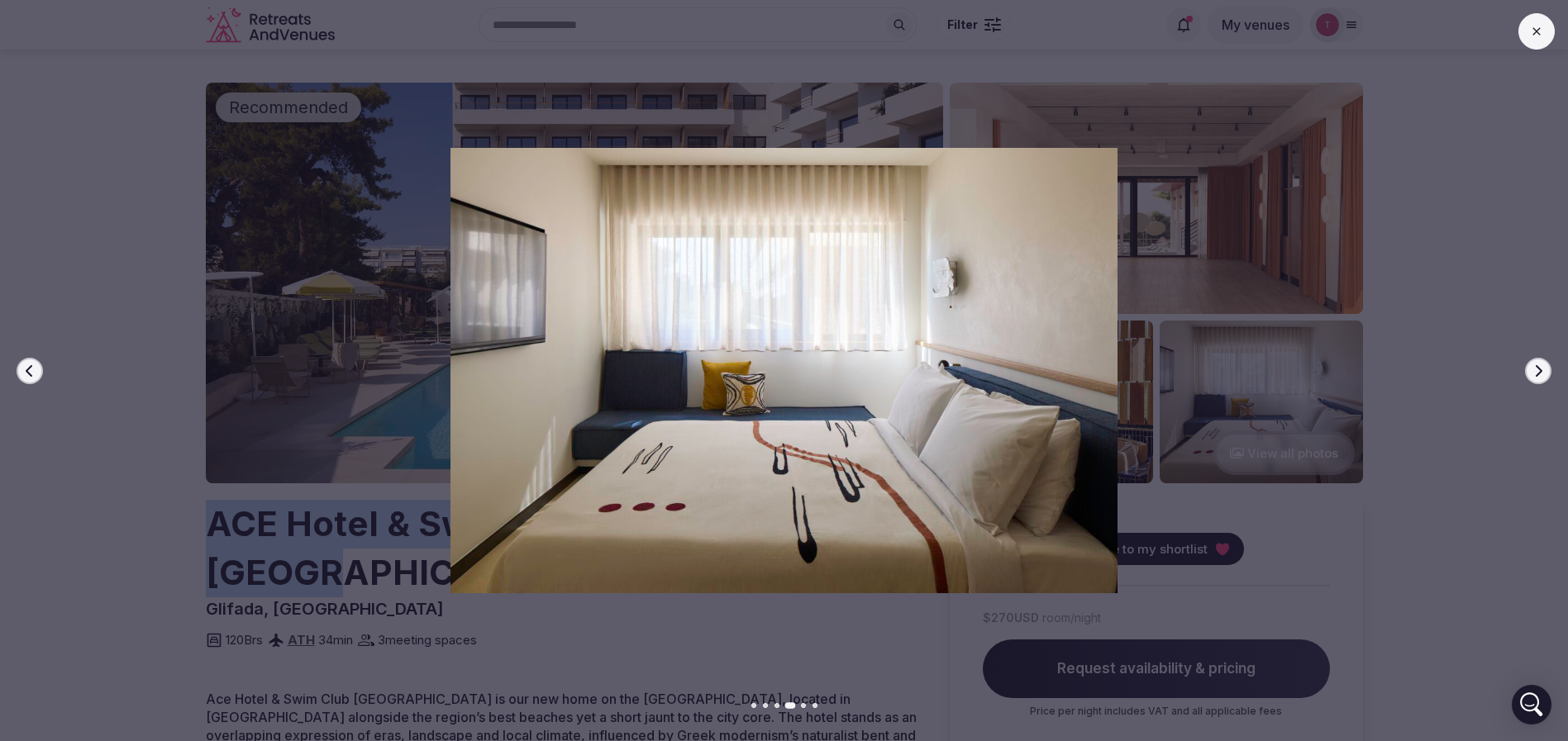
click at [1541, 367] on icon "button" at bounding box center [1537, 370] width 13 height 13
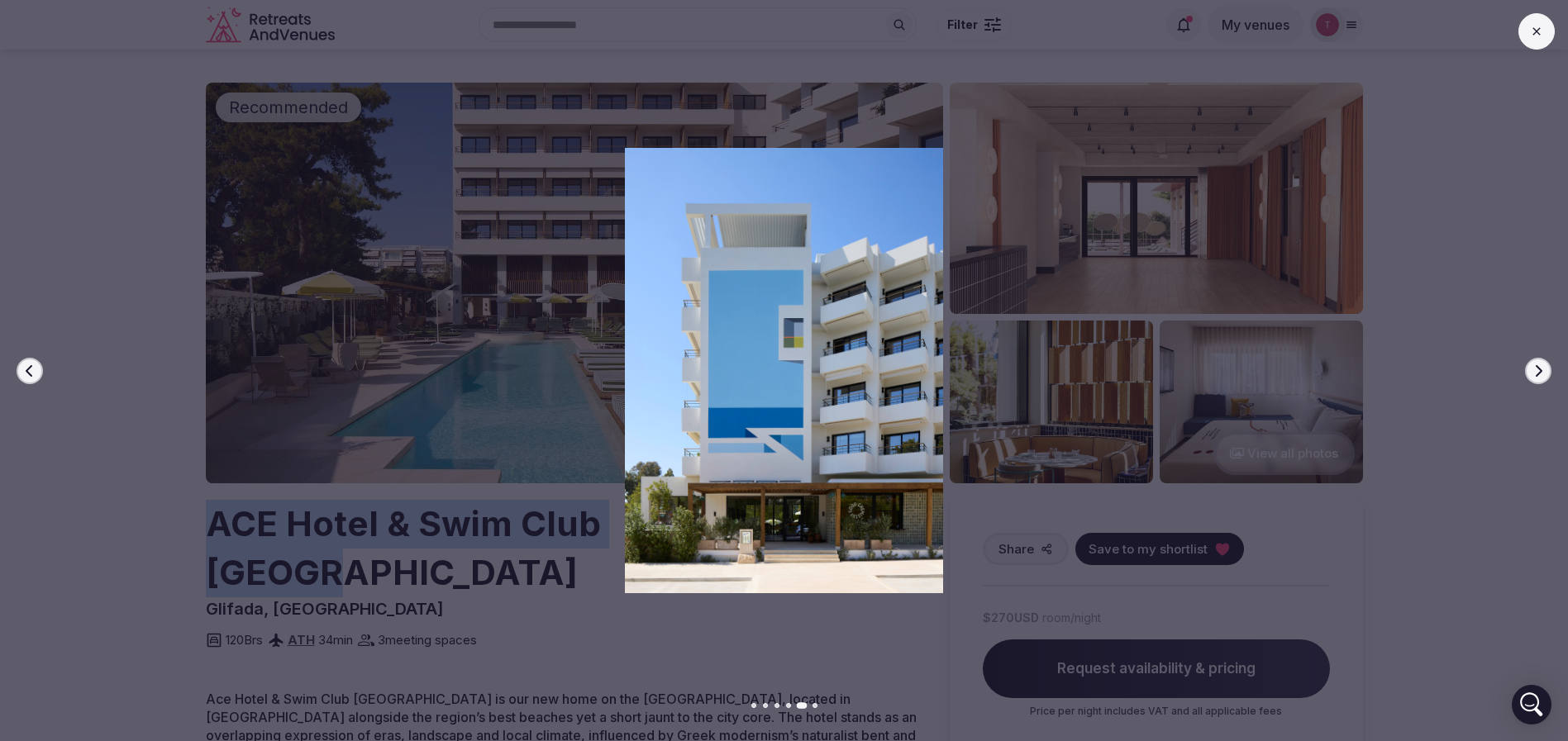
click at [1541, 367] on icon "button" at bounding box center [1537, 370] width 13 height 13
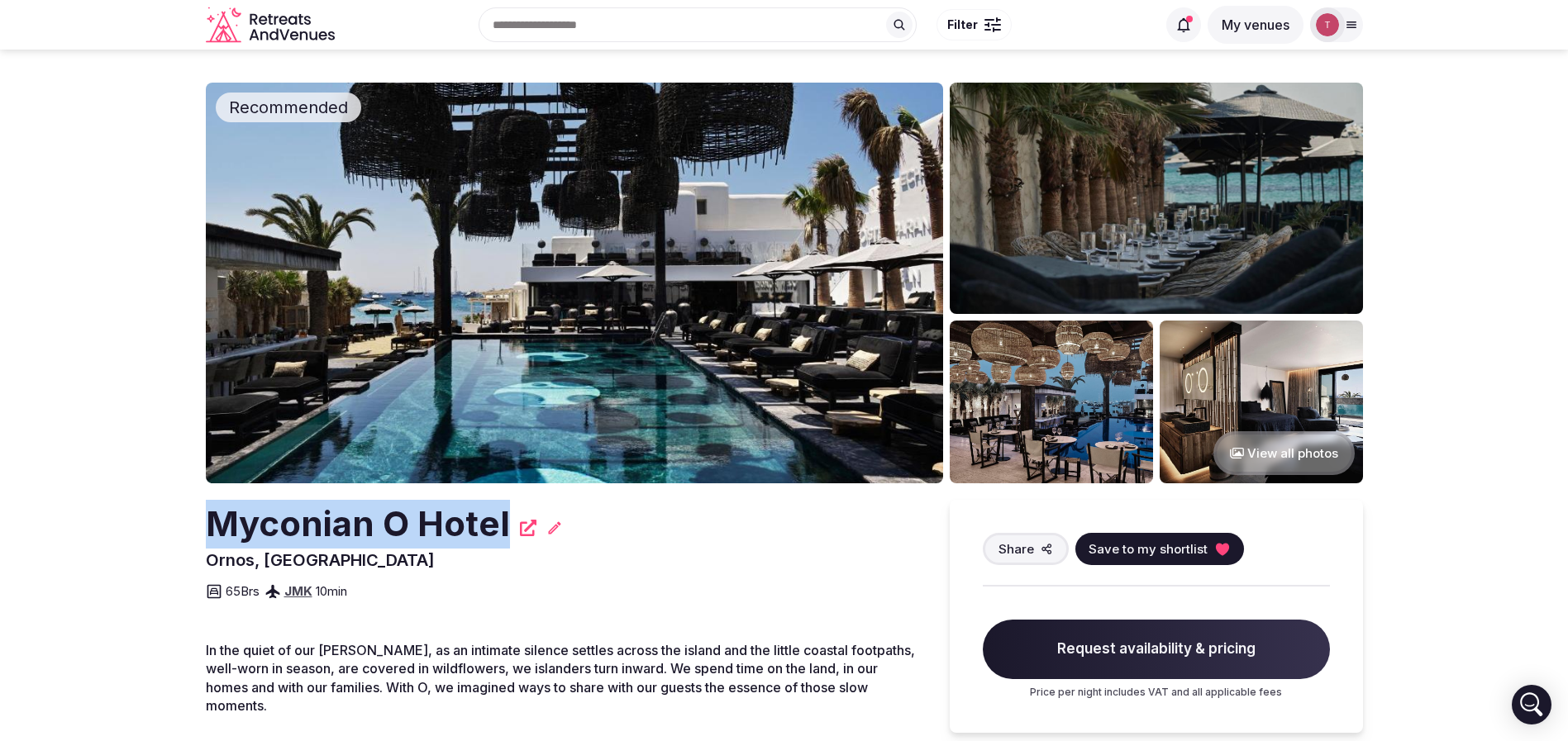
drag, startPoint x: 368, startPoint y: 529, endPoint x: 507, endPoint y: 523, distance: 139.1
click at [507, 523] on section "Recommended View all photos Myconian O [GEOGRAPHIC_DATA], [GEOGRAPHIC_DATA] Sha…" at bounding box center [784, 541] width 1568 height 983
copy h2 "Myconian O Hotel"
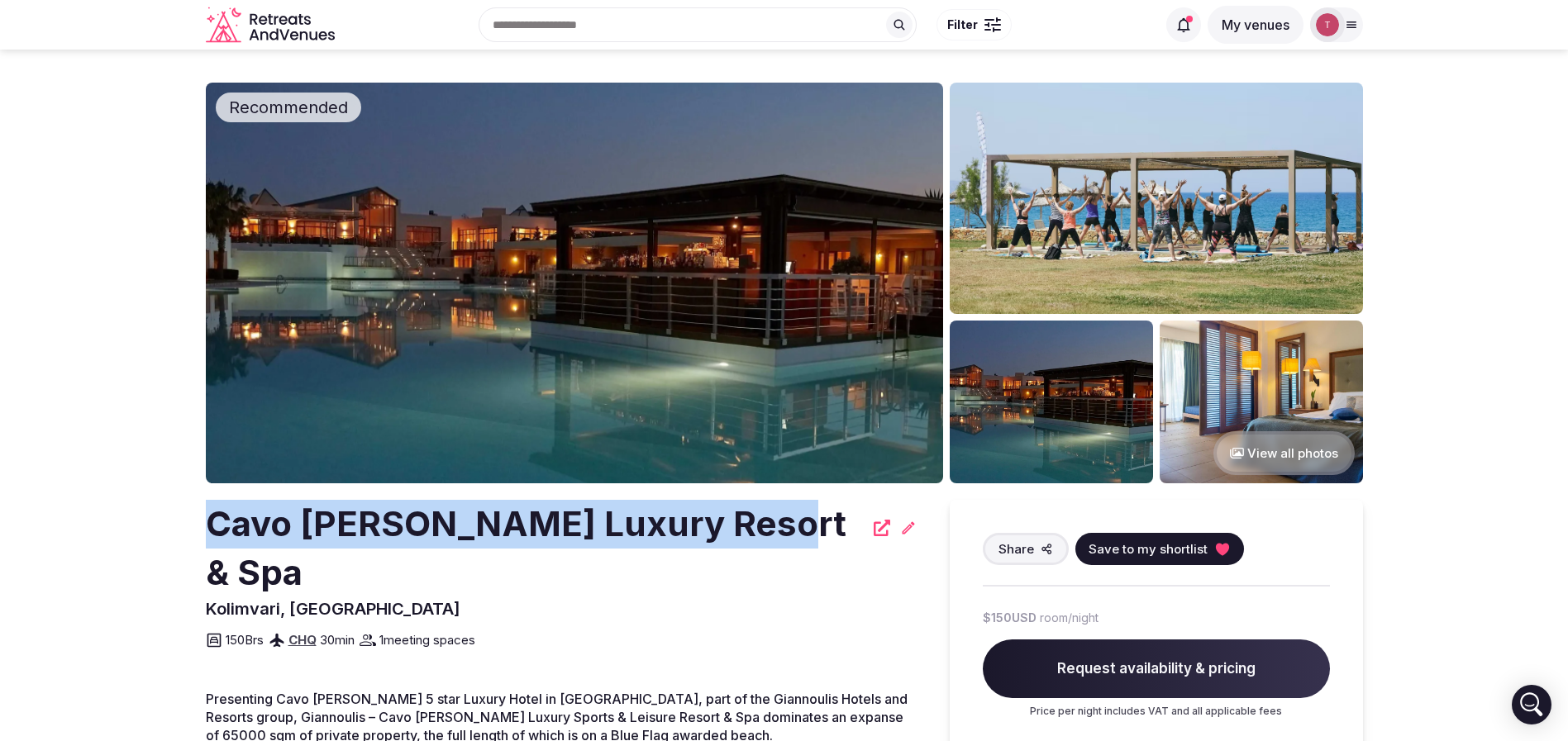
drag, startPoint x: 400, startPoint y: 533, endPoint x: 757, endPoint y: 529, distance: 357.0
copy h2 "Cavo [PERSON_NAME] Luxury Resort & Spa"
click at [648, 261] on img at bounding box center [574, 283] width 737 height 401
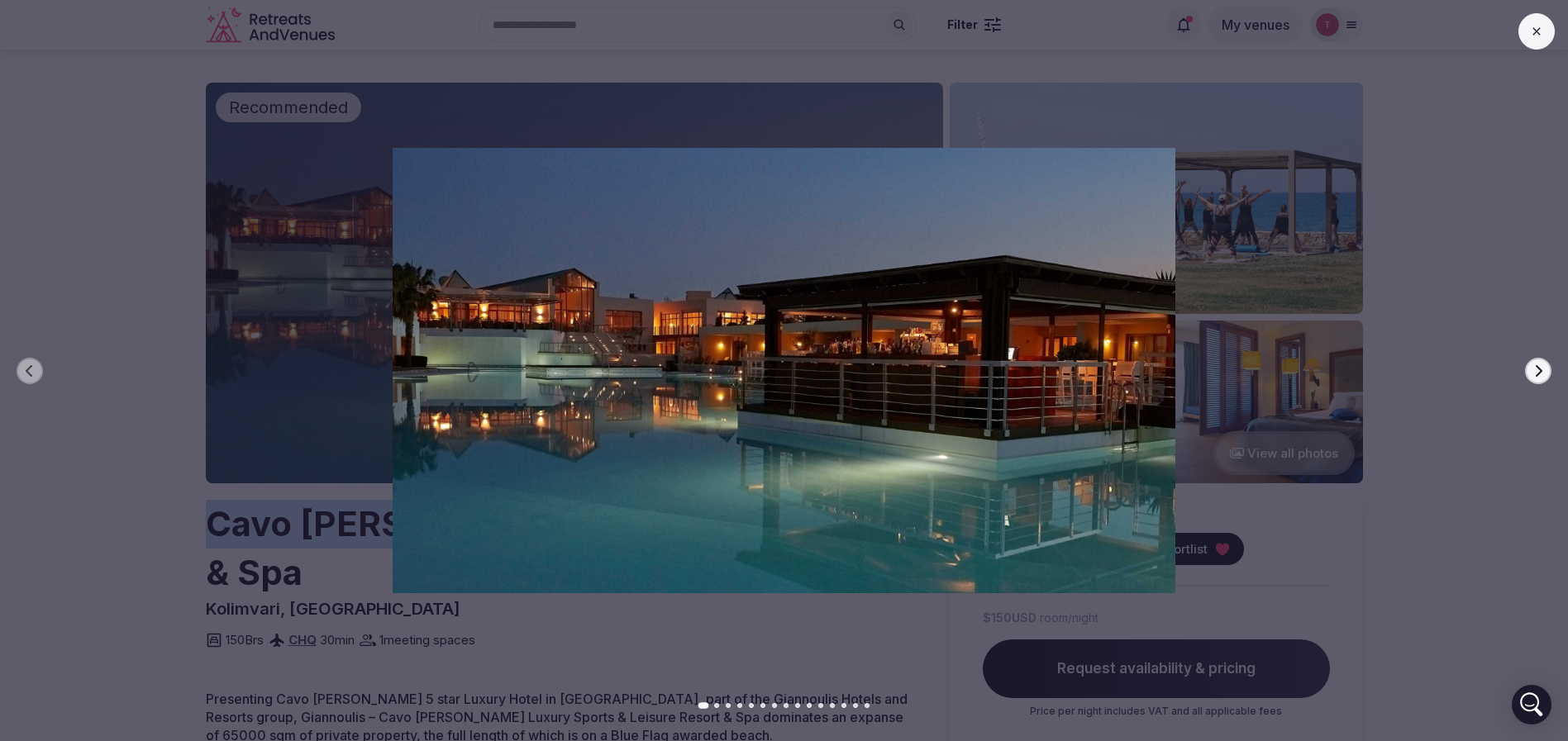
click at [1535, 368] on icon "button" at bounding box center [1537, 370] width 13 height 13
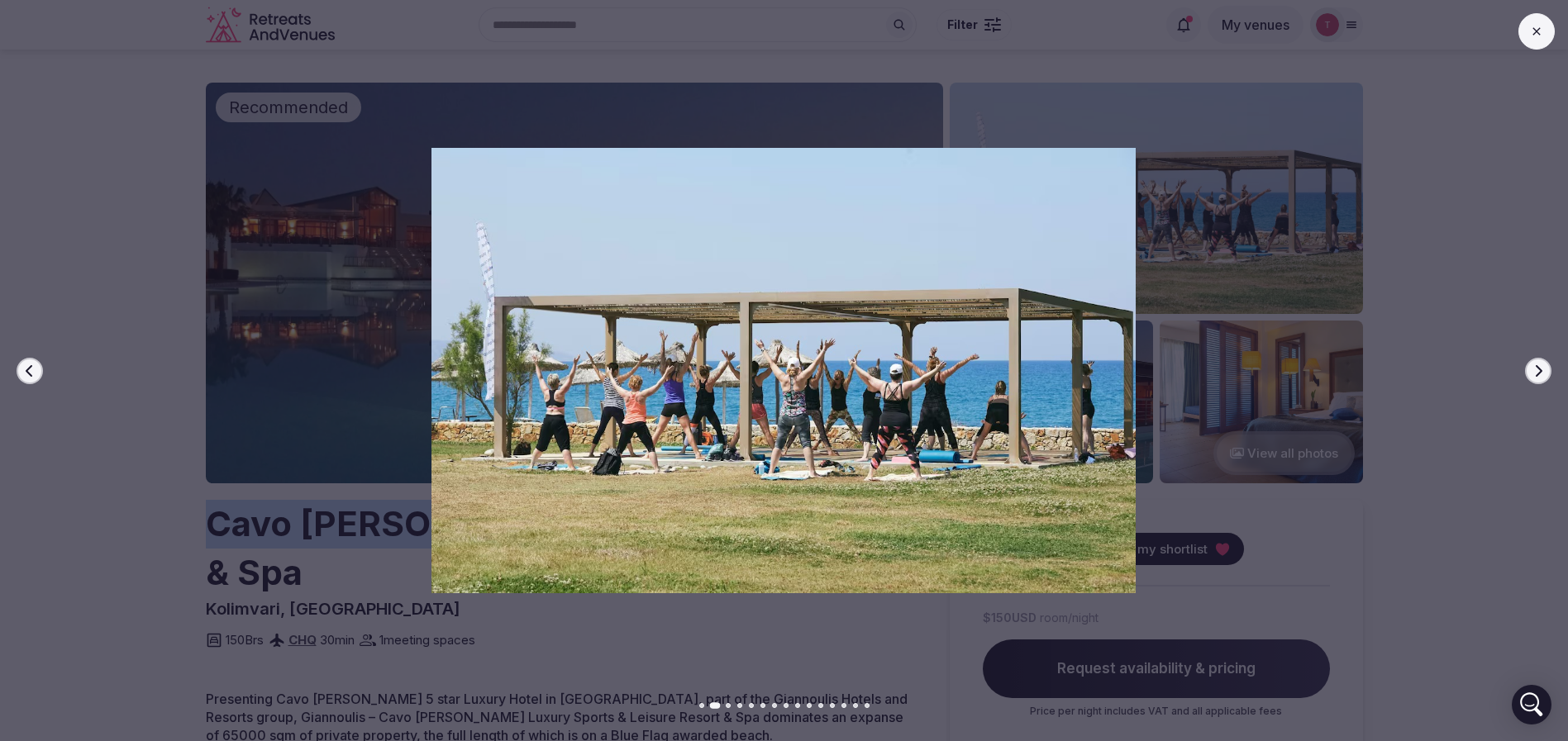
click at [1535, 368] on icon "button" at bounding box center [1537, 370] width 13 height 13
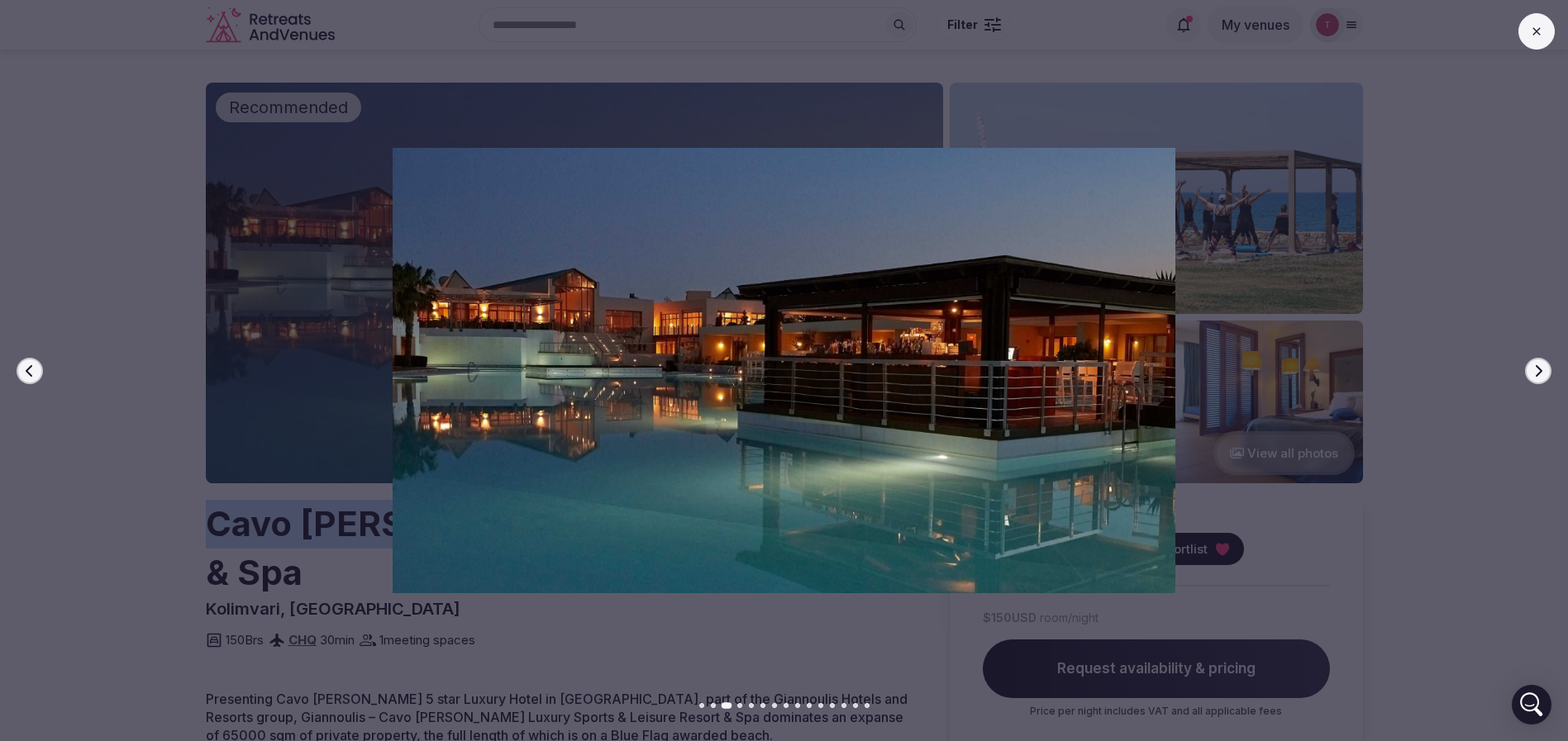
click at [1535, 368] on icon "button" at bounding box center [1537, 370] width 13 height 13
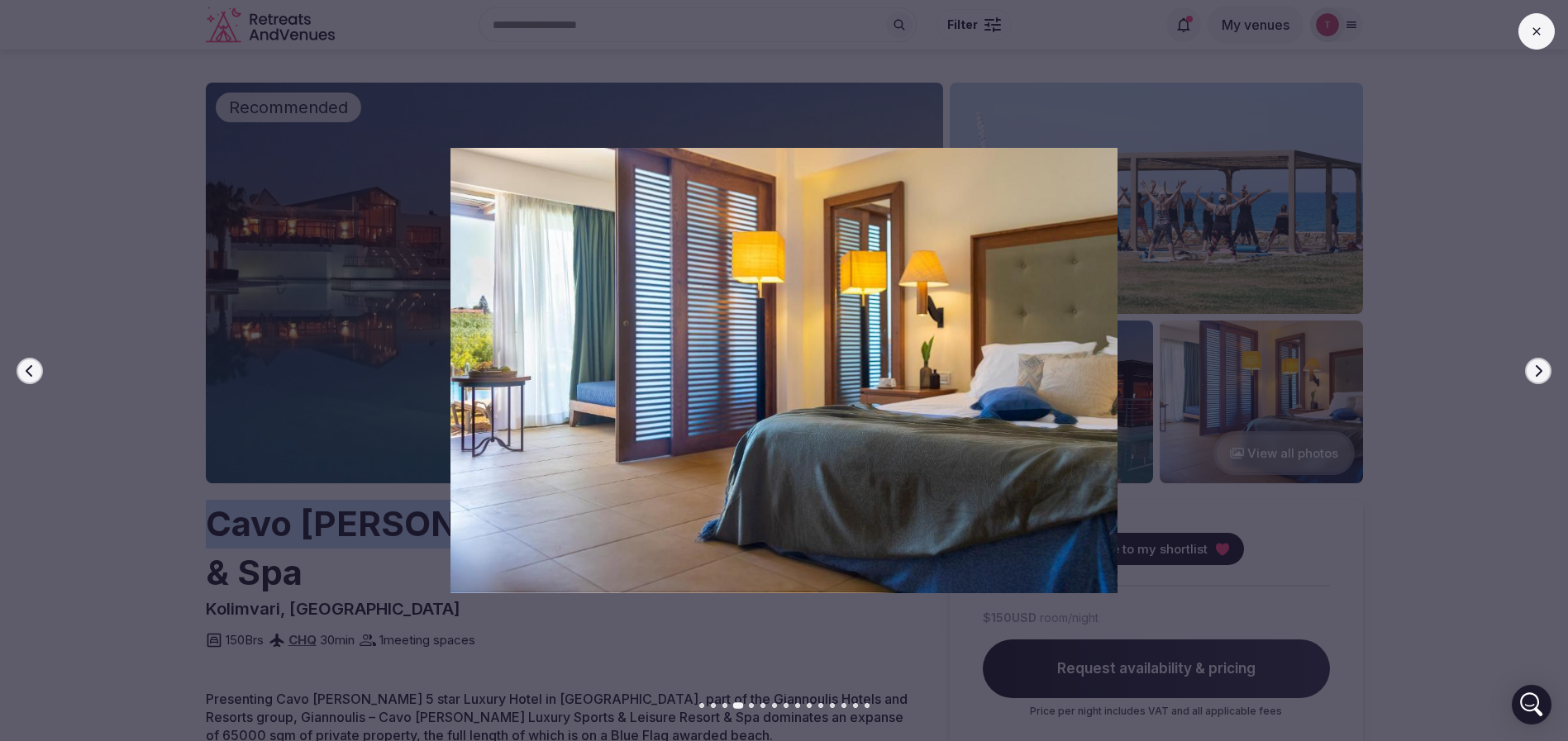
click at [1535, 368] on icon "button" at bounding box center [1537, 370] width 13 height 13
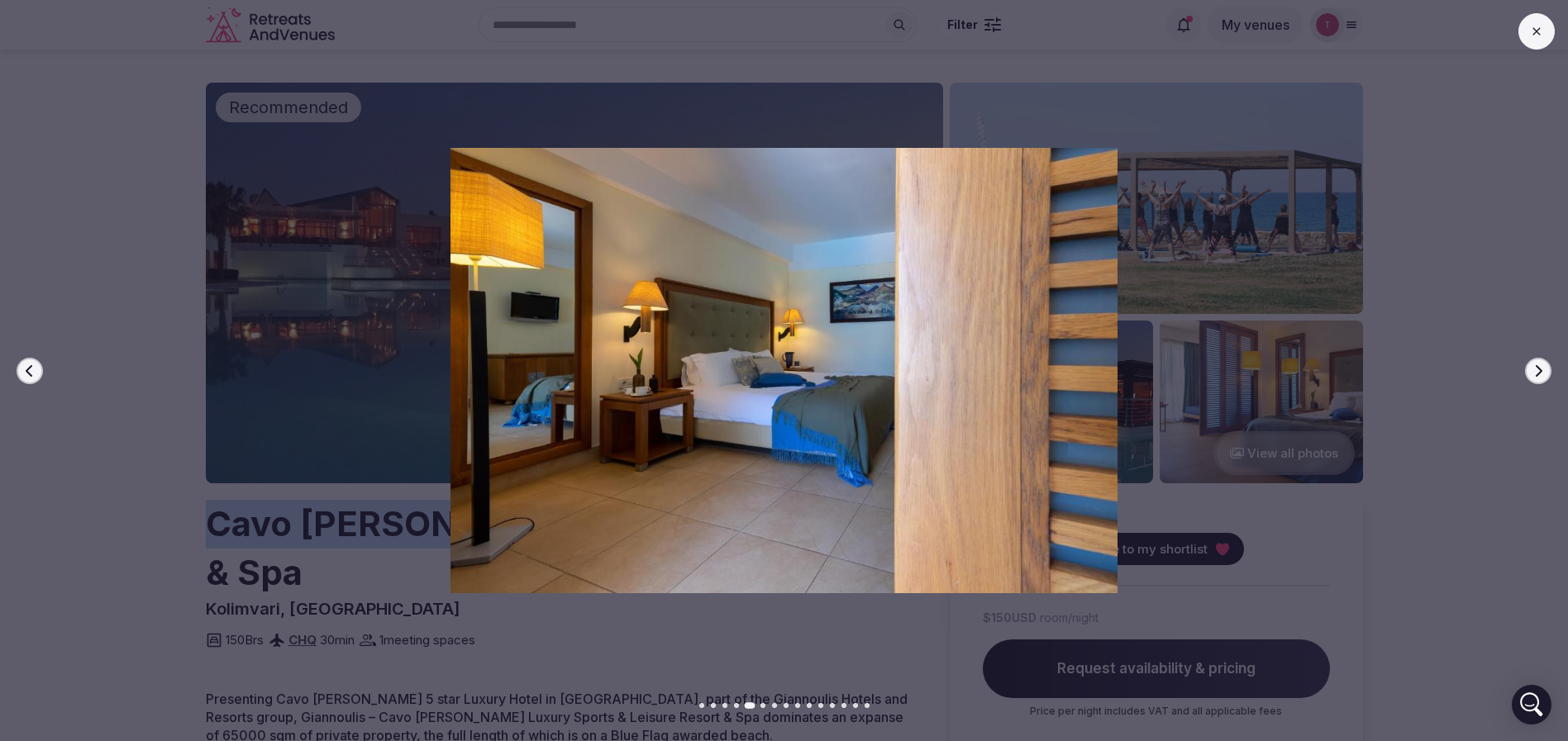
click at [1535, 368] on icon "button" at bounding box center [1537, 370] width 13 height 13
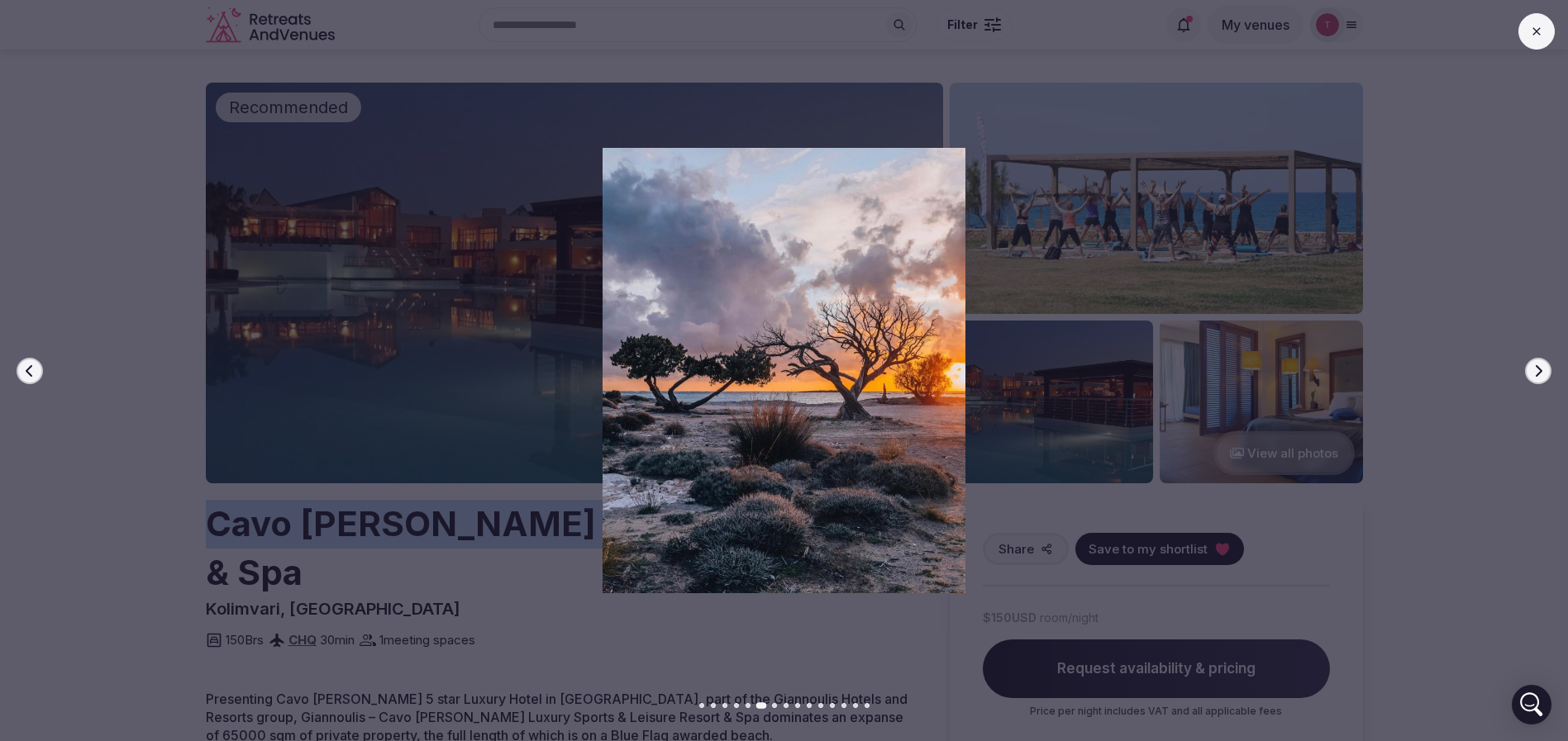
click at [1535, 368] on icon "button" at bounding box center [1537, 370] width 13 height 13
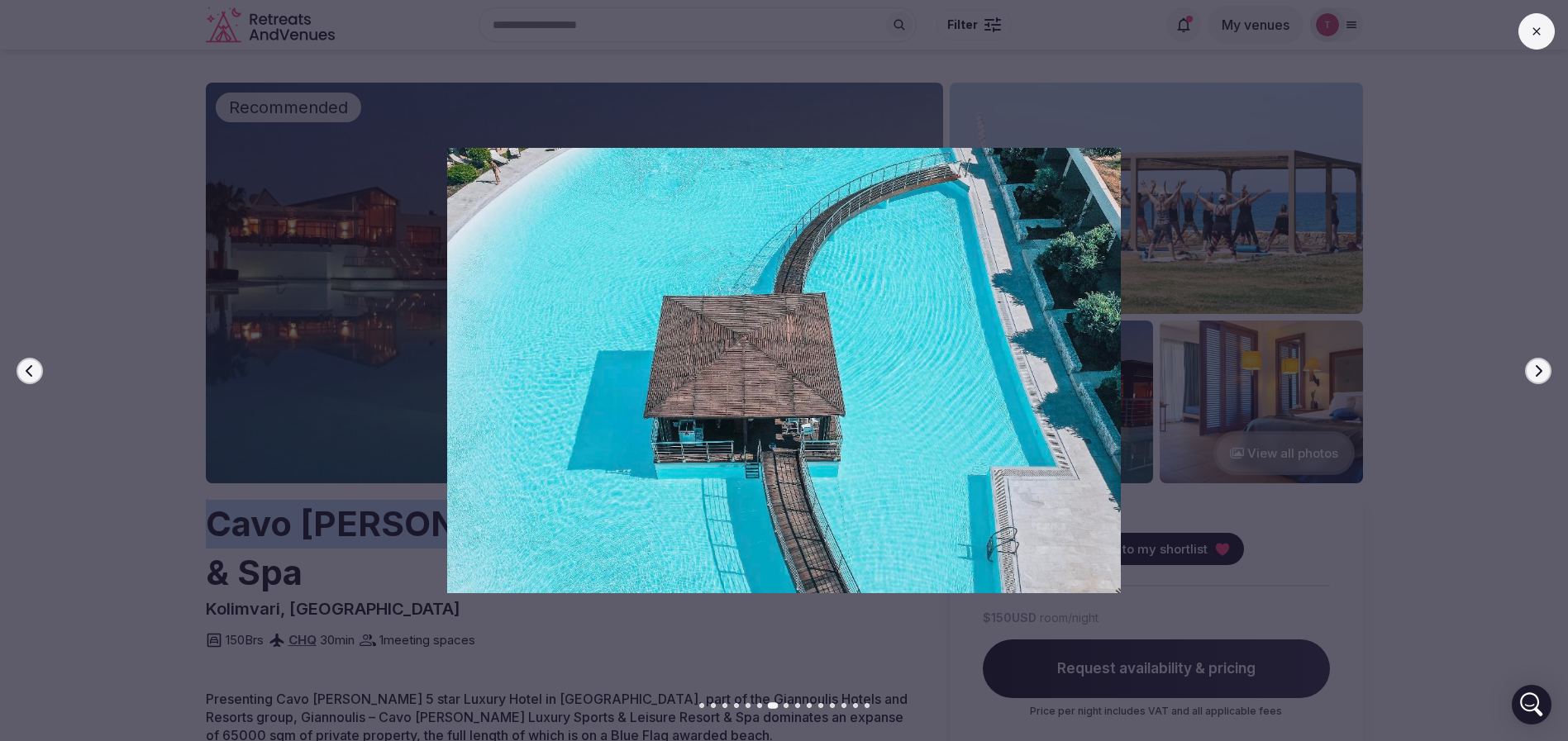
click at [1535, 368] on icon "button" at bounding box center [1537, 370] width 13 height 13
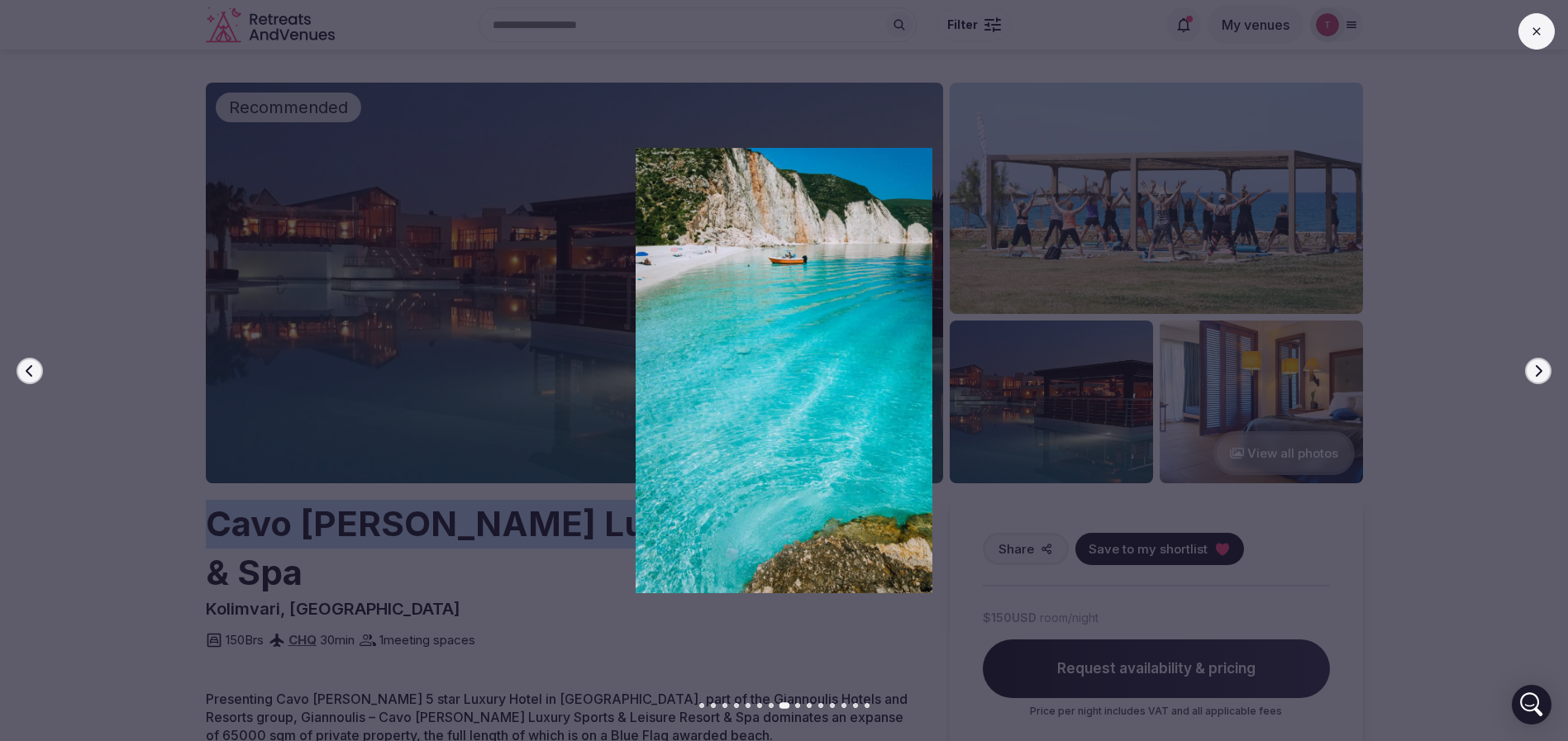
click at [1535, 368] on icon "button" at bounding box center [1537, 370] width 13 height 13
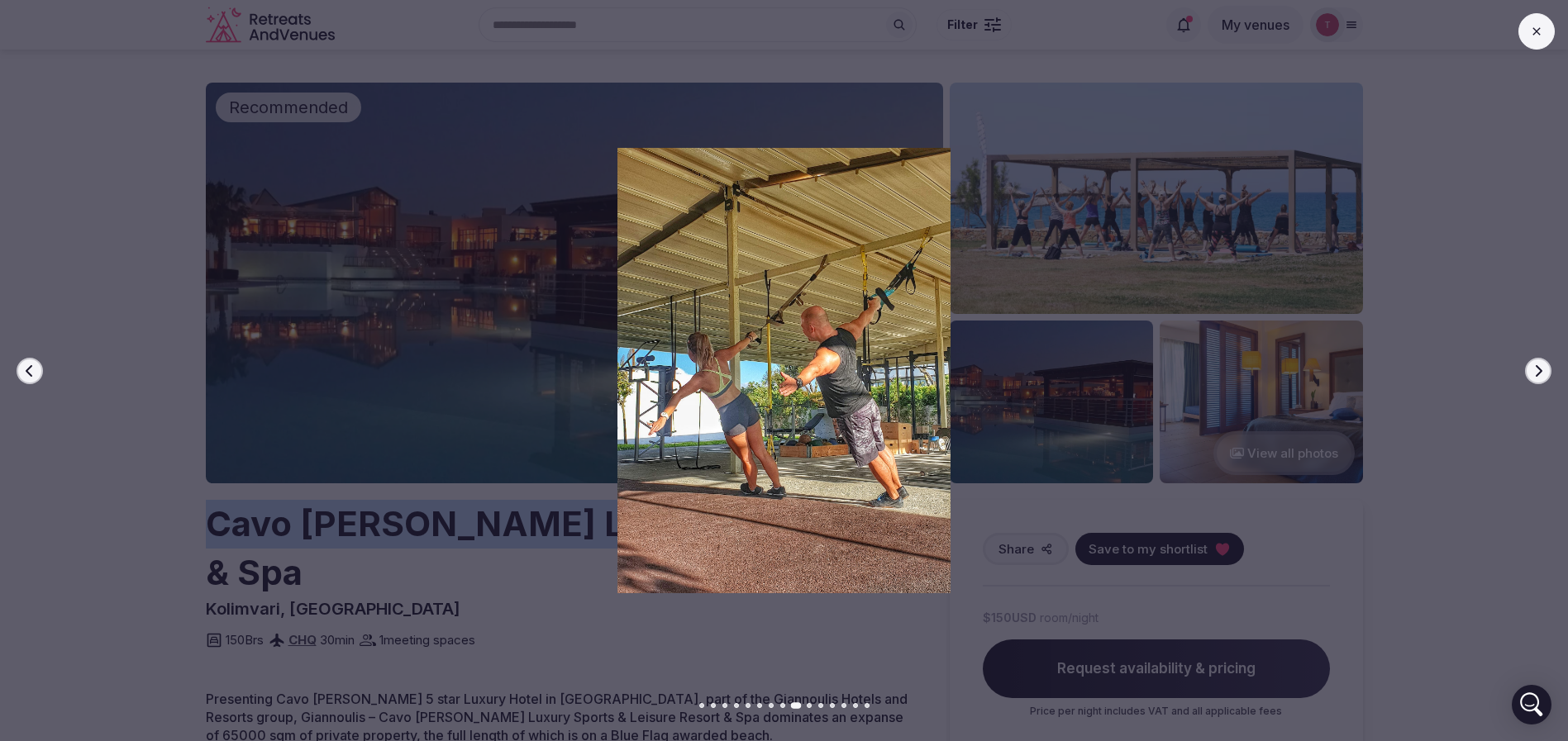
click at [1535, 368] on icon "button" at bounding box center [1537, 370] width 13 height 13
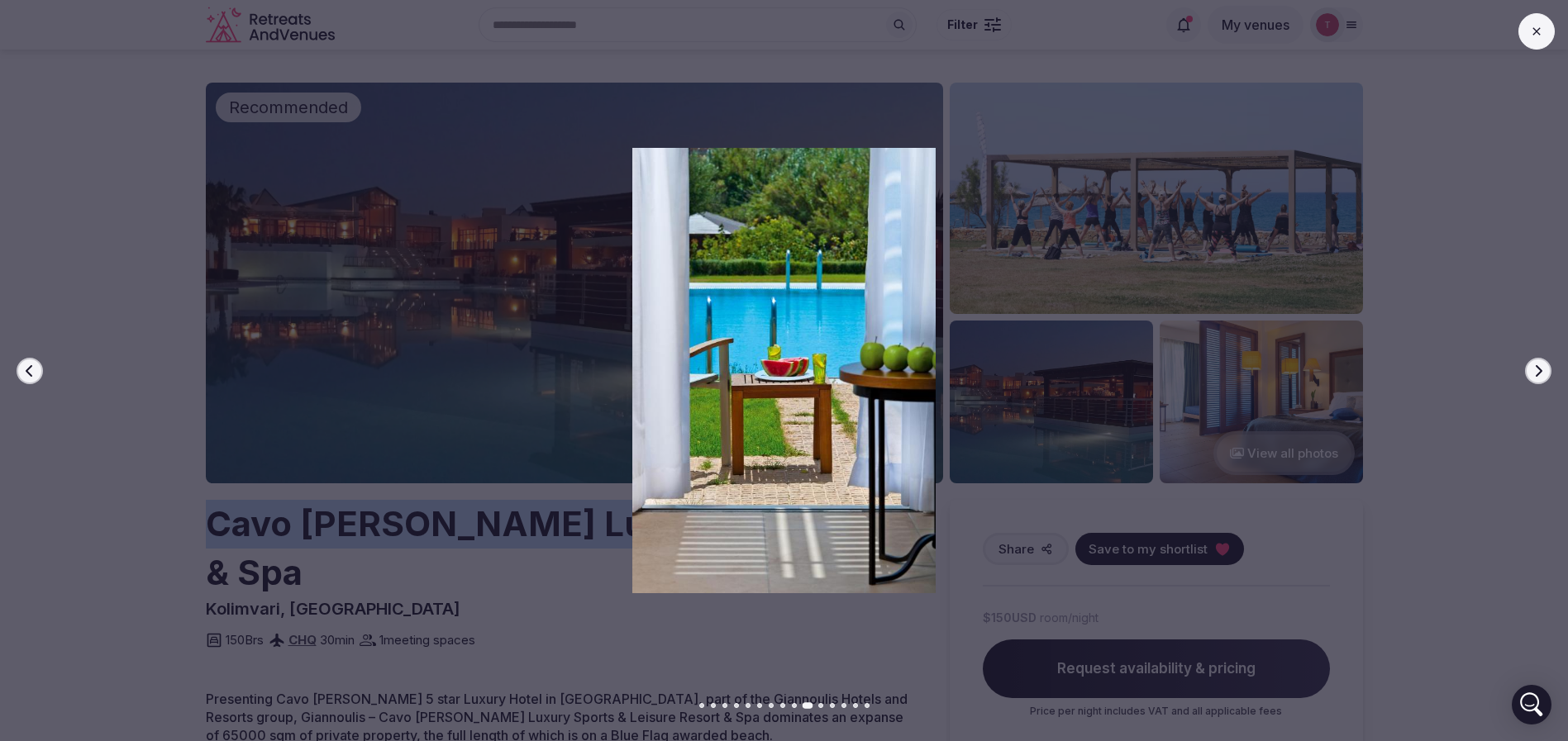
click at [1535, 368] on icon "button" at bounding box center [1537, 370] width 13 height 13
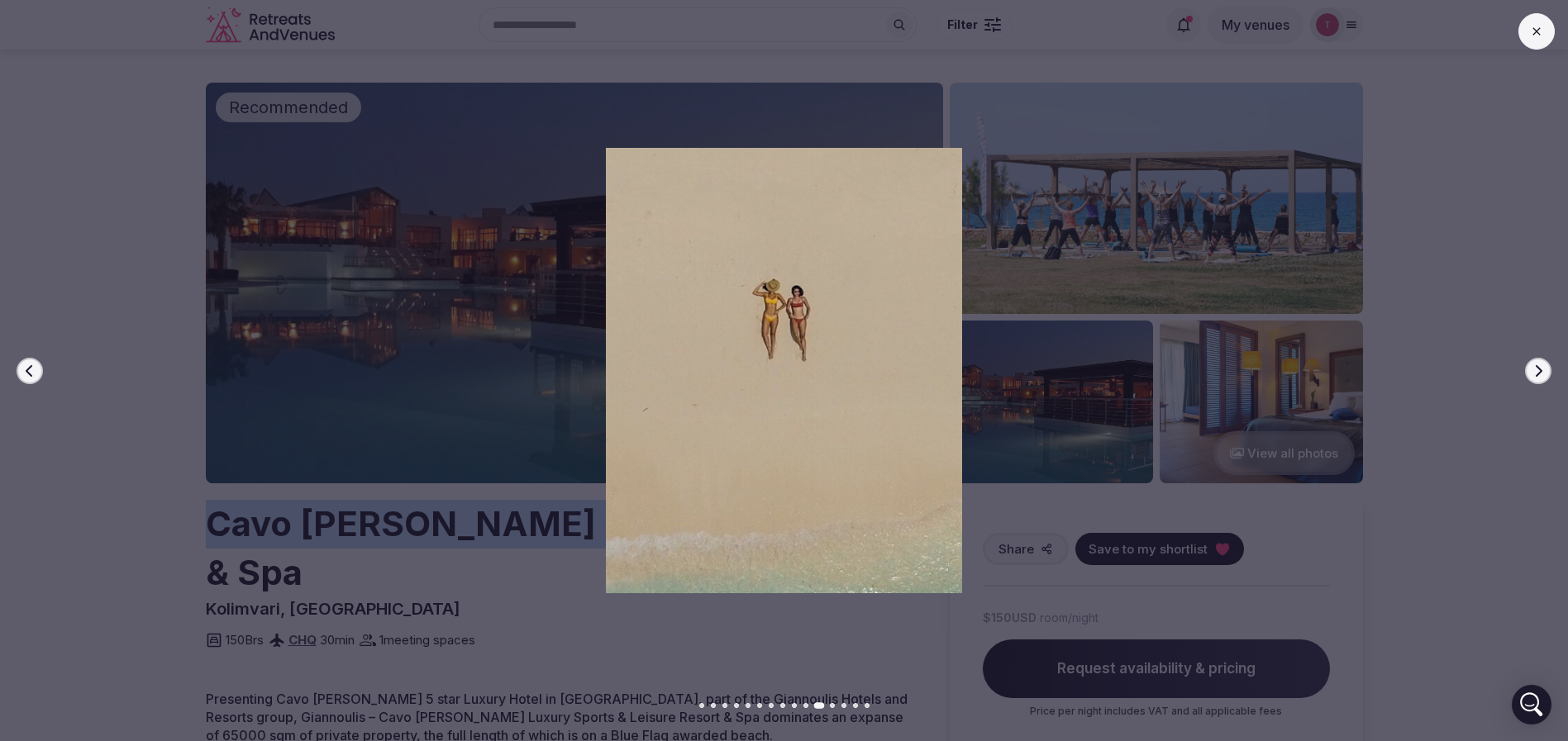
click at [1535, 368] on icon "button" at bounding box center [1537, 370] width 13 height 13
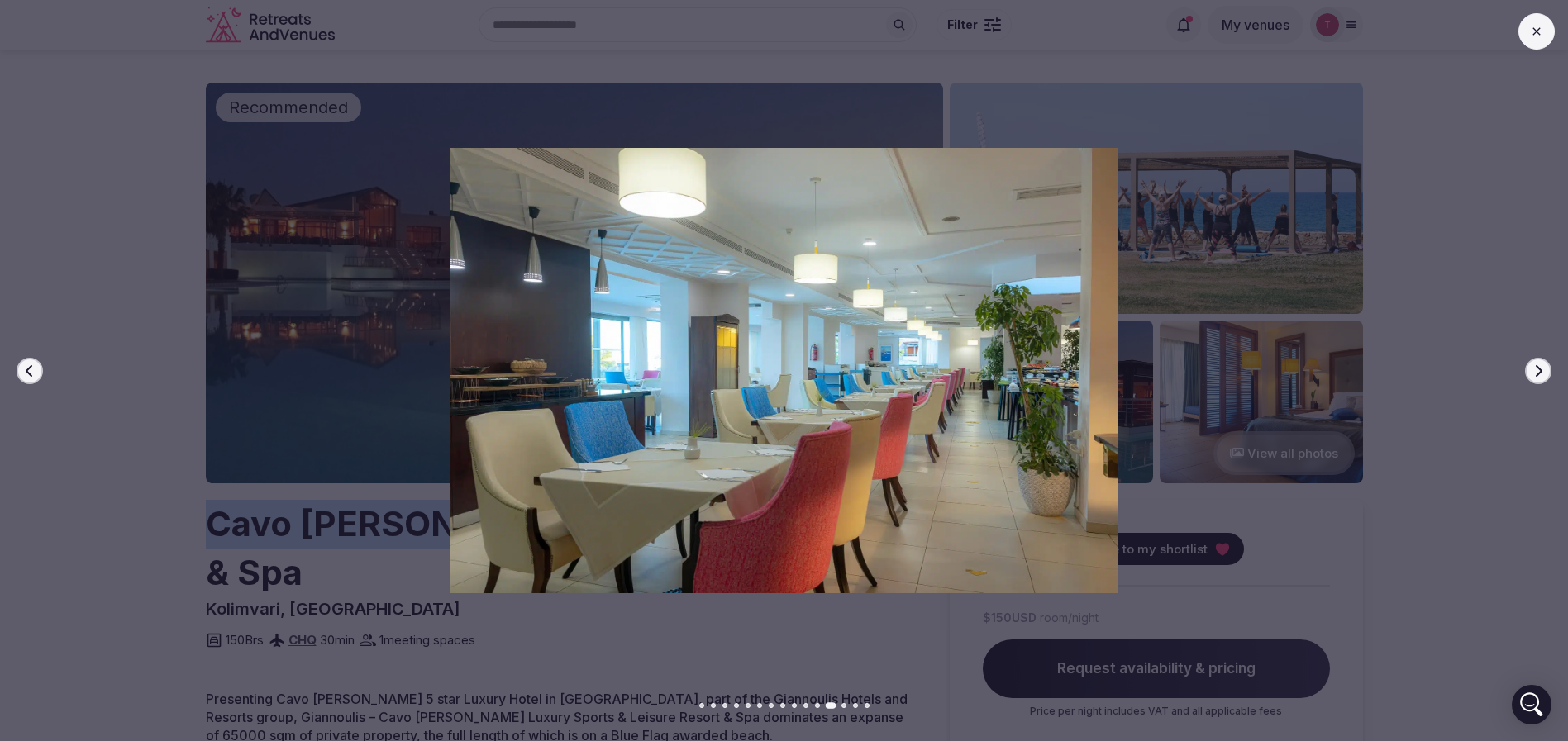
click at [1535, 368] on icon "button" at bounding box center [1537, 370] width 13 height 13
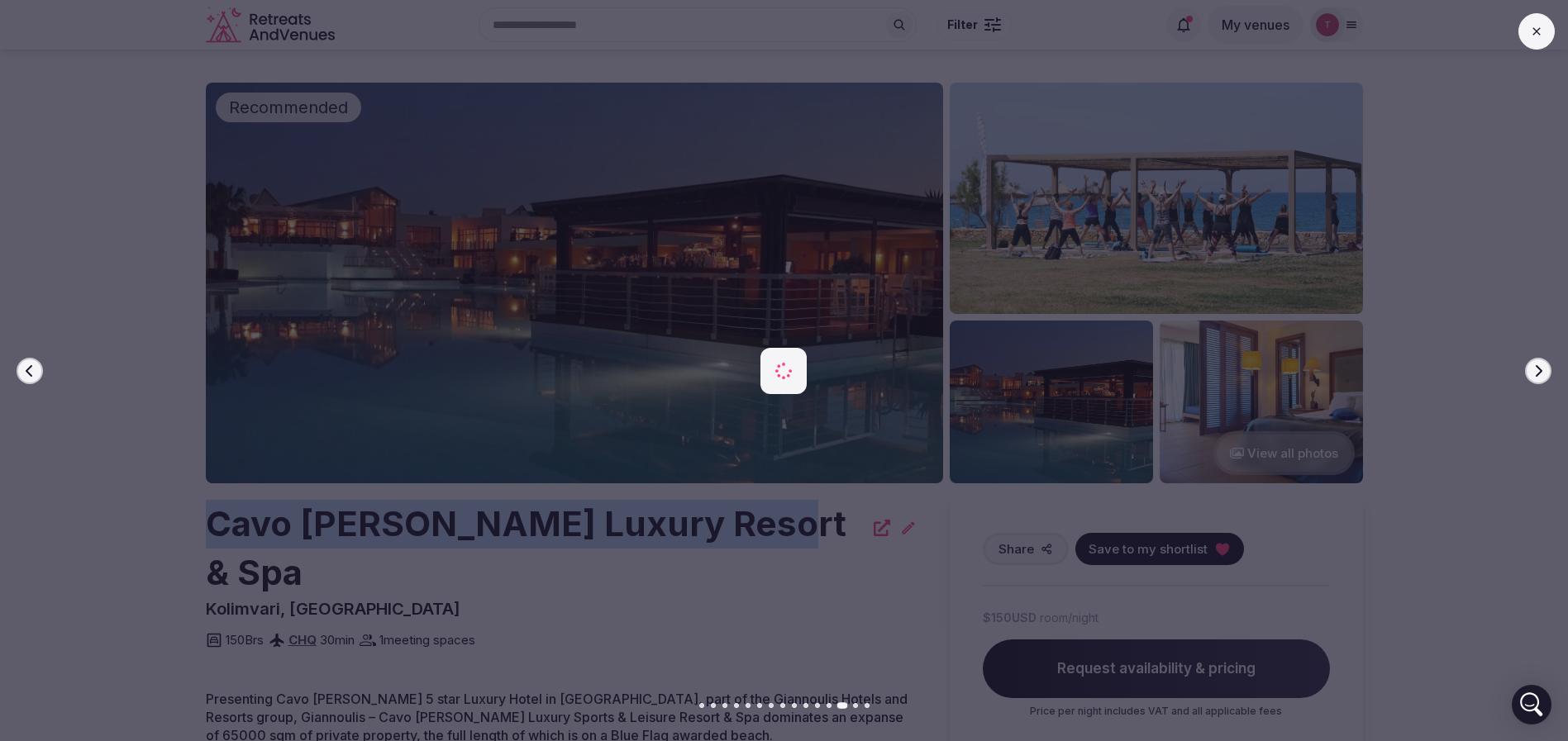
click at [1535, 368] on icon "button" at bounding box center [1537, 370] width 13 height 13
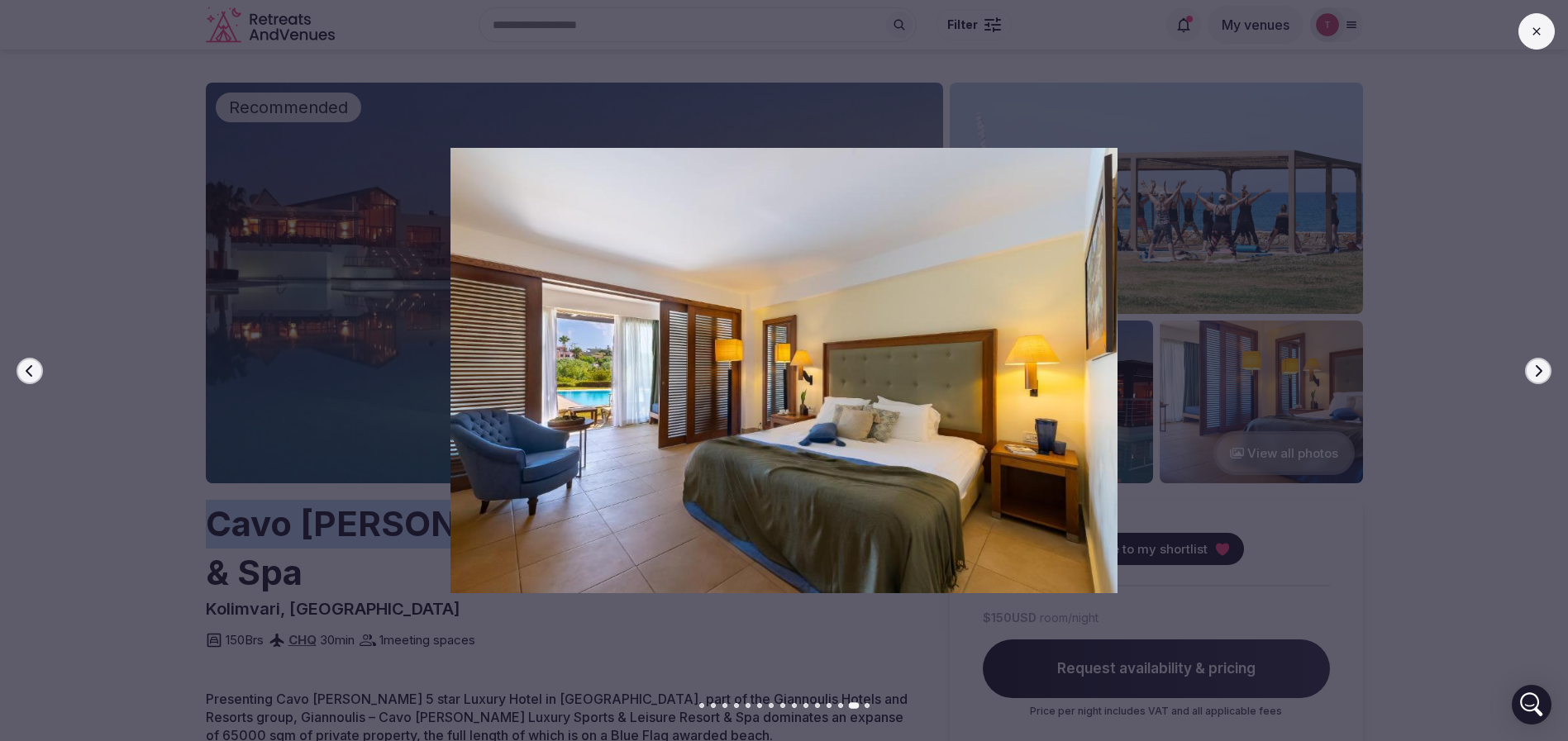
click at [1535, 368] on icon "button" at bounding box center [1537, 370] width 13 height 13
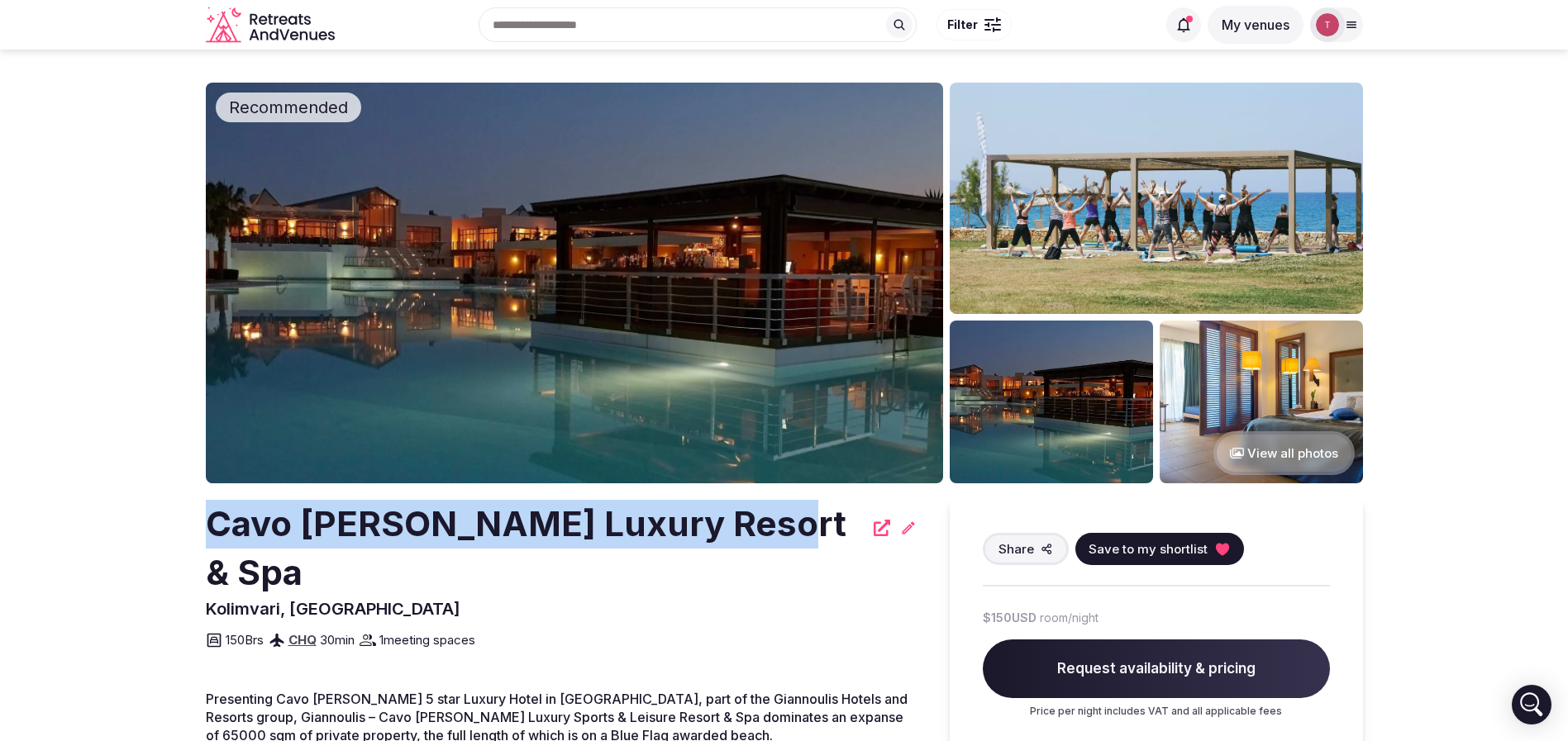
drag, startPoint x: 203, startPoint y: 527, endPoint x: 677, endPoint y: 530, distance: 474.0
click at [677, 530] on h2 "Cavo [PERSON_NAME] Luxury Resort & Spa" at bounding box center [535, 549] width 658 height 98
drag, startPoint x: 758, startPoint y: 531, endPoint x: 0, endPoint y: 529, distance: 758.0
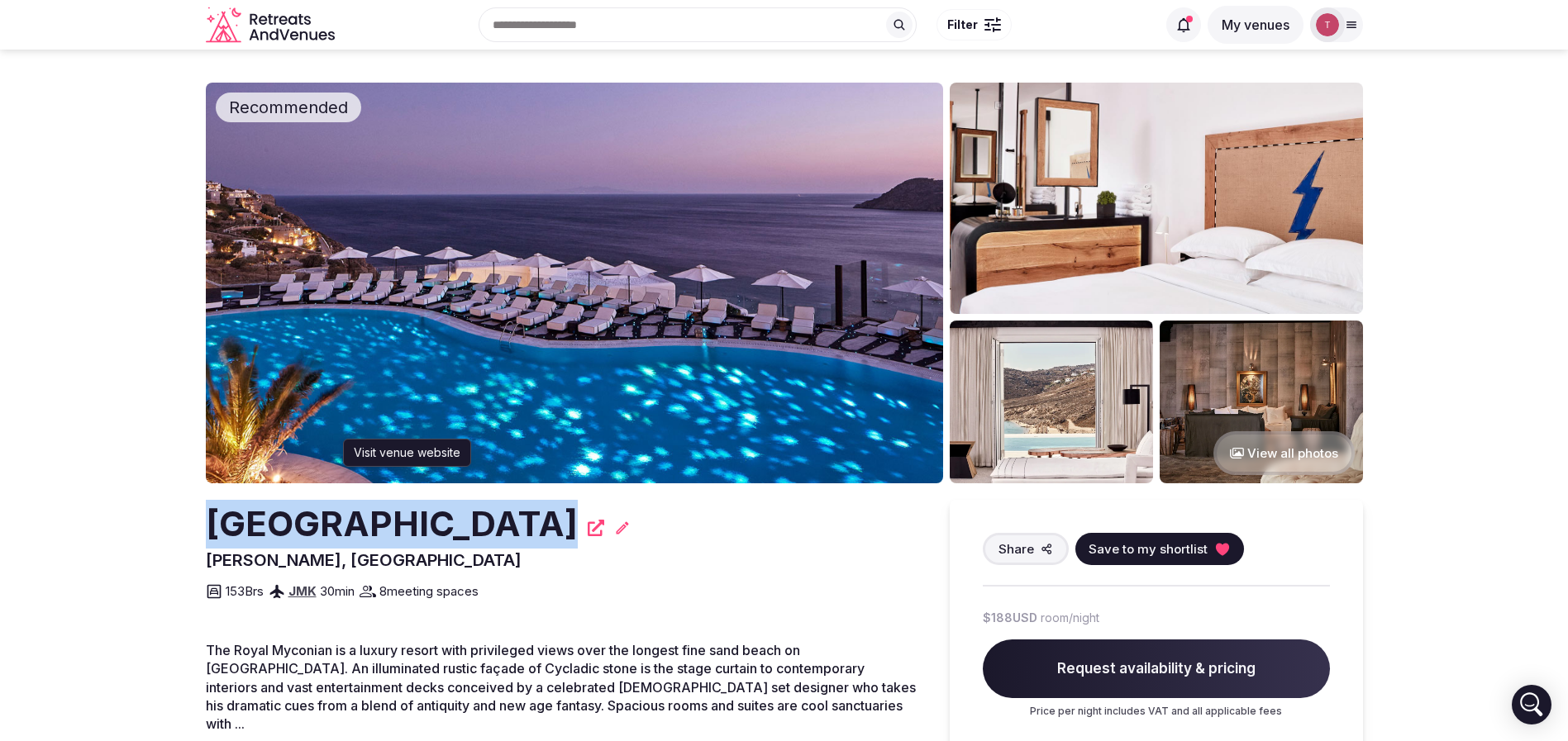
drag, startPoint x: 393, startPoint y: 519, endPoint x: 619, endPoint y: 531, distance: 226.3
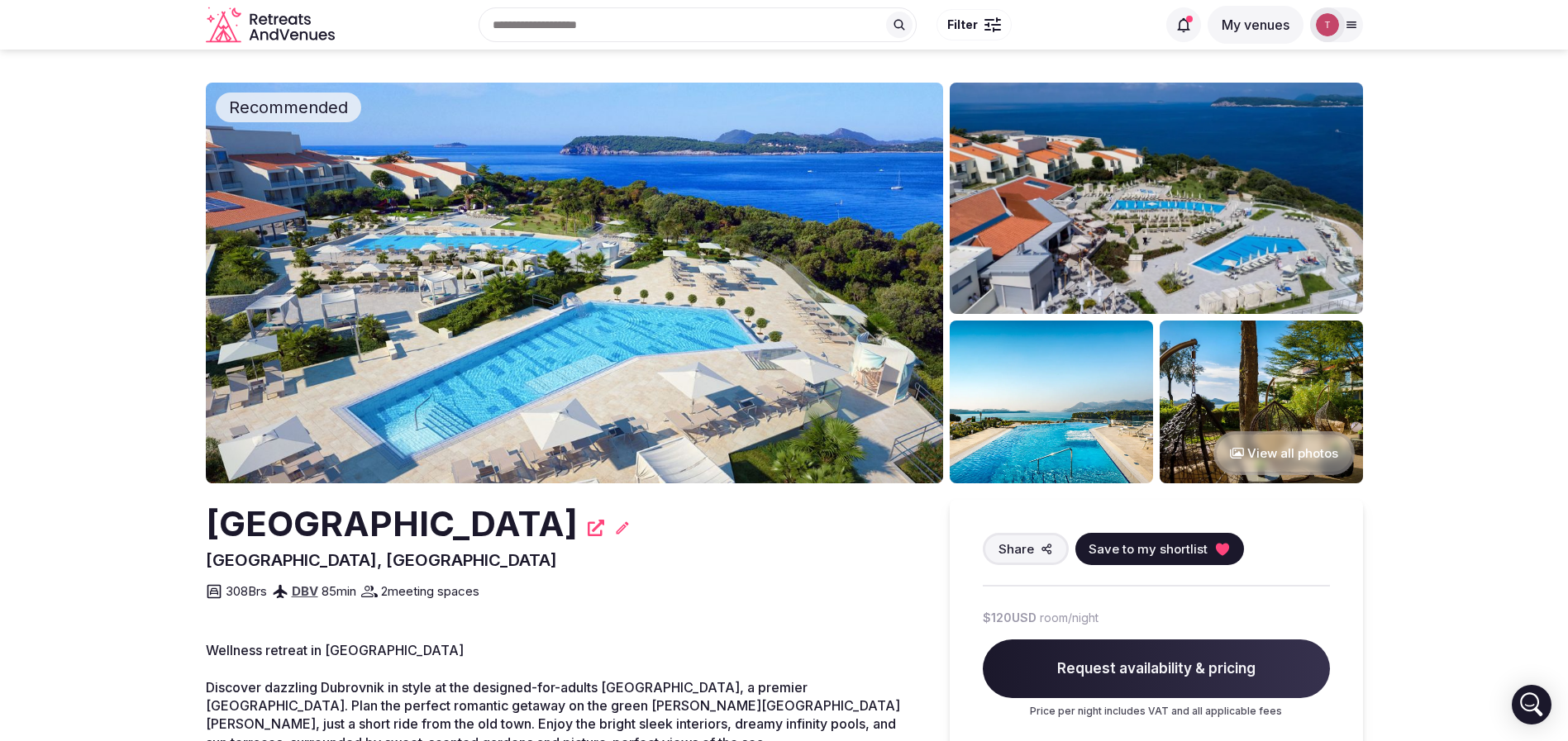
drag, startPoint x: 177, startPoint y: 520, endPoint x: 576, endPoint y: 517, distance: 399.0
copy h2 "[GEOGRAPHIC_DATA]"
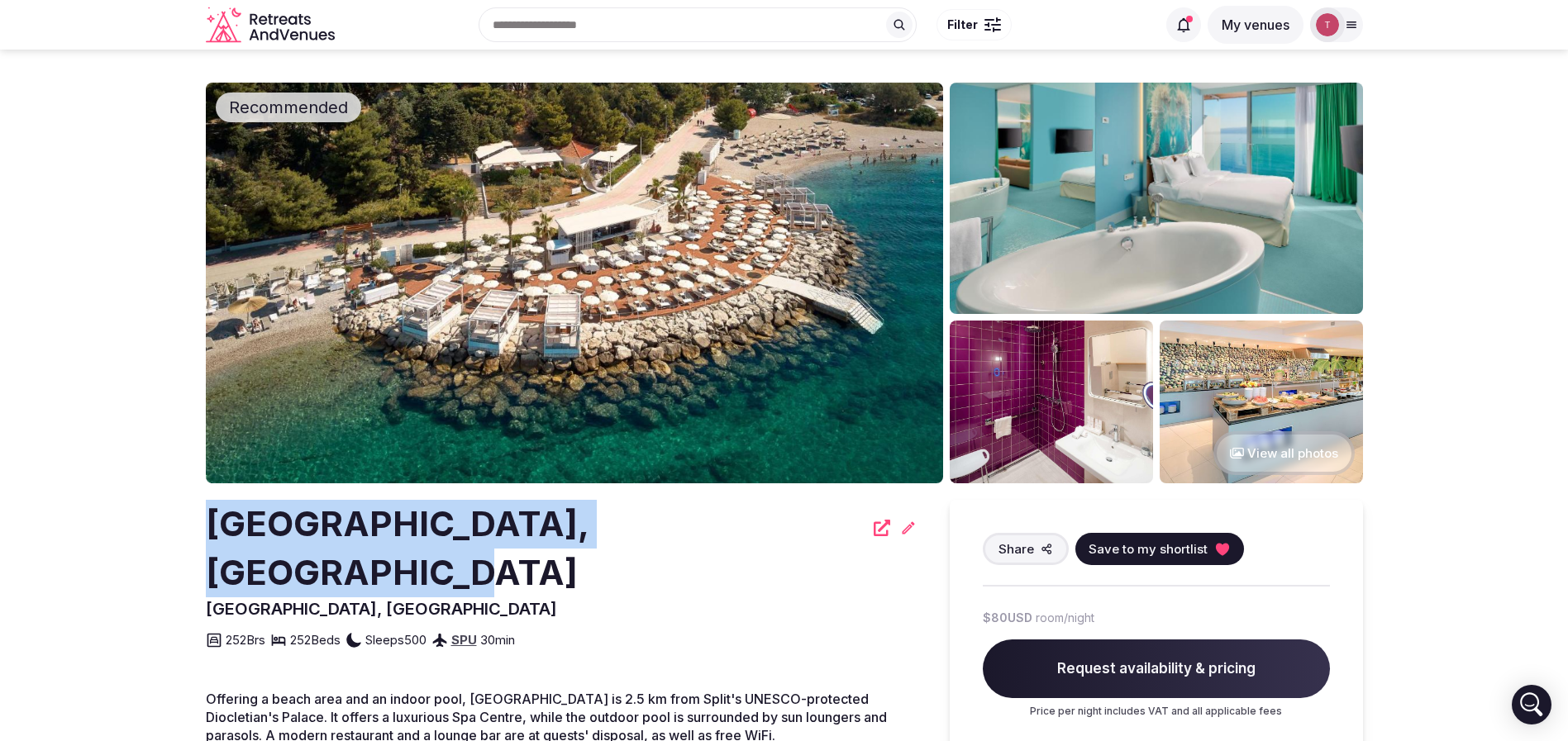
drag, startPoint x: 166, startPoint y: 517, endPoint x: 737, endPoint y: 532, distance: 571.2
copy h2 "[GEOGRAPHIC_DATA], [GEOGRAPHIC_DATA]"
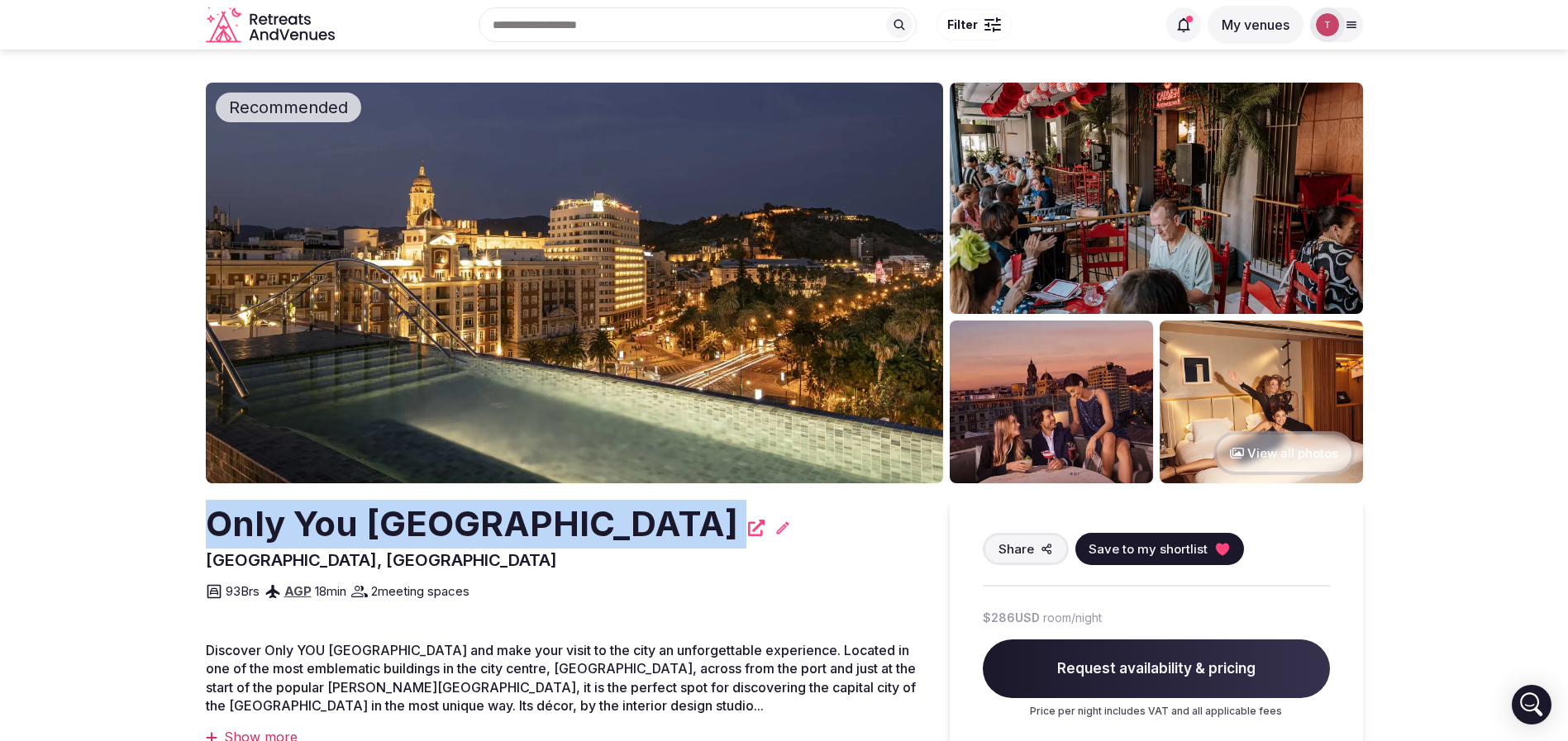
drag, startPoint x: 167, startPoint y: 556, endPoint x: 278, endPoint y: 530, distance: 114.0
copy div "Only You Hotel Málaga Visit venue website Visit venue website"
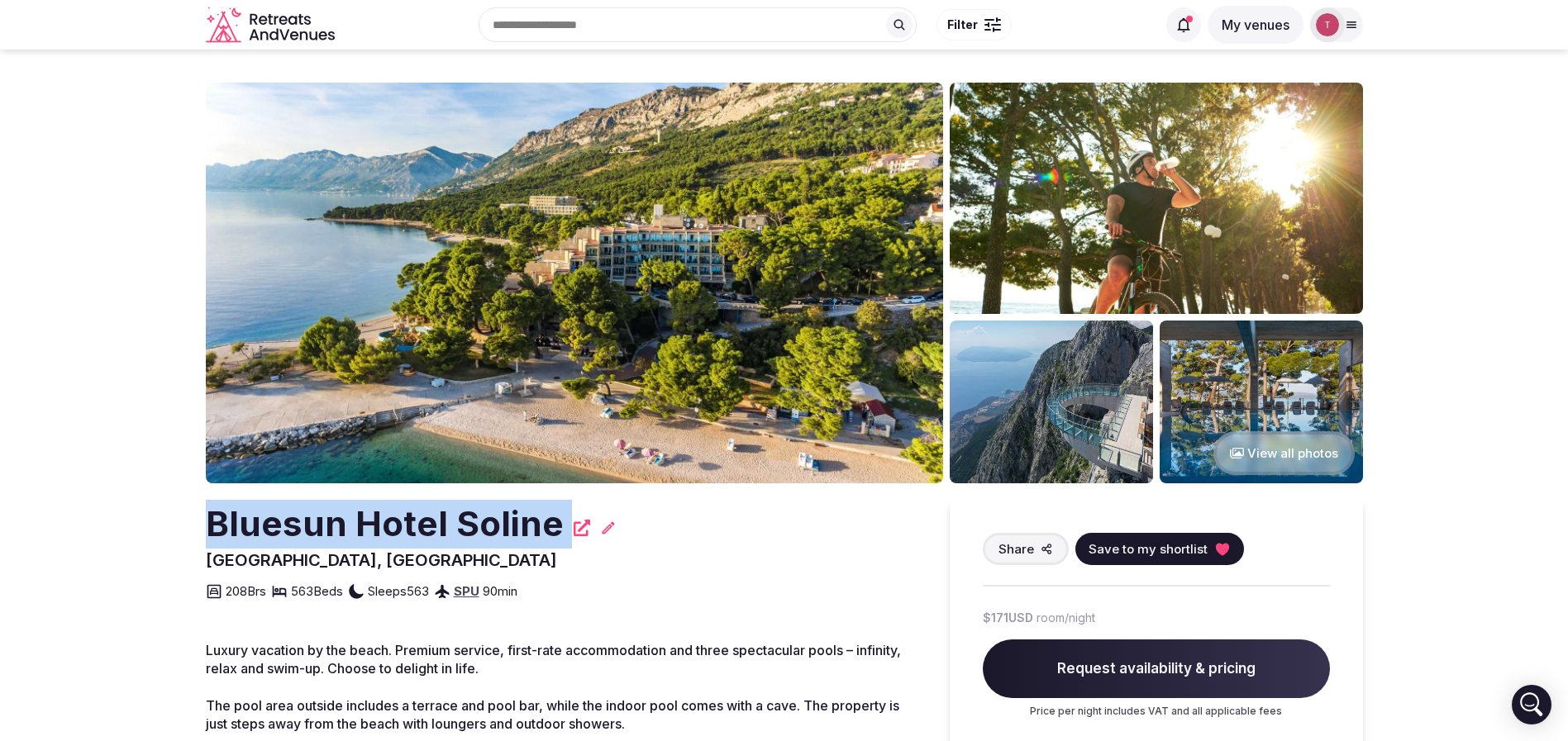
drag, startPoint x: 154, startPoint y: 568, endPoint x: 199, endPoint y: 543, distance: 51.5
copy div "Bluesun Hotel Soline"
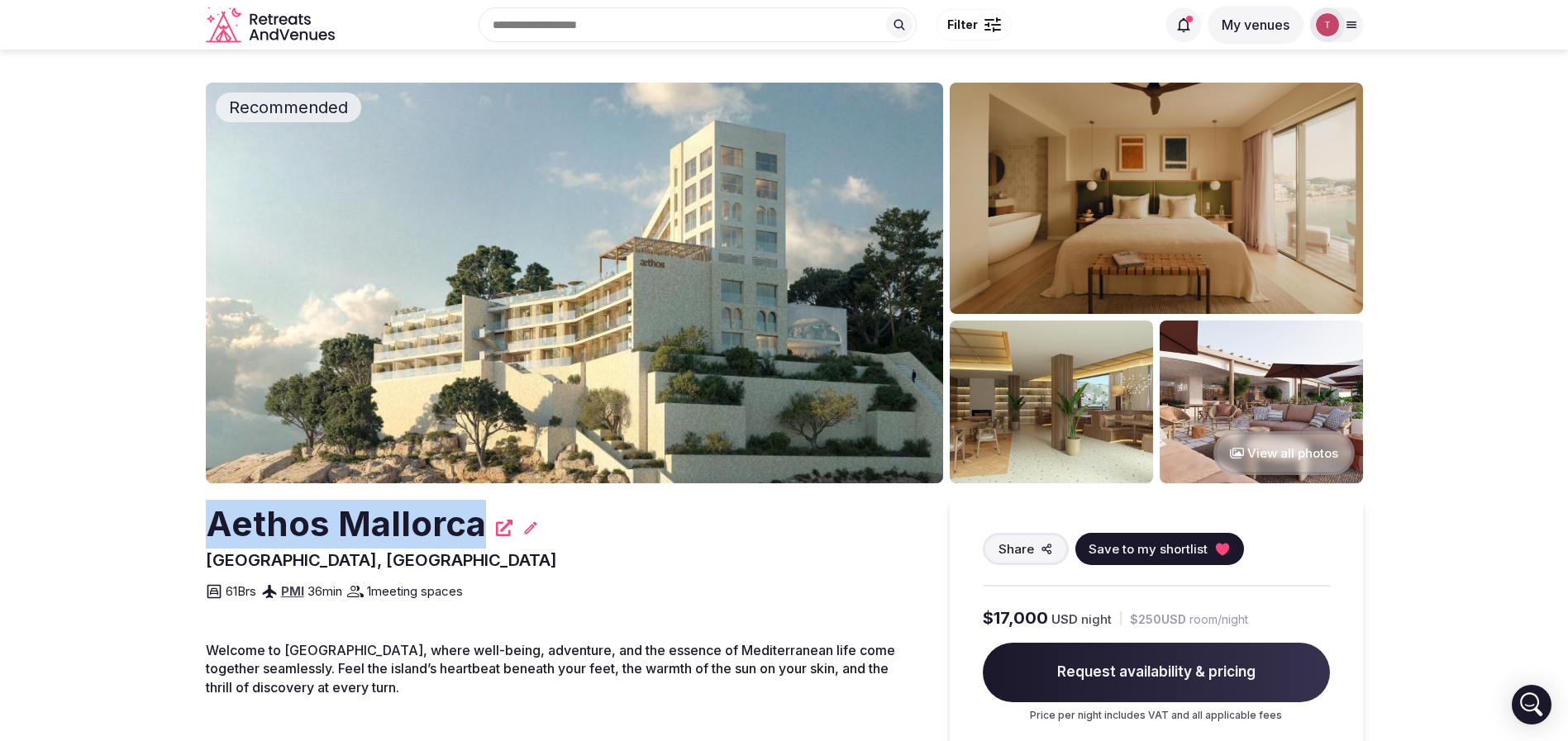
drag, startPoint x: 153, startPoint y: 511, endPoint x: 479, endPoint y: 512, distance: 326.0
click at [479, 512] on section "Recommended View all photos Aethos [GEOGRAPHIC_DATA] [GEOGRAPHIC_DATA], [GEOGRA…" at bounding box center [784, 565] width 1568 height 1030
copy h2 "Aethos Mallorca"
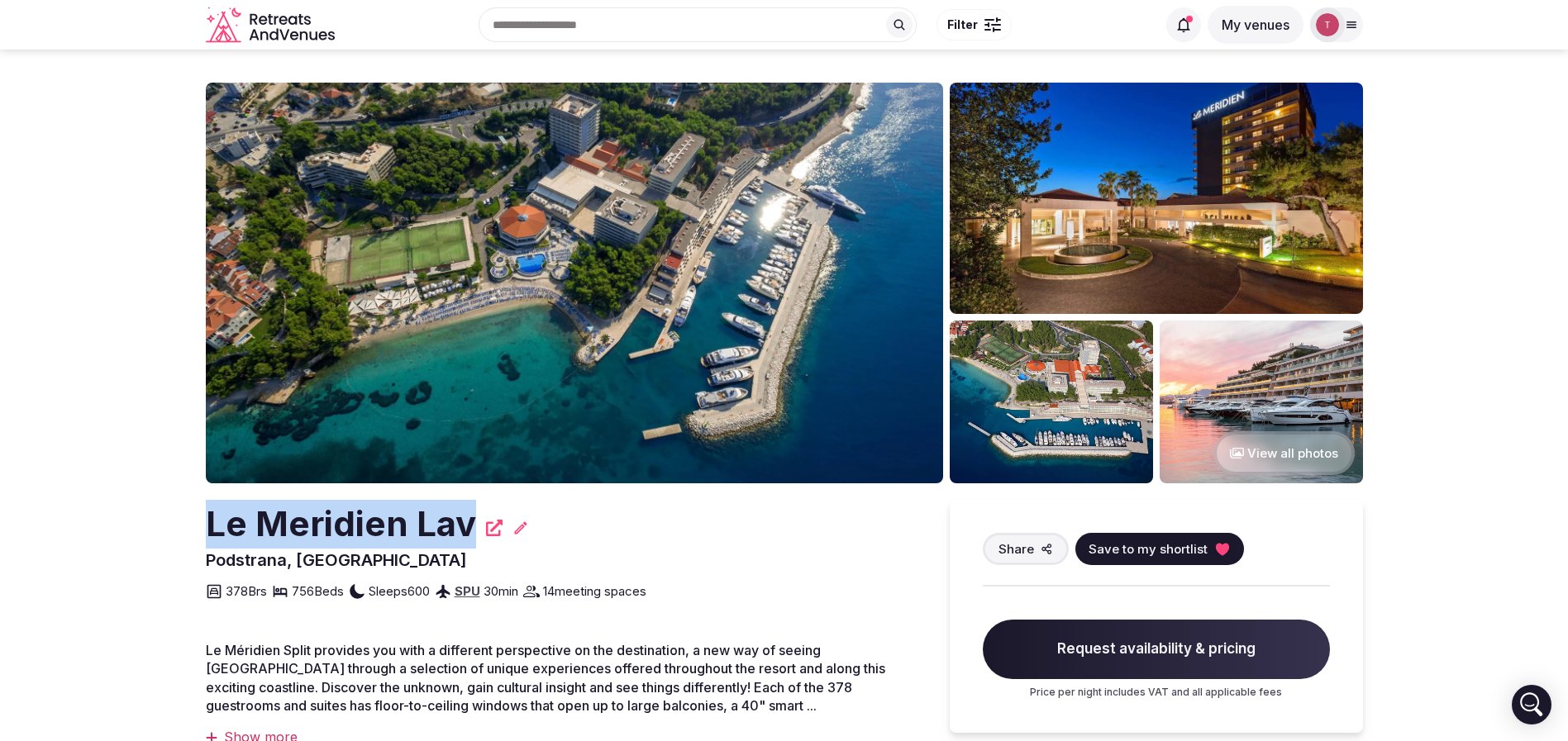
drag, startPoint x: 151, startPoint y: 517, endPoint x: 476, endPoint y: 529, distance: 325.2
copy h2 "Le Meridien Lav"
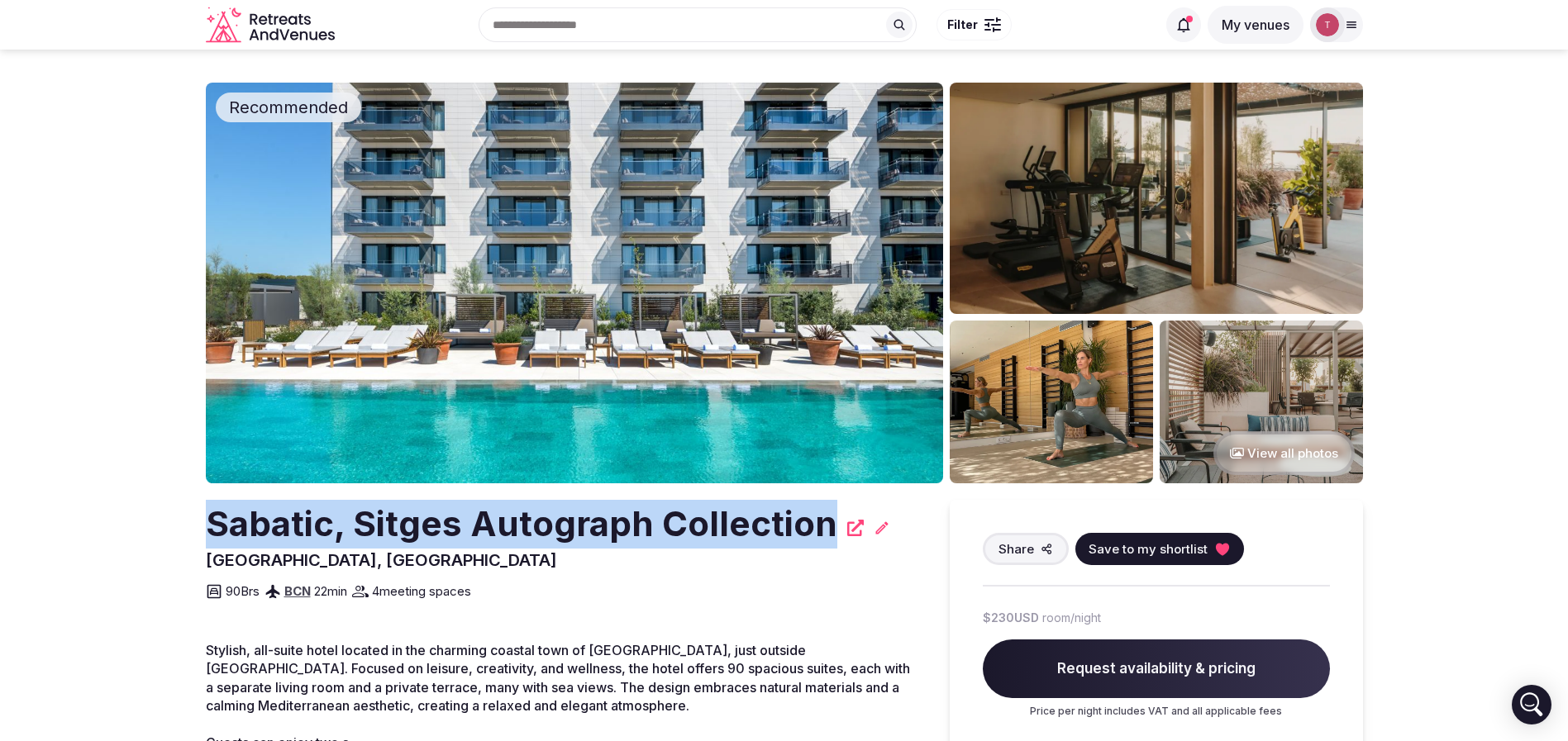
drag, startPoint x: 230, startPoint y: 526, endPoint x: 847, endPoint y: 525, distance: 617.0
copy h2 "Sabatic, Sitges Autograph Collection"
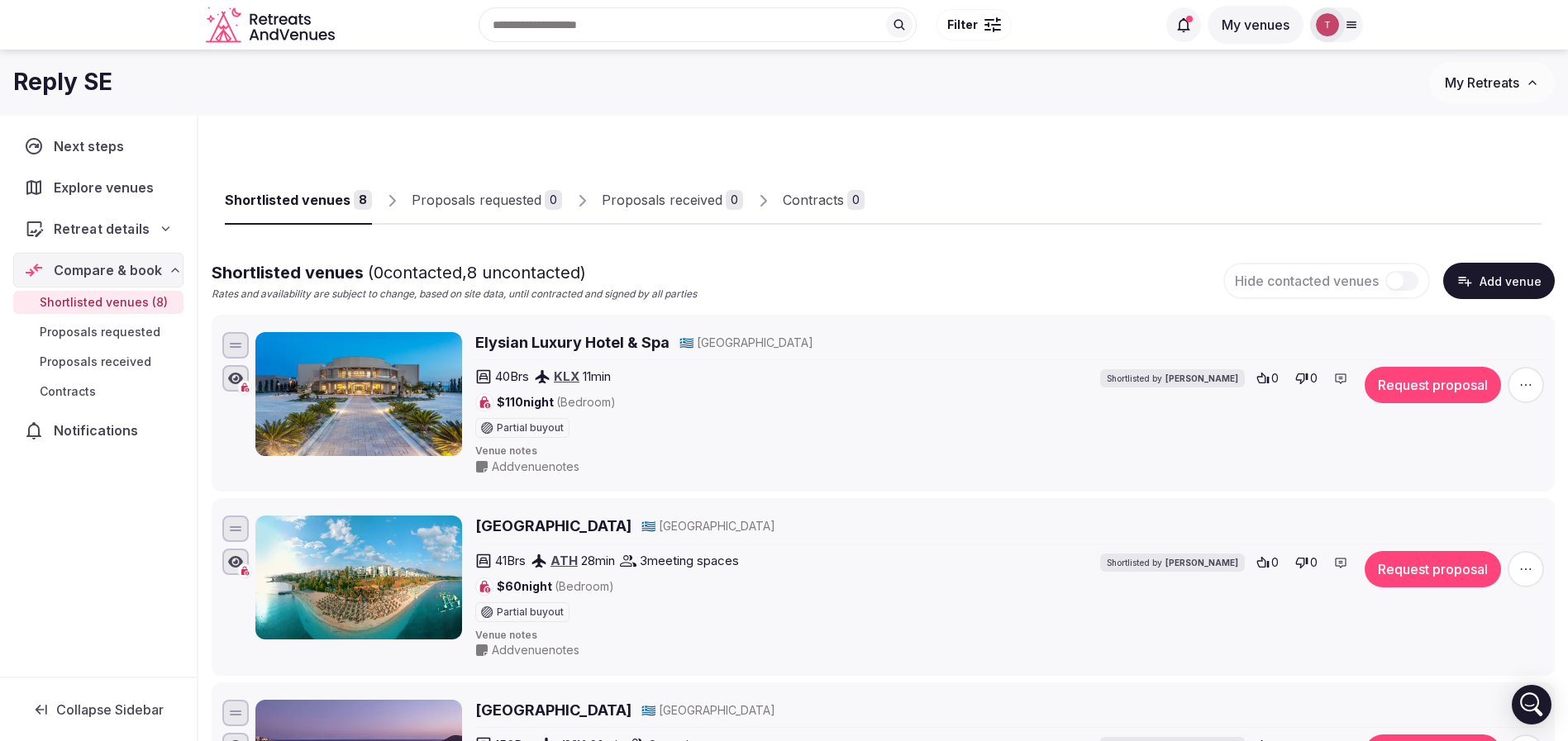
click at [138, 227] on span "Retreat details" at bounding box center [101, 229] width 95 height 20
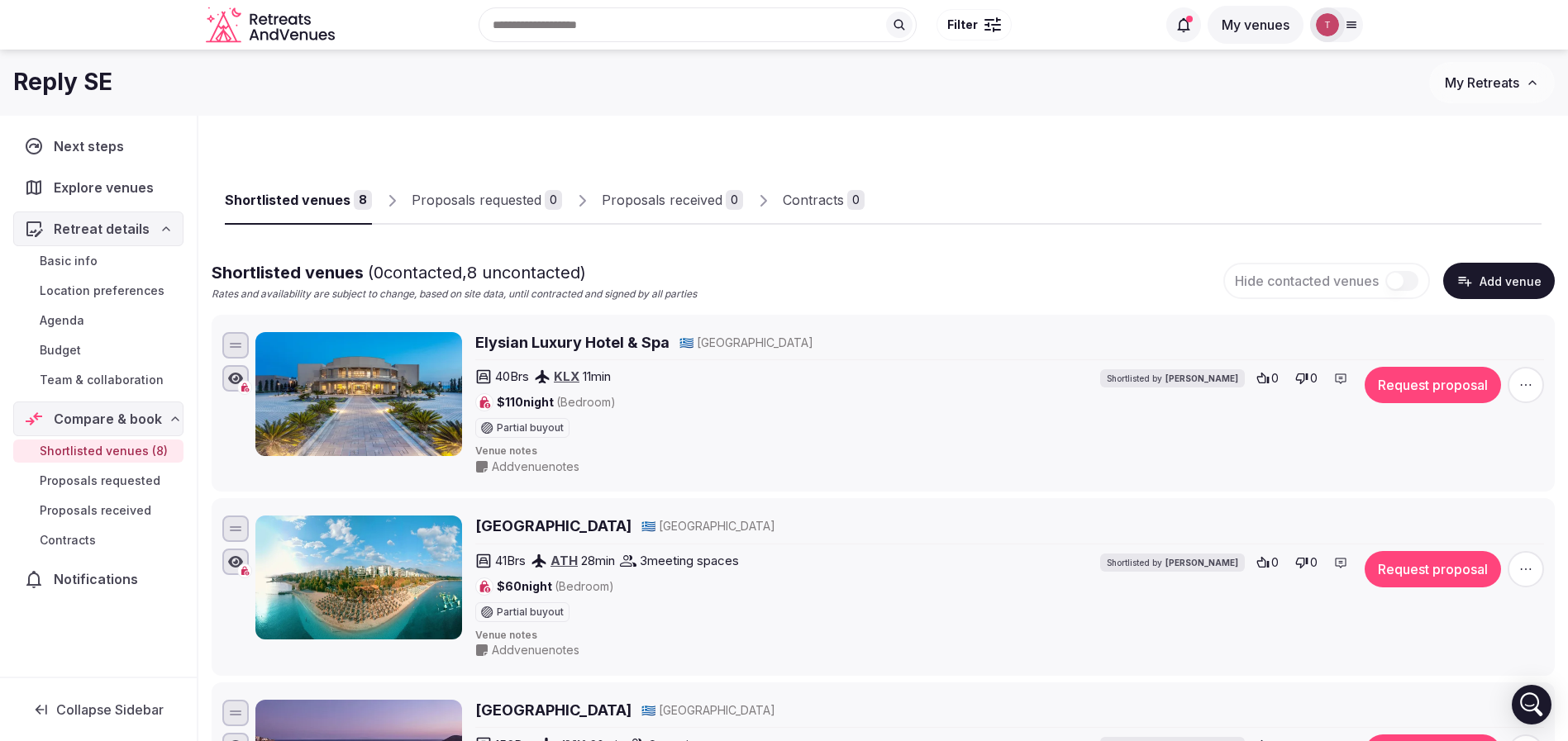
click at [131, 379] on span "Team & collaboration" at bounding box center [101, 379] width 124 height 16
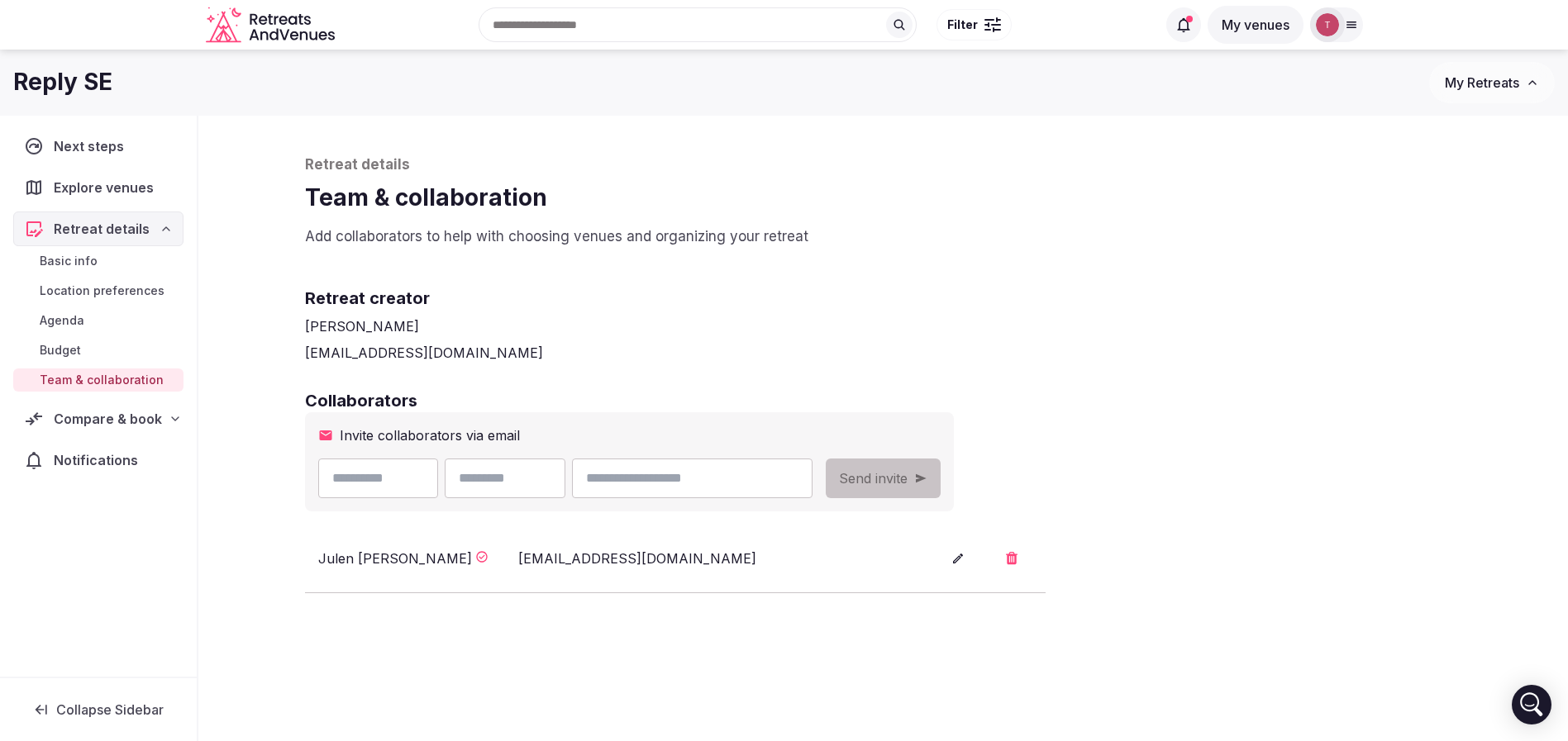
click at [747, 478] on input "email" at bounding box center [691, 478] width 240 height 39
paste input "**********"
type input "**********"
click at [399, 483] on input "text" at bounding box center [378, 478] width 121 height 39
type input "*****"
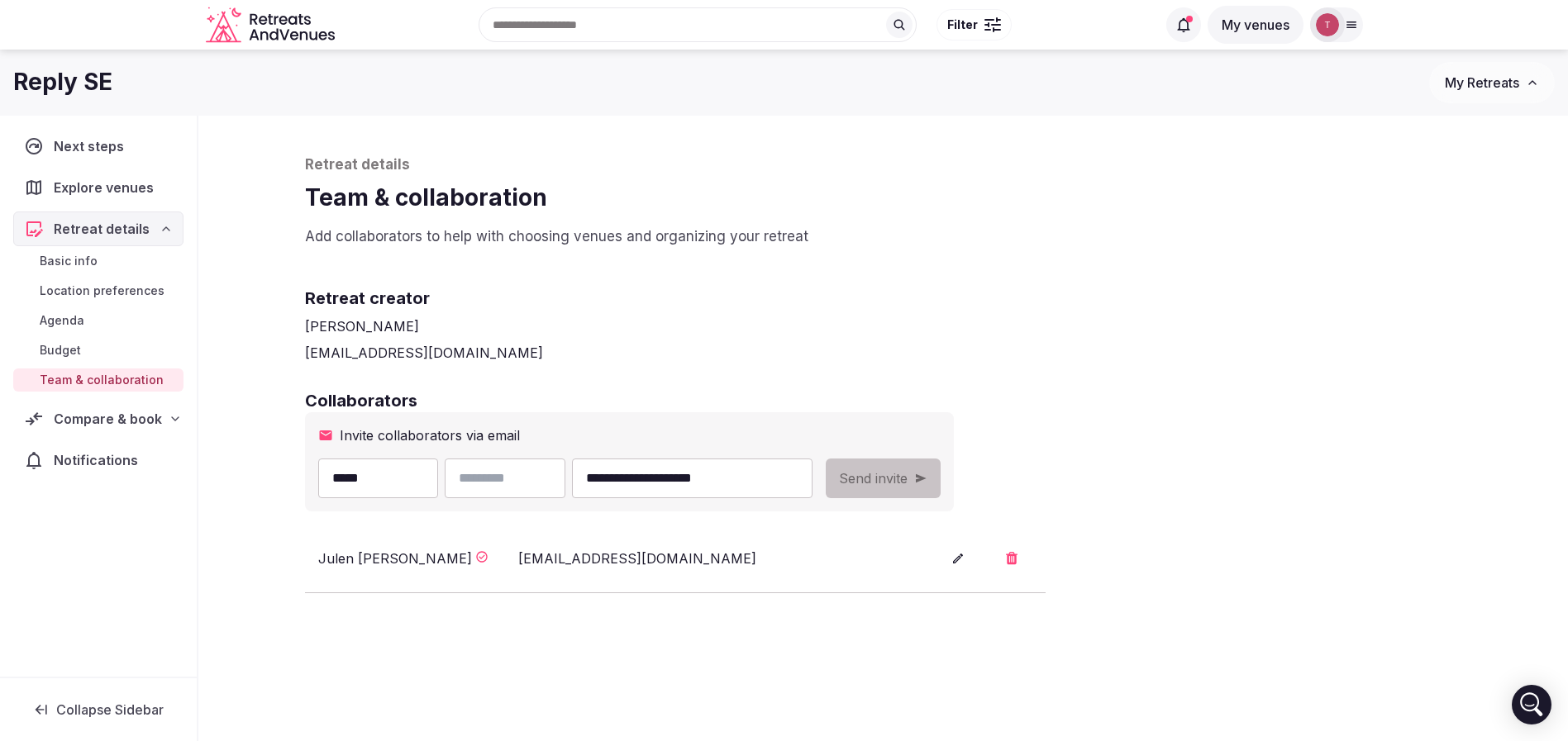
drag, startPoint x: 582, startPoint y: 480, endPoint x: 665, endPoint y: 478, distance: 83.0
click at [566, 480] on input "text" at bounding box center [505, 478] width 121 height 39
paste input "*********"
type input "*********"
click at [1124, 333] on div "[PERSON_NAME]" at bounding box center [883, 326] width 1157 height 20
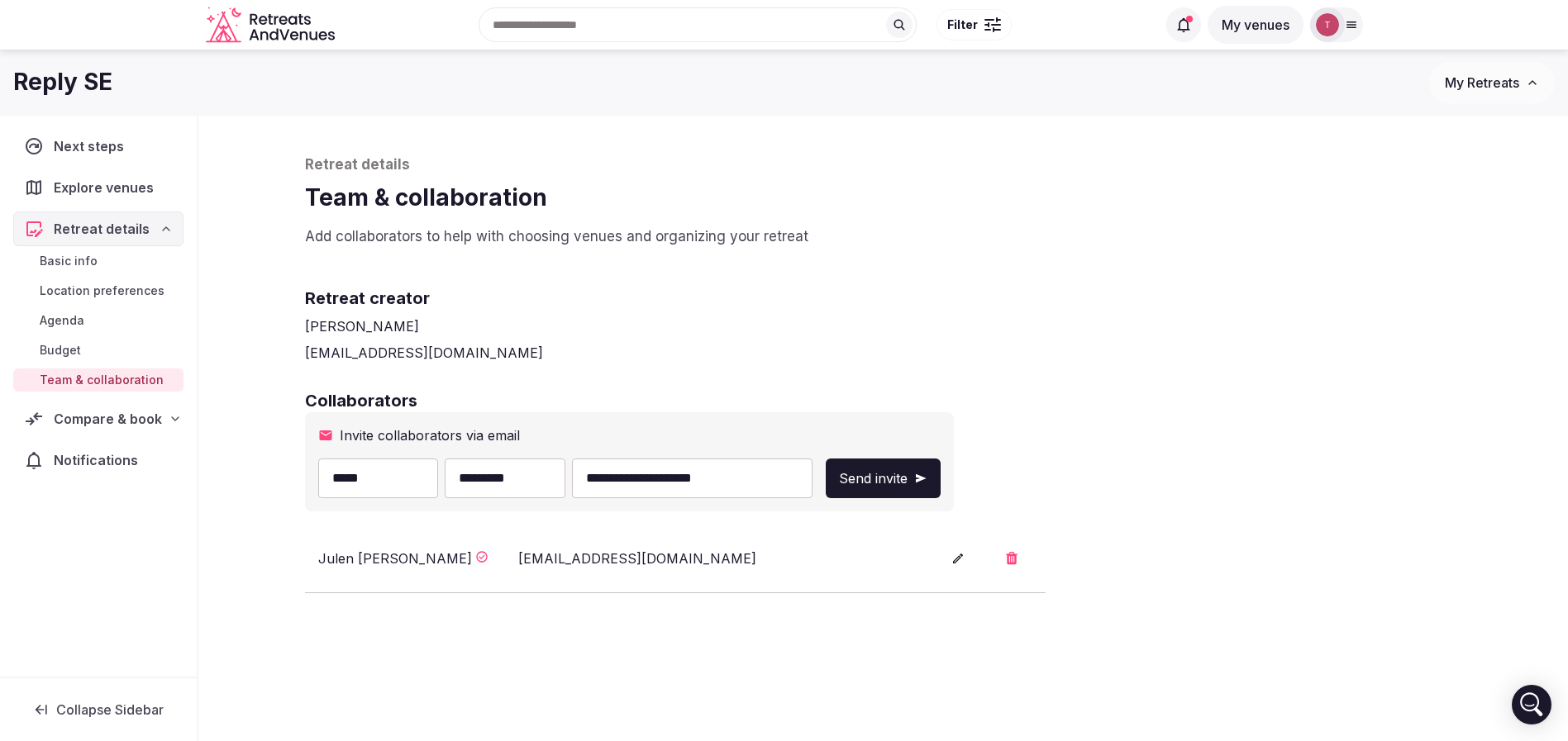
click at [926, 475] on icon "submit" at bounding box center [921, 478] width 11 height 9
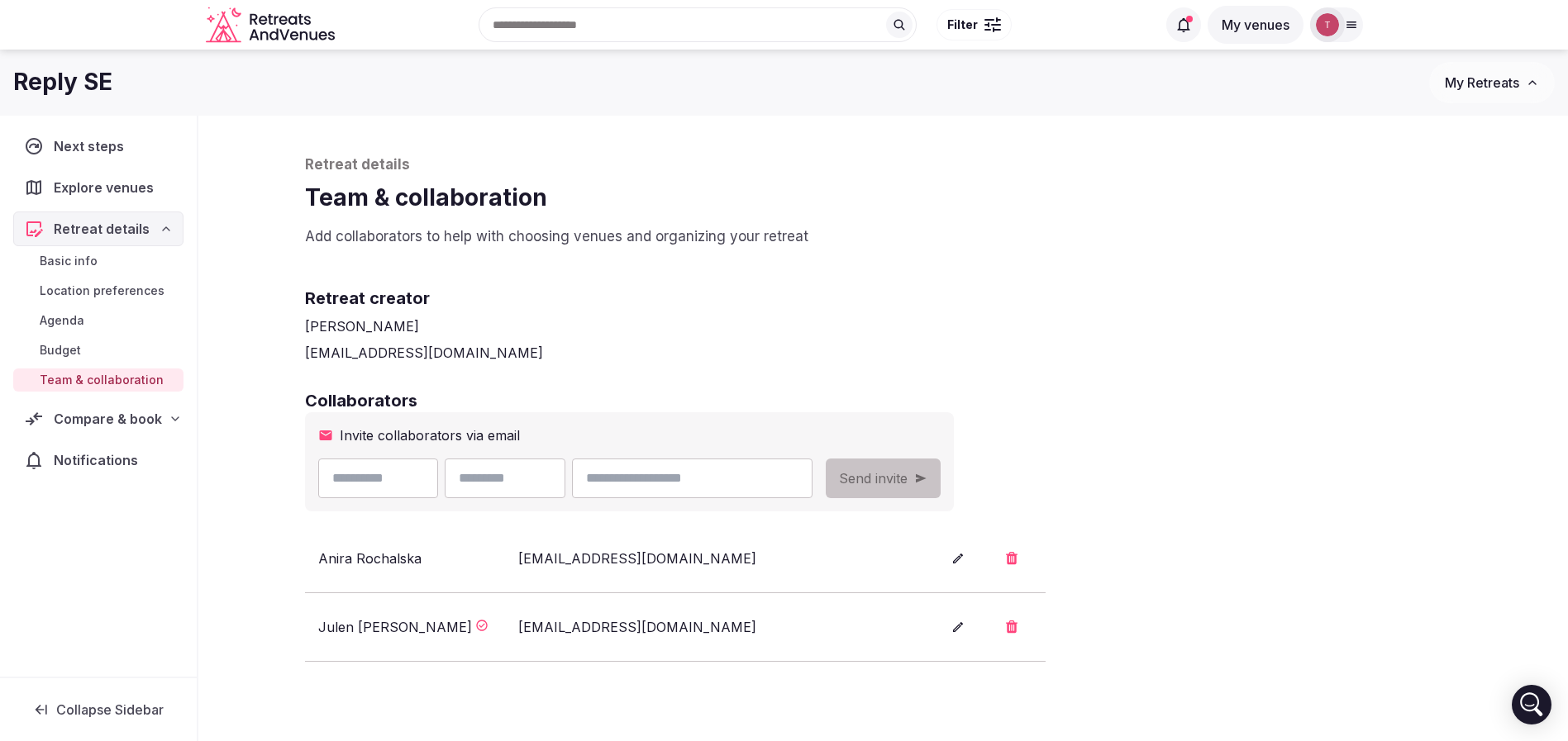
click at [952, 552] on icon at bounding box center [957, 558] width 13 height 13
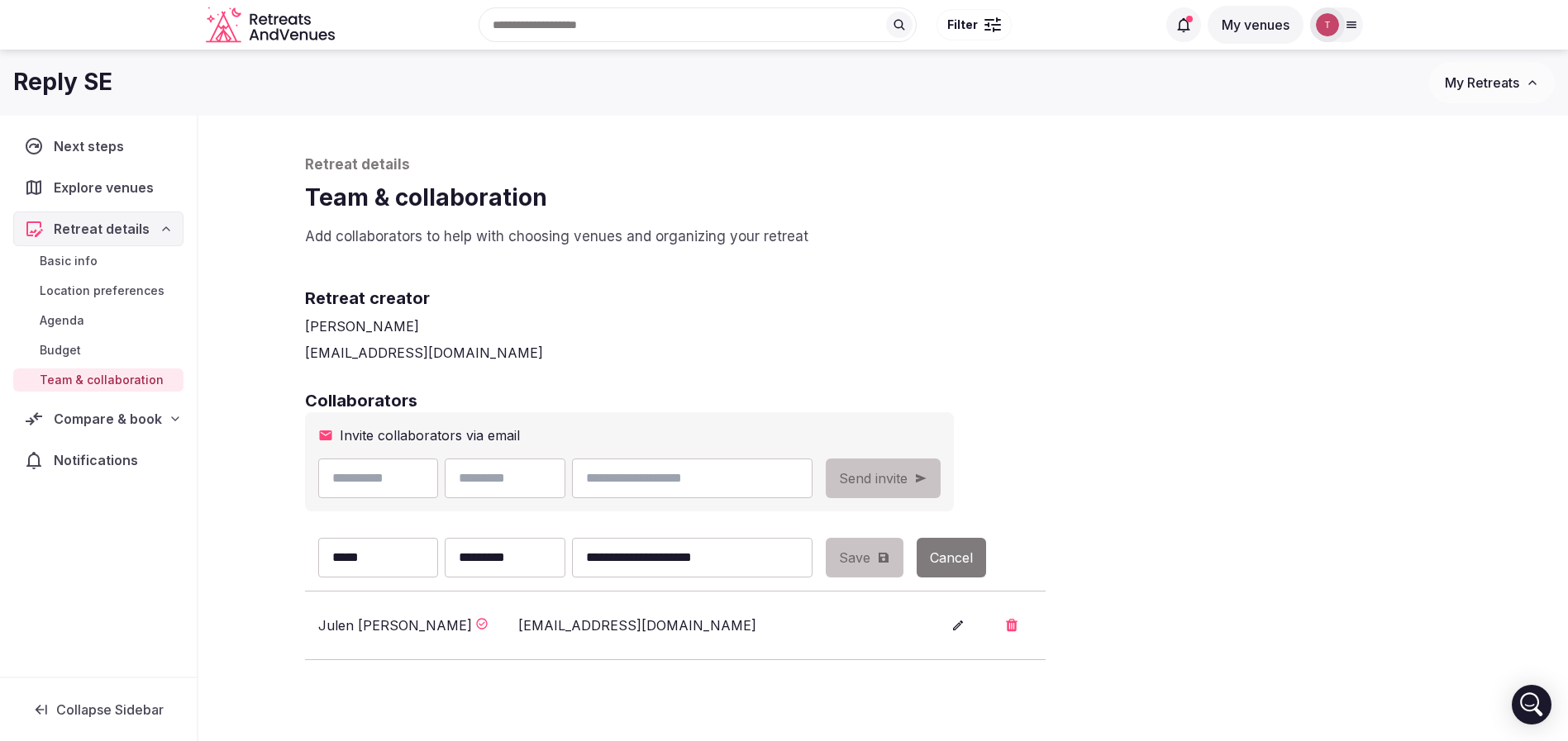
click at [357, 552] on input "*****" at bounding box center [378, 558] width 121 height 39
type input "*****"
click at [871, 558] on span "Save" at bounding box center [854, 558] width 32 height 20
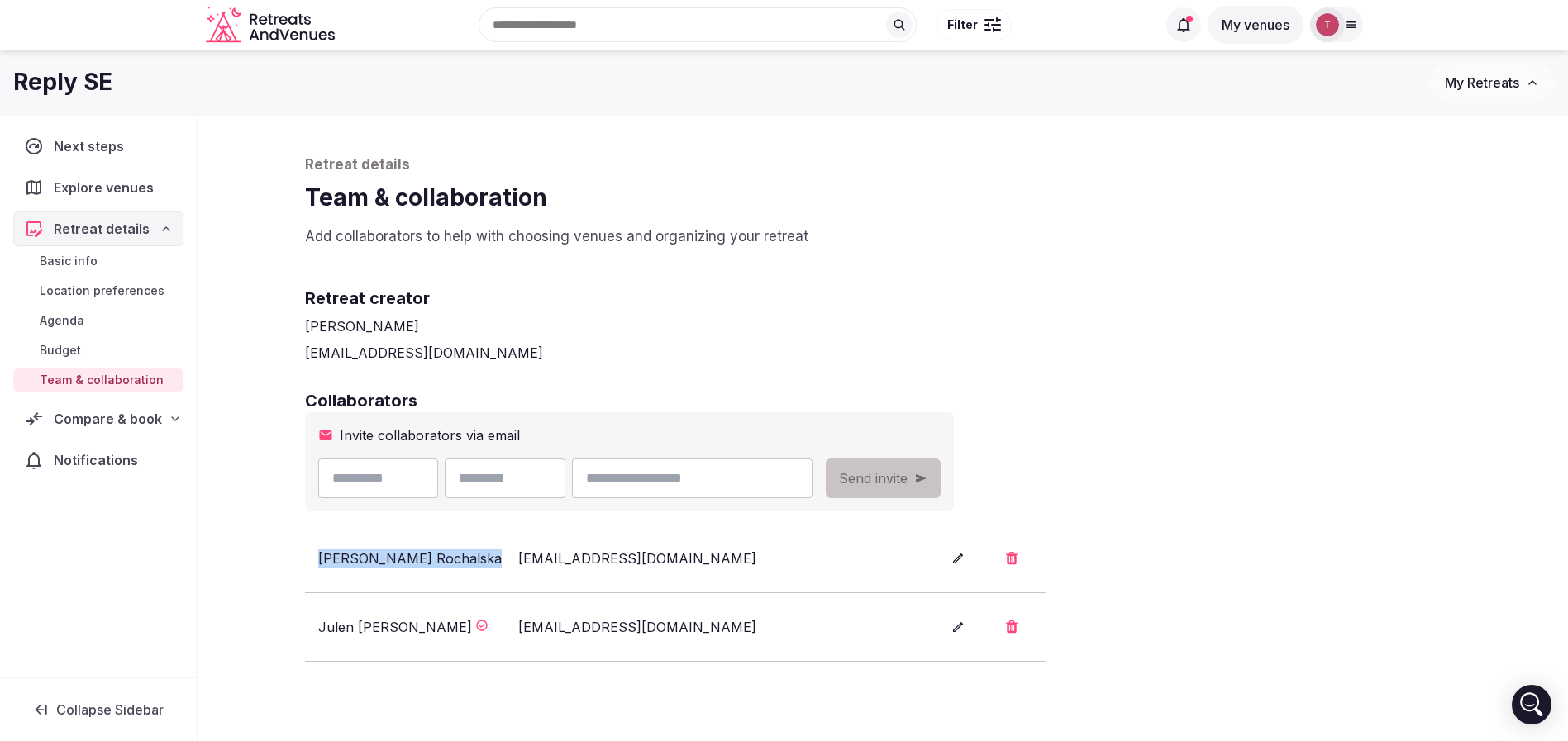
drag, startPoint x: 320, startPoint y: 554, endPoint x: 422, endPoint y: 562, distance: 102.3
click at [422, 562] on div "Anita Rochalska" at bounding box center [415, 558] width 194 height 20
copy div "Anita Rochalska"
click at [1185, 329] on div "[PERSON_NAME]" at bounding box center [883, 326] width 1157 height 20
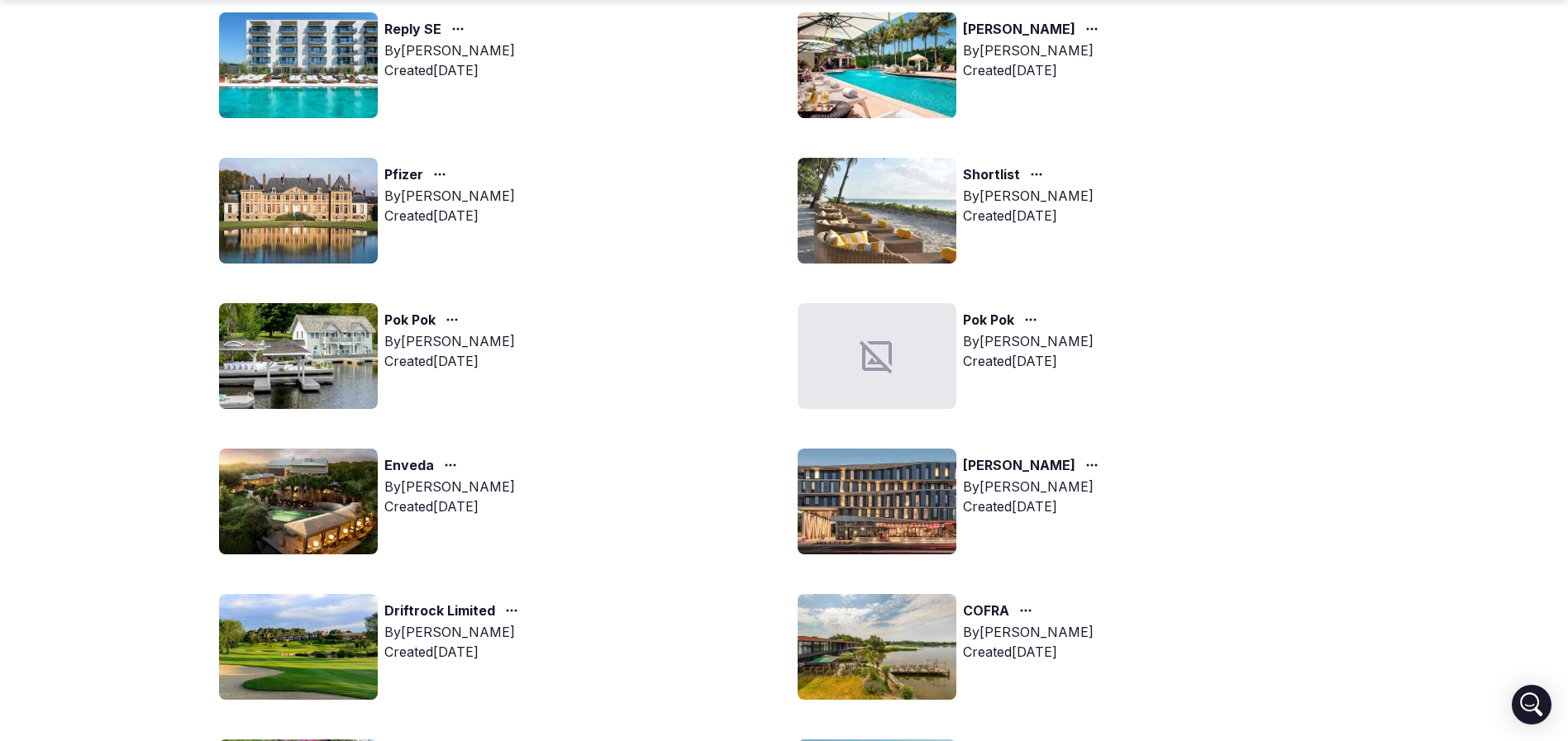
scroll to position [248, 0]
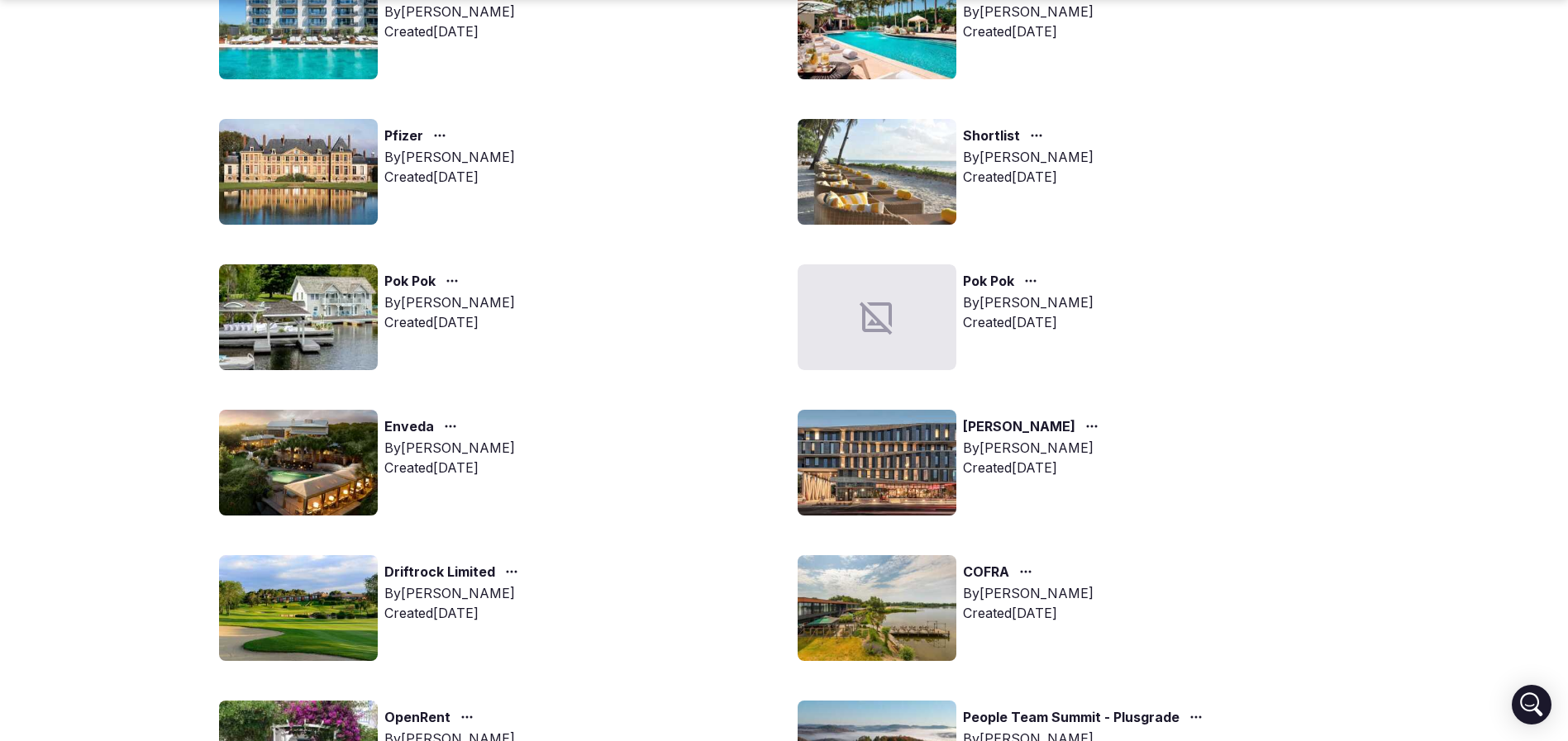
click at [330, 618] on img at bounding box center [298, 607] width 159 height 105
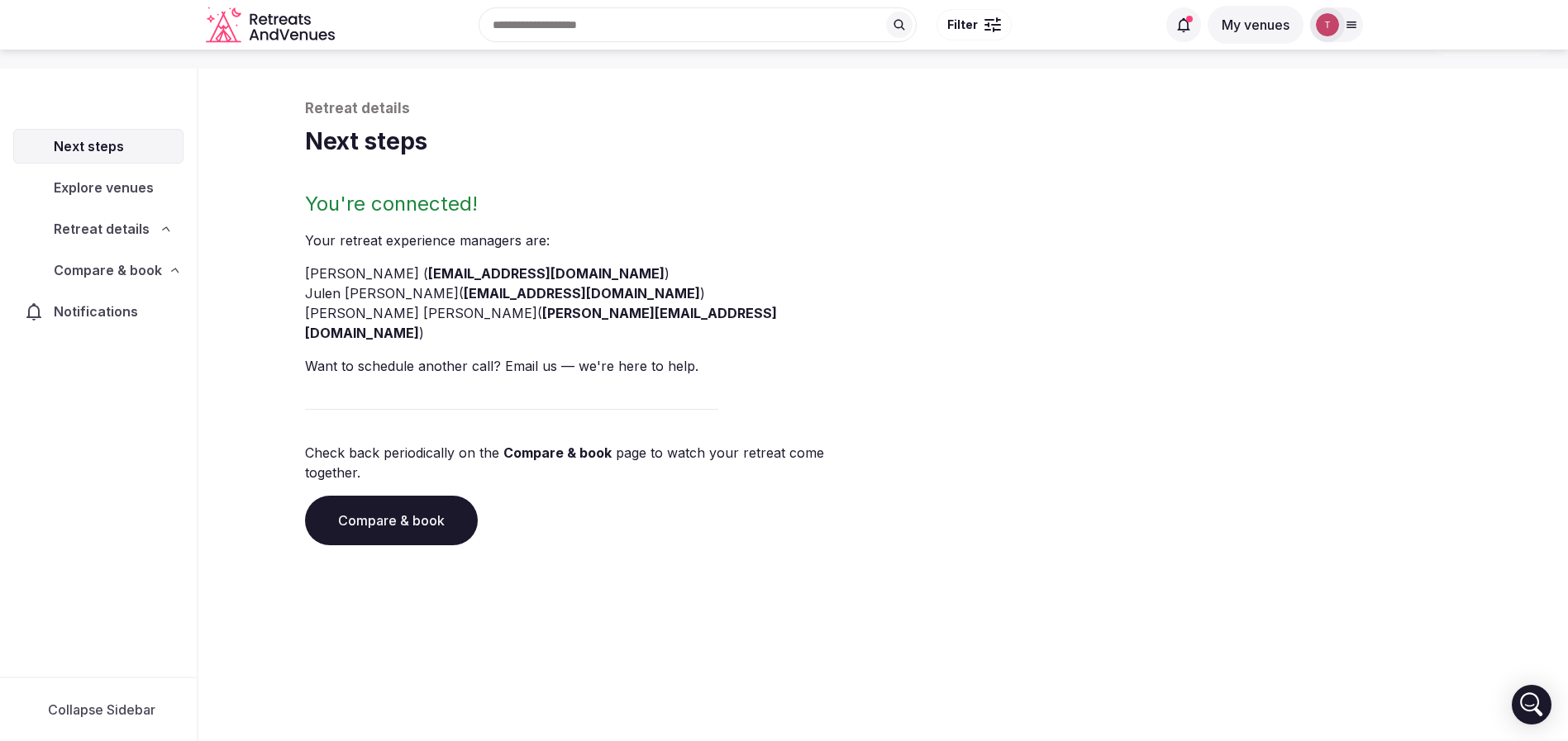
scroll to position [57, 0]
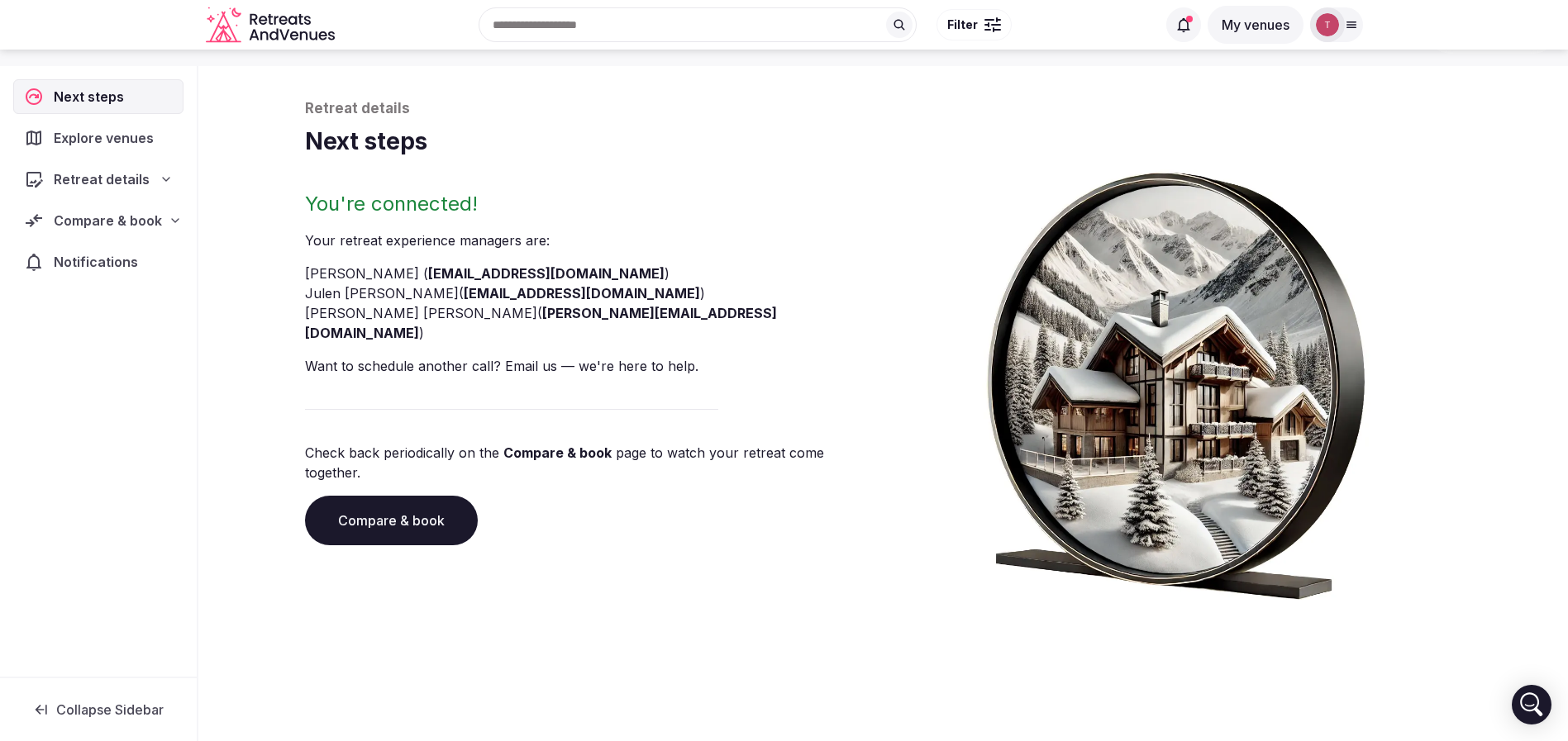
click at [416, 496] on link "Compare & book" at bounding box center [392, 521] width 173 height 50
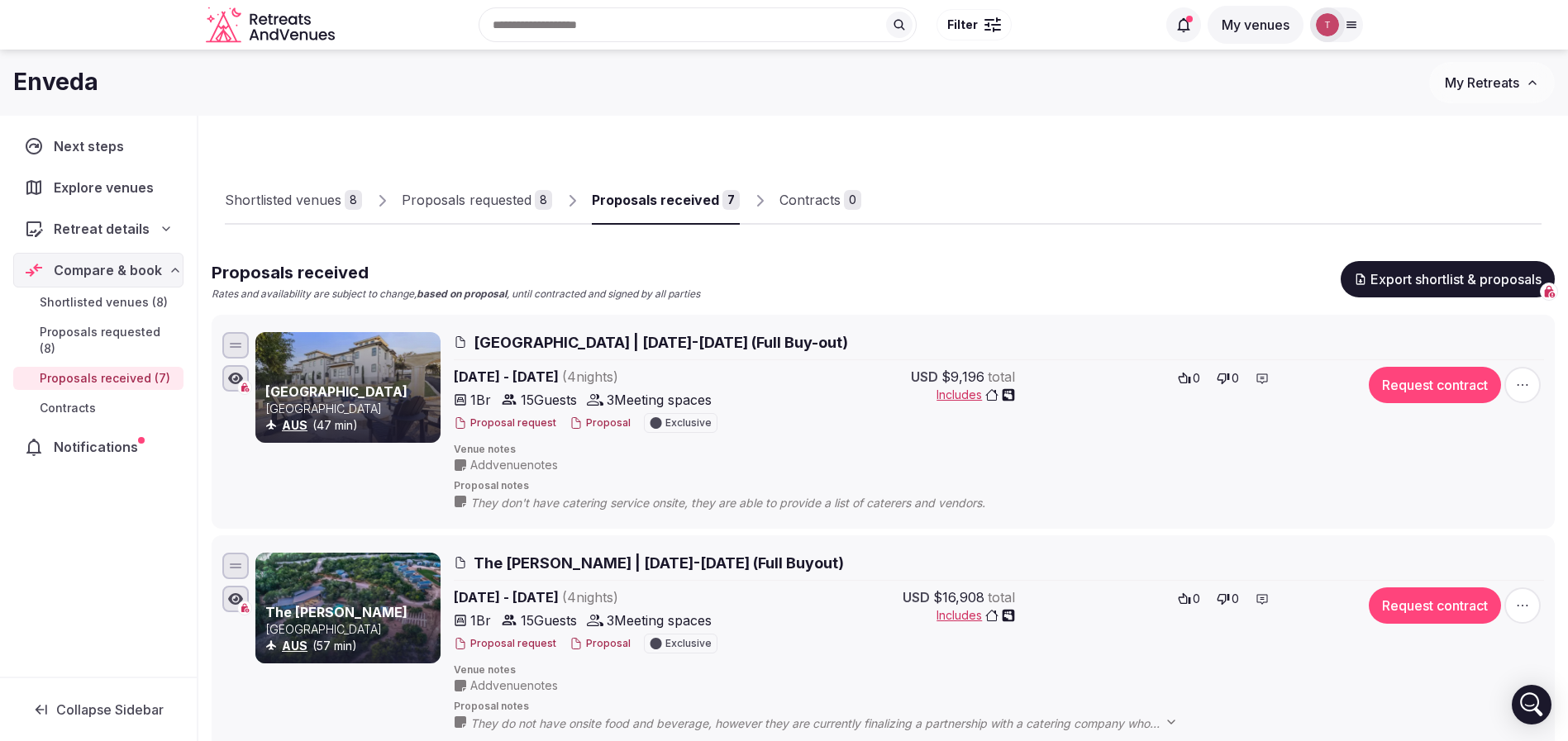
drag, startPoint x: 500, startPoint y: 196, endPoint x: 512, endPoint y: 195, distance: 12.0
click at [500, 196] on div "Proposals requested" at bounding box center [466, 200] width 129 height 20
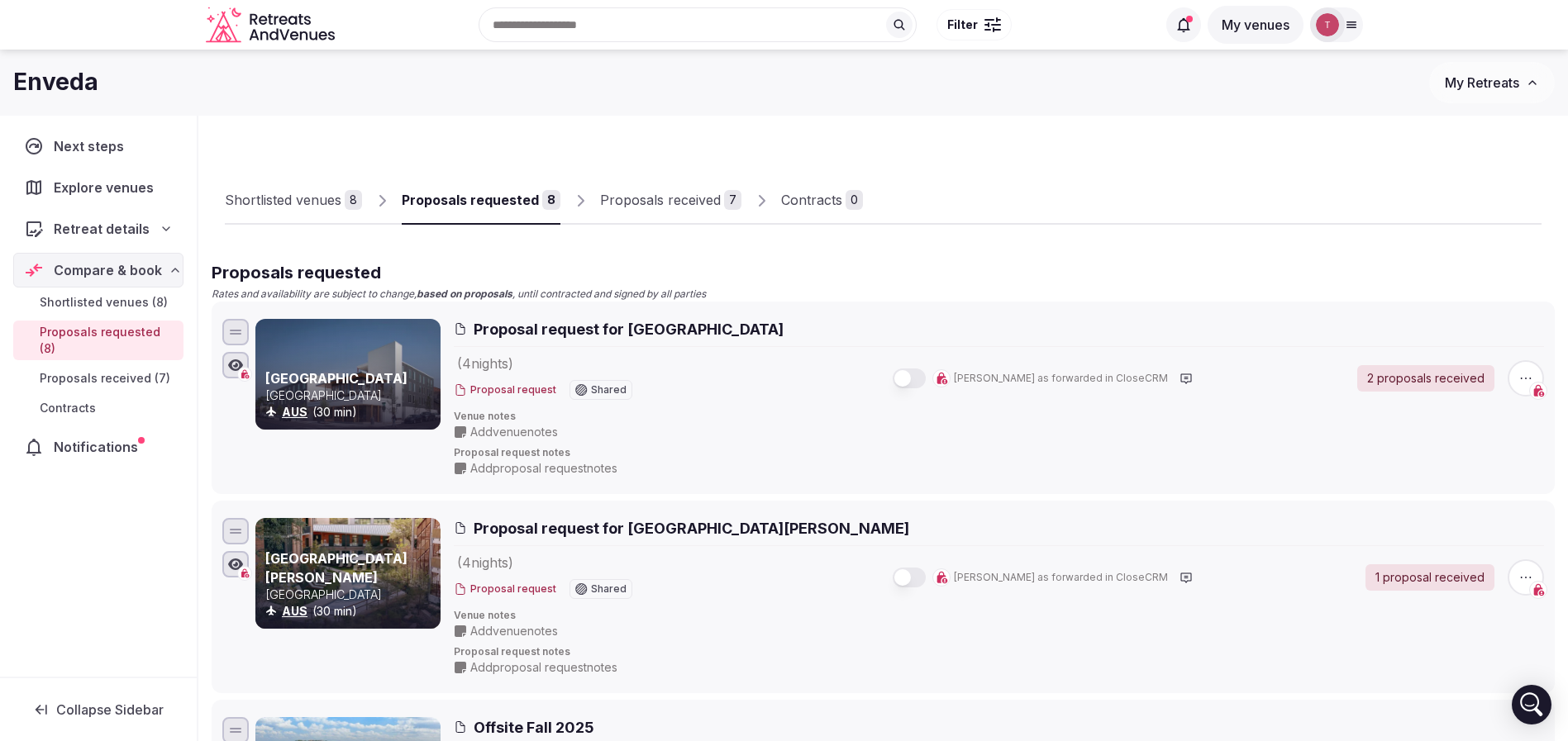
click at [703, 196] on div "Proposals received" at bounding box center [660, 200] width 121 height 20
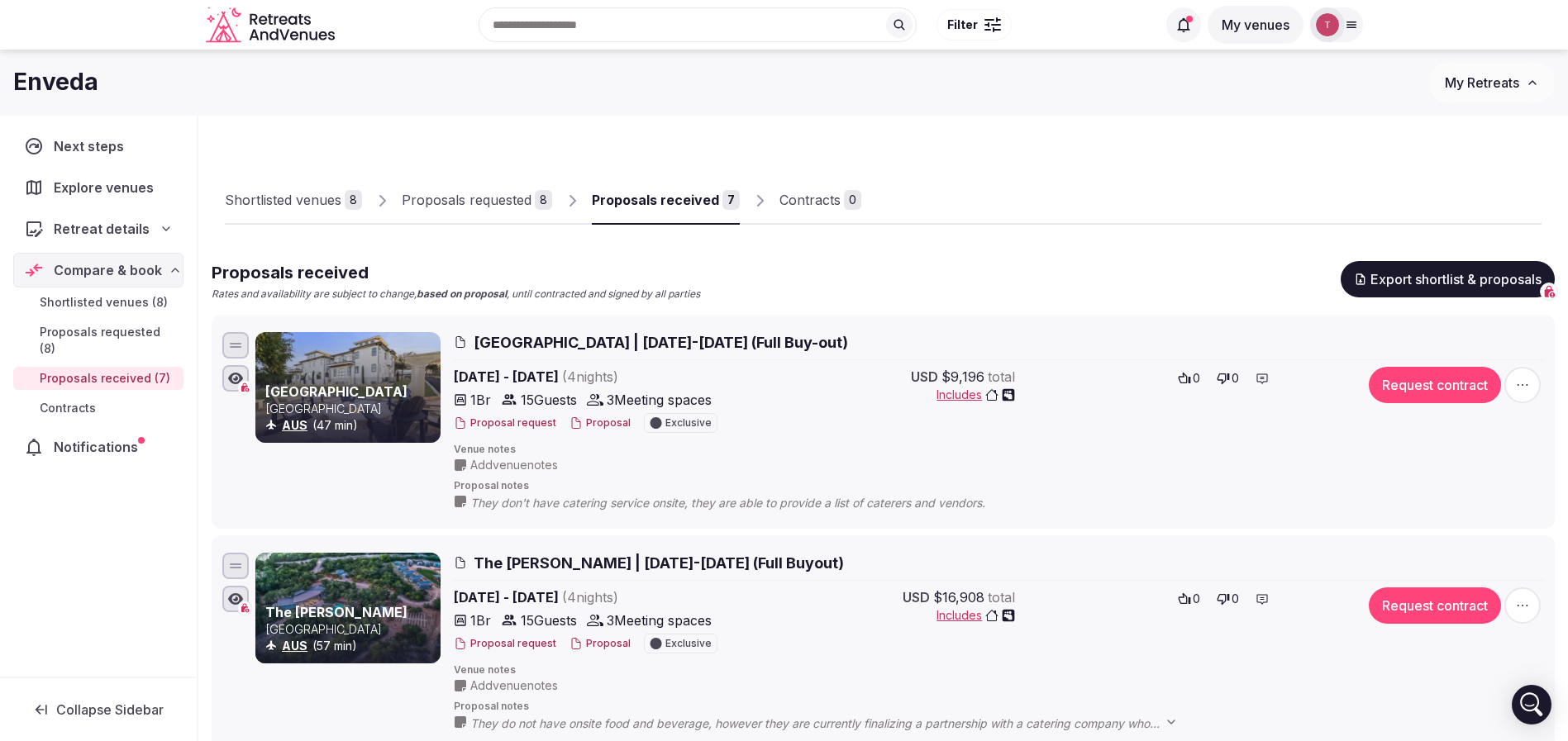
click at [985, 162] on div "Shortlisted venues 8 Proposals requested 8 Proposals received 7 Contracts 0" at bounding box center [883, 187] width 1317 height 76
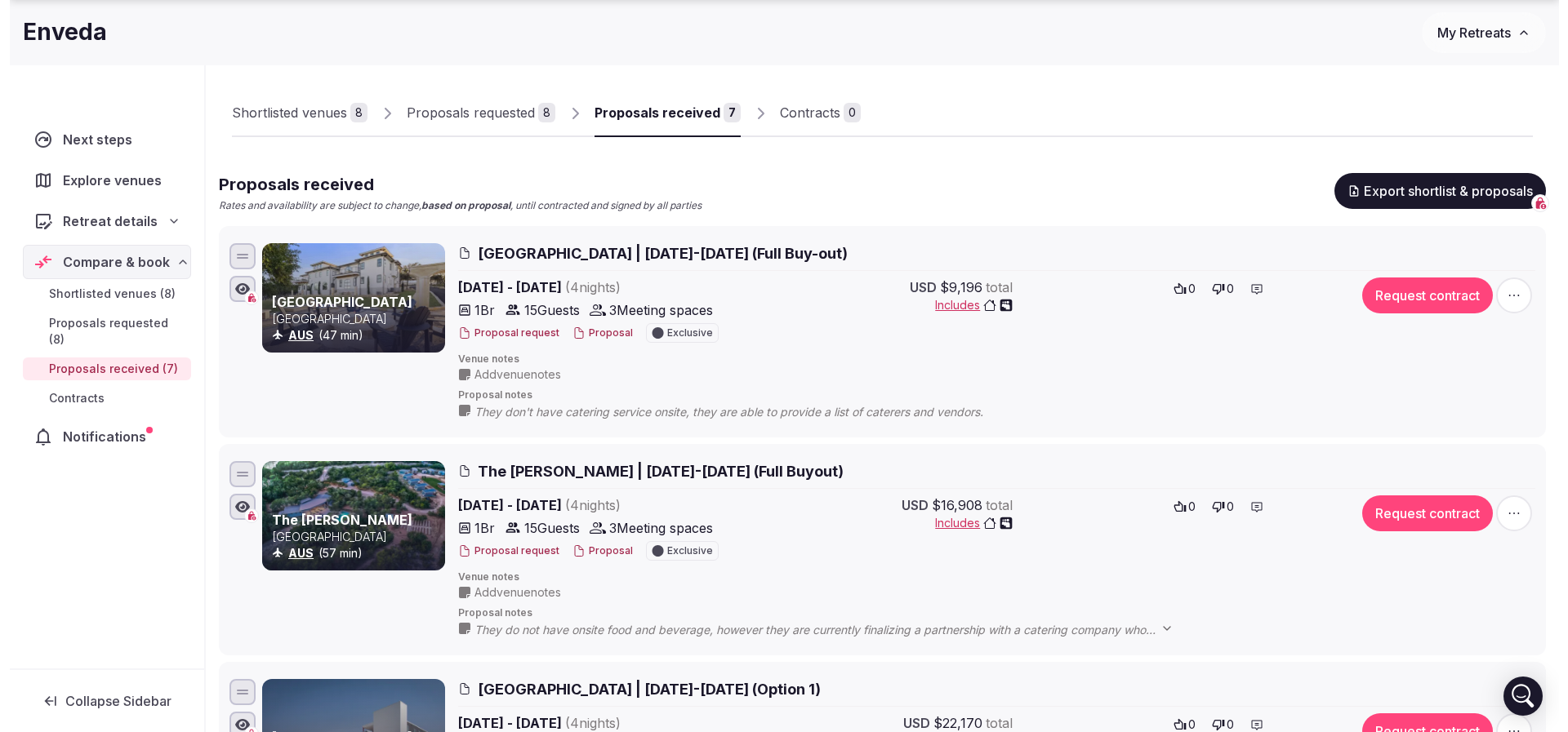
scroll to position [123, 0]
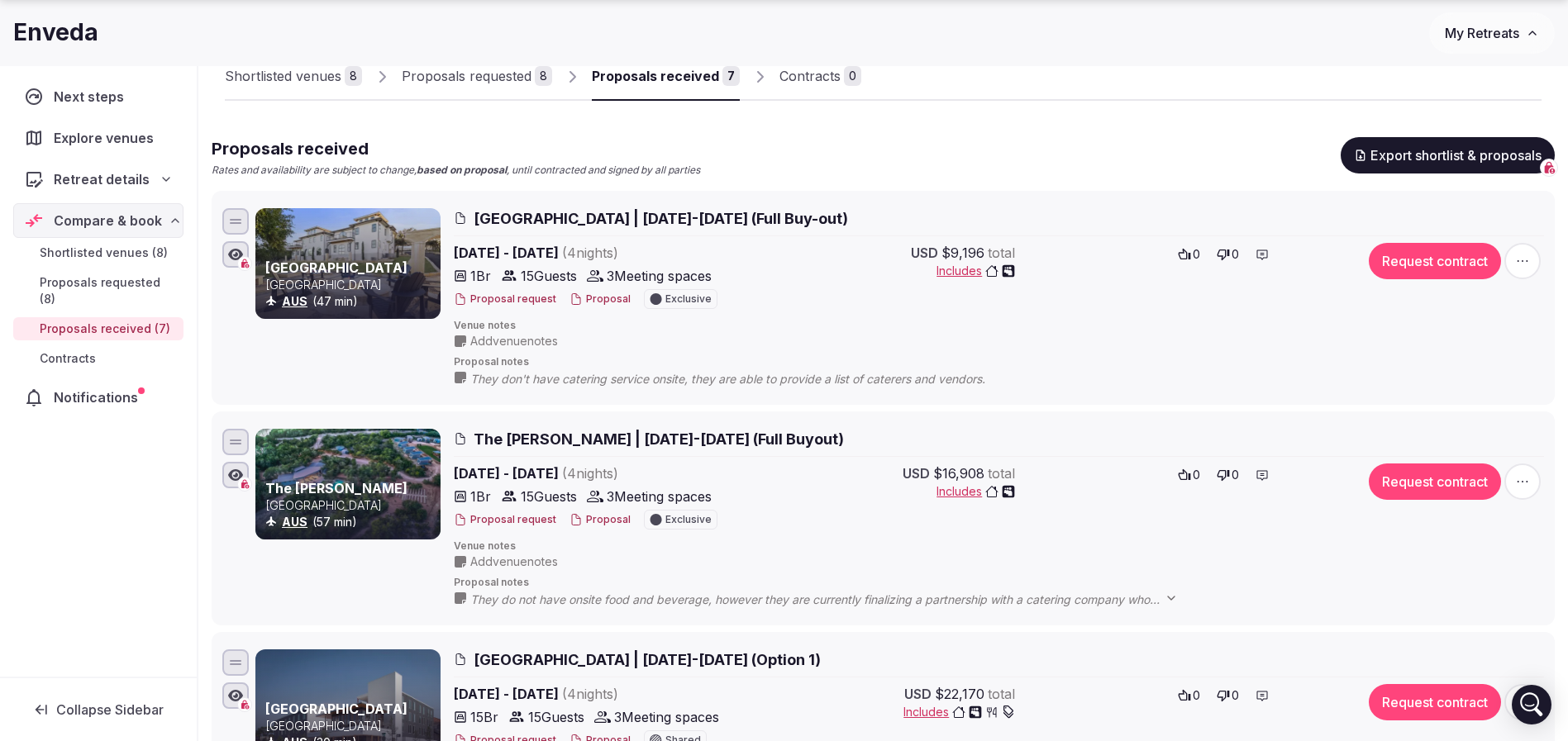
click at [750, 222] on span "[GEOGRAPHIC_DATA] | [DATE]-[DATE] (Full Buy-out)" at bounding box center [661, 218] width 374 height 21
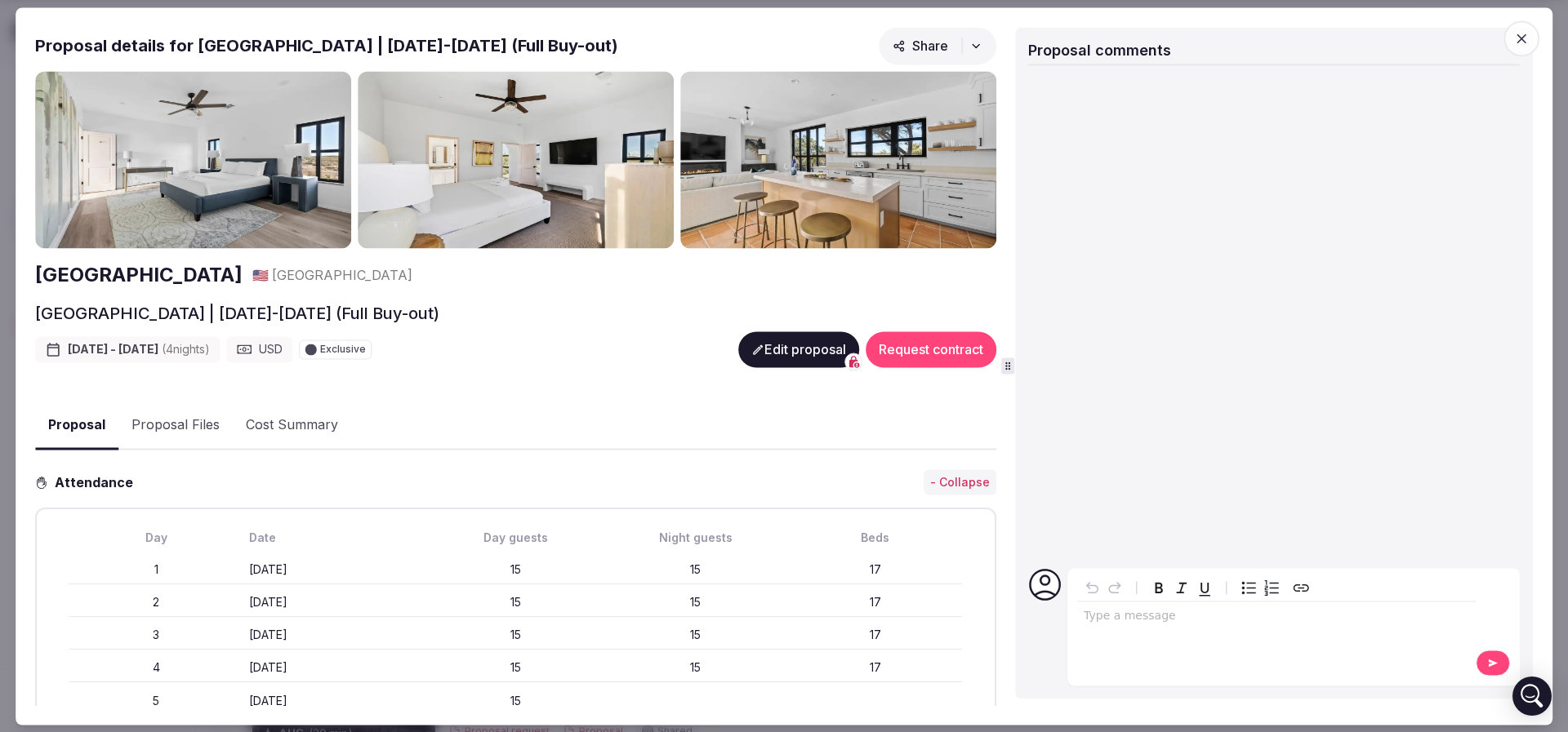
click at [230, 173] on img at bounding box center [192, 160] width 316 height 178
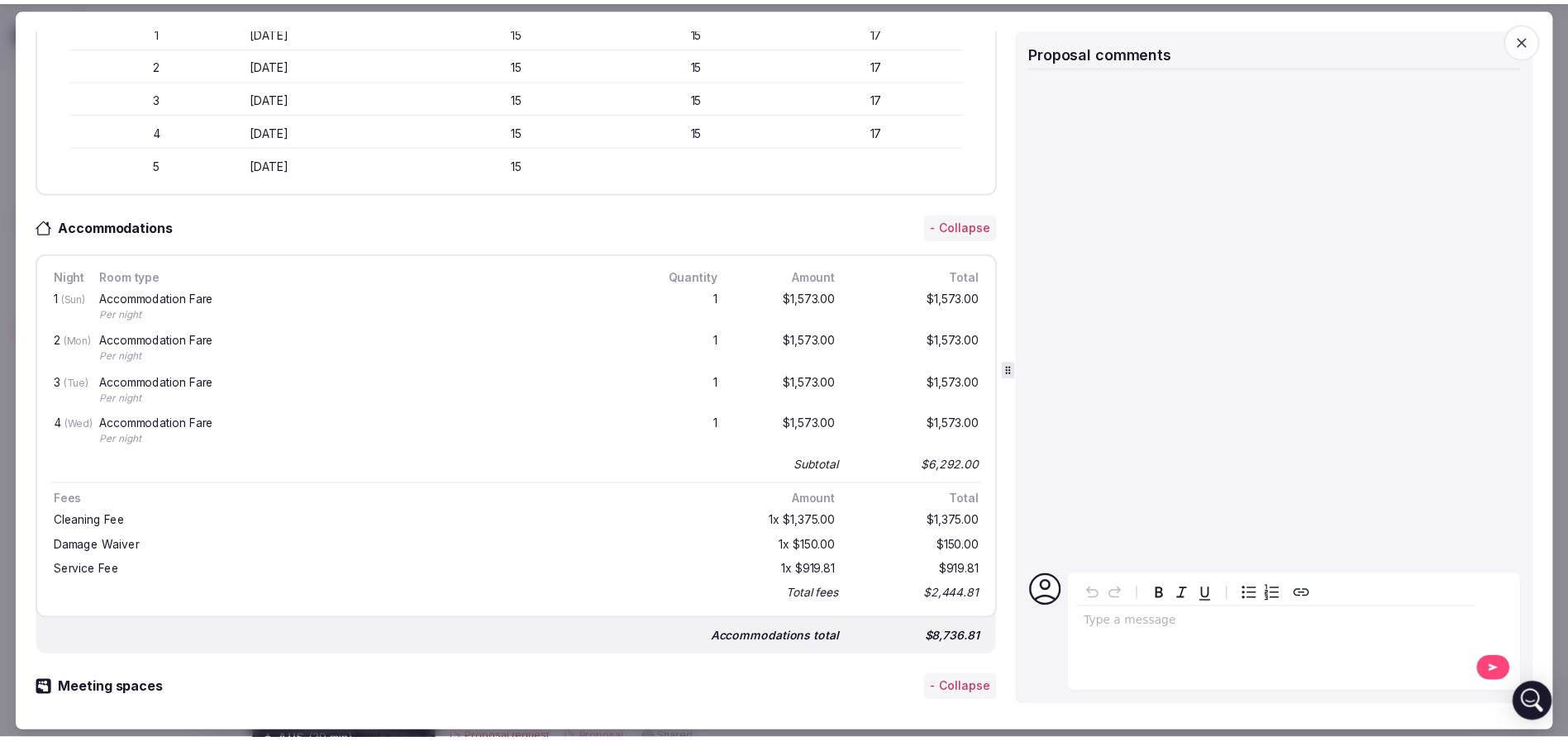
scroll to position [744, 0]
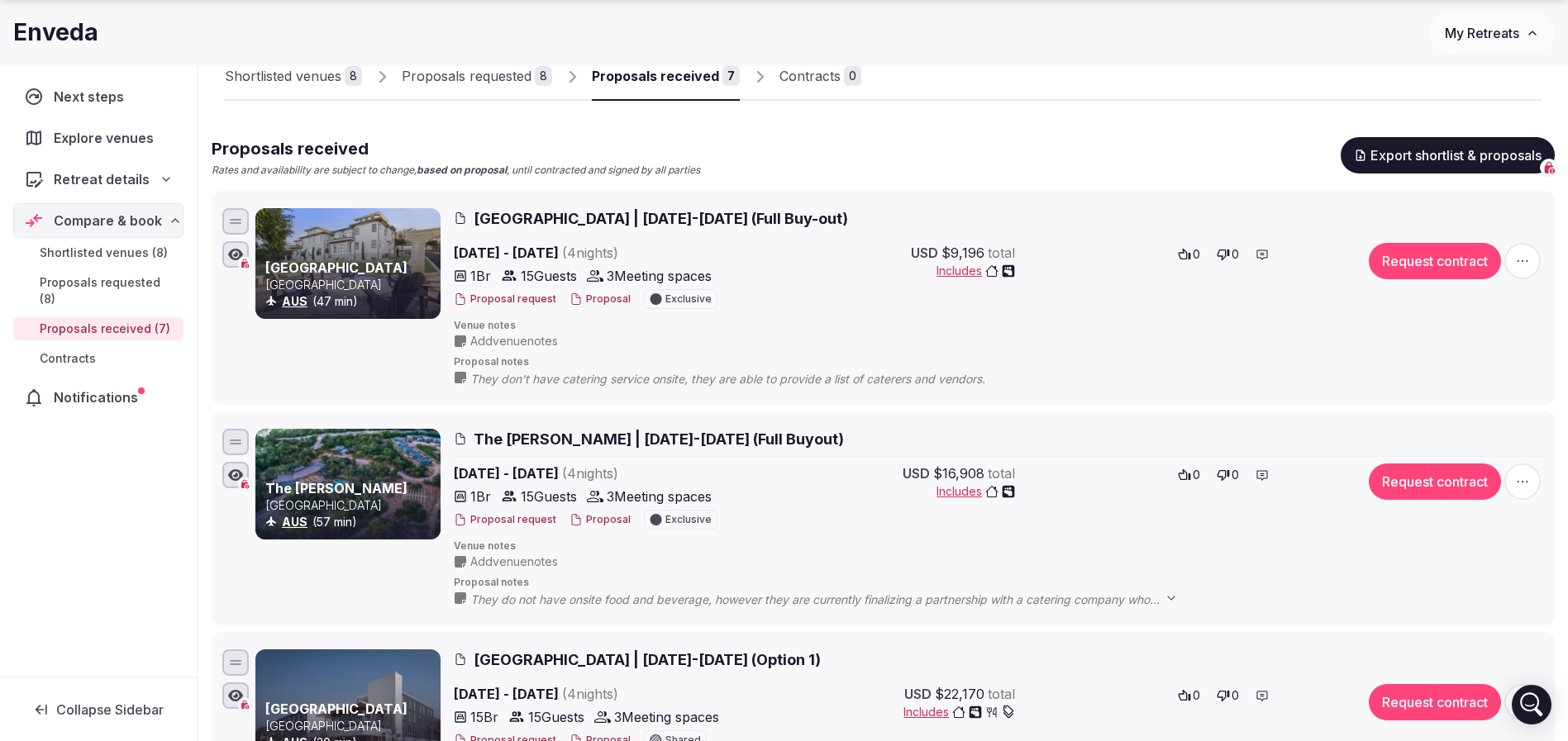
click at [710, 439] on span "The [PERSON_NAME] | [DATE]-[DATE] (Full Buyout)" at bounding box center [659, 439] width 370 height 21
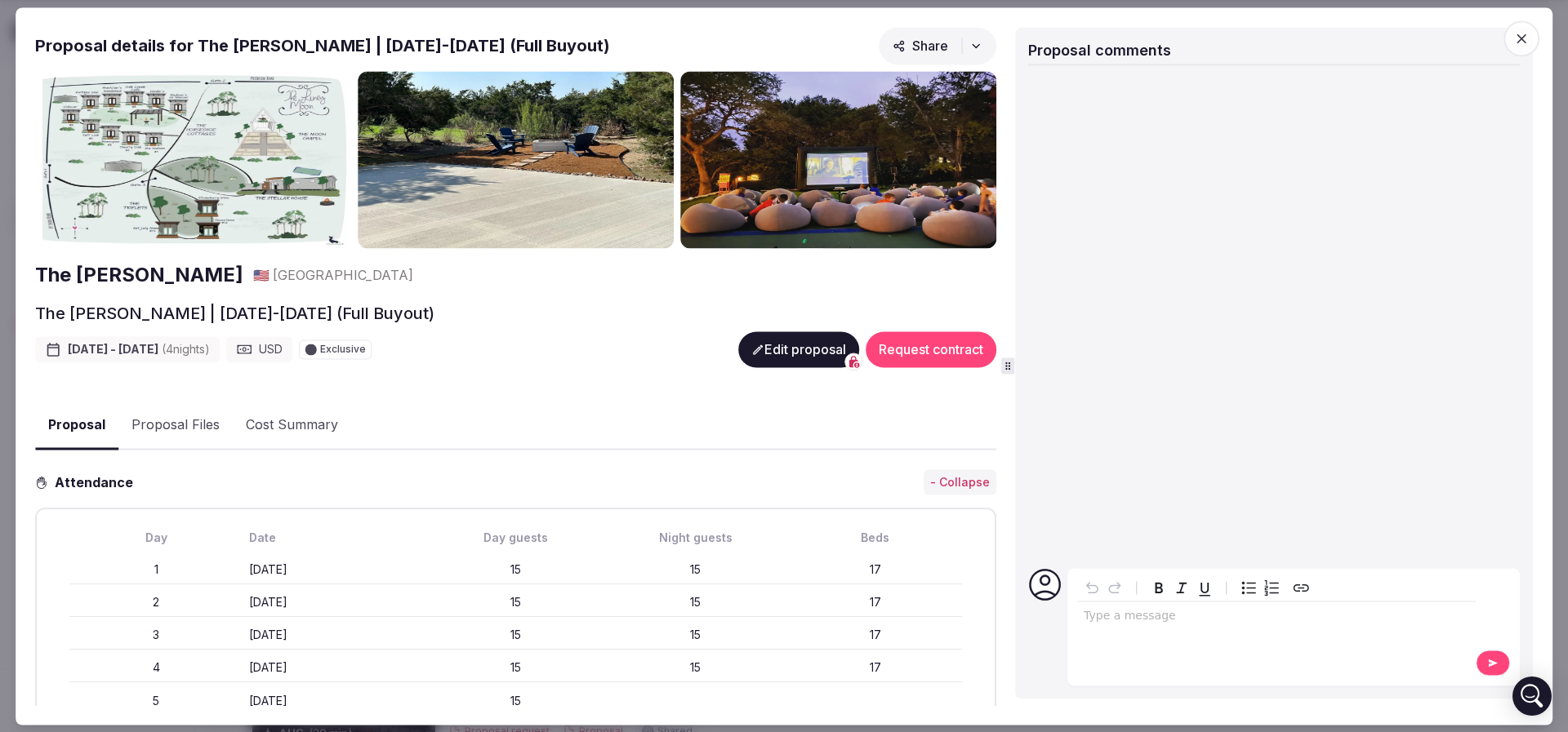
click at [224, 188] on img at bounding box center [192, 160] width 316 height 178
click at [643, 163] on img at bounding box center [515, 160] width 316 height 178
click at [920, 162] on img at bounding box center [838, 160] width 316 height 178
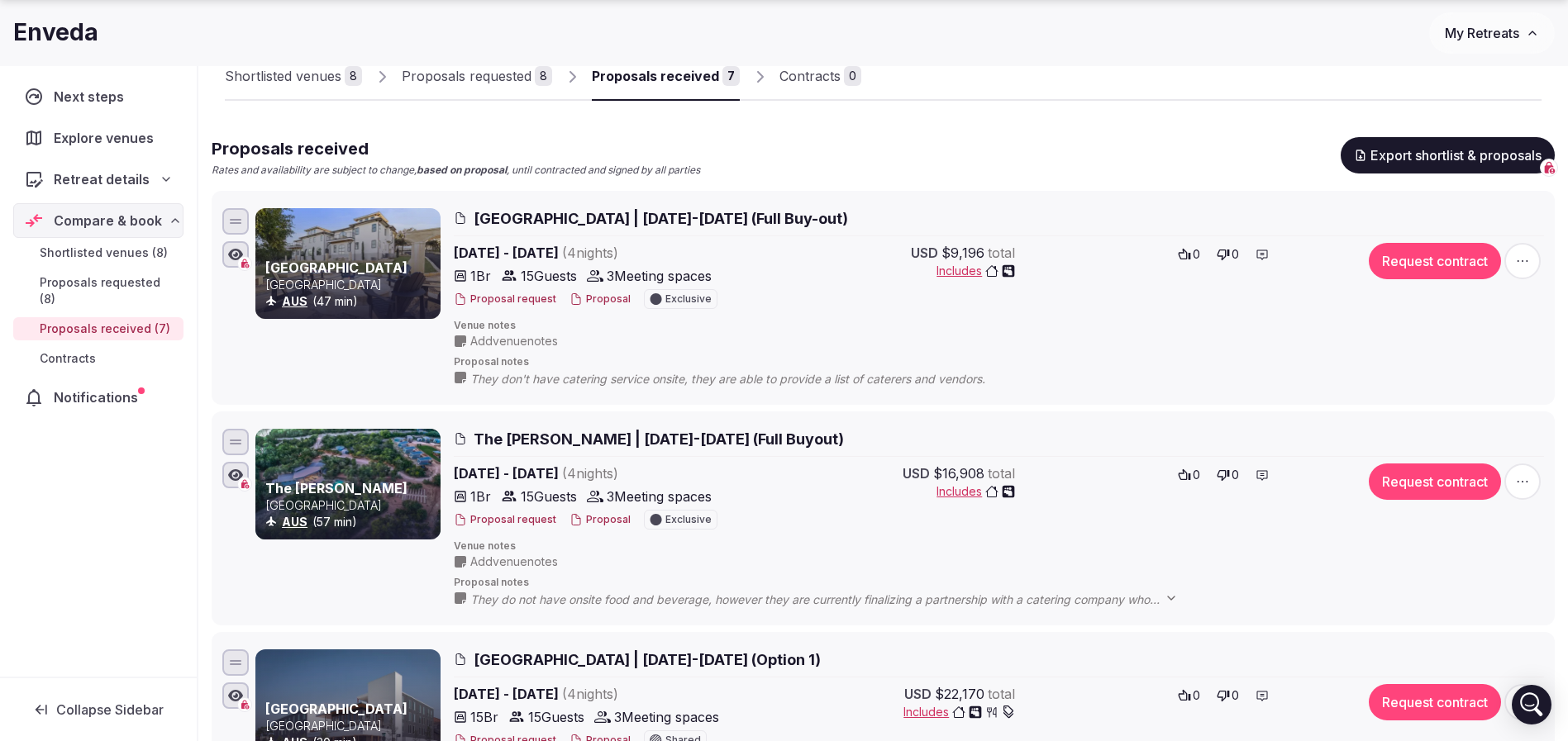
click at [351, 277] on p "[GEOGRAPHIC_DATA]" at bounding box center [351, 284] width 172 height 16
click at [386, 218] on div at bounding box center [348, 263] width 185 height 111
click at [486, 215] on span "Las Luces Village | November 09-13, 2025 (Full Buy-out)" at bounding box center [661, 218] width 374 height 21
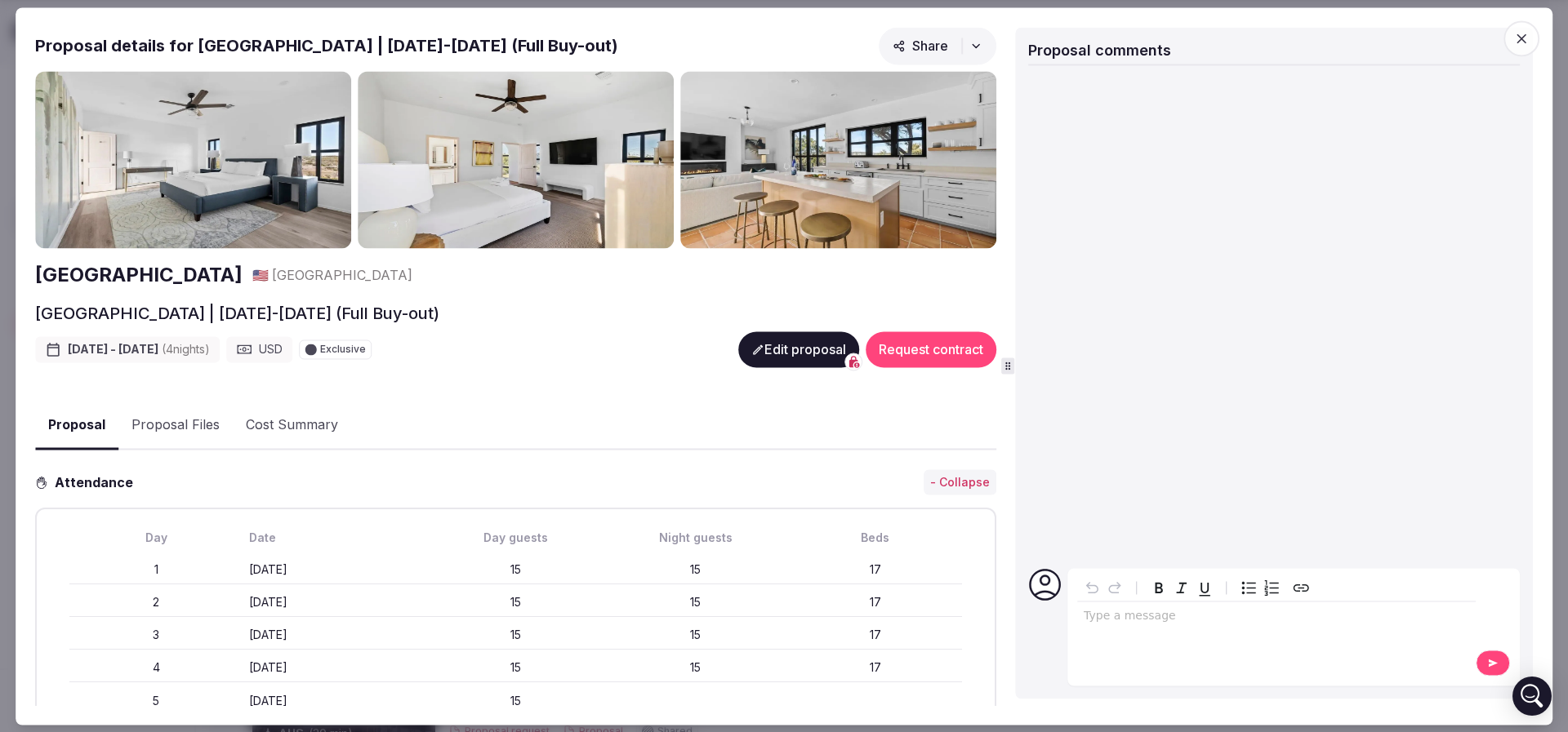
click at [183, 184] on img at bounding box center [192, 160] width 316 height 178
click at [150, 278] on h2 "[GEOGRAPHIC_DATA]" at bounding box center [138, 276] width 207 height 28
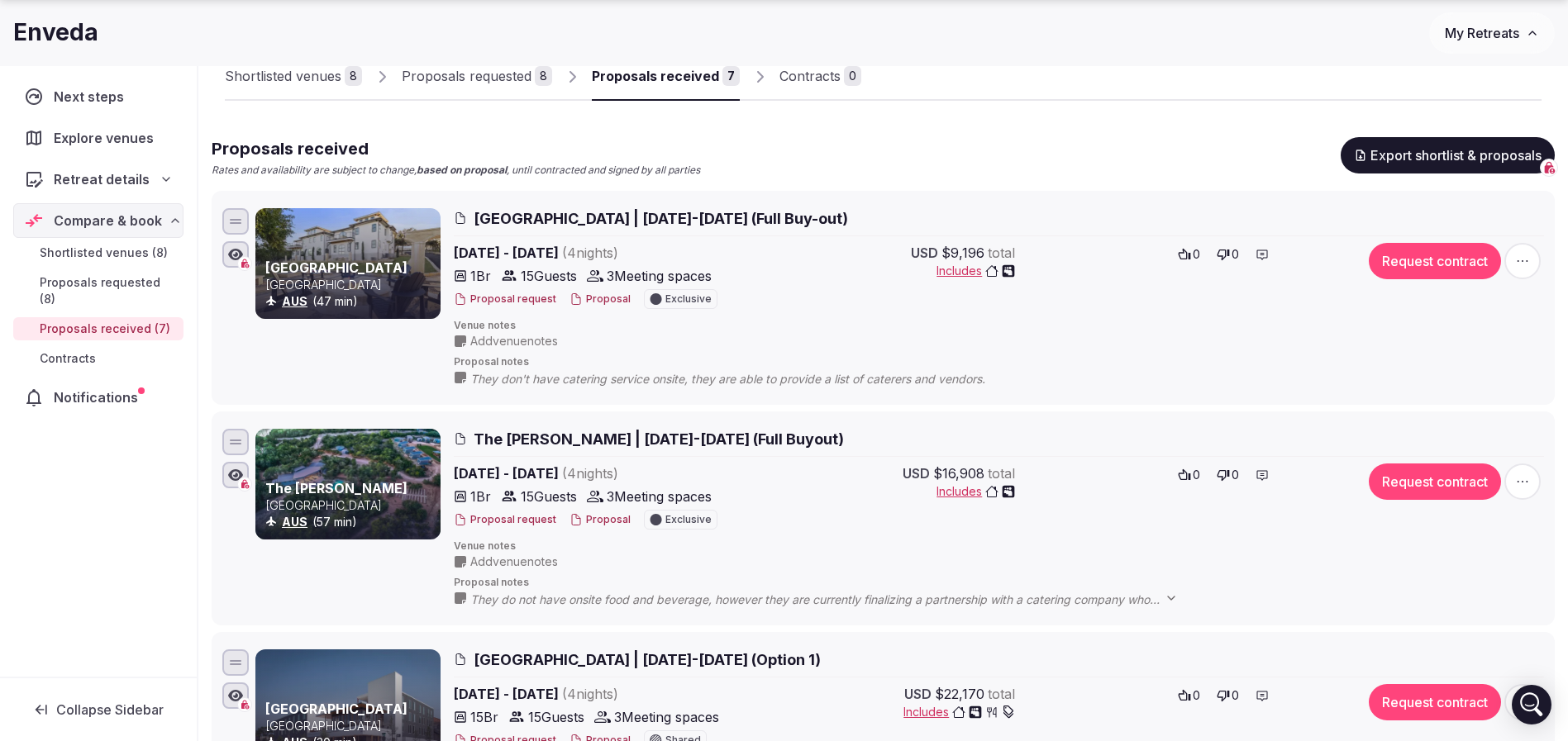
click at [488, 439] on span "The Liney Moon | November 16-20, 2025 (Full Buyout)" at bounding box center [659, 439] width 370 height 21
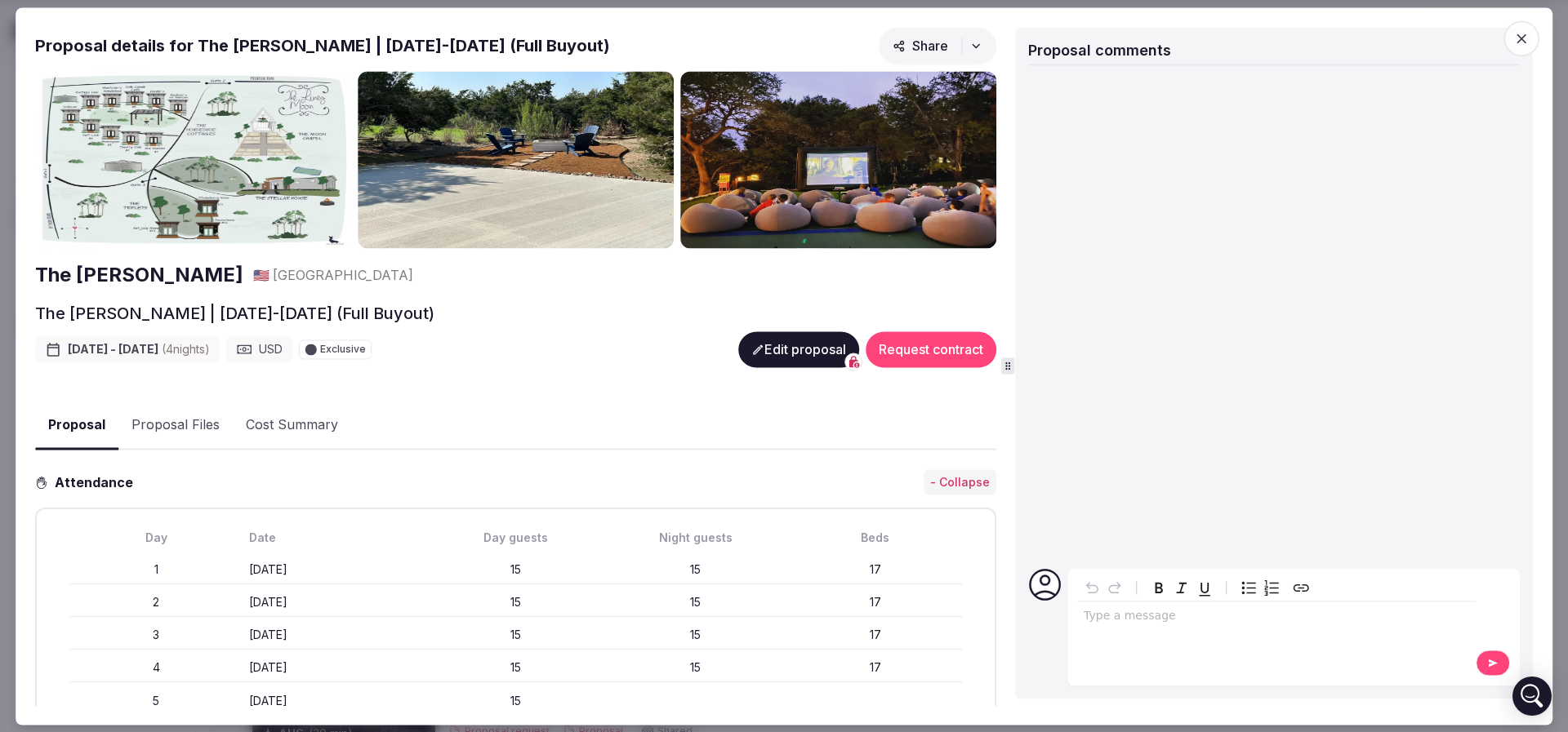
click at [141, 264] on h2 "The [PERSON_NAME]" at bounding box center [139, 276] width 208 height 28
click at [1532, 35] on span "button" at bounding box center [1521, 38] width 36 height 36
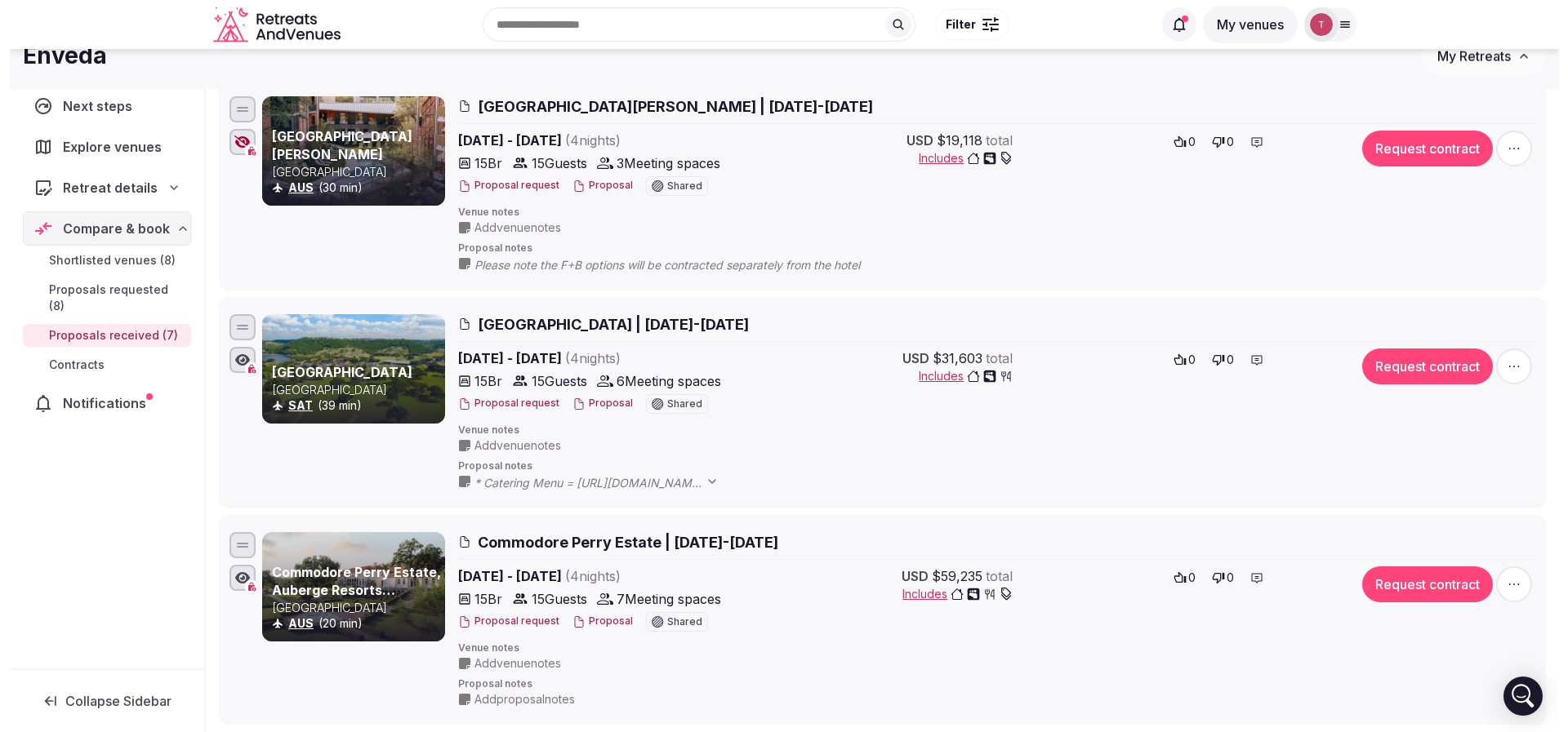
scroll to position [980, 0]
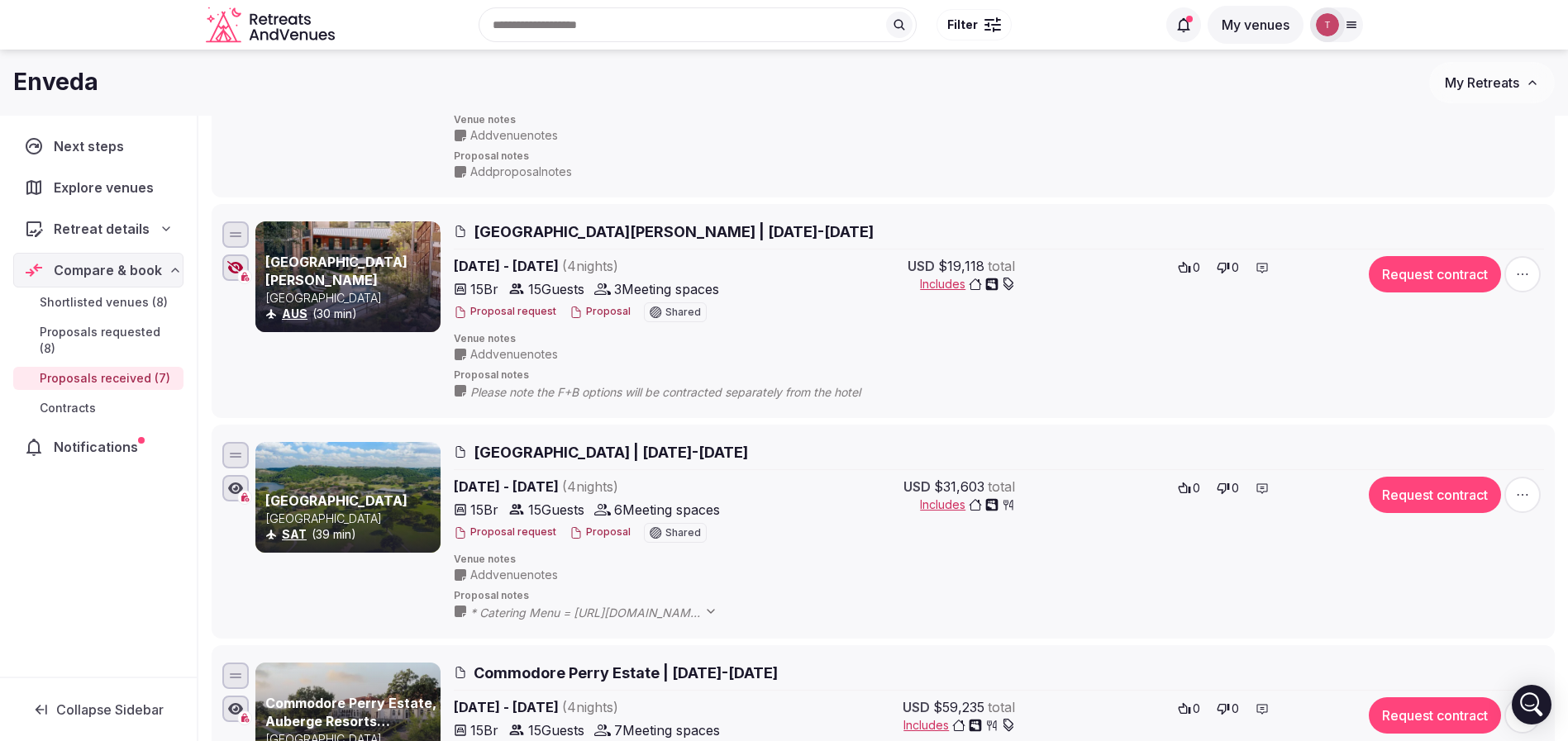
click at [562, 229] on span "Hotel Magdalena | November 9-13, 2025" at bounding box center [673, 232] width 400 height 21
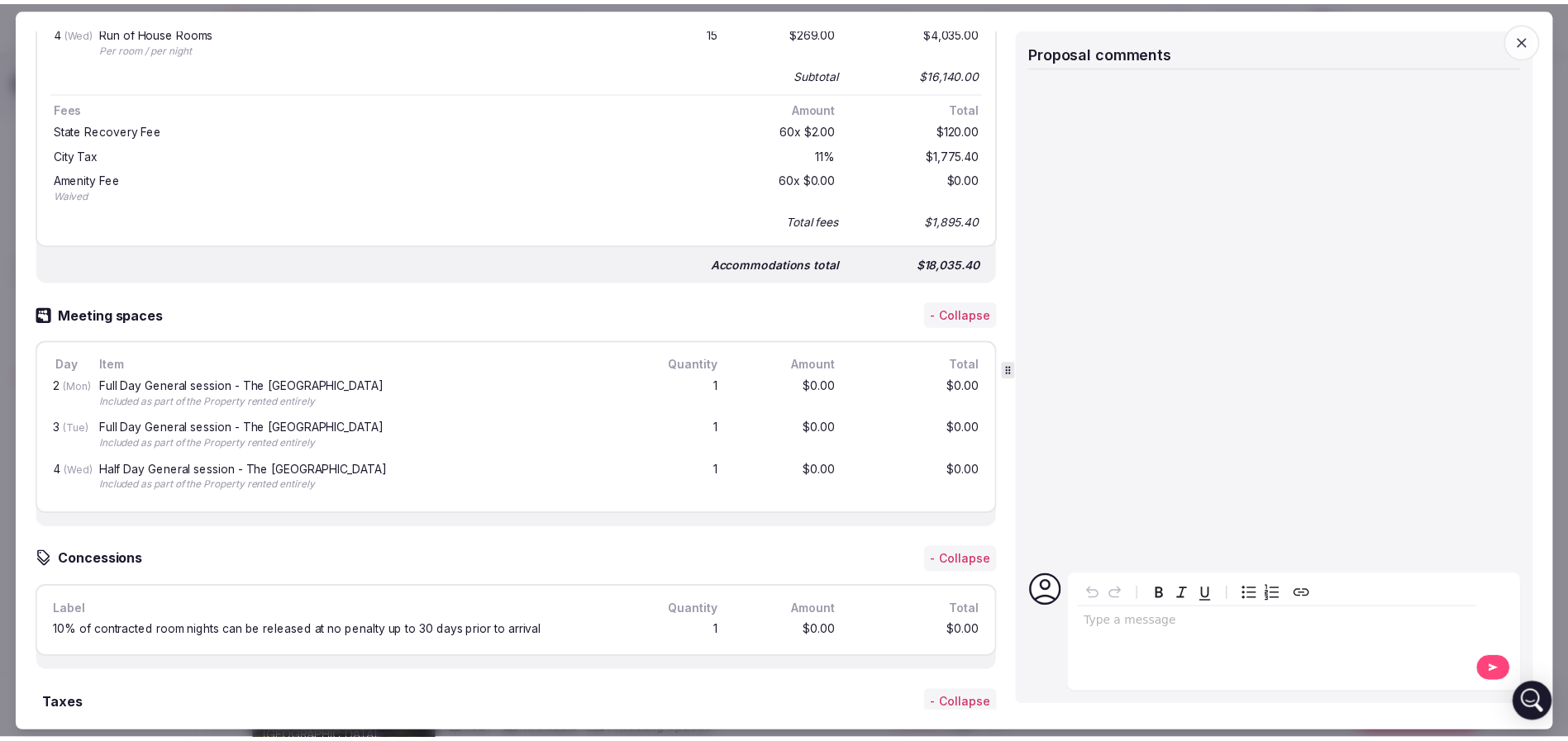
scroll to position [0, 0]
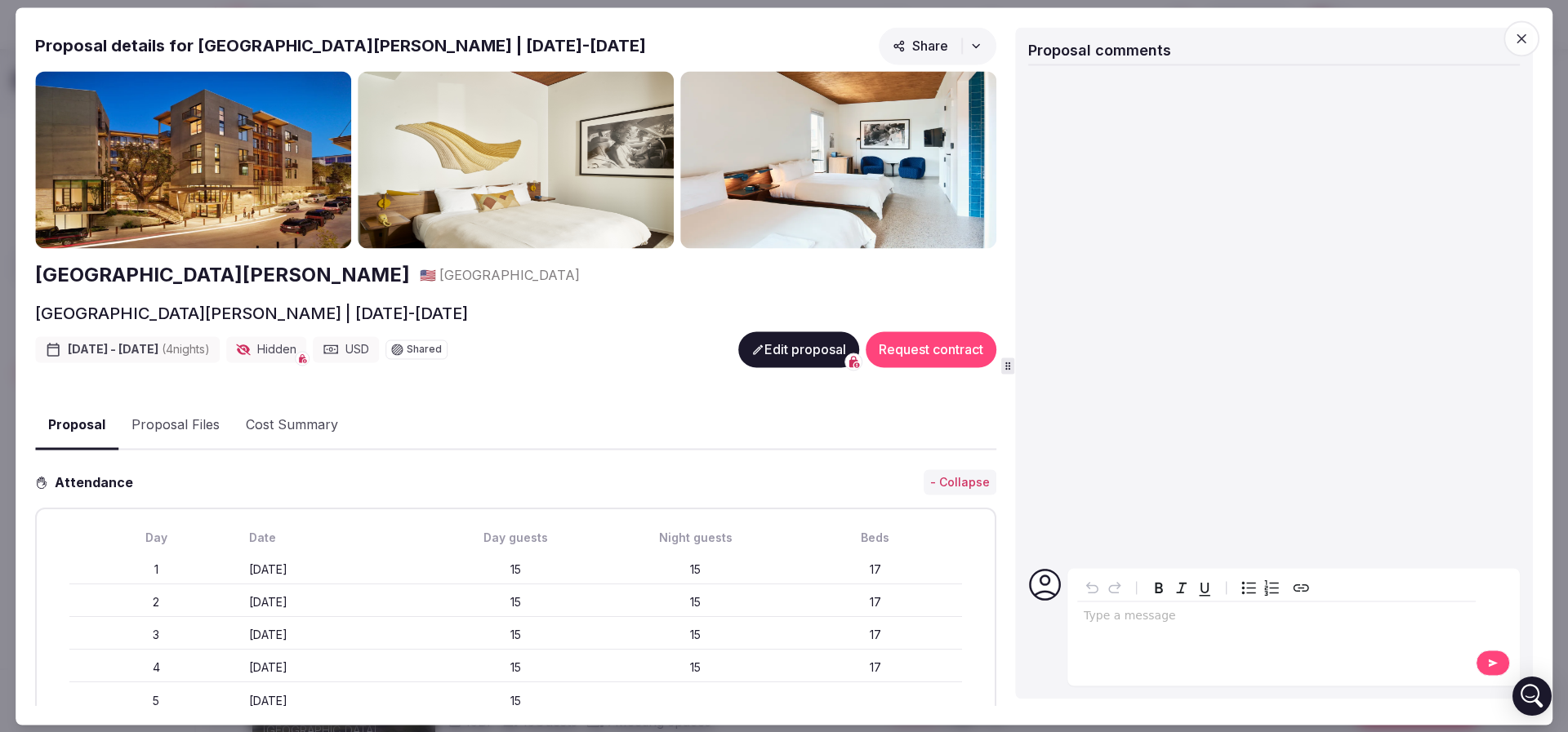
click at [1527, 27] on span "button" at bounding box center [1521, 38] width 36 height 36
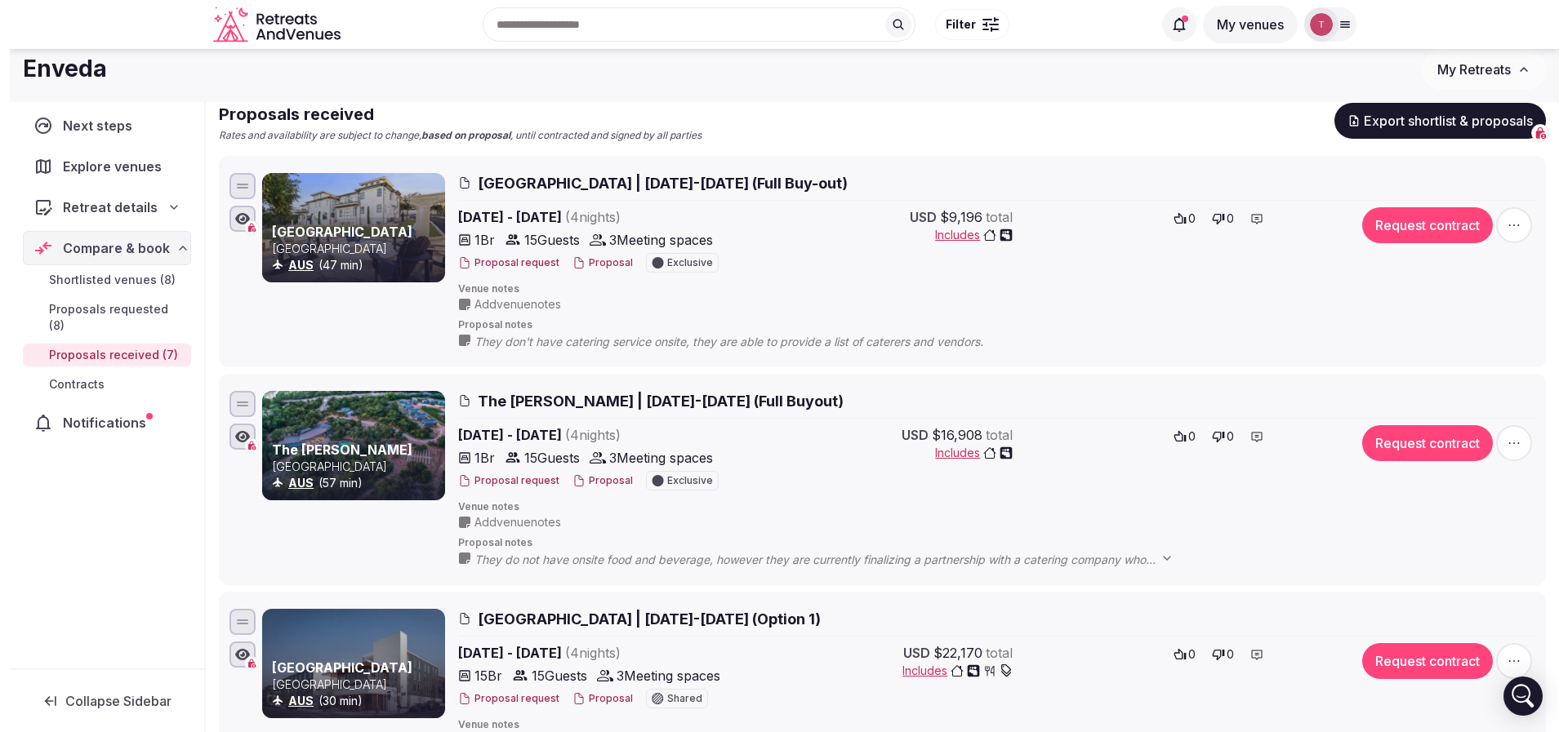
scroll to position [123, 0]
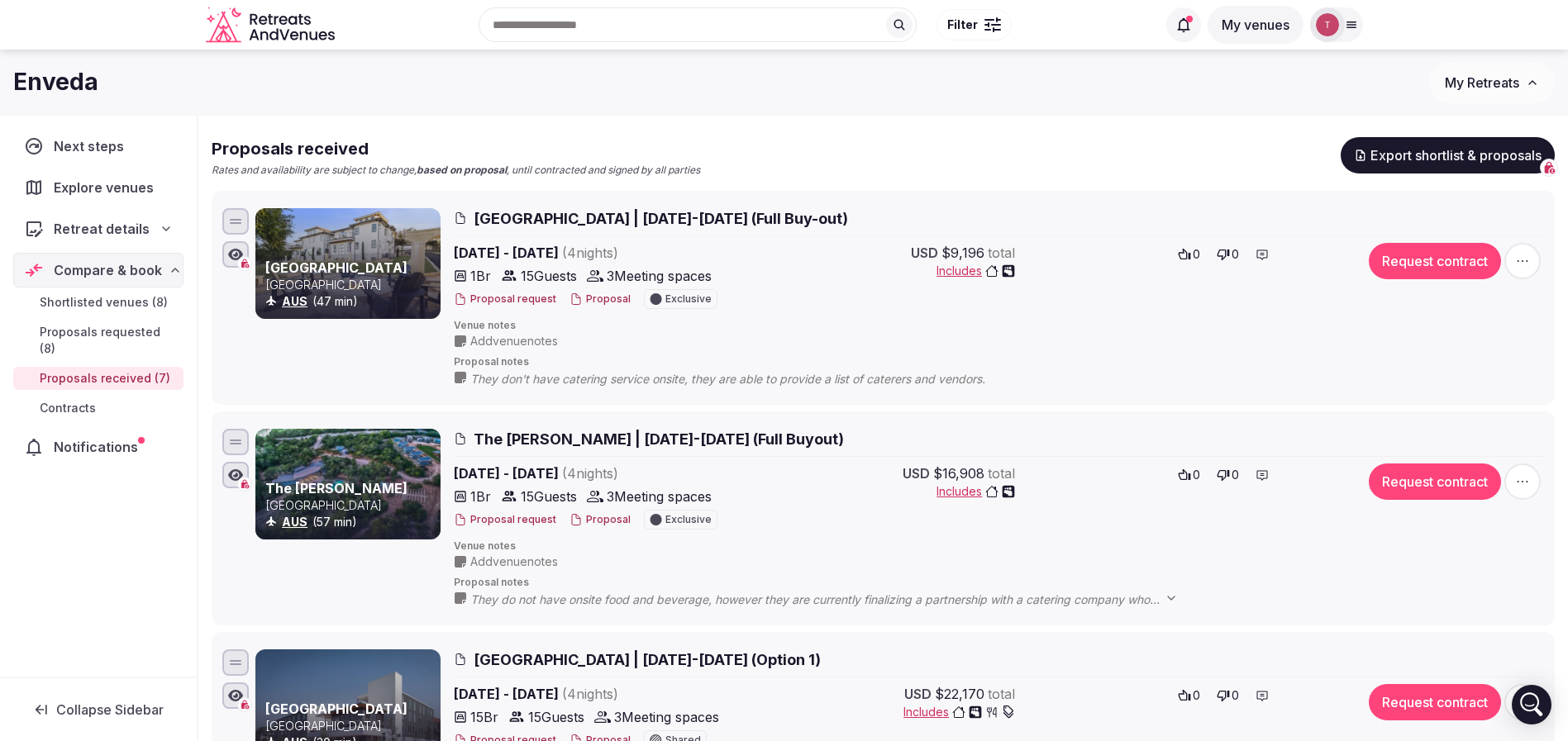
click at [581, 292] on button "Proposal" at bounding box center [600, 299] width 61 height 14
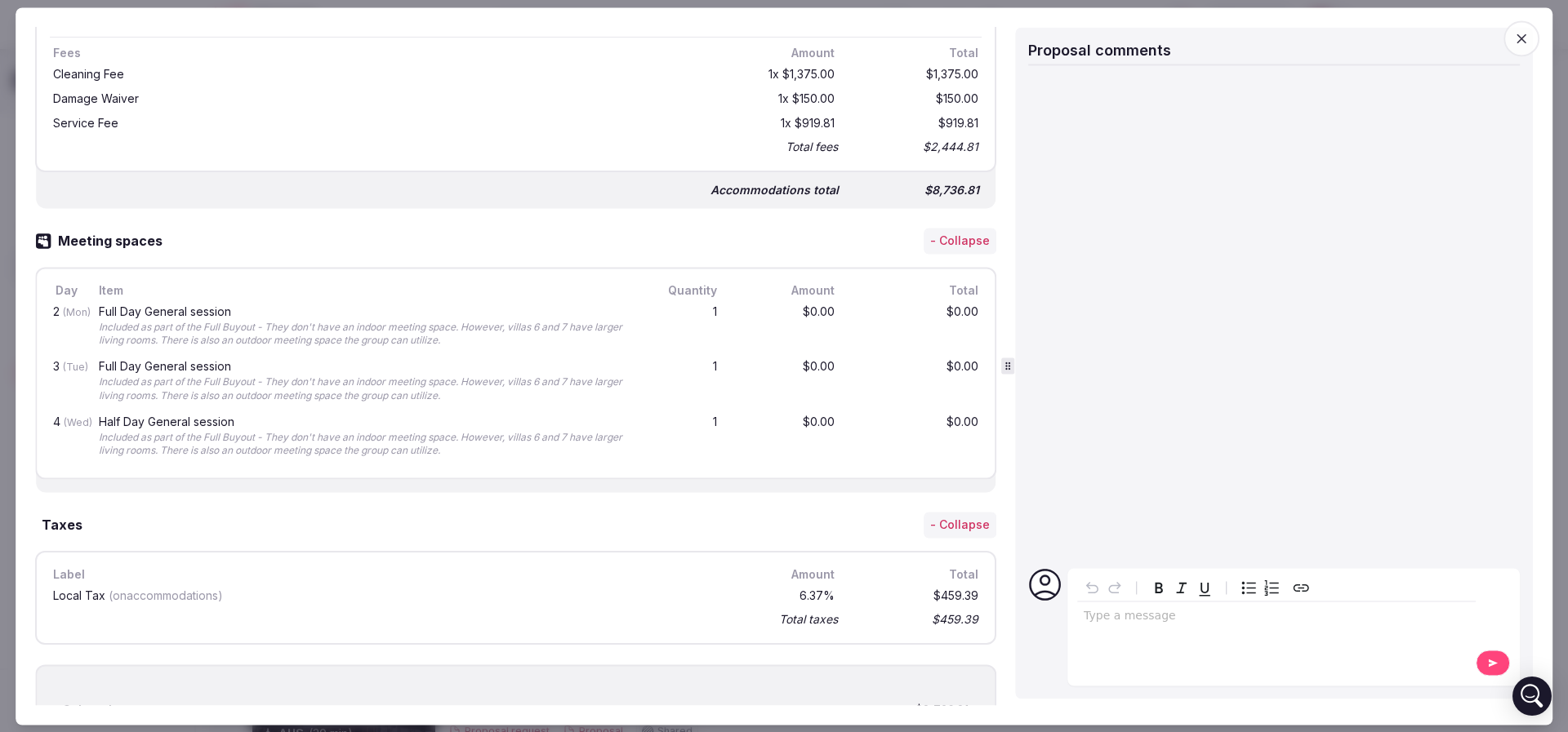
scroll to position [1225, 0]
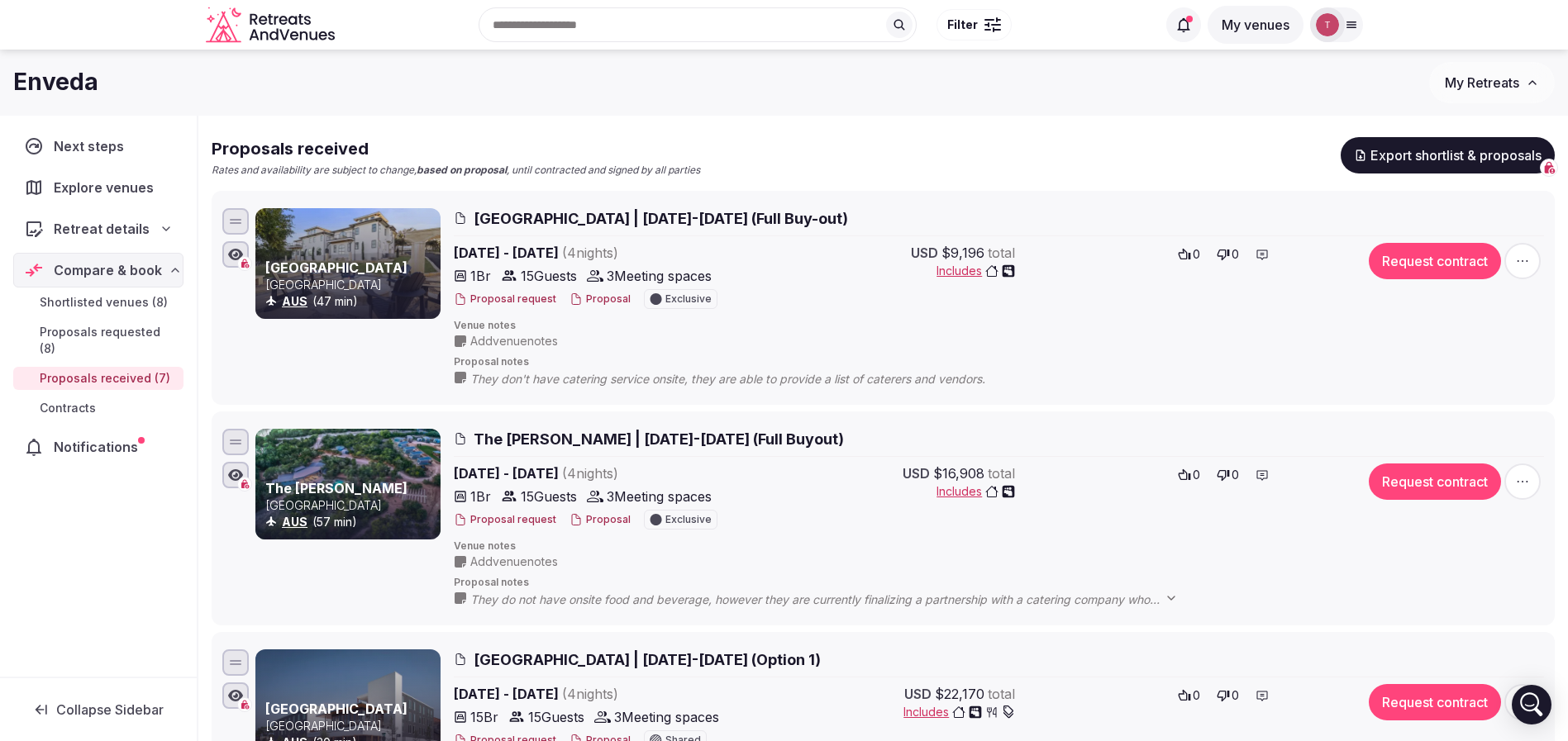
click at [589, 517] on button "Proposal" at bounding box center [600, 520] width 61 height 14
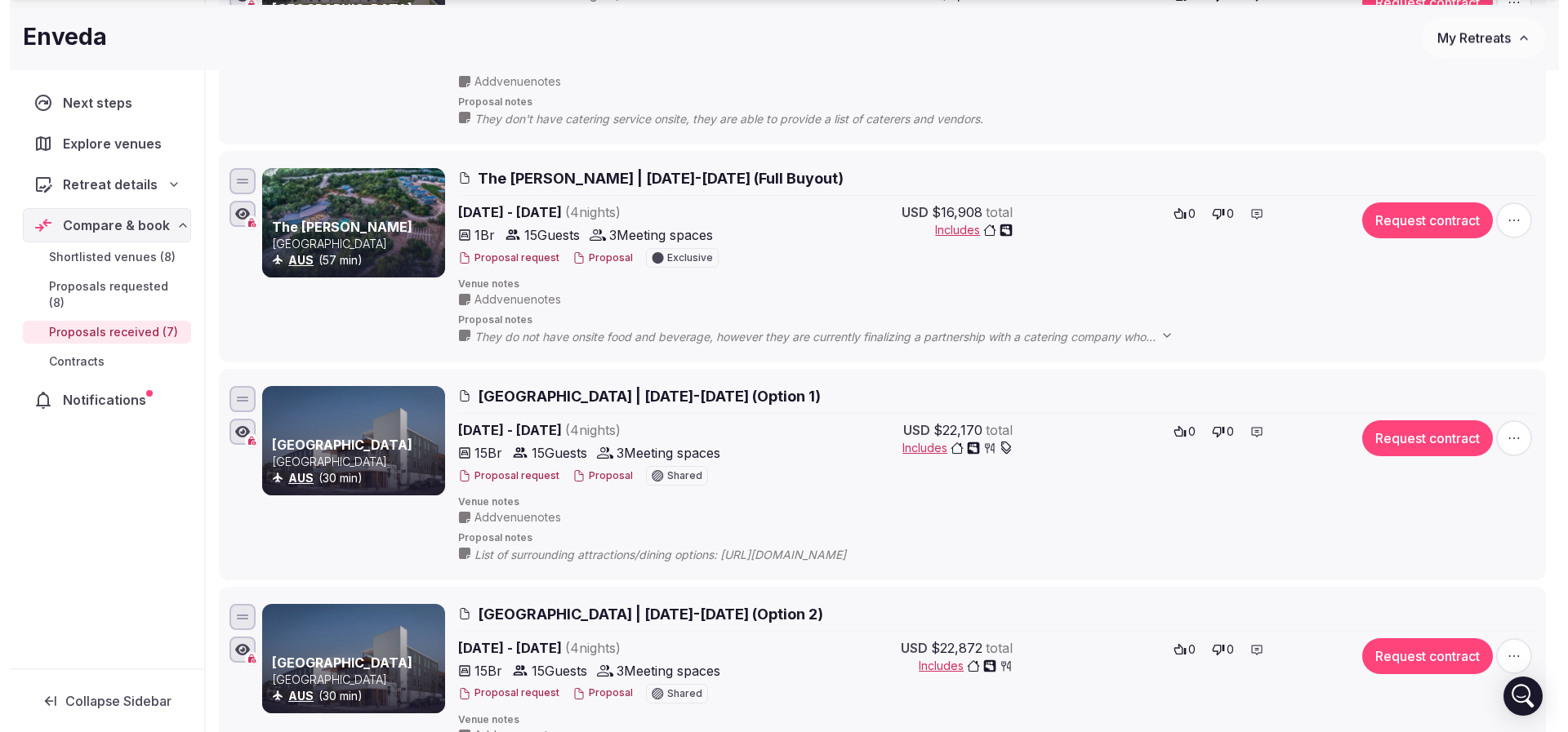
scroll to position [735, 0]
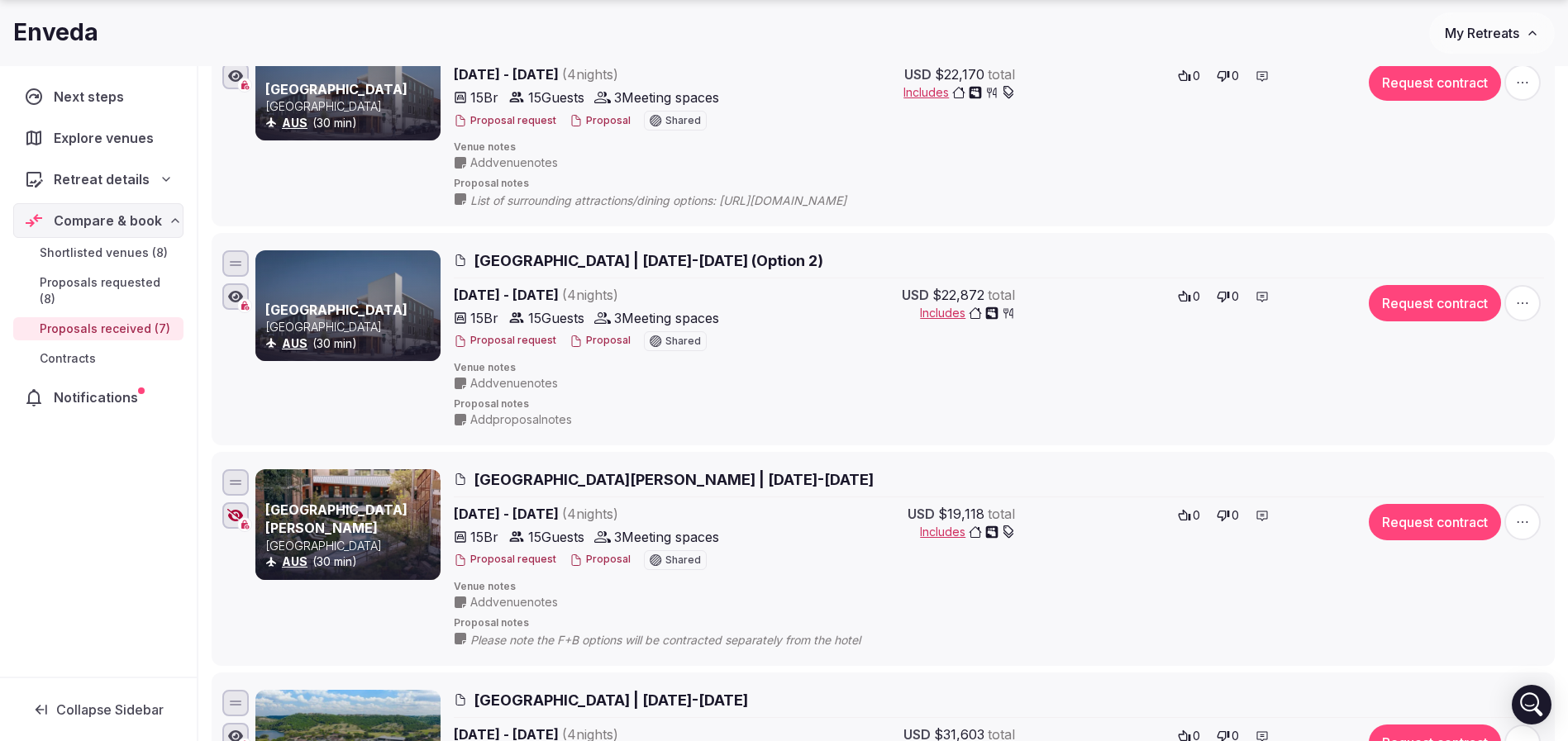
click at [603, 343] on button "Proposal" at bounding box center [600, 341] width 61 height 14
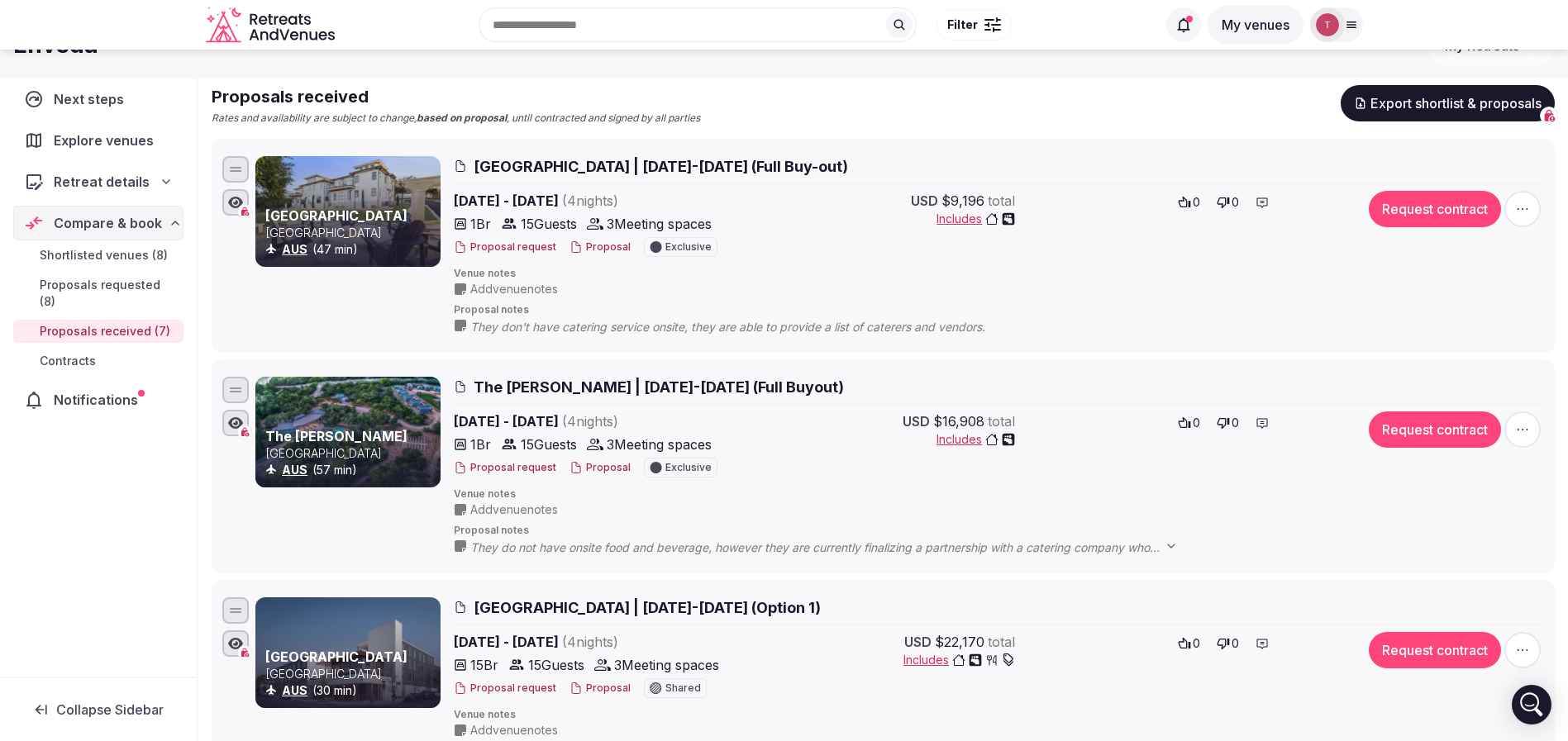
scroll to position [124, 0]
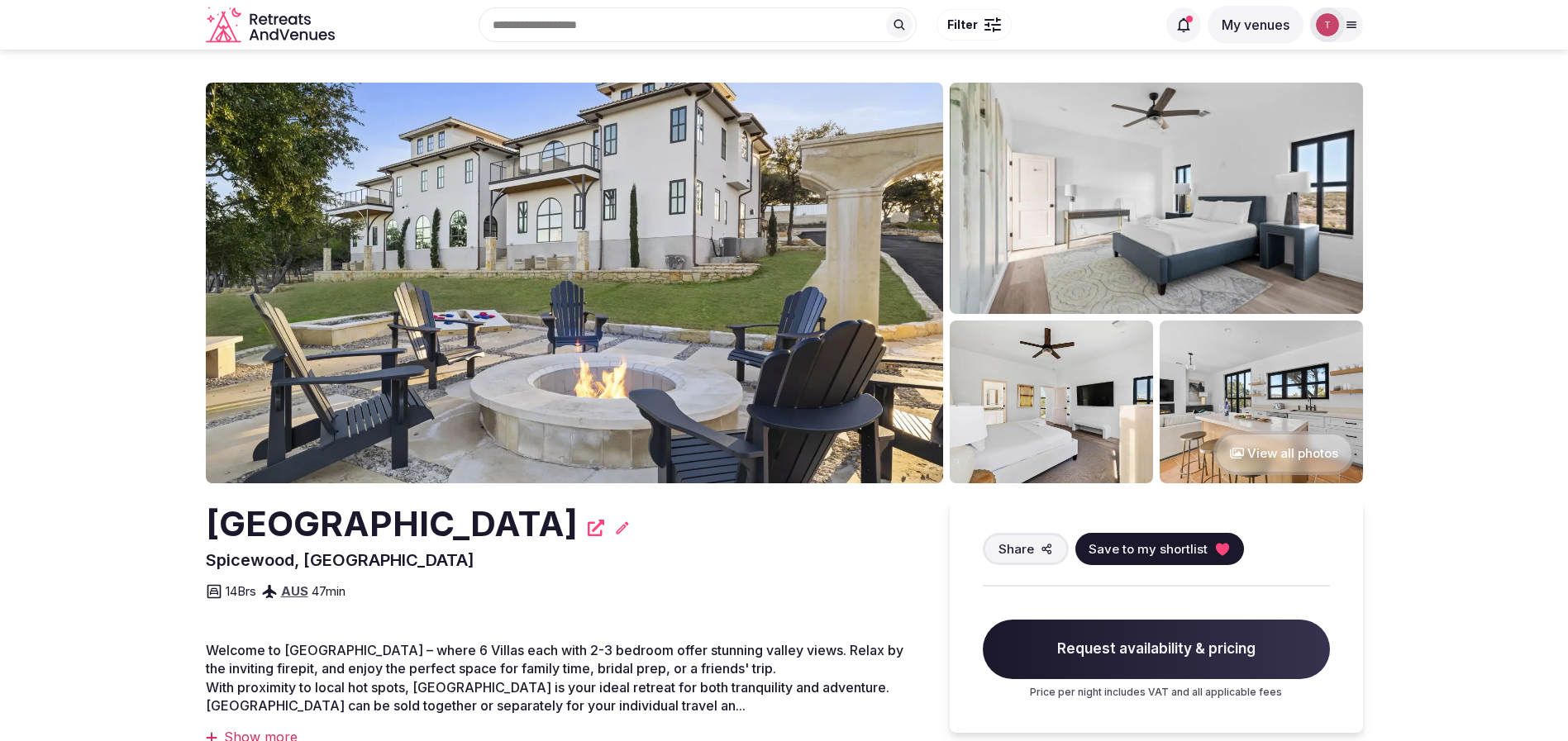
click at [390, 262] on img at bounding box center [574, 283] width 737 height 401
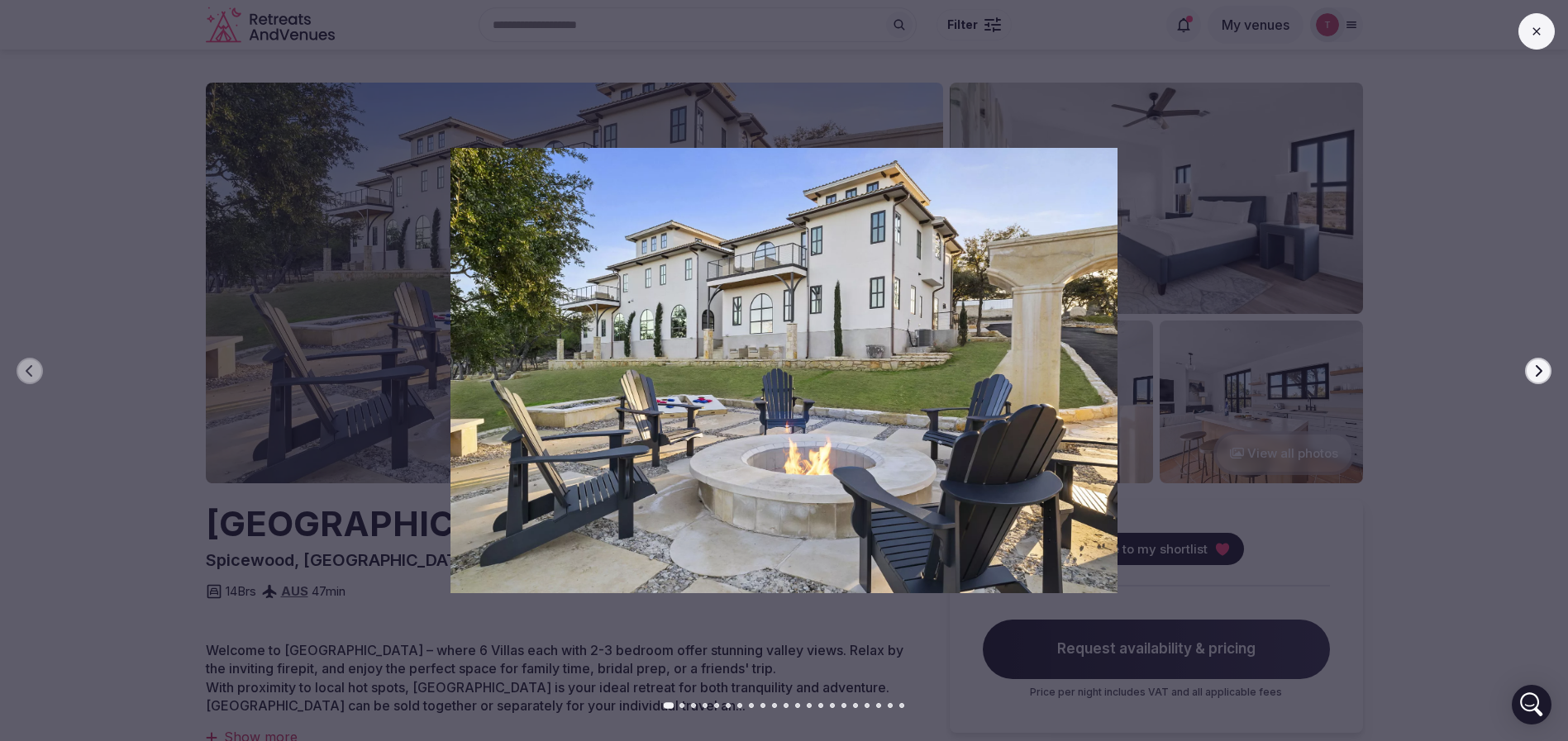
click at [1540, 365] on icon "button" at bounding box center [1537, 370] width 13 height 13
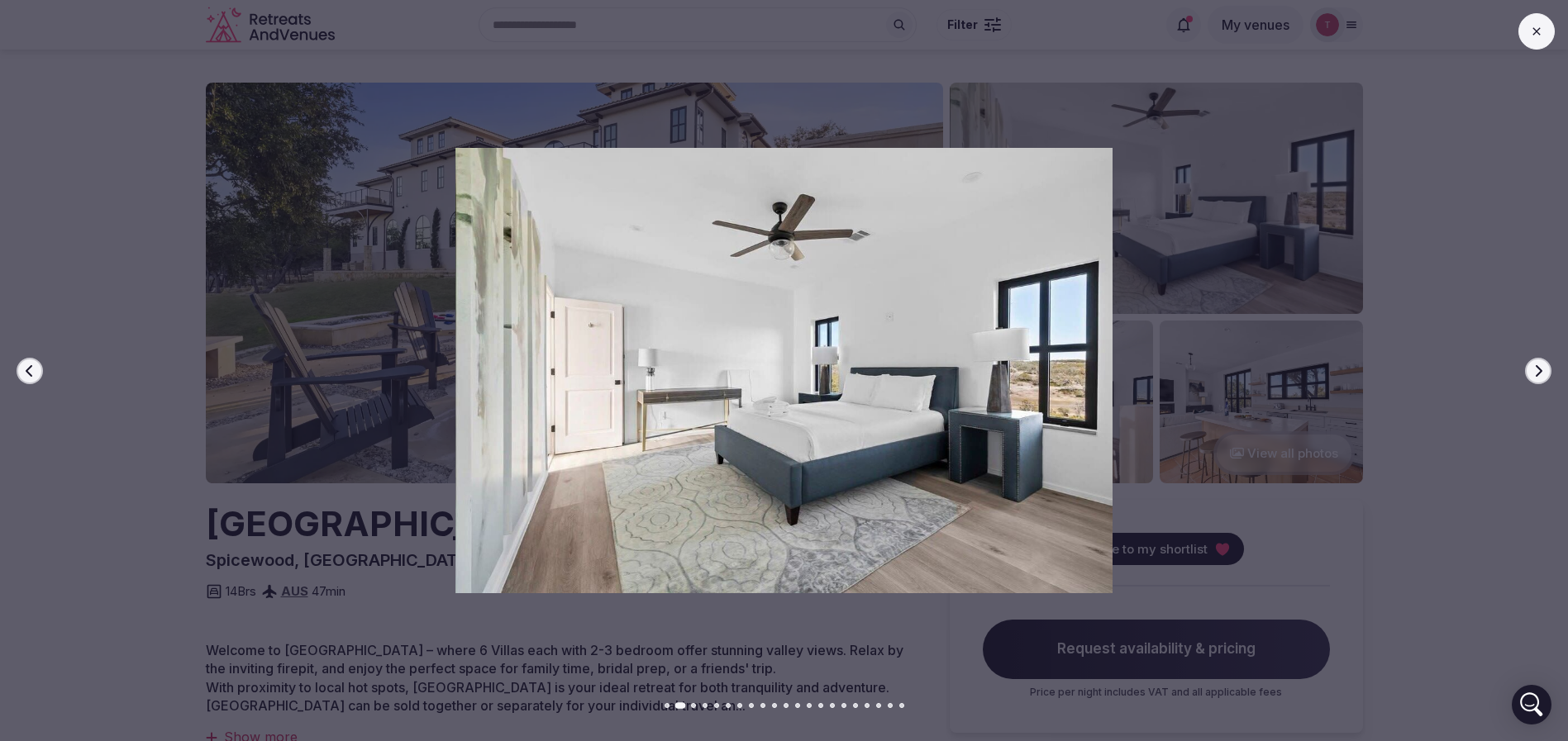
click at [1540, 365] on icon "button" at bounding box center [1537, 370] width 13 height 13
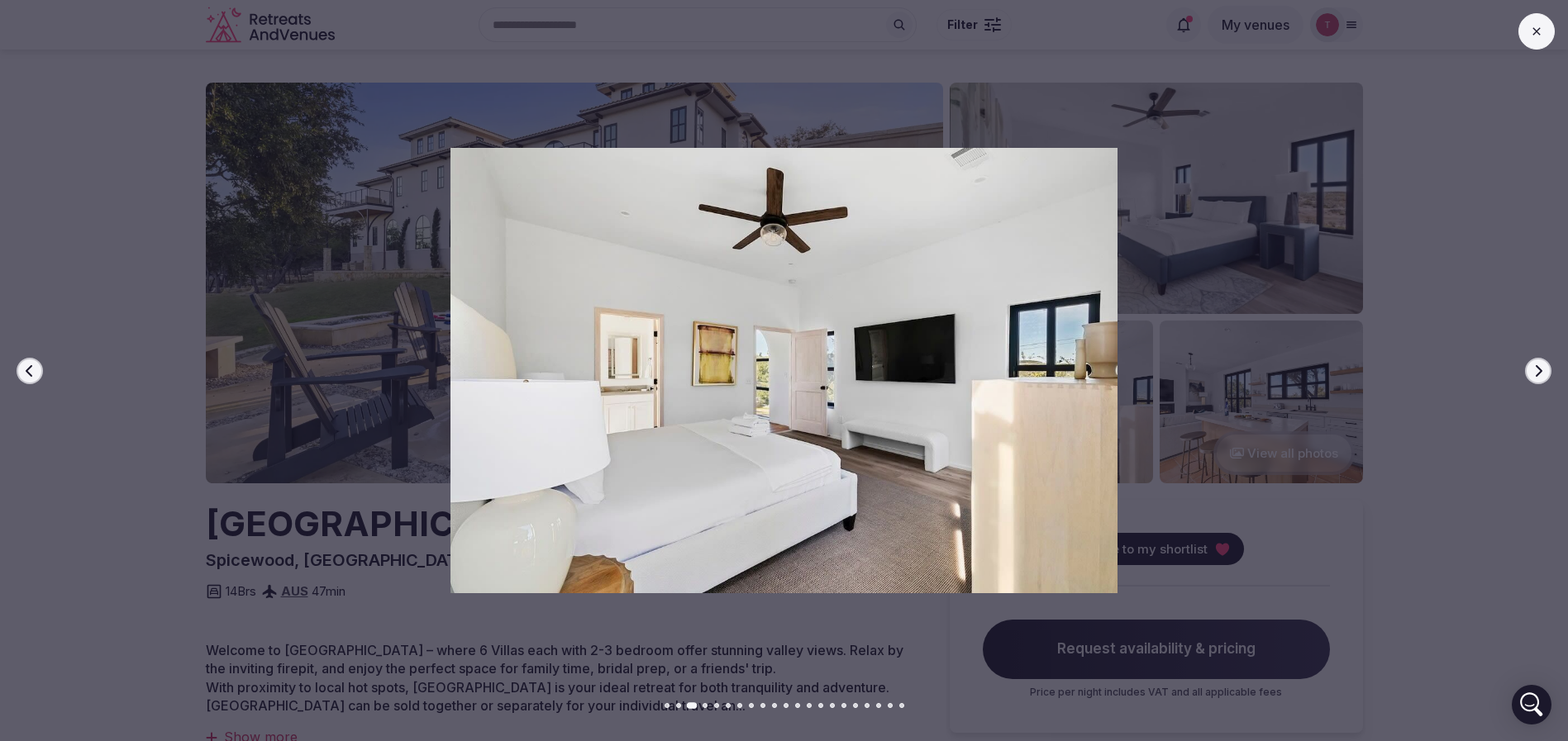
click at [1540, 365] on icon "button" at bounding box center [1537, 370] width 13 height 13
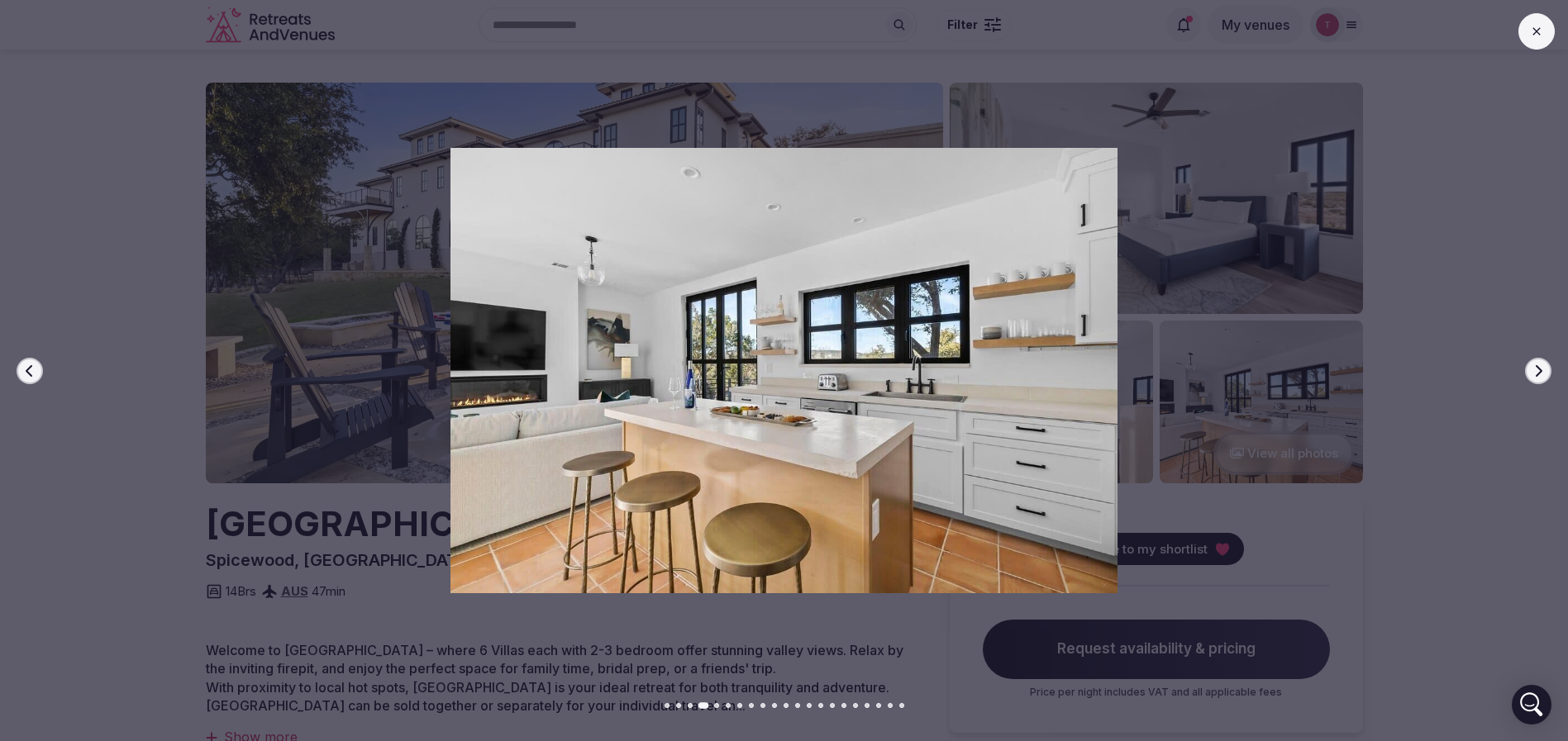
click at [1540, 365] on icon "button" at bounding box center [1537, 370] width 13 height 13
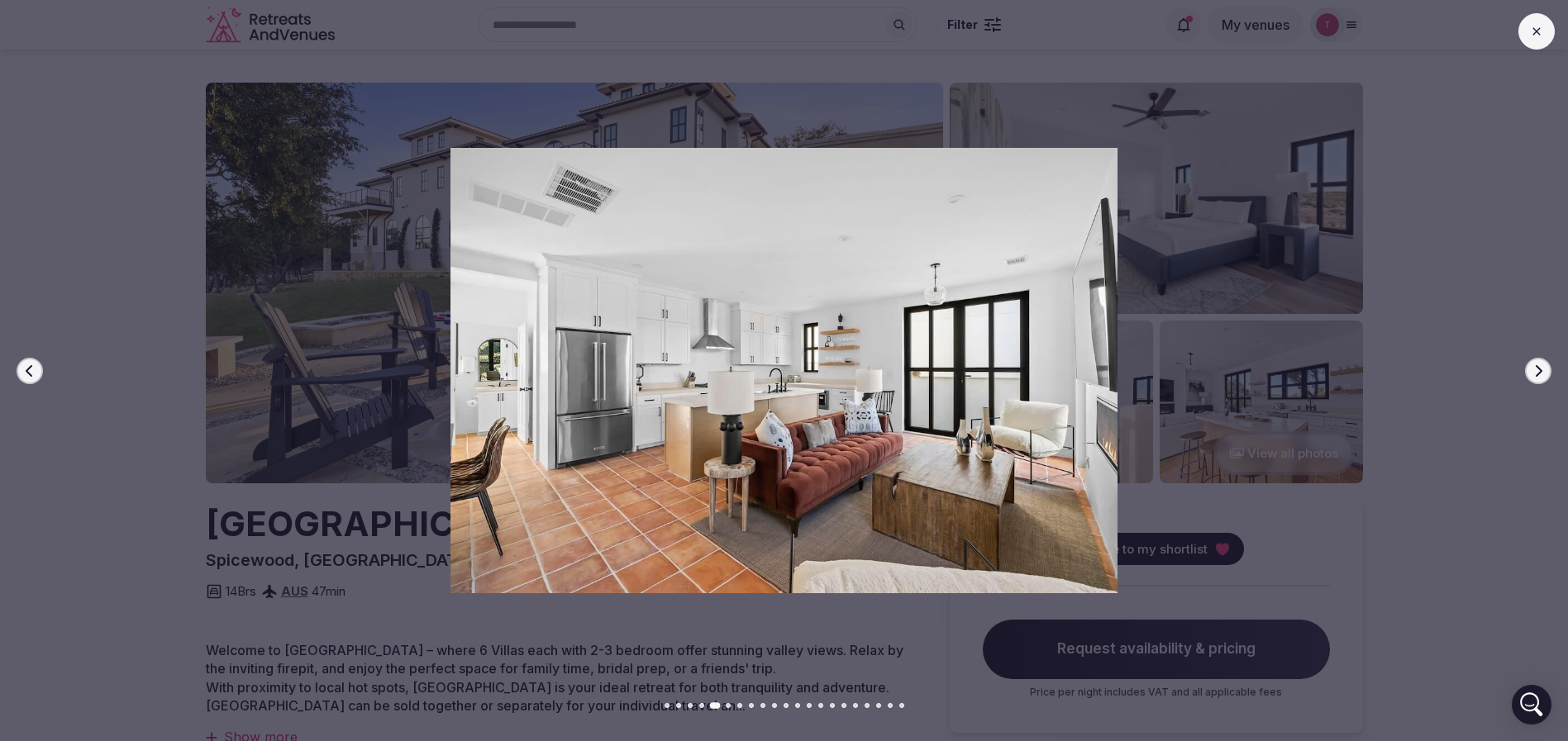
click at [1540, 365] on icon "button" at bounding box center [1537, 370] width 13 height 13
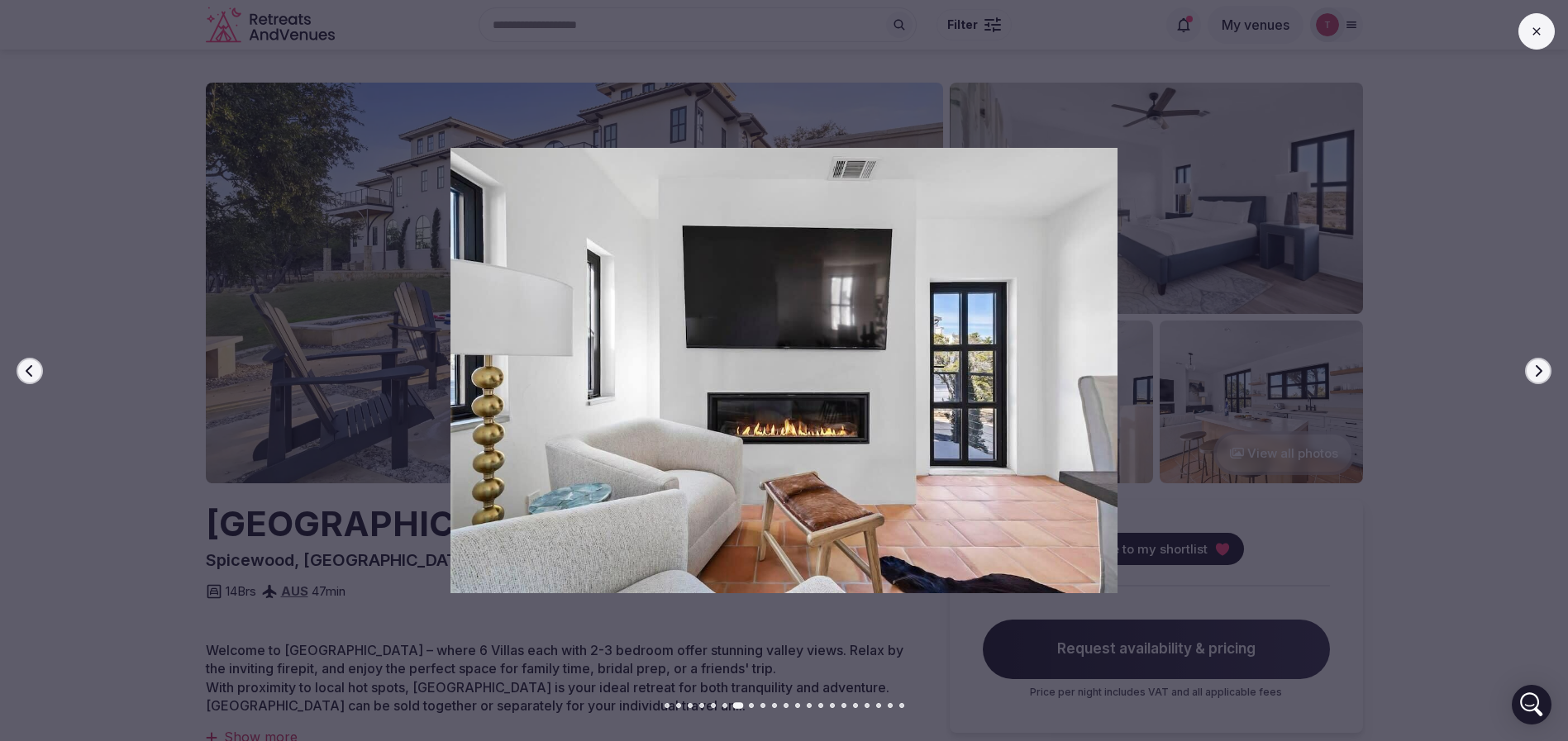
click at [1540, 365] on icon "button" at bounding box center [1537, 370] width 13 height 13
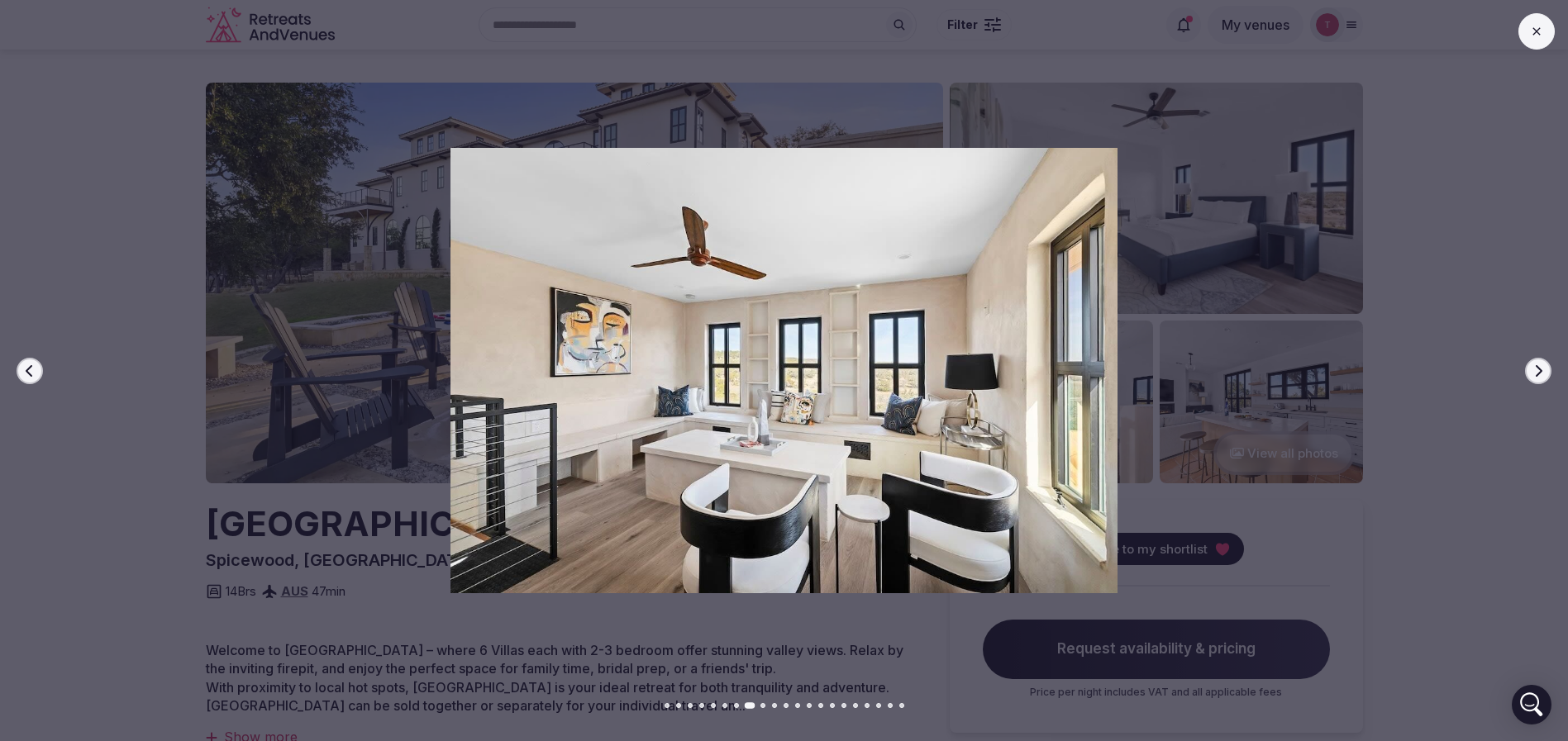
click at [1540, 365] on icon "button" at bounding box center [1537, 370] width 13 height 13
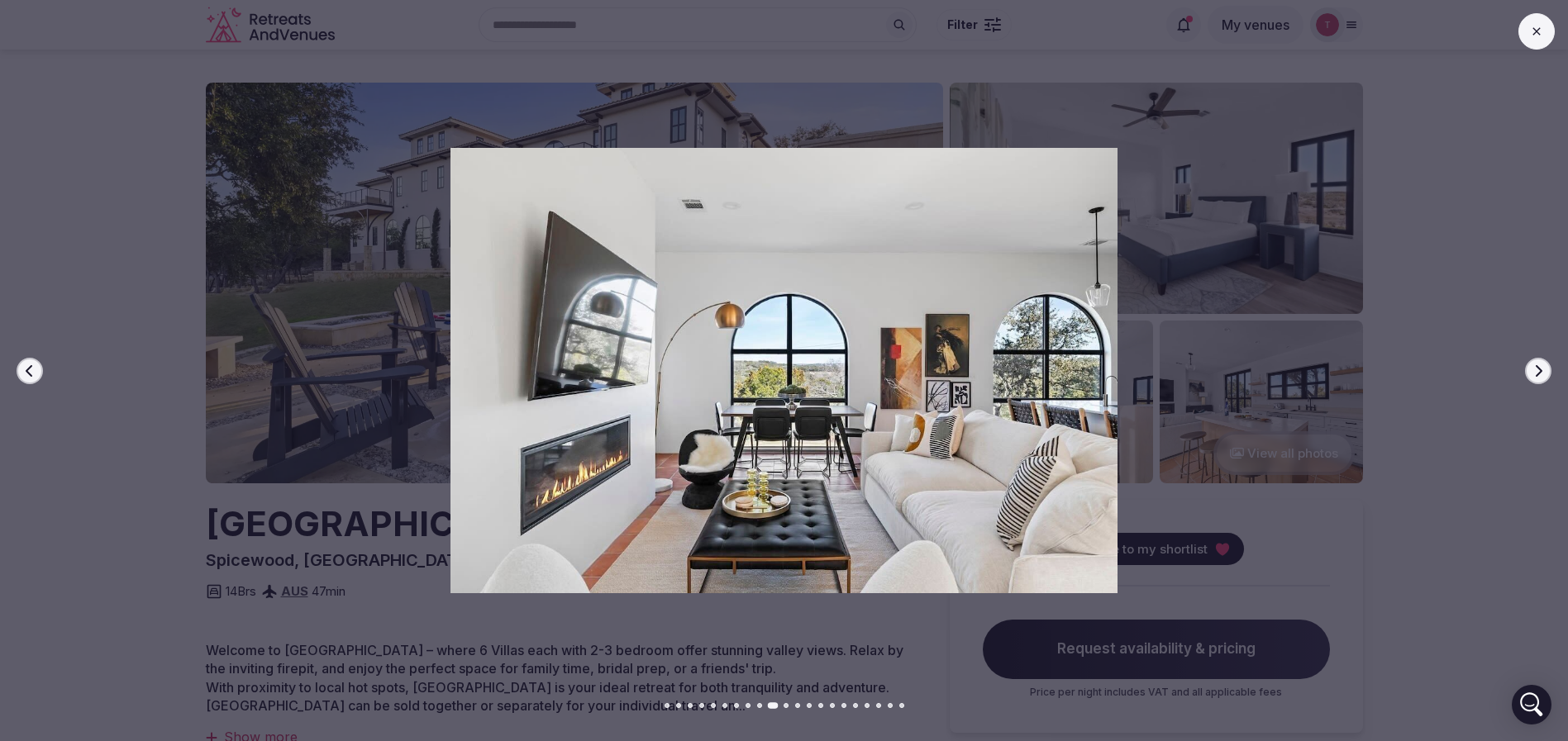
click at [1540, 365] on icon "button" at bounding box center [1537, 370] width 13 height 13
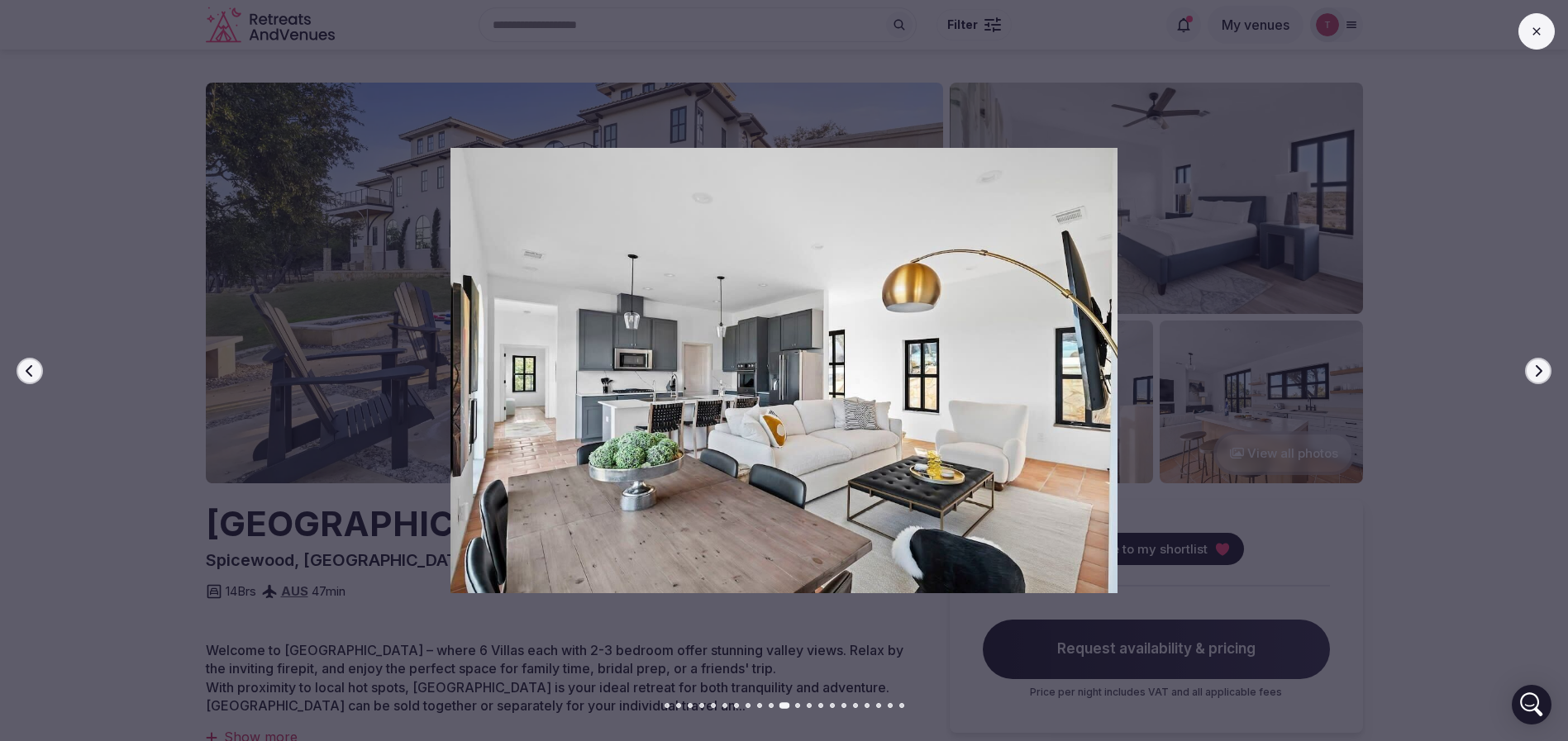
click at [1540, 365] on icon "button" at bounding box center [1537, 370] width 13 height 13
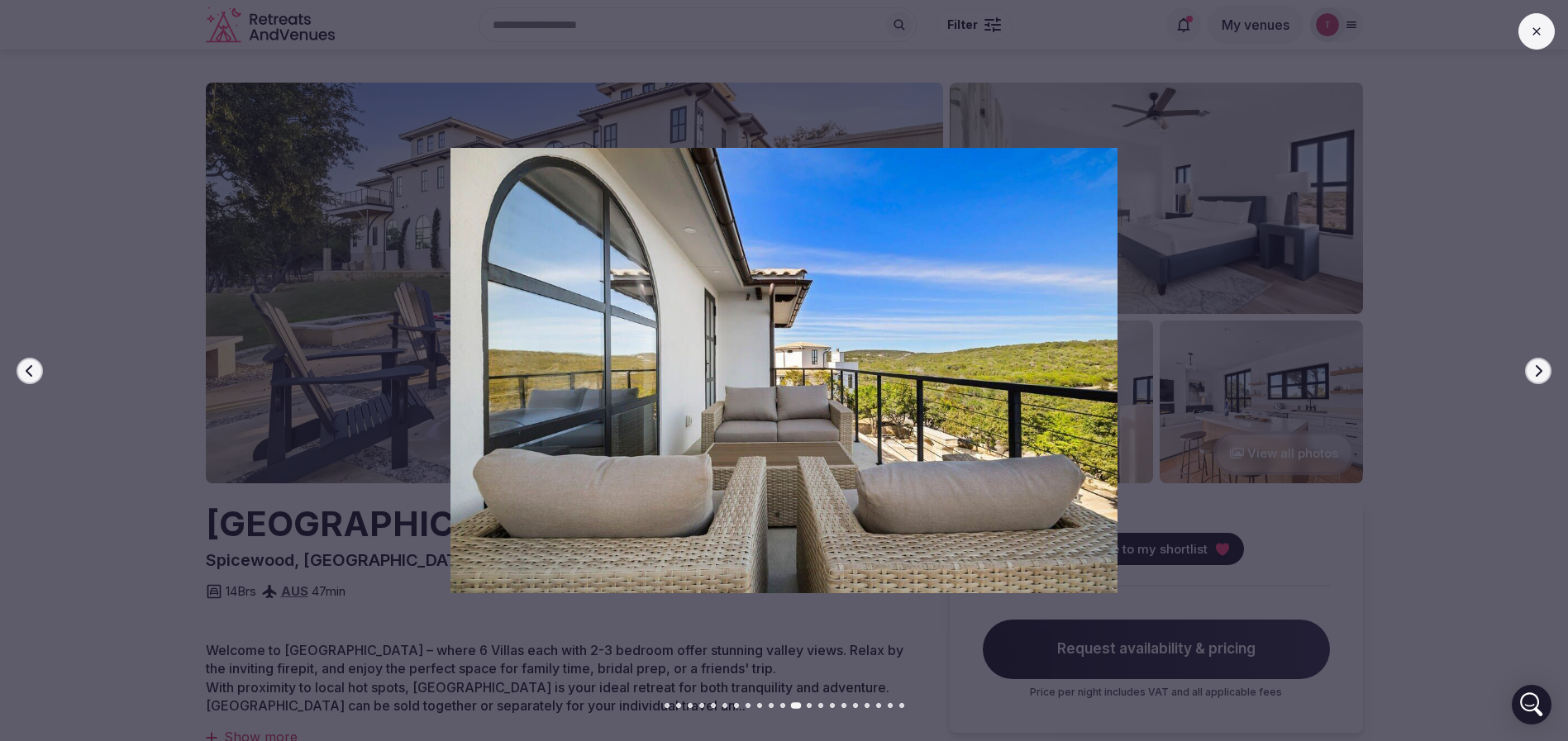
click at [1540, 365] on icon "button" at bounding box center [1537, 370] width 13 height 13
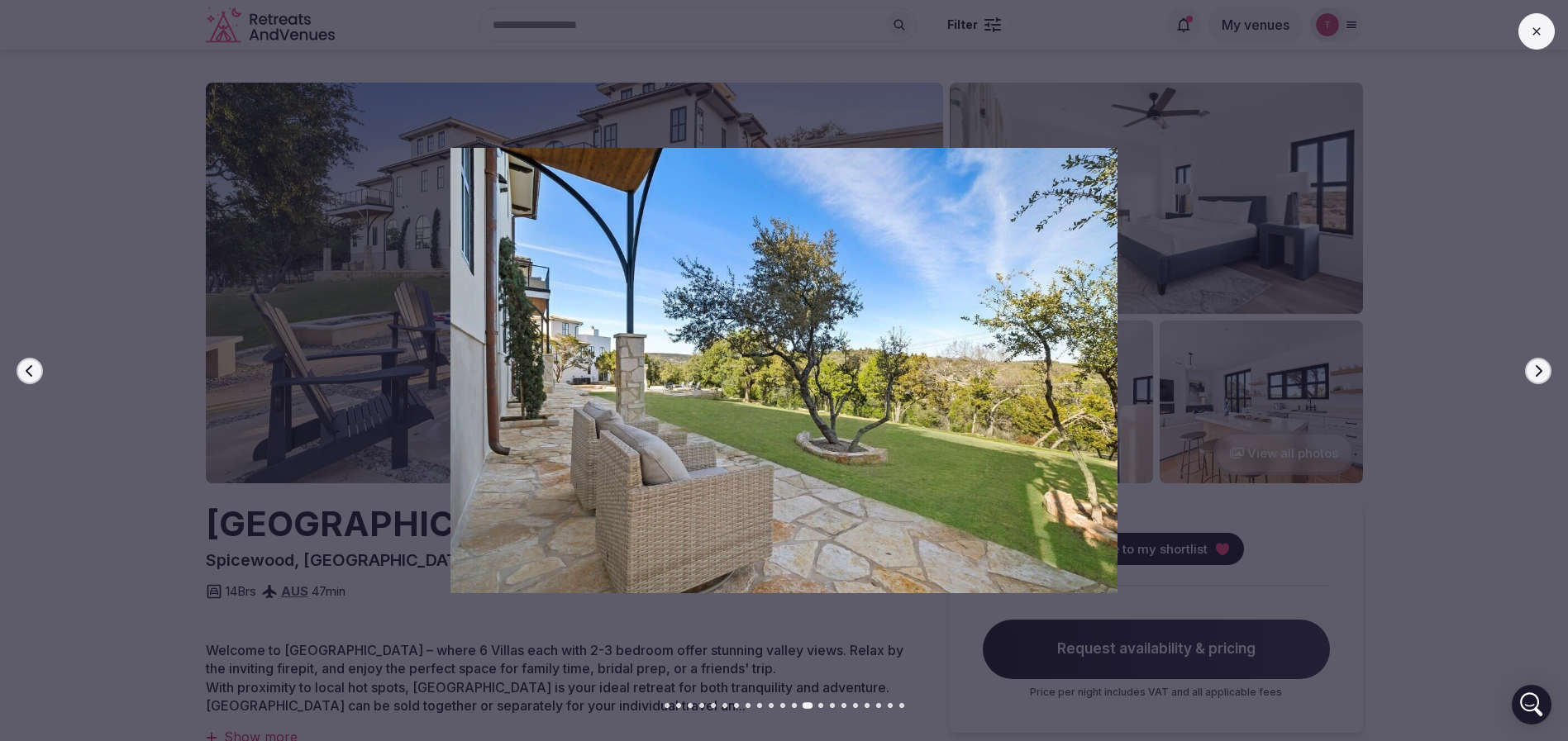
click at [1540, 365] on icon "button" at bounding box center [1537, 370] width 13 height 13
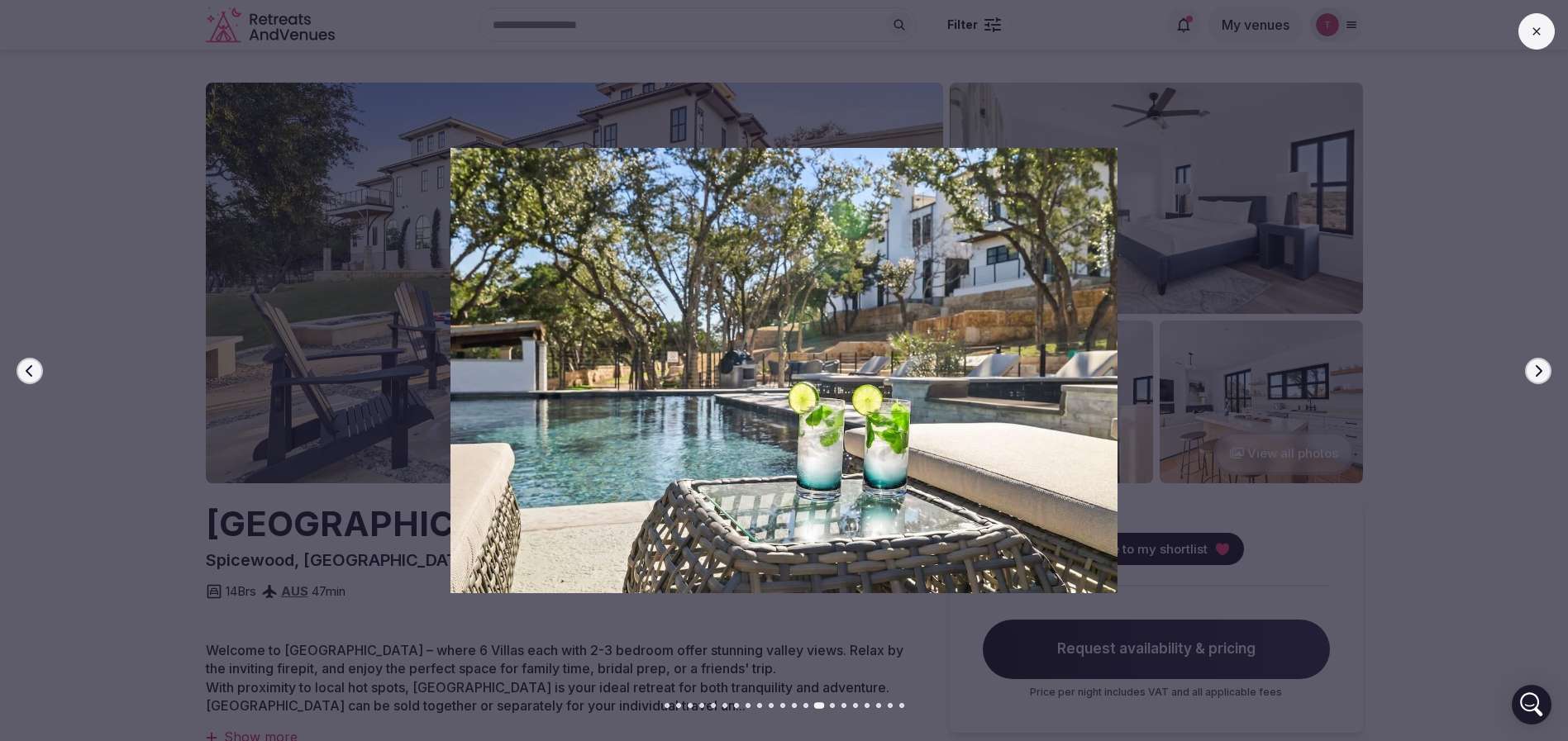
click at [1540, 365] on icon "button" at bounding box center [1537, 370] width 13 height 13
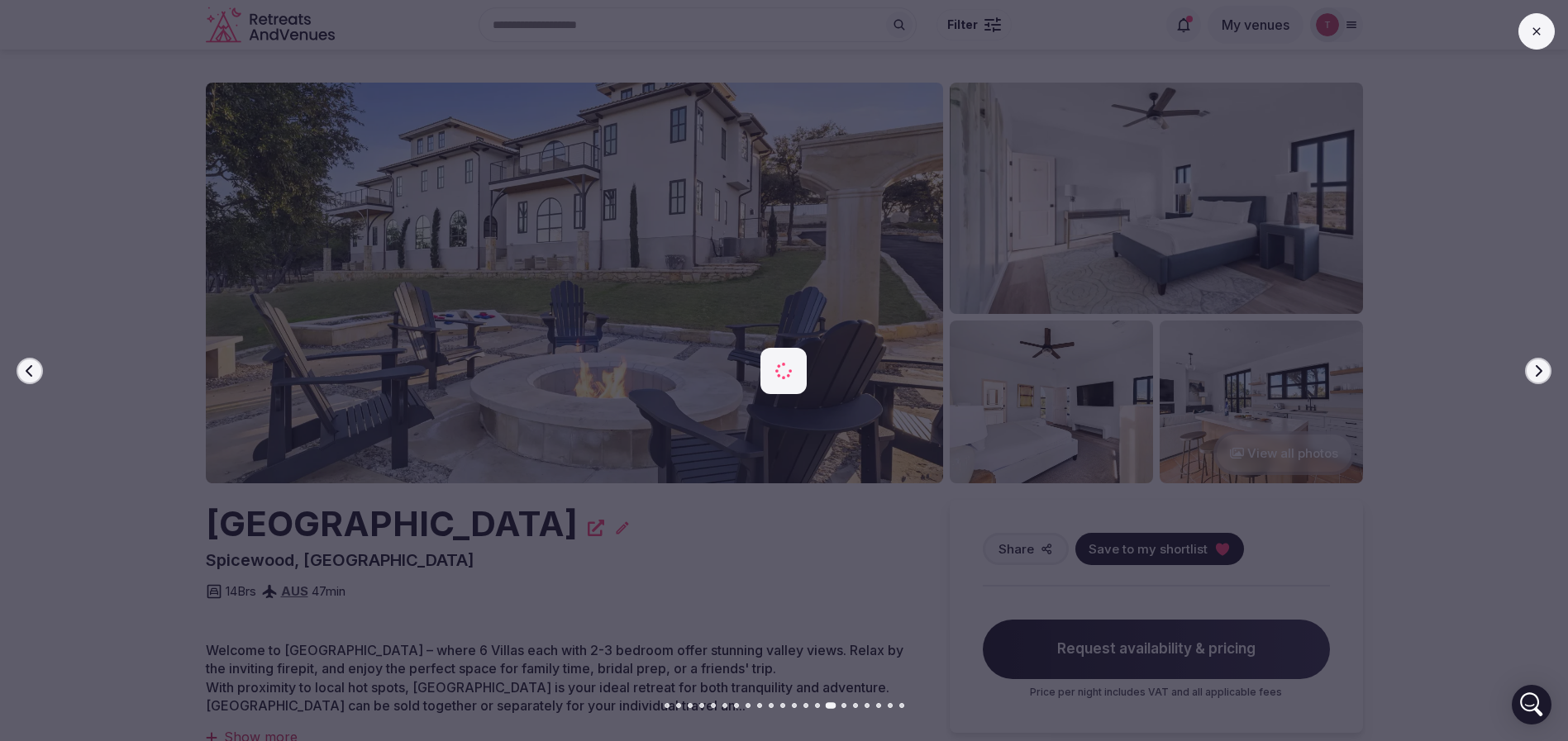
click at [1540, 365] on icon "button" at bounding box center [1537, 370] width 13 height 13
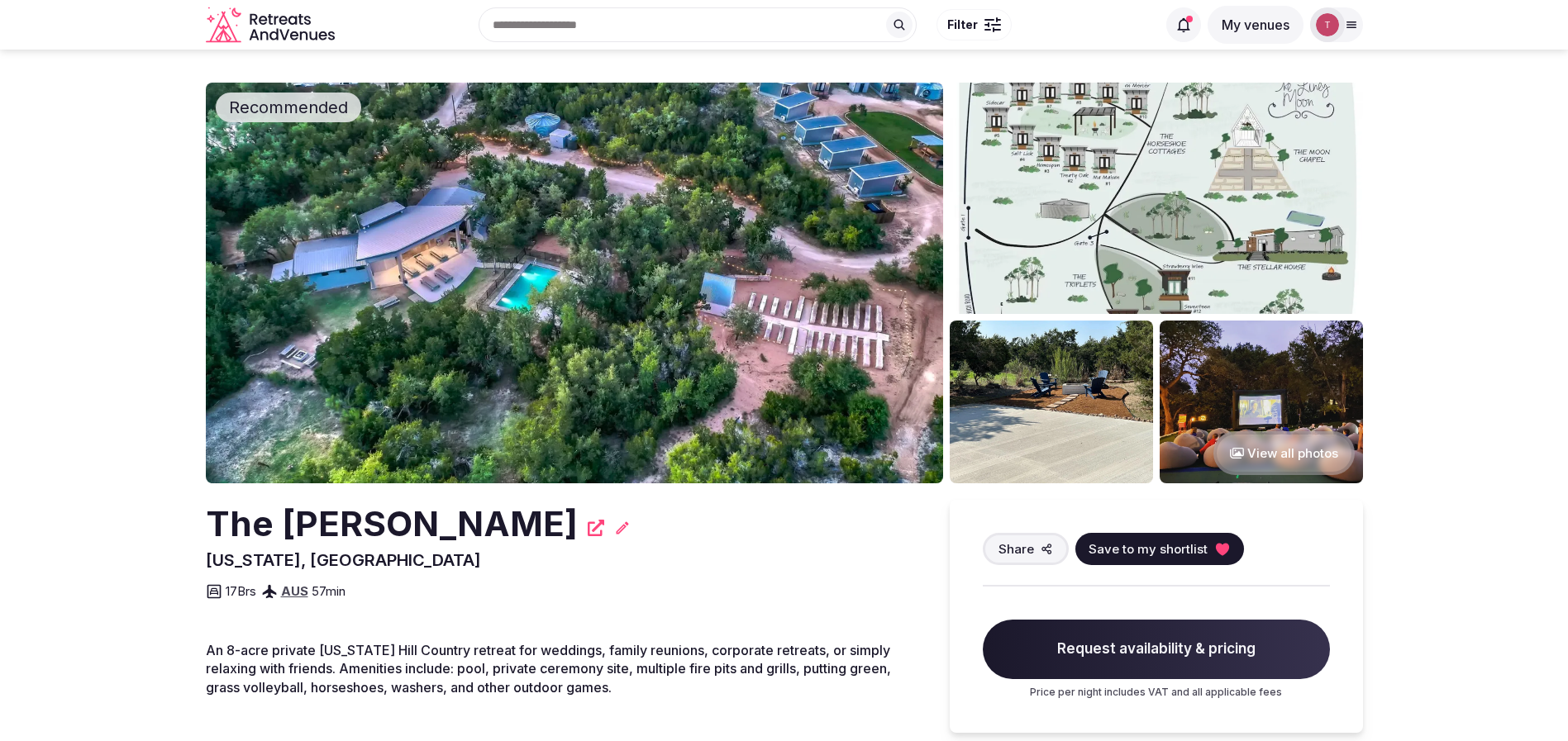
click at [538, 296] on img at bounding box center [574, 283] width 737 height 401
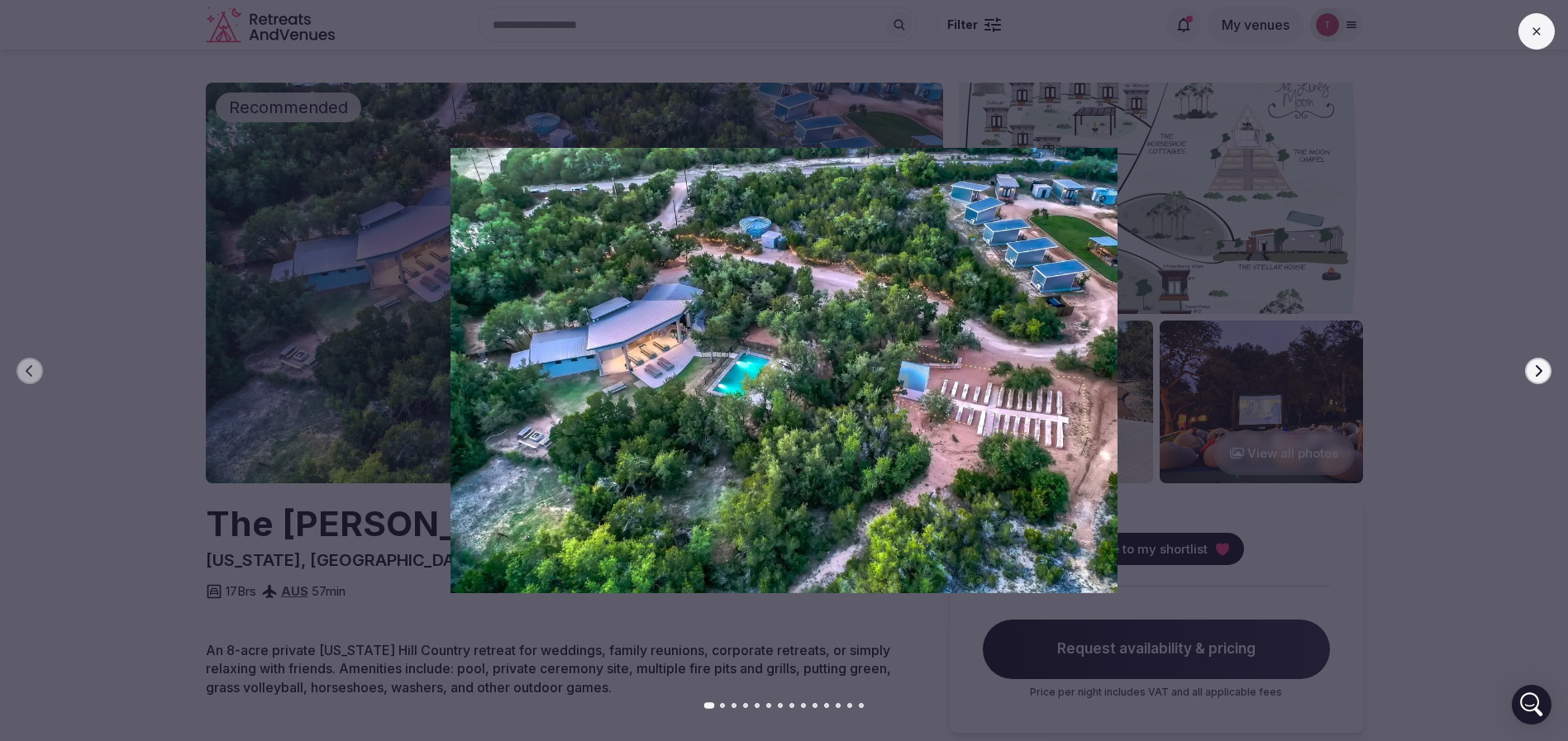
click at [1535, 372] on icon "button" at bounding box center [1537, 370] width 13 height 13
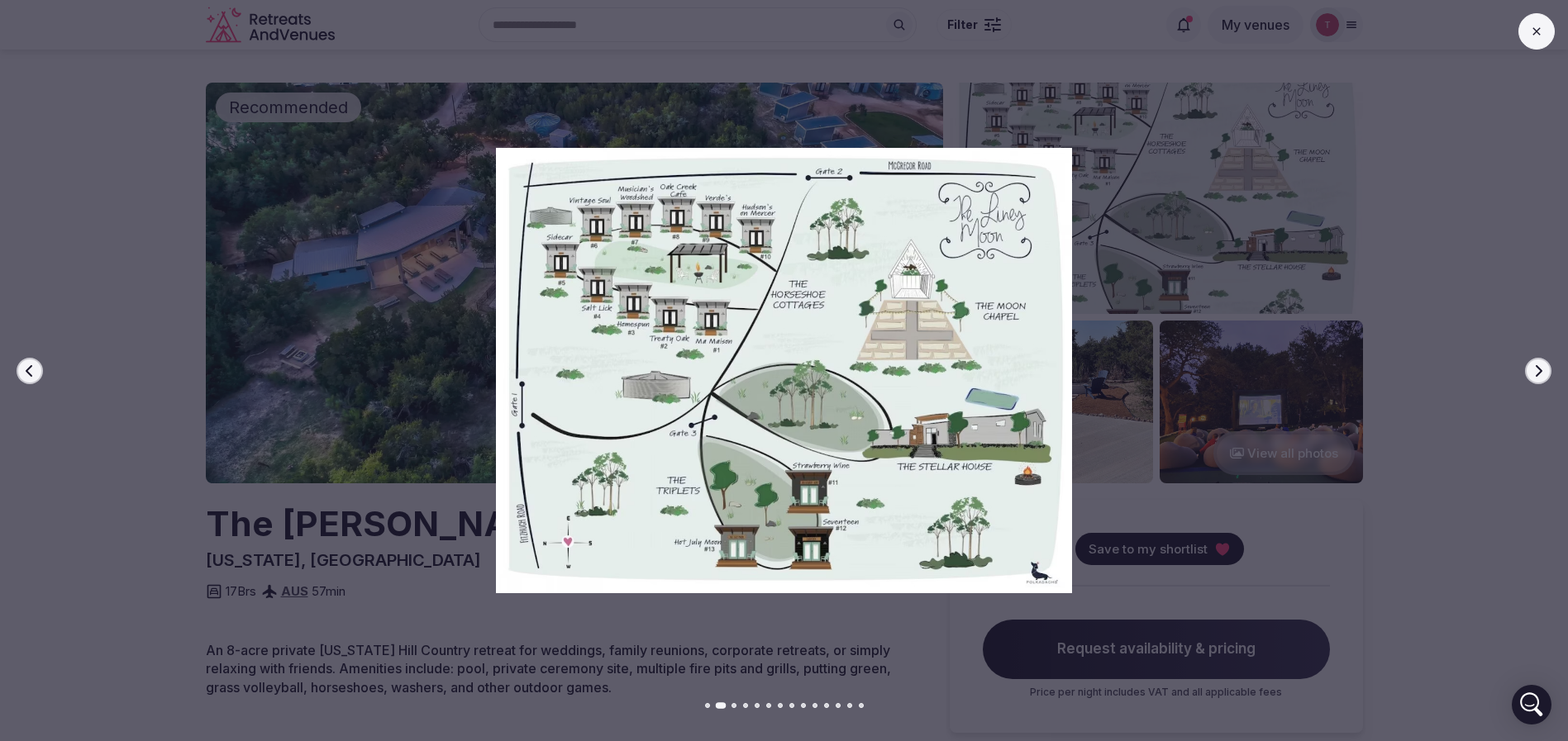
click at [1535, 372] on icon "button" at bounding box center [1537, 370] width 13 height 13
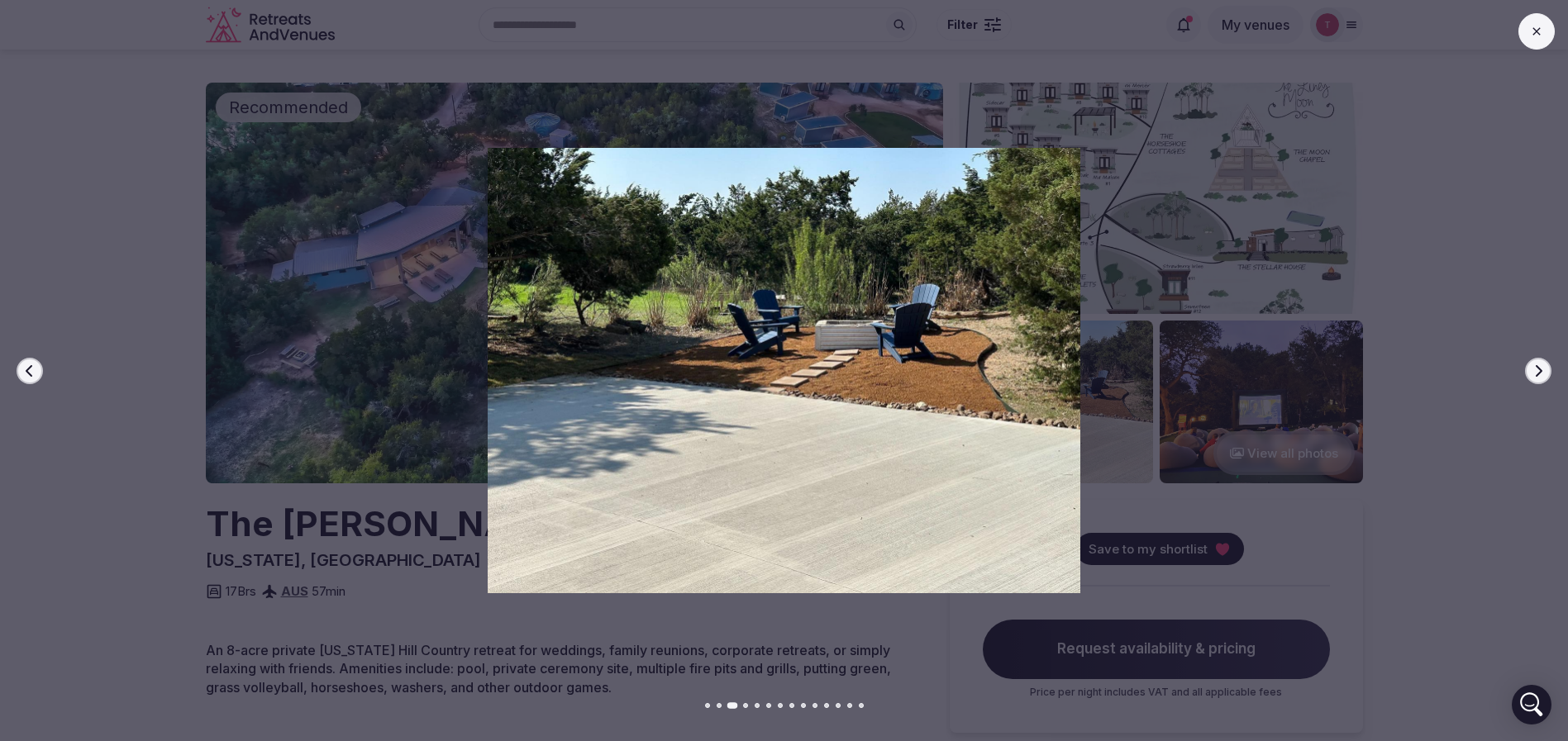
click at [1535, 372] on icon "button" at bounding box center [1537, 370] width 13 height 13
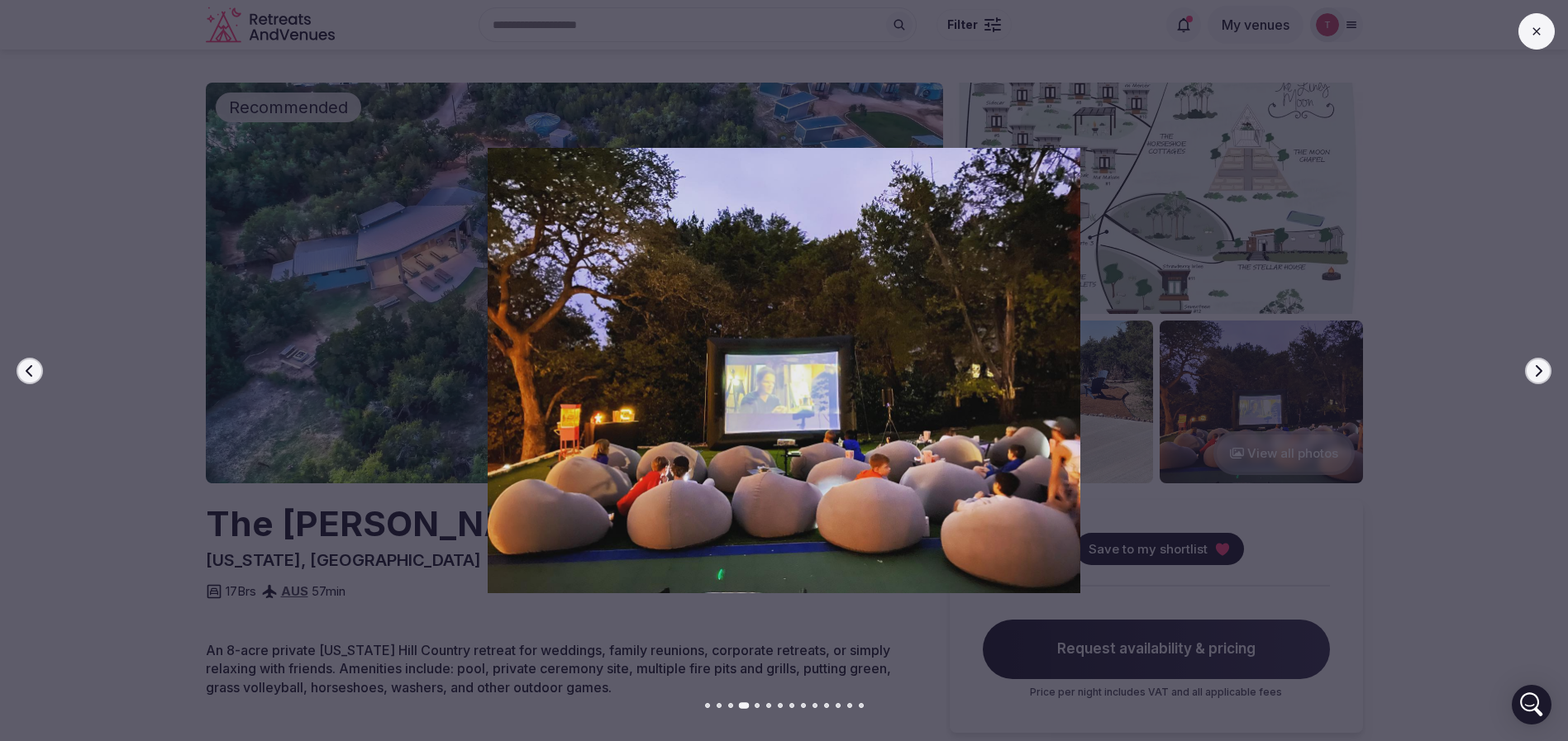
click at [1535, 372] on icon "button" at bounding box center [1537, 370] width 13 height 13
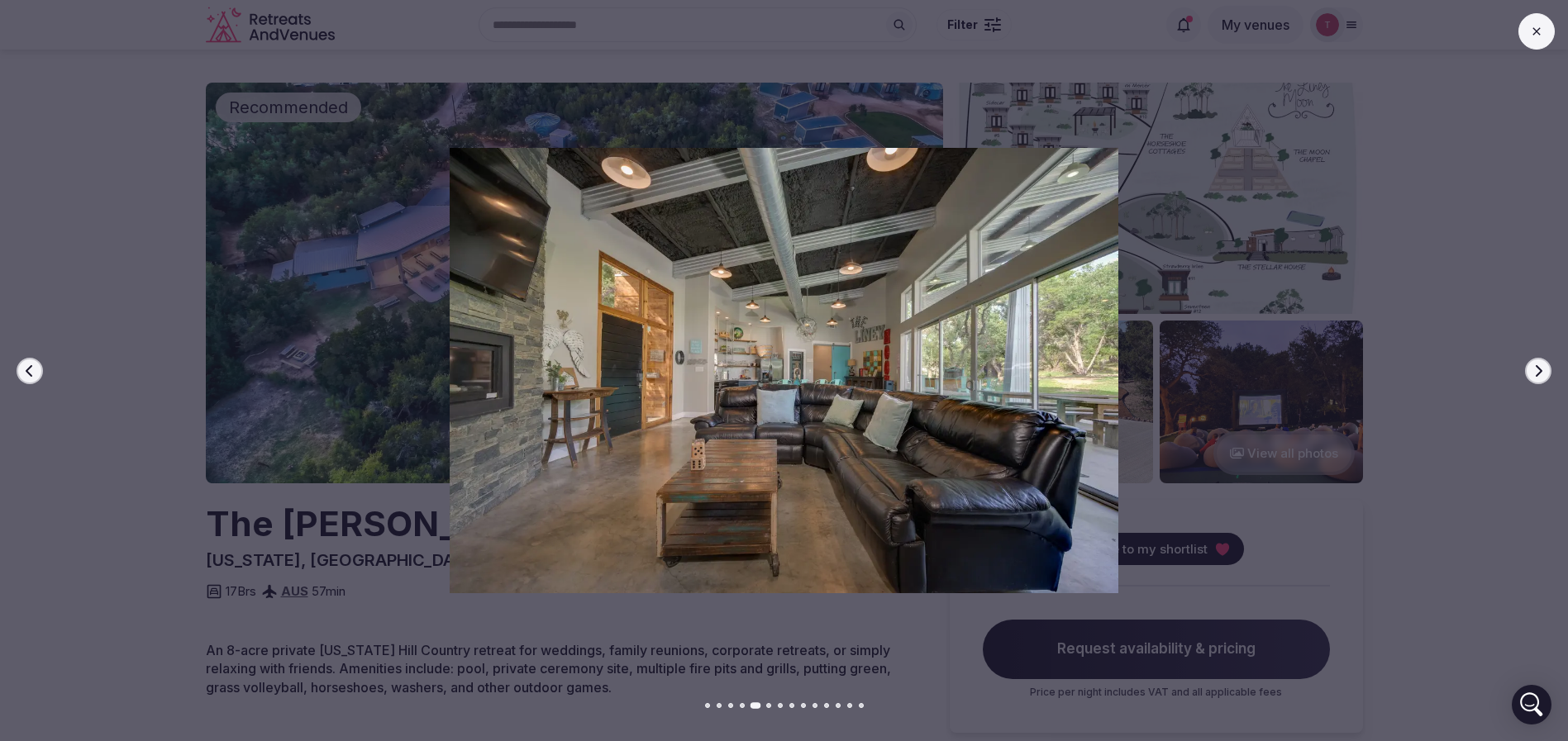
click at [1535, 372] on icon "button" at bounding box center [1537, 370] width 13 height 13
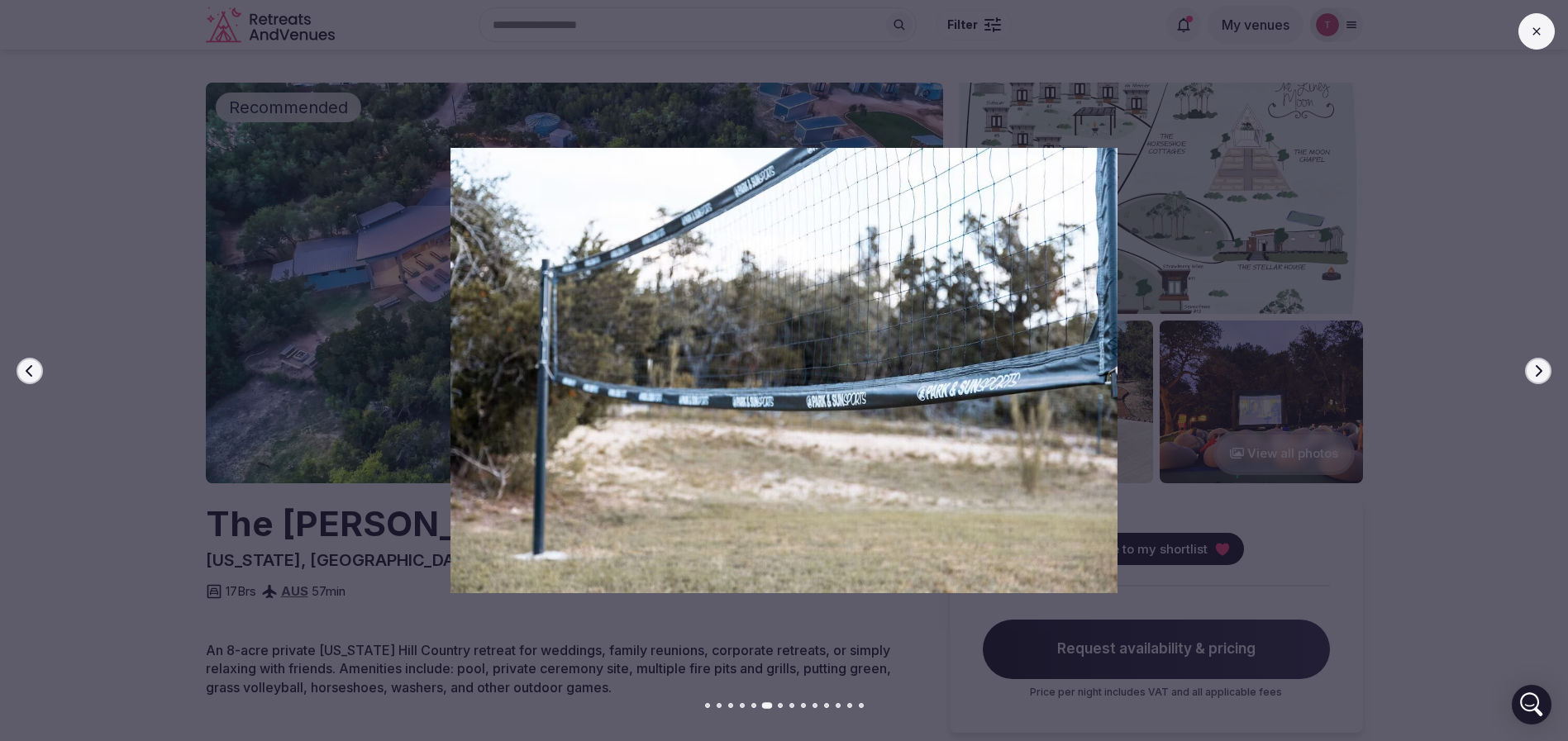
click at [1535, 372] on icon "button" at bounding box center [1537, 370] width 13 height 13
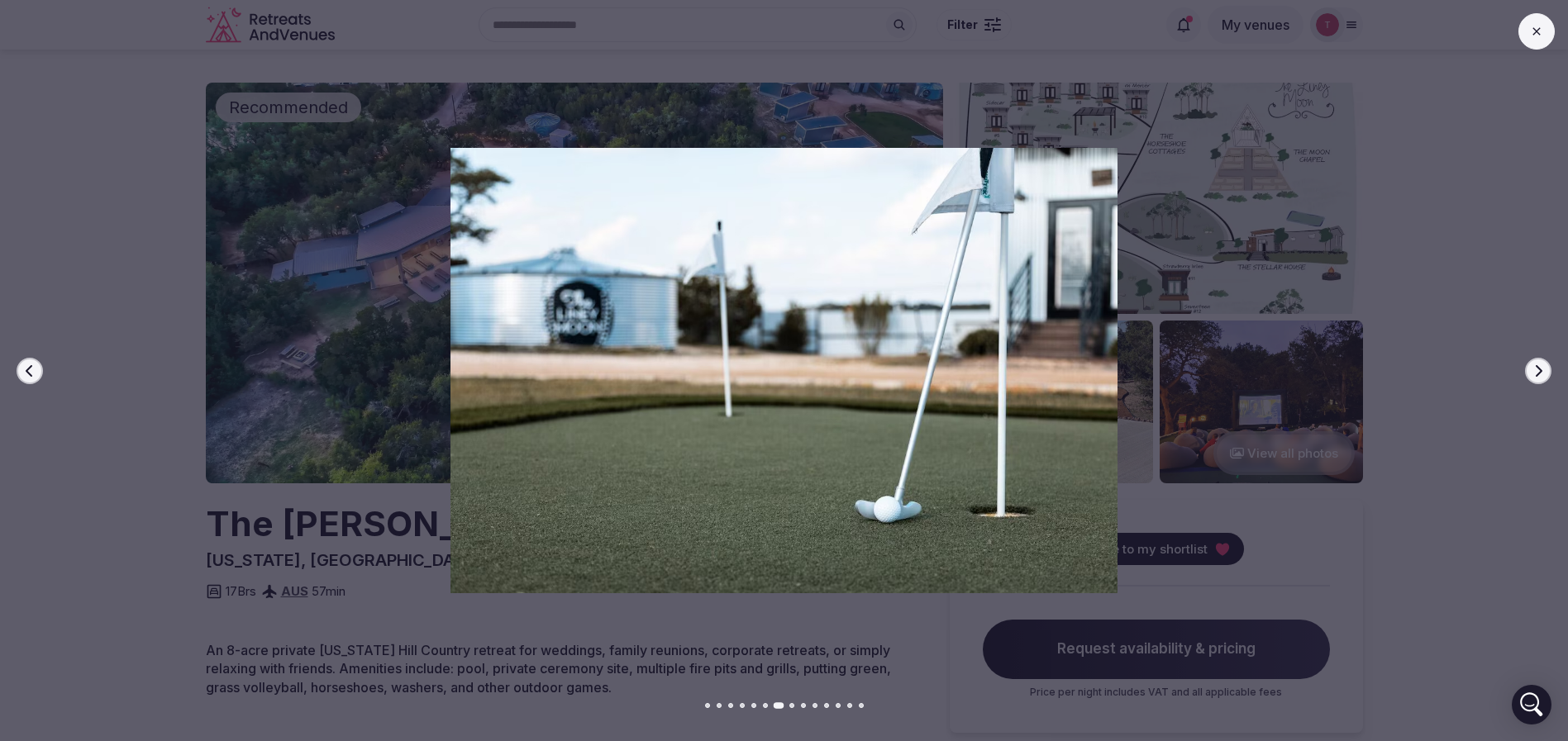
click at [1535, 372] on icon "button" at bounding box center [1537, 370] width 13 height 13
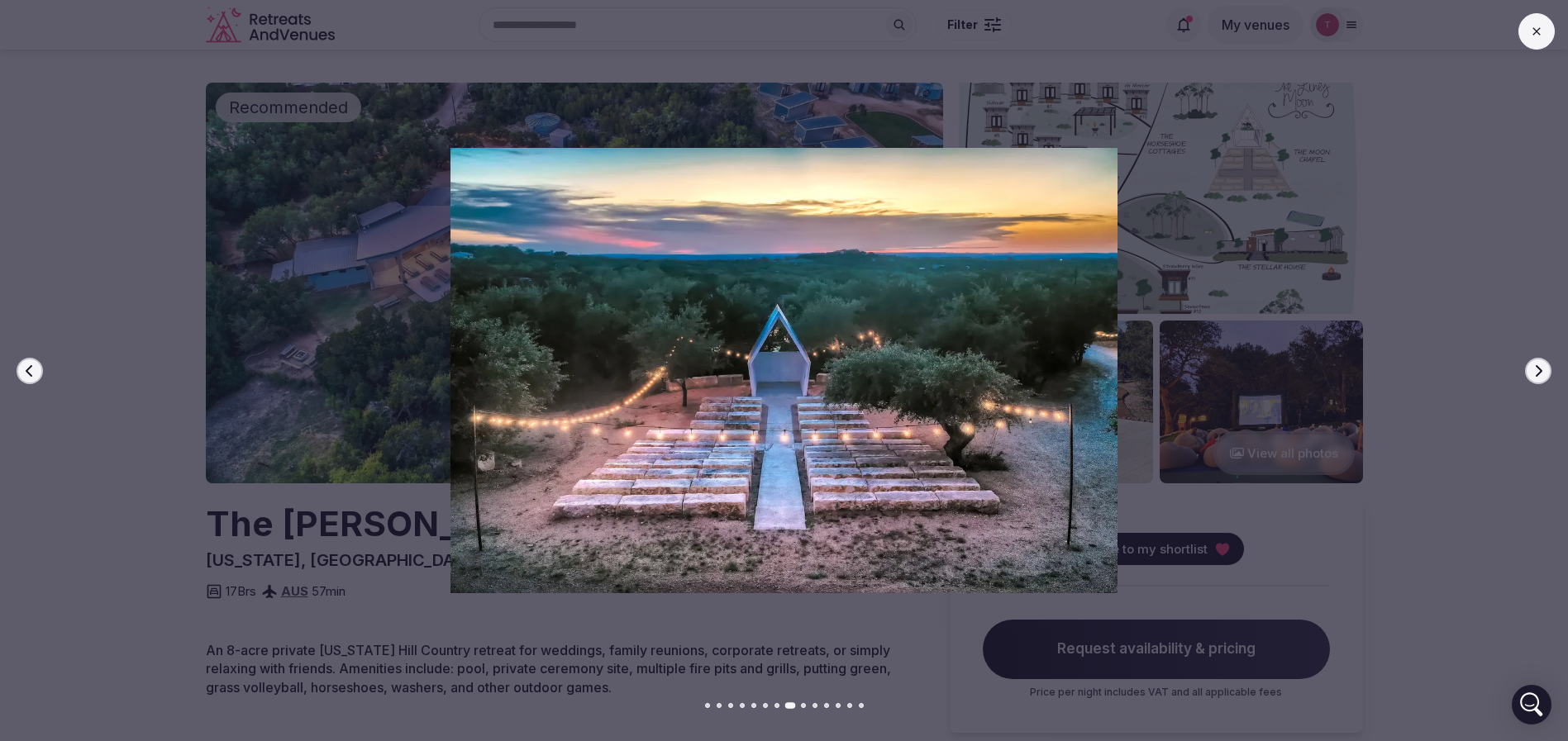
click at [1535, 372] on icon "button" at bounding box center [1537, 370] width 13 height 13
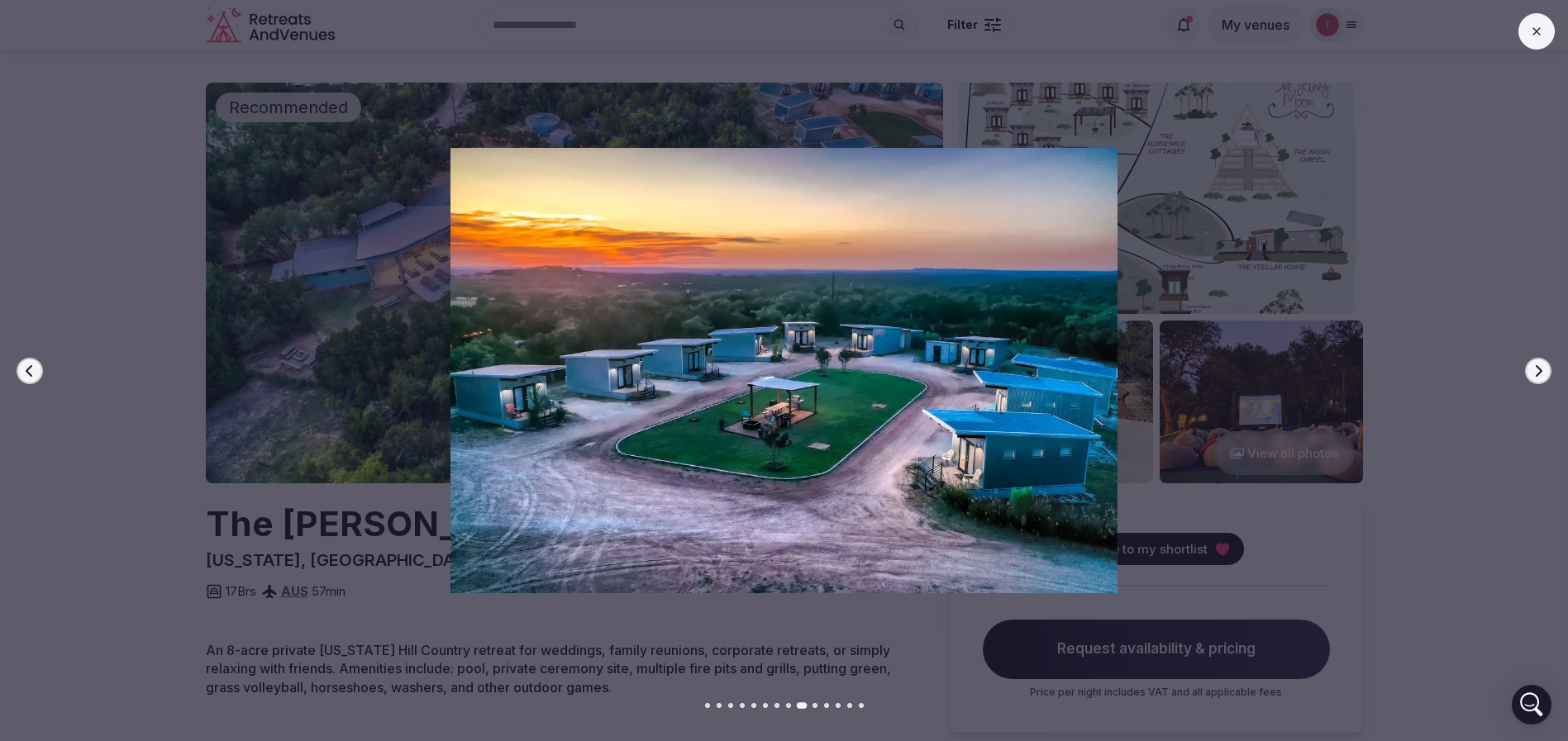
click at [1535, 372] on icon "button" at bounding box center [1537, 370] width 13 height 13
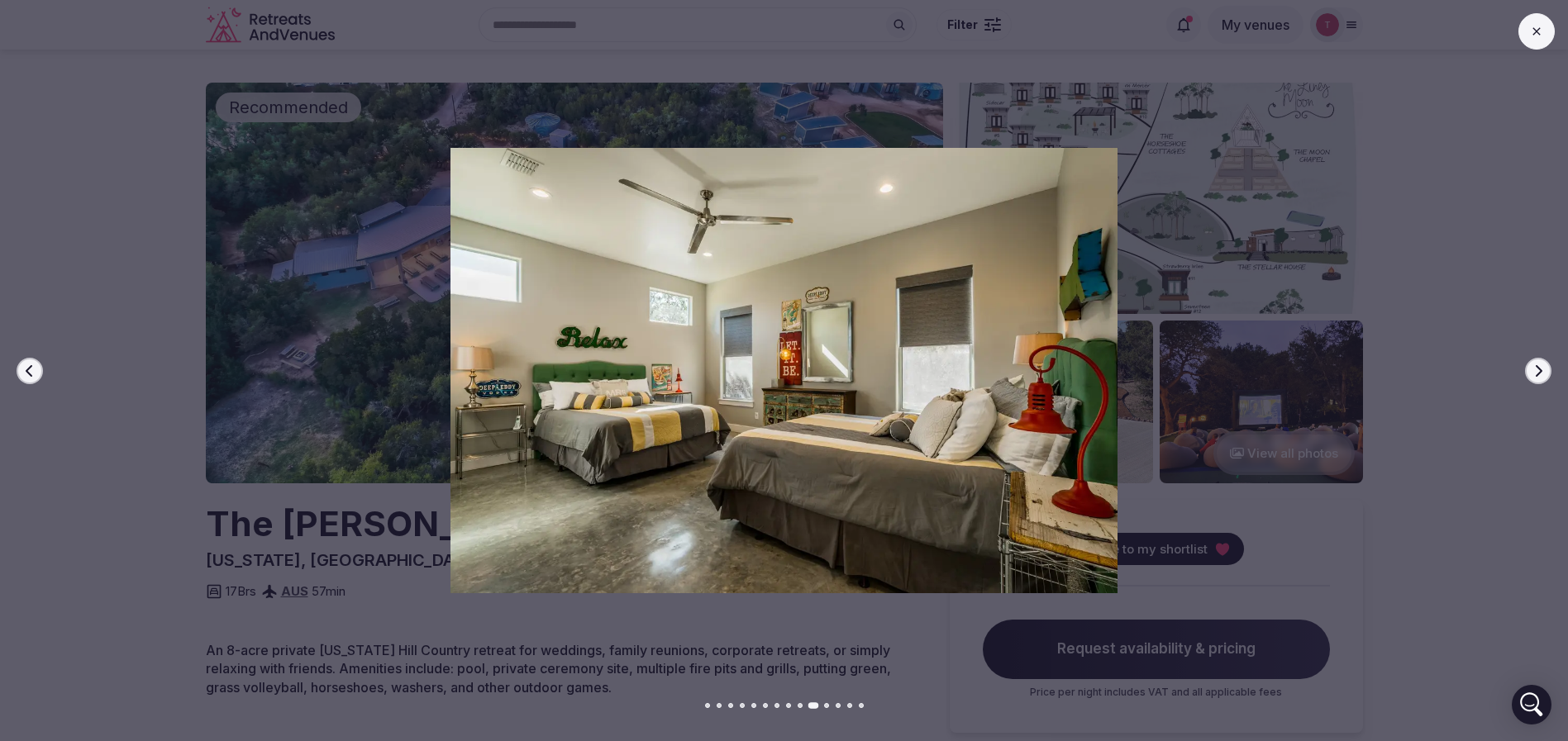
click at [1535, 372] on icon "button" at bounding box center [1537, 370] width 13 height 13
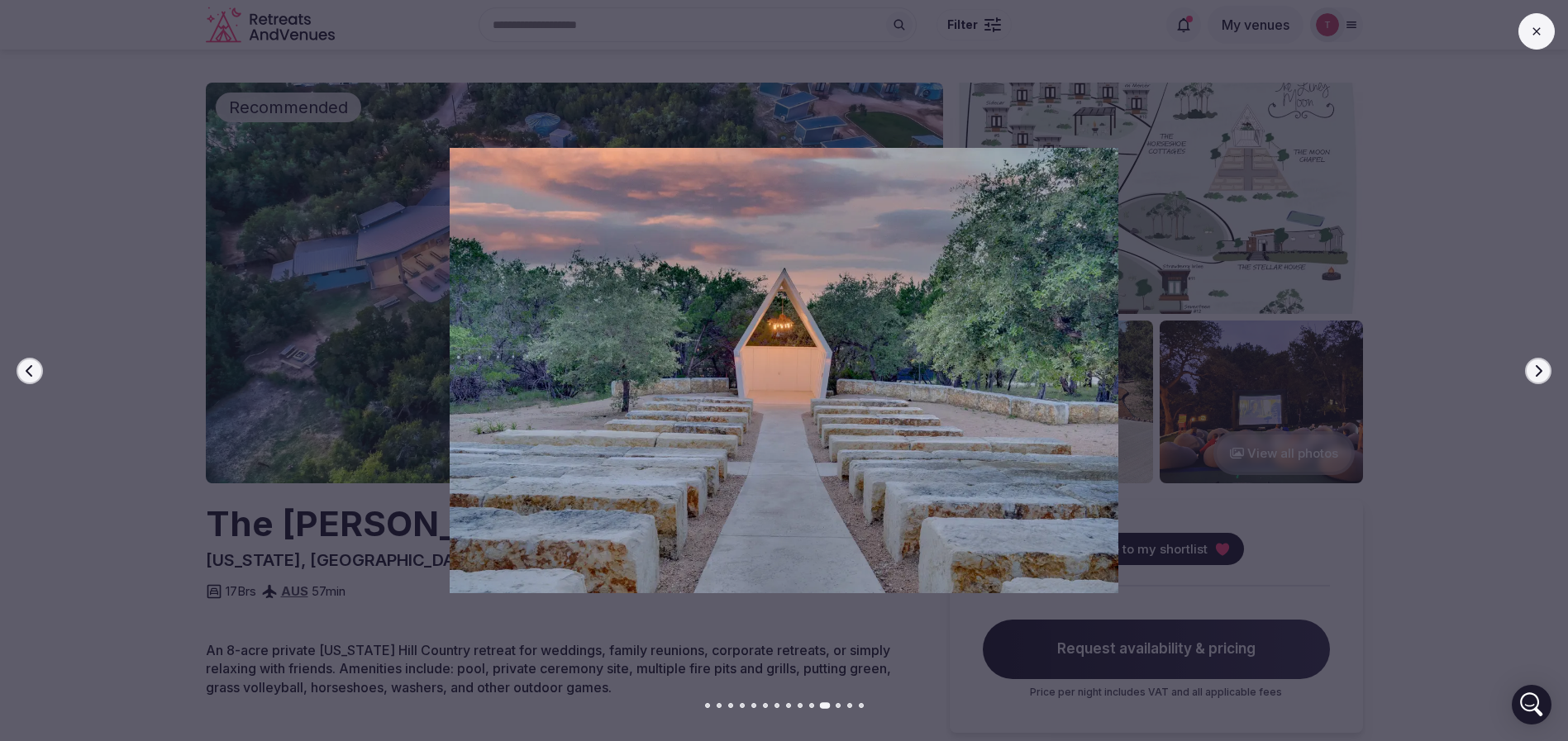
click at [1535, 372] on icon "button" at bounding box center [1537, 370] width 13 height 13
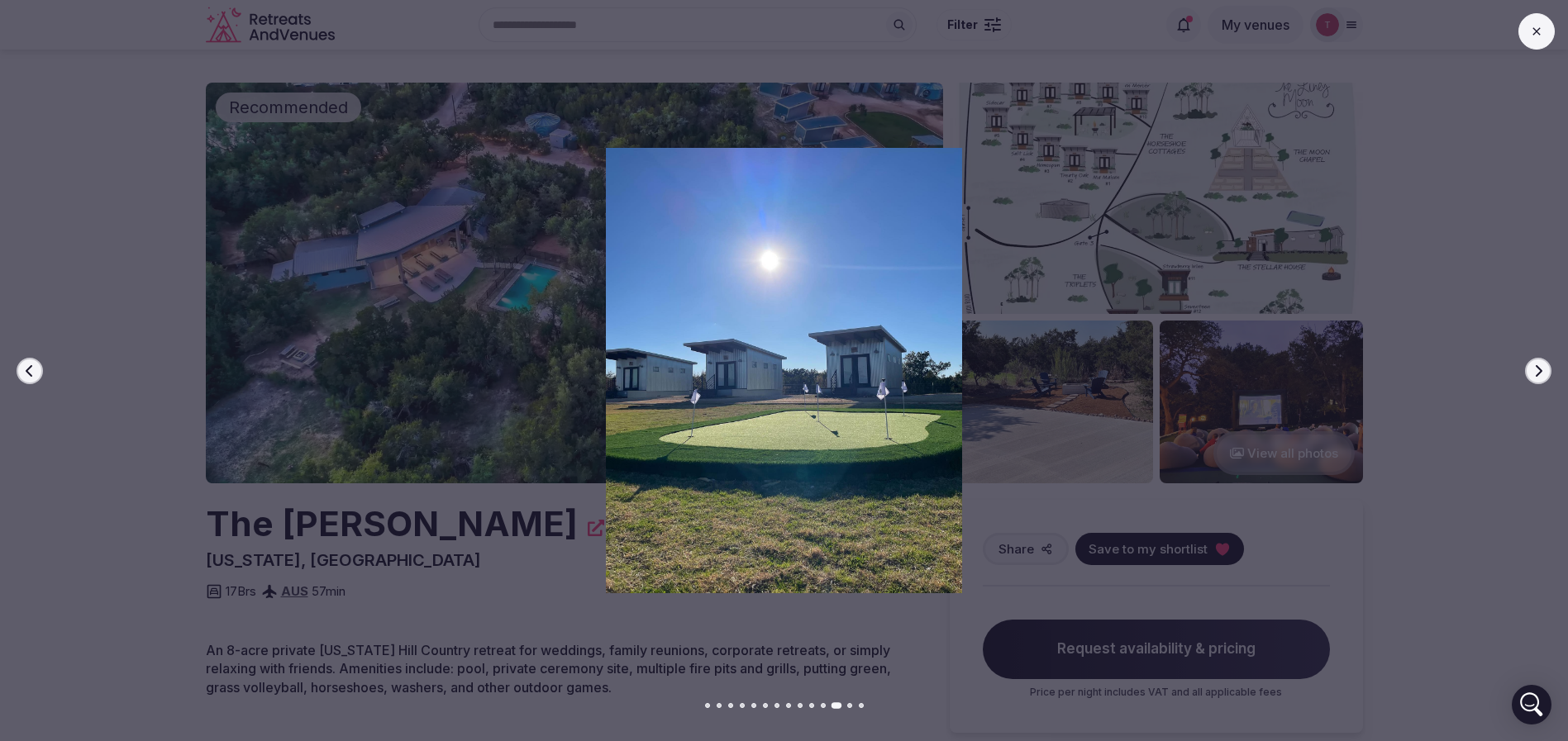
click at [1535, 372] on icon "button" at bounding box center [1537, 370] width 13 height 13
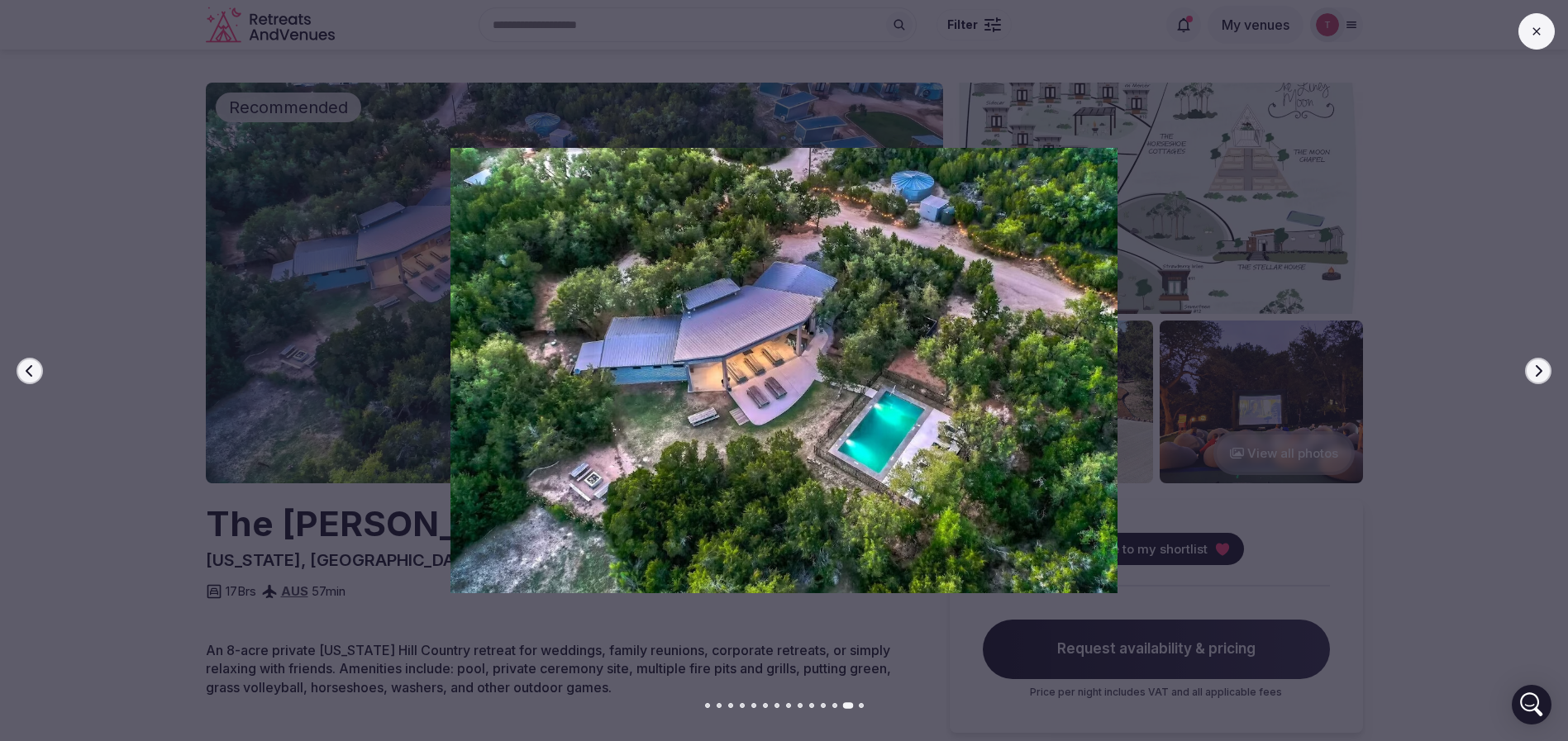
click at [1535, 372] on icon "button" at bounding box center [1537, 370] width 13 height 13
